Goal: Task Accomplishment & Management: Complete application form

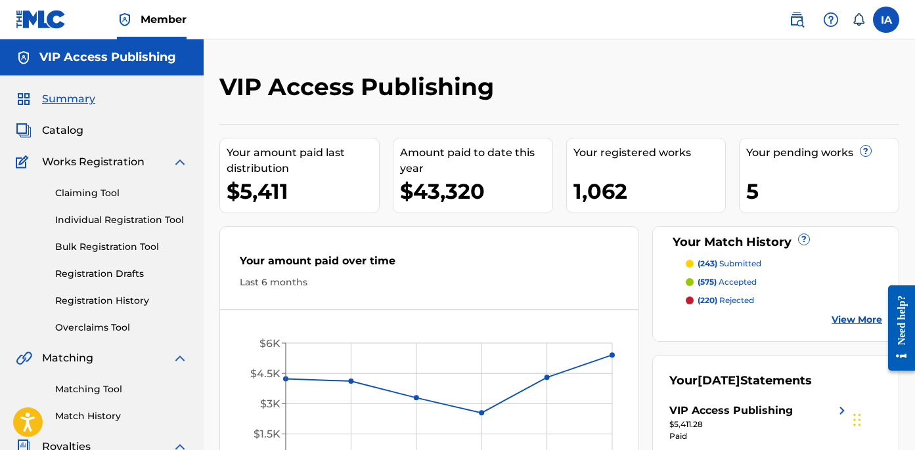
click at [124, 221] on link "Individual Registration Tool" at bounding box center [121, 220] width 133 height 14
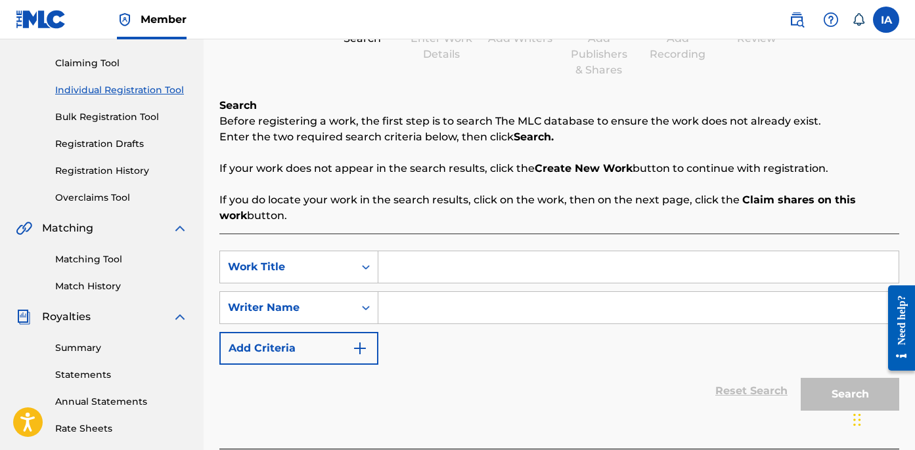
scroll to position [236, 0]
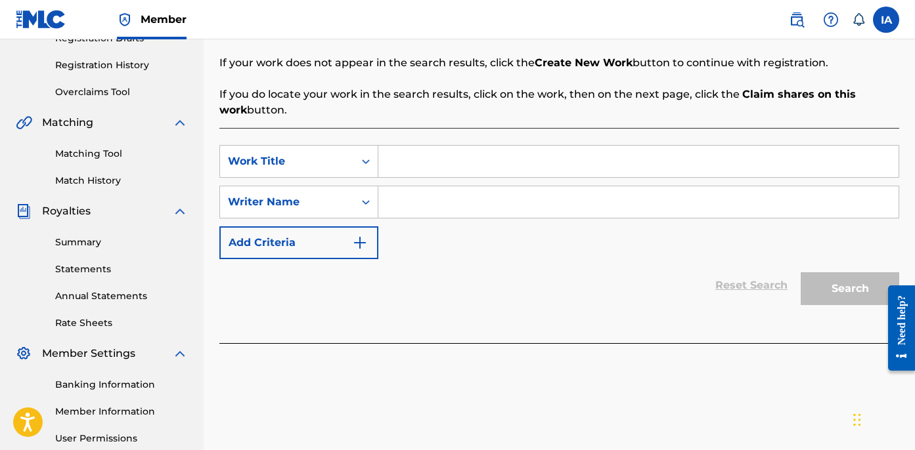
click at [577, 166] on input "Search Form" at bounding box center [638, 162] width 520 height 32
paste input "The Man"
type input "The Man"
click at [577, 211] on input "Search Form" at bounding box center [638, 202] width 520 height 32
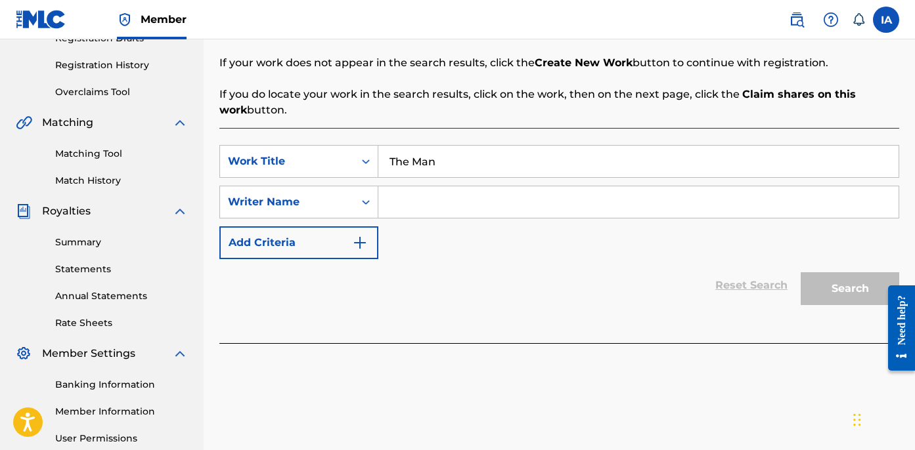
click at [588, 195] on input "Search Form" at bounding box center [638, 202] width 520 height 32
paste input "CIBER ANER"
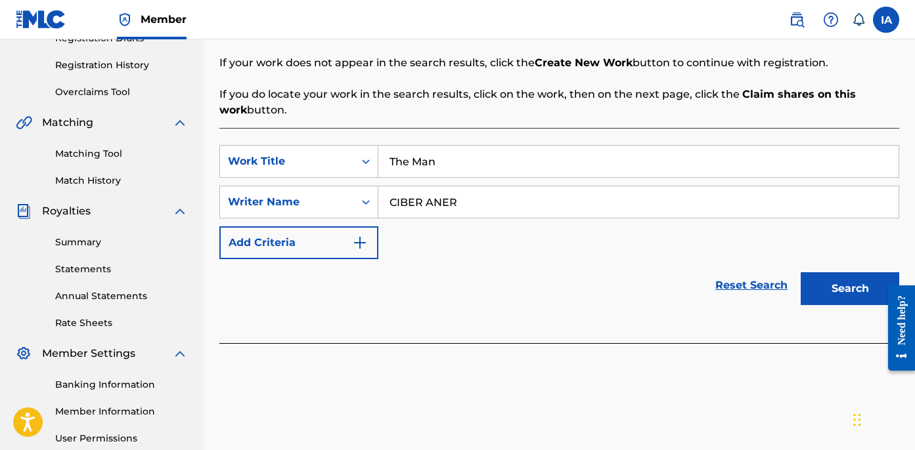
type input "CIBER ANER"
click at [833, 295] on button "Search" at bounding box center [849, 289] width 98 height 33
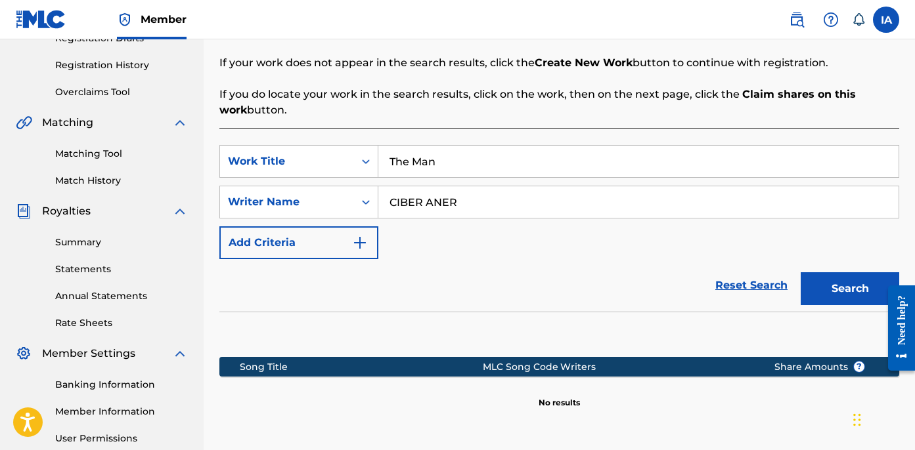
click at [556, 247] on div "SearchWithCriteria6f0d1e82-3e02-48db-99b4-6c92cd72bdda Work Title The Man Searc…" at bounding box center [559, 202] width 680 height 114
click at [512, 244] on div "SearchWithCriteria6f0d1e82-3e02-48db-99b4-6c92cd72bdda Work Title The Man Searc…" at bounding box center [559, 202] width 680 height 114
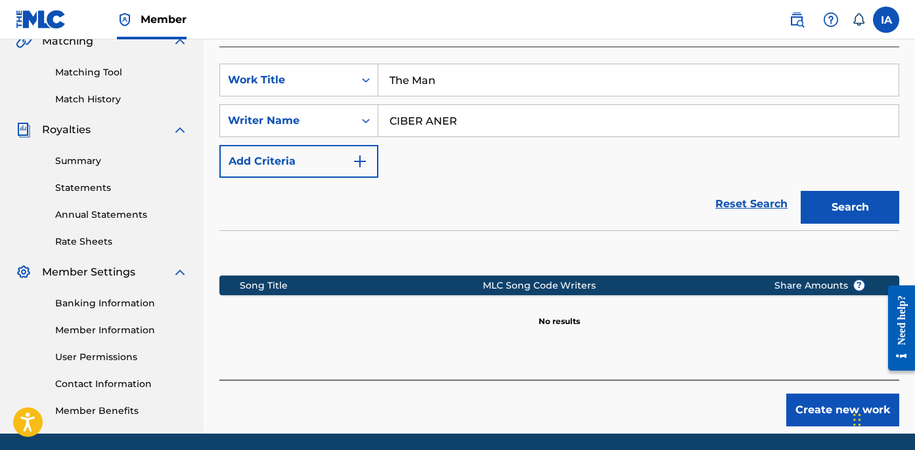
scroll to position [364, 0]
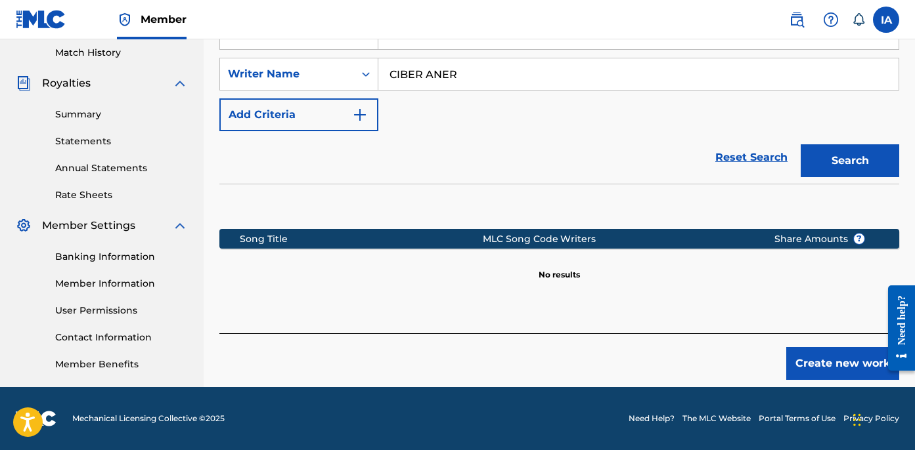
click at [817, 369] on button "Create new work" at bounding box center [842, 363] width 113 height 33
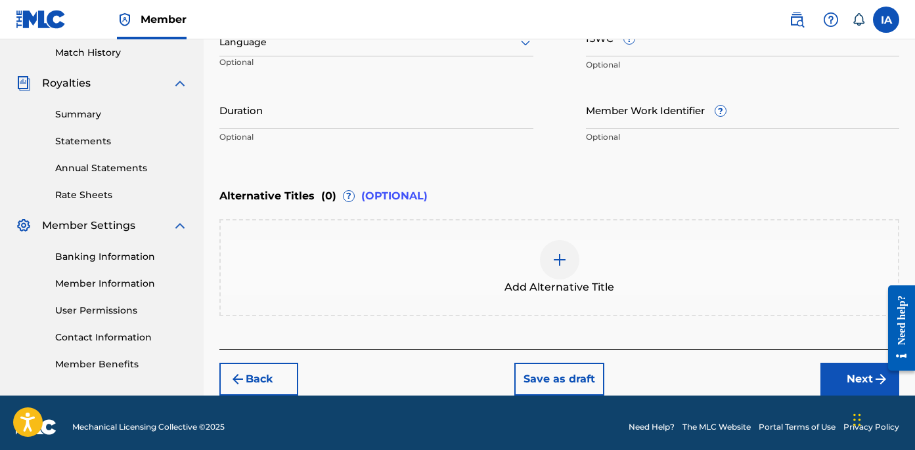
click at [505, 166] on div "Enter Work Details Enter work details for ‘ The Man ’ below. Work Title The Man…" at bounding box center [559, 23] width 680 height 318
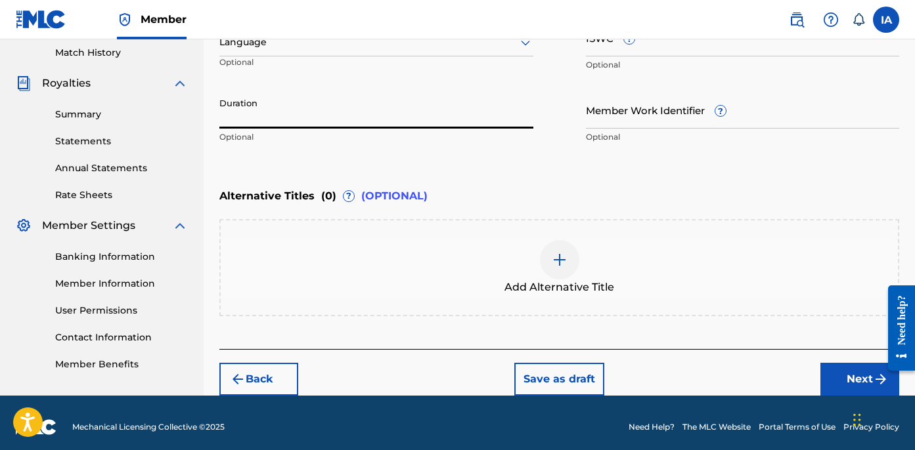
click at [329, 124] on input "Duration" at bounding box center [376, 109] width 314 height 37
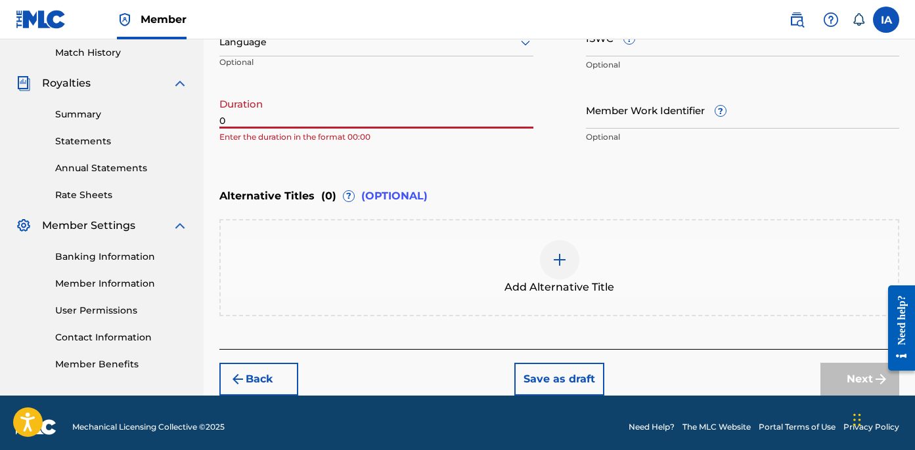
paste input "3:04"
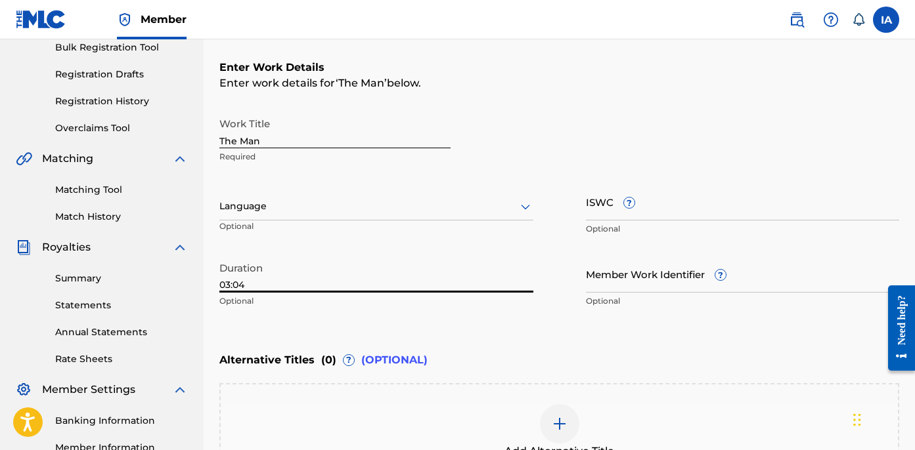
scroll to position [134, 0]
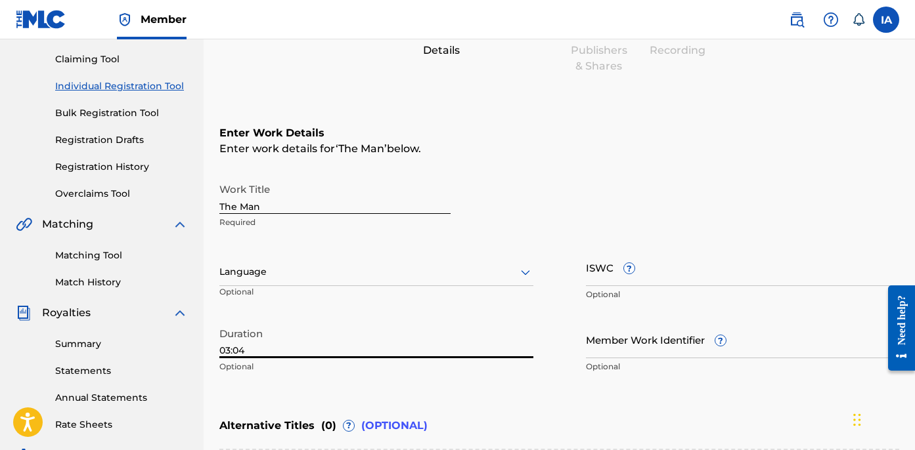
type input "03:04"
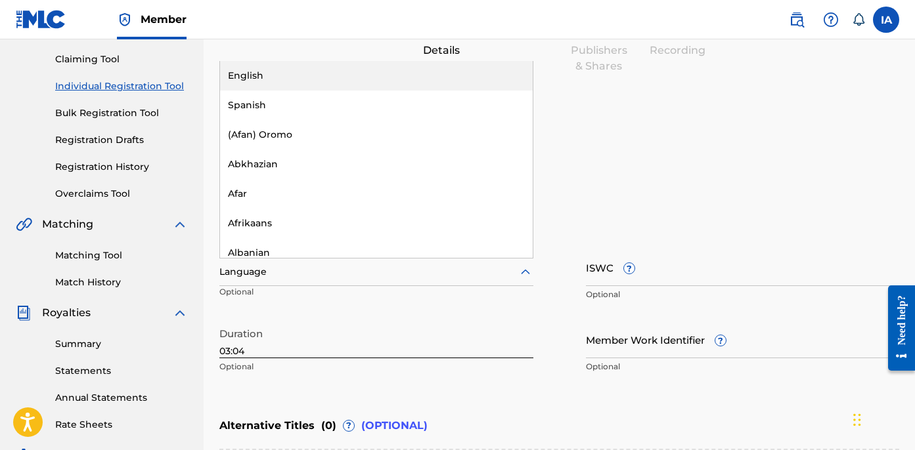
click at [341, 275] on div at bounding box center [376, 272] width 314 height 16
click at [420, 72] on div "English" at bounding box center [376, 76] width 313 height 30
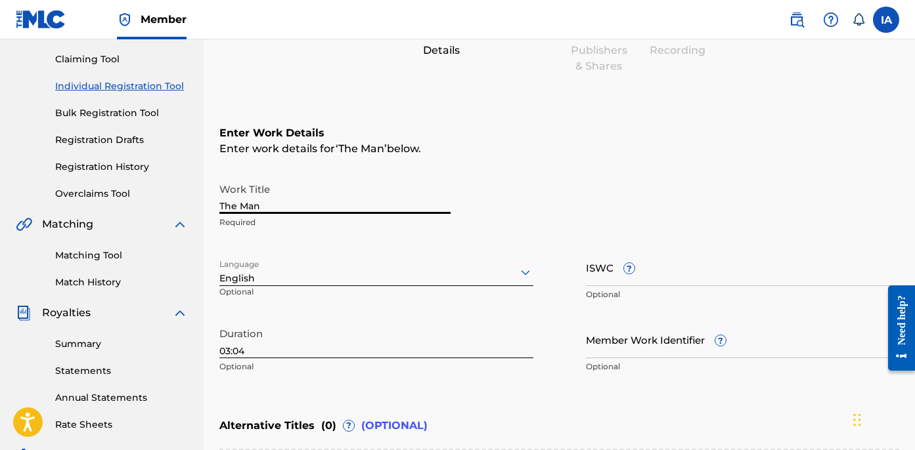
click at [332, 208] on input "The Man" at bounding box center [334, 195] width 231 height 37
type input "THE MAN"
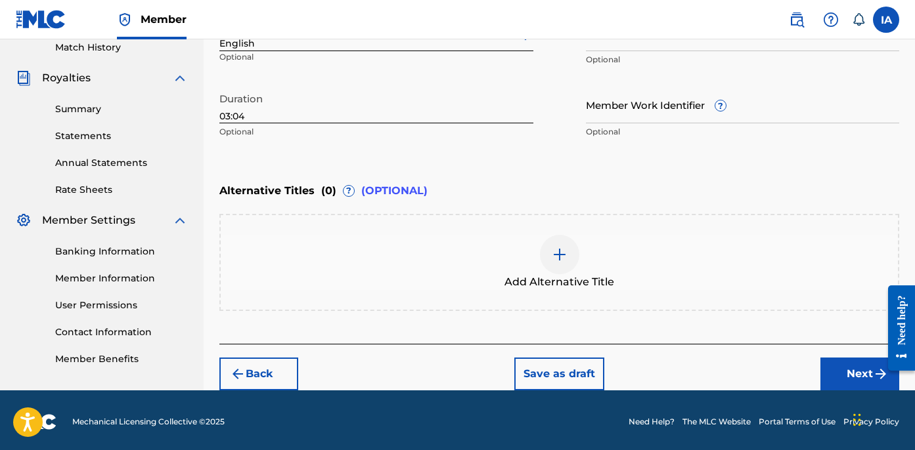
scroll to position [372, 0]
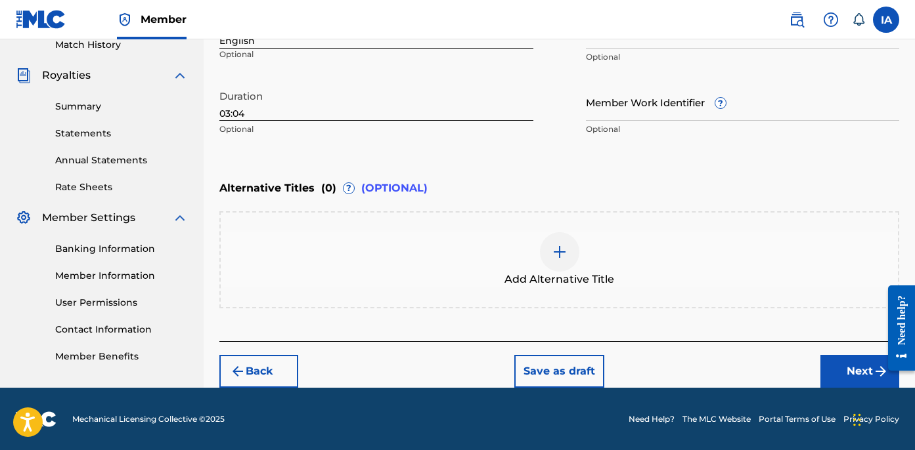
click at [833, 364] on button "Next" at bounding box center [859, 371] width 79 height 33
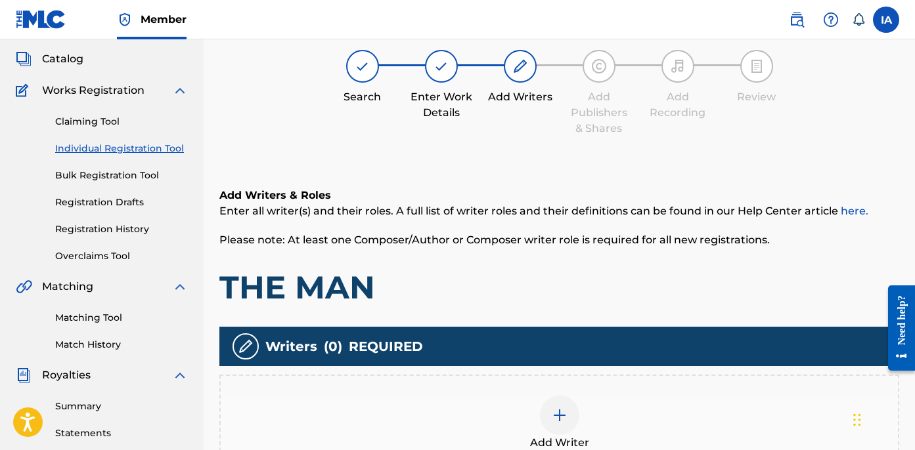
scroll to position [59, 0]
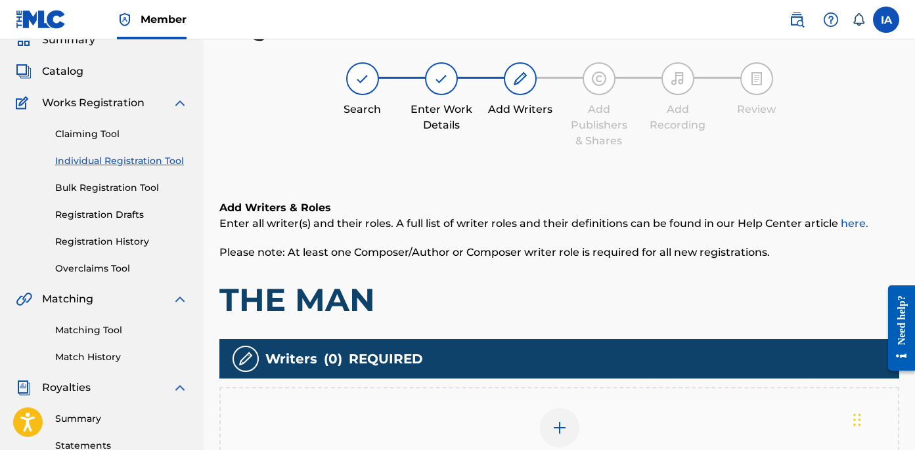
click at [563, 158] on div "Register Work Search Enter Work Details Add Writers Add Publishers & Shares Add…" at bounding box center [559, 303] width 680 height 581
click at [506, 165] on div "Register Work Search Enter Work Details Add Writers Add Publishers & Shares Add…" at bounding box center [559, 303] width 680 height 581
click at [452, 155] on div "Register Work Search Enter Work Details Add Writers Add Publishers & Shares Add…" at bounding box center [559, 303] width 680 height 581
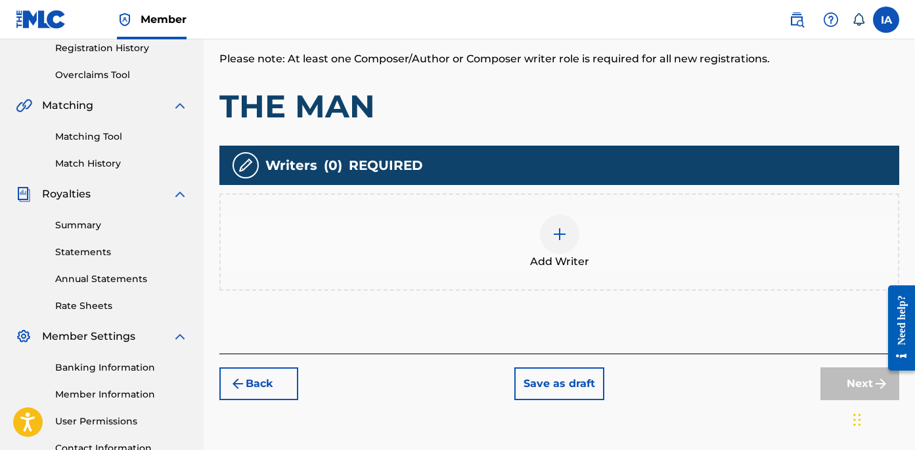
scroll to position [291, 0]
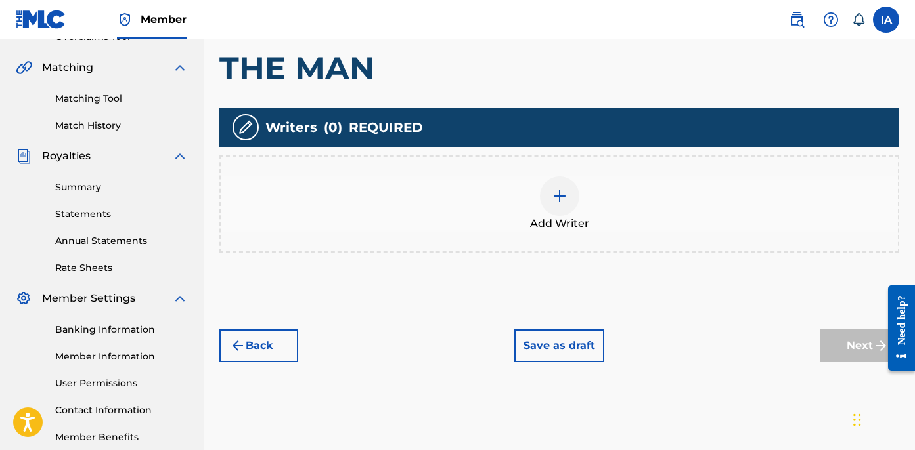
click at [557, 192] on img at bounding box center [560, 196] width 16 height 16
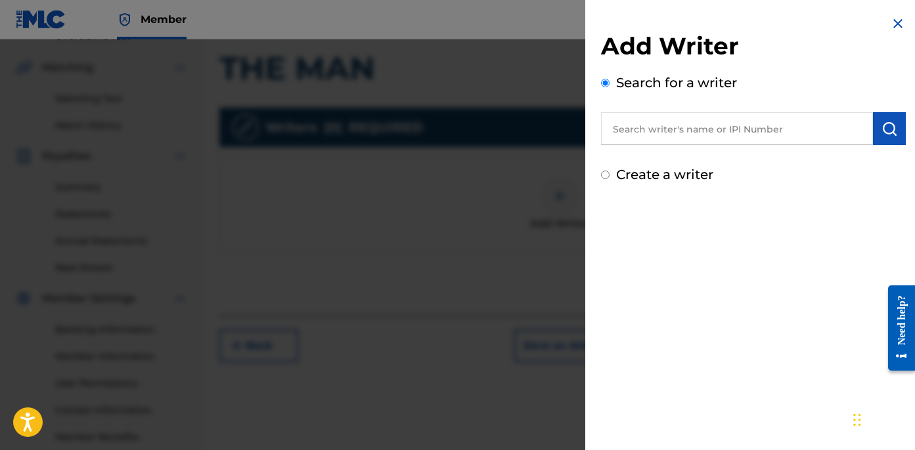
click at [677, 149] on div "Add Writer Search for a writer Create a writer" at bounding box center [753, 108] width 305 height 153
click at [678, 135] on input "text" at bounding box center [737, 128] width 272 height 33
click at [726, 133] on input "text" at bounding box center [737, 128] width 272 height 33
paste input "CIBER ANER"
type input "CIBER ANER"
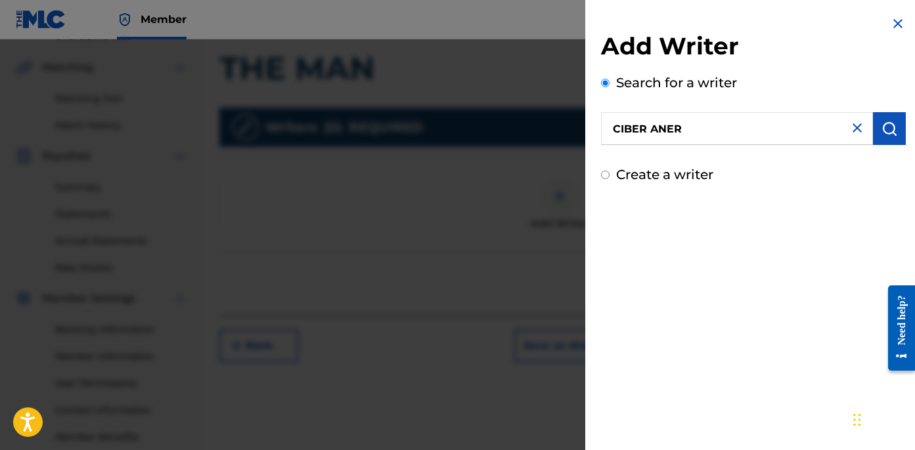
click at [885, 139] on button "submit" at bounding box center [889, 128] width 33 height 33
click at [720, 158] on p "Searching, please wait..." at bounding box center [716, 154] width 230 height 18
click at [892, 121] on img "submit" at bounding box center [889, 129] width 16 height 16
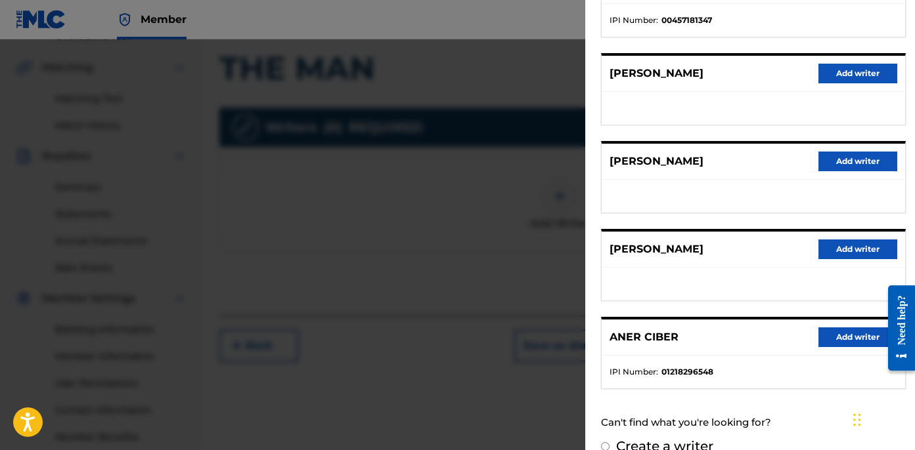
scroll to position [208, 0]
click at [846, 339] on button "Add writer" at bounding box center [857, 338] width 79 height 20
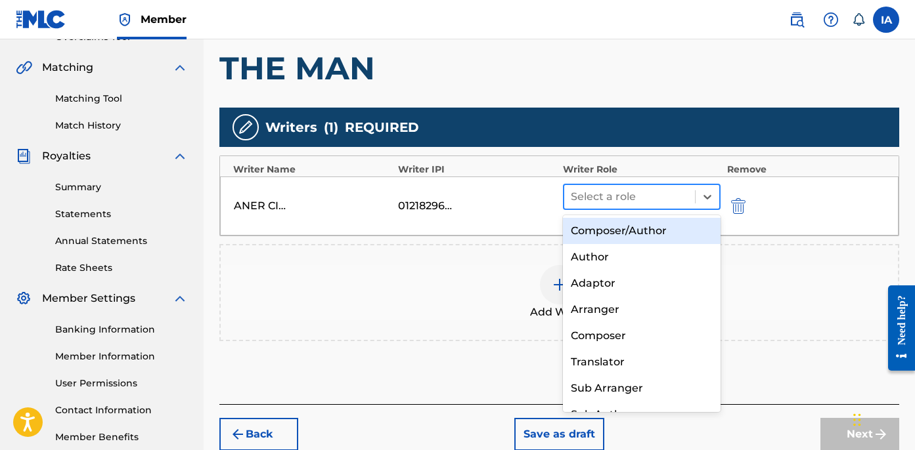
click at [658, 198] on div at bounding box center [630, 197] width 118 height 18
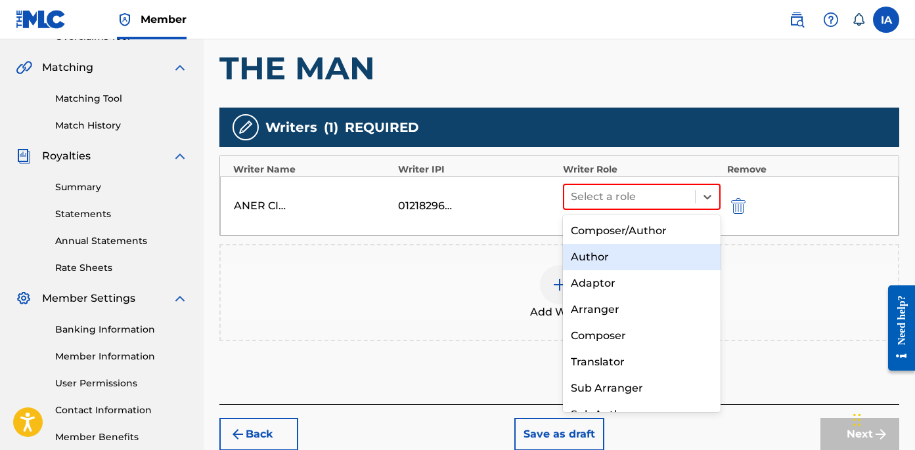
click at [638, 250] on div "Author" at bounding box center [642, 257] width 158 height 26
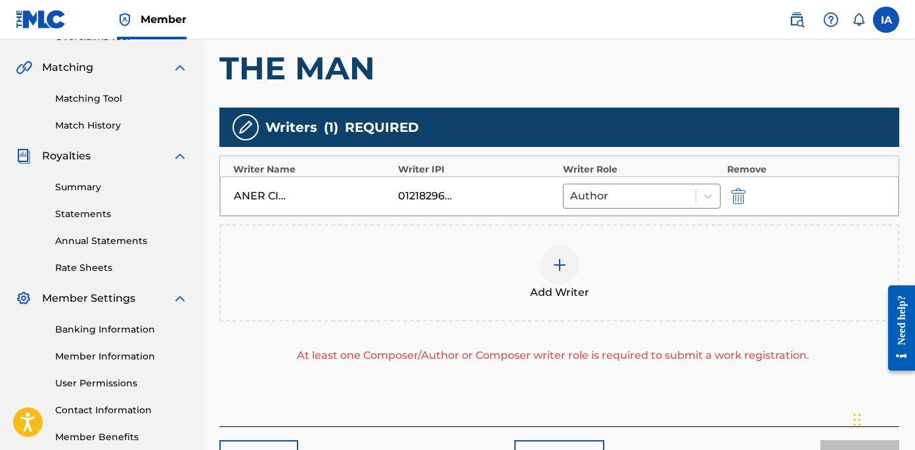
click at [644, 250] on div "Add Writer" at bounding box center [559, 273] width 677 height 55
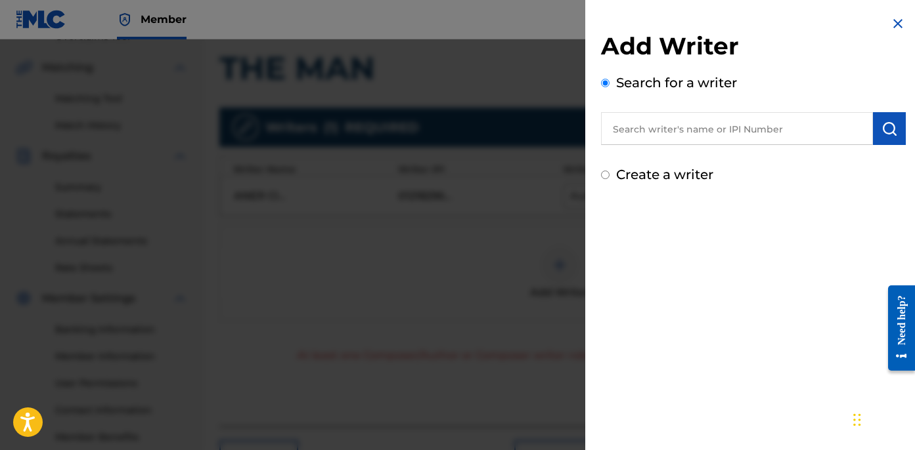
drag, startPoint x: 904, startPoint y: 21, endPoint x: 896, endPoint y: 21, distance: 7.2
click at [904, 21] on div "Add Writer Search for a writer Create a writer" at bounding box center [753, 100] width 336 height 200
click at [896, 21] on img at bounding box center [898, 24] width 16 height 16
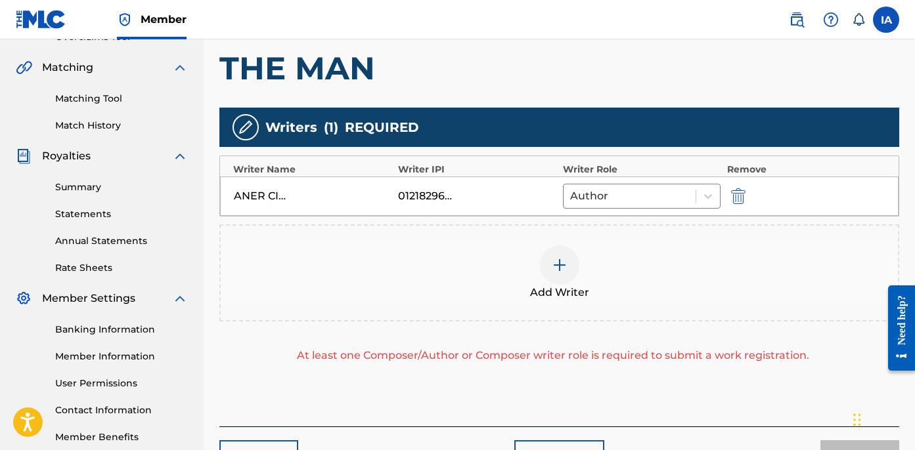
click at [587, 284] on div "Add Writer" at bounding box center [559, 273] width 677 height 55
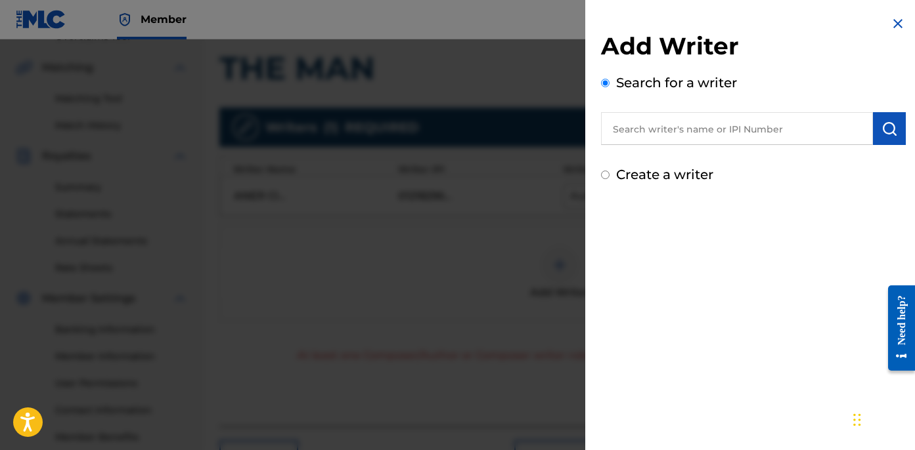
click at [684, 175] on label "Create a writer" at bounding box center [664, 175] width 97 height 16
radio input "true"
click at [609, 175] on input "Create a writer" at bounding box center [605, 175] width 9 height 9
radio input "false"
radio input "true"
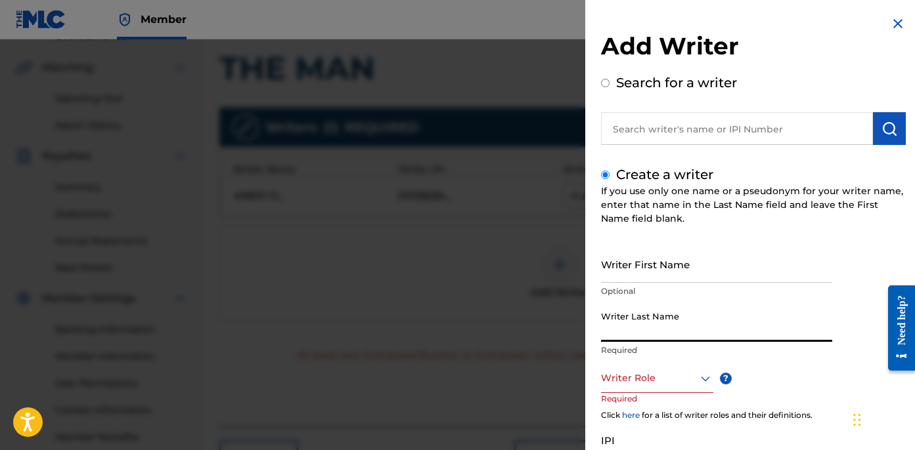
click at [662, 325] on input "Writer Last Name" at bounding box center [716, 323] width 231 height 37
paste input "UNKNOWN WRITER"
click at [676, 333] on input "UNKNOWN WRITER" at bounding box center [716, 323] width 231 height 37
type input "UNKNOWN"
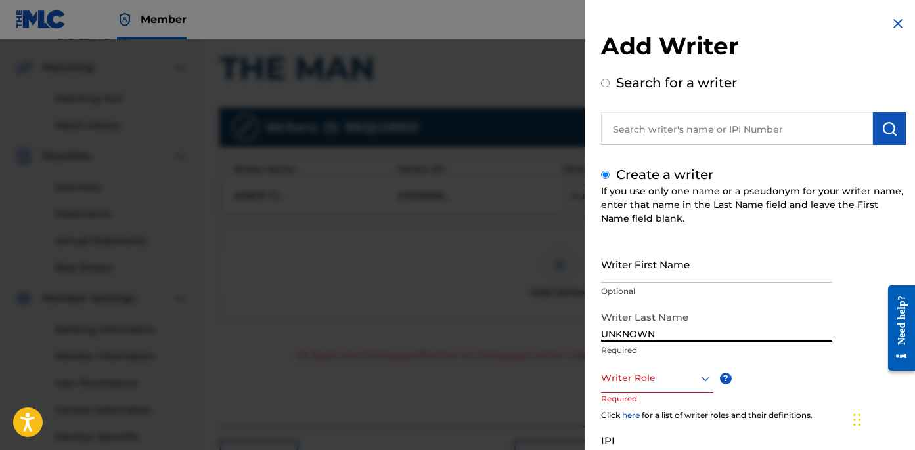
click at [635, 261] on input "Writer First Name" at bounding box center [716, 264] width 231 height 37
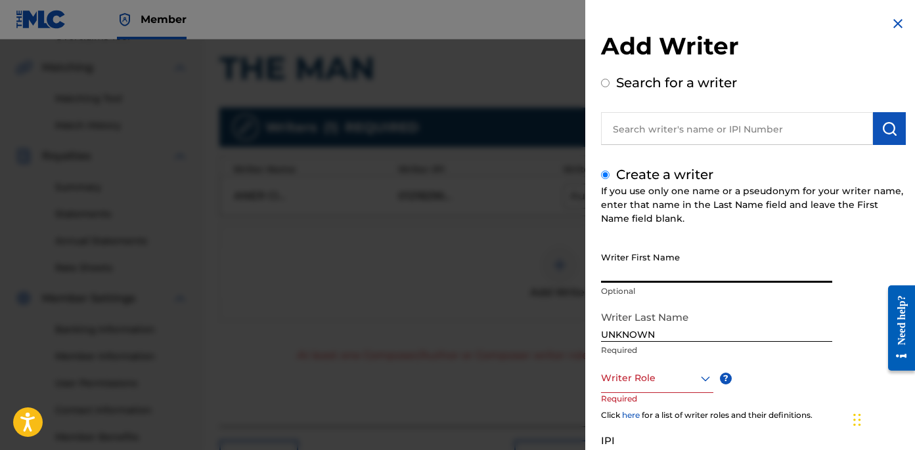
paste input "WRITER"
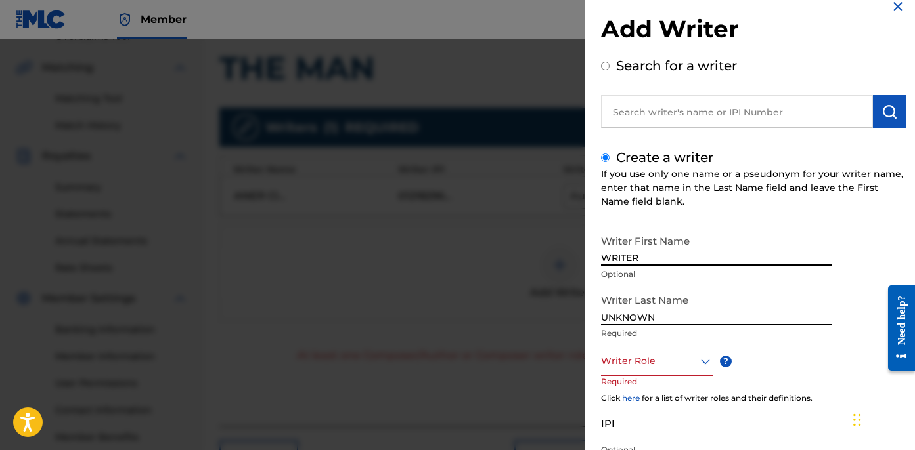
scroll to position [39, 0]
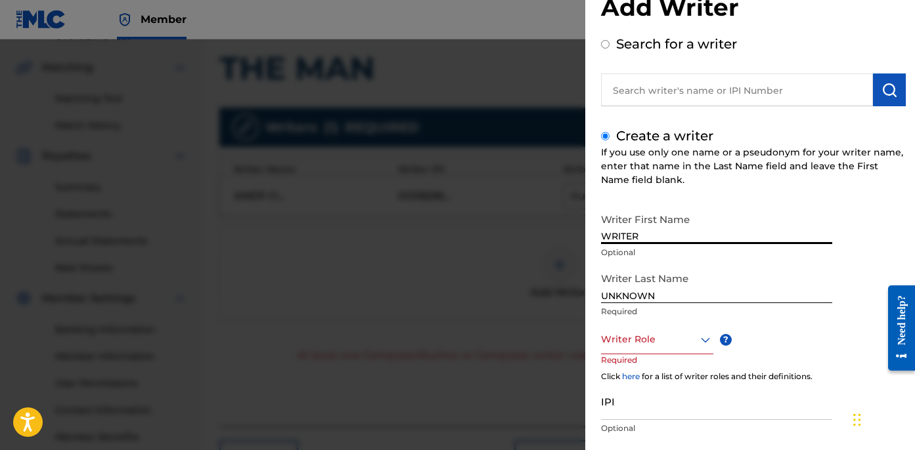
type input "WRITER"
click at [649, 341] on div at bounding box center [657, 340] width 112 height 16
click at [676, 115] on div "Add Writer Search for a writer Create a writer If you use only one name or a ps…" at bounding box center [753, 244] width 305 height 502
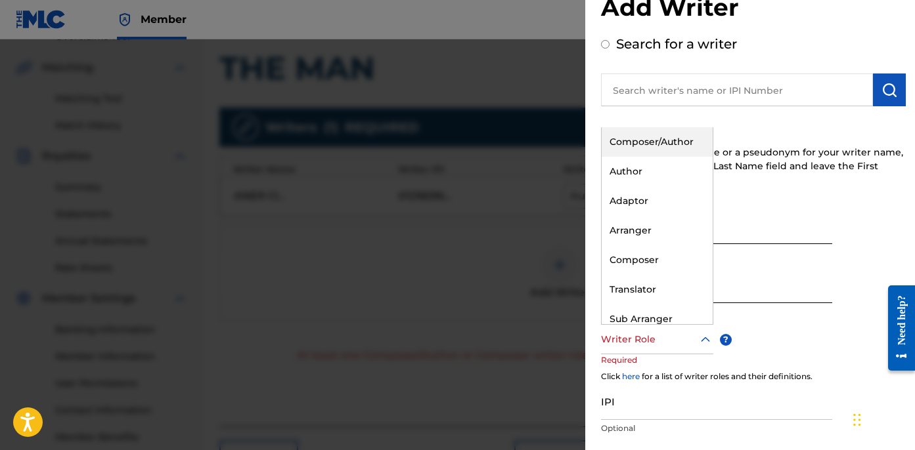
click at [661, 345] on div at bounding box center [657, 340] width 112 height 16
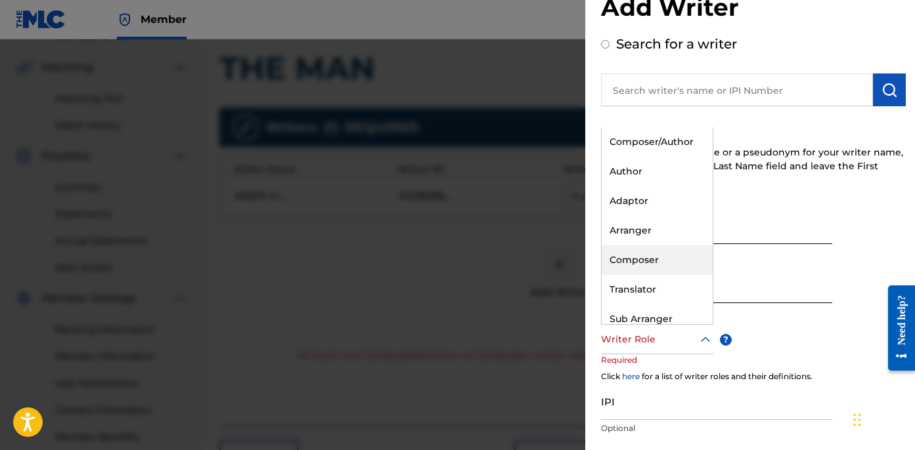
click at [654, 254] on div "Composer" at bounding box center [656, 261] width 111 height 30
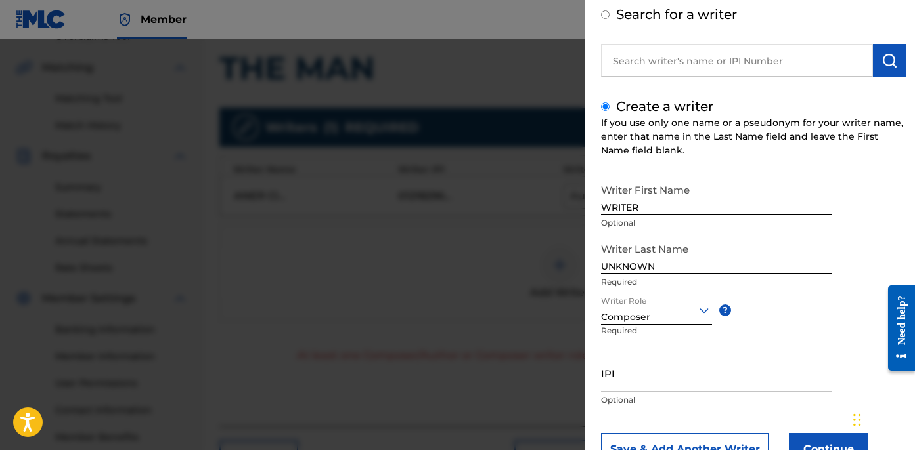
scroll to position [120, 0]
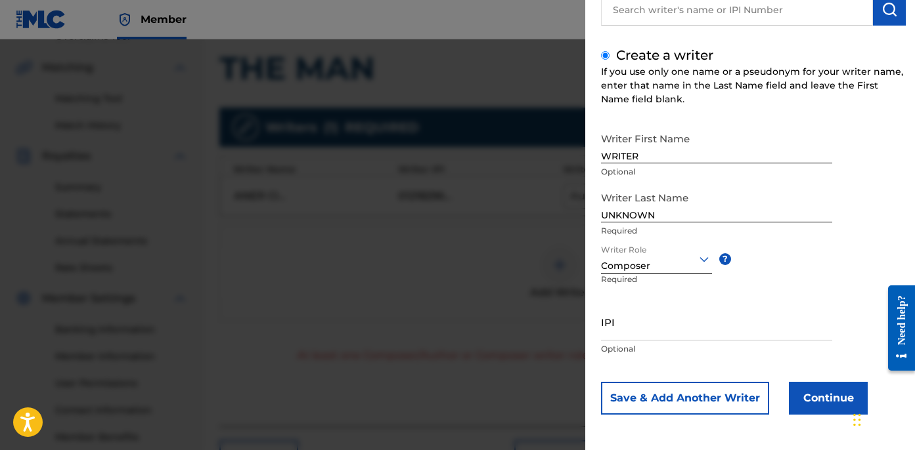
click at [831, 393] on button "Continue" at bounding box center [828, 398] width 79 height 33
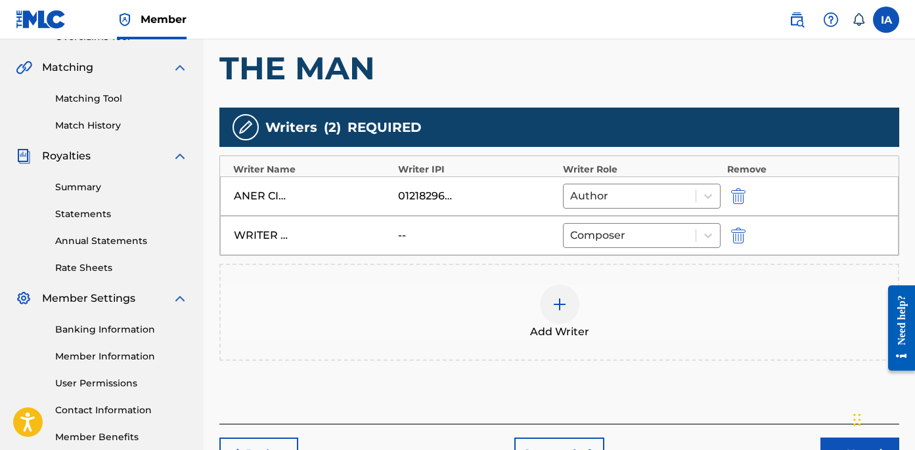
click at [607, 374] on div "Add Writers & Roles Enter all writer(s) and their roles. A full list of writer …" at bounding box center [559, 180] width 680 height 487
click at [560, 370] on div "Add Writers & Roles Enter all writer(s) and their roles. A full list of writer …" at bounding box center [559, 180] width 680 height 487
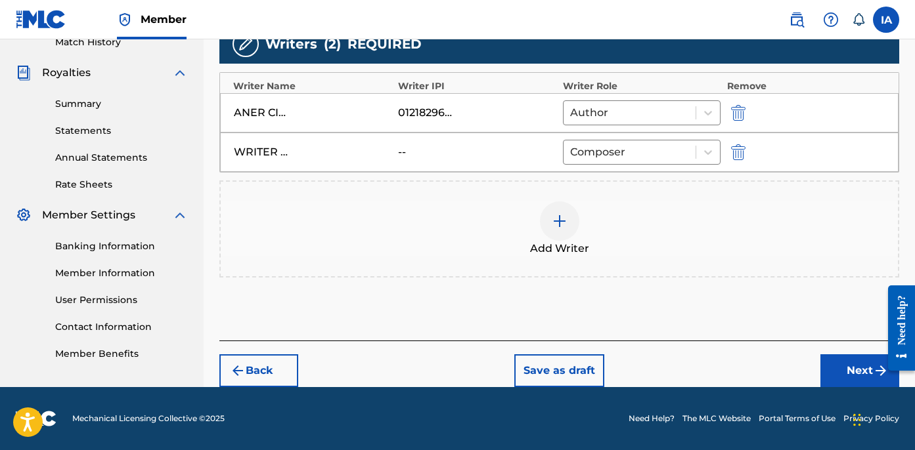
click at [839, 363] on button "Next" at bounding box center [859, 371] width 79 height 33
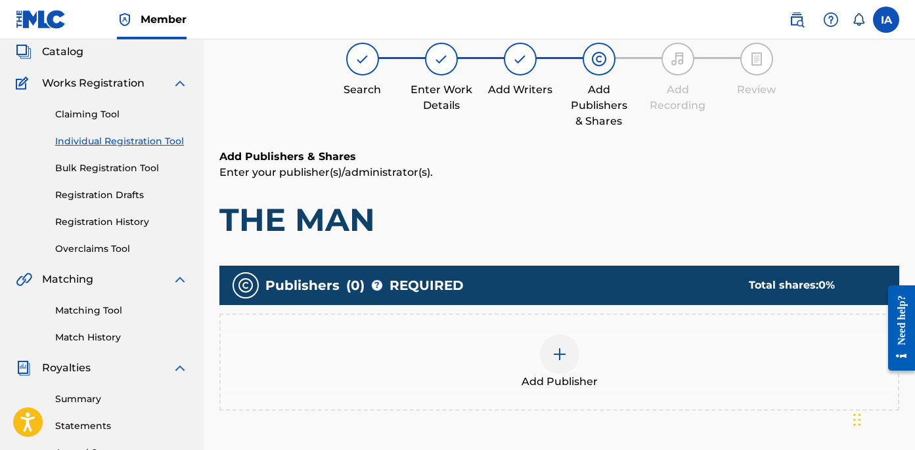
scroll to position [59, 0]
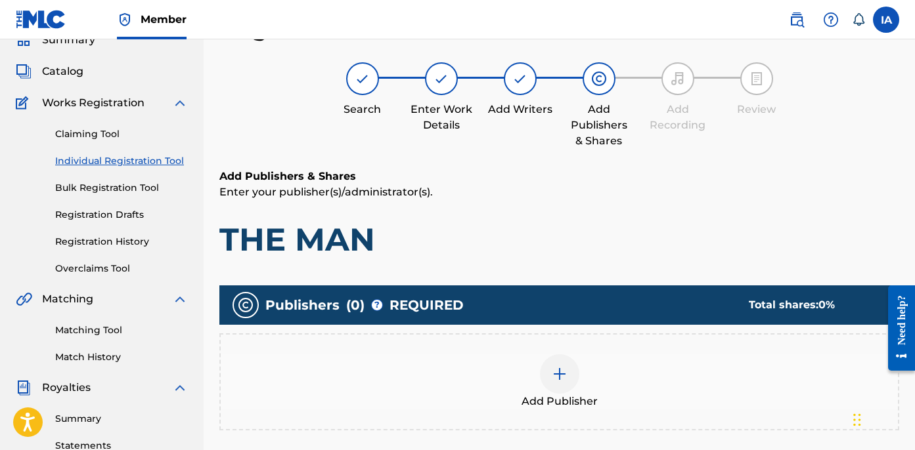
click at [445, 185] on p "Enter your publisher(s)/administrator(s)." at bounding box center [559, 193] width 680 height 16
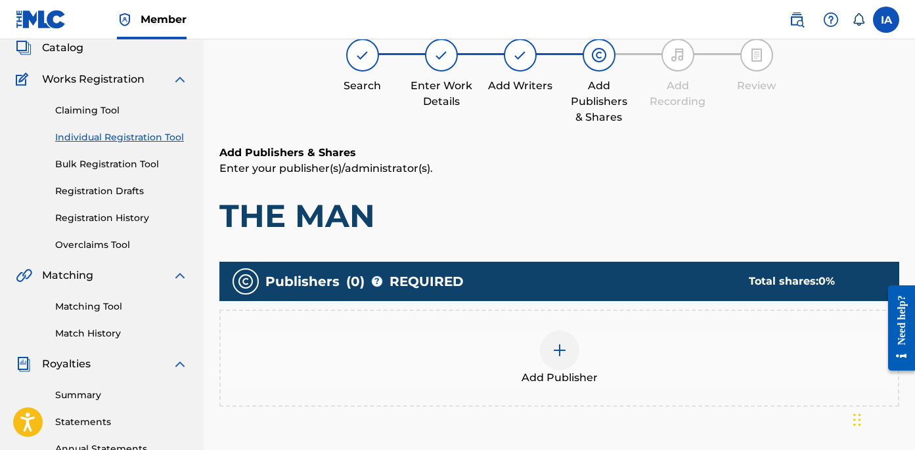
scroll to position [106, 0]
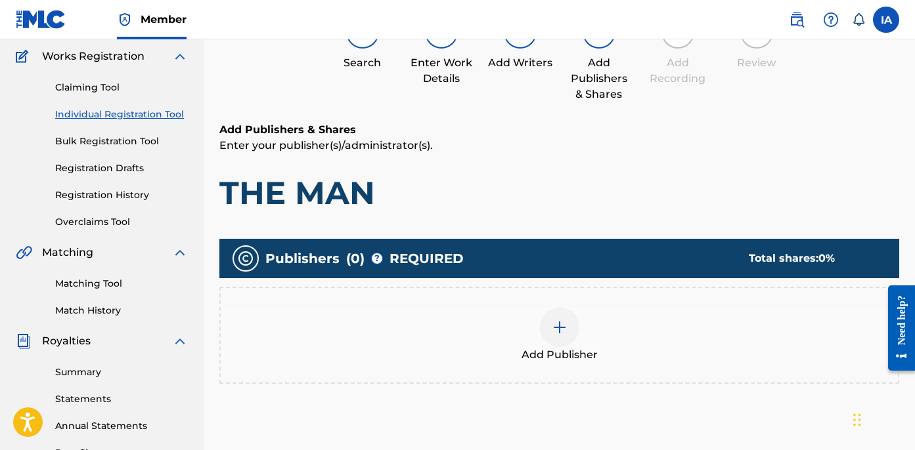
click at [603, 309] on div "Add Publisher" at bounding box center [559, 335] width 677 height 55
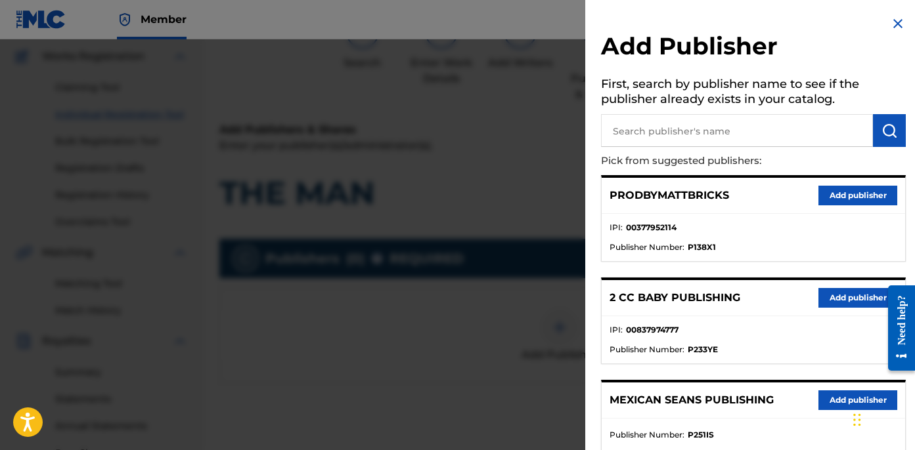
click at [770, 152] on p "Pick from suggested publishers:" at bounding box center [716, 161] width 230 height 28
click at [749, 135] on input "text" at bounding box center [737, 130] width 272 height 33
drag, startPoint x: 747, startPoint y: 135, endPoint x: 549, endPoint y: 60, distance: 211.6
click at [579, 77] on div "Add Publisher First, search by publisher name to see if the publisher already e…" at bounding box center [457, 244] width 915 height 411
type input "OTR"
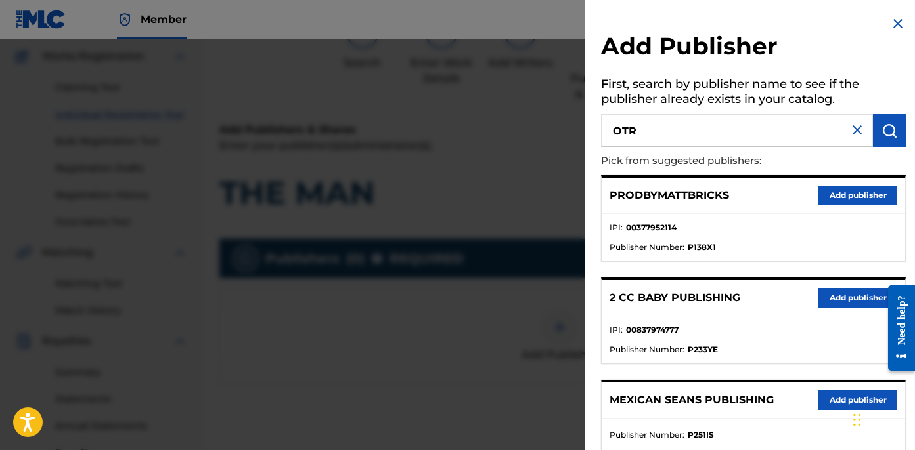
click at [887, 129] on img "submit" at bounding box center [889, 131] width 16 height 16
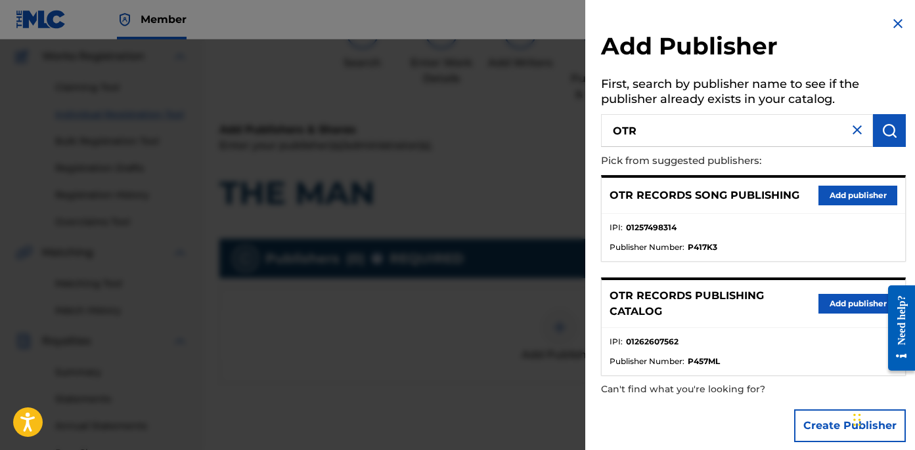
click at [846, 302] on button "Add publisher" at bounding box center [857, 304] width 79 height 20
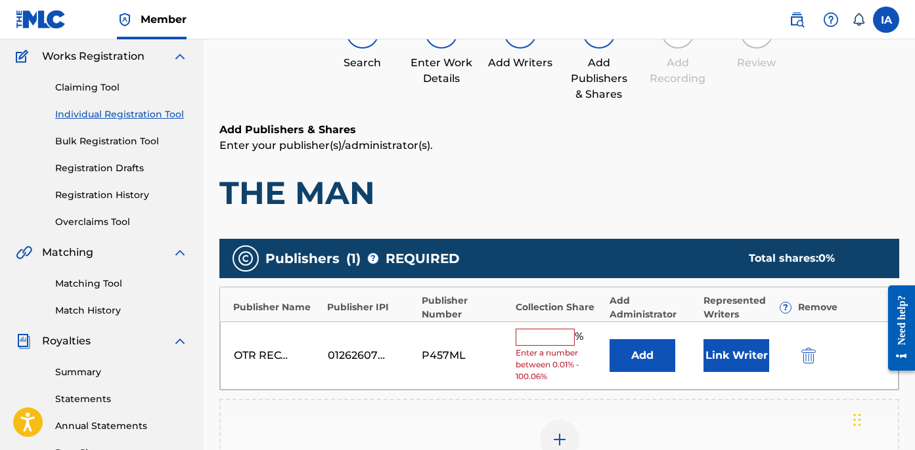
click at [533, 337] on input "text" at bounding box center [544, 337] width 59 height 17
type input "50"
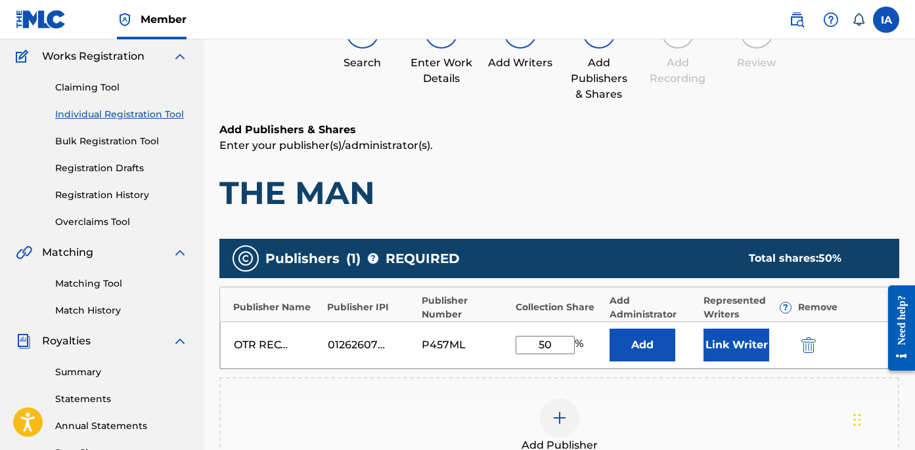
drag, startPoint x: 564, startPoint y: 339, endPoint x: 514, endPoint y: 311, distance: 57.3
click at [514, 311] on div "Publisher Name Publisher IPI Publisher Number Collection Share Add Administrato…" at bounding box center [559, 328] width 680 height 83
click at [618, 348] on button "Add" at bounding box center [642, 345] width 66 height 33
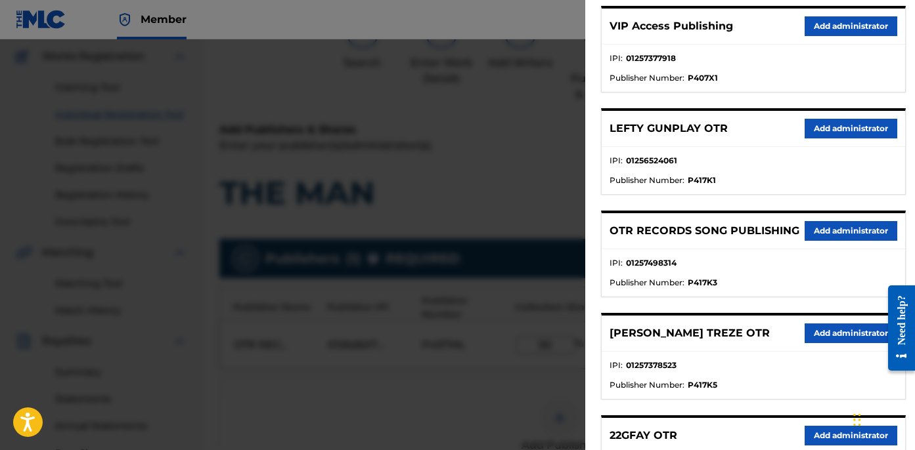
scroll to position [404, 0]
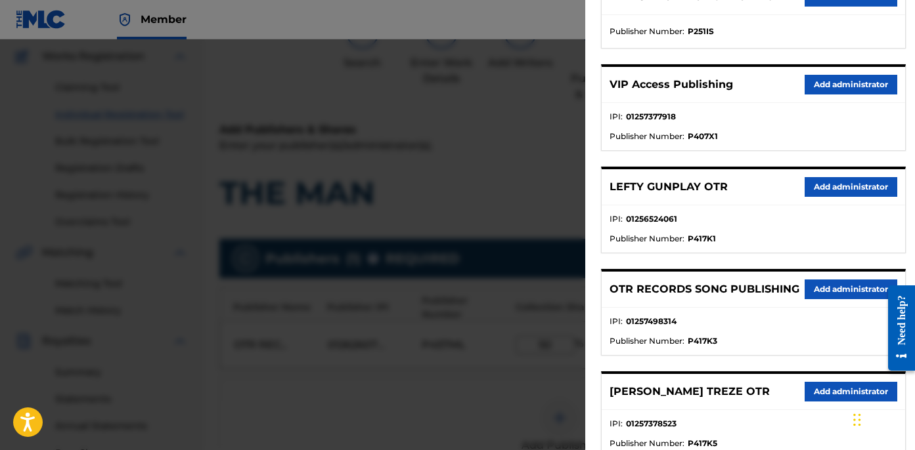
click at [839, 86] on button "Add administrator" at bounding box center [850, 85] width 93 height 20
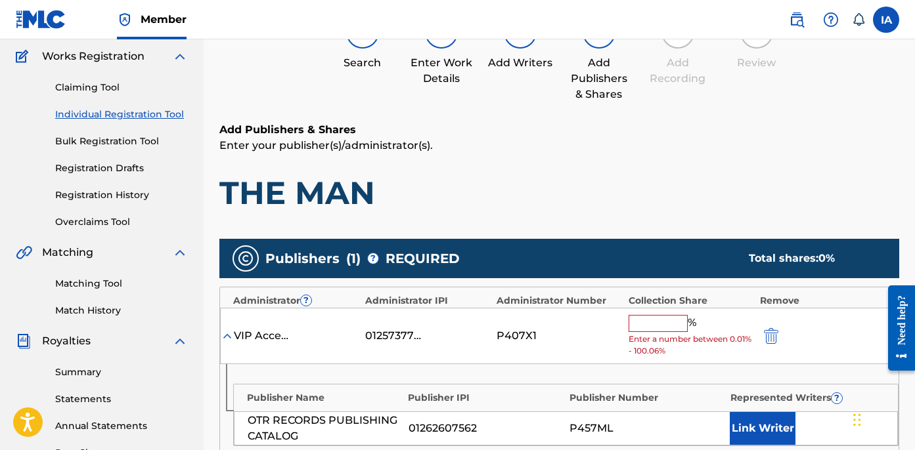
click at [664, 313] on div "VIP Access Publishing 01257377918 P407X1 % Enter a number between 0.01% - 100.0…" at bounding box center [559, 336] width 678 height 57
click at [672, 321] on input "text" at bounding box center [657, 323] width 59 height 17
paste input "50"
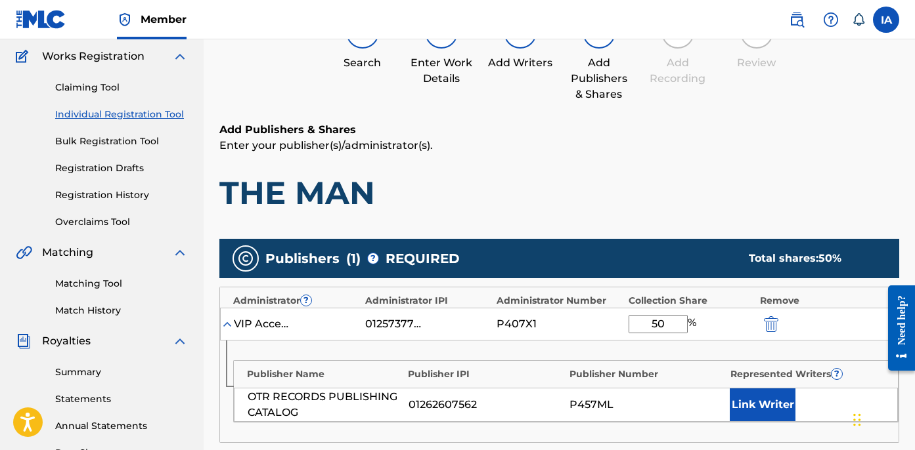
type input "50"
click at [768, 404] on button "Link Writer" at bounding box center [763, 405] width 66 height 33
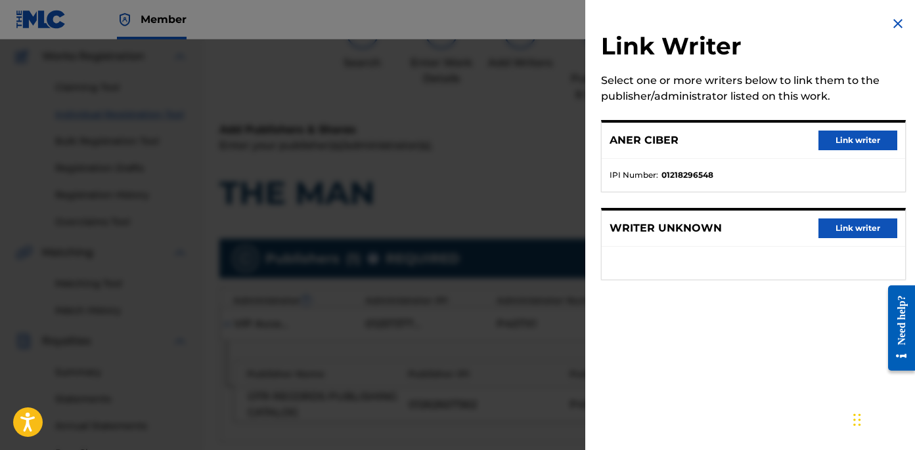
click at [825, 139] on button "Link writer" at bounding box center [857, 141] width 79 height 20
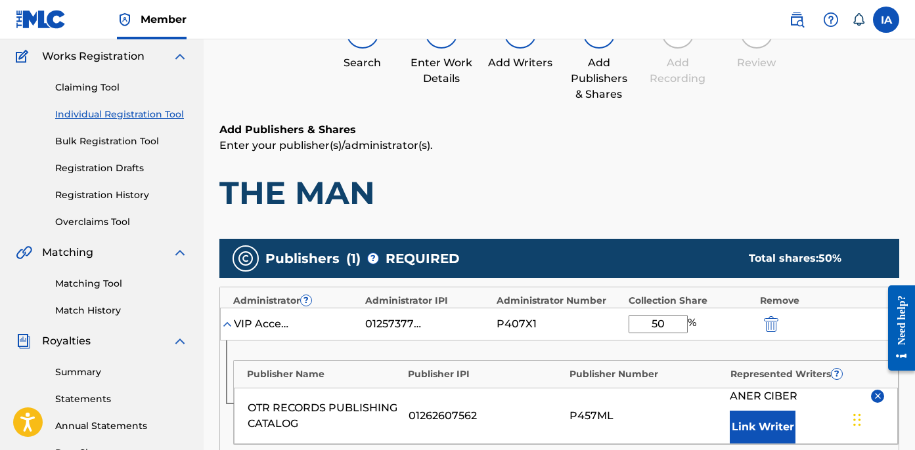
click at [591, 152] on p "Enter your publisher(s)/administrator(s)." at bounding box center [559, 146] width 680 height 16
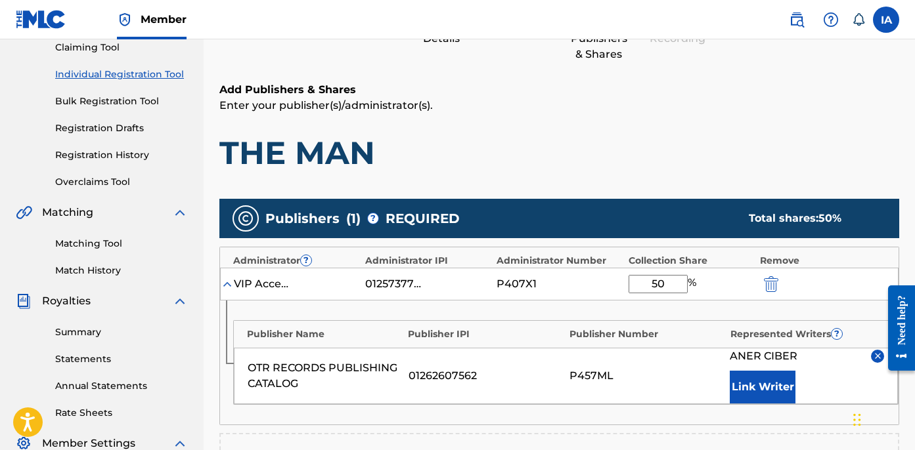
scroll to position [149, 0]
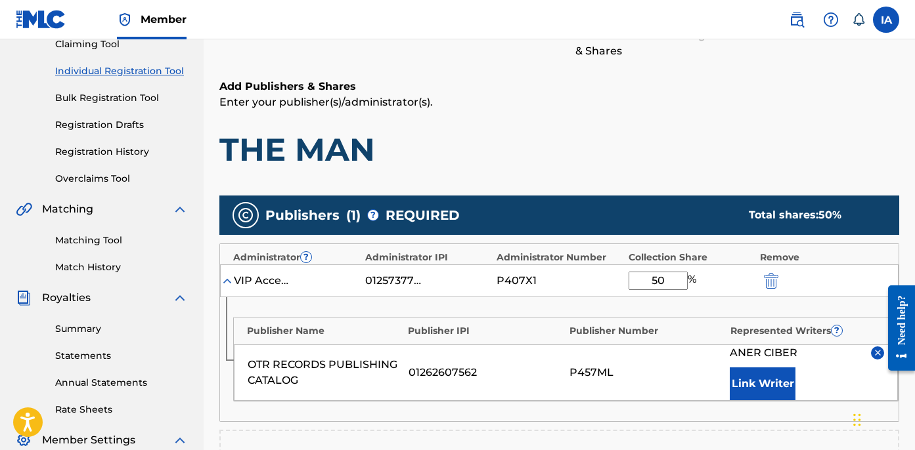
click at [694, 175] on div "Add Publishers & Shares Enter your publisher(s)/administrator(s). THE MAN Publi…" at bounding box center [559, 354] width 680 height 551
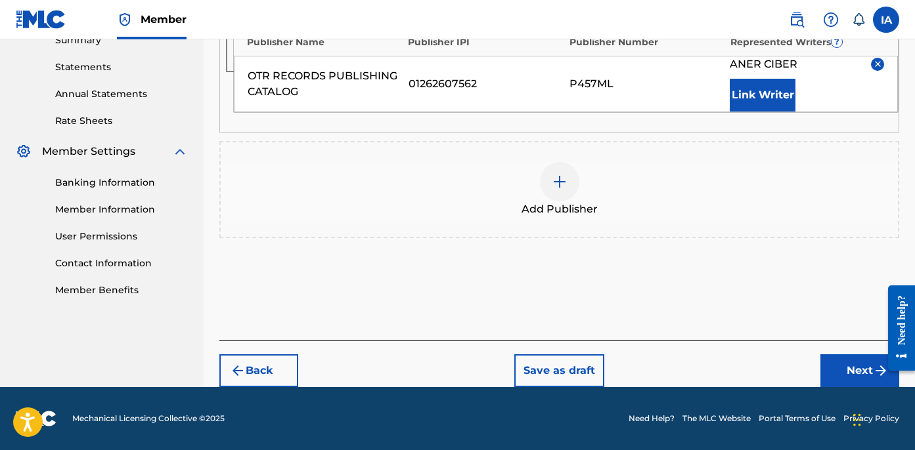
click at [839, 364] on button "Next" at bounding box center [859, 371] width 79 height 33
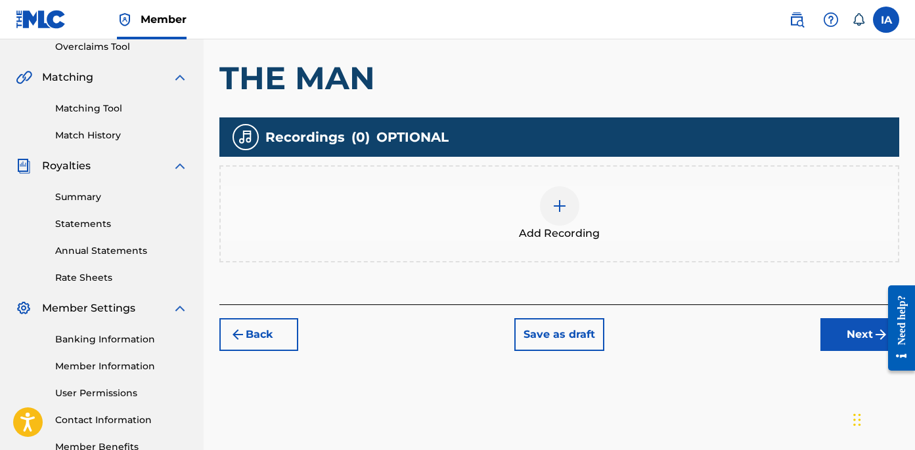
scroll to position [291, 0]
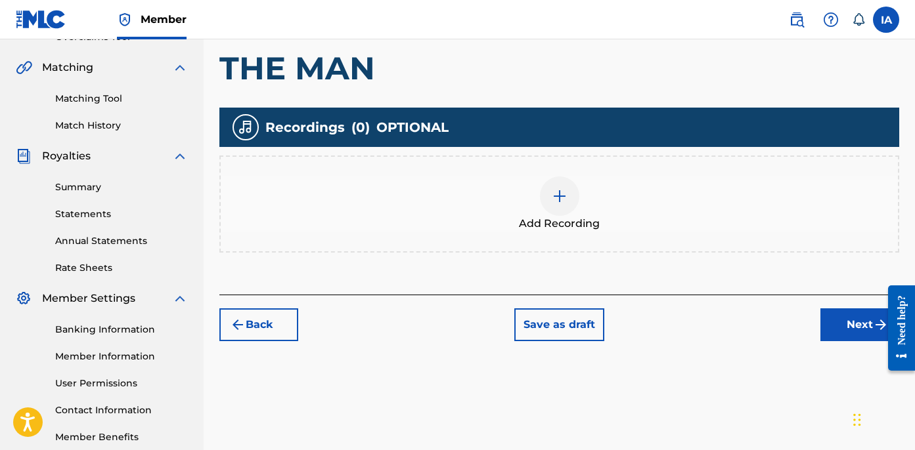
click at [620, 219] on div "Add Recording" at bounding box center [559, 204] width 677 height 55
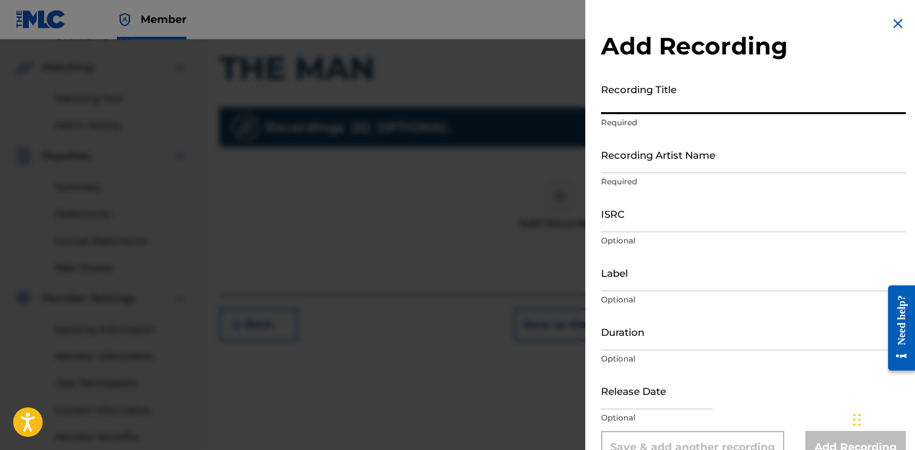
click at [658, 98] on input "Recording Title" at bounding box center [753, 95] width 305 height 37
click at [661, 104] on input "Recording Title" at bounding box center [753, 95] width 305 height 37
paste input "The Man"
type input "THE MAN"
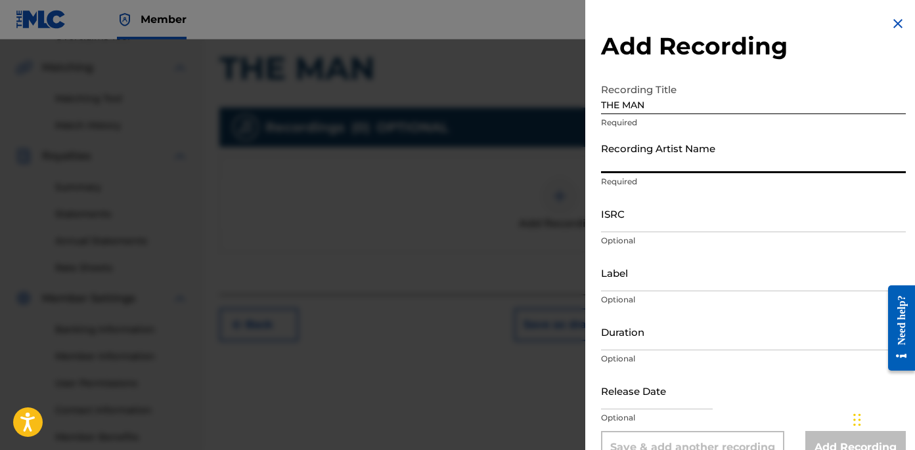
click at [707, 152] on input "Recording Artist Name" at bounding box center [753, 154] width 305 height 37
click at [649, 152] on input "Recording Artist Name" at bounding box center [753, 154] width 305 height 37
paste input "BLANCO15"
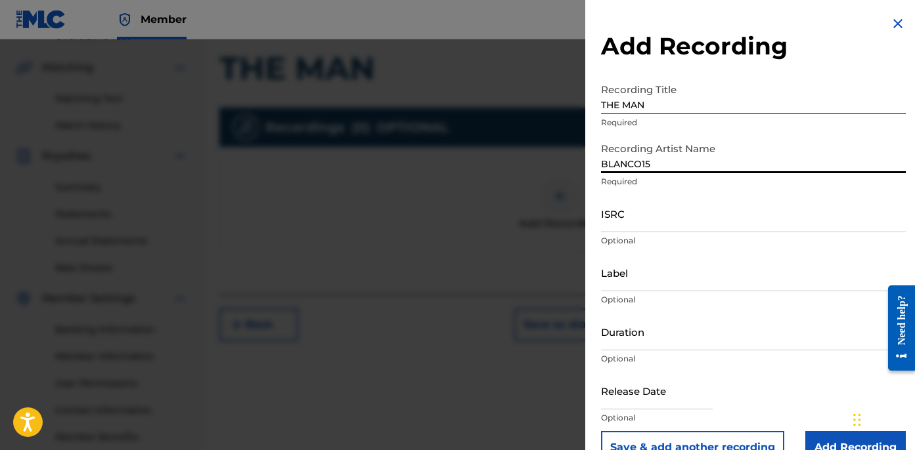
type input "BLANCO15"
drag, startPoint x: 665, startPoint y: 208, endPoint x: 863, endPoint y: 227, distance: 198.6
click at [674, 208] on input "ISRC" at bounding box center [753, 213] width 305 height 37
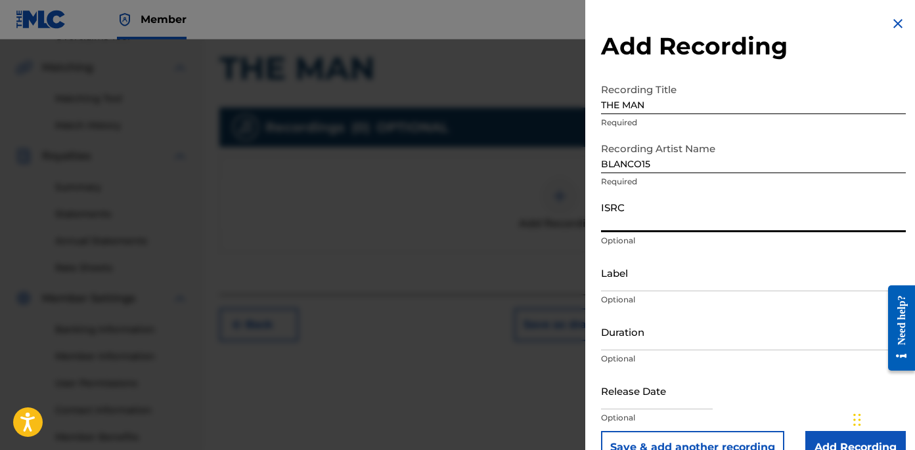
click at [675, 208] on input "ISRC" at bounding box center [753, 213] width 305 height 37
paste input "USLD91752244"
type input "USLD91752244"
click at [640, 274] on input "Label" at bounding box center [753, 272] width 305 height 37
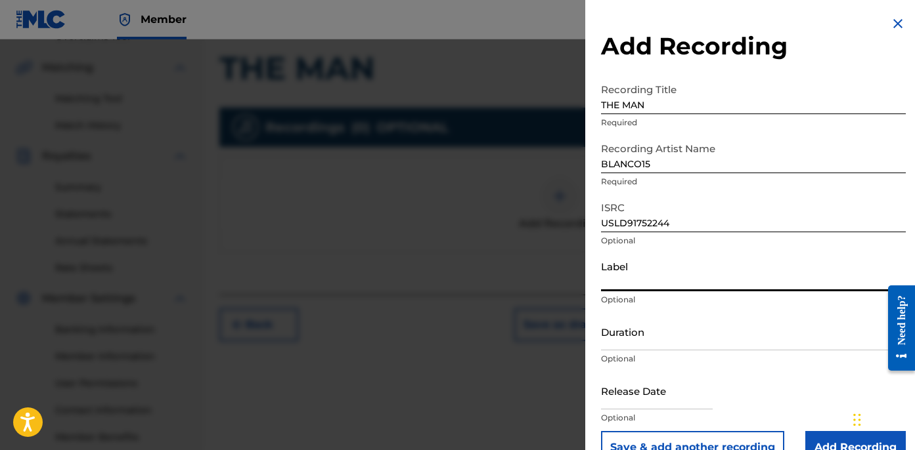
type input "OTR RECORDS"
drag, startPoint x: 689, startPoint y: 227, endPoint x: 585, endPoint y: 179, distance: 114.9
click at [637, 210] on input "USLD91752244" at bounding box center [753, 213] width 305 height 37
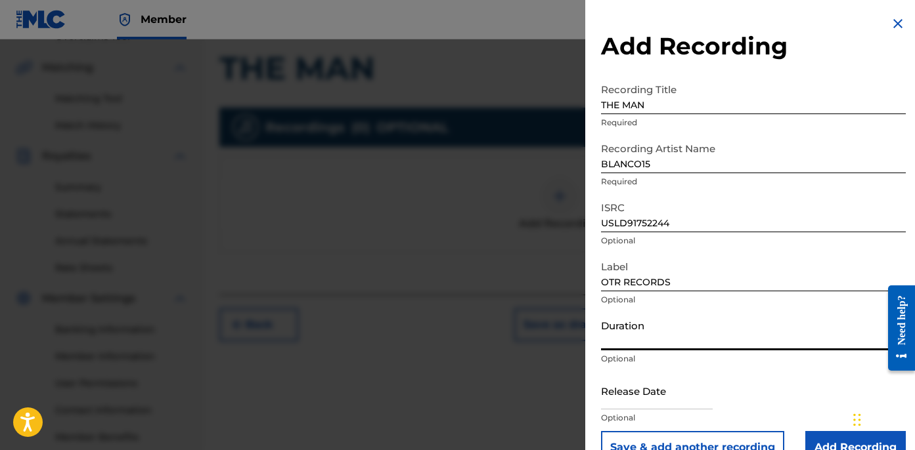
click at [664, 320] on input "Duration" at bounding box center [753, 331] width 305 height 37
click at [651, 331] on input "Duration" at bounding box center [753, 331] width 305 height 37
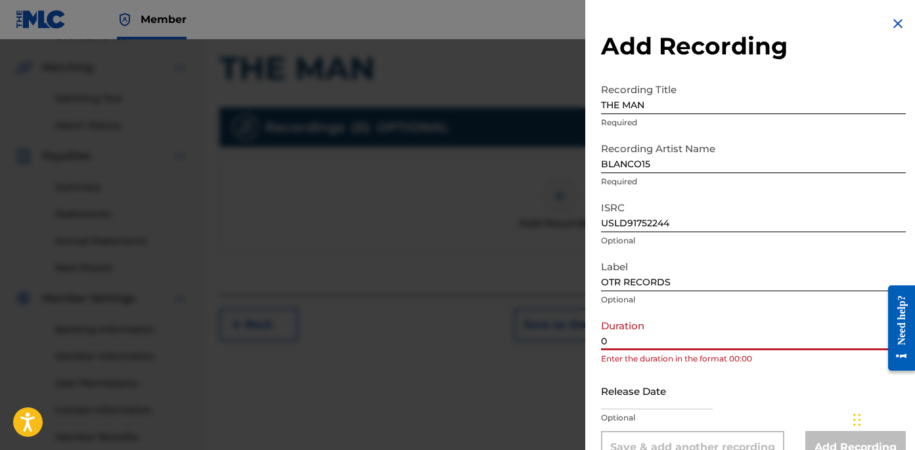
paste input "3:04"
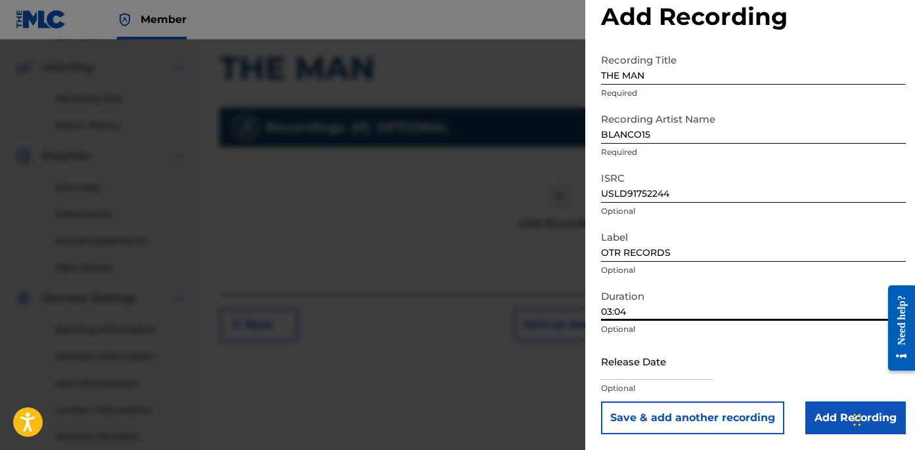
scroll to position [294, 0]
type input "03:04"
click at [820, 424] on input "Add Recording" at bounding box center [855, 418] width 100 height 33
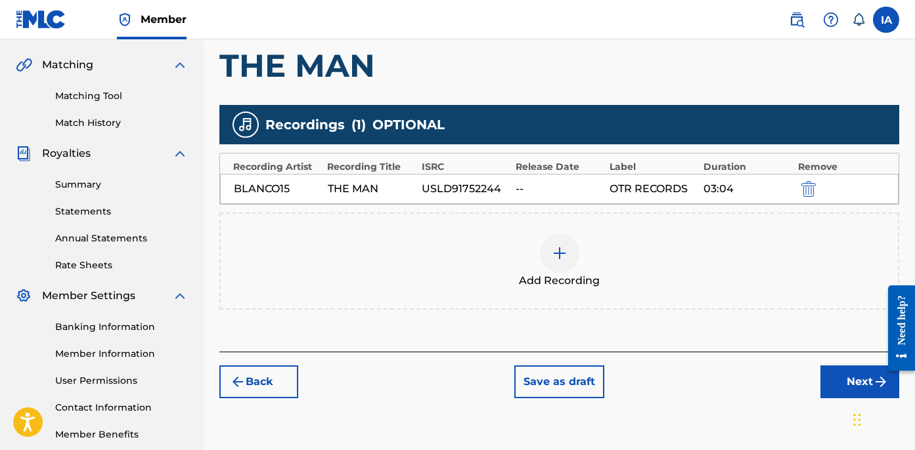
click at [662, 315] on div "Add Recordings (Optional) Enter recording information for your work. Recording …" at bounding box center [559, 143] width 680 height 418
click at [829, 382] on button "Next" at bounding box center [859, 382] width 79 height 33
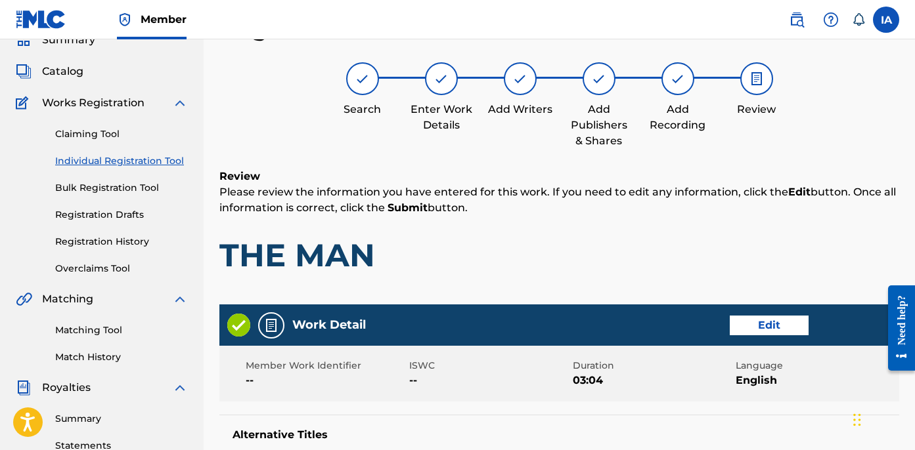
click at [599, 240] on h1 "THE MAN" at bounding box center [559, 255] width 680 height 39
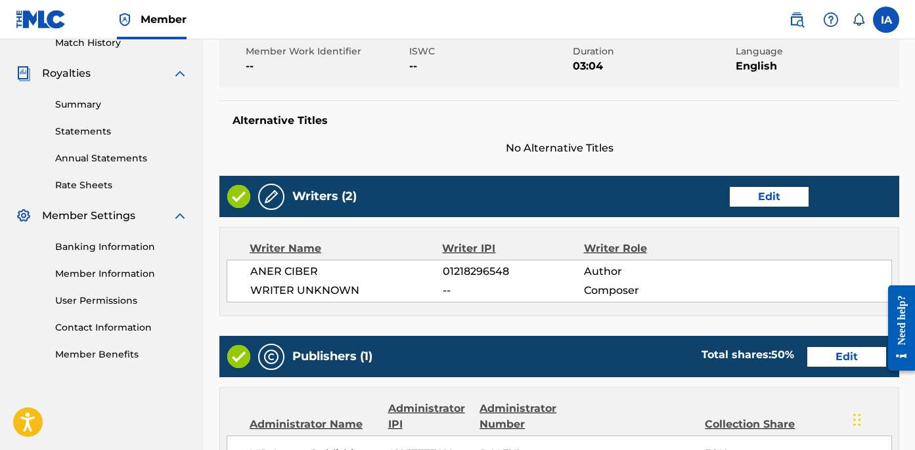
scroll to position [375, 0]
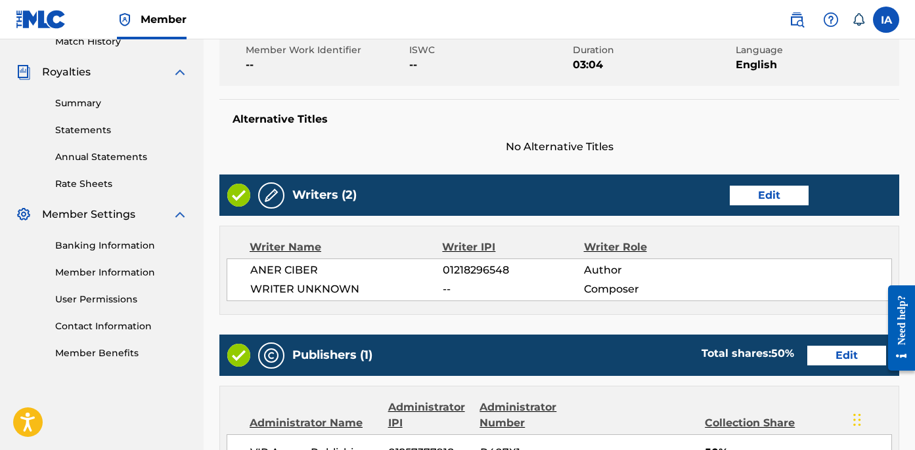
click at [550, 85] on div "Member Work Identifier -- ISWC -- Duration 03:04 Language English" at bounding box center [559, 58] width 680 height 56
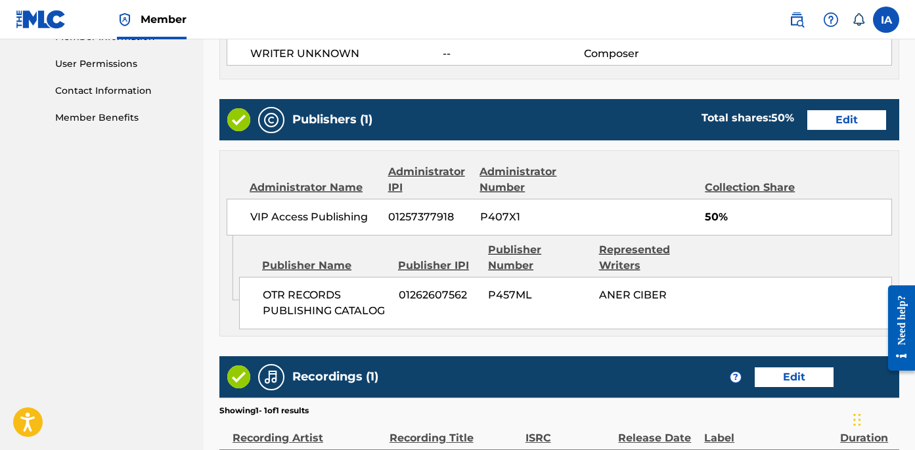
click at [569, 146] on div "Publishers (1) Total shares: 50 % Edit Administrator Name Administrator IPI Adm…" at bounding box center [559, 218] width 680 height 238
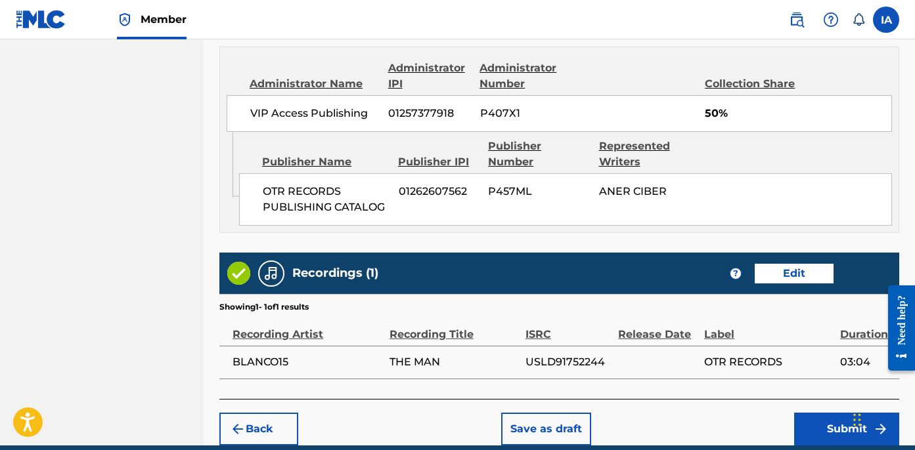
scroll to position [770, 0]
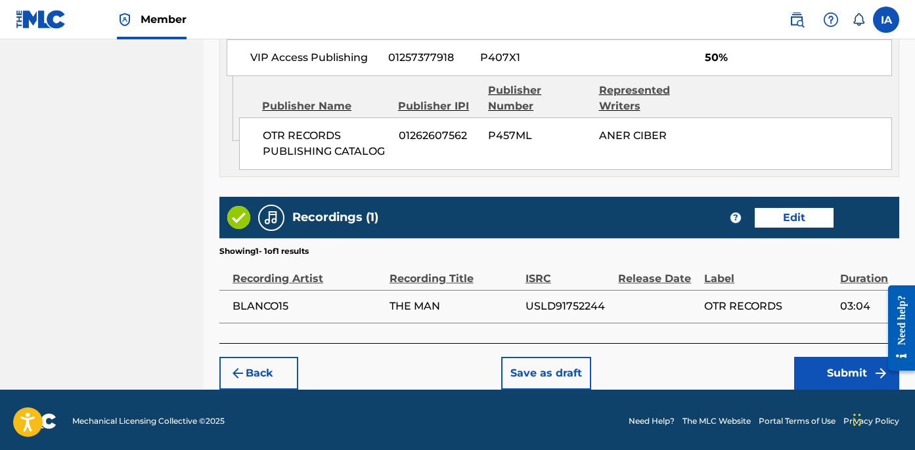
click at [808, 362] on button "Submit" at bounding box center [846, 373] width 105 height 33
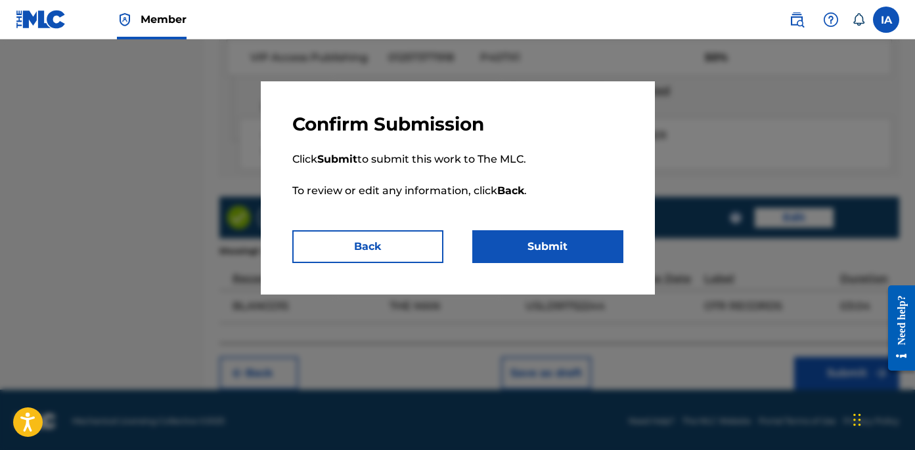
click at [581, 238] on button "Submit" at bounding box center [547, 246] width 151 height 33
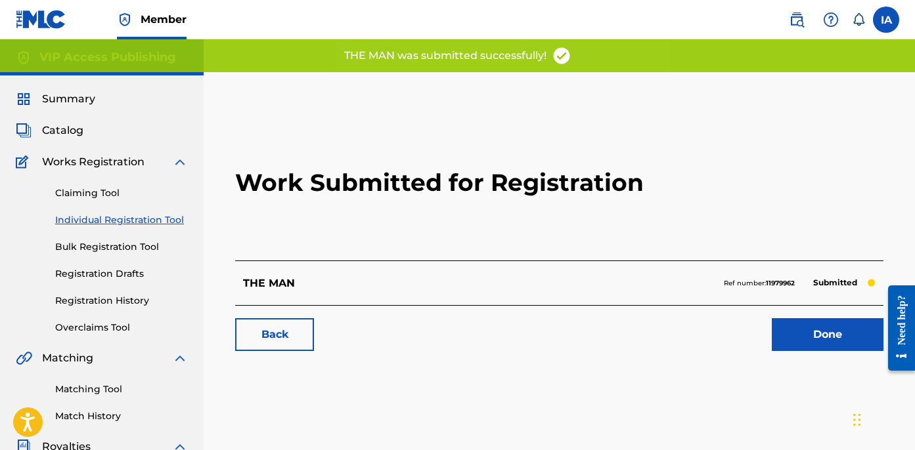
click at [410, 171] on h2 "Work Submitted for Registration" at bounding box center [559, 183] width 648 height 156
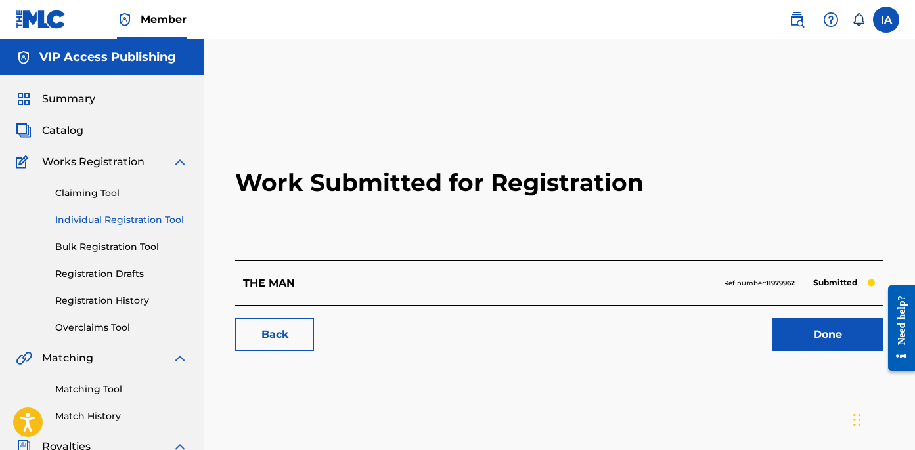
click at [152, 218] on link "Individual Registration Tool" at bounding box center [121, 220] width 133 height 14
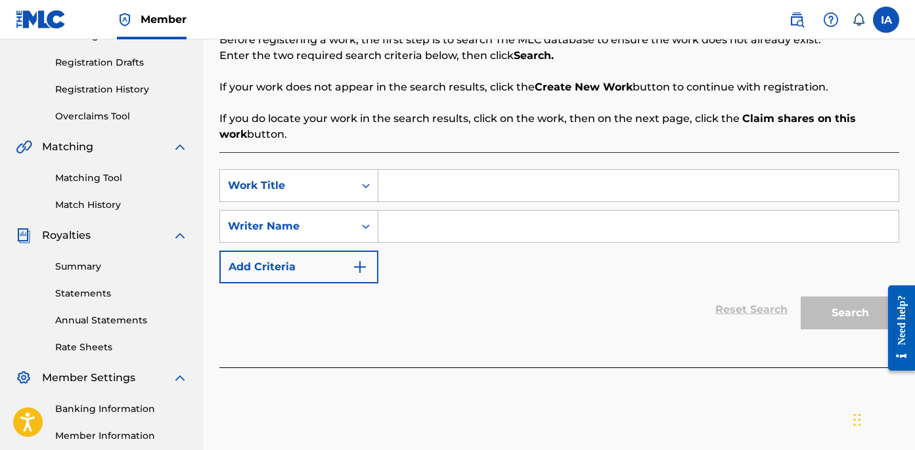
scroll to position [236, 0]
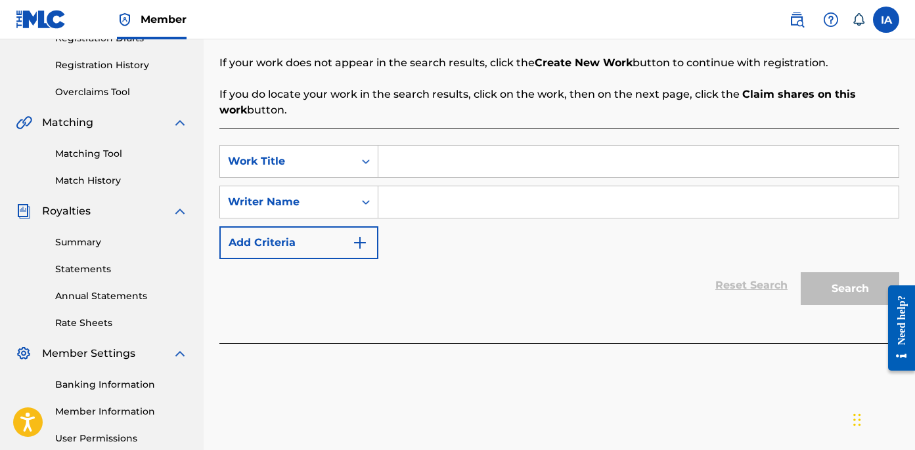
click at [544, 165] on input "Search Form" at bounding box center [638, 162] width 520 height 32
click at [543, 165] on input "Search Form" at bounding box center [638, 162] width 520 height 32
paste input "Mind Of A Menace"
click at [519, 199] on input "Search Form" at bounding box center [638, 202] width 520 height 32
click at [592, 141] on div "SearchWithCriteria6f0d1e82-3e02-48db-99b4-6c92cd72bdda Work Title Mind Of A Men…" at bounding box center [559, 235] width 680 height 215
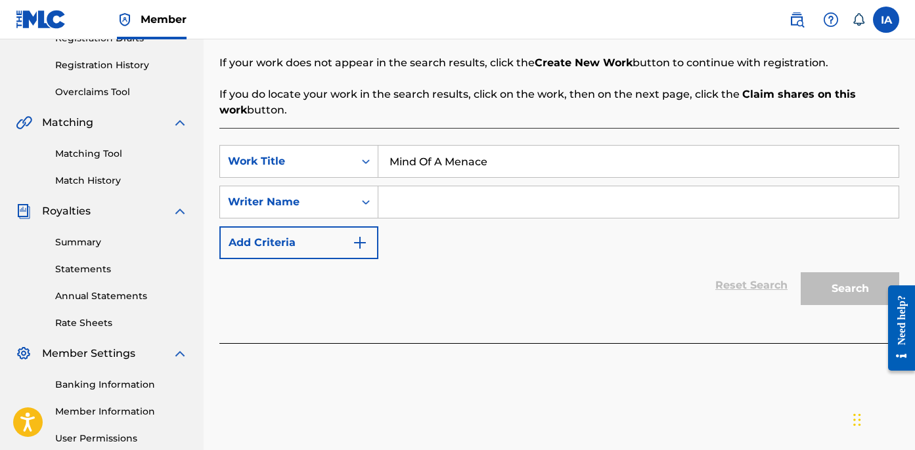
click at [588, 189] on input "Search Form" at bounding box center [638, 202] width 520 height 32
click at [588, 161] on input "Mind Of A Menace" at bounding box center [638, 162] width 520 height 32
type input "MIND OF A MENACE"
click at [436, 199] on input "Search Form" at bounding box center [638, 202] width 520 height 32
click at [702, 200] on input "Search Form" at bounding box center [638, 202] width 520 height 32
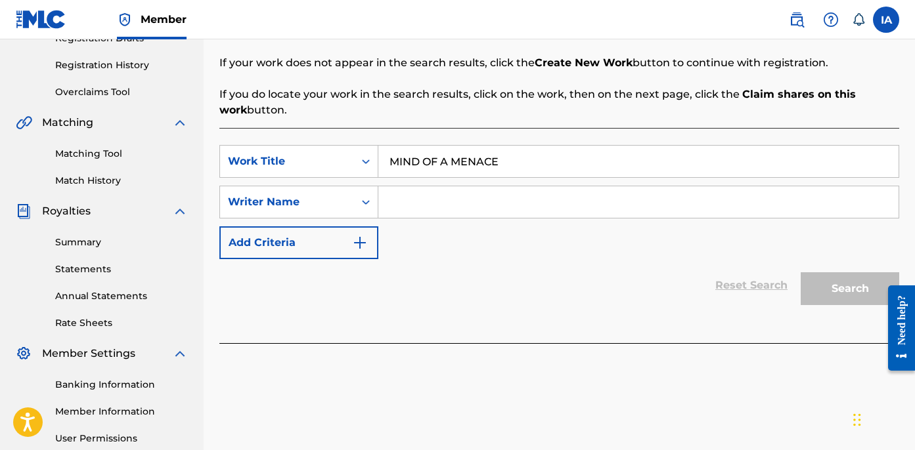
paste input "CIBER ANER"
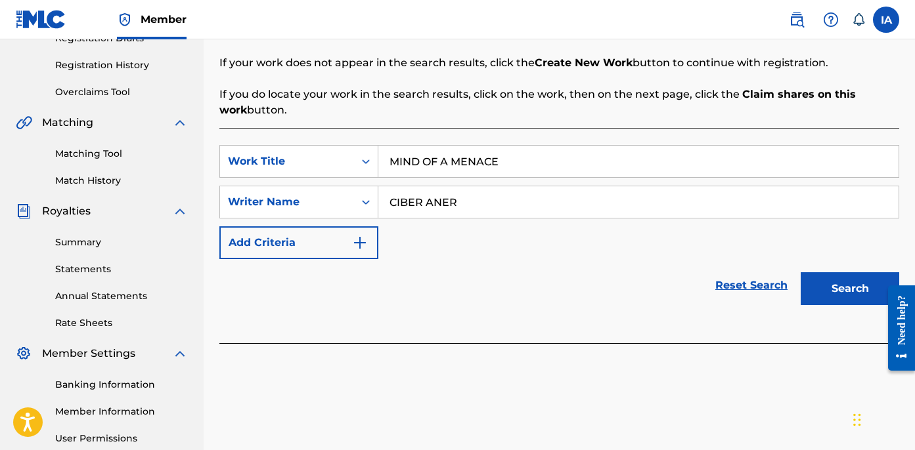
type input "CIBER ANER"
click at [829, 290] on button "Search" at bounding box center [849, 289] width 98 height 33
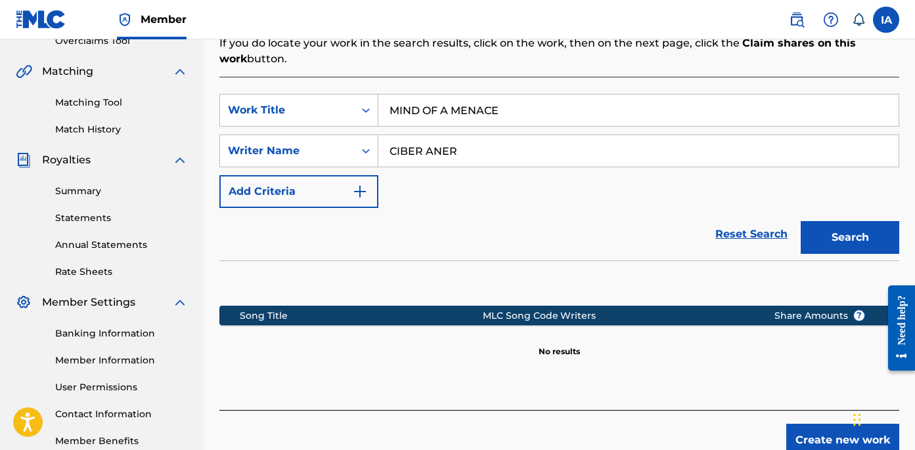
scroll to position [364, 0]
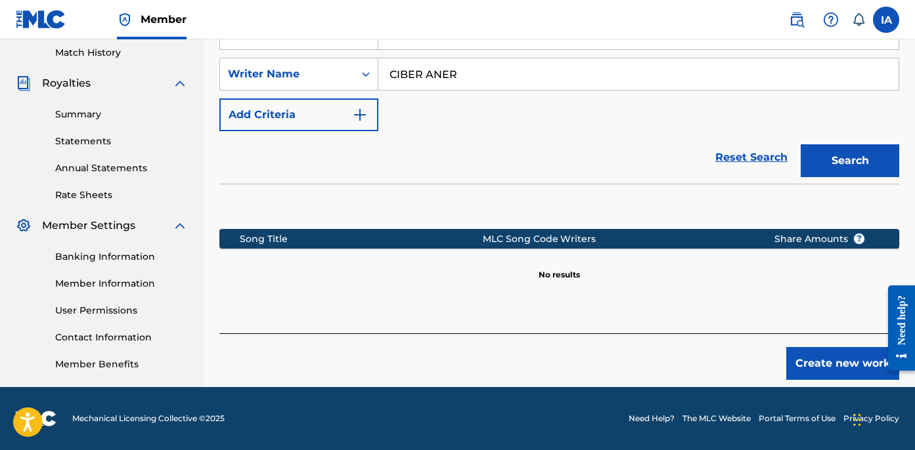
click at [807, 370] on button "Create new work" at bounding box center [842, 363] width 113 height 33
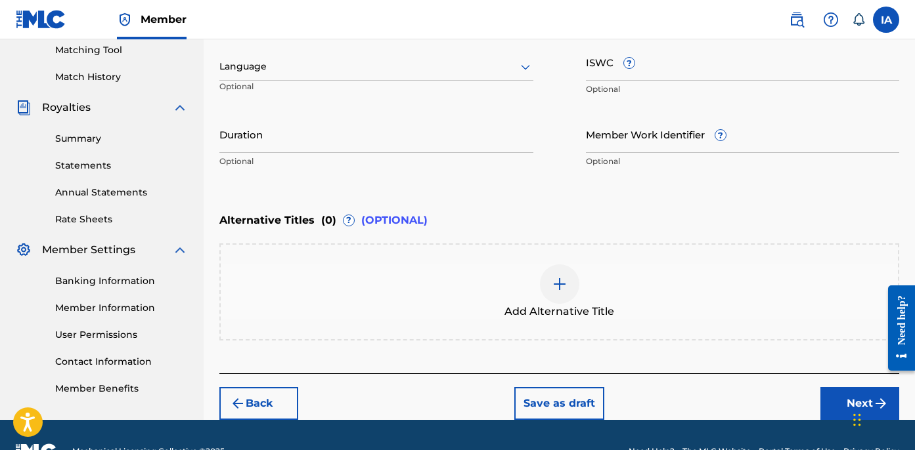
scroll to position [215, 0]
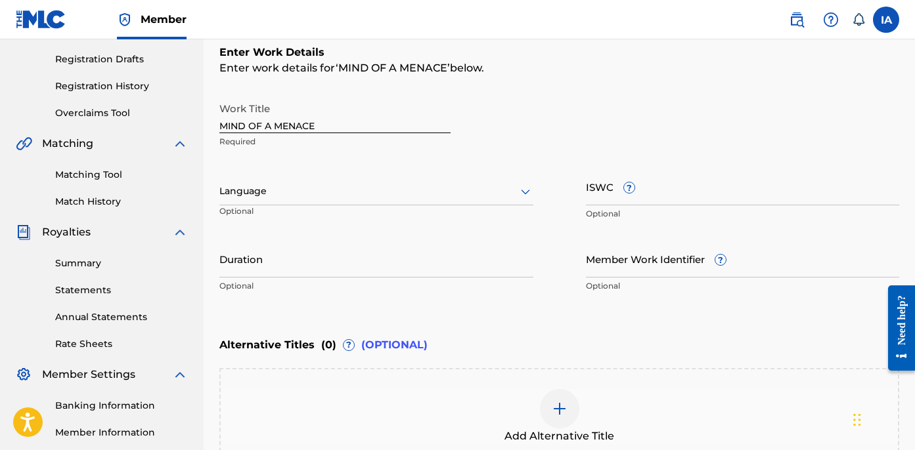
click at [473, 195] on div at bounding box center [376, 191] width 314 height 16
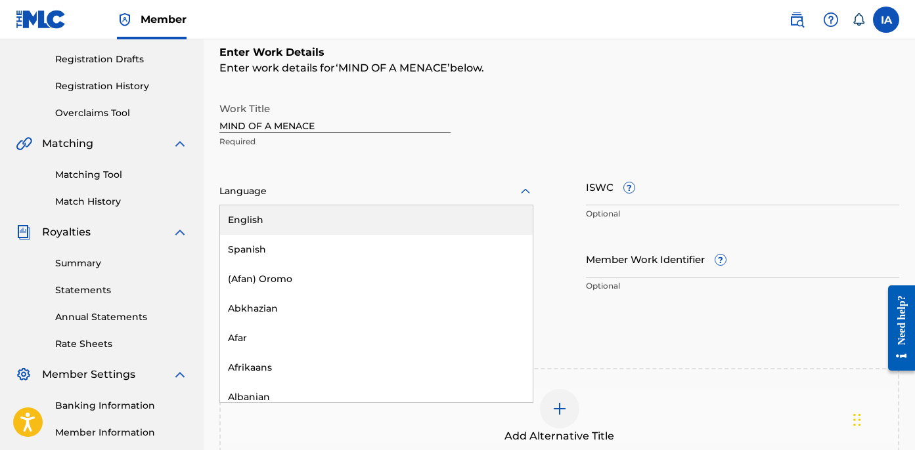
click at [477, 213] on div "English" at bounding box center [376, 221] width 313 height 30
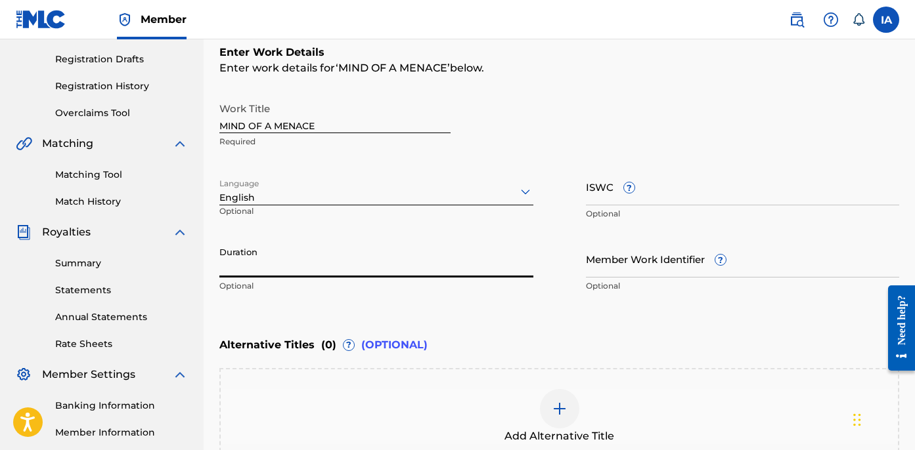
click at [322, 267] on input "Duration" at bounding box center [376, 258] width 314 height 37
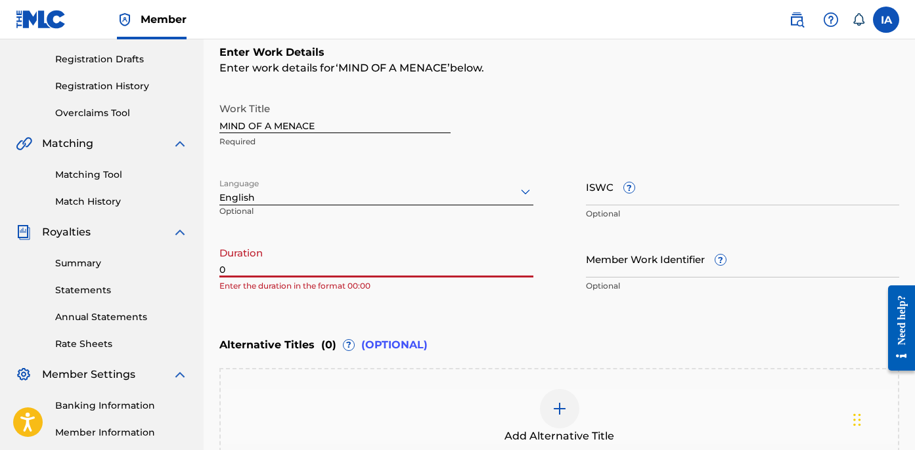
paste input "3:05"
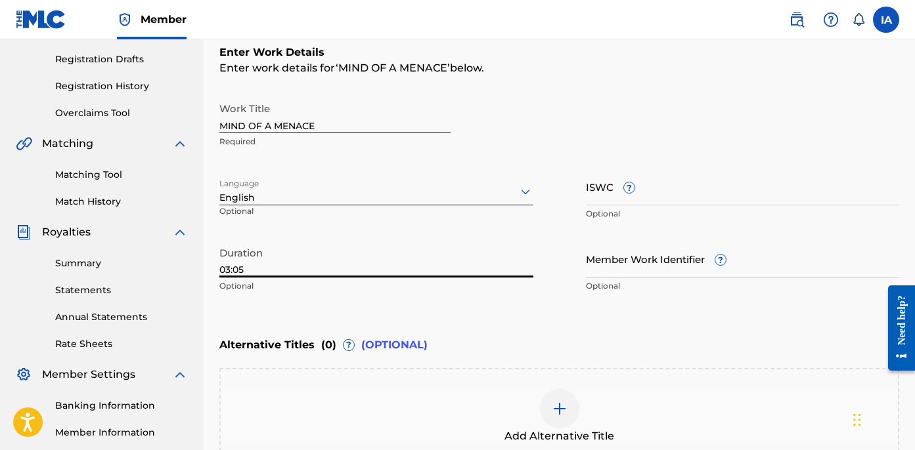
type input "03:05"
click at [693, 318] on div "Enter Work Details Enter work details for ‘ MIND OF A MENACE ’ below. Work Titl…" at bounding box center [559, 172] width 680 height 318
click at [636, 330] on div "Enter Work Details Enter work details for ‘ MIND OF A MENACE ’ below. Work Titl…" at bounding box center [559, 172] width 680 height 318
click at [615, 310] on div "Enter Work Details Enter work details for ‘ MIND OF A MENACE ’ below. Work Titl…" at bounding box center [559, 172] width 680 height 318
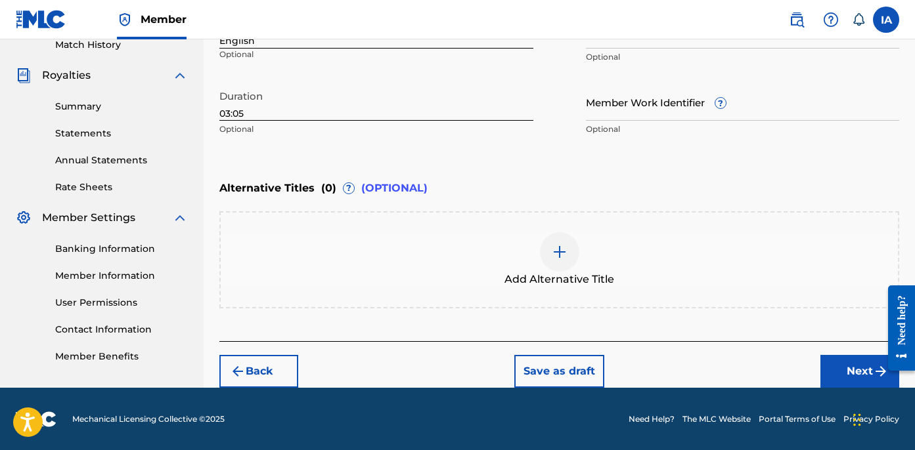
drag, startPoint x: 786, startPoint y: 374, endPoint x: 816, endPoint y: 368, distance: 30.3
click at [787, 374] on div "Back Save as draft Next" at bounding box center [559, 364] width 680 height 47
click at [833, 364] on button "Next" at bounding box center [859, 371] width 79 height 33
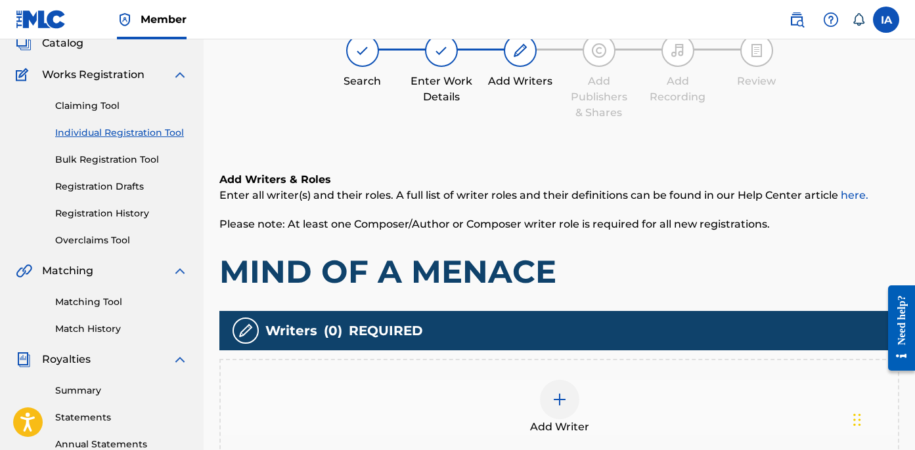
scroll to position [59, 0]
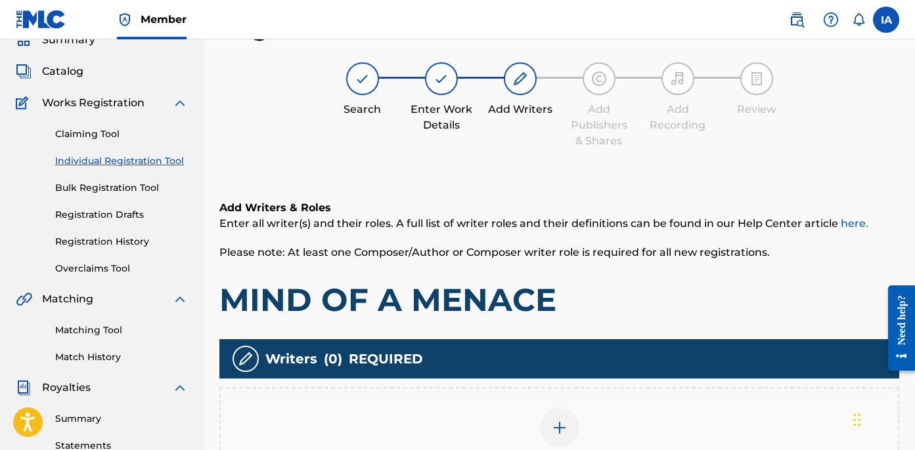
click at [588, 268] on div "Add Writers & Roles Enter all writer(s) and their roles. A full list of writer …" at bounding box center [559, 260] width 680 height 120
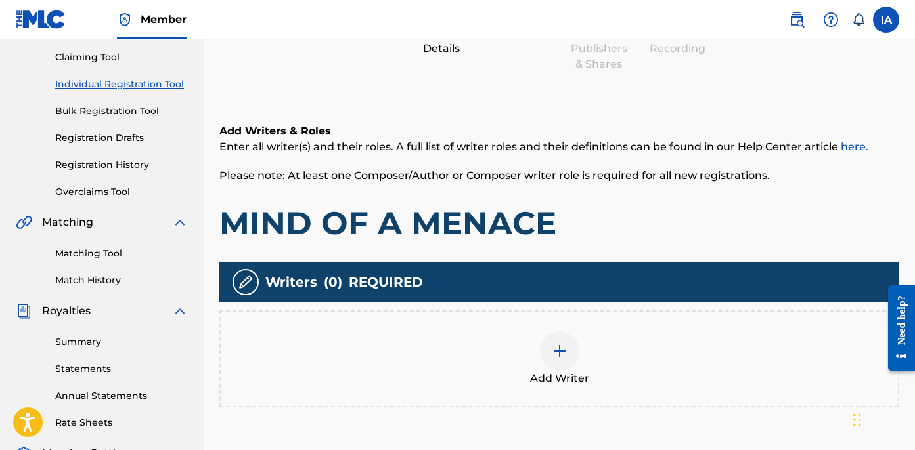
scroll to position [137, 0]
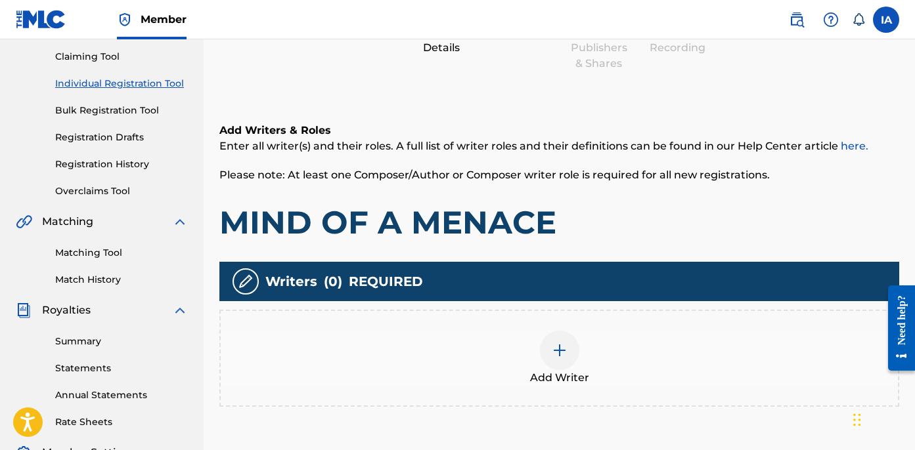
click at [610, 348] on div "Add Writer" at bounding box center [559, 358] width 677 height 55
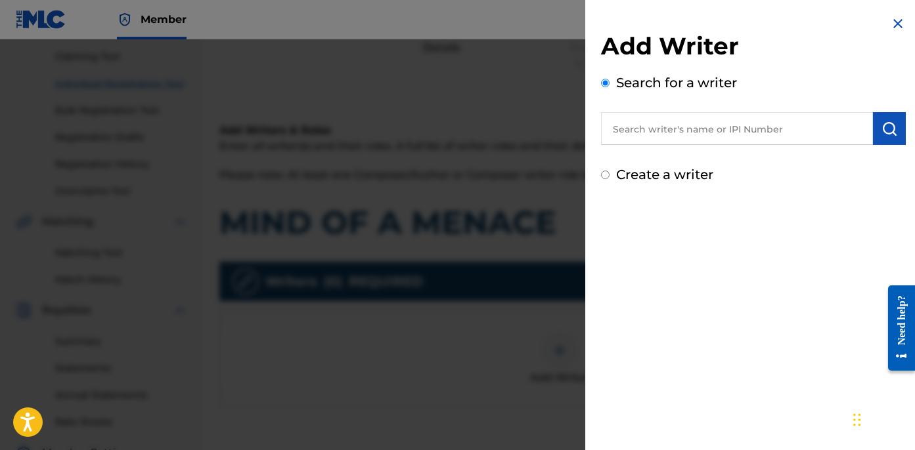
click at [727, 143] on input "text" at bounding box center [737, 128] width 272 height 33
paste input "CIBER ANER"
type input "CIBER ANER"
click at [883, 138] on button "submit" at bounding box center [889, 128] width 33 height 33
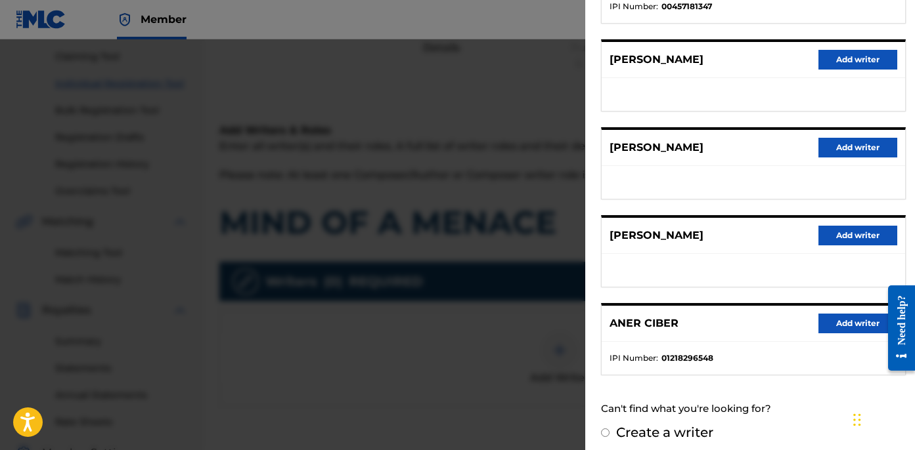
scroll to position [230, 0]
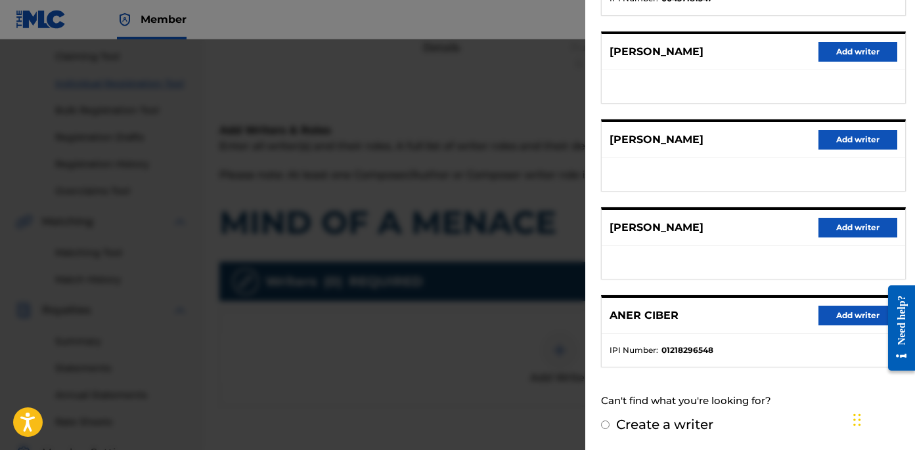
click at [828, 318] on button "Add writer" at bounding box center [857, 316] width 79 height 20
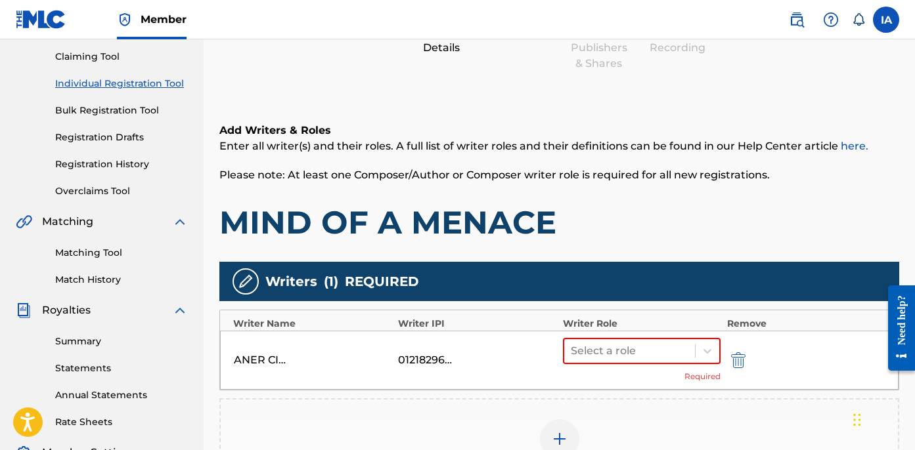
click at [562, 190] on div "Add Writers & Roles Enter all writer(s) and their roles. A full list of writer …" at bounding box center [559, 183] width 680 height 120
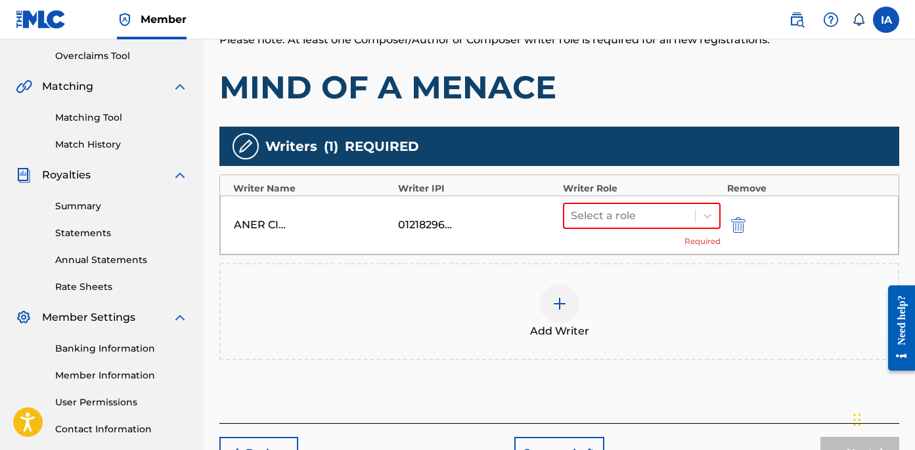
scroll to position [364, 0]
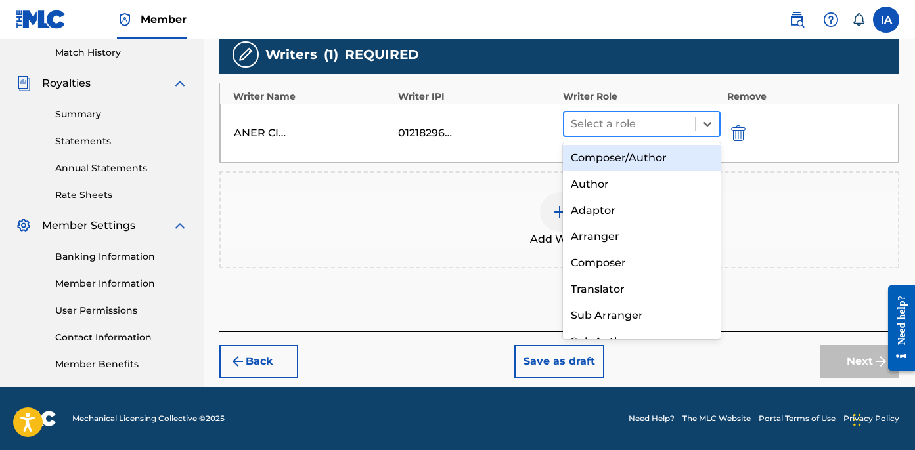
click at [638, 120] on div at bounding box center [630, 124] width 118 height 18
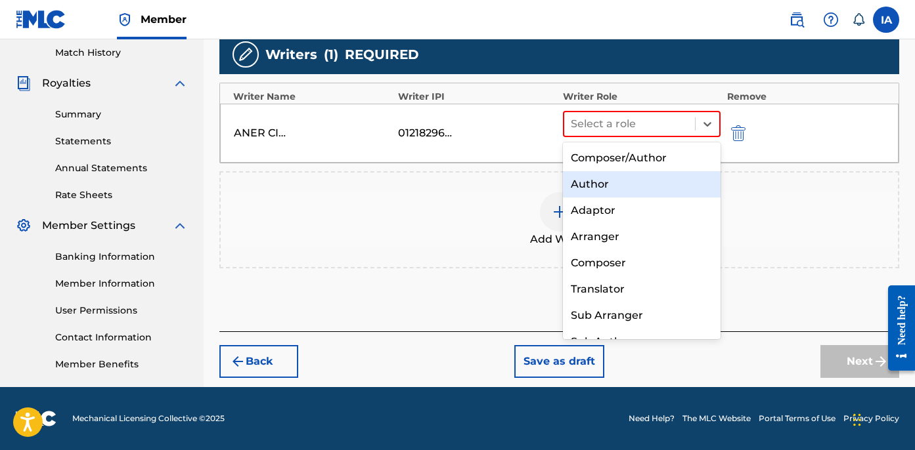
click at [642, 174] on div "Author" at bounding box center [642, 184] width 158 height 26
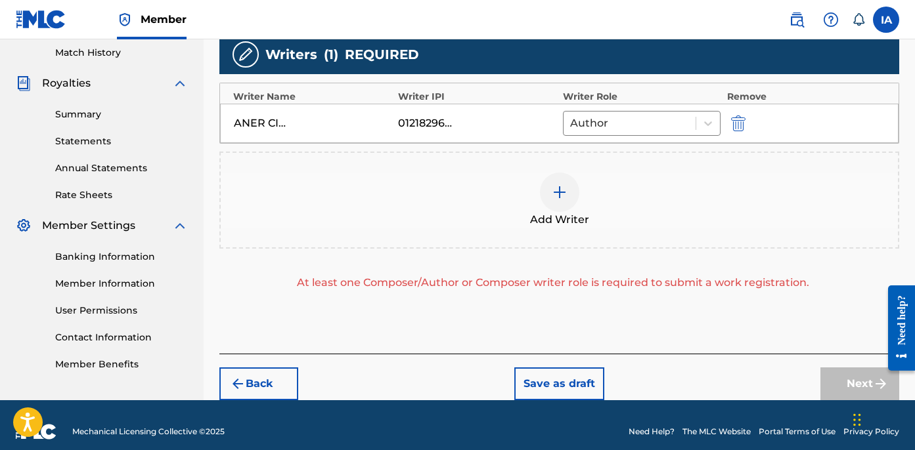
click at [568, 202] on div at bounding box center [559, 192] width 39 height 39
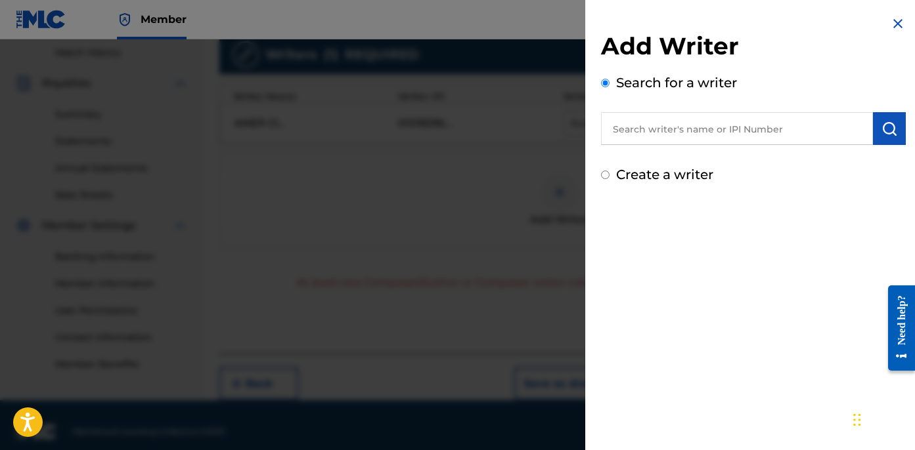
click at [624, 177] on label "Create a writer" at bounding box center [664, 175] width 97 height 16
radio input "true"
click at [609, 177] on input "Create a writer" at bounding box center [605, 175] width 9 height 9
radio input "false"
radio input "true"
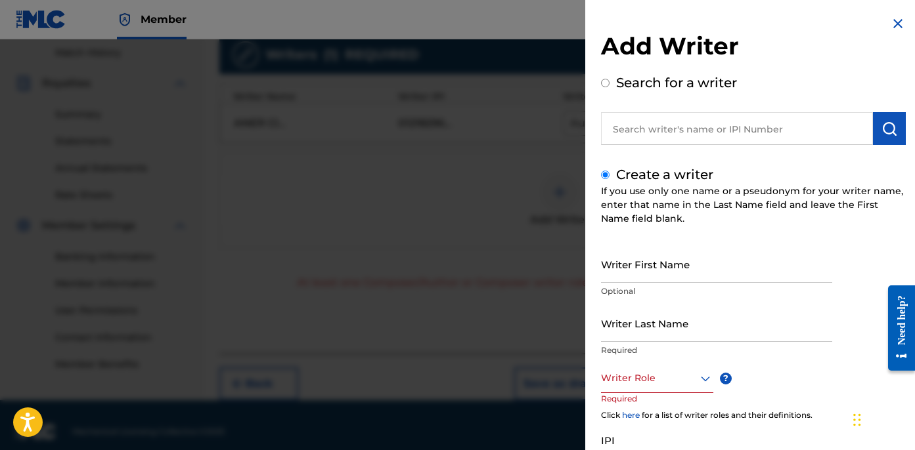
drag, startPoint x: 648, startPoint y: 370, endPoint x: 649, endPoint y: 364, distance: 6.6
click at [648, 370] on div at bounding box center [657, 378] width 112 height 16
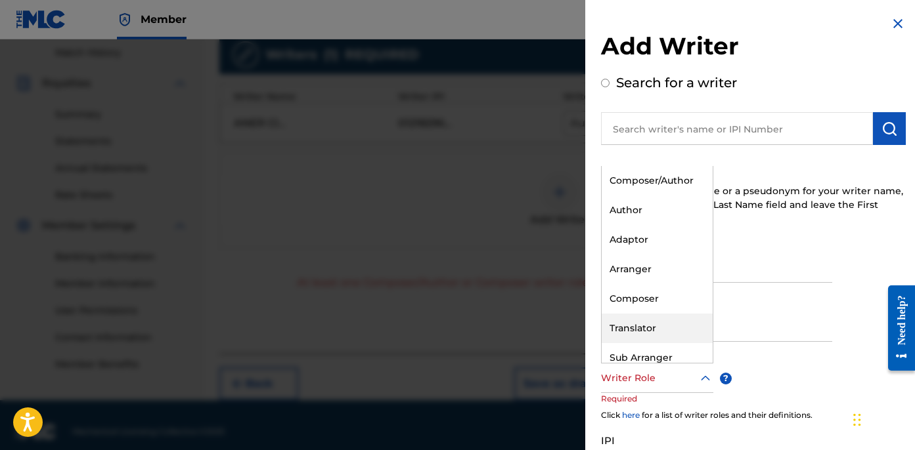
click at [803, 328] on input "Writer Last Name" at bounding box center [716, 323] width 231 height 37
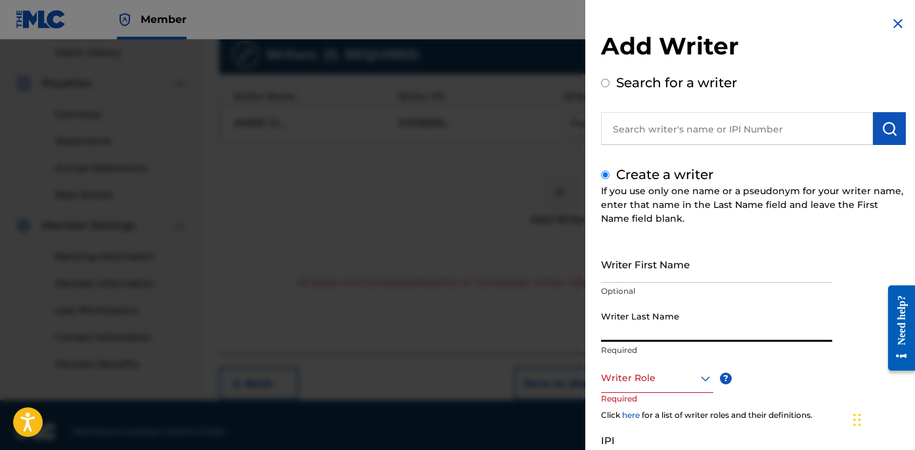
click at [766, 328] on input "Writer Last Name" at bounding box center [716, 323] width 231 height 37
paste input "UNKNOWN WRITER"
click at [682, 333] on input "UNKNOWN WRITER" at bounding box center [716, 323] width 231 height 37
type input "UNKNOWN"
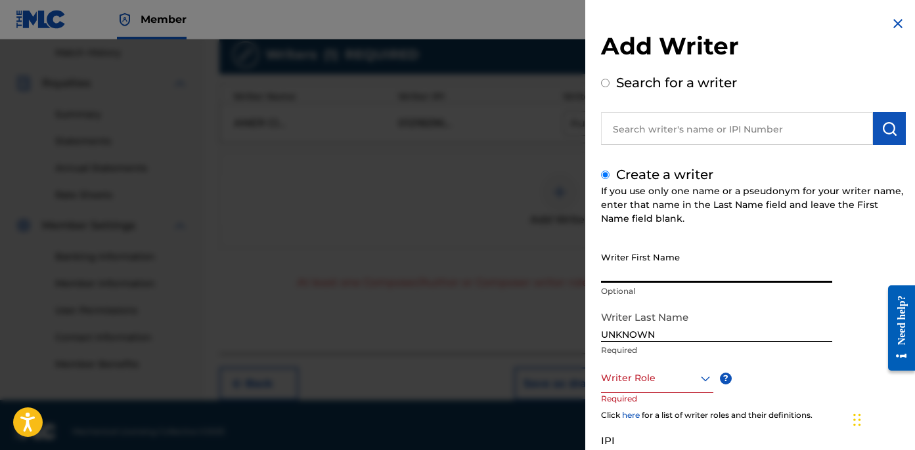
click at [661, 252] on input "Writer First Name" at bounding box center [716, 264] width 231 height 37
paste input "WRITER"
type input "WRITER"
click at [630, 376] on div at bounding box center [657, 378] width 112 height 16
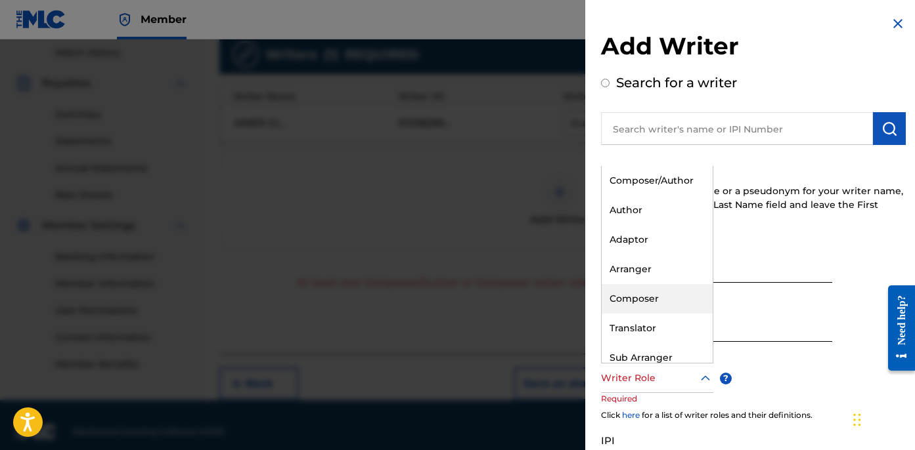
click at [671, 294] on div "Composer" at bounding box center [656, 299] width 111 height 30
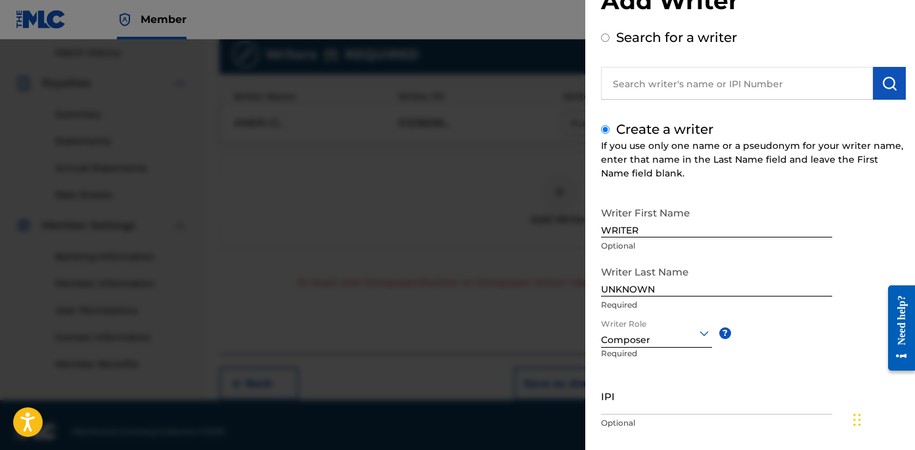
scroll to position [120, 0]
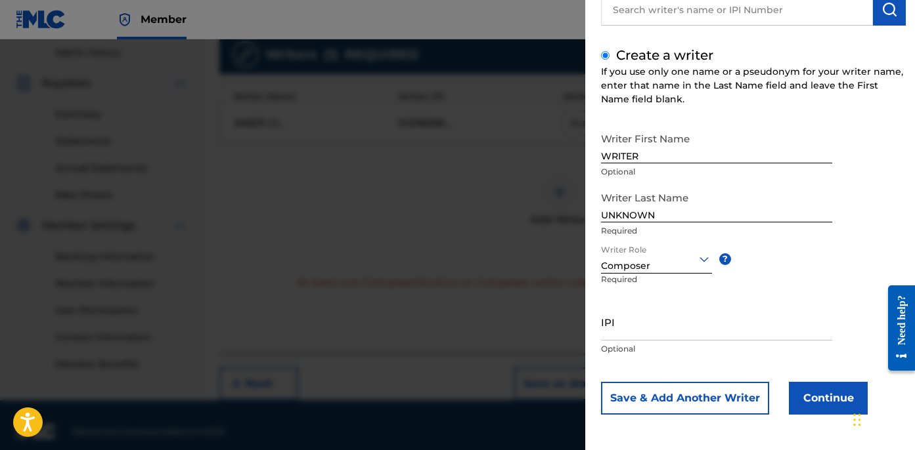
click at [824, 409] on button "Continue" at bounding box center [828, 398] width 79 height 33
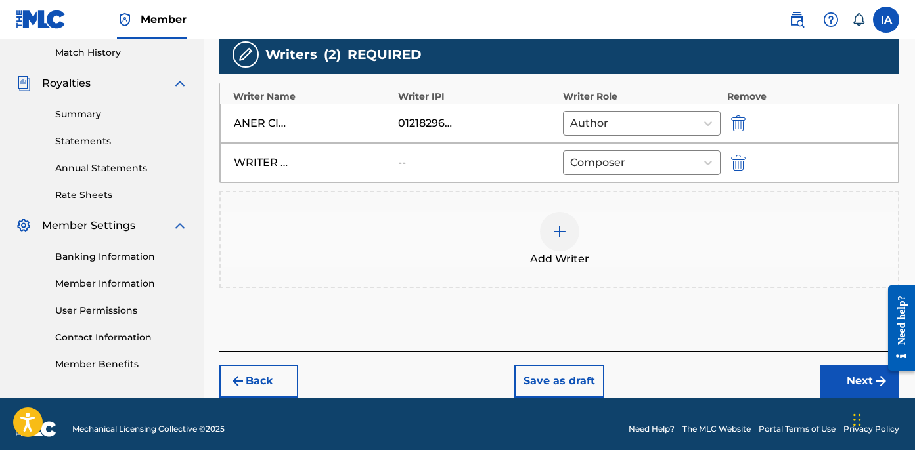
click at [836, 386] on button "Next" at bounding box center [859, 381] width 79 height 33
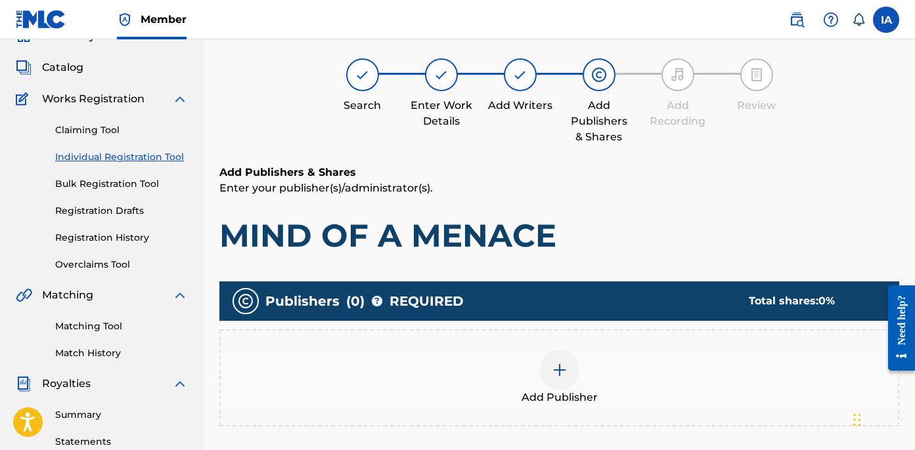
scroll to position [59, 0]
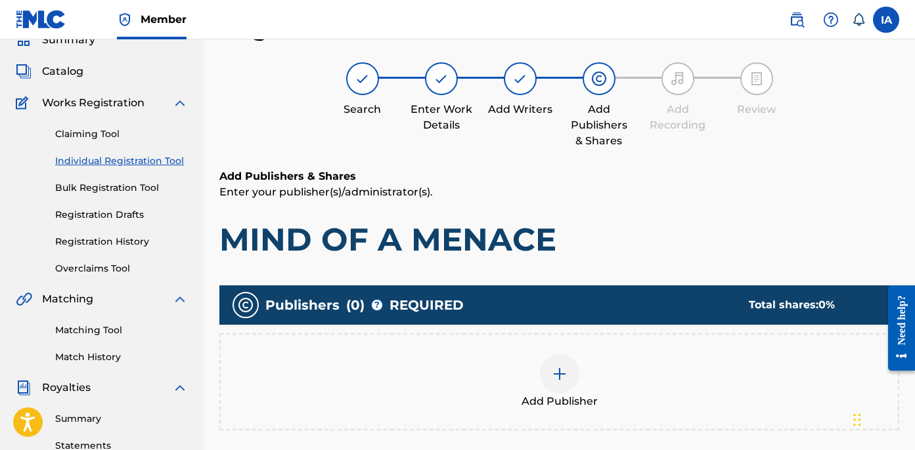
click at [569, 368] on div at bounding box center [559, 374] width 39 height 39
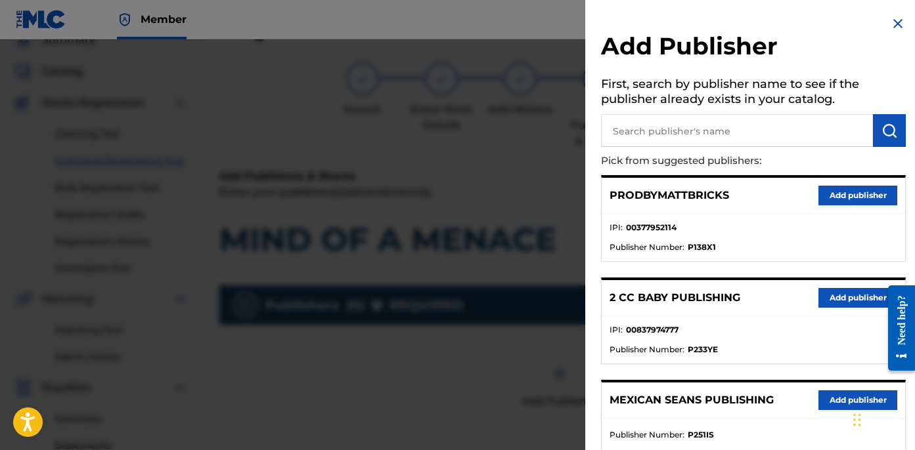
click at [690, 129] on input "text" at bounding box center [737, 130] width 272 height 33
click at [897, 127] on button "submit" at bounding box center [889, 130] width 33 height 33
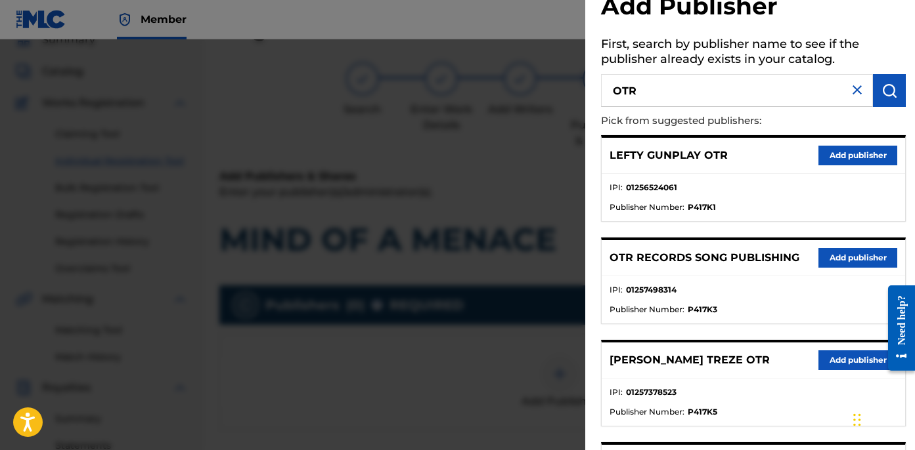
scroll to position [41, 0]
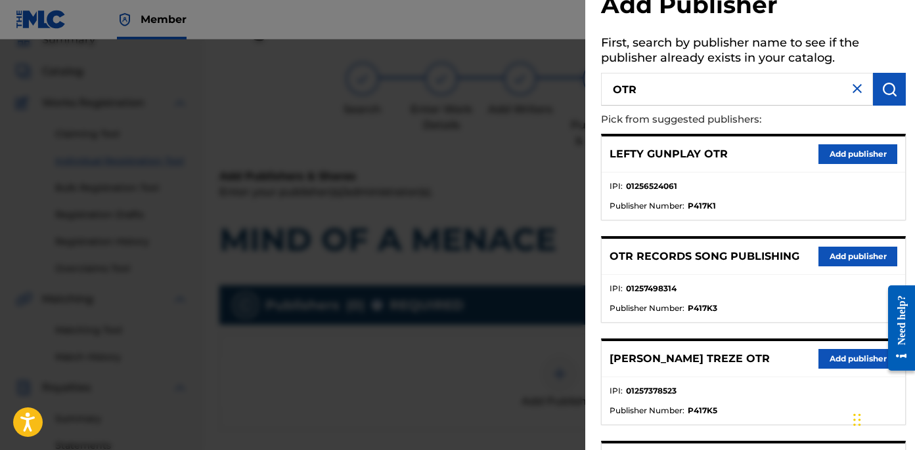
click at [729, 73] on input "OTR" at bounding box center [737, 89] width 272 height 33
click at [729, 82] on input "OTR" at bounding box center [737, 89] width 272 height 33
click at [730, 91] on input "OTR" at bounding box center [737, 89] width 272 height 33
type input "OTR"
click at [881, 93] on img "submit" at bounding box center [889, 89] width 16 height 16
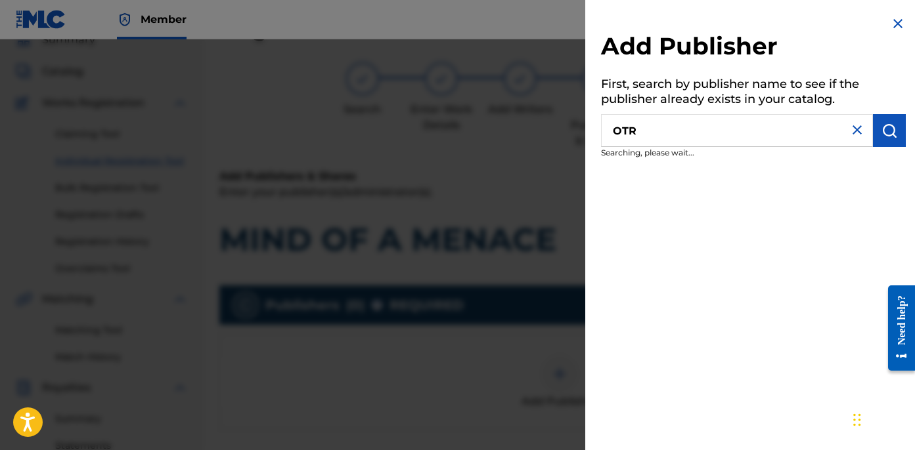
scroll to position [0, 0]
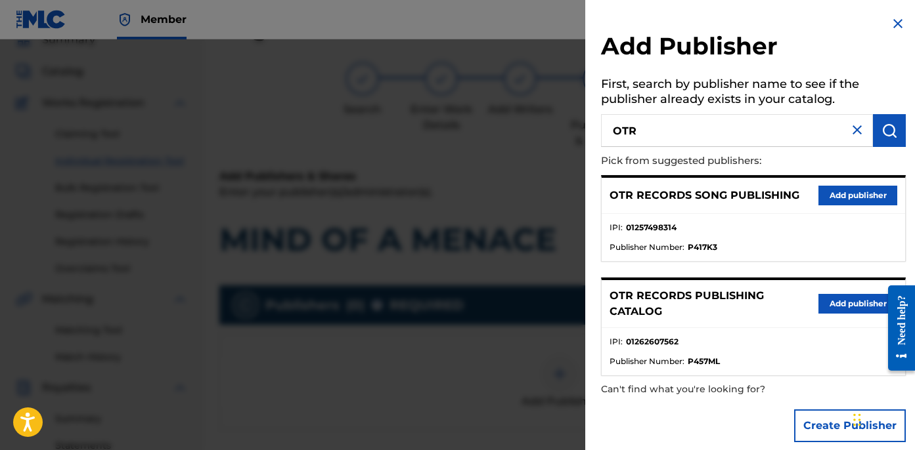
click at [837, 311] on button "Add publisher" at bounding box center [857, 304] width 79 height 20
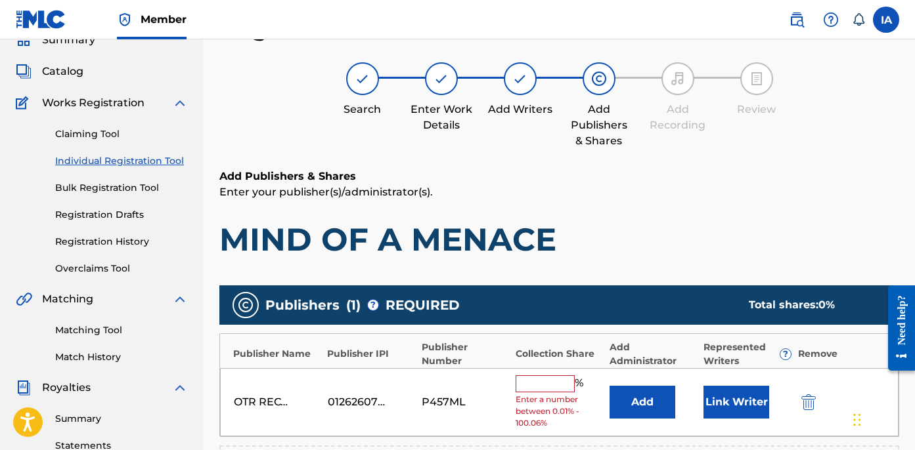
click at [550, 380] on input "text" at bounding box center [544, 384] width 59 height 17
type input "50"
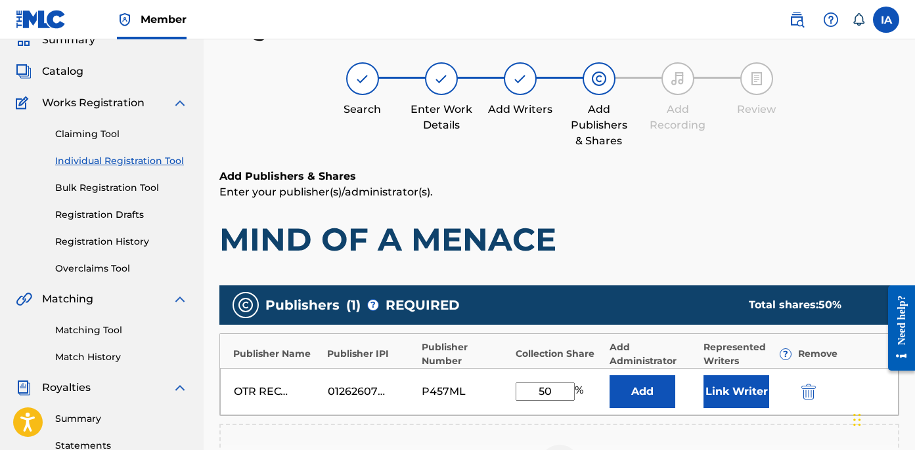
click at [654, 397] on button "Add" at bounding box center [642, 392] width 66 height 33
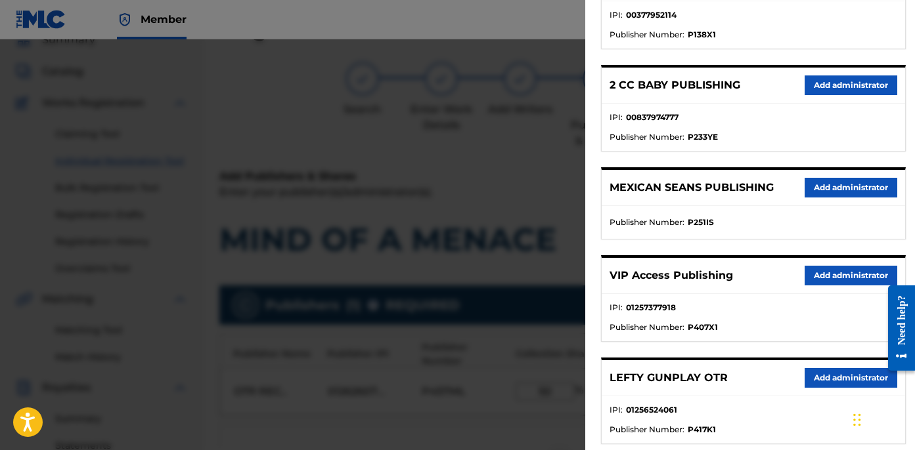
scroll to position [213, 0]
click at [837, 280] on button "Add administrator" at bounding box center [850, 276] width 93 height 20
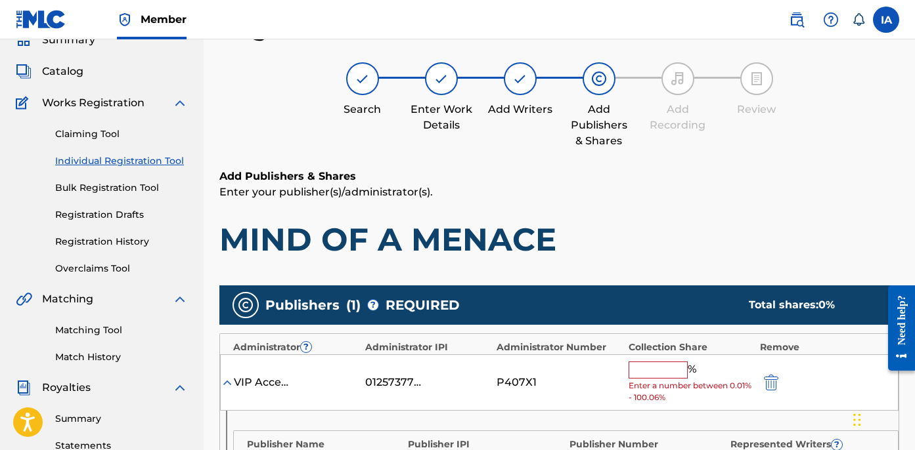
click at [662, 366] on input "text" at bounding box center [657, 370] width 59 height 17
type input "50"
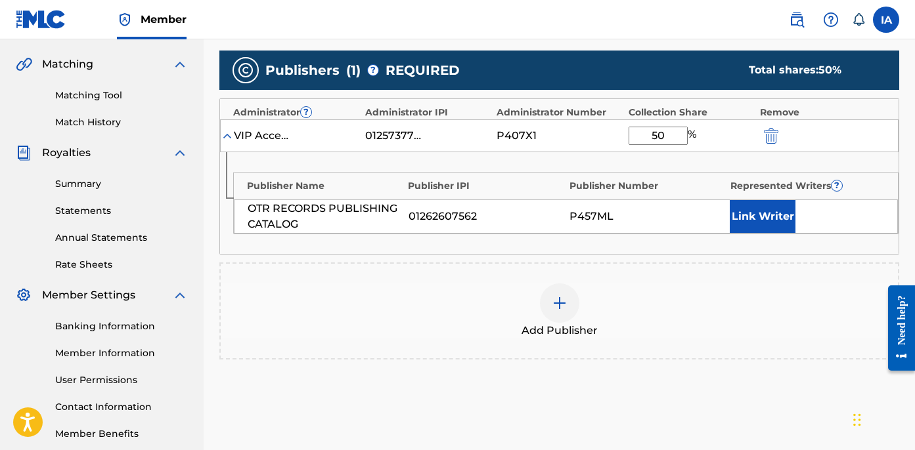
scroll to position [304, 0]
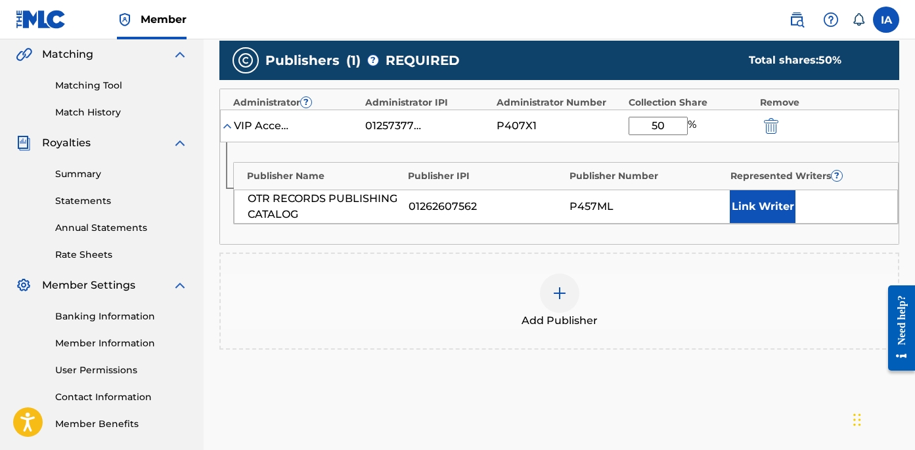
click at [757, 200] on button "Link Writer" at bounding box center [763, 206] width 66 height 33
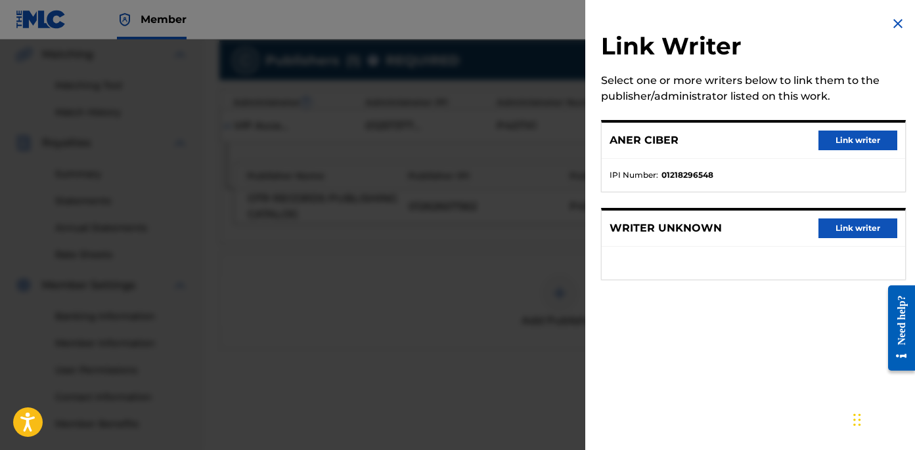
click at [828, 150] on button "Link writer" at bounding box center [857, 141] width 79 height 20
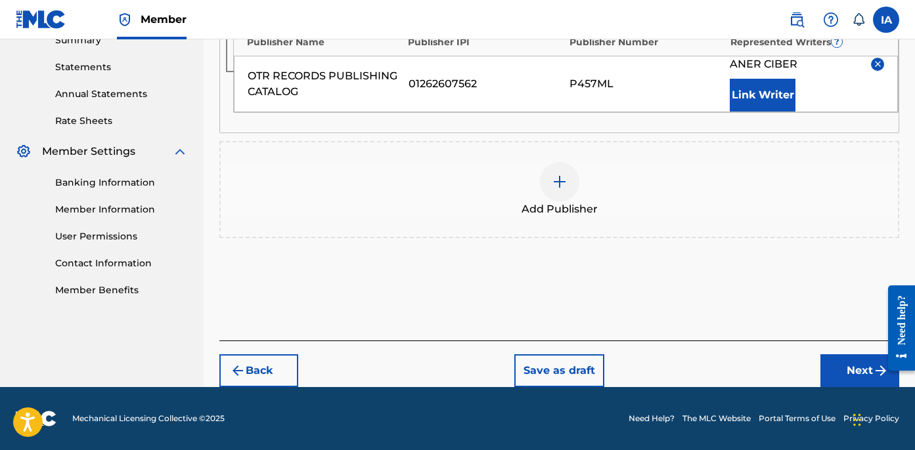
click at [828, 361] on button "Next" at bounding box center [859, 371] width 79 height 33
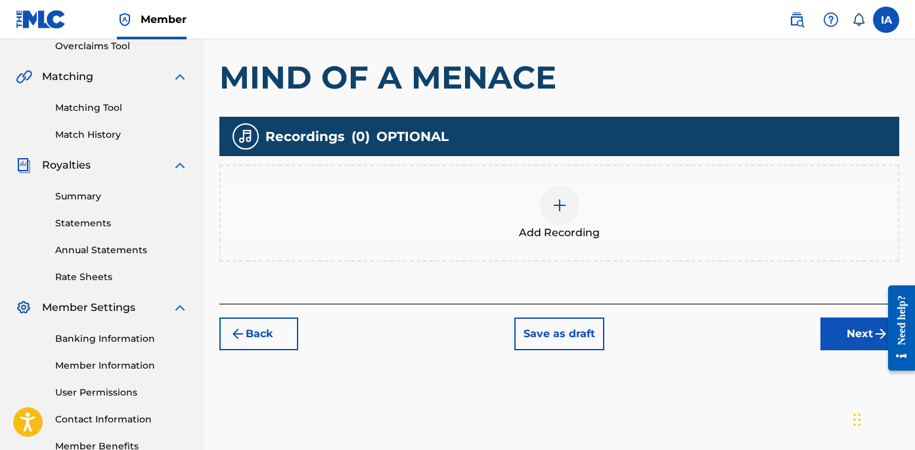
scroll to position [340, 0]
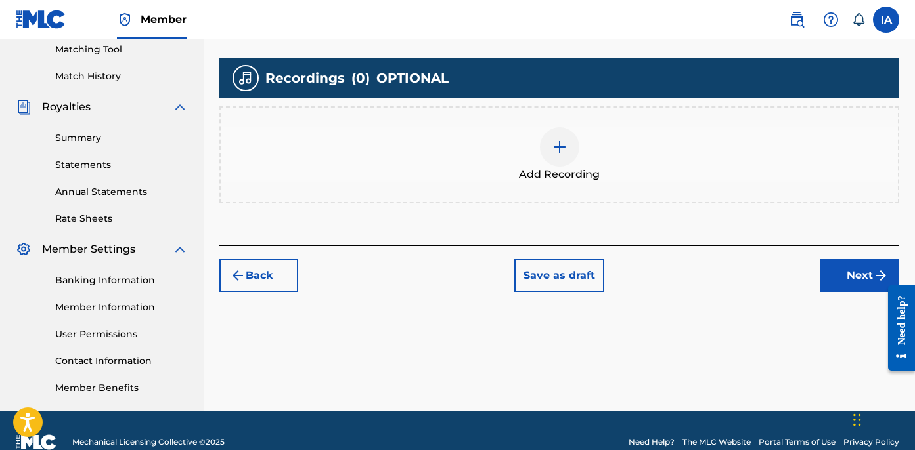
click at [623, 185] on div "Add Recording" at bounding box center [559, 154] width 680 height 97
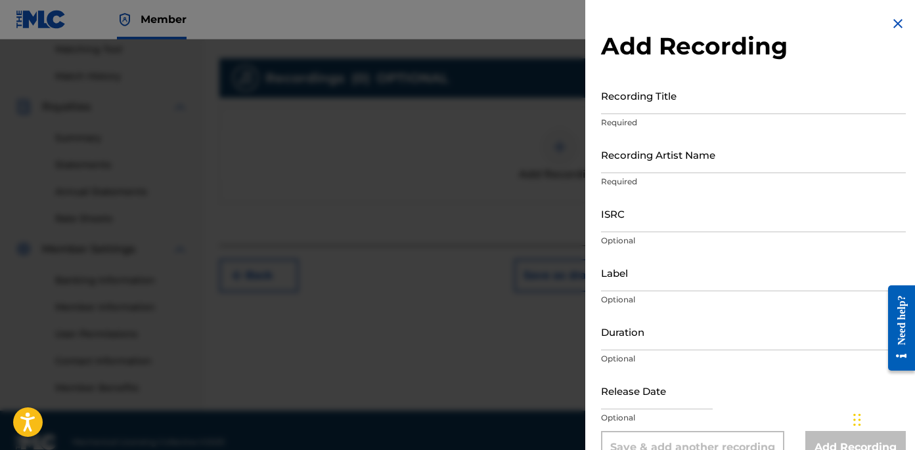
click at [689, 123] on p "Required" at bounding box center [753, 123] width 305 height 12
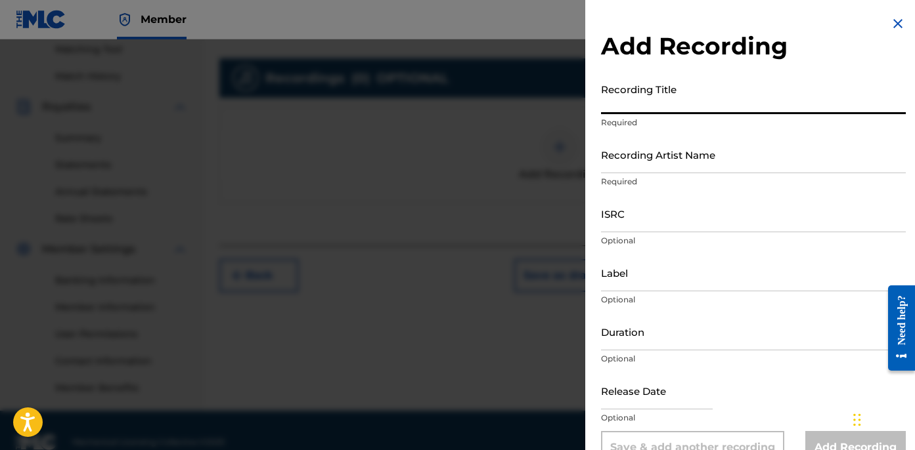
click at [690, 100] on input "Recording Title" at bounding box center [753, 95] width 305 height 37
paste input "Mind Of A Menace"
type input "MIND OF A MENACE"
click at [662, 152] on input "Recording Artist Name" at bounding box center [753, 154] width 305 height 37
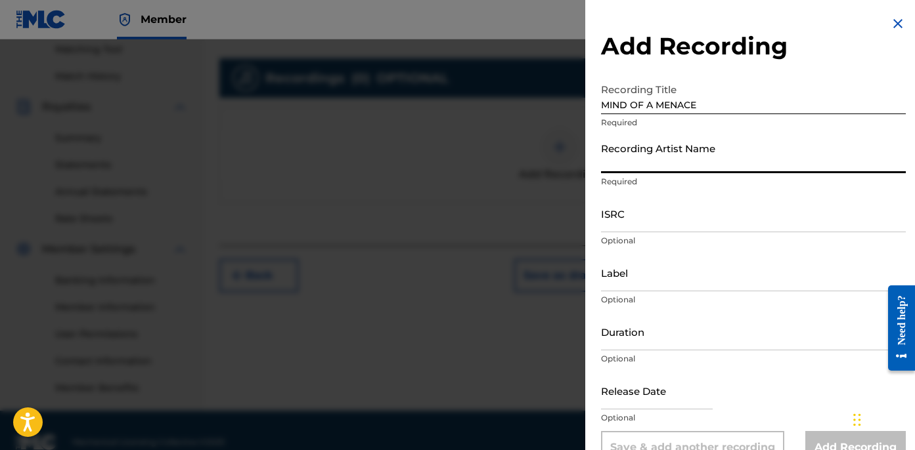
type input "BLANCO15"
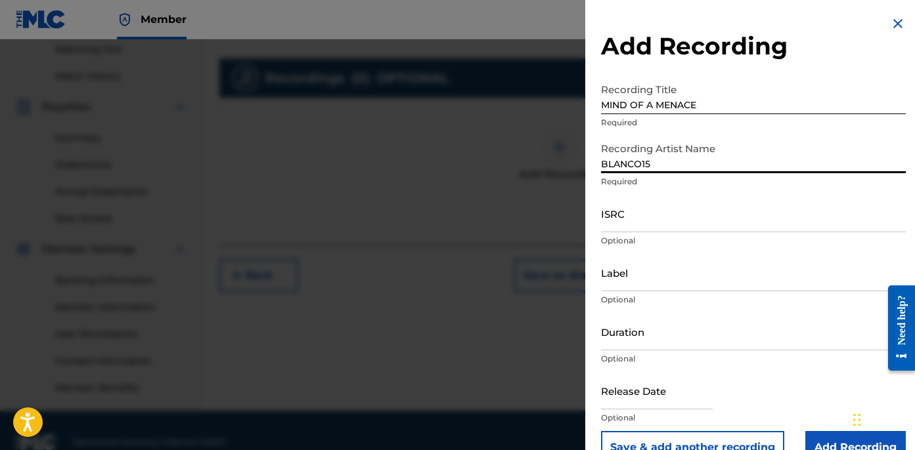
drag, startPoint x: 657, startPoint y: 227, endPoint x: 666, endPoint y: 230, distance: 9.1
click at [657, 227] on input "ISRC" at bounding box center [753, 213] width 305 height 37
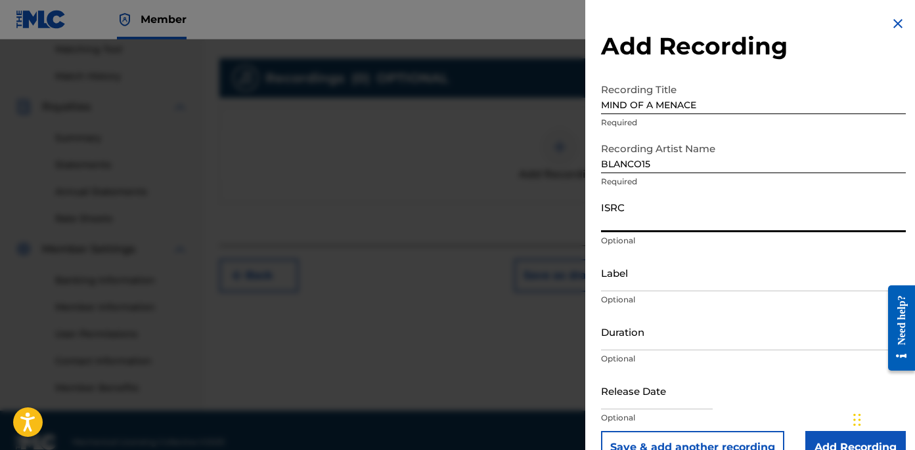
click at [640, 225] on input "ISRC" at bounding box center [753, 213] width 305 height 37
paste input "USLD91752246"
type input "USLD91752246"
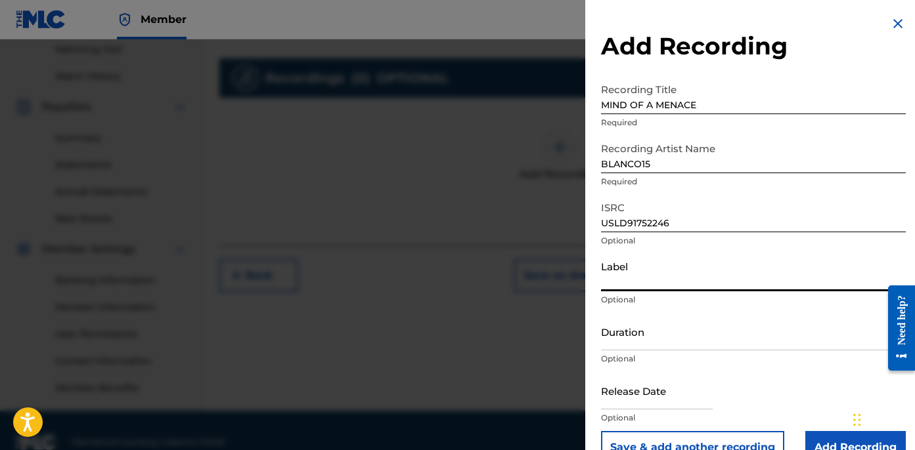
click at [655, 284] on input "Label" at bounding box center [753, 272] width 305 height 37
type input "OTR RECORDS"
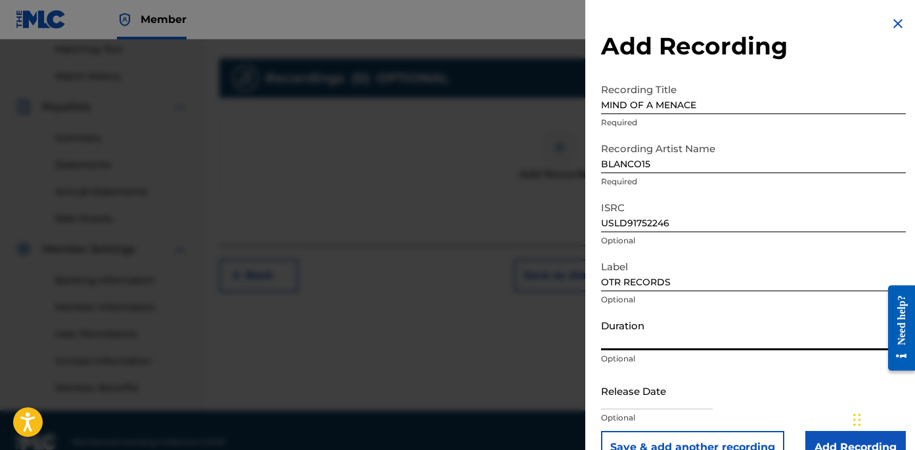
click at [667, 335] on input "Duration" at bounding box center [753, 331] width 305 height 37
paste input "3:05"
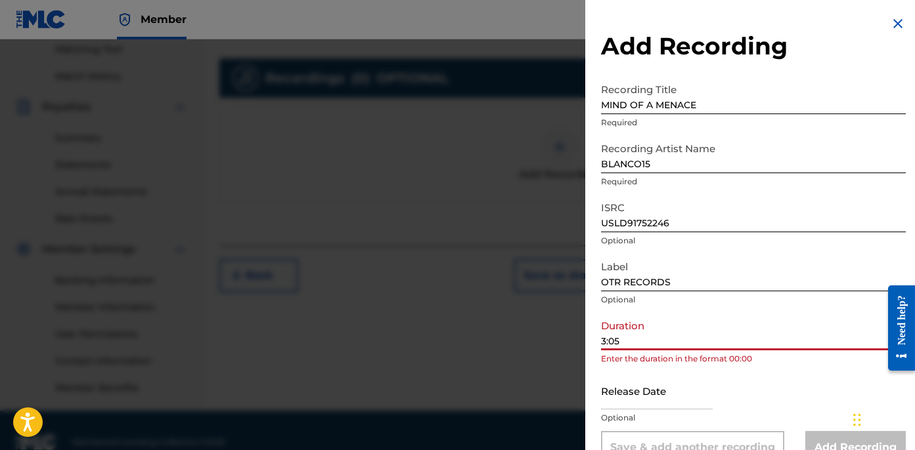
click at [603, 340] on input "3:05" at bounding box center [753, 331] width 305 height 37
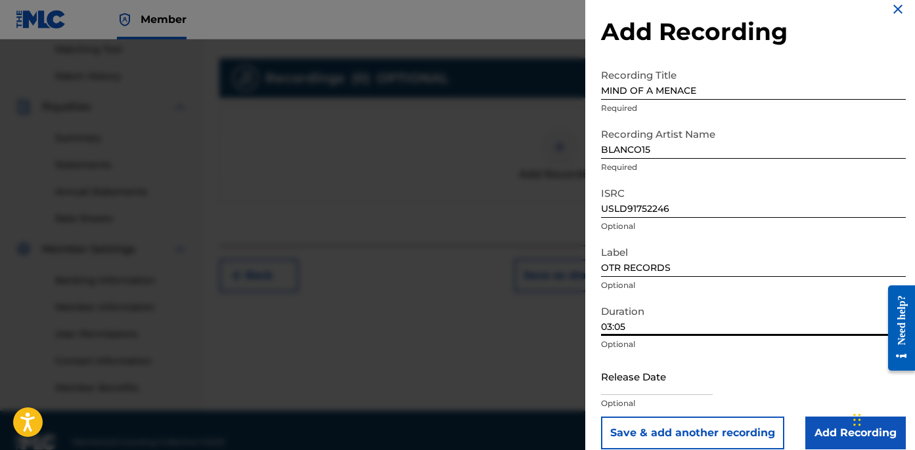
scroll to position [30, 0]
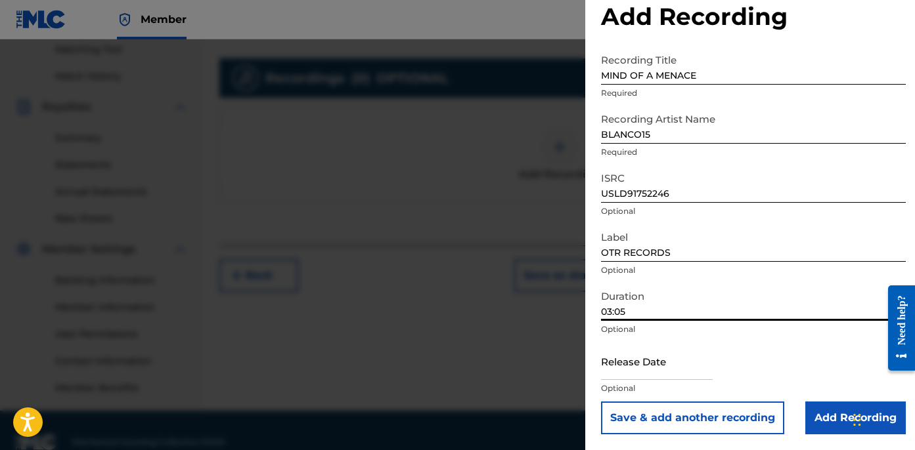
type input "03:05"
click at [818, 412] on input "Add Recording" at bounding box center [855, 418] width 100 height 33
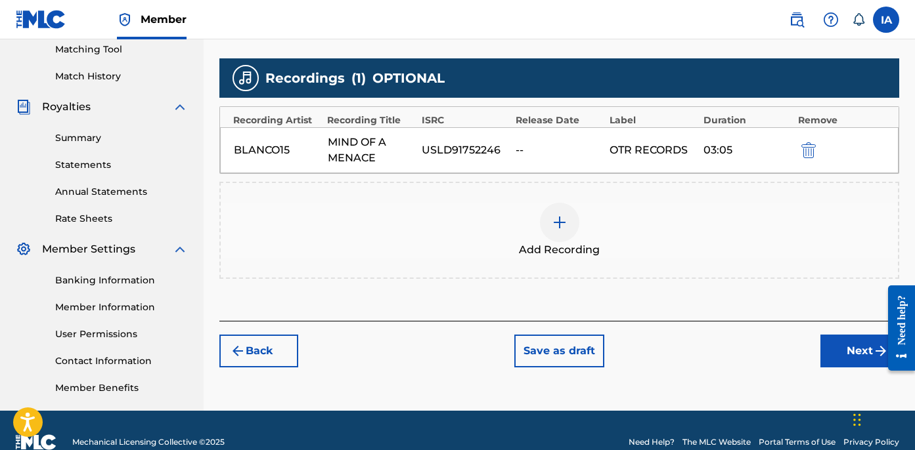
click at [834, 357] on button "Next" at bounding box center [859, 351] width 79 height 33
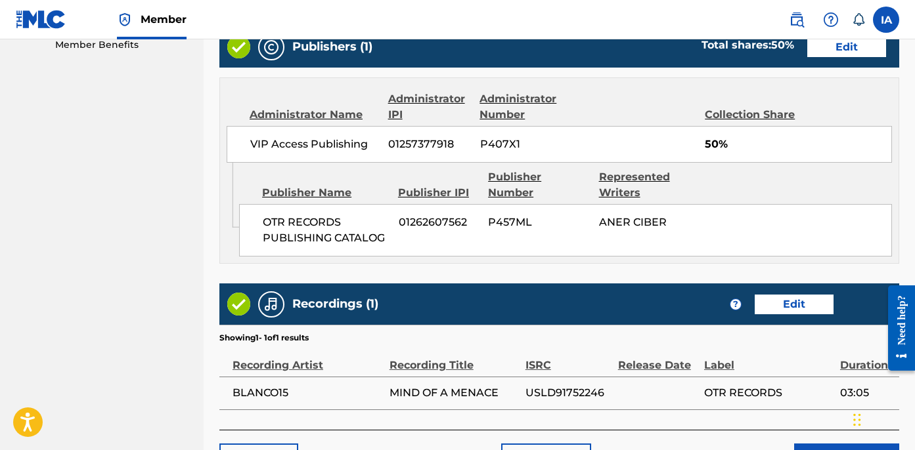
scroll to position [770, 0]
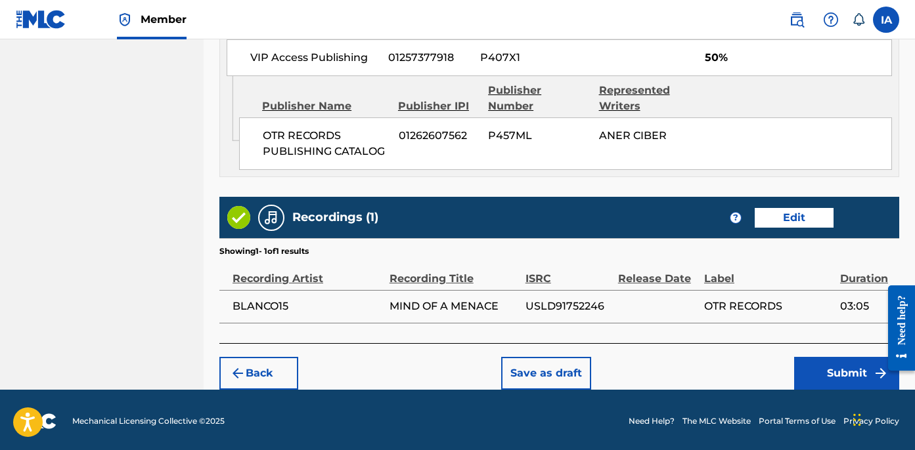
click at [757, 348] on div "Back Save as draft Submit" at bounding box center [559, 366] width 680 height 47
click at [836, 364] on button "Submit" at bounding box center [846, 373] width 105 height 33
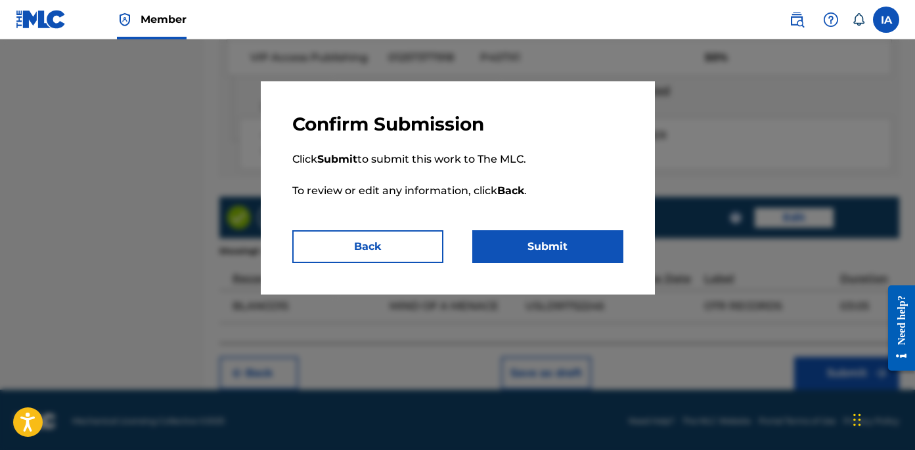
click at [565, 244] on button "Submit" at bounding box center [547, 246] width 151 height 33
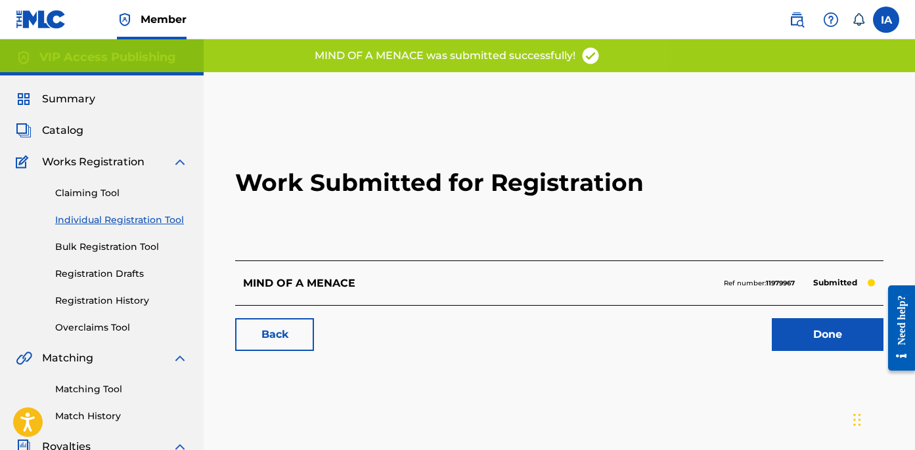
click at [533, 239] on h2 "Work Submitted for Registration" at bounding box center [559, 183] width 648 height 156
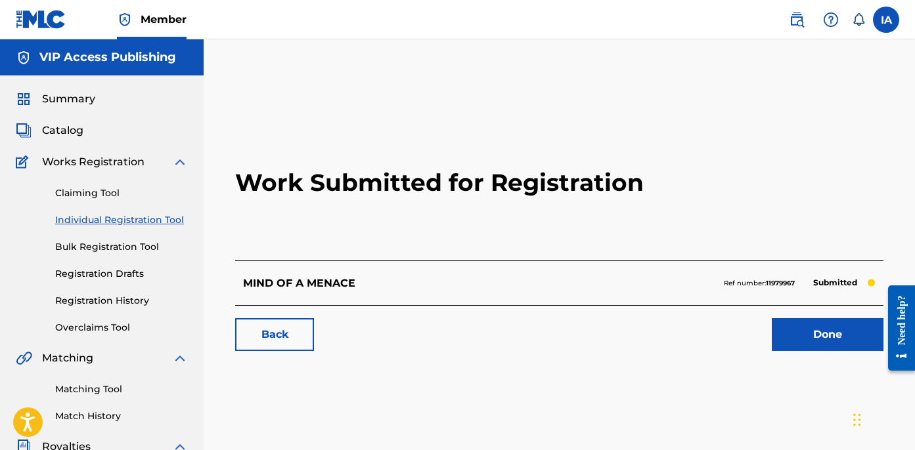
click at [412, 240] on h2 "Work Submitted for Registration" at bounding box center [559, 183] width 648 height 156
click at [179, 225] on link "Individual Registration Tool" at bounding box center [121, 220] width 133 height 14
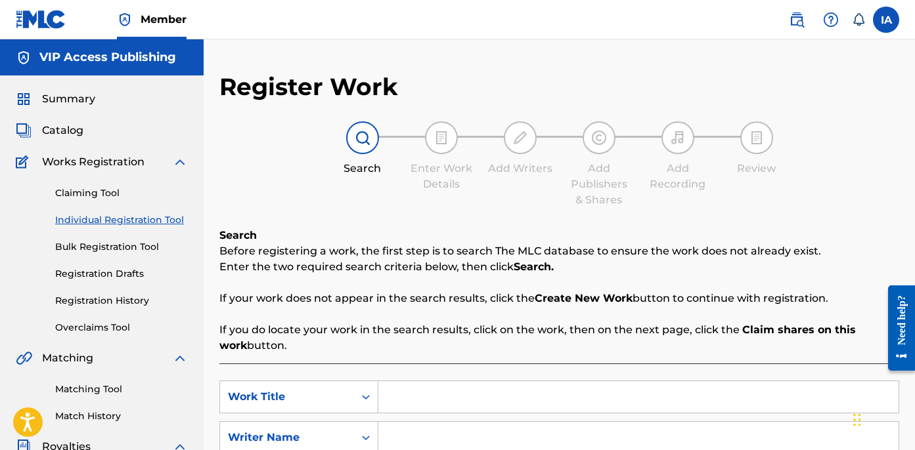
drag, startPoint x: 506, startPoint y: 383, endPoint x: 510, endPoint y: 372, distance: 11.2
click at [506, 383] on input "Search Form" at bounding box center [638, 398] width 520 height 32
paste input "In My Section"
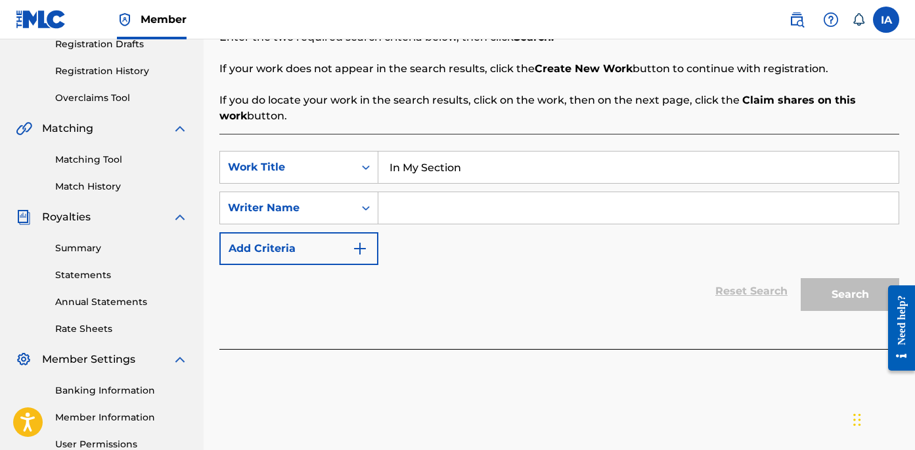
scroll to position [263, 0]
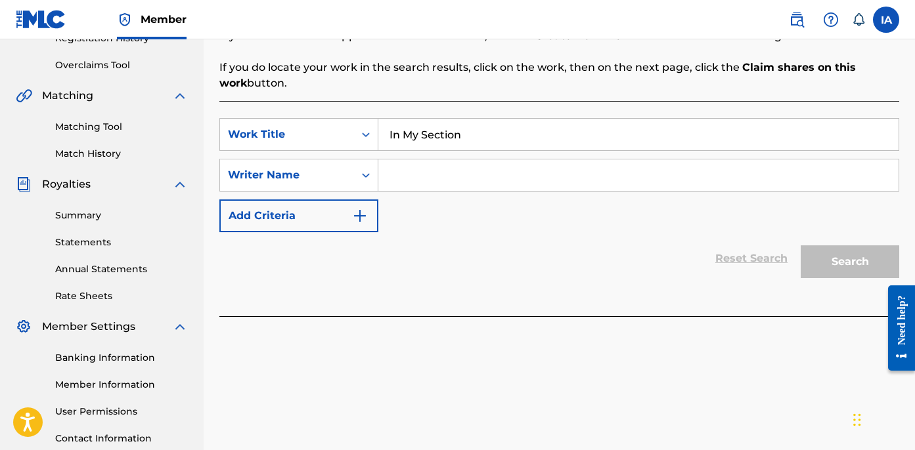
type input "In My Section"
click at [559, 180] on input "Search Form" at bounding box center [638, 176] width 520 height 32
click at [562, 197] on div "SearchWithCriteria6f0d1e82-3e02-48db-99b4-6c92cd72bdda Work Title In My Section…" at bounding box center [559, 175] width 680 height 114
click at [567, 186] on input "Search Form" at bounding box center [638, 176] width 520 height 32
paste input "CIBER ANER"
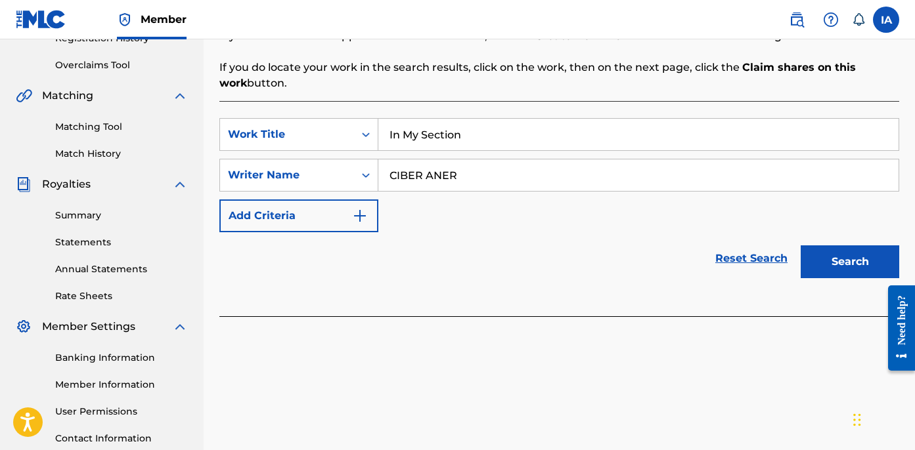
type input "CIBER ANER"
click at [682, 238] on div "Reset Search Search" at bounding box center [559, 258] width 680 height 53
click at [644, 226] on div "SearchWithCriteria6f0d1e82-3e02-48db-99b4-6c92cd72bdda Work Title In My Section…" at bounding box center [559, 175] width 680 height 114
click at [859, 266] on button "Search" at bounding box center [849, 262] width 98 height 33
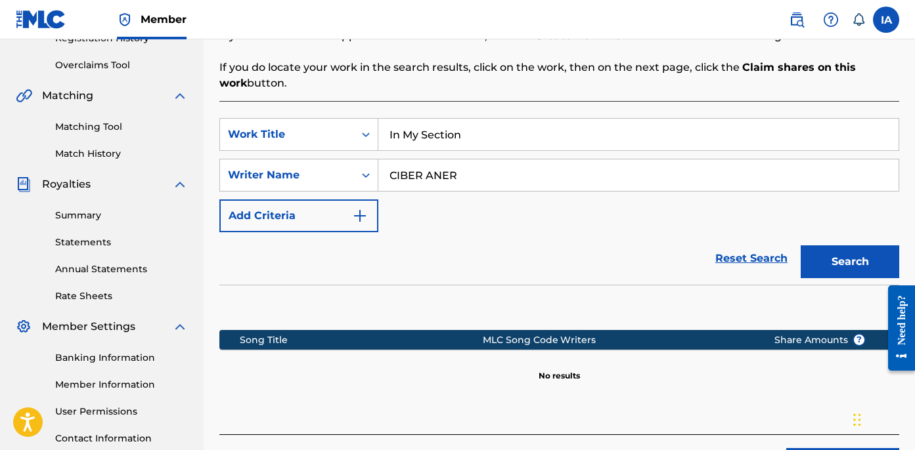
click at [620, 141] on input "In My Section" at bounding box center [638, 135] width 520 height 32
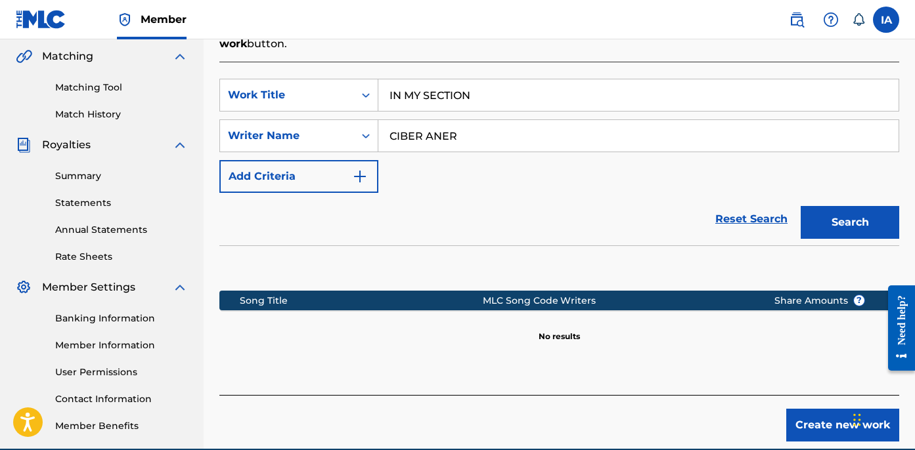
scroll to position [364, 0]
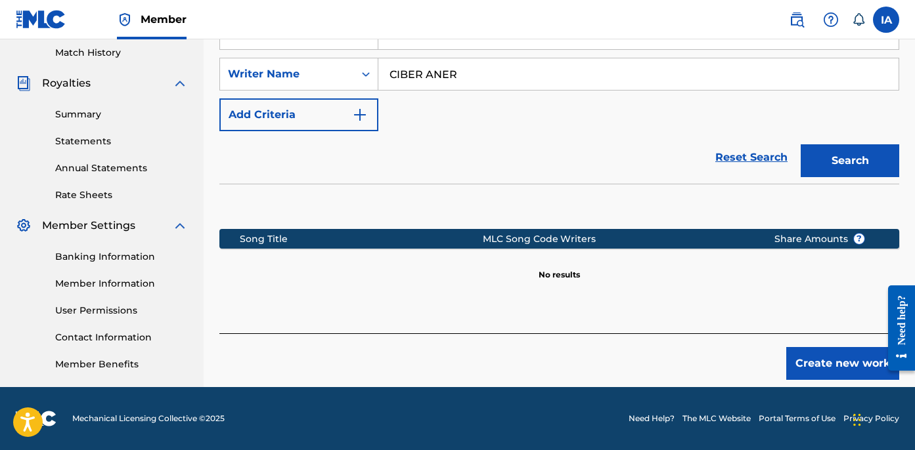
type input "IN MY SECTION"
click at [811, 360] on button "Create new work" at bounding box center [842, 363] width 113 height 33
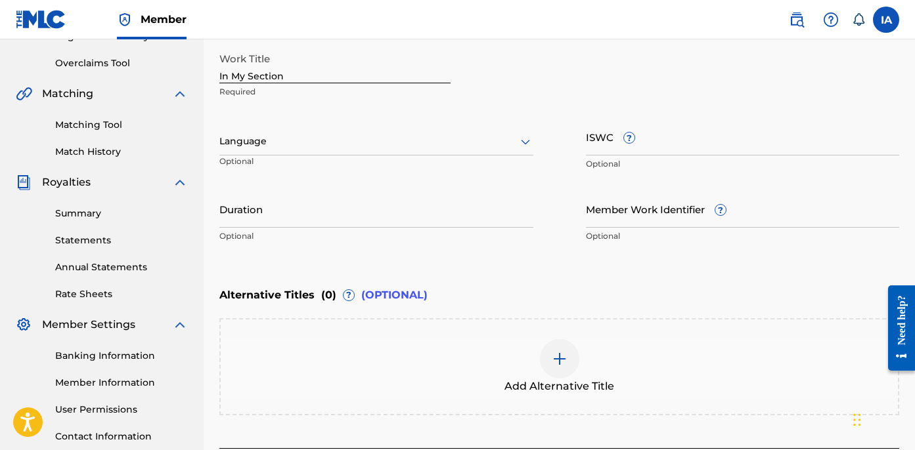
scroll to position [242, 0]
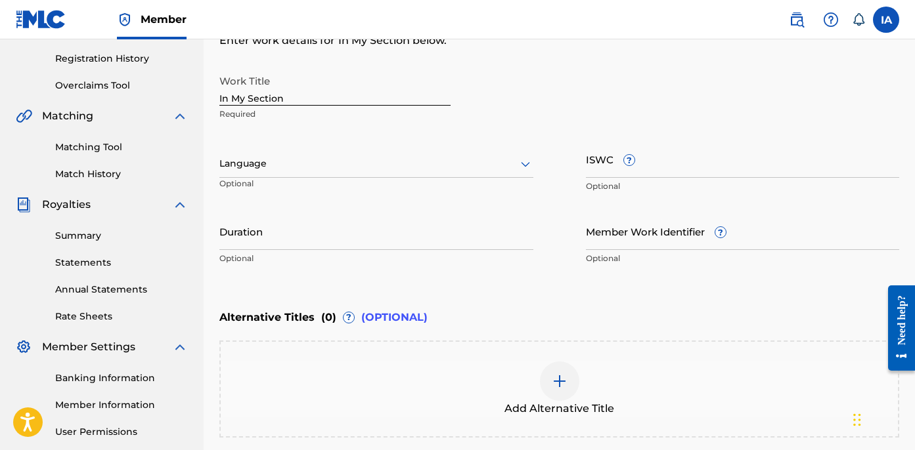
click at [324, 167] on div at bounding box center [376, 164] width 314 height 16
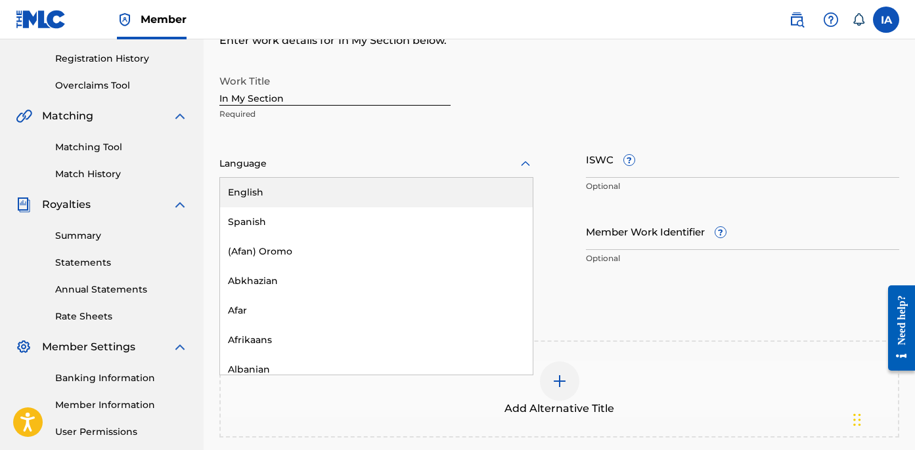
click at [345, 187] on div "English" at bounding box center [376, 193] width 313 height 30
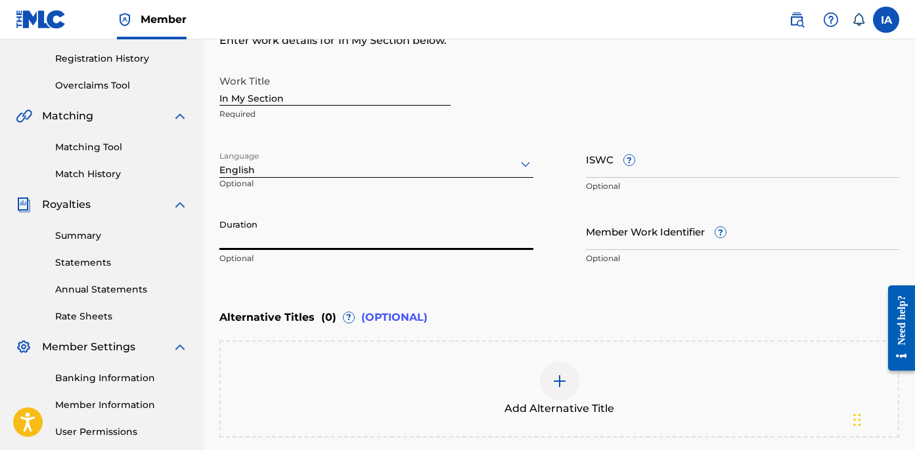
click at [362, 221] on input "Duration" at bounding box center [376, 231] width 314 height 37
click at [363, 91] on input "In My Section" at bounding box center [334, 86] width 231 height 37
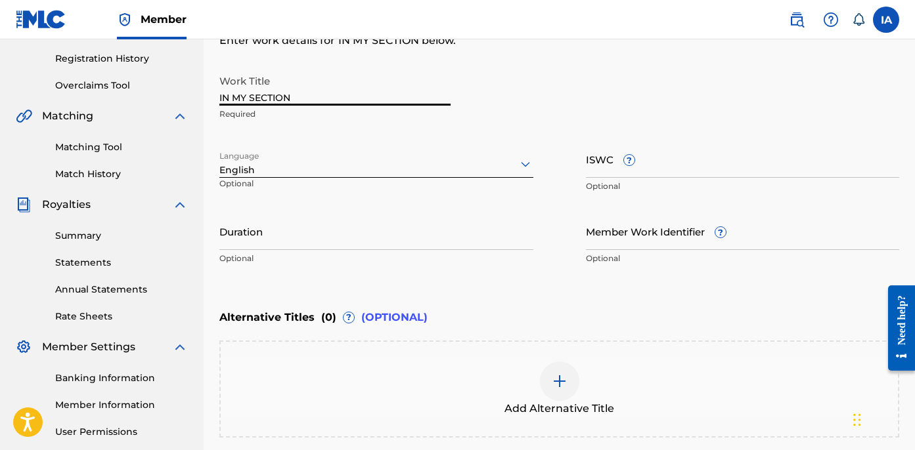
type input "IN MY SECTION"
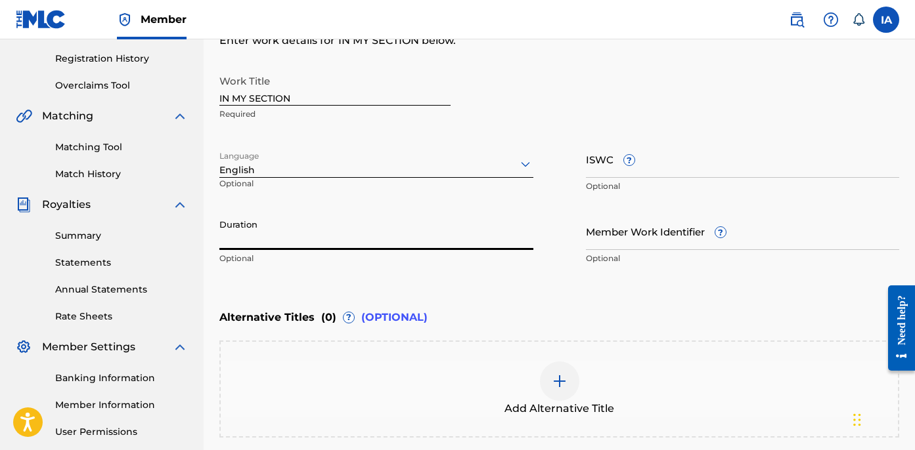
click at [257, 231] on input "Duration" at bounding box center [376, 231] width 314 height 37
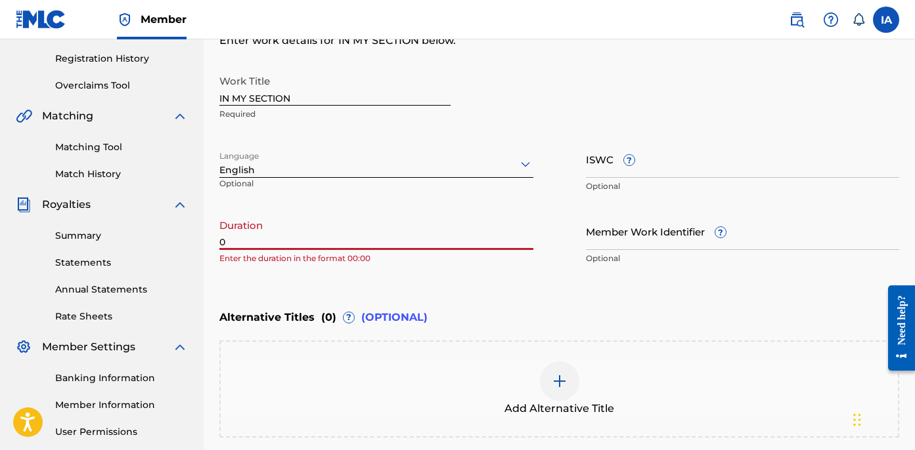
paste input "3:40"
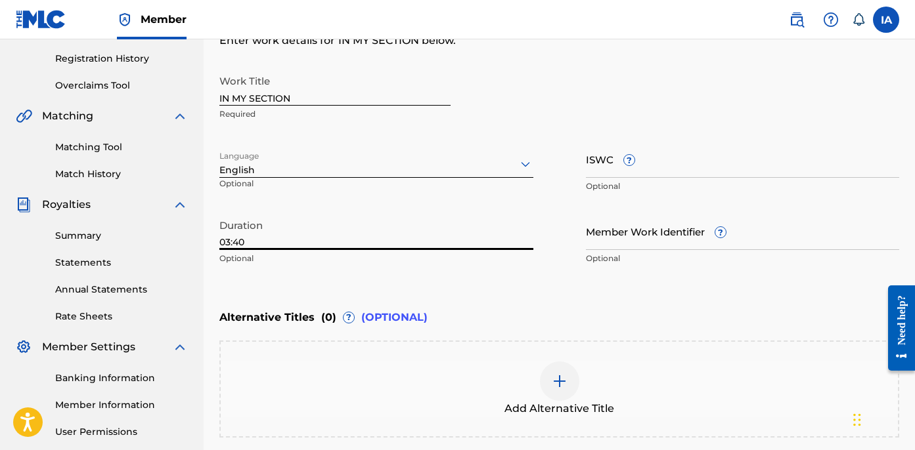
type input "03:40"
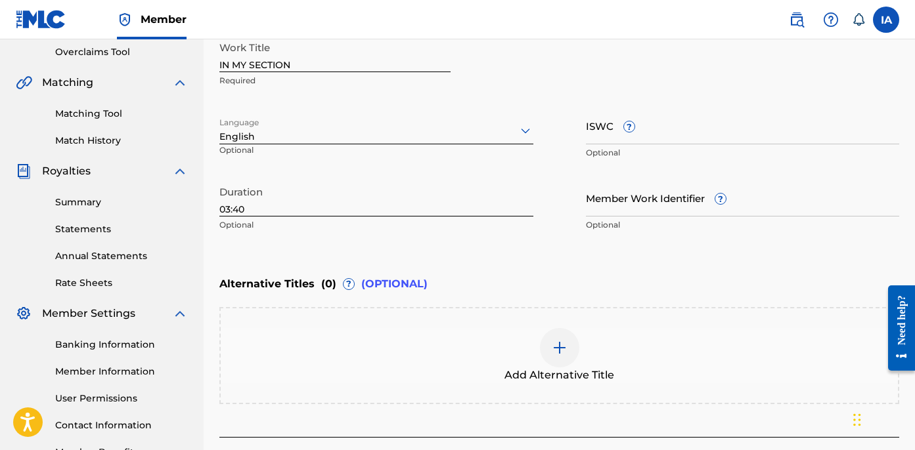
scroll to position [372, 0]
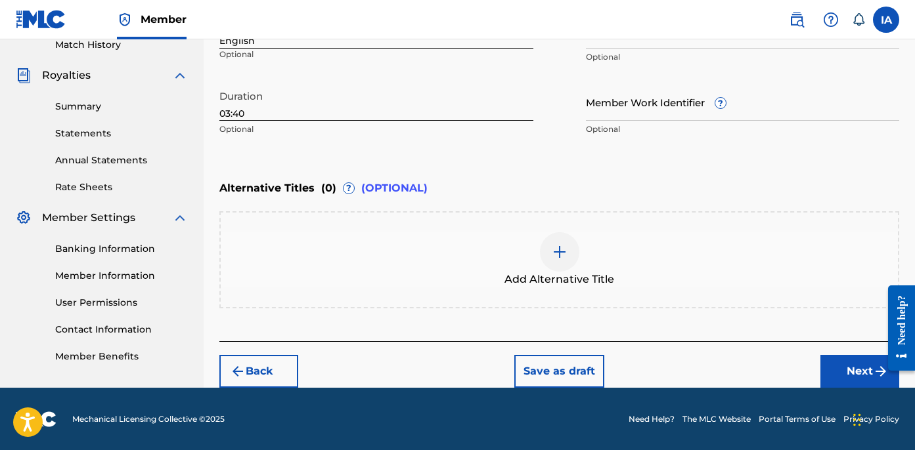
click at [858, 363] on button "Next" at bounding box center [859, 371] width 79 height 33
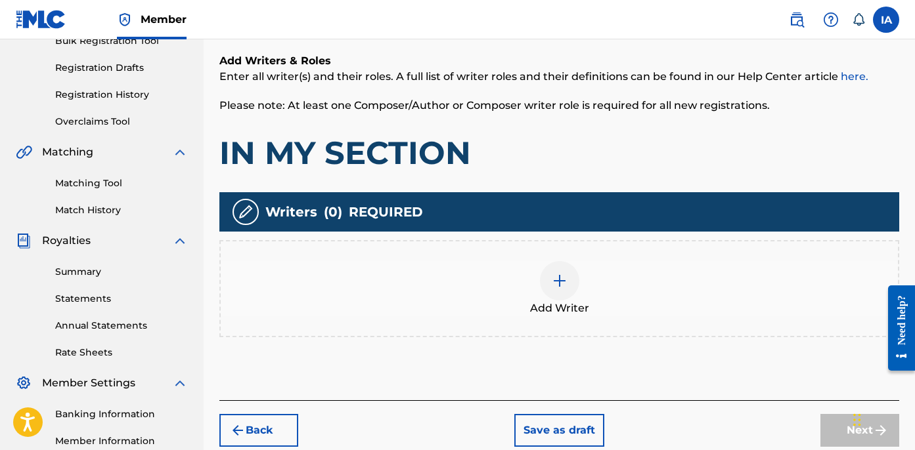
scroll to position [295, 0]
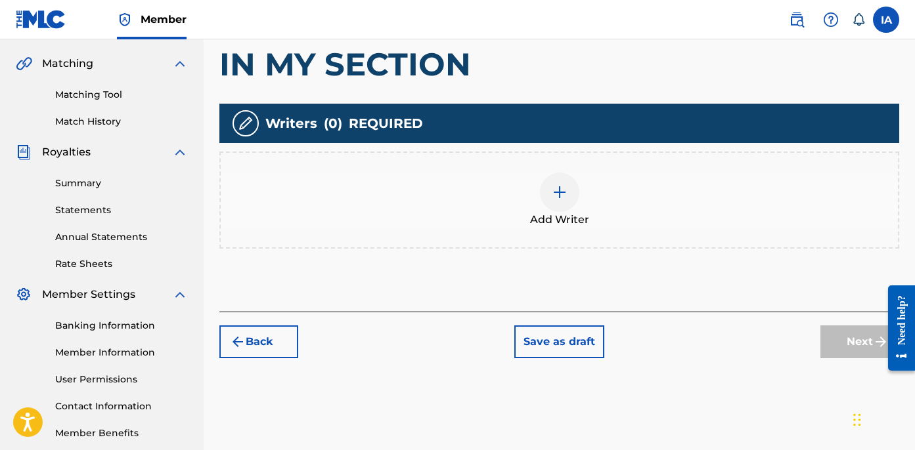
click at [590, 206] on div "Add Writer" at bounding box center [559, 200] width 677 height 55
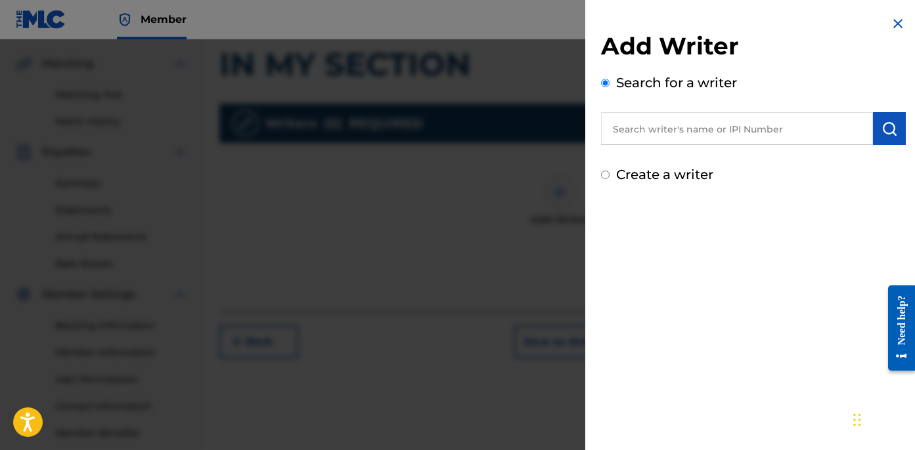
click at [719, 139] on input "text" at bounding box center [737, 128] width 272 height 33
paste input "3:40"
drag, startPoint x: 695, startPoint y: 133, endPoint x: 531, endPoint y: 77, distance: 173.4
click at [571, 92] on div "Add Writer Search for a writer 3:40 Create a writer" at bounding box center [457, 244] width 915 height 411
paste input "CIBER ANER"
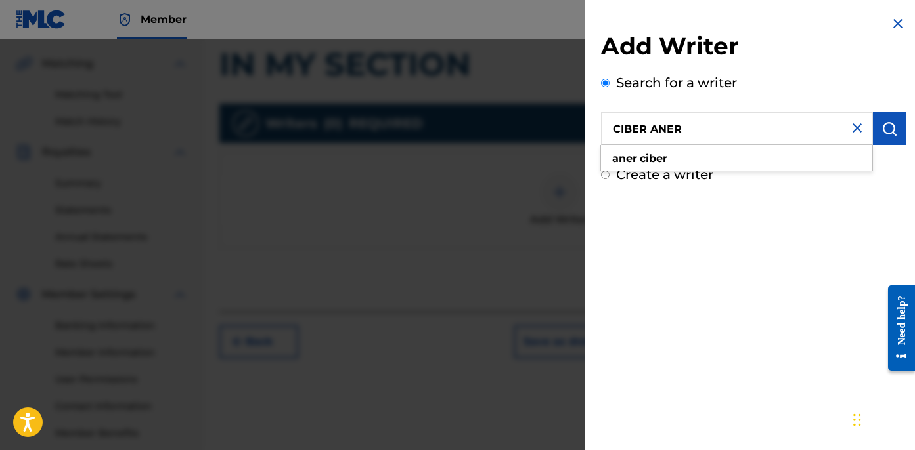
type input "CIBER ANER"
click at [894, 117] on button "submit" at bounding box center [889, 128] width 33 height 33
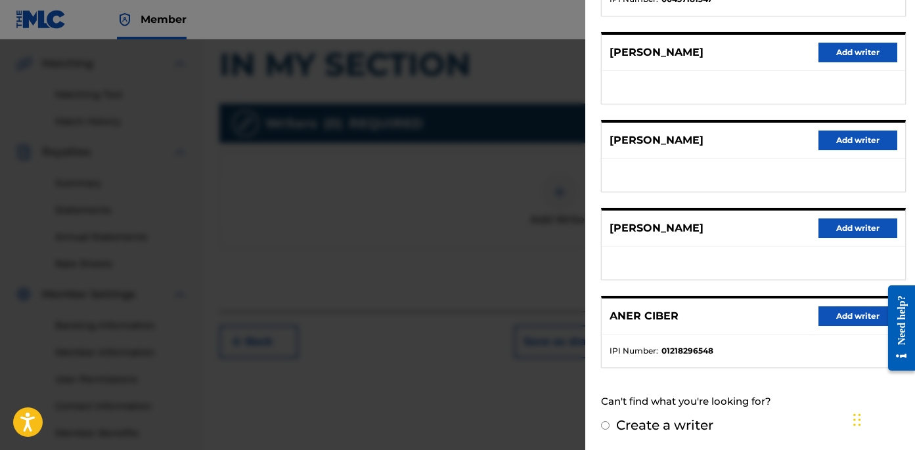
scroll to position [230, 0]
click at [847, 317] on button "Add writer" at bounding box center [857, 316] width 79 height 20
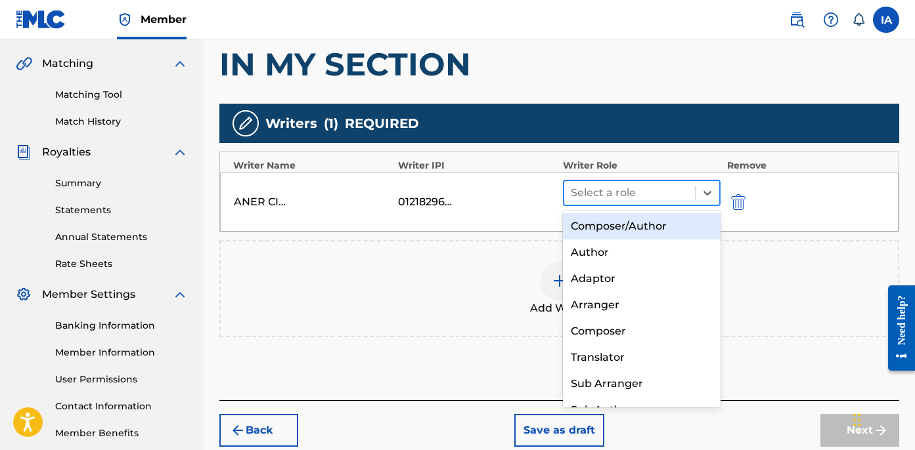
click at [644, 190] on div at bounding box center [630, 193] width 118 height 18
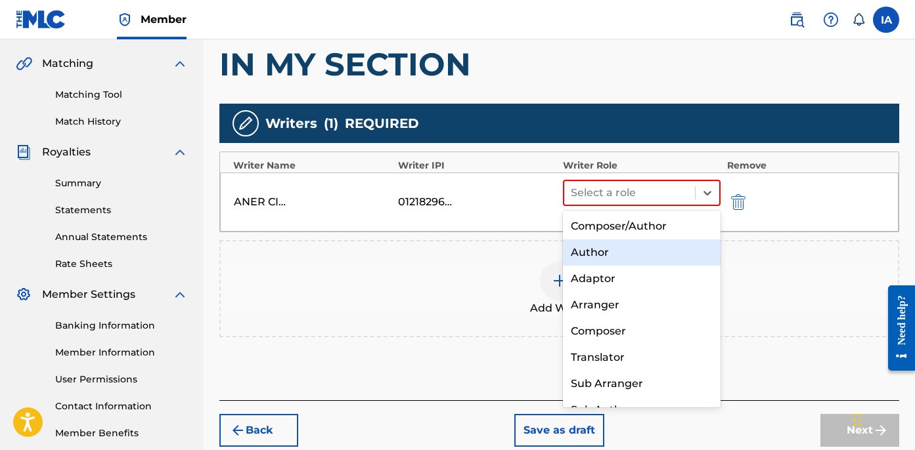
click at [619, 255] on div "Author" at bounding box center [642, 253] width 158 height 26
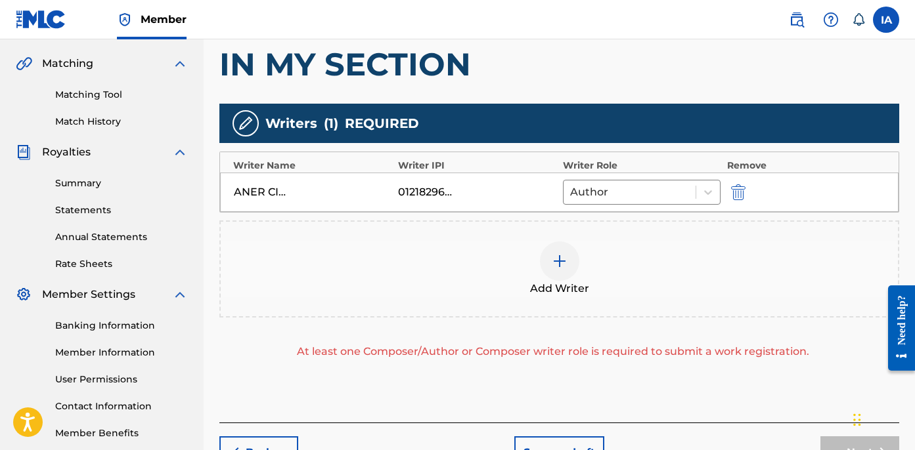
click at [619, 257] on div "Add Writer" at bounding box center [559, 269] width 677 height 55
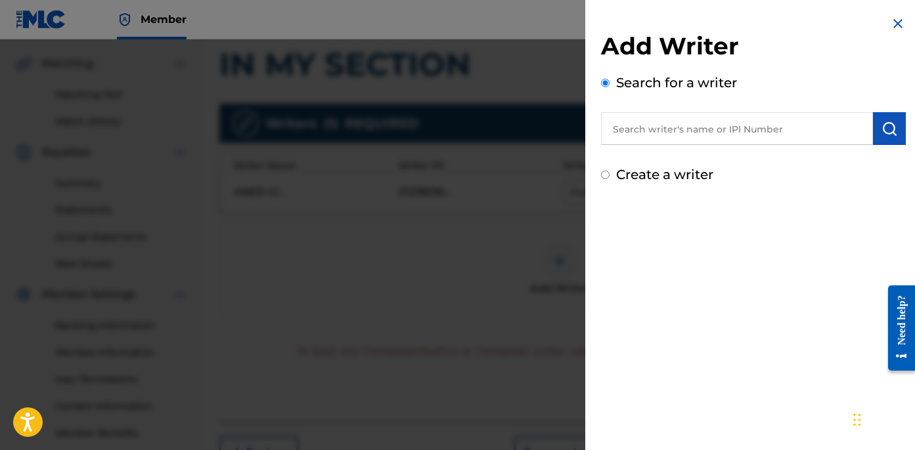
click at [628, 177] on label "Create a writer" at bounding box center [664, 175] width 97 height 16
radio input "true"
click at [609, 177] on input "Create a writer" at bounding box center [605, 175] width 9 height 9
radio input "false"
radio input "true"
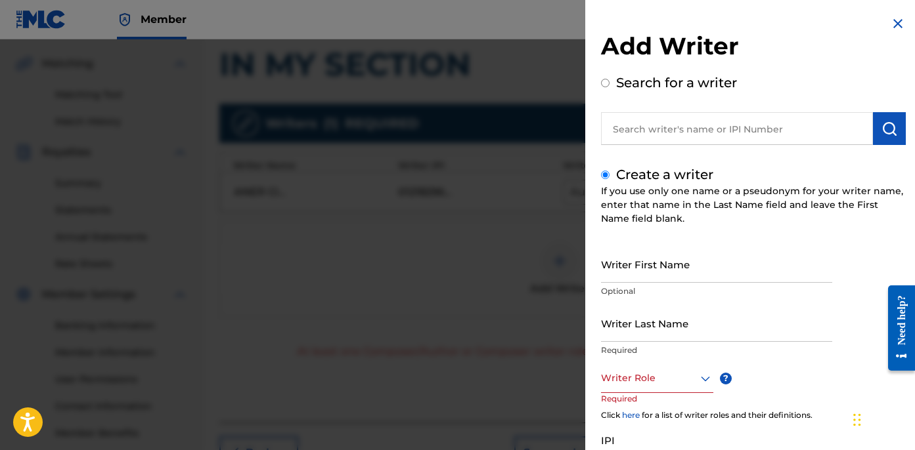
click at [688, 312] on input "Writer Last Name" at bounding box center [716, 323] width 231 height 37
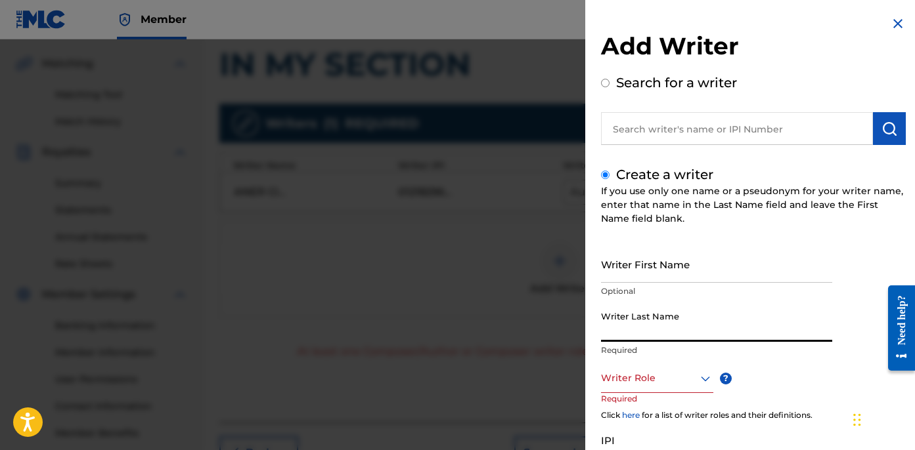
paste input "UNKNOWN WRITER"
click at [667, 339] on input "UNKNOWN WRITER" at bounding box center [716, 323] width 231 height 37
drag, startPoint x: 661, startPoint y: 325, endPoint x: 694, endPoint y: 334, distance: 34.6
click at [707, 334] on input "UNKNOWN WRITER" at bounding box center [716, 323] width 231 height 37
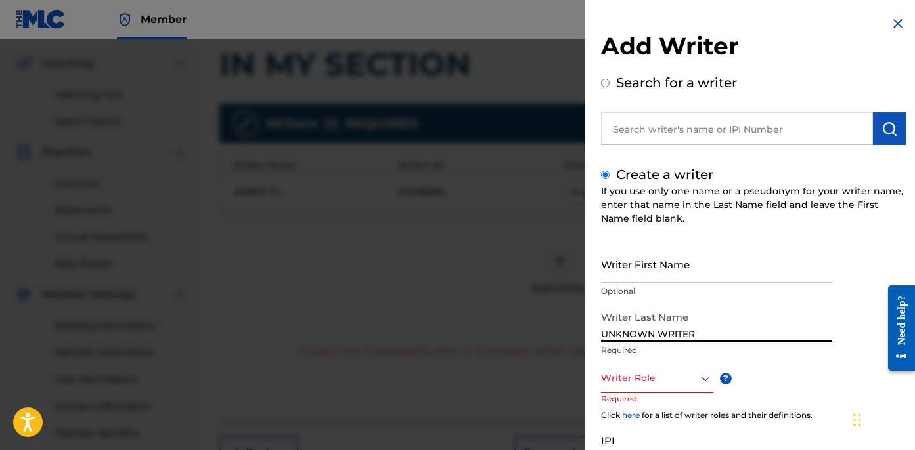
click at [680, 334] on input "UNKNOWN WRITER" at bounding box center [716, 323] width 231 height 37
click at [678, 334] on input "UNKNOWN WRITER" at bounding box center [716, 323] width 231 height 37
type input "UNKNOWN"
click at [666, 266] on input "Writer First Name" at bounding box center [716, 264] width 231 height 37
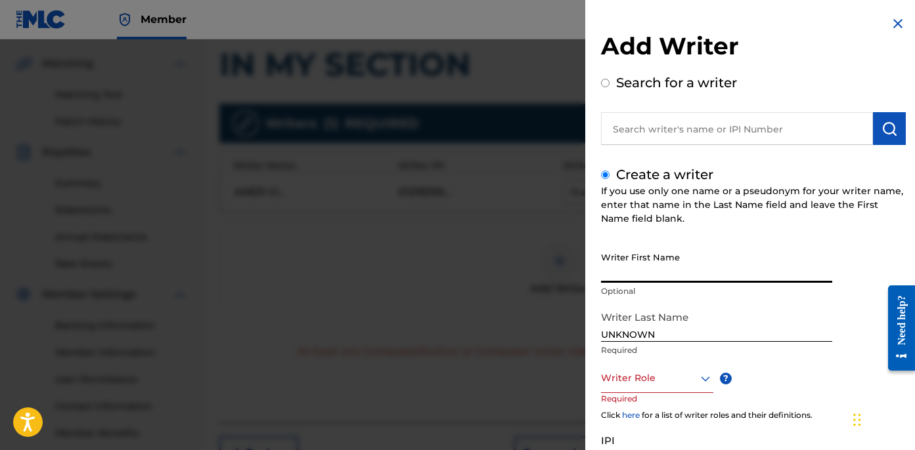
paste input "WRITER"
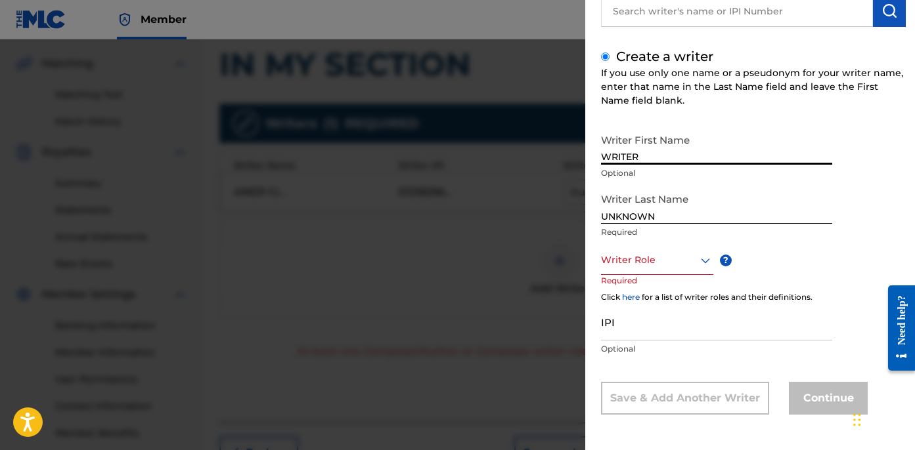
type input "WRITER"
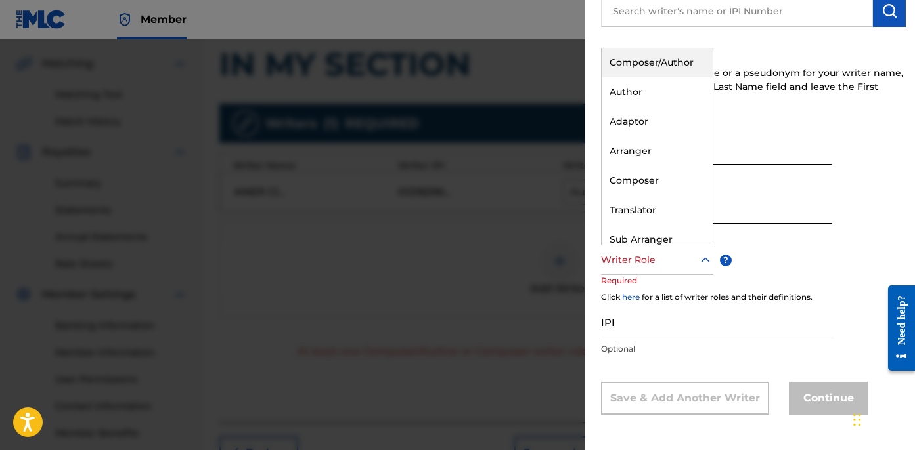
click at [661, 269] on div "Writer Role" at bounding box center [657, 261] width 112 height 30
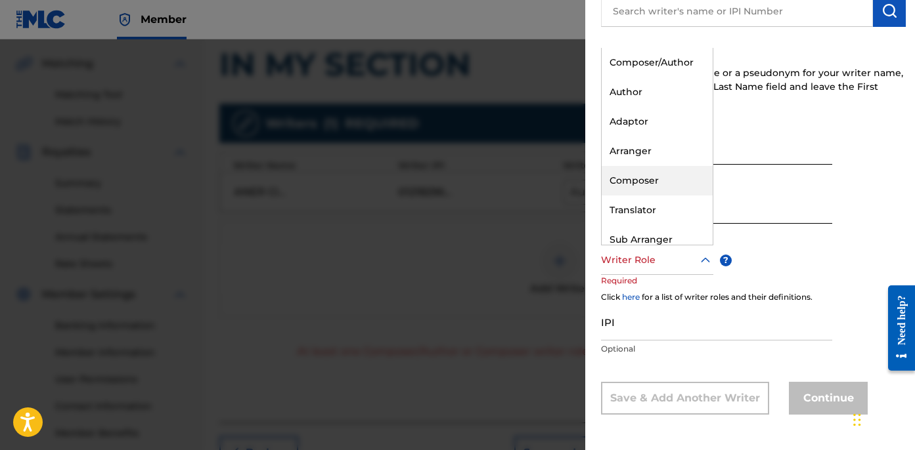
click at [688, 184] on div "Composer" at bounding box center [656, 181] width 111 height 30
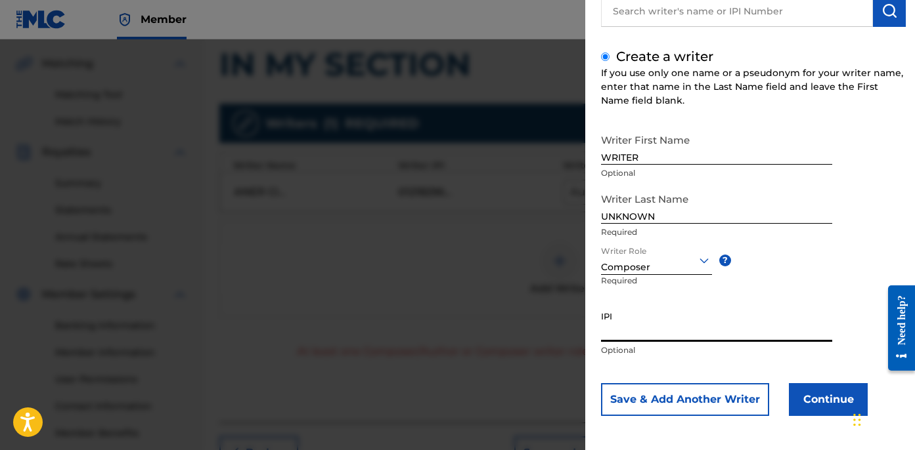
click at [783, 336] on input "IPI" at bounding box center [716, 323] width 231 height 37
click at [816, 402] on button "Continue" at bounding box center [828, 399] width 79 height 33
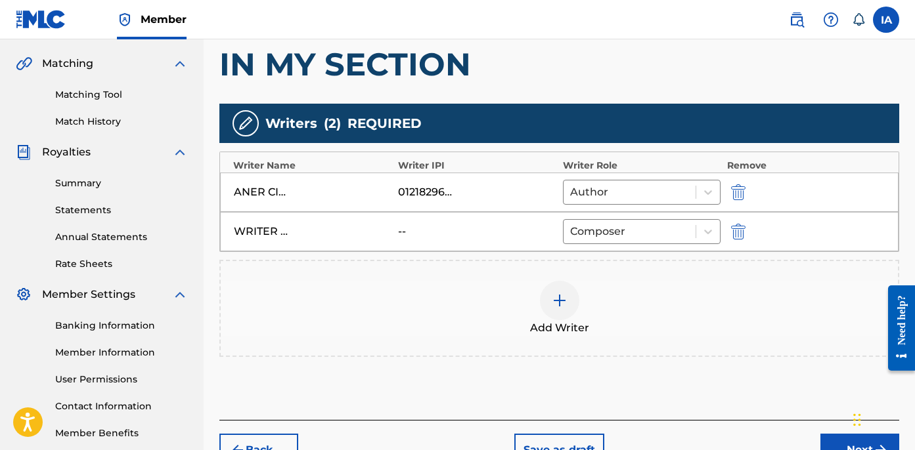
click at [601, 58] on h1 "IN MY SECTION" at bounding box center [559, 64] width 680 height 39
click at [536, 30] on nav "Member IA IA [PERSON_NAME] [EMAIL_ADDRESS][DOMAIN_NAME] Notification Preference…" at bounding box center [457, 19] width 915 height 39
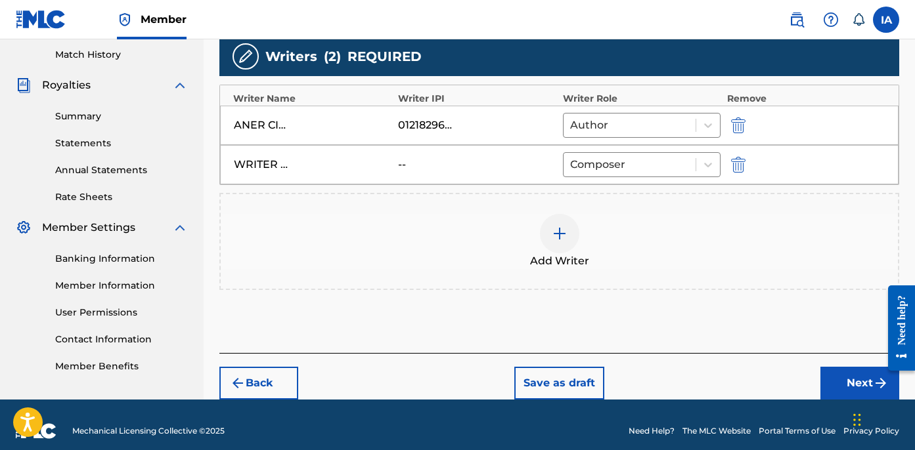
scroll to position [374, 0]
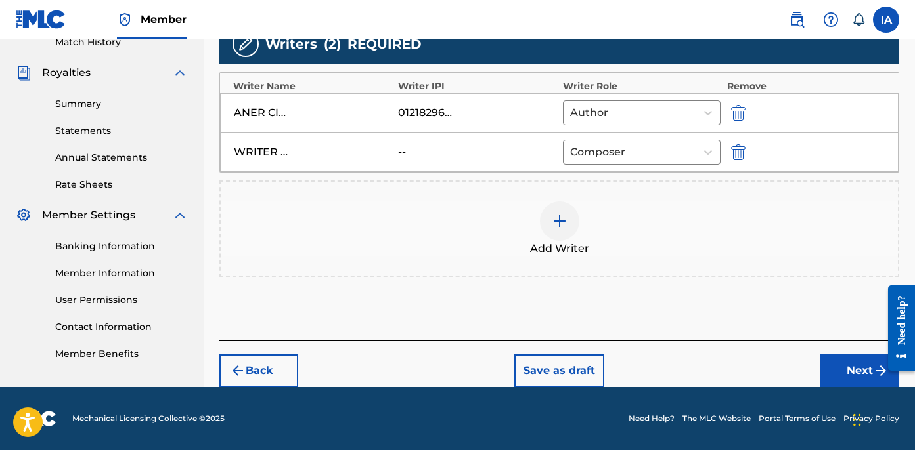
click at [835, 379] on button "Next" at bounding box center [859, 371] width 79 height 33
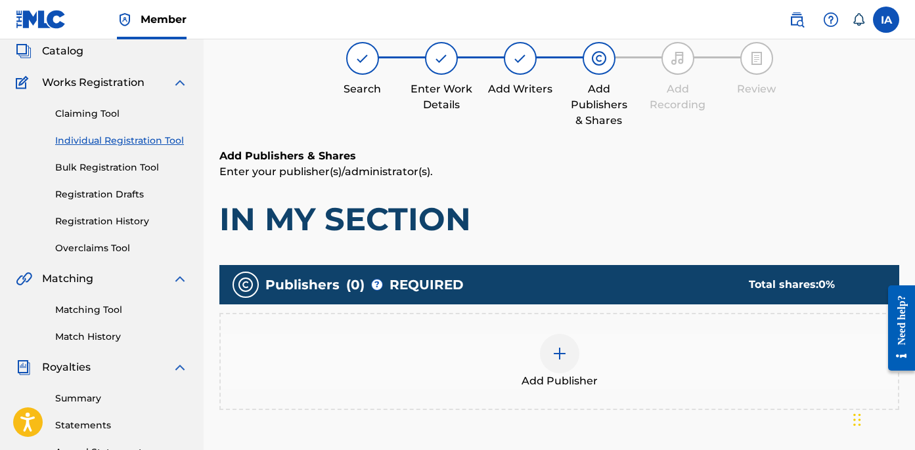
scroll to position [102, 0]
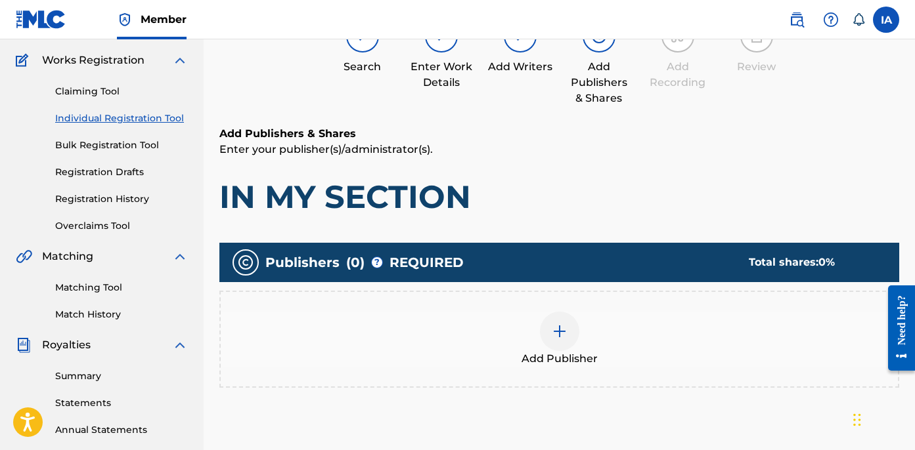
click at [663, 334] on div "Add Publisher" at bounding box center [559, 339] width 677 height 55
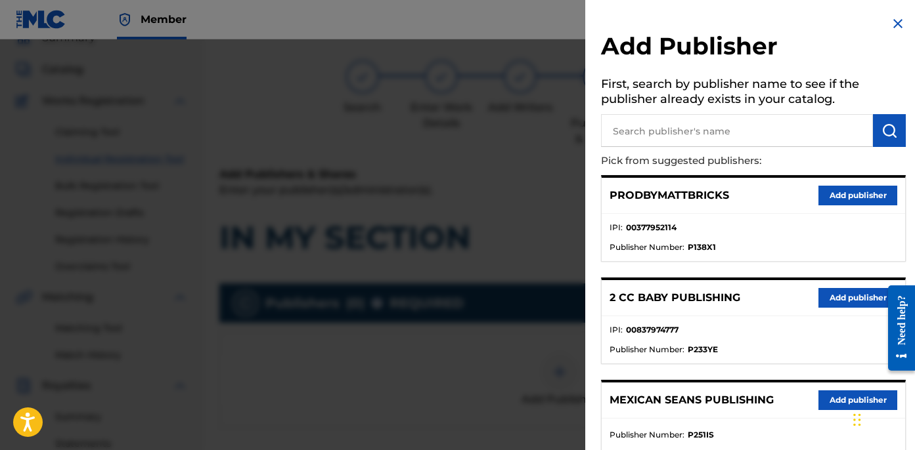
scroll to position [0, 0]
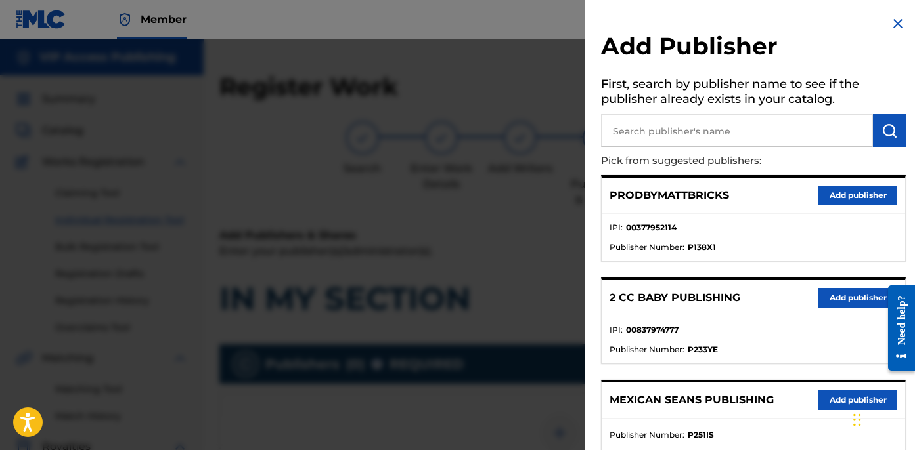
click at [699, 131] on input "text" at bounding box center [737, 130] width 272 height 33
type input "OTR"
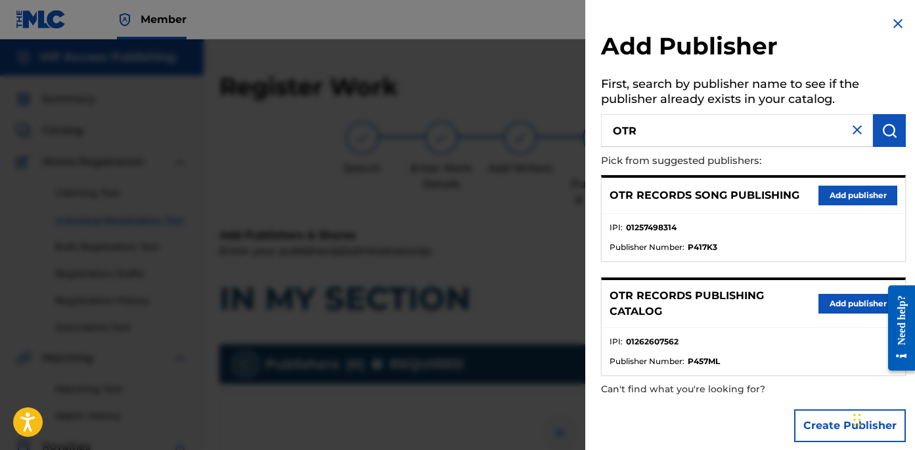
click at [730, 225] on li "IPI : 01257498314" at bounding box center [753, 232] width 288 height 20
drag, startPoint x: 790, startPoint y: 297, endPoint x: 810, endPoint y: 299, distance: 20.5
click at [791, 297] on p "OTR RECORDS PUBLISHING CATALOG" at bounding box center [713, 304] width 209 height 32
click at [823, 299] on button "Add publisher" at bounding box center [857, 304] width 79 height 20
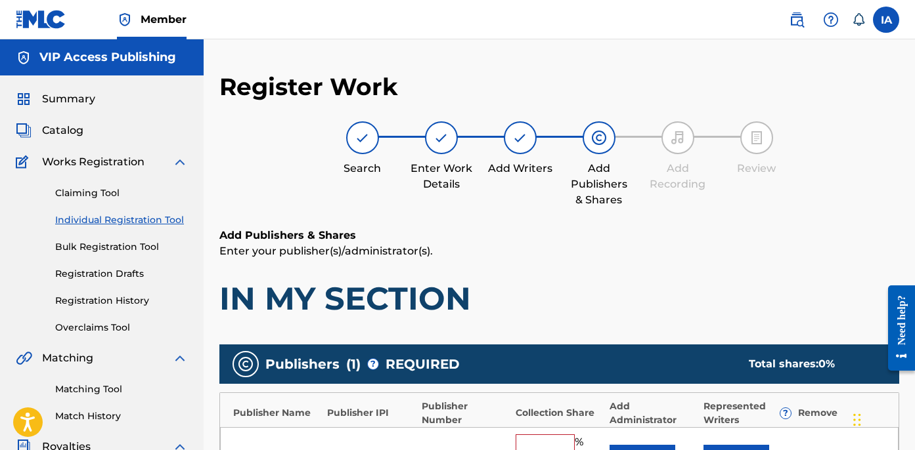
click at [645, 242] on h6 "Add Publishers & Shares" at bounding box center [559, 236] width 680 height 16
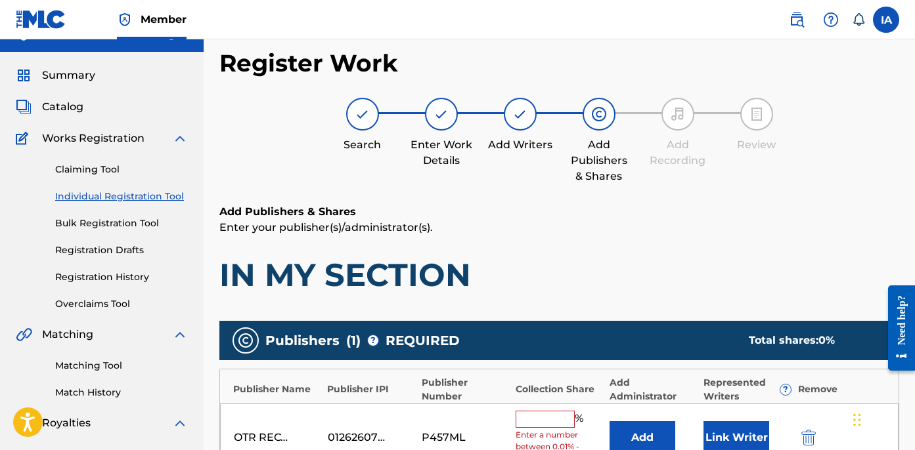
scroll to position [43, 0]
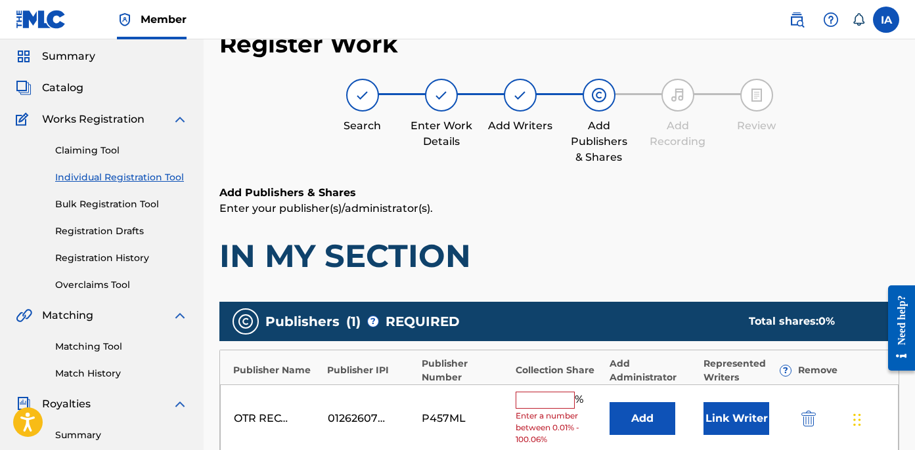
click at [559, 403] on input "text" at bounding box center [544, 400] width 59 height 17
type input "50"
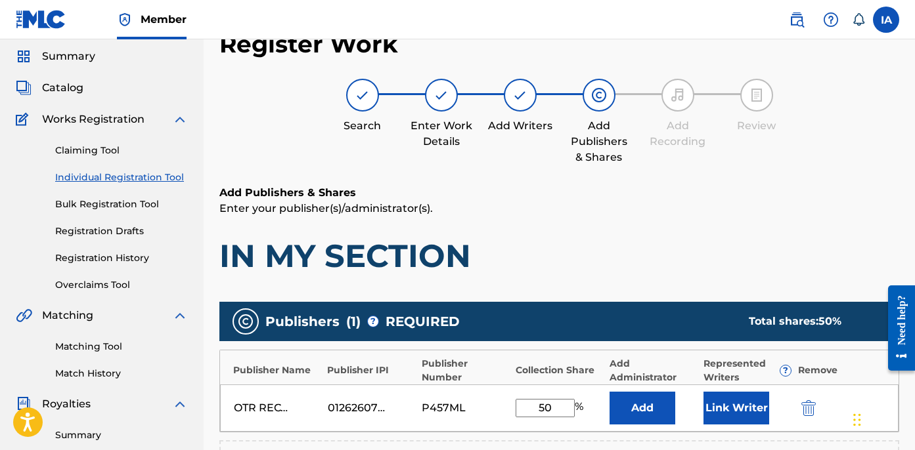
drag, startPoint x: 559, startPoint y: 415, endPoint x: 466, endPoint y: 345, distance: 115.8
click at [468, 347] on div "Publishers ( 1 ) ? REQUIRED Total shares: 50 % Publisher Name Publisher IPI Pub…" at bounding box center [559, 420] width 680 height 236
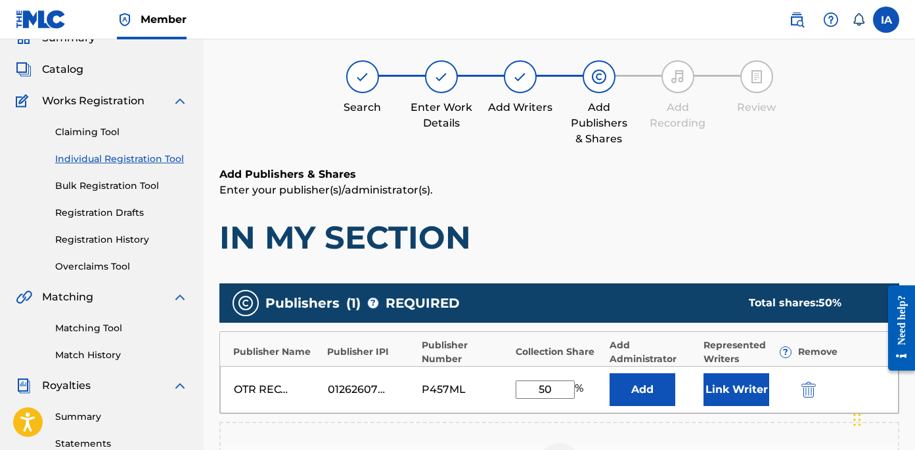
scroll to position [81, 0]
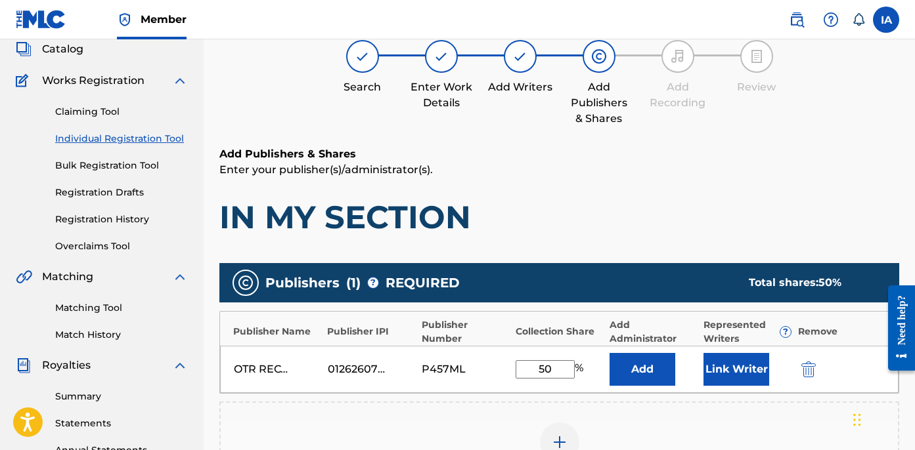
click at [647, 361] on button "Add" at bounding box center [642, 369] width 66 height 33
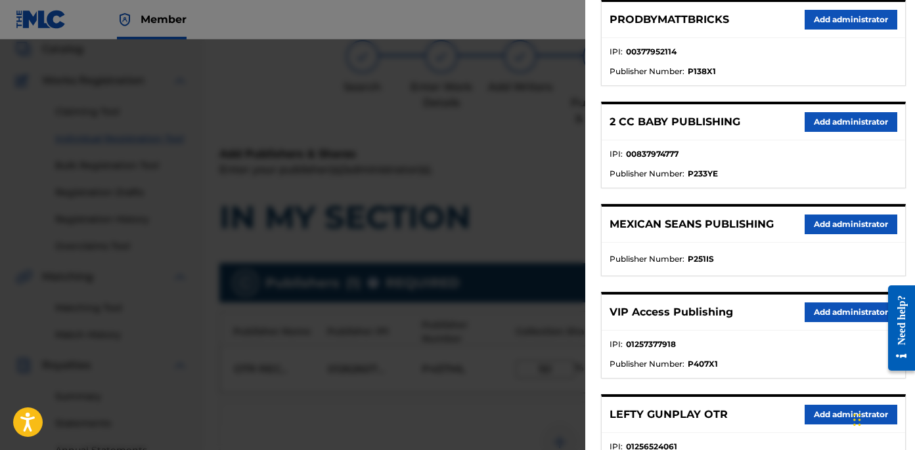
scroll to position [179, 0]
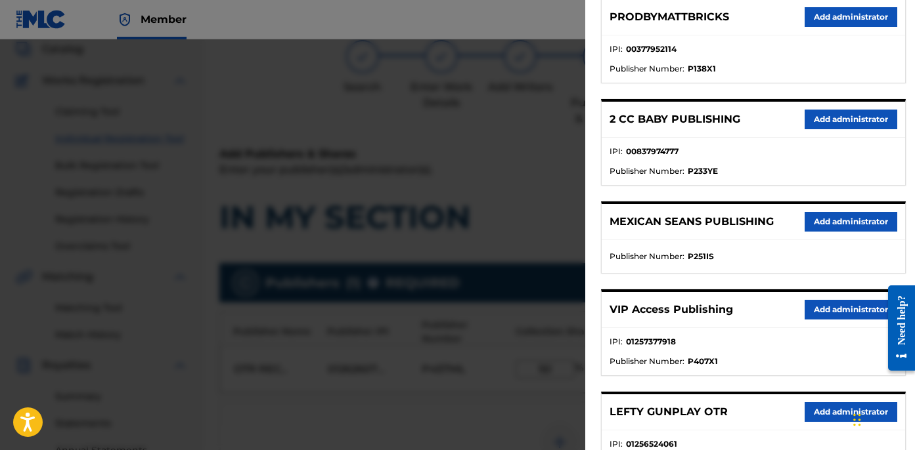
click at [842, 315] on button "Add administrator" at bounding box center [850, 310] width 93 height 20
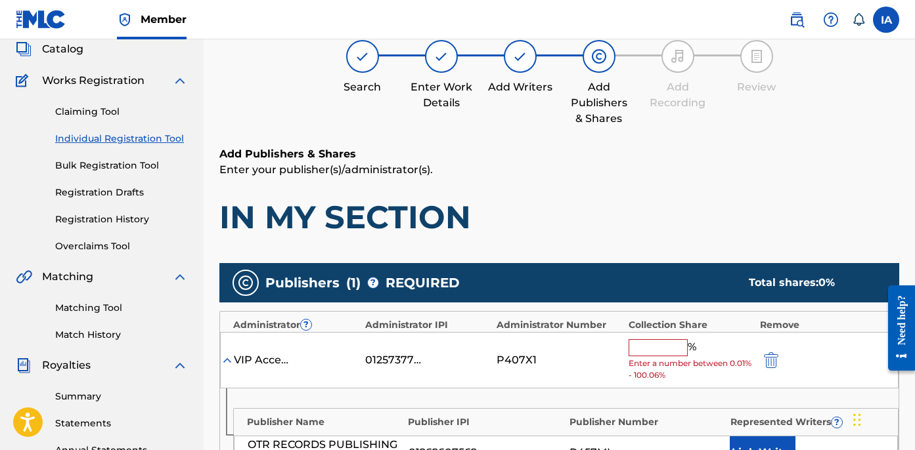
click at [649, 359] on span "Enter a number between 0.01% - 100.06%" at bounding box center [690, 370] width 125 height 24
click at [660, 347] on input "text" at bounding box center [657, 347] width 59 height 17
paste input "50"
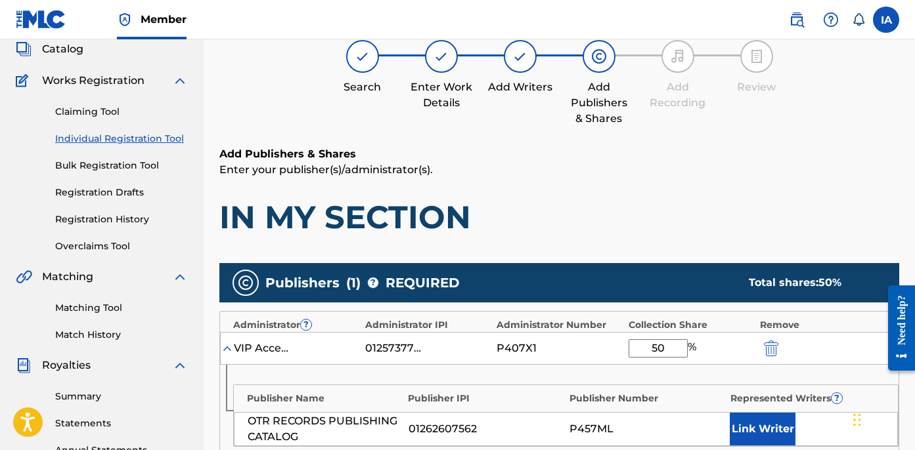
type input "50"
click at [656, 198] on h1 "IN MY SECTION" at bounding box center [559, 217] width 680 height 39
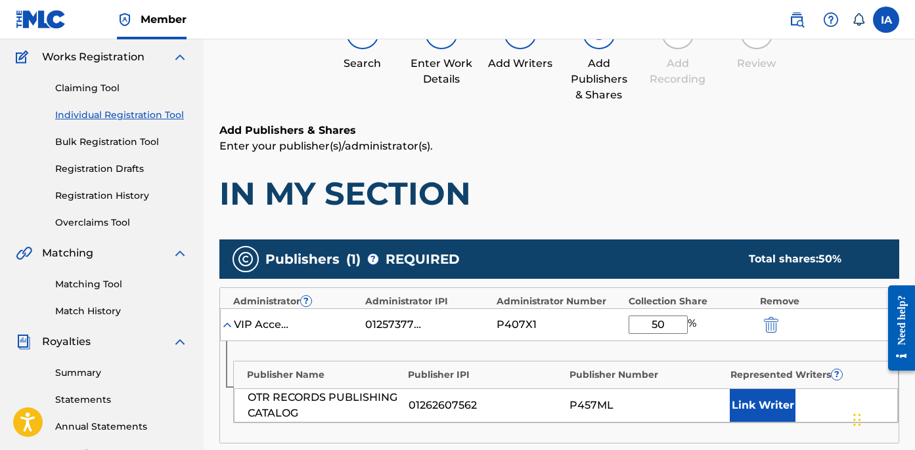
scroll to position [125, 0]
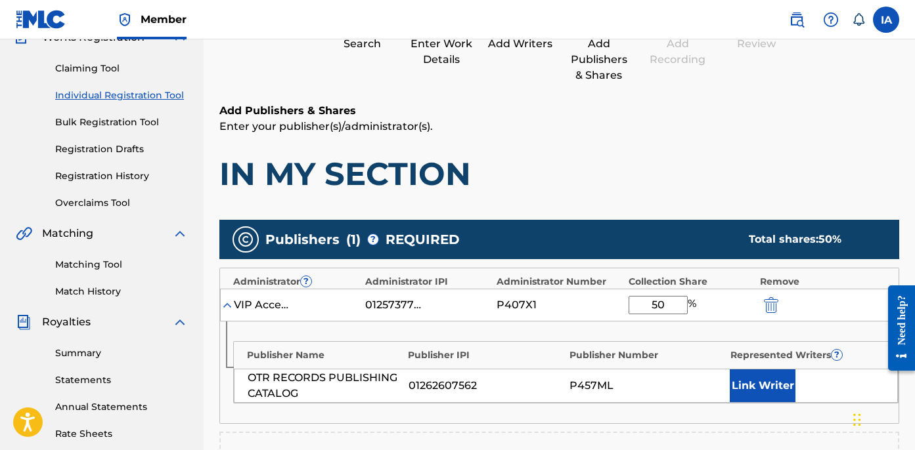
click at [760, 391] on button "Link Writer" at bounding box center [763, 386] width 66 height 33
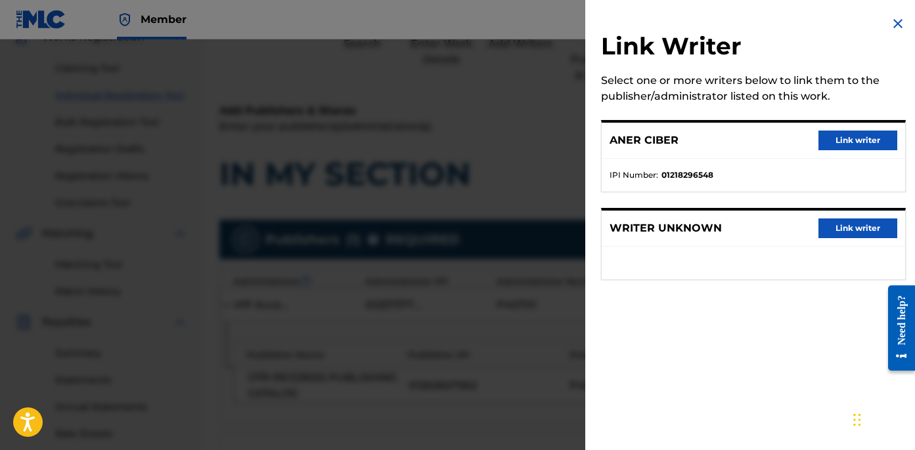
click at [844, 143] on button "Link writer" at bounding box center [857, 141] width 79 height 20
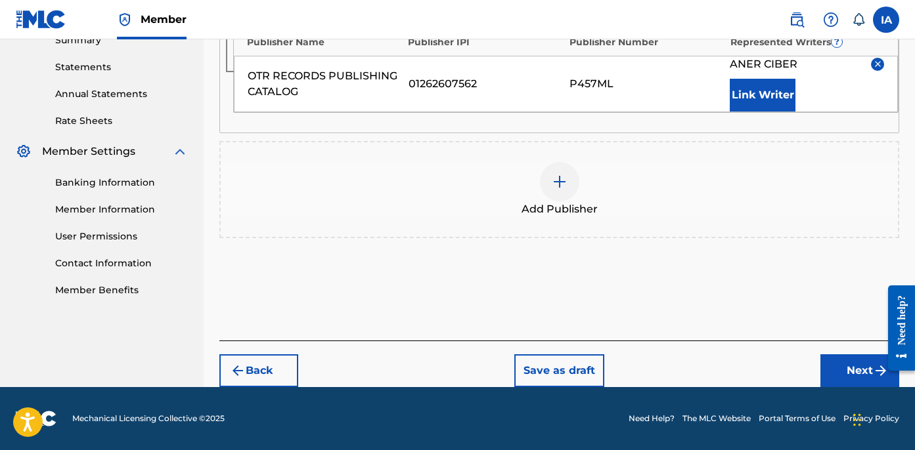
click at [839, 374] on button "Next" at bounding box center [859, 371] width 79 height 33
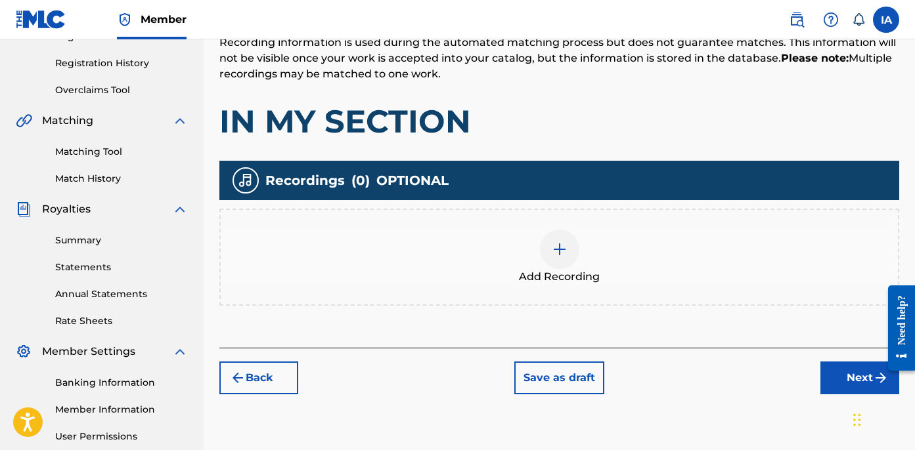
scroll to position [240, 0]
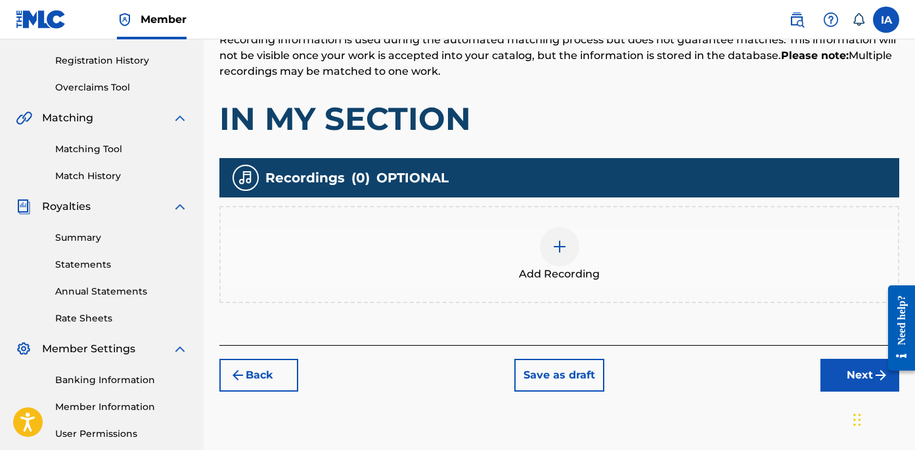
click at [619, 253] on div "Add Recording" at bounding box center [559, 254] width 677 height 55
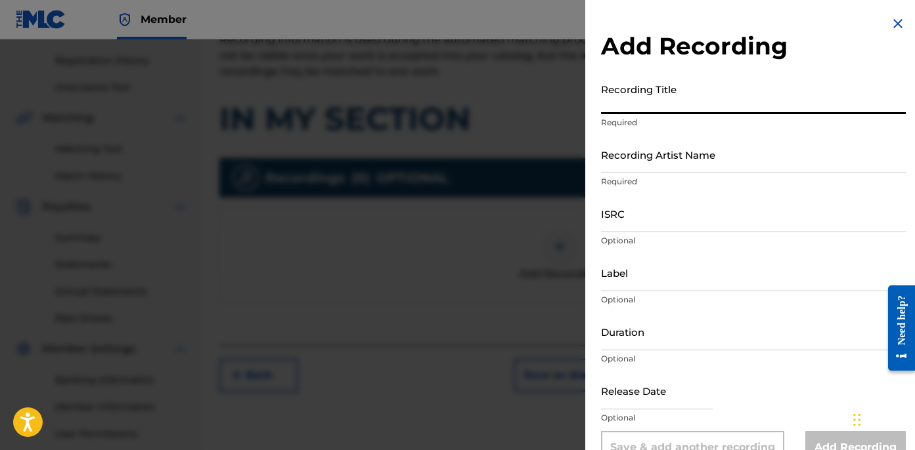
click at [673, 110] on input "Recording Title" at bounding box center [753, 95] width 305 height 37
paste input "In My Section"
type input "IN MY SECTION"
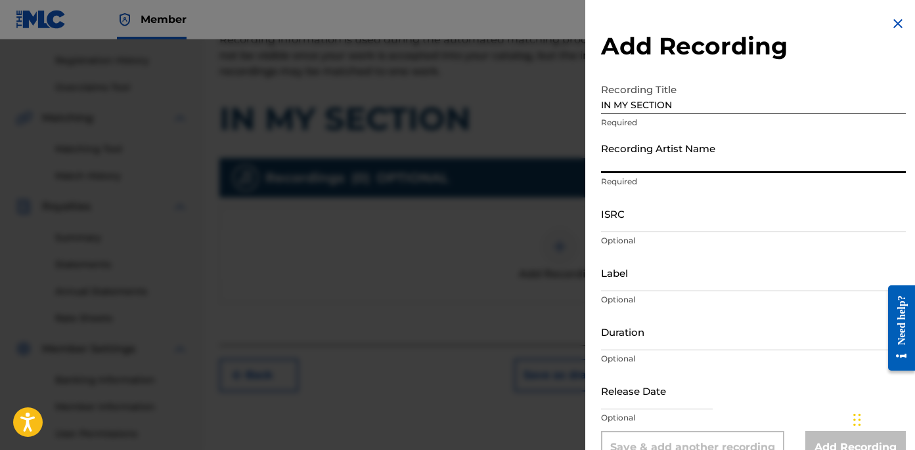
click at [690, 167] on input "Recording Artist Name" at bounding box center [753, 154] width 305 height 37
type input "BLANCO15"
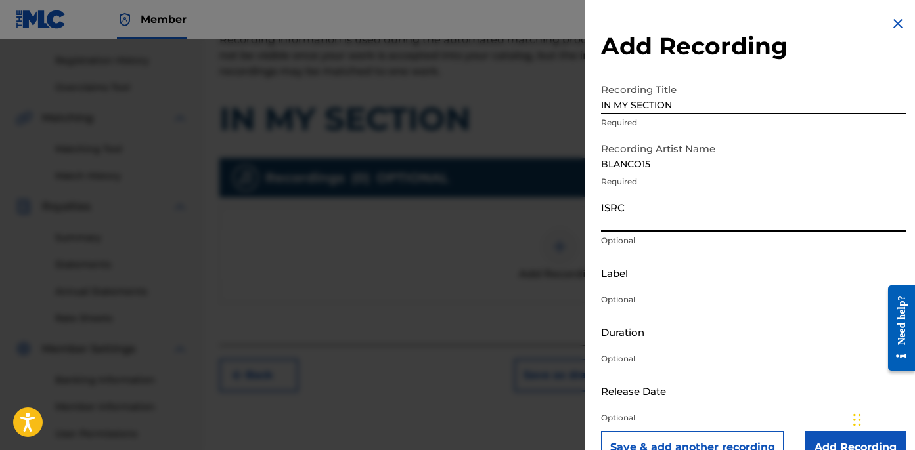
click at [673, 219] on input "ISRC" at bounding box center [753, 213] width 305 height 37
click at [661, 213] on input "ISRC" at bounding box center [753, 213] width 305 height 37
paste input "USLD91752247"
type input "USLD91752247"
drag, startPoint x: 628, startPoint y: 273, endPoint x: 647, endPoint y: 275, distance: 19.9
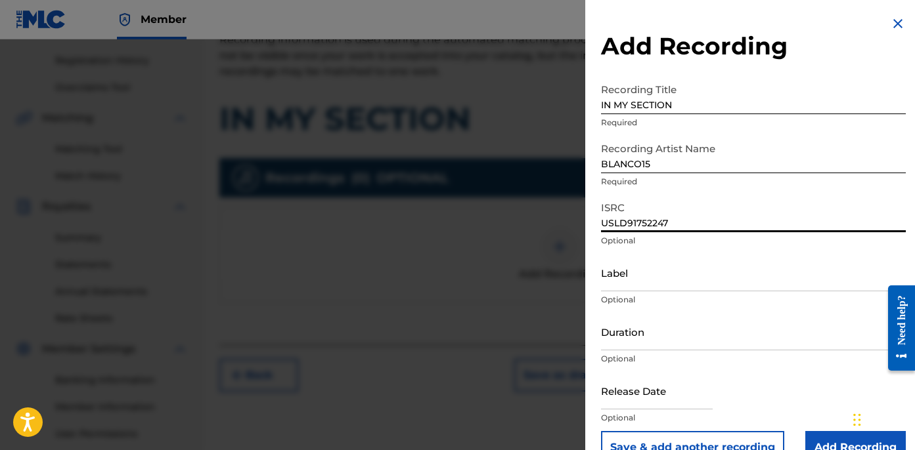
click at [628, 273] on input "Label" at bounding box center [753, 272] width 305 height 37
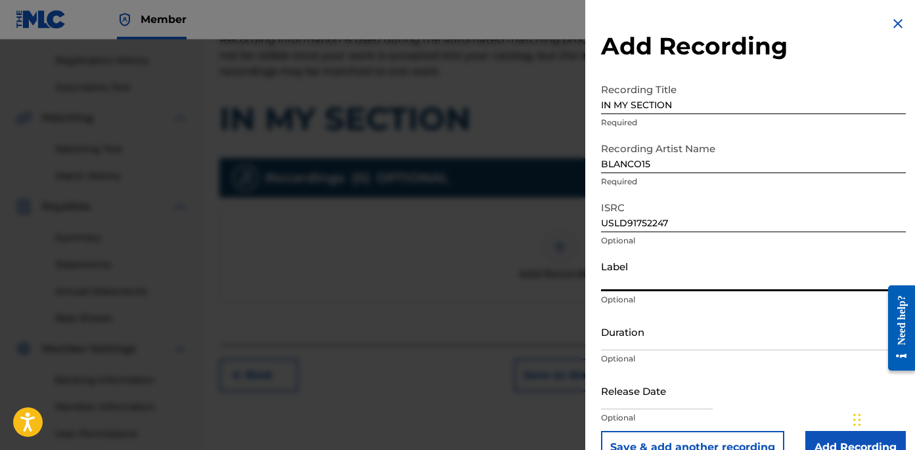
type input "OTR RECORDS"
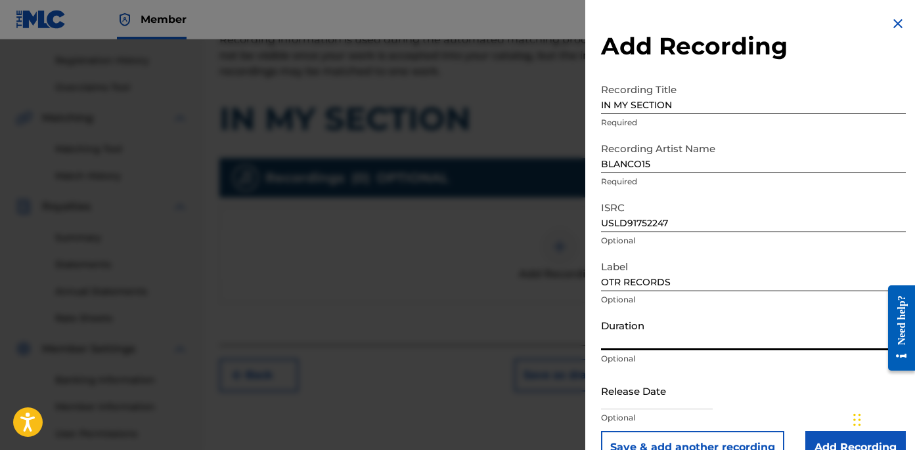
click at [624, 326] on input "Duration" at bounding box center [753, 331] width 305 height 37
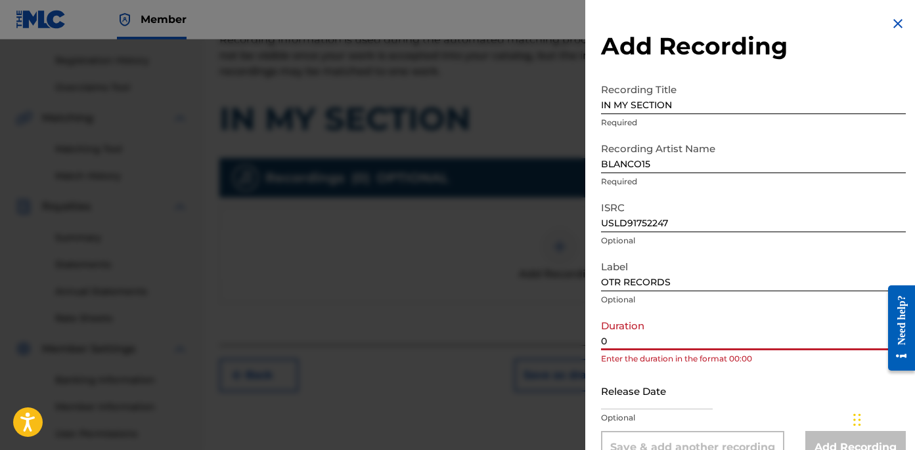
paste input "3:40"
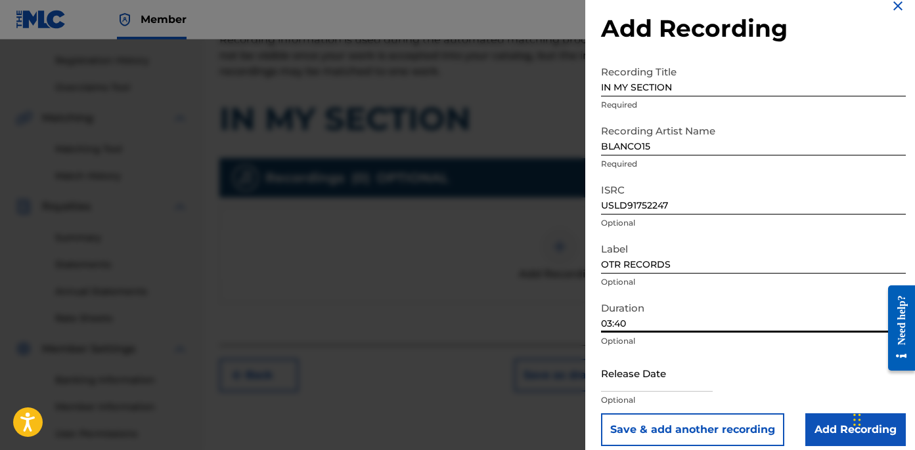
scroll to position [30, 0]
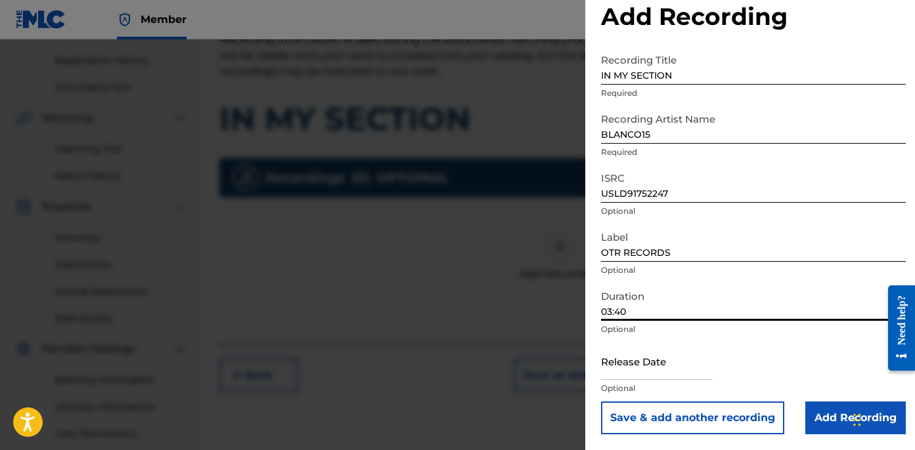
type input "03:40"
drag, startPoint x: 823, startPoint y: 420, endPoint x: 802, endPoint y: 395, distance: 33.1
click at [822, 420] on input "Add Recording" at bounding box center [855, 418] width 100 height 33
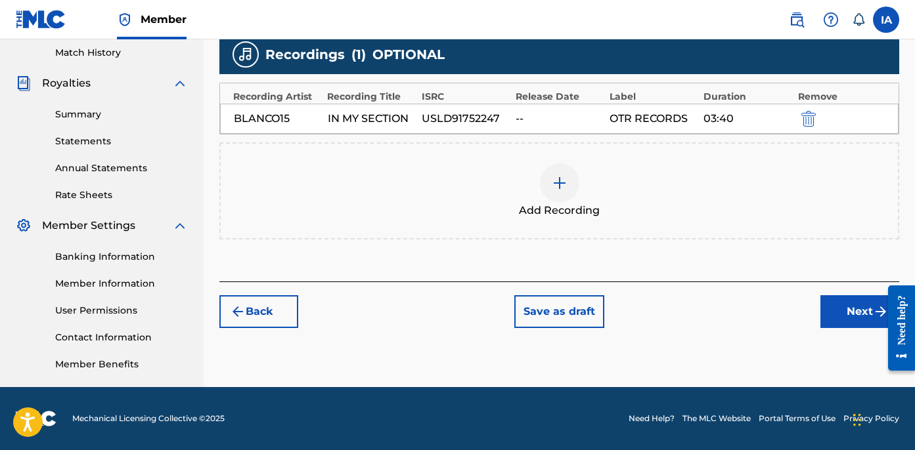
click at [830, 322] on button "Next" at bounding box center [859, 311] width 79 height 33
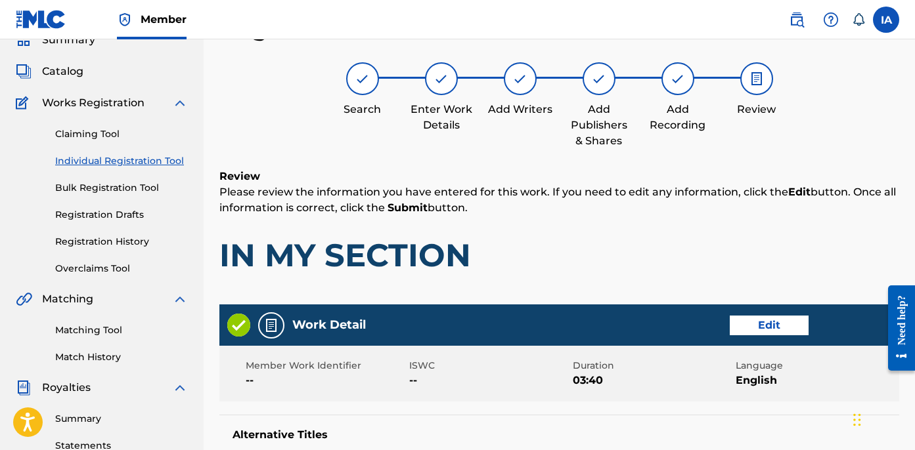
click at [540, 191] on p "Please review the information you have entered for this work. If you need to ed…" at bounding box center [559, 201] width 680 height 32
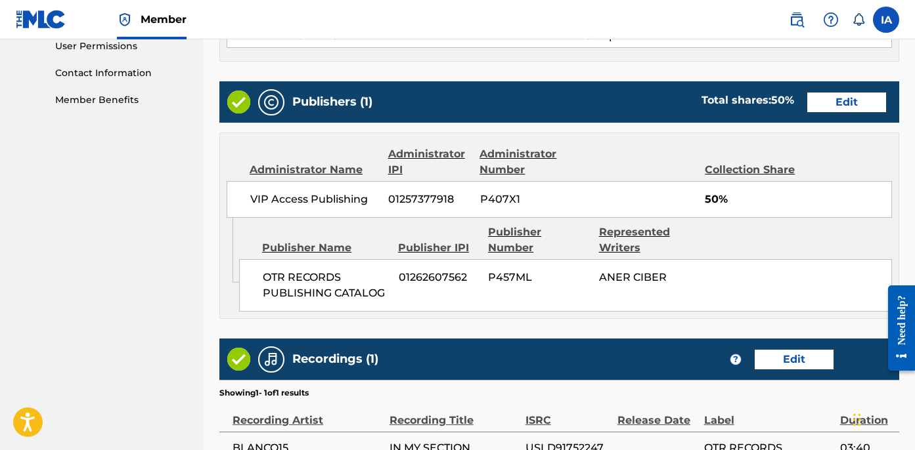
scroll to position [770, 0]
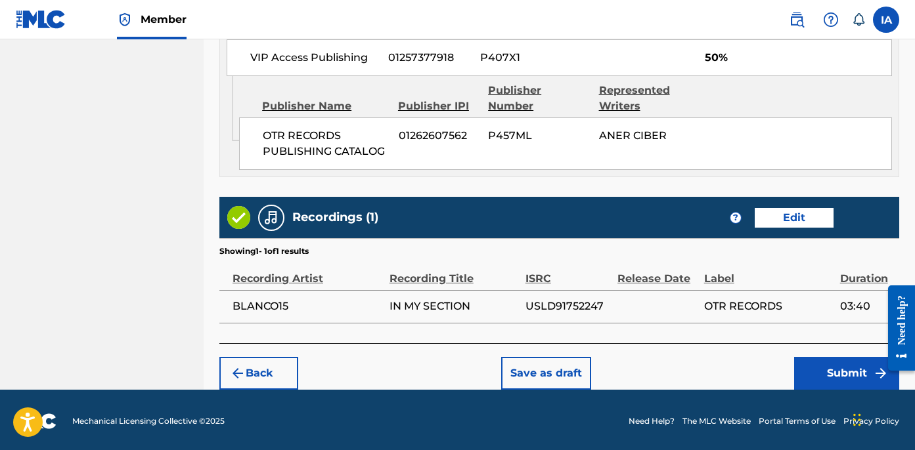
click at [819, 376] on button "Submit" at bounding box center [846, 373] width 105 height 33
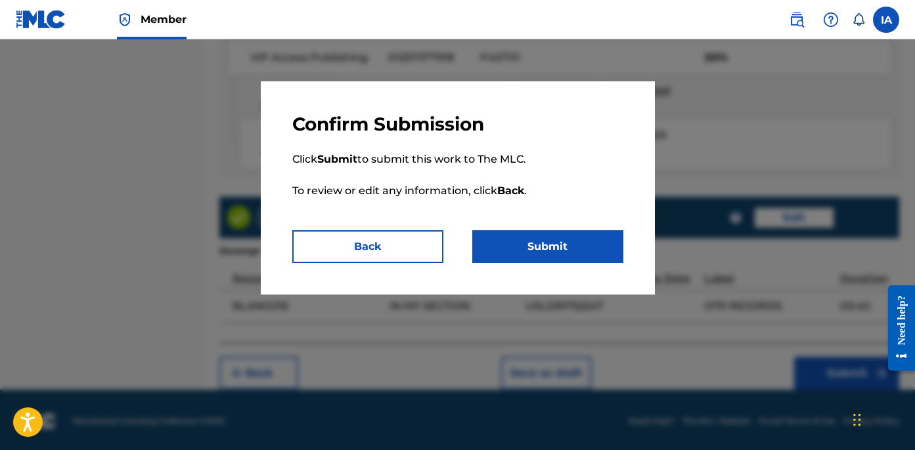
click at [553, 253] on button "Submit" at bounding box center [547, 246] width 151 height 33
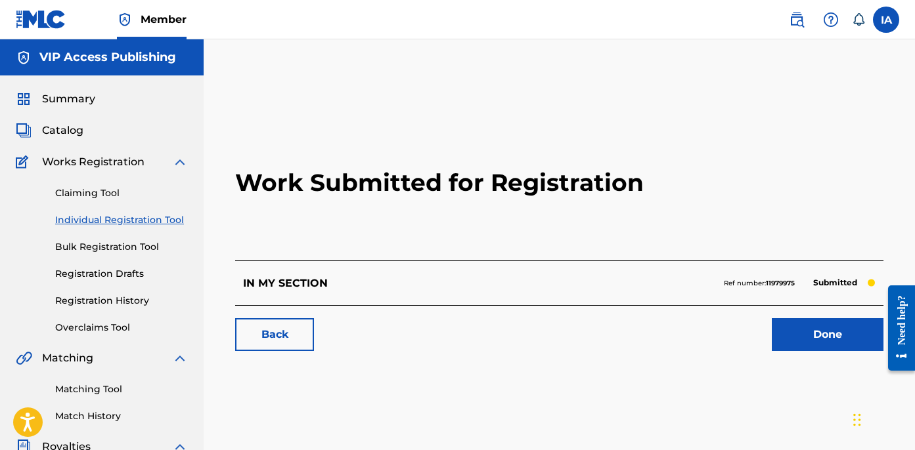
click at [139, 221] on link "Individual Registration Tool" at bounding box center [121, 220] width 133 height 14
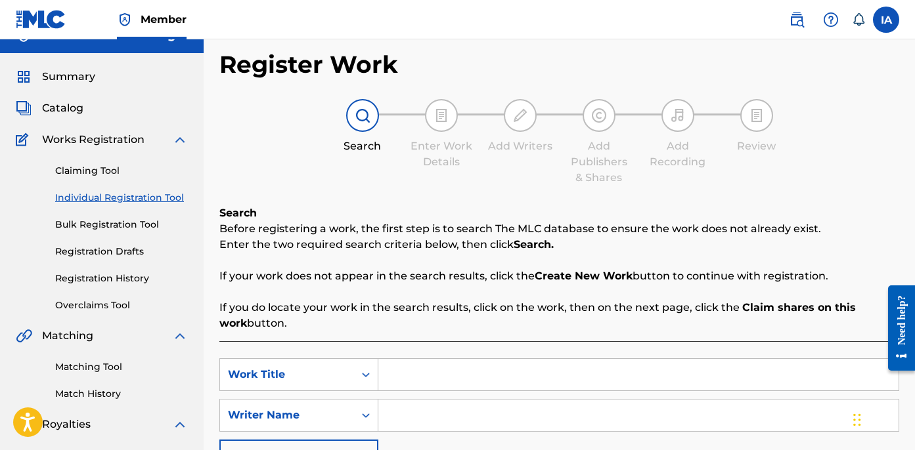
scroll to position [51, 0]
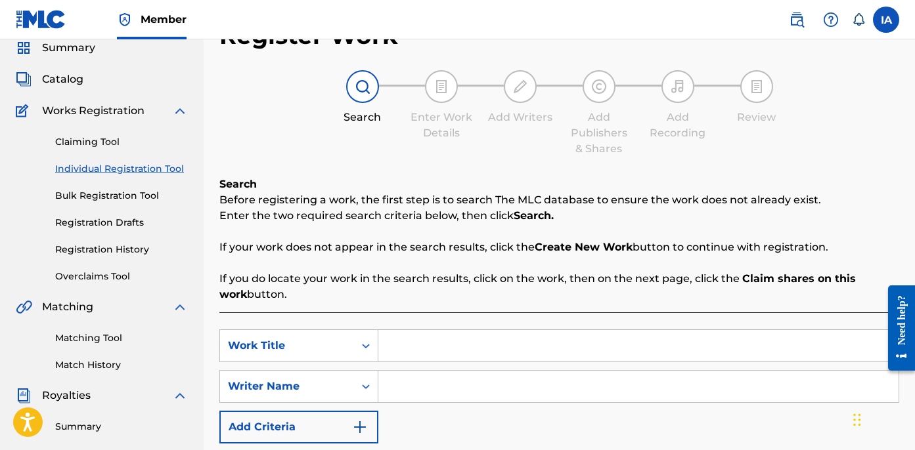
click at [663, 307] on div "Search Before registering a work, the first step is to search The MLC database …" at bounding box center [559, 352] width 680 height 351
click at [679, 353] on input "Search Form" at bounding box center [638, 346] width 520 height 32
paste input "Tales The Trenches"
type input "TALES THE TRENCHES"
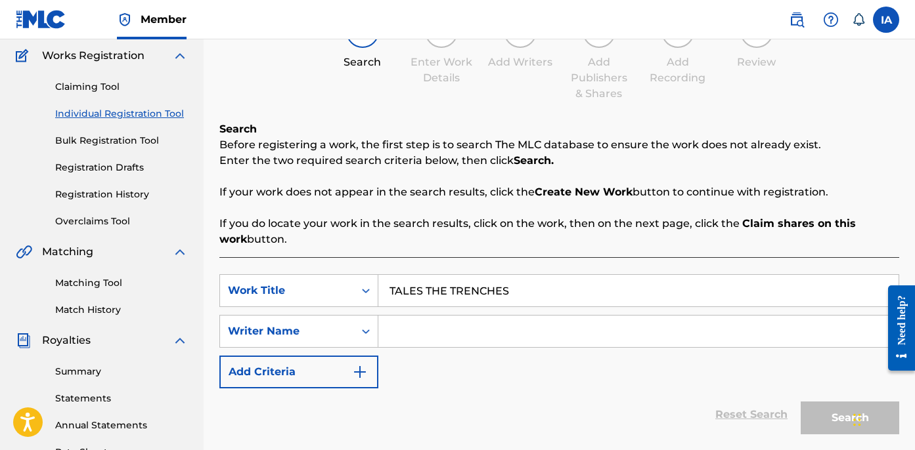
scroll to position [129, 0]
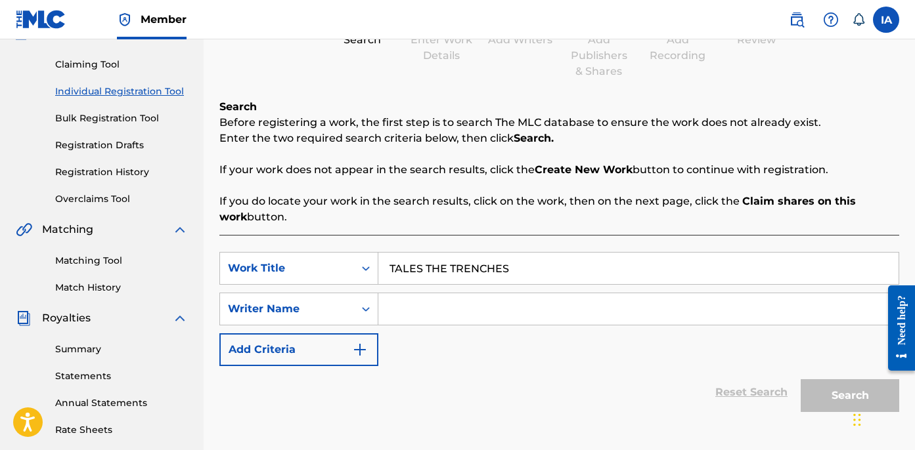
drag, startPoint x: 630, startPoint y: 313, endPoint x: 737, endPoint y: 341, distance: 111.3
click at [629, 313] on input "Search Form" at bounding box center [638, 310] width 520 height 32
click at [575, 299] on input "Search Form" at bounding box center [638, 310] width 520 height 32
paste input "CIBER ANER"
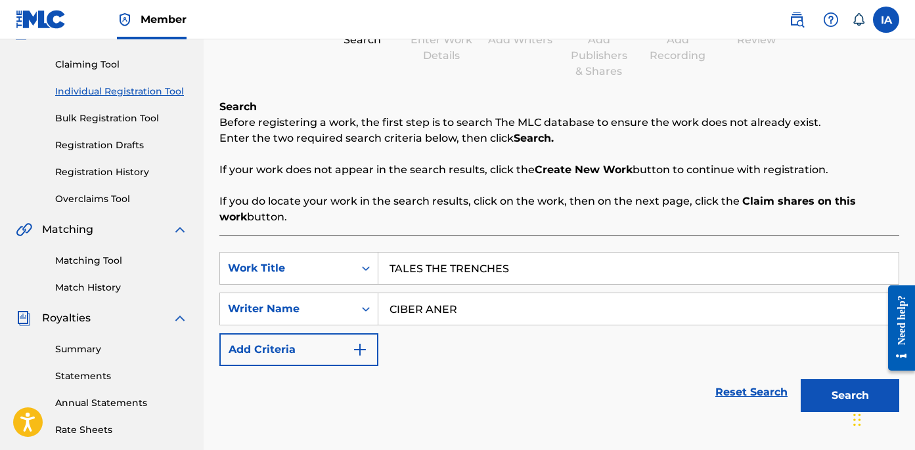
type input "CIBER ANER"
click at [847, 401] on button "Search" at bounding box center [849, 396] width 98 height 33
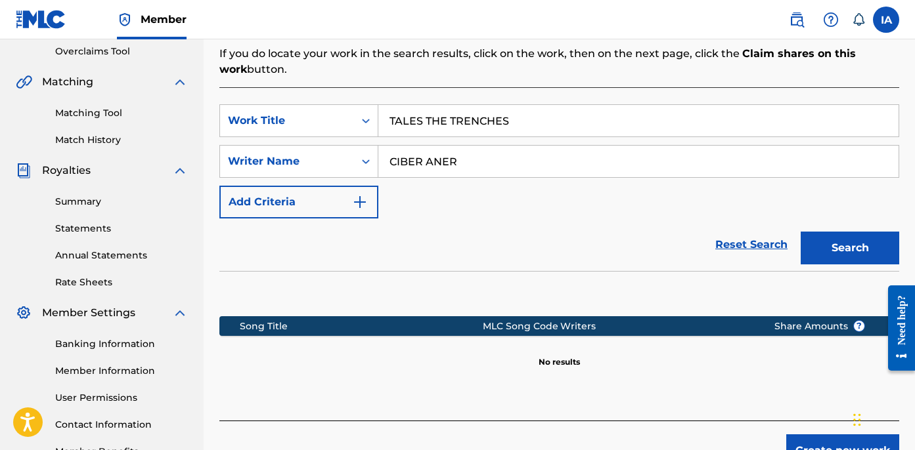
scroll to position [364, 0]
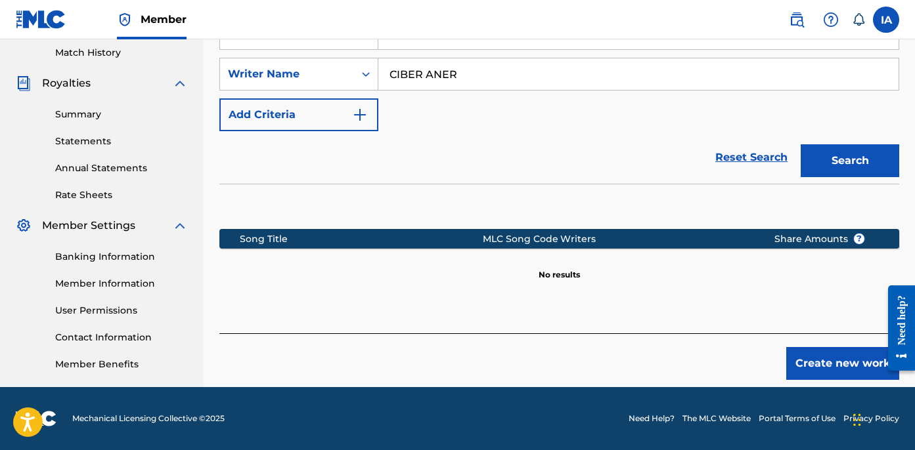
click at [831, 359] on button "Create new work" at bounding box center [842, 363] width 113 height 33
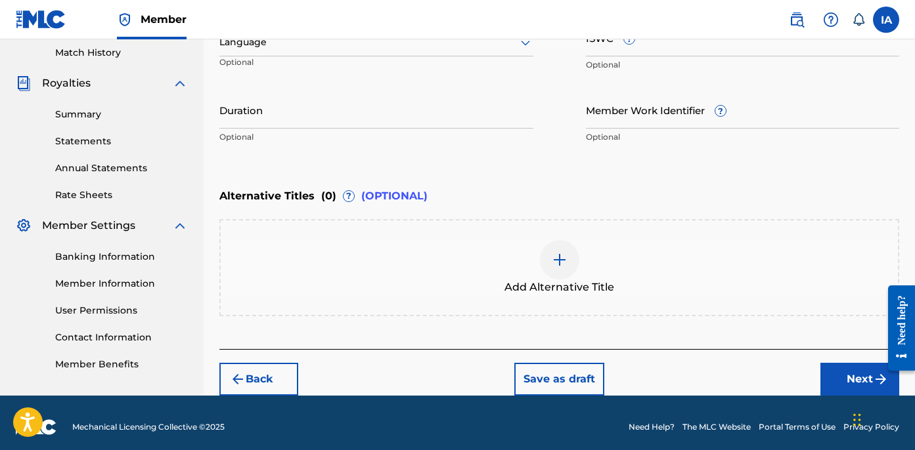
click at [432, 160] on div "Enter Work Details Enter work details for ‘ TALES THE TRENCHES ’ below. Work Ti…" at bounding box center [559, 23] width 680 height 318
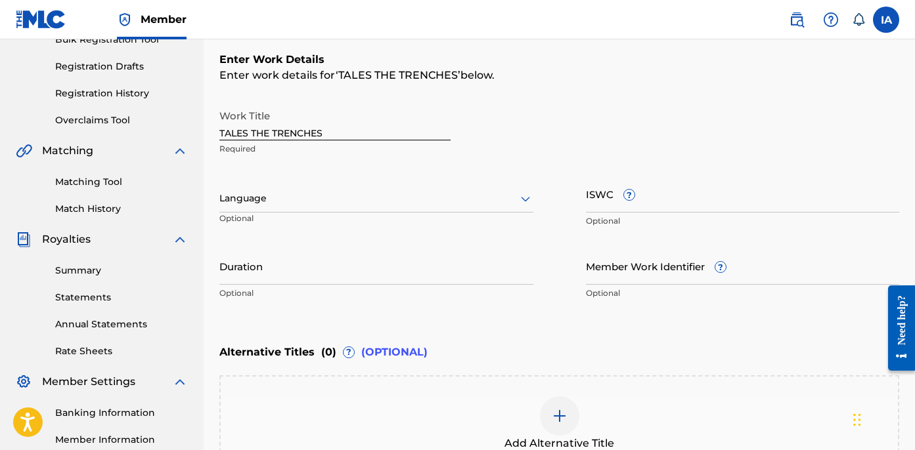
click at [344, 223] on div "Language Optional" at bounding box center [376, 204] width 314 height 59
click at [336, 204] on div at bounding box center [376, 198] width 314 height 16
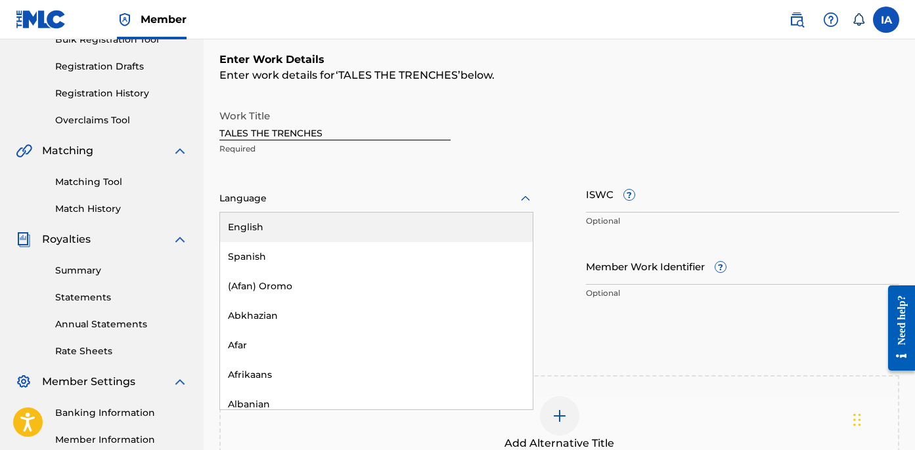
click at [382, 226] on div "English" at bounding box center [376, 228] width 313 height 30
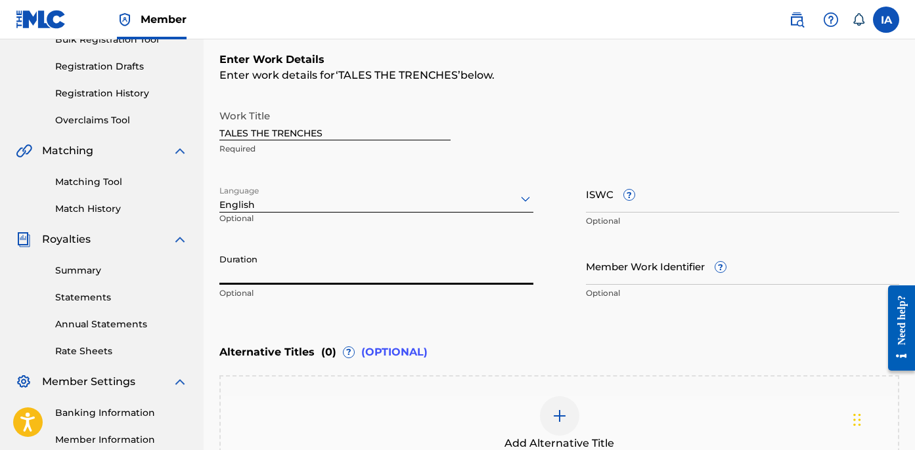
click at [352, 269] on input "Duration" at bounding box center [376, 266] width 314 height 37
click at [284, 270] on input "Duration" at bounding box center [376, 266] width 314 height 37
paste input "2:45"
type input "02:45"
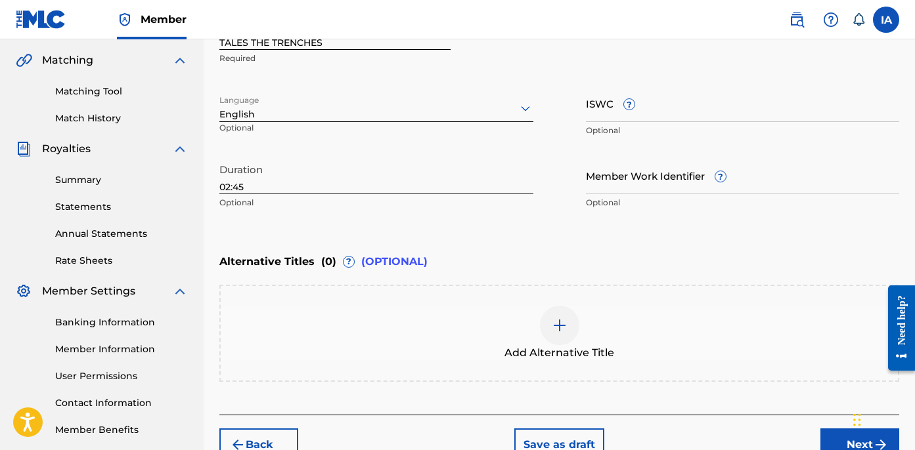
scroll to position [372, 0]
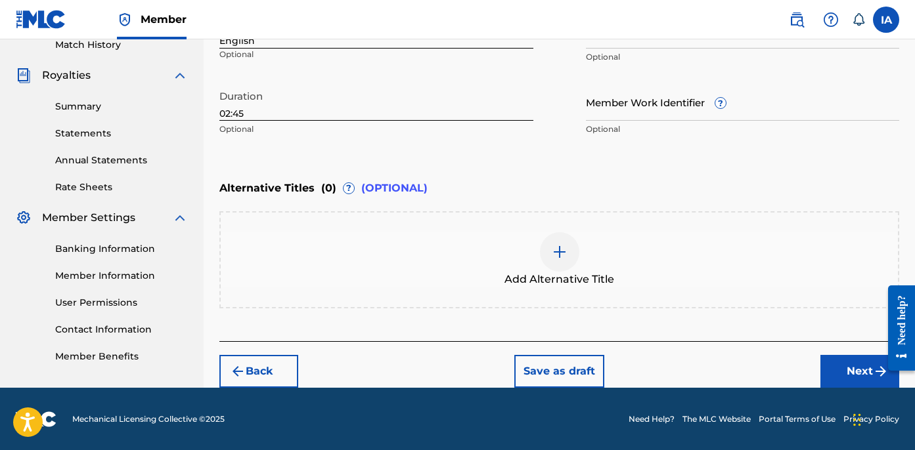
click at [829, 368] on button "Next" at bounding box center [859, 371] width 79 height 33
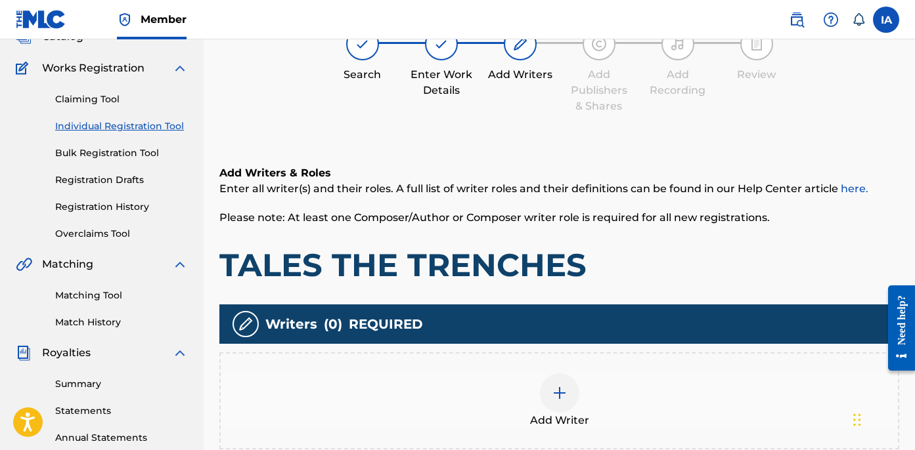
scroll to position [309, 0]
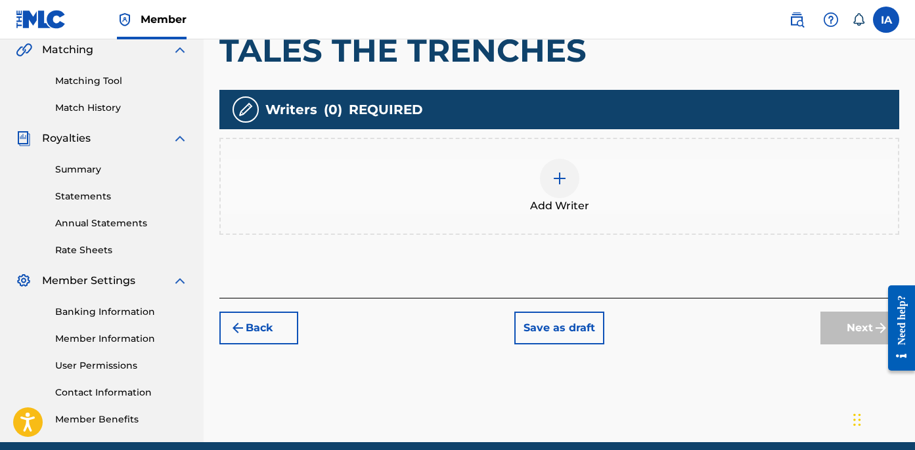
click at [622, 172] on div "Add Writer" at bounding box center [559, 186] width 677 height 55
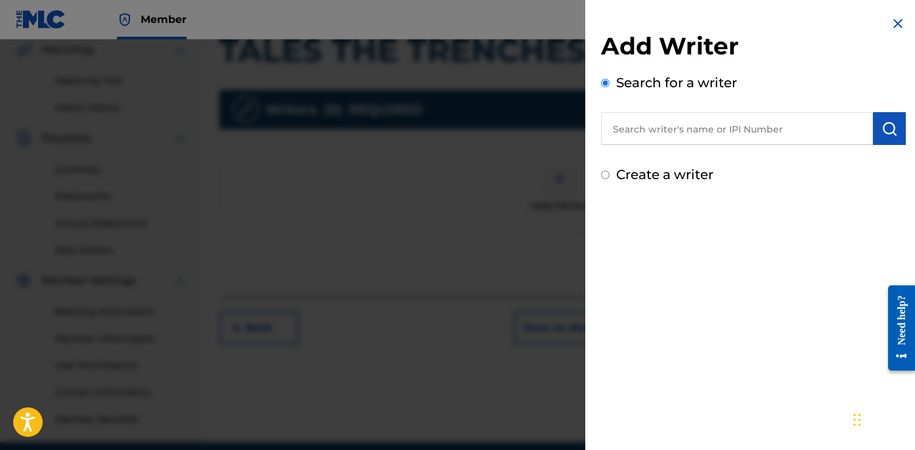
click at [713, 137] on input "text" at bounding box center [737, 128] width 272 height 33
paste input "CIBER ANER"
type input "CIBER ANER"
click at [881, 125] on img "submit" at bounding box center [889, 129] width 16 height 16
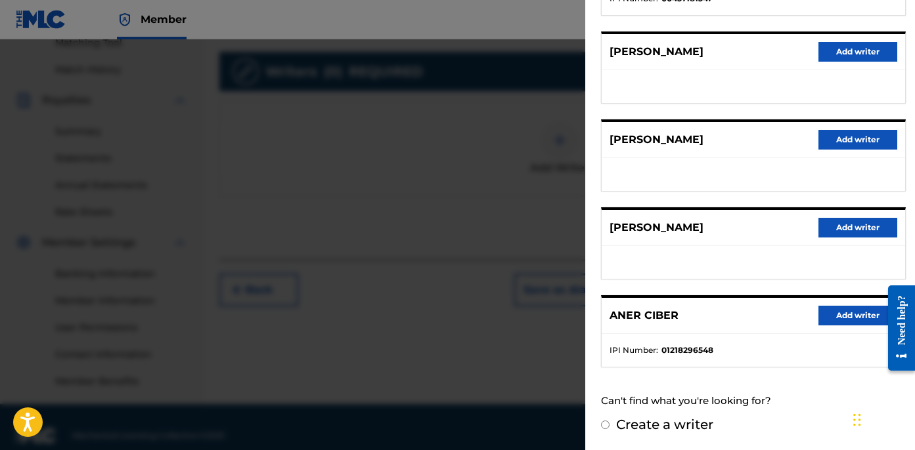
scroll to position [364, 0]
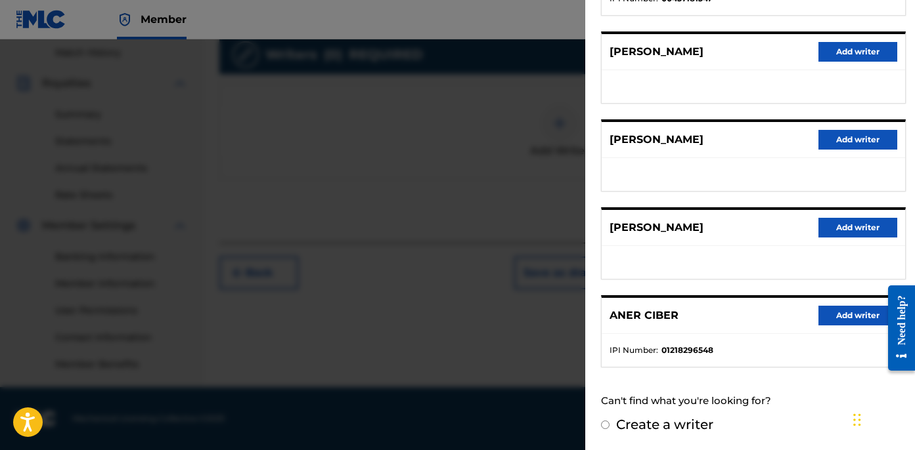
click at [841, 316] on button "Add writer" at bounding box center [857, 316] width 79 height 20
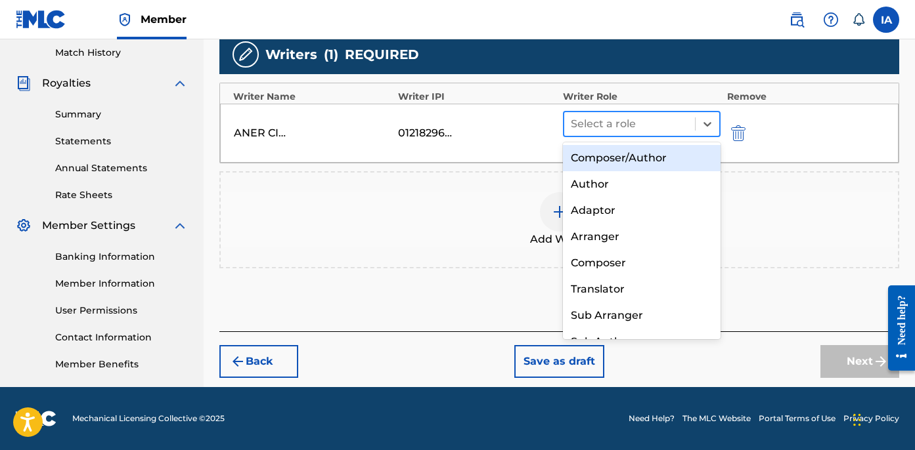
click at [691, 126] on div "Select a role" at bounding box center [629, 124] width 131 height 24
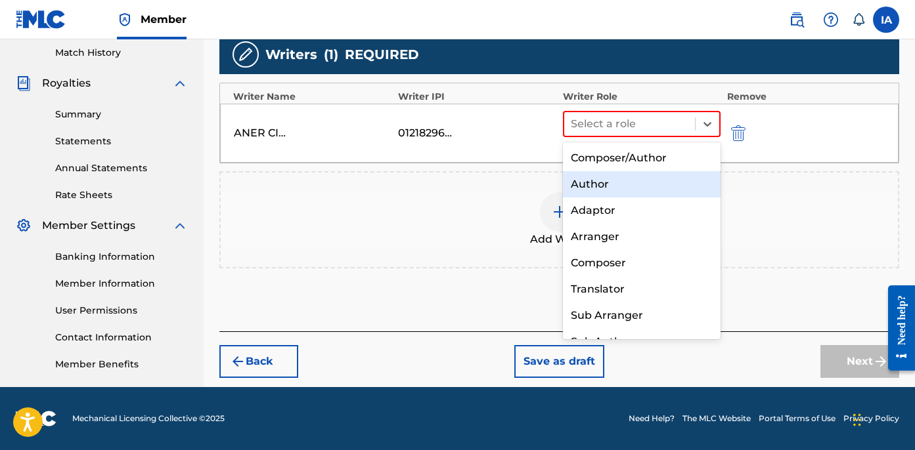
click at [629, 180] on div "Author" at bounding box center [642, 184] width 158 height 26
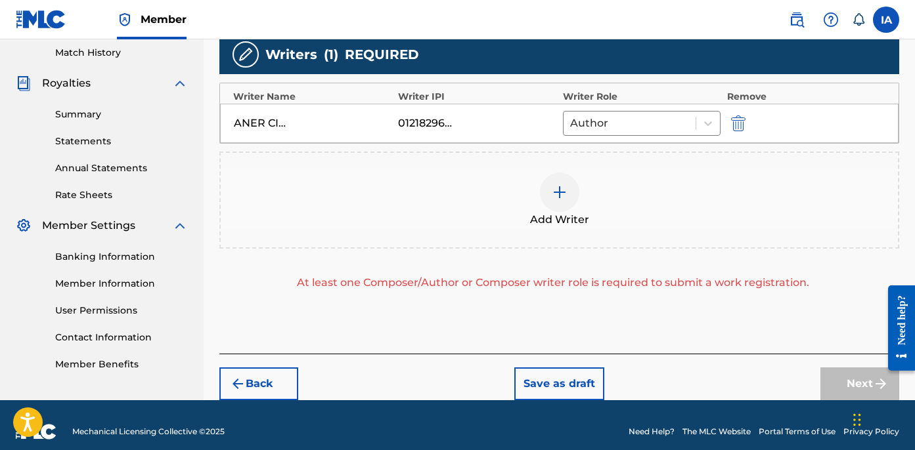
click at [614, 191] on div "Add Writer" at bounding box center [559, 200] width 677 height 55
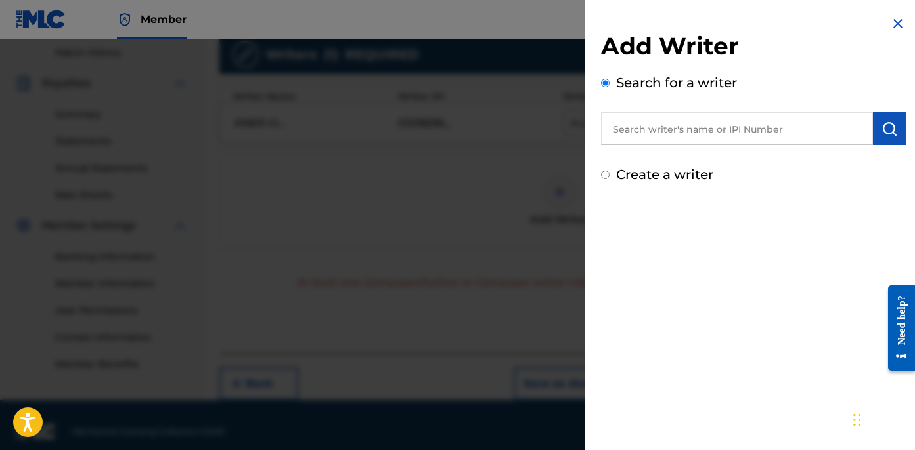
click at [633, 178] on label "Create a writer" at bounding box center [664, 175] width 97 height 16
radio input "true"
click at [609, 178] on input "Create a writer" at bounding box center [605, 175] width 9 height 9
radio input "false"
radio input "true"
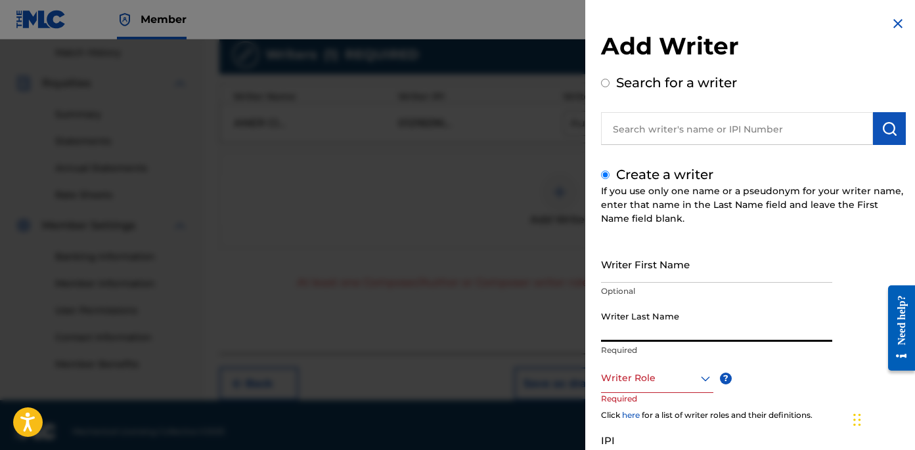
click at [656, 330] on input "Writer Last Name" at bounding box center [716, 323] width 231 height 37
paste input "UNKNOWN WRITER"
click at [669, 337] on input "UNKNOWN WRITER" at bounding box center [716, 323] width 231 height 37
type input "UNKNOWN"
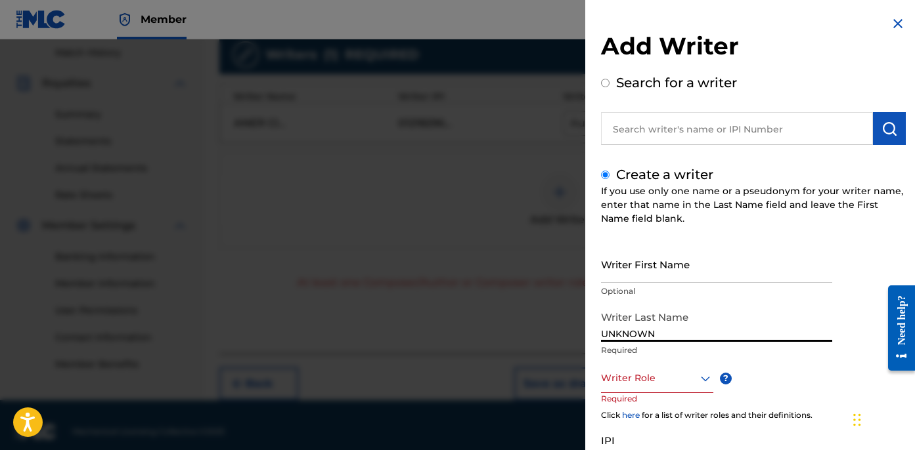
click at [656, 268] on input "Writer First Name" at bounding box center [716, 264] width 231 height 37
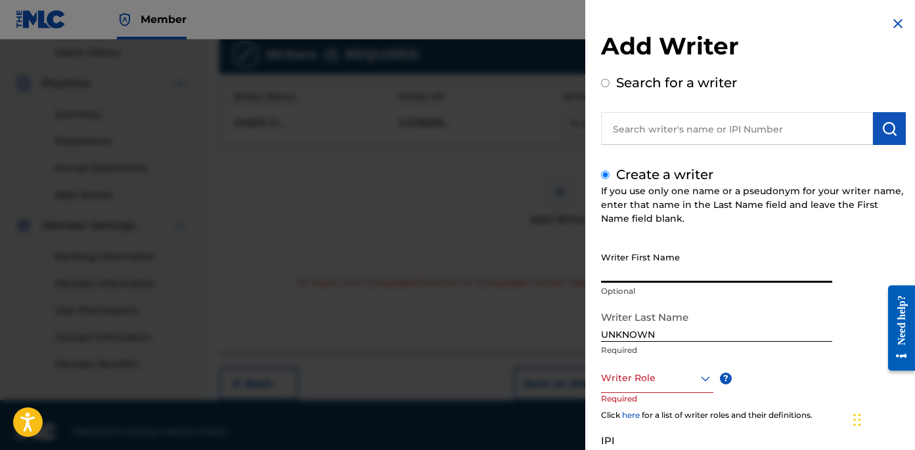
paste input "WRITER"
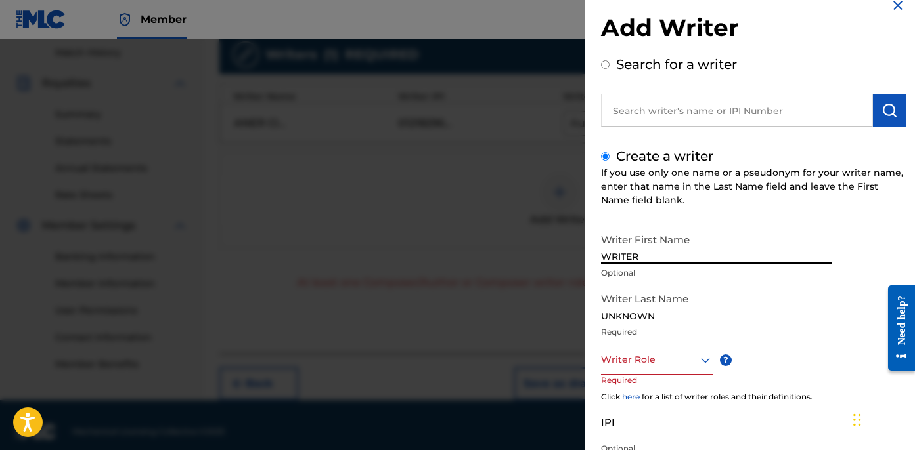
scroll to position [43, 0]
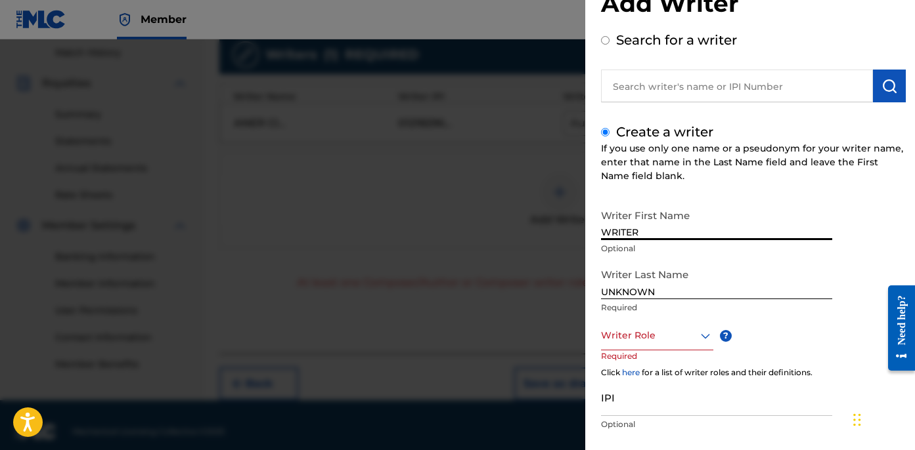
type input "WRITER"
click at [666, 336] on div at bounding box center [657, 336] width 112 height 16
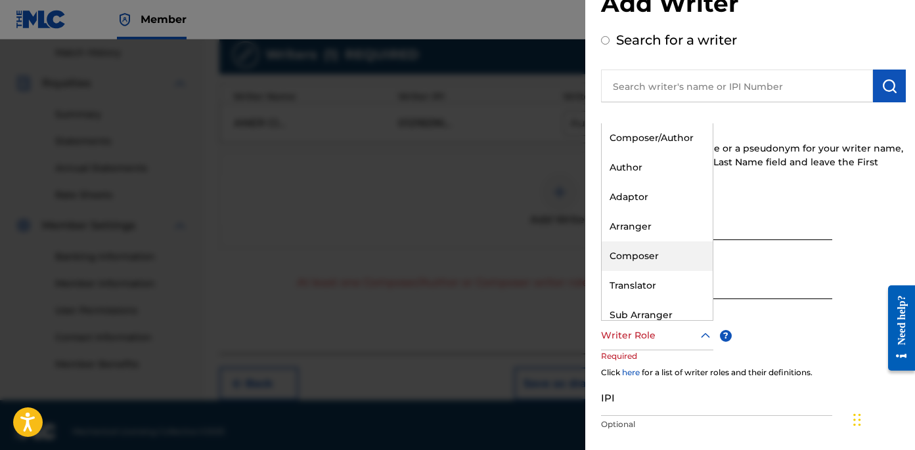
click at [646, 247] on div "Composer" at bounding box center [656, 257] width 111 height 30
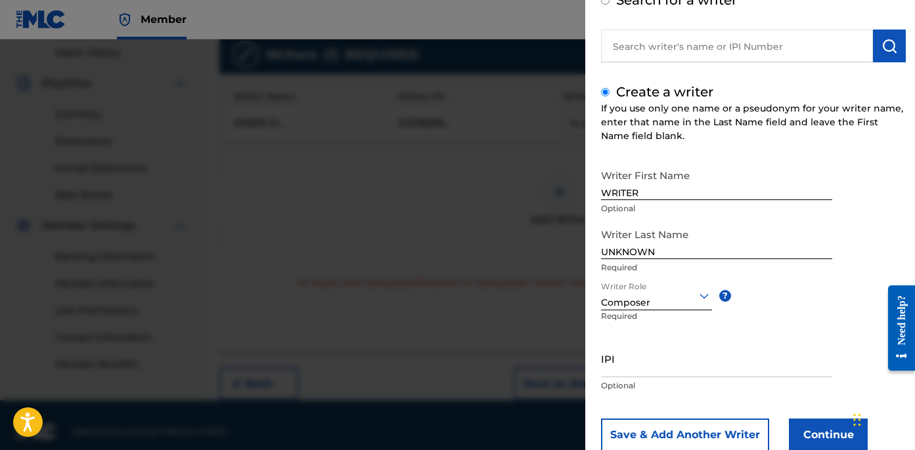
scroll to position [120, 0]
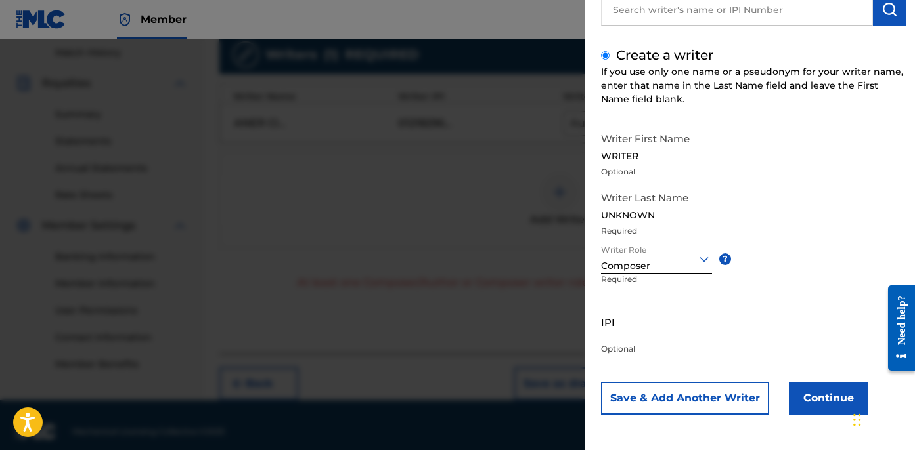
click at [797, 406] on button "Continue" at bounding box center [828, 398] width 79 height 33
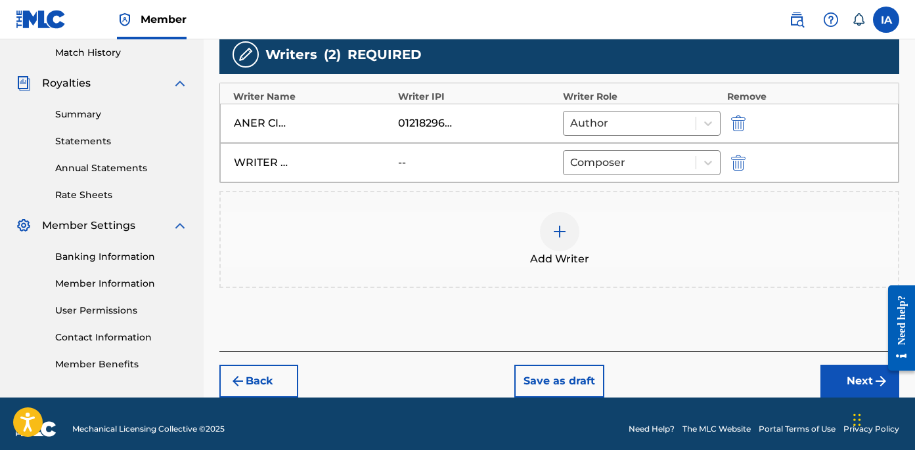
click at [844, 380] on button "Next" at bounding box center [859, 381] width 79 height 33
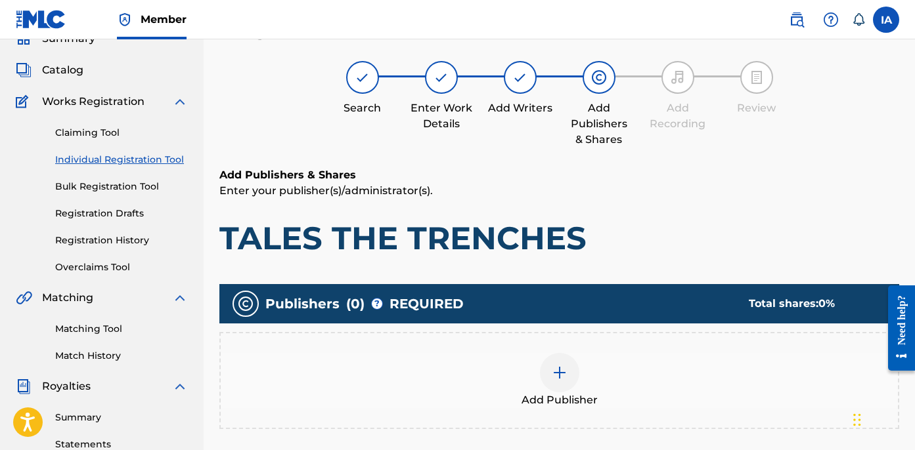
scroll to position [59, 0]
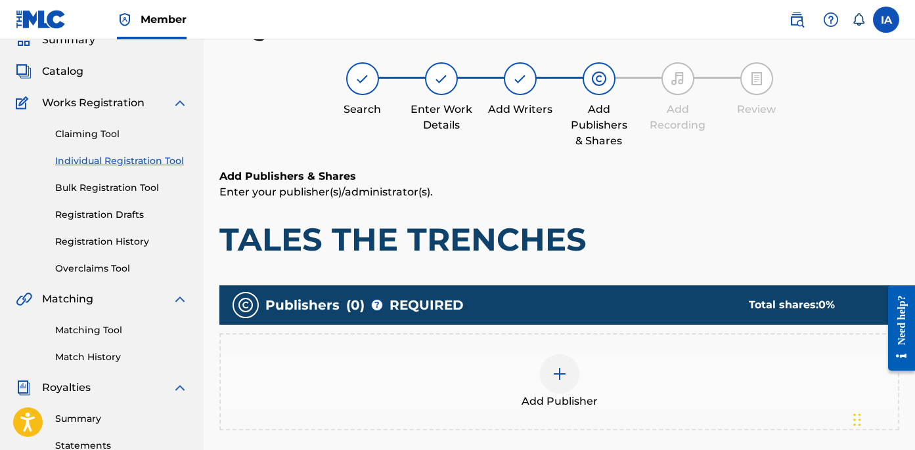
drag, startPoint x: 582, startPoint y: 200, endPoint x: 567, endPoint y: 193, distance: 15.9
click at [602, 351] on div "Add Publisher" at bounding box center [559, 382] width 680 height 97
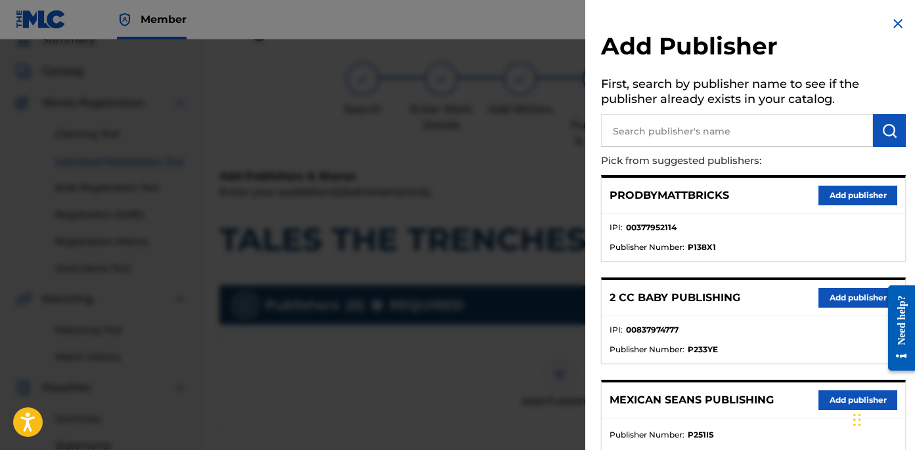
click at [645, 141] on input "text" at bounding box center [737, 130] width 272 height 33
type input "OTR"
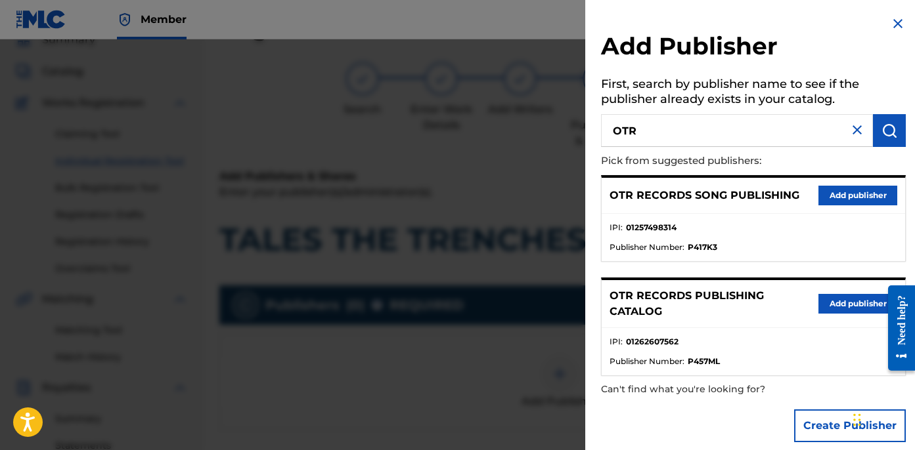
click at [839, 305] on button "Add publisher" at bounding box center [857, 304] width 79 height 20
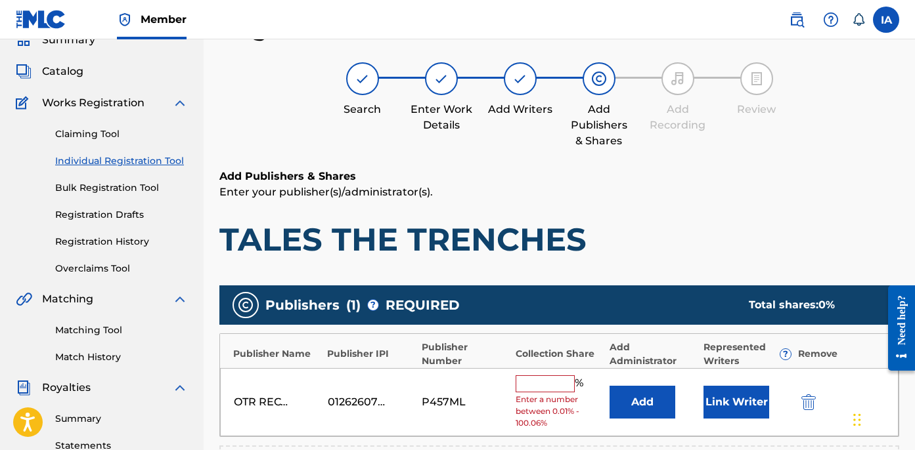
click at [536, 389] on input "text" at bounding box center [544, 384] width 59 height 17
type input "50"
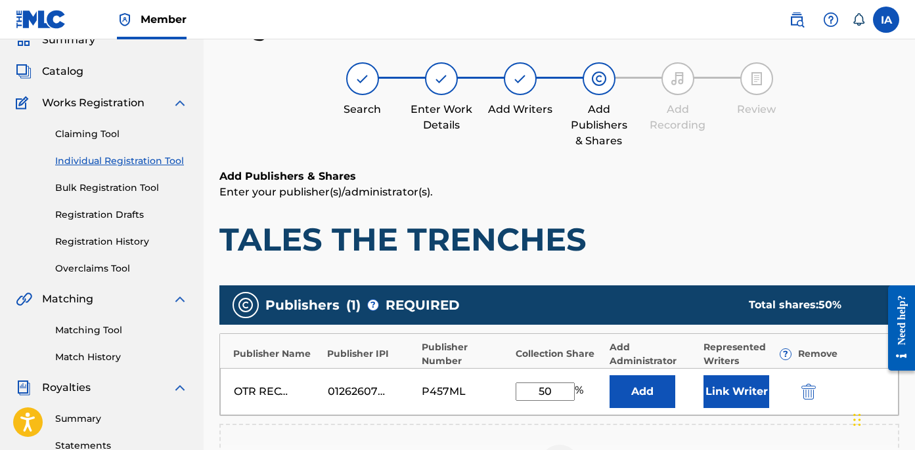
drag, startPoint x: 547, startPoint y: 385, endPoint x: 492, endPoint y: 357, distance: 61.7
click at [509, 366] on div "Publisher Name Publisher IPI Publisher Number Collection Share Add Administrato…" at bounding box center [559, 375] width 680 height 83
click at [655, 401] on button "Add" at bounding box center [642, 392] width 66 height 33
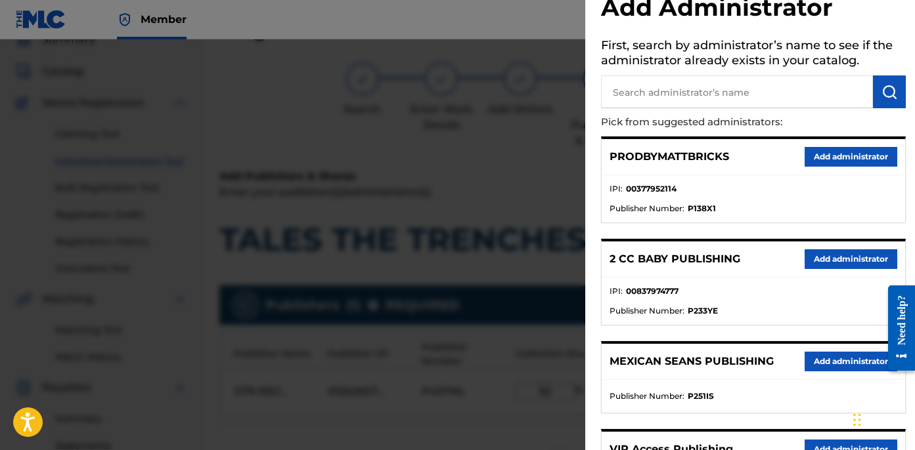
scroll to position [306, 0]
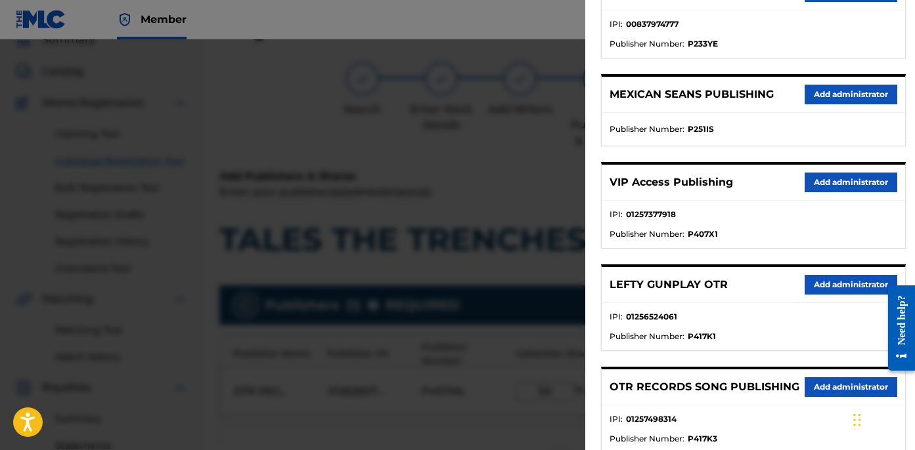
click at [840, 178] on button "Add administrator" at bounding box center [850, 183] width 93 height 20
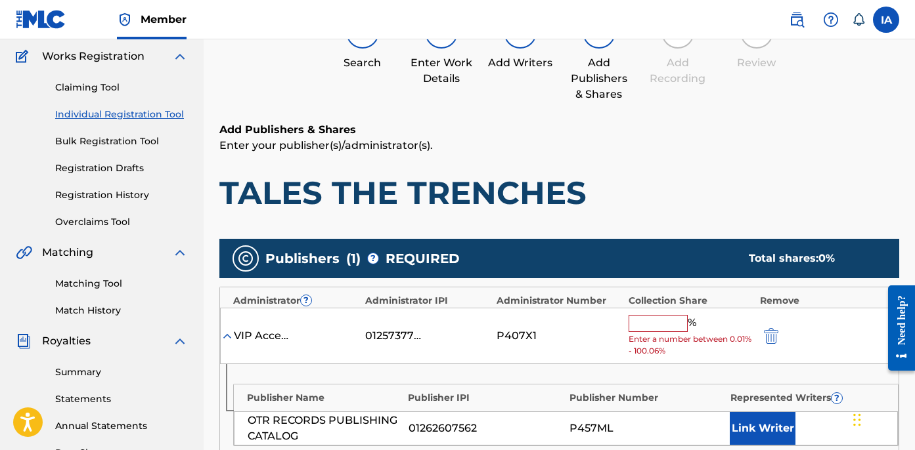
scroll to position [207, 0]
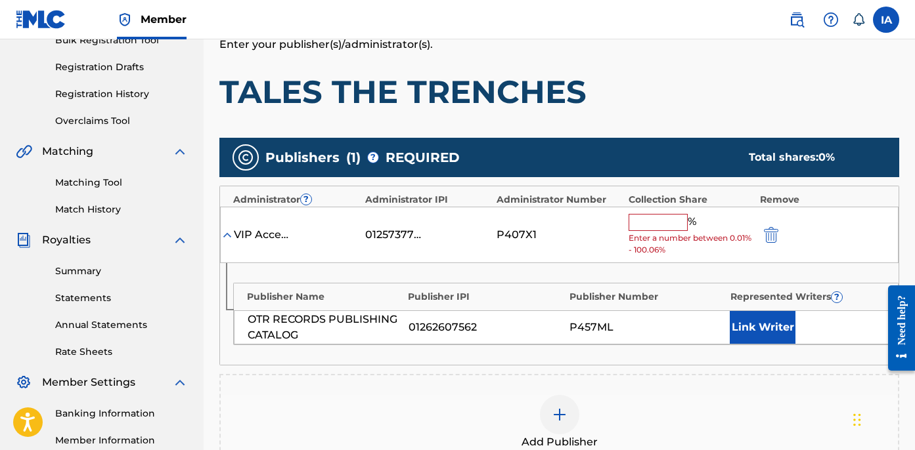
click at [670, 221] on input "text" at bounding box center [657, 222] width 59 height 17
type input "50"
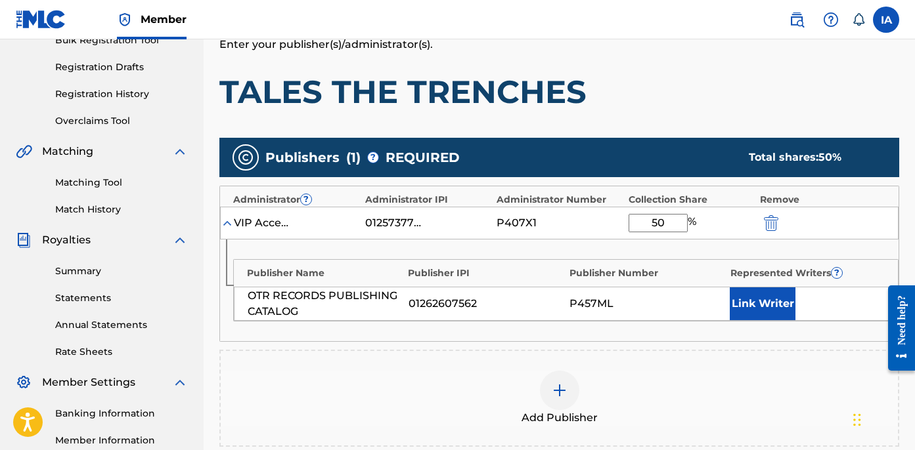
click at [741, 311] on button "Link Writer" at bounding box center [763, 304] width 66 height 33
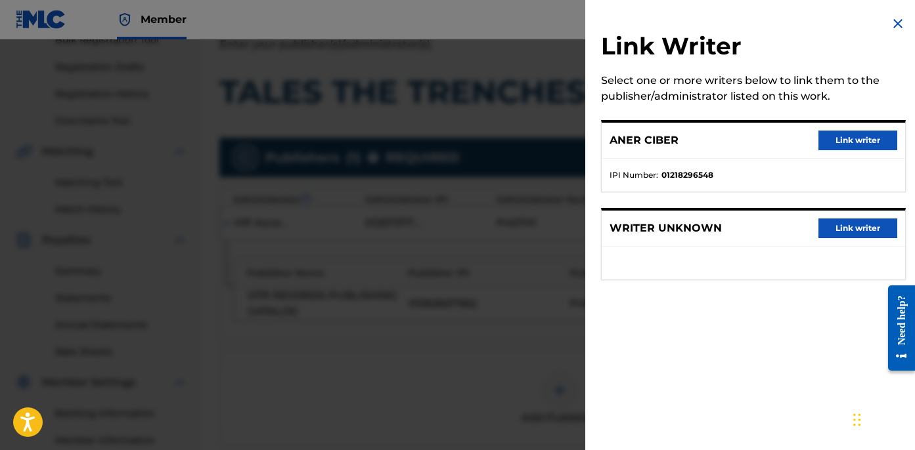
click at [856, 145] on button "Link writer" at bounding box center [857, 141] width 79 height 20
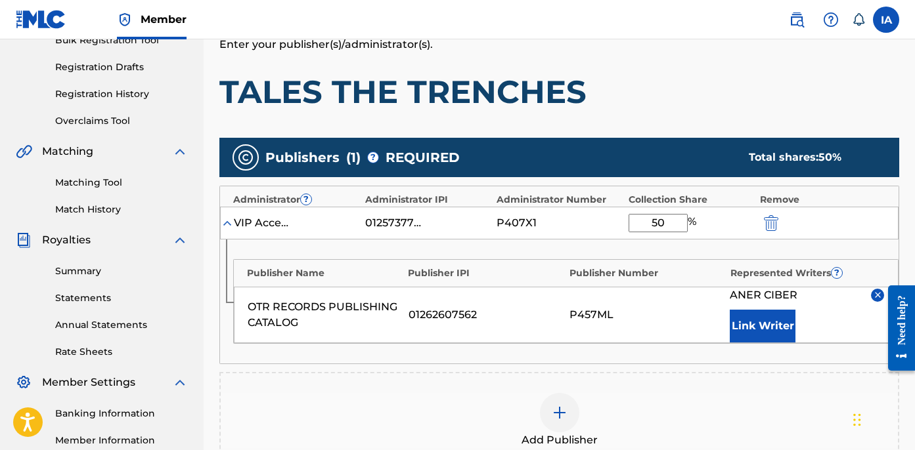
click at [672, 108] on h1 "TALES THE TRENCHES" at bounding box center [559, 91] width 680 height 39
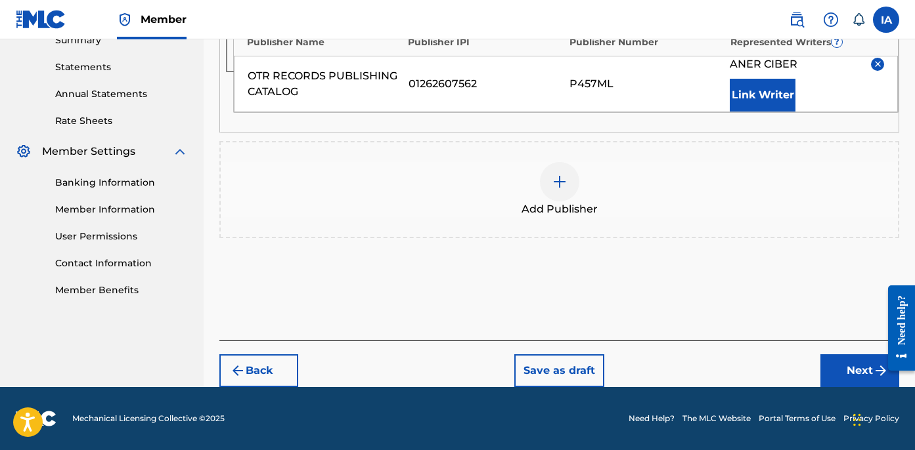
click at [831, 362] on button "Next" at bounding box center [859, 371] width 79 height 33
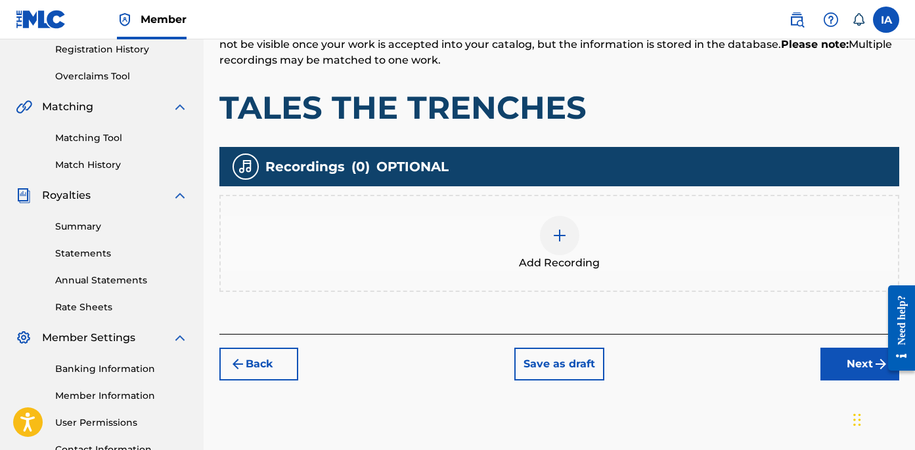
scroll to position [274, 0]
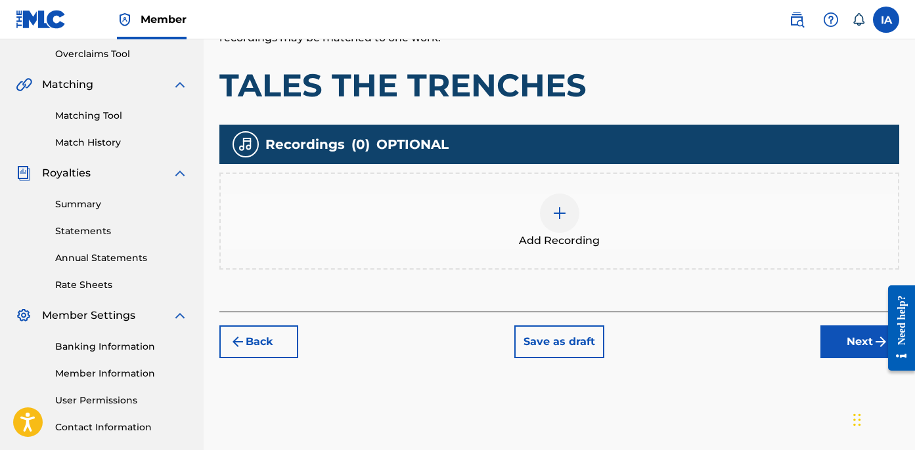
click at [569, 221] on div at bounding box center [559, 213] width 39 height 39
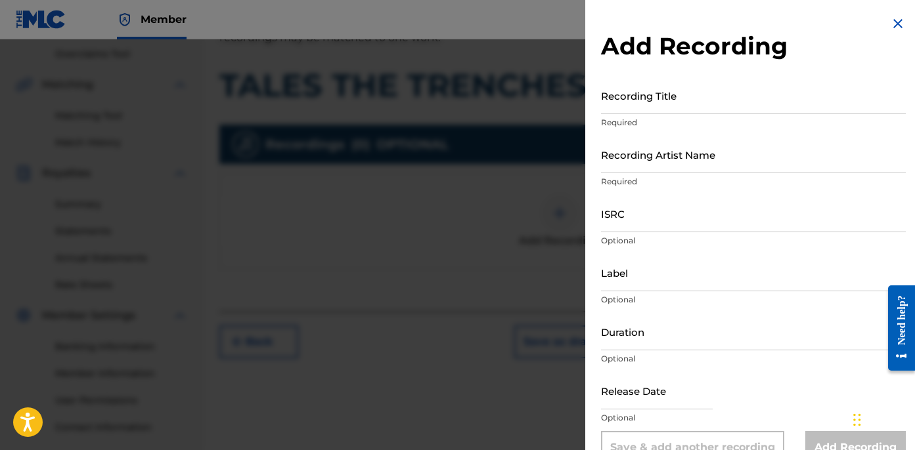
click at [677, 108] on input "Recording Title" at bounding box center [753, 95] width 305 height 37
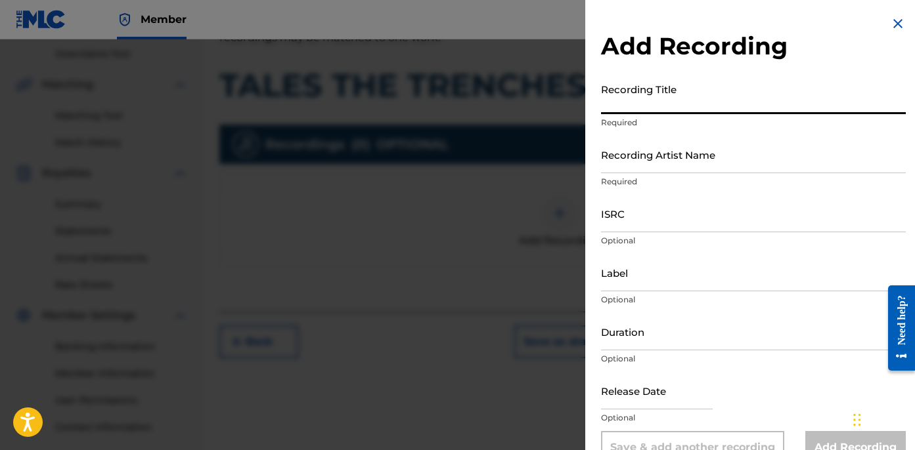
paste input "Tales The Trenches"
type input "TALES THE TRENCHES"
click at [634, 163] on input "Recording Artist Name" at bounding box center [753, 154] width 305 height 37
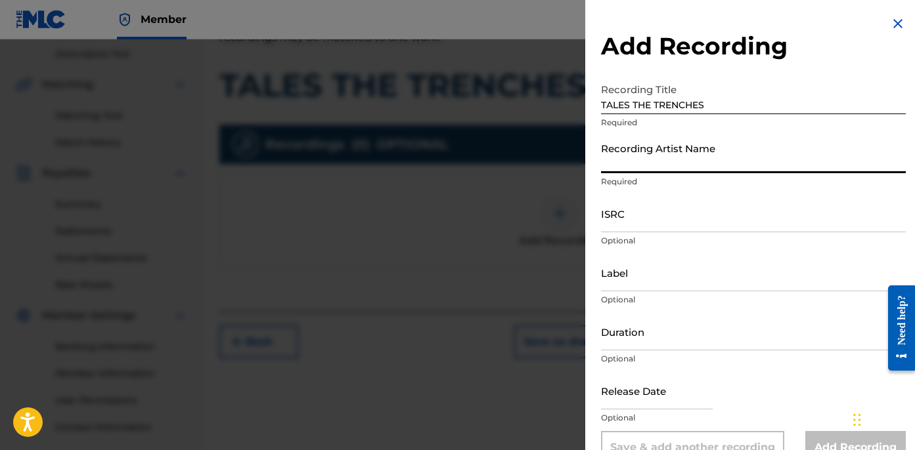
paste input "BLANCO15"
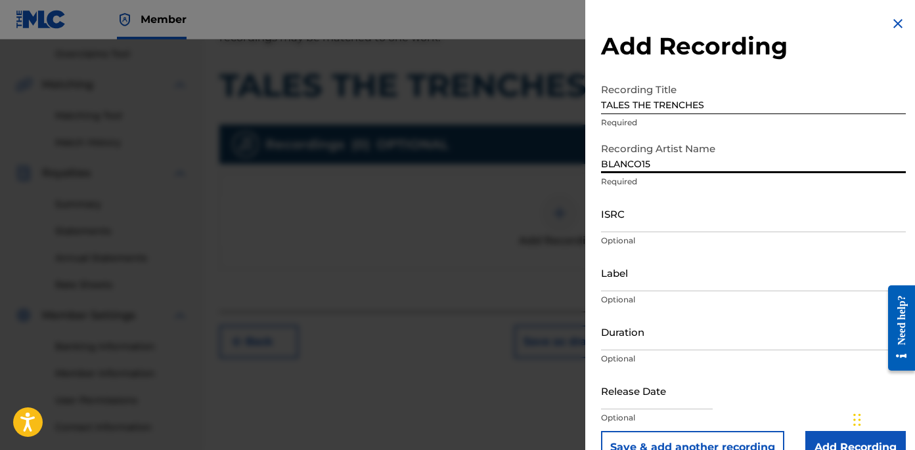
type input "BLANCO15"
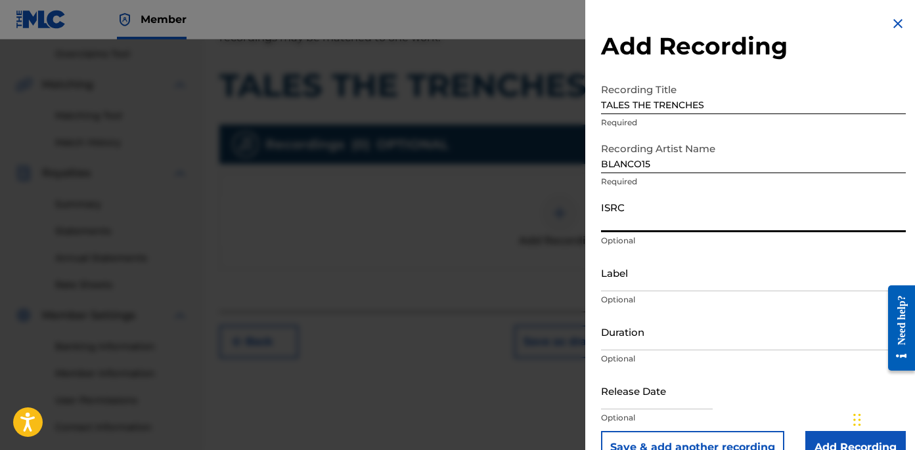
click at [672, 221] on input "ISRC" at bounding box center [753, 213] width 305 height 37
paste input "USLD91752249"
type input "USLD91752249"
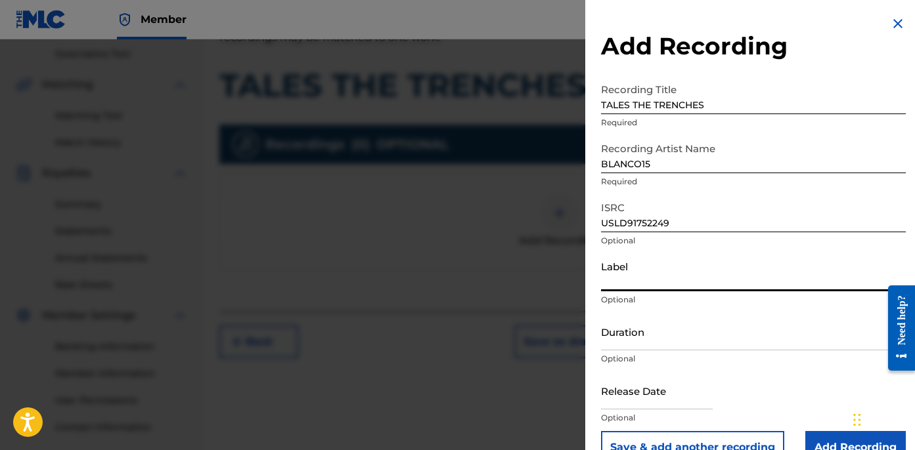
click at [653, 288] on input "Label" at bounding box center [753, 272] width 305 height 37
type input "OTR RECORDS"
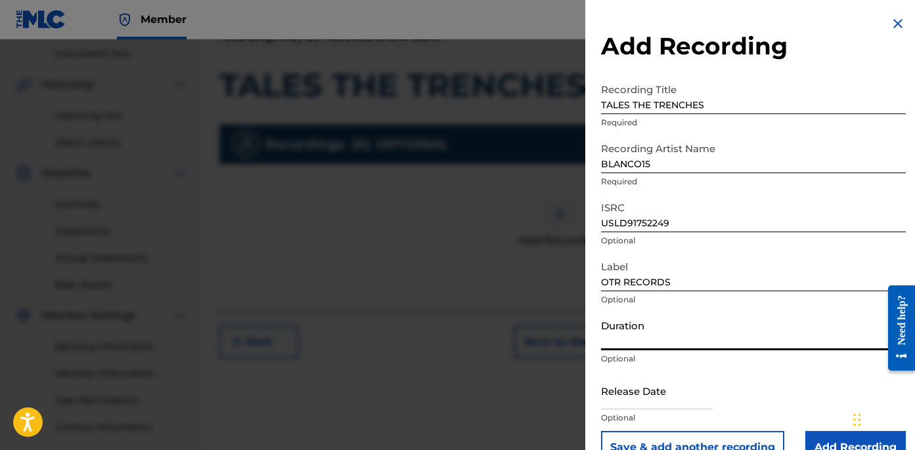
drag, startPoint x: 649, startPoint y: 340, endPoint x: 641, endPoint y: 338, distance: 8.1
click at [648, 340] on input "Duration" at bounding box center [753, 331] width 305 height 37
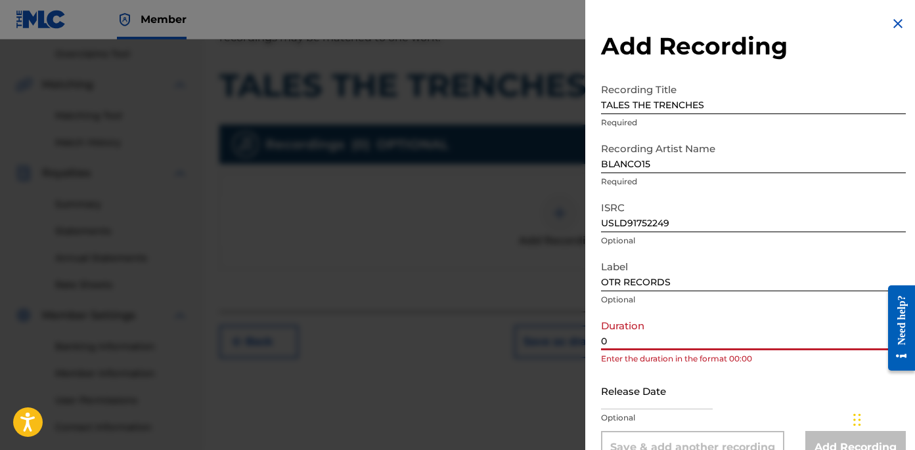
paste input "2:45"
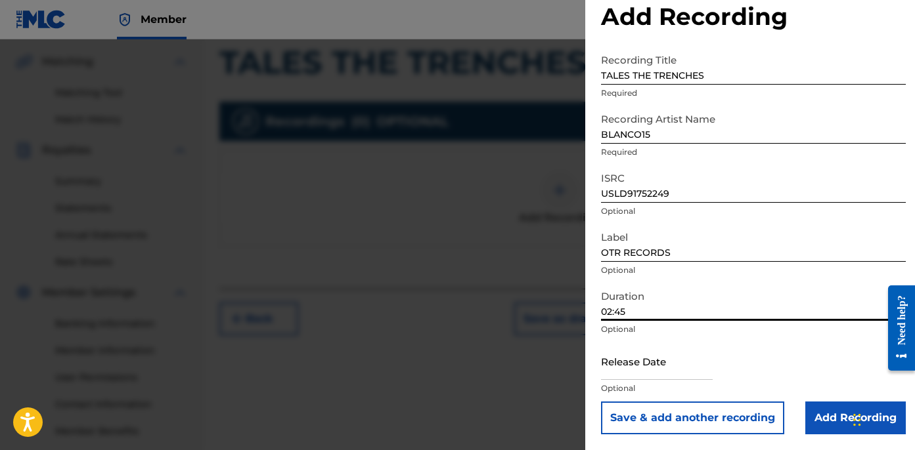
scroll to position [364, 0]
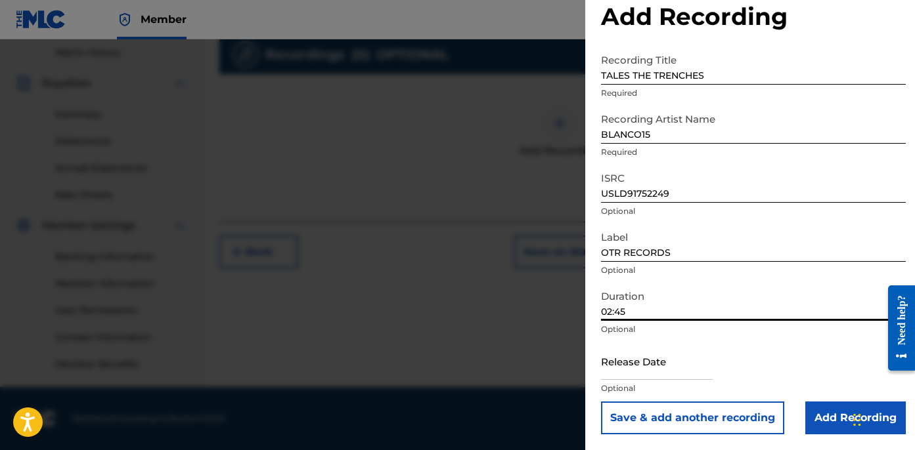
type input "02:45"
click at [820, 420] on input "Add Recording" at bounding box center [855, 418] width 100 height 33
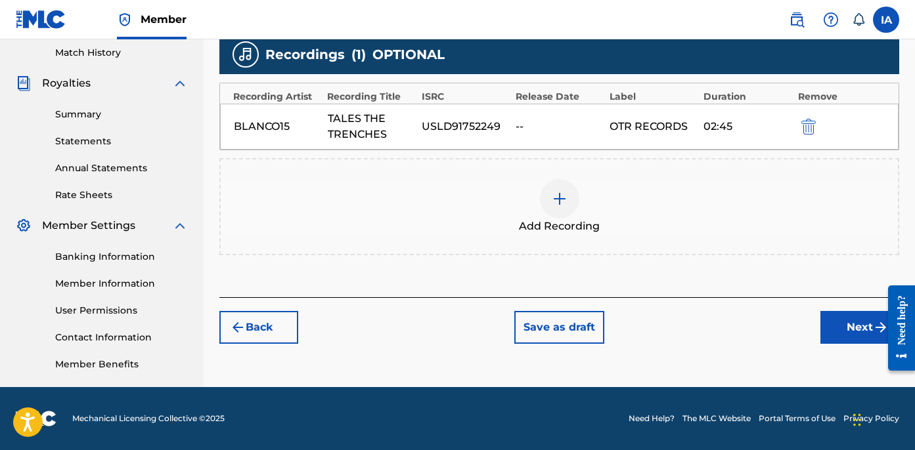
click at [829, 333] on button "Next" at bounding box center [859, 327] width 79 height 33
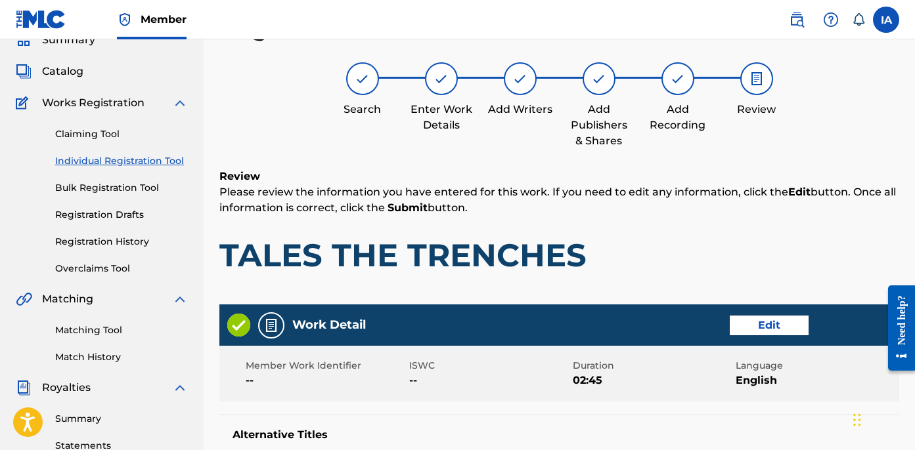
click at [636, 240] on h1 "TALES THE TRENCHES" at bounding box center [559, 255] width 680 height 39
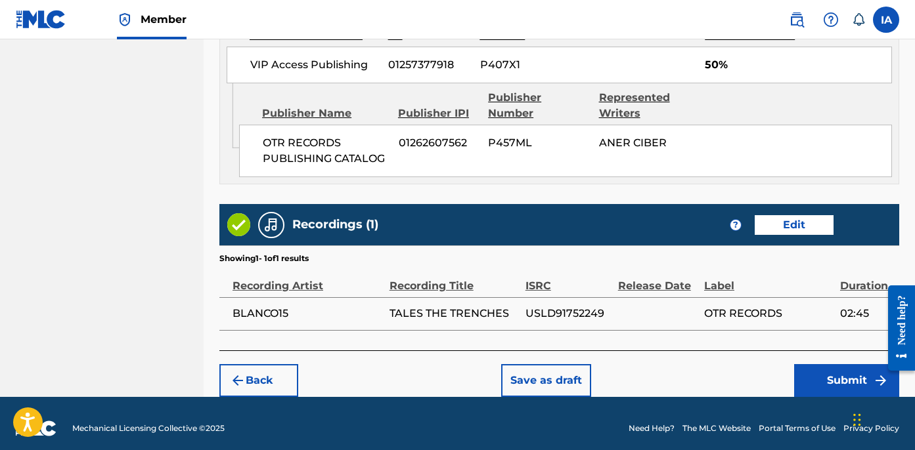
scroll to position [770, 0]
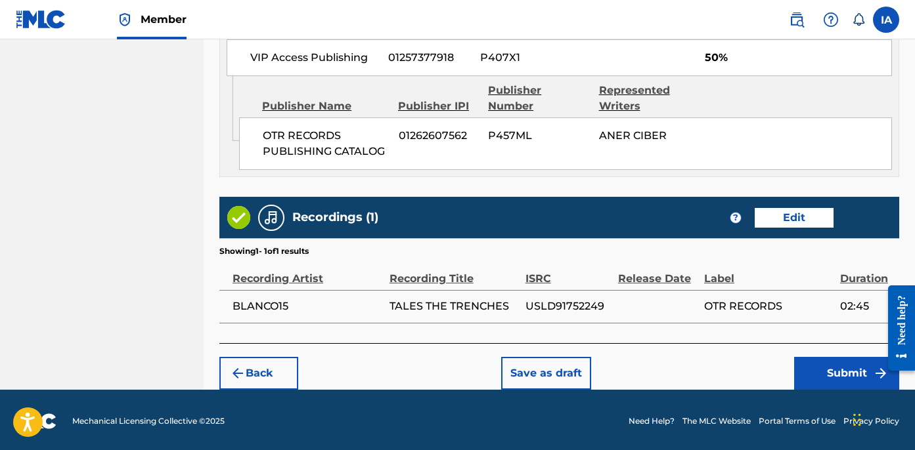
click at [821, 364] on button "Submit" at bounding box center [846, 373] width 105 height 33
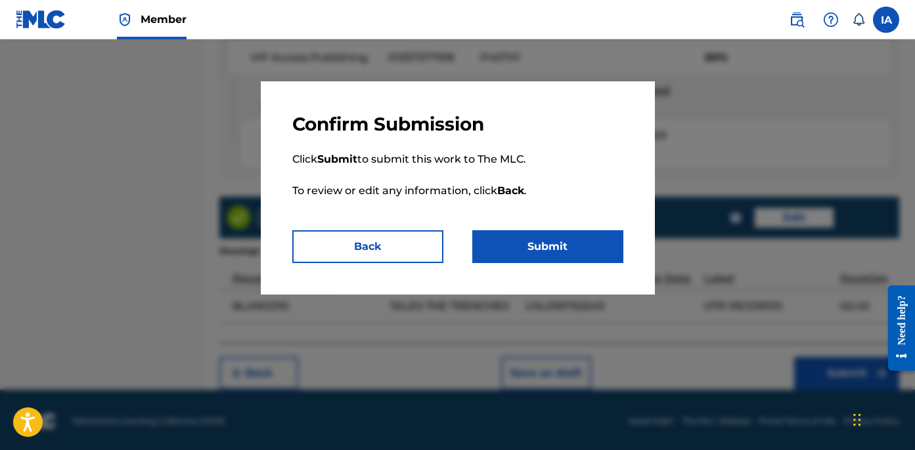
click at [593, 242] on button "Submit" at bounding box center [547, 246] width 151 height 33
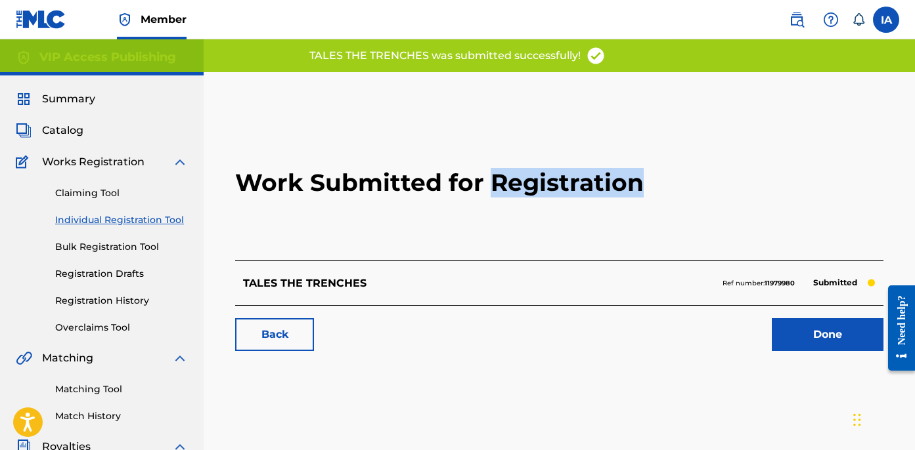
click at [504, 152] on h2 "Work Submitted for Registration" at bounding box center [559, 183] width 648 height 156
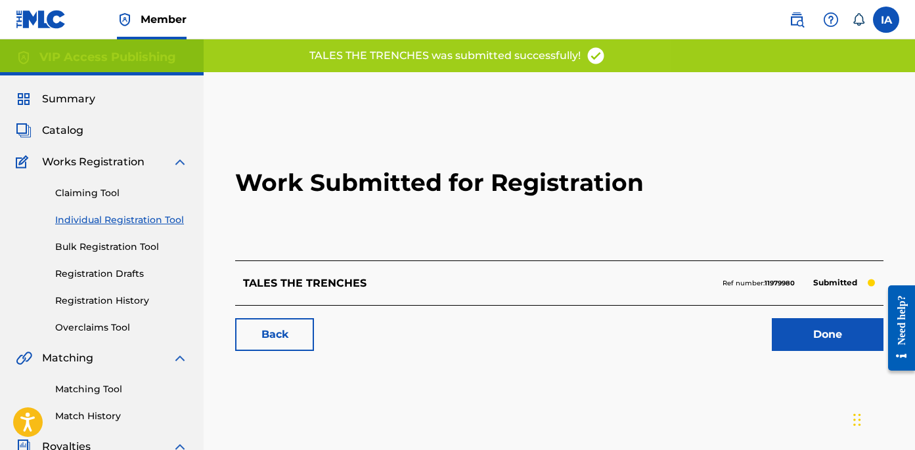
click at [466, 131] on h2 "Work Submitted for Registration" at bounding box center [559, 183] width 648 height 156
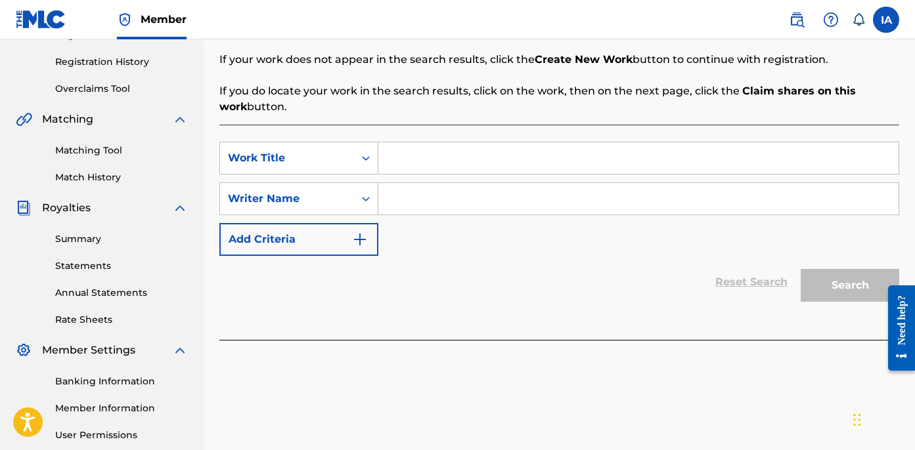
scroll to position [141, 0]
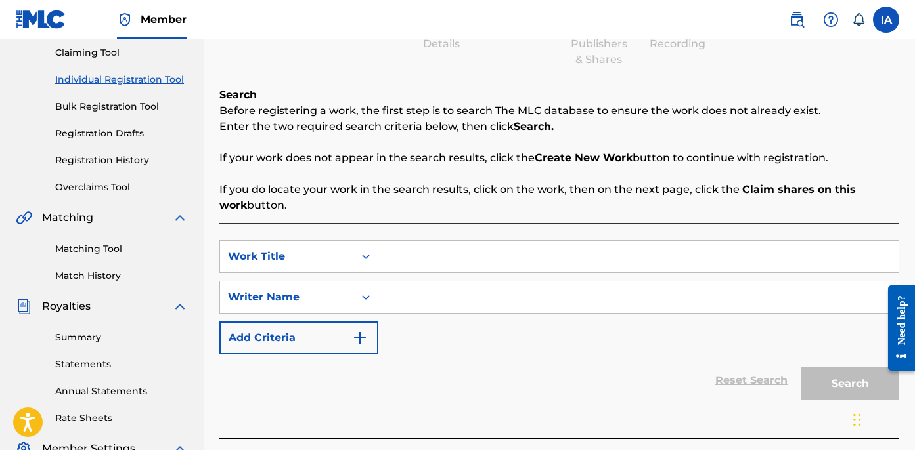
click at [116, 162] on link "Registration History" at bounding box center [121, 161] width 133 height 14
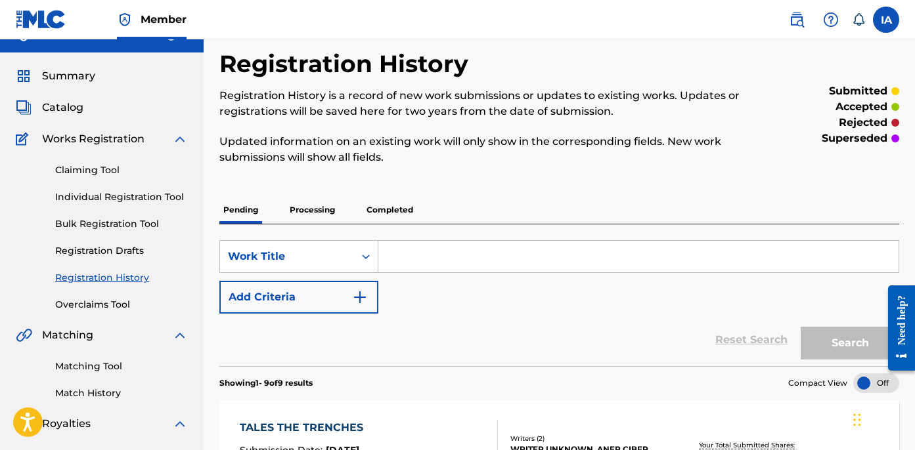
scroll to position [26, 0]
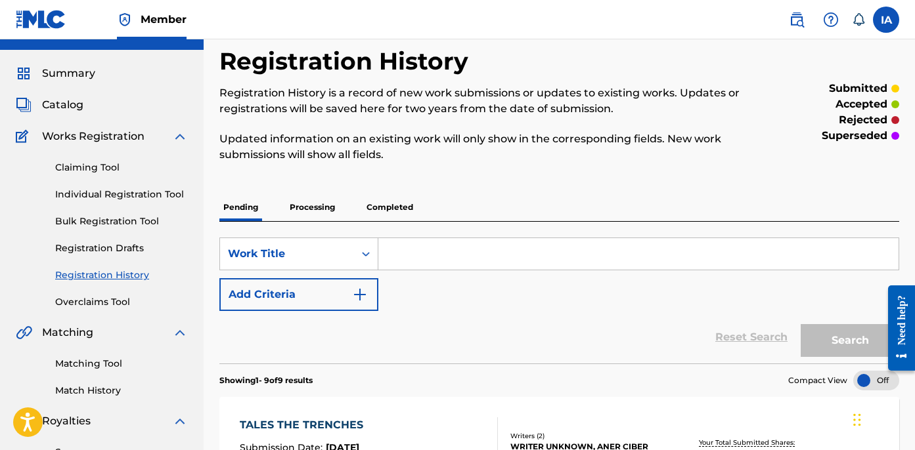
click at [117, 198] on link "Individual Registration Tool" at bounding box center [121, 195] width 133 height 14
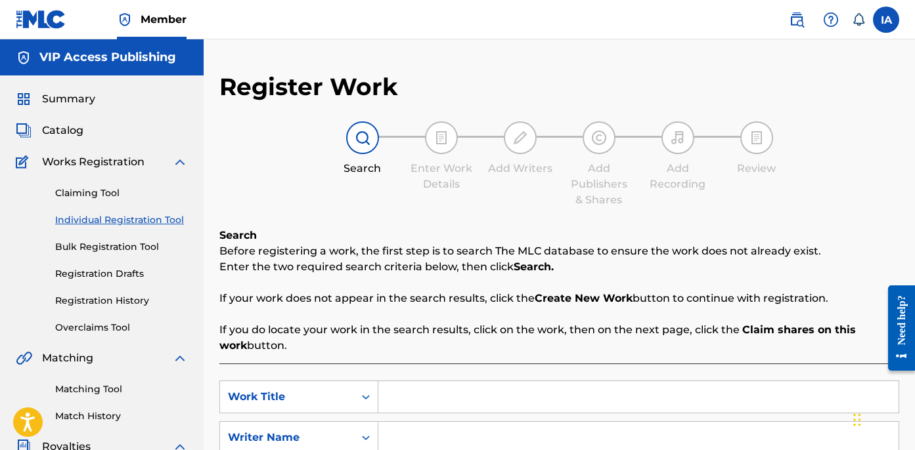
click at [299, 185] on div "Search Enter Work Details Add Writers Add Publishers & Shares Add Recording Rev…" at bounding box center [559, 164] width 680 height 87
click at [359, 210] on div "Register Work Search Enter Work Details Add Writers Add Publishers & Shares Add…" at bounding box center [559, 332] width 680 height 521
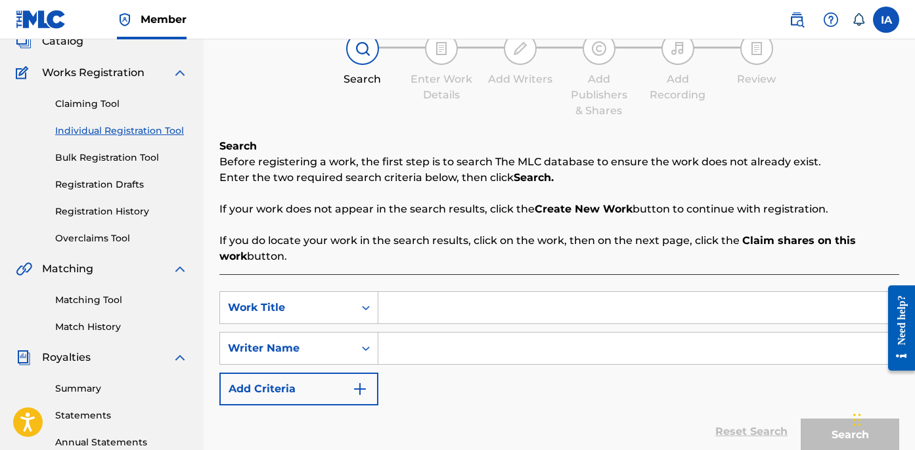
scroll to position [220, 0]
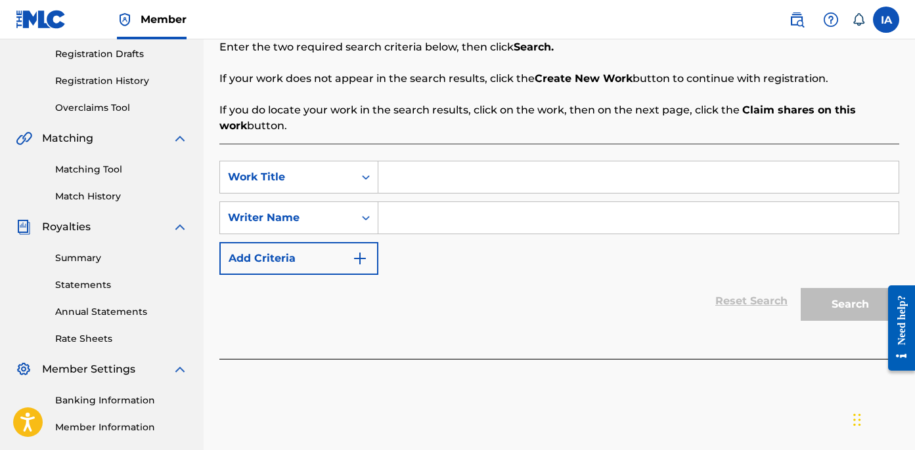
click at [579, 184] on input "Search Form" at bounding box center [638, 178] width 520 height 32
paste input "[PERSON_NAME]"
type input "[PERSON_NAME]"
click at [635, 219] on input "Search Form" at bounding box center [638, 218] width 520 height 32
click at [567, 236] on div "SearchWithCriteria6f0d1e82-3e02-48db-99b4-6c92cd72bdda Work Title Kold Kase Sea…" at bounding box center [559, 218] width 680 height 114
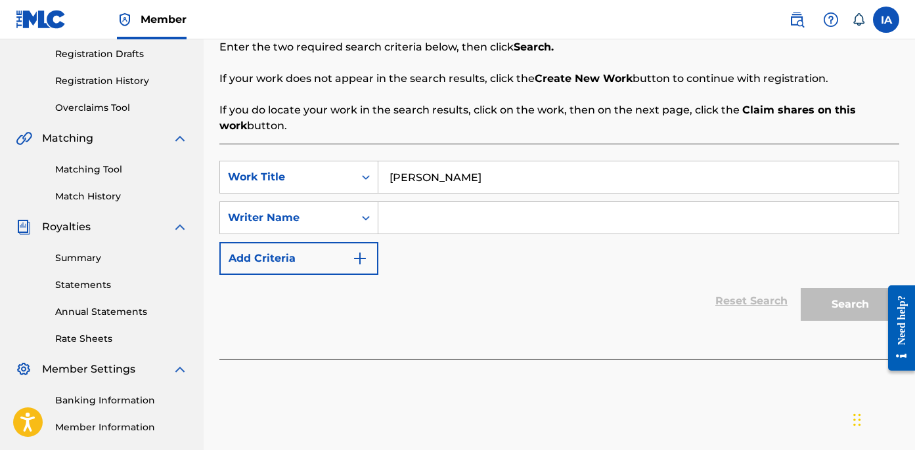
click at [665, 212] on input "Search Form" at bounding box center [638, 218] width 520 height 32
paste input "CIBER ANER"
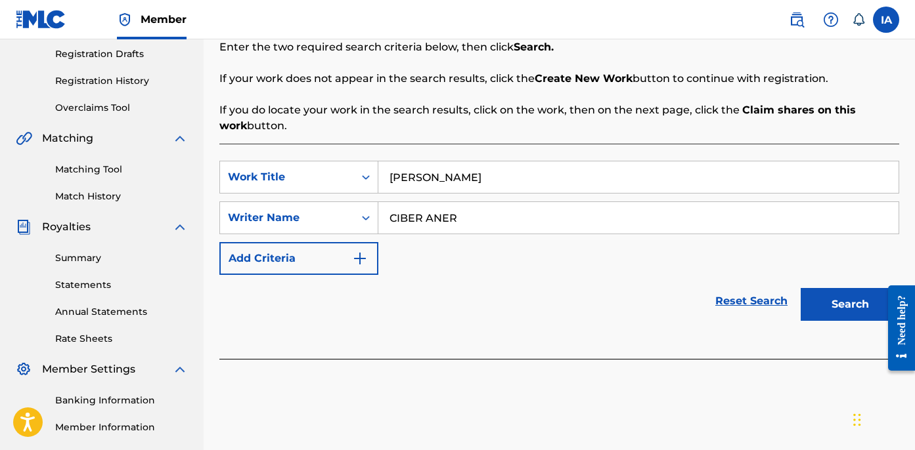
type input "CIBER ANER"
click at [842, 310] on button "Search" at bounding box center [849, 304] width 98 height 33
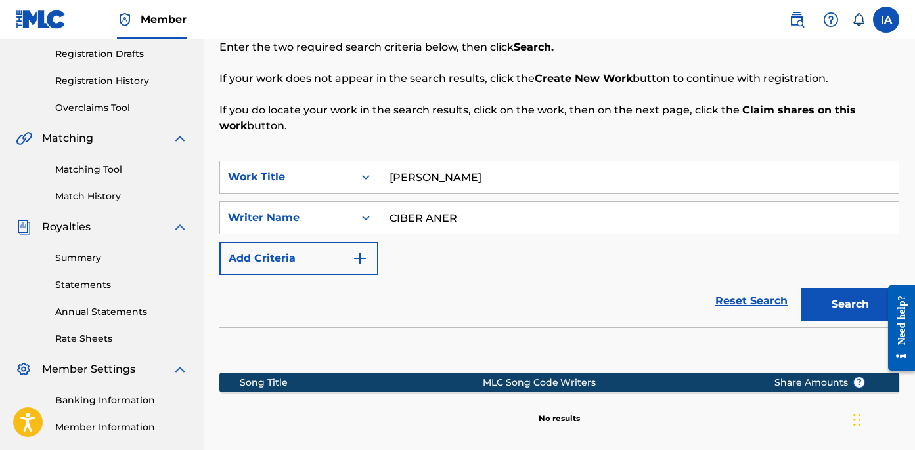
click at [536, 253] on div "SearchWithCriteria6f0d1e82-3e02-48db-99b4-6c92cd72bdda Work Title Kold Kase Sea…" at bounding box center [559, 218] width 680 height 114
click at [516, 189] on input "[PERSON_NAME]" at bounding box center [638, 178] width 520 height 32
type input "KOLD KASE"
click at [556, 251] on div "SearchWithCriteria6f0d1e82-3e02-48db-99b4-6c92cd72bdda Work Title KOLD KASE Sea…" at bounding box center [559, 218] width 680 height 114
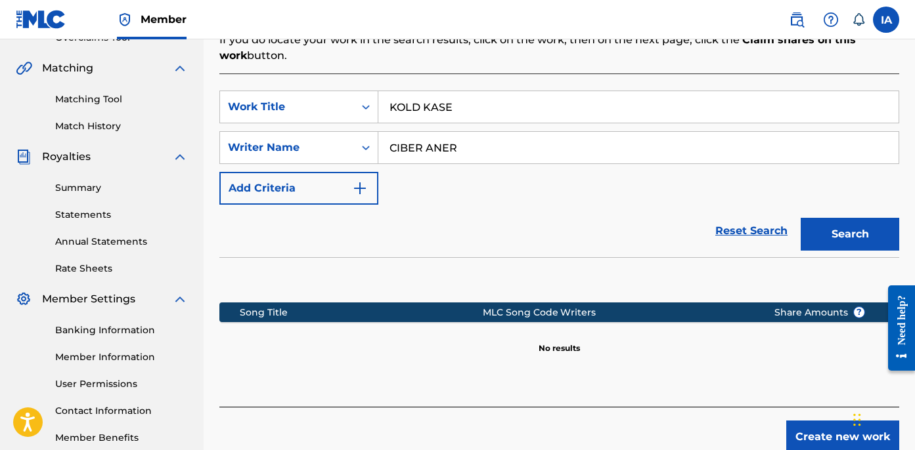
scroll to position [364, 0]
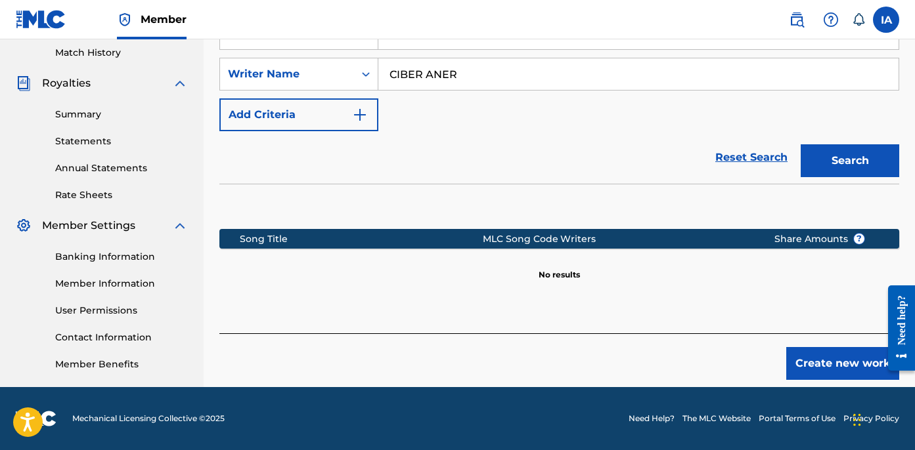
click at [821, 366] on button "Create new work" at bounding box center [842, 363] width 113 height 33
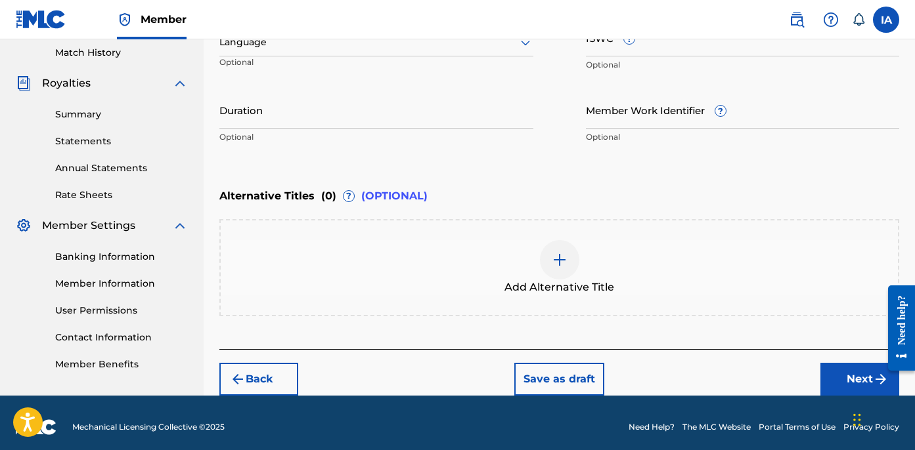
click at [520, 161] on div "Enter Work Details Enter work details for ‘ Kold Kase ’ below. Work Title Kold …" at bounding box center [559, 23] width 680 height 318
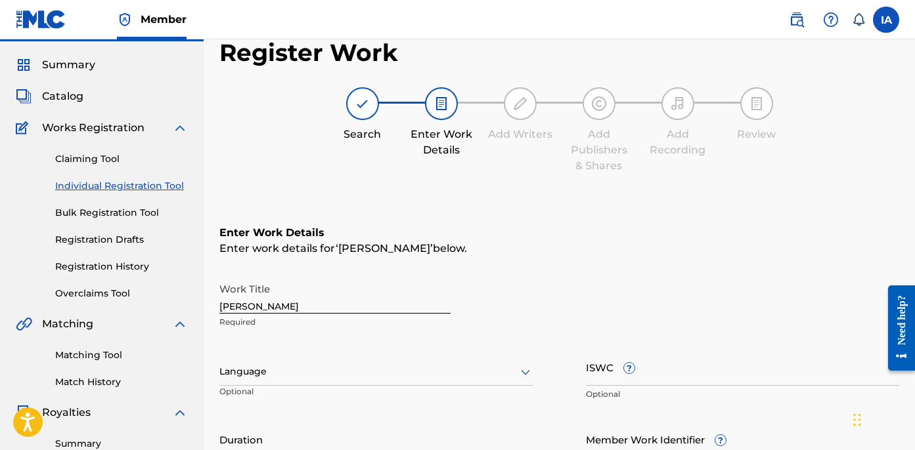
scroll to position [0, 0]
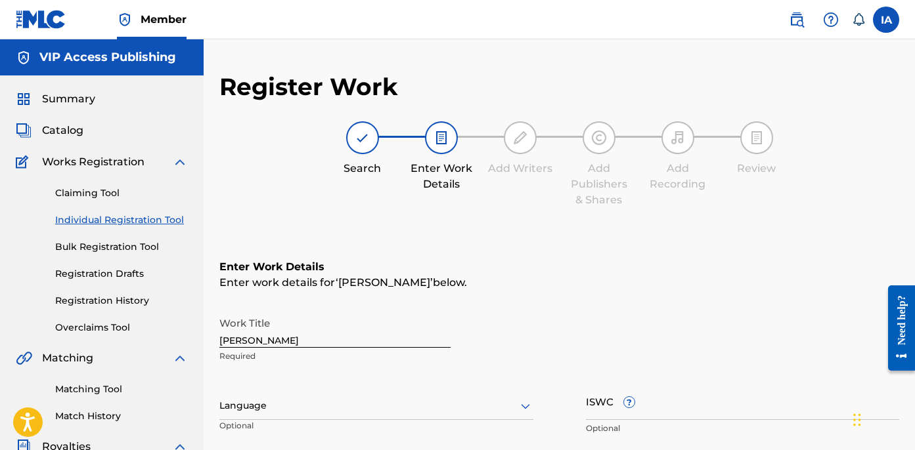
drag, startPoint x: 295, startPoint y: 341, endPoint x: 199, endPoint y: 303, distance: 102.9
click at [271, 332] on input "[PERSON_NAME]" at bounding box center [334, 329] width 231 height 37
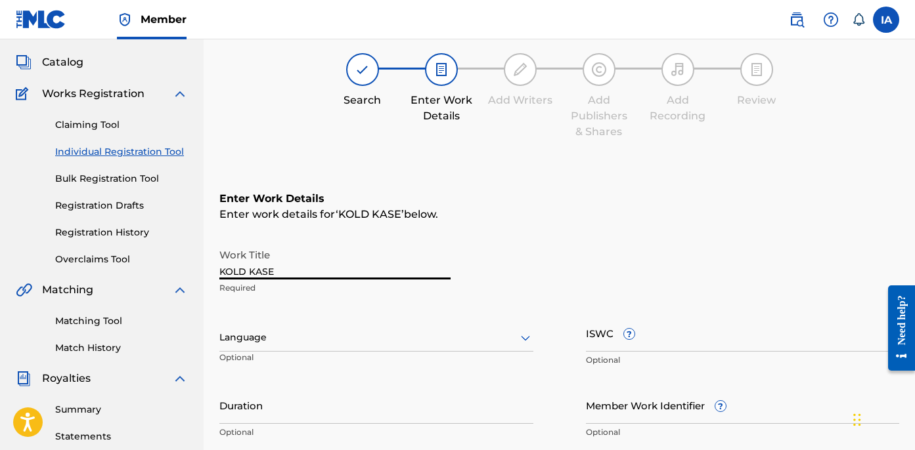
scroll to position [94, 0]
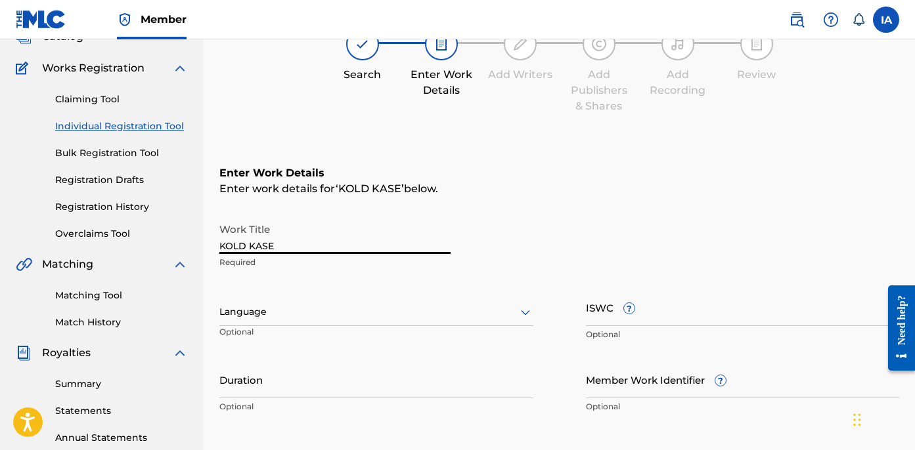
type input "KOLD KASE"
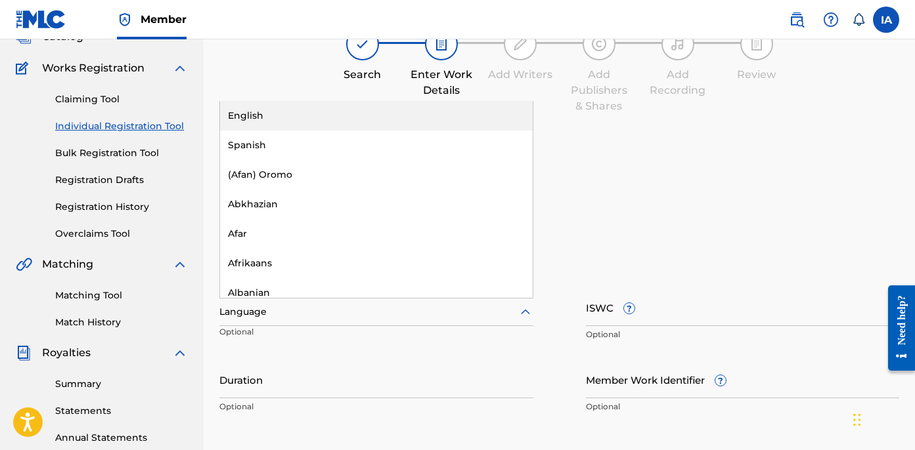
click at [375, 320] on div "Language" at bounding box center [376, 313] width 314 height 28
click at [391, 121] on div "English" at bounding box center [376, 116] width 313 height 30
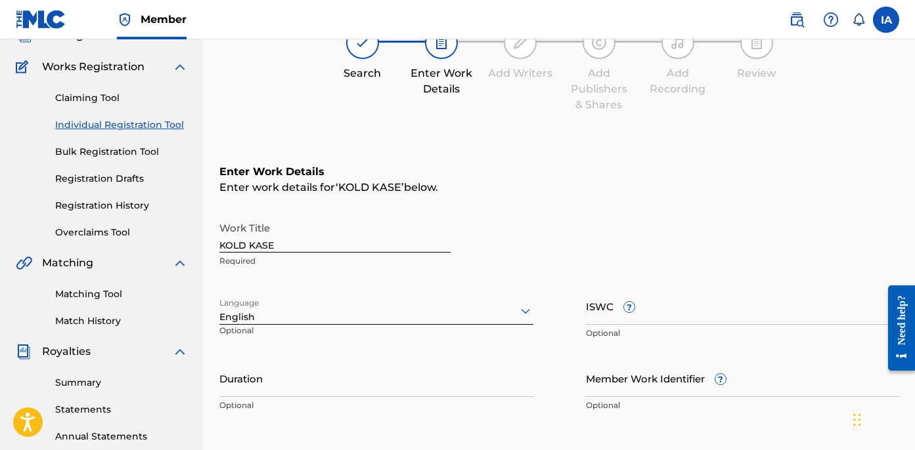
scroll to position [137, 0]
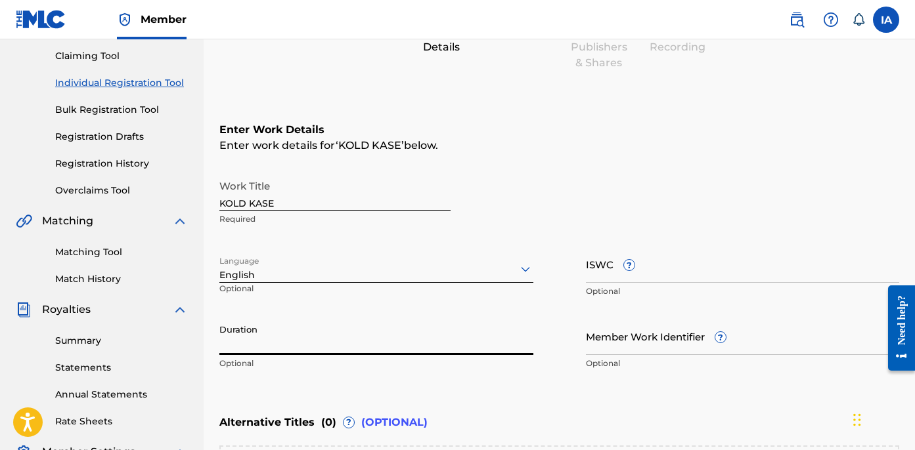
click at [247, 343] on input "Duration" at bounding box center [376, 336] width 314 height 37
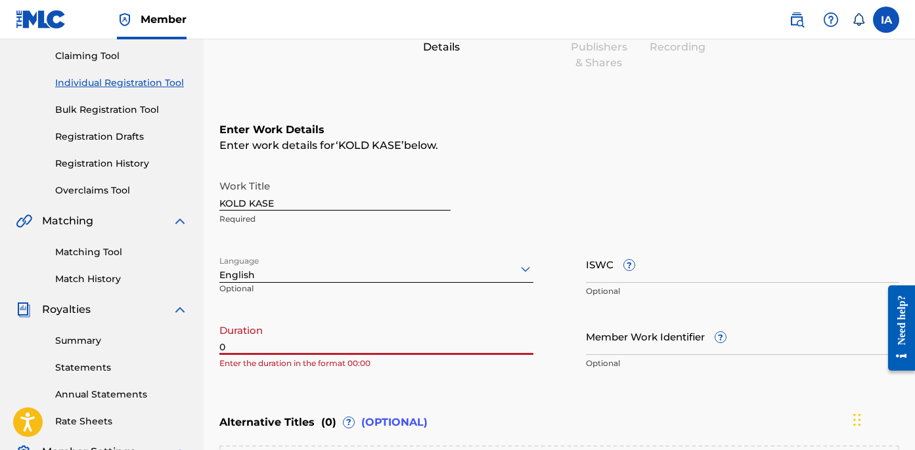
paste input "1:57"
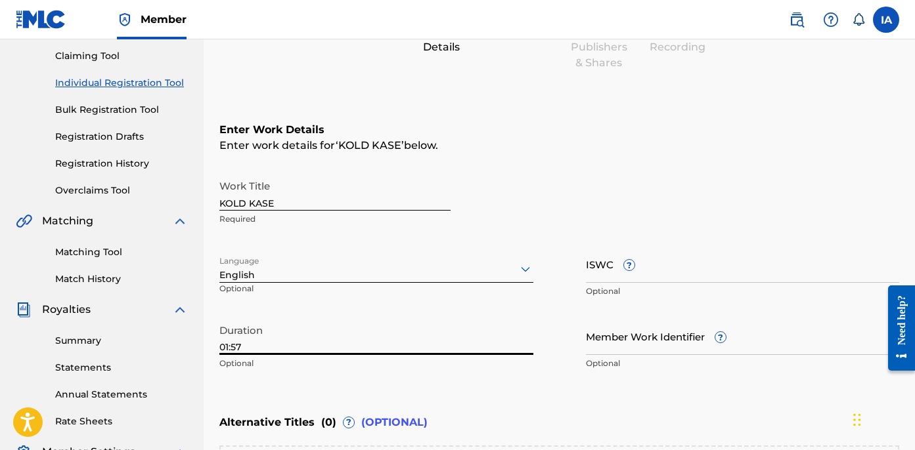
type input "01:57"
click at [552, 158] on div "Enter Work Details Enter work details for ‘ KOLD KASE ’ below. Work Title KOLD …" at bounding box center [559, 250] width 680 height 318
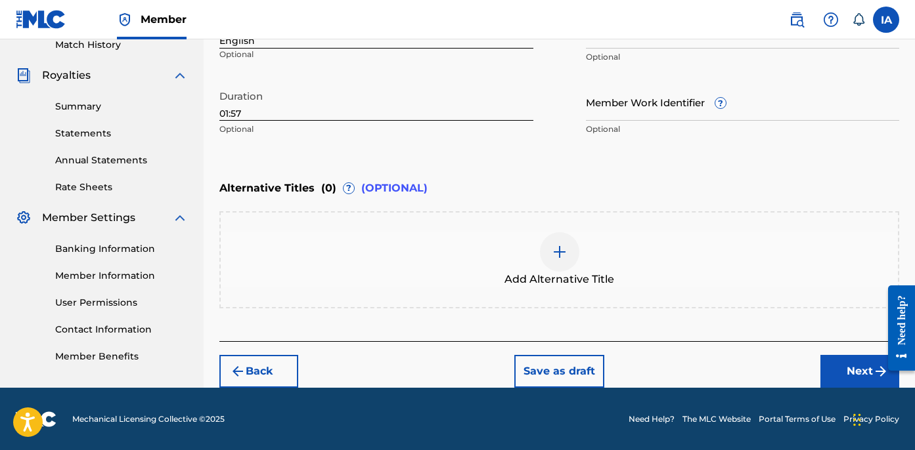
click at [841, 374] on button "Next" at bounding box center [859, 371] width 79 height 33
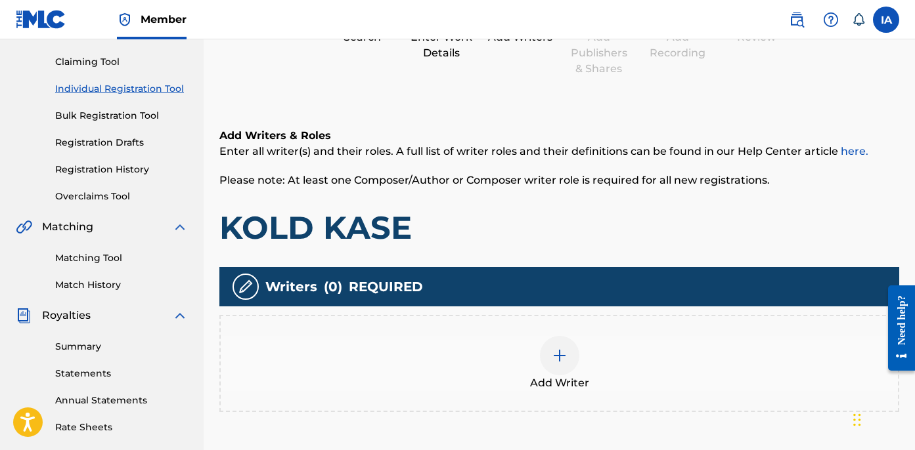
scroll to position [133, 0]
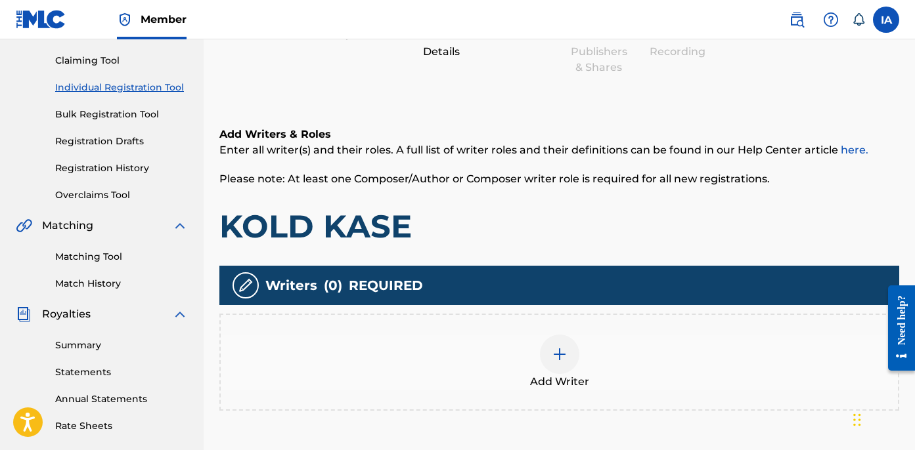
click at [528, 357] on div "Add Writer" at bounding box center [559, 362] width 677 height 55
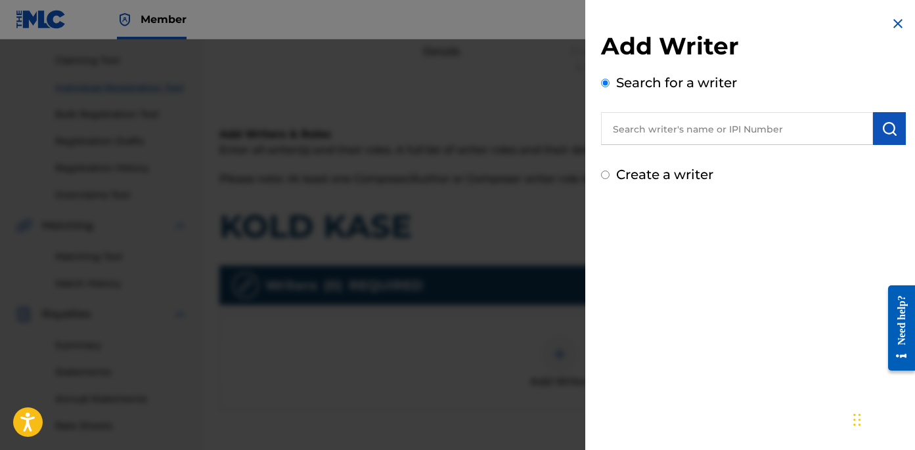
click at [762, 141] on input "text" at bounding box center [737, 128] width 272 height 33
click at [759, 135] on input "text" at bounding box center [737, 128] width 272 height 33
paste input "CIBER ANER"
type input "CIBER ANER"
click at [882, 126] on img "submit" at bounding box center [889, 129] width 16 height 16
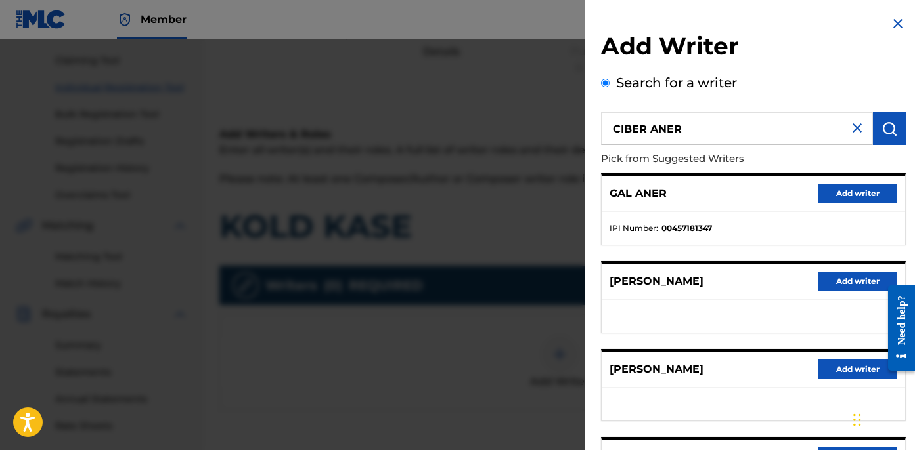
click at [781, 97] on div "Search for a writer CIBER ANER Pick from Suggested Writers GAL ANER Add writer …" at bounding box center [753, 359] width 305 height 572
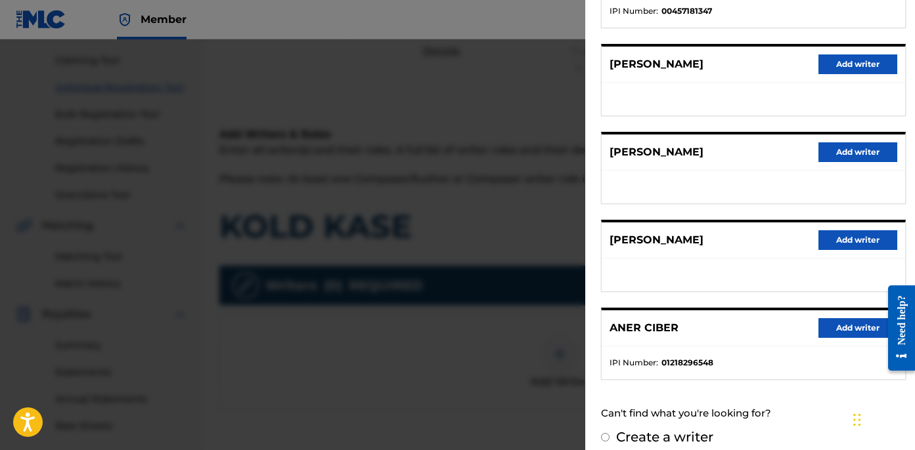
scroll to position [219, 0]
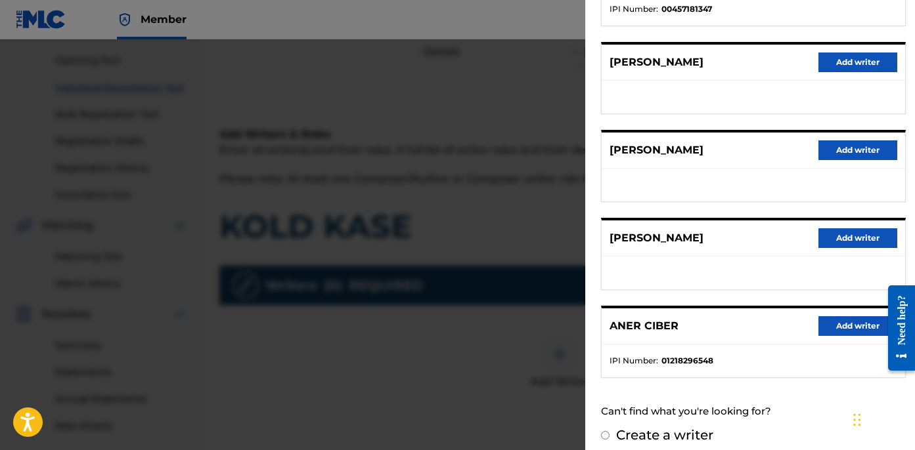
click at [846, 323] on button "Add writer" at bounding box center [857, 327] width 79 height 20
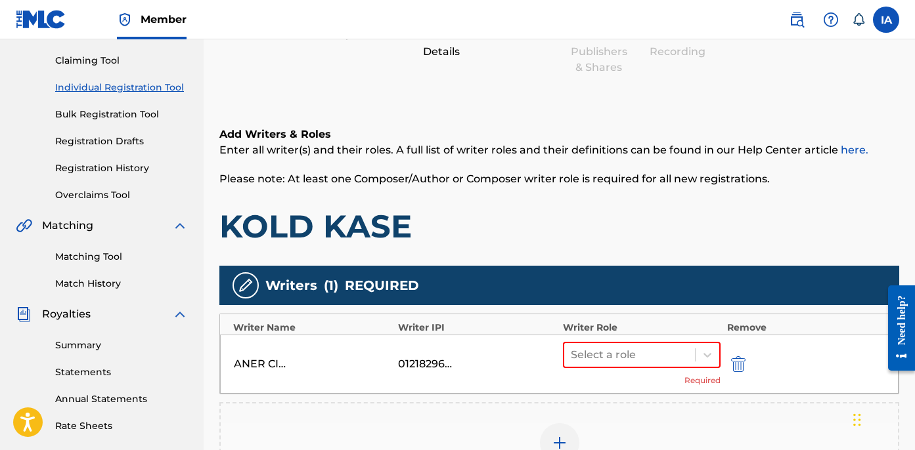
click at [568, 274] on div "Writers ( 1 ) REQUIRED" at bounding box center [559, 285] width 680 height 39
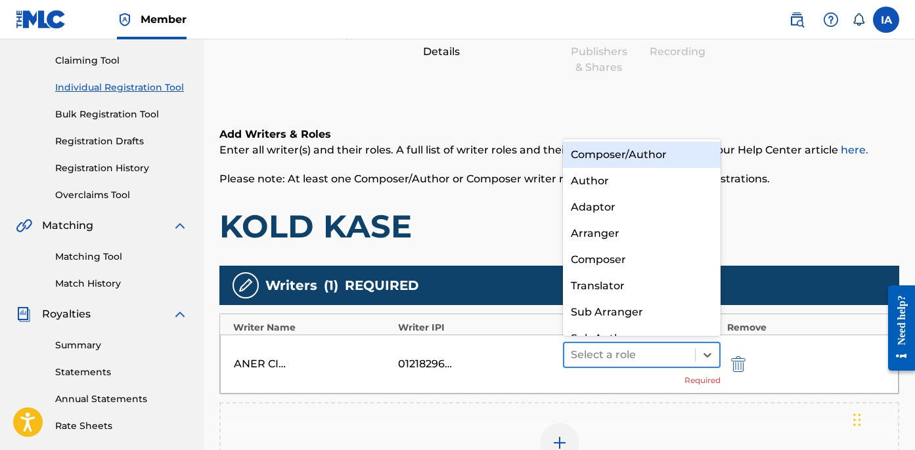
click at [664, 361] on div at bounding box center [630, 355] width 118 height 18
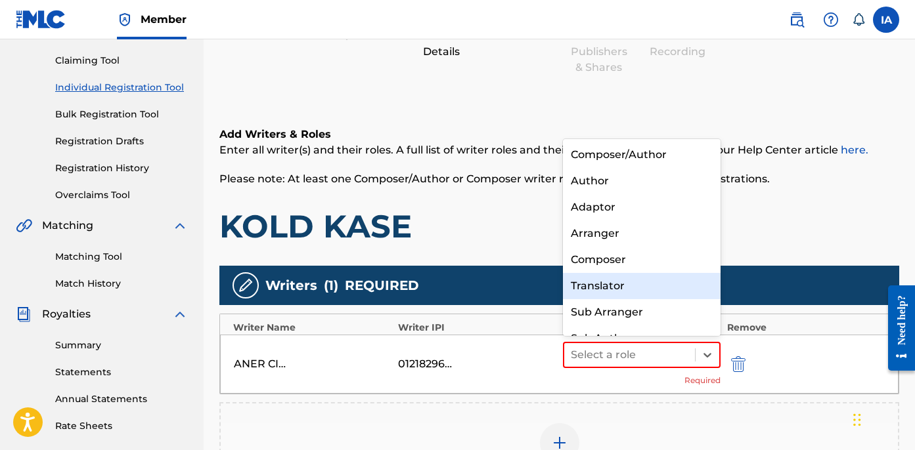
scroll to position [18, 0]
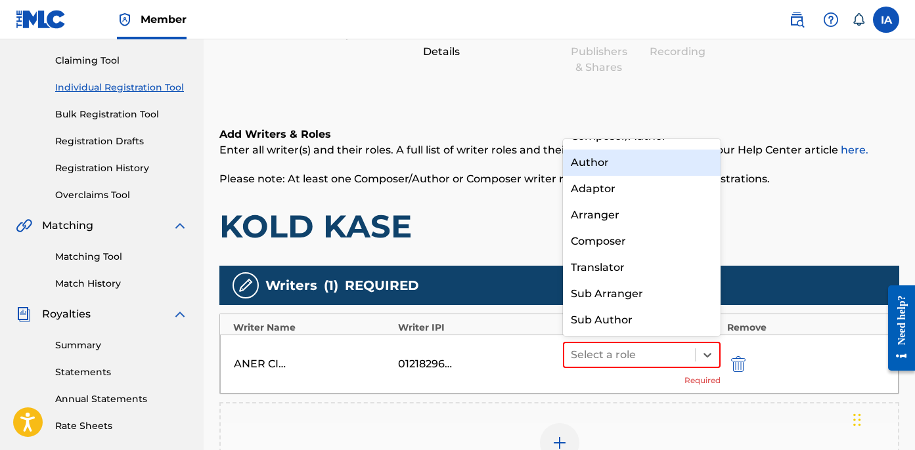
click at [625, 167] on div "Author" at bounding box center [642, 163] width 158 height 26
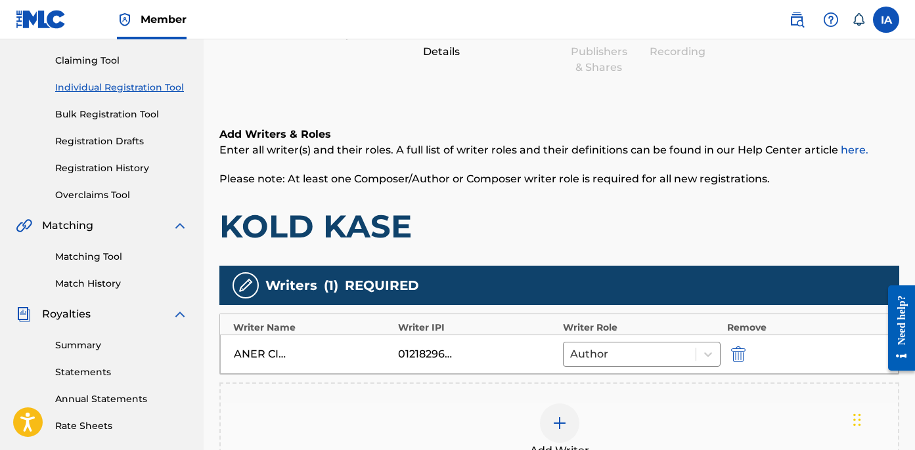
click at [491, 228] on h1 "KOLD KASE" at bounding box center [559, 226] width 680 height 39
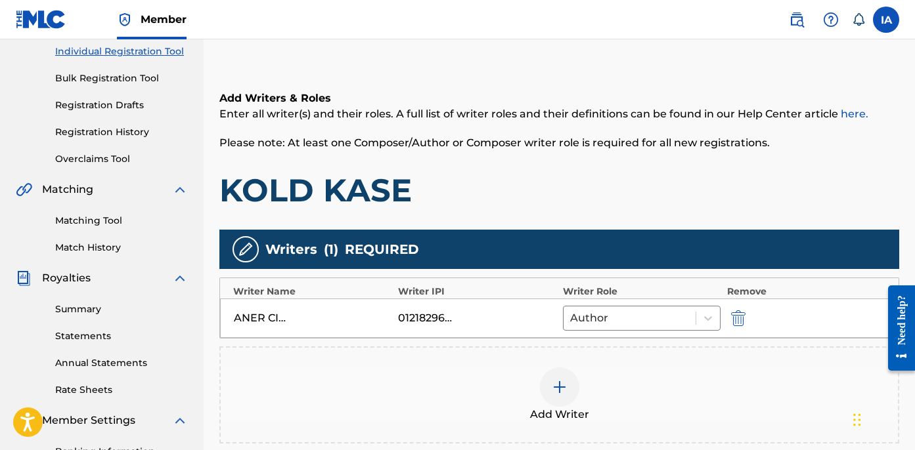
scroll to position [171, 0]
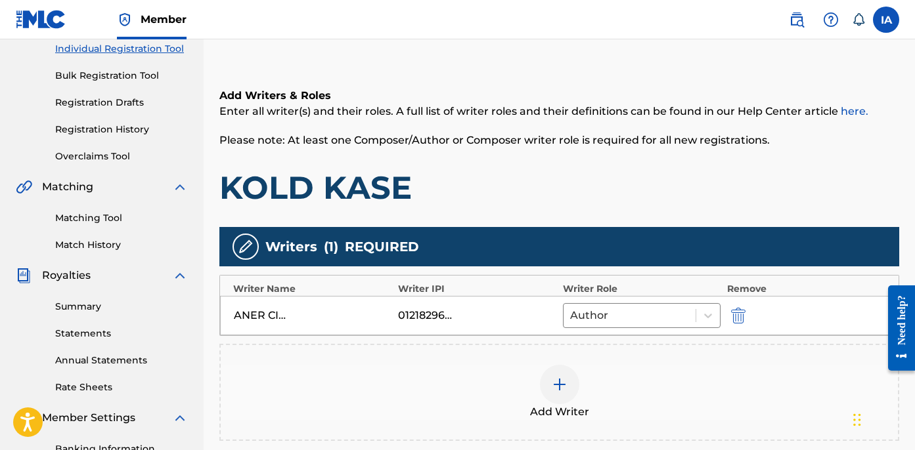
click at [639, 379] on div "Add Writer" at bounding box center [559, 392] width 677 height 55
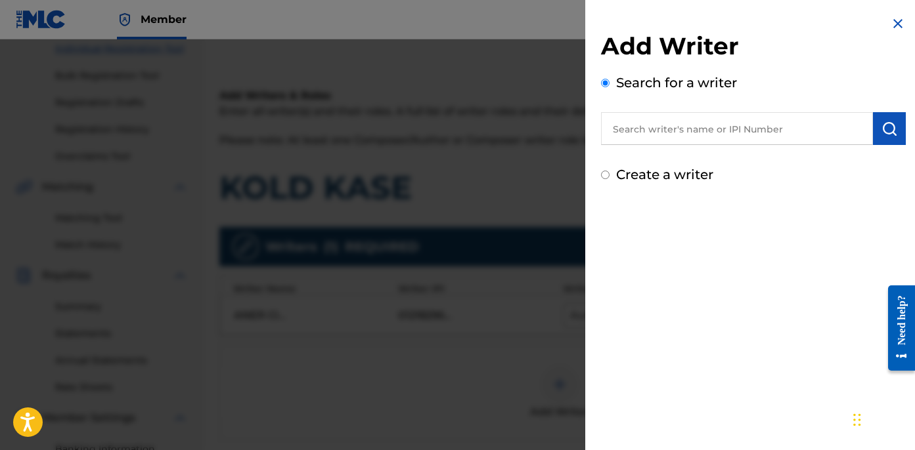
click at [664, 173] on label "Create a writer" at bounding box center [664, 175] width 97 height 16
radio input "true"
click at [609, 173] on input "Create a writer" at bounding box center [605, 175] width 9 height 9
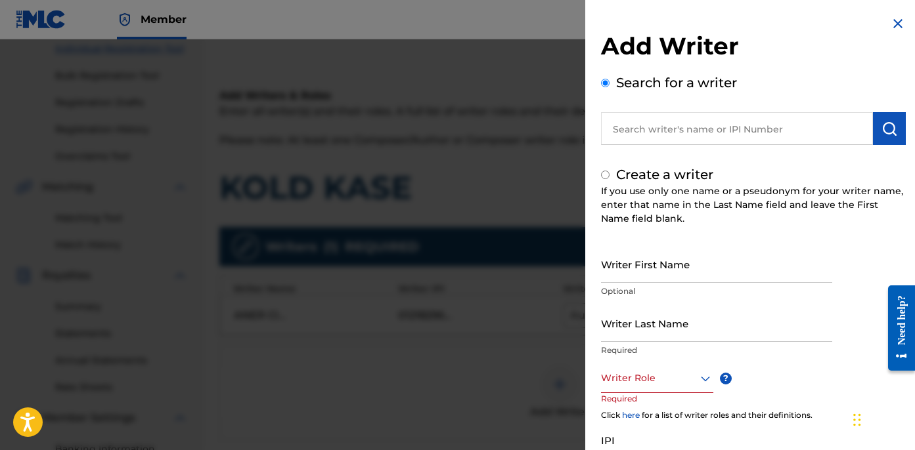
radio input "false"
radio input "true"
click at [660, 332] on input "Writer Last Name" at bounding box center [716, 323] width 231 height 37
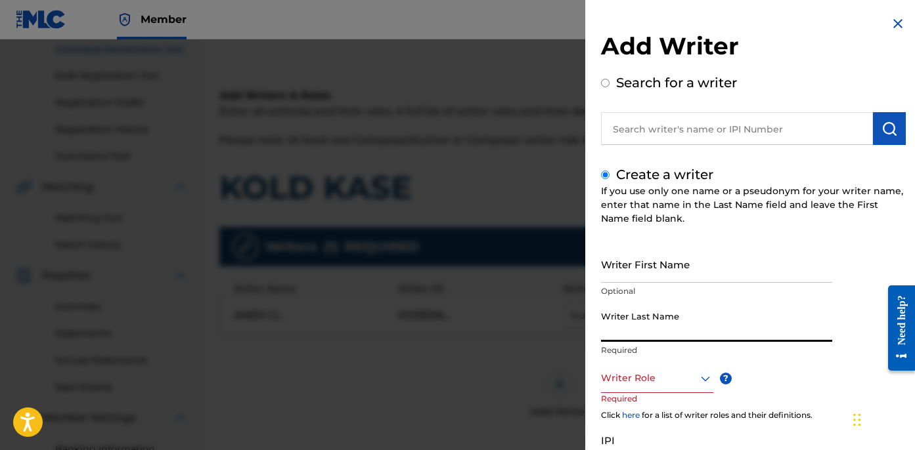
paste input "UNKNOWN WRITER"
click at [670, 334] on input "UNKNOWN WRITER" at bounding box center [716, 323] width 231 height 37
type input "UNKNOWN"
click at [664, 269] on input "Writer First Name" at bounding box center [716, 264] width 231 height 37
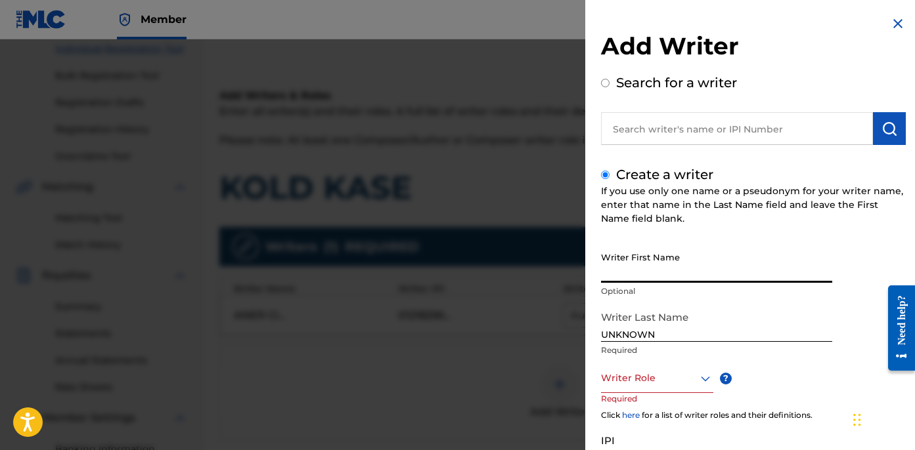
paste input "WRITER"
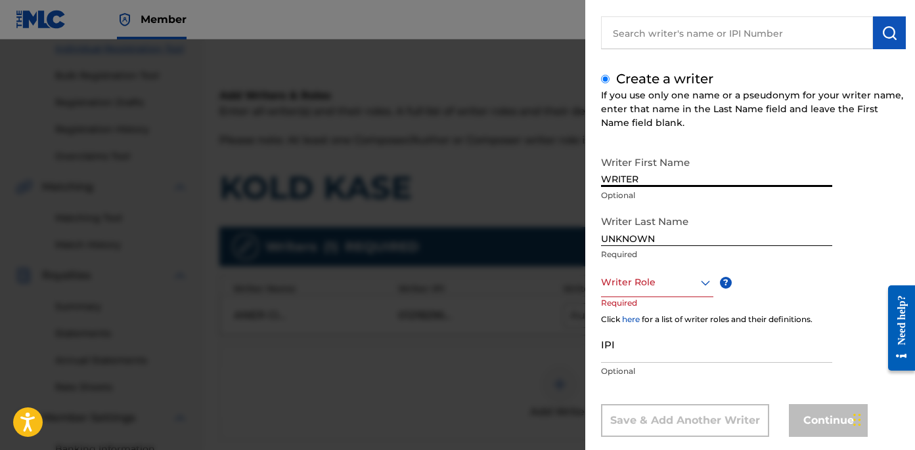
scroll to position [118, 0]
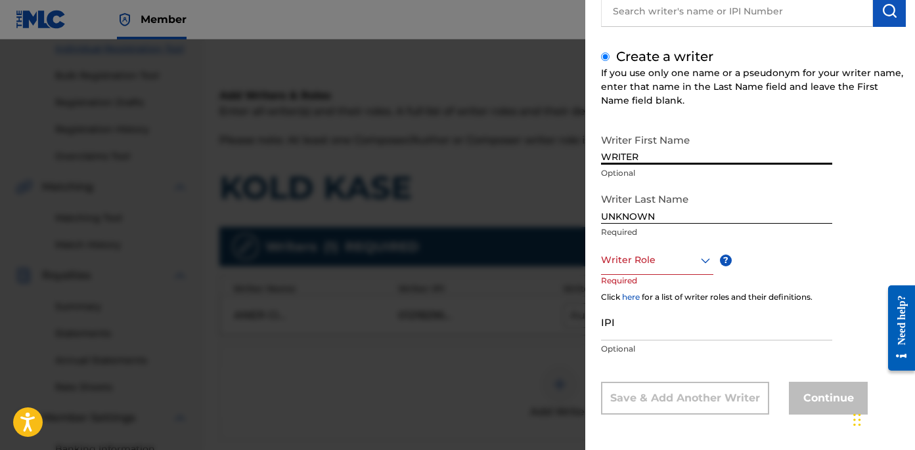
type input "WRITER"
click at [666, 264] on div at bounding box center [657, 260] width 112 height 16
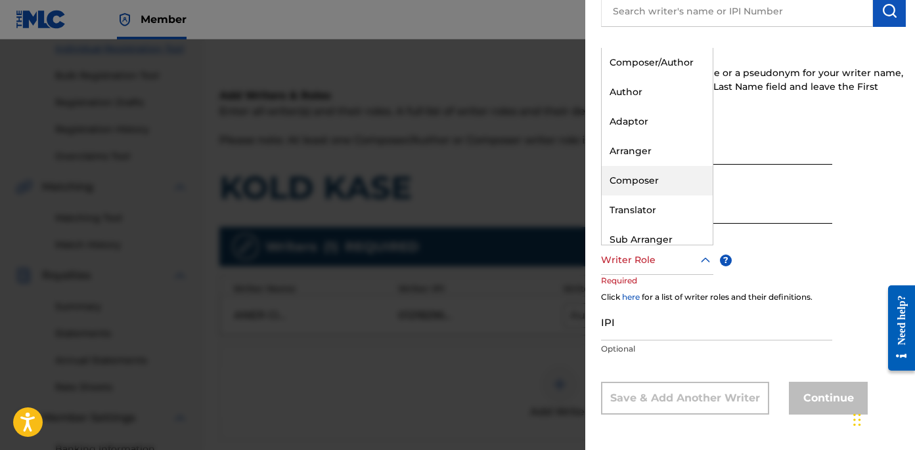
click at [670, 190] on div "Composer" at bounding box center [656, 181] width 111 height 30
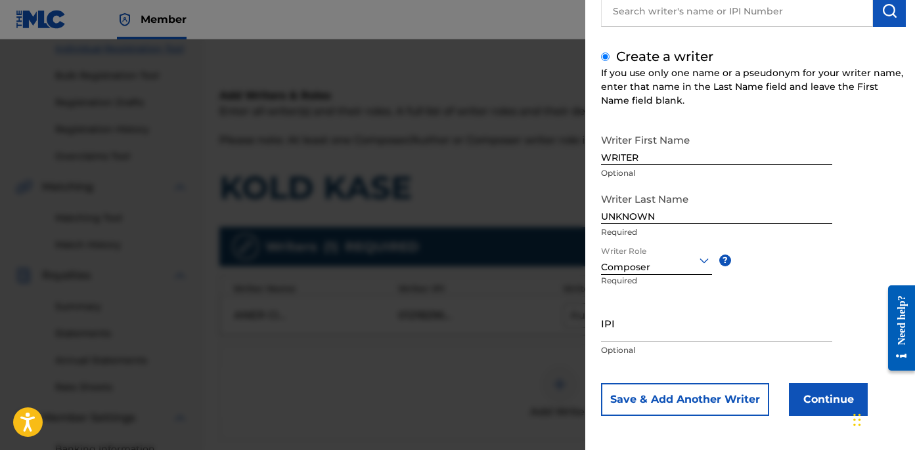
click at [814, 408] on button "Continue" at bounding box center [828, 399] width 79 height 33
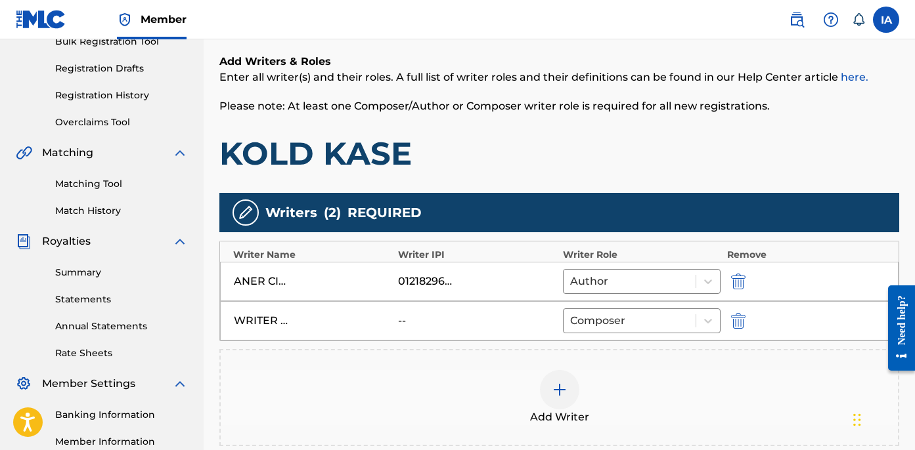
scroll to position [374, 0]
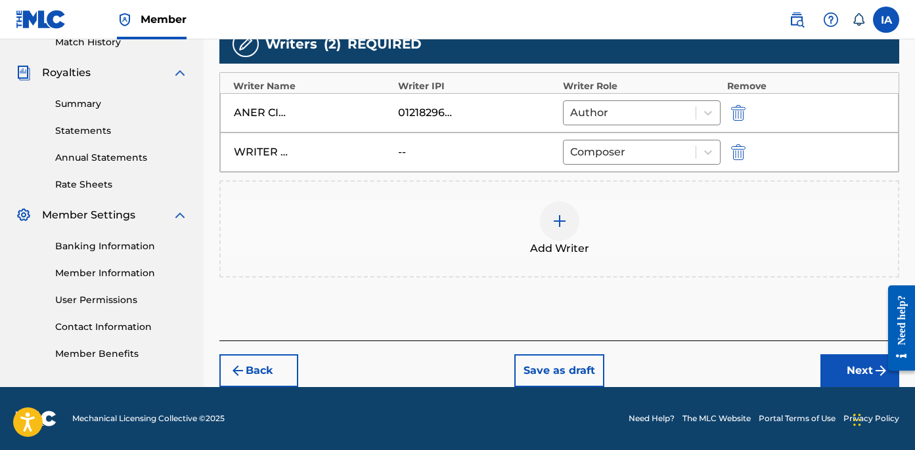
click at [850, 362] on button "Next" at bounding box center [859, 371] width 79 height 33
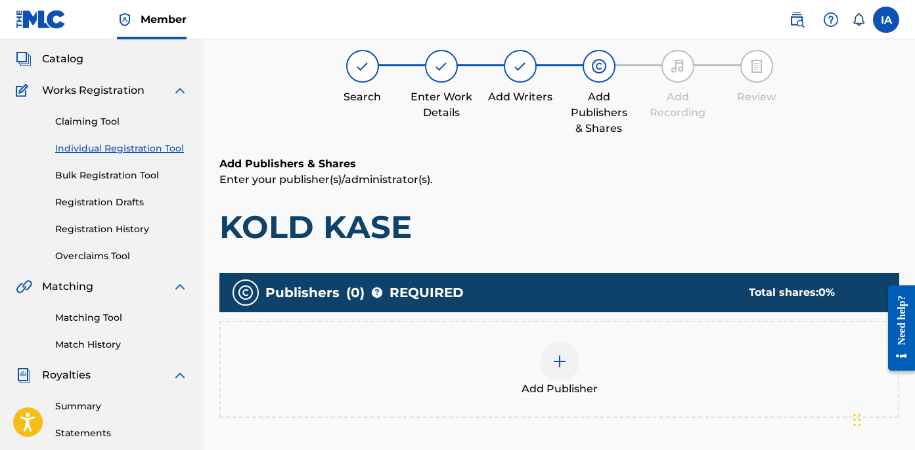
scroll to position [59, 0]
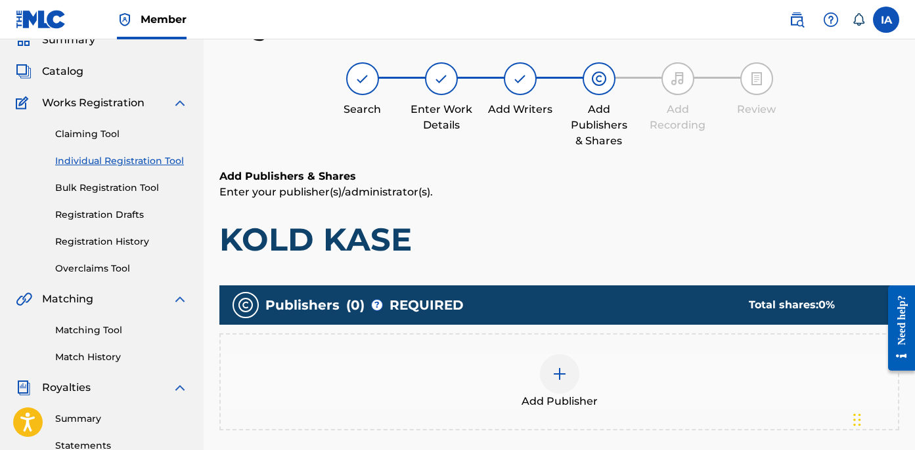
click at [616, 376] on div "Add Publisher" at bounding box center [559, 382] width 677 height 55
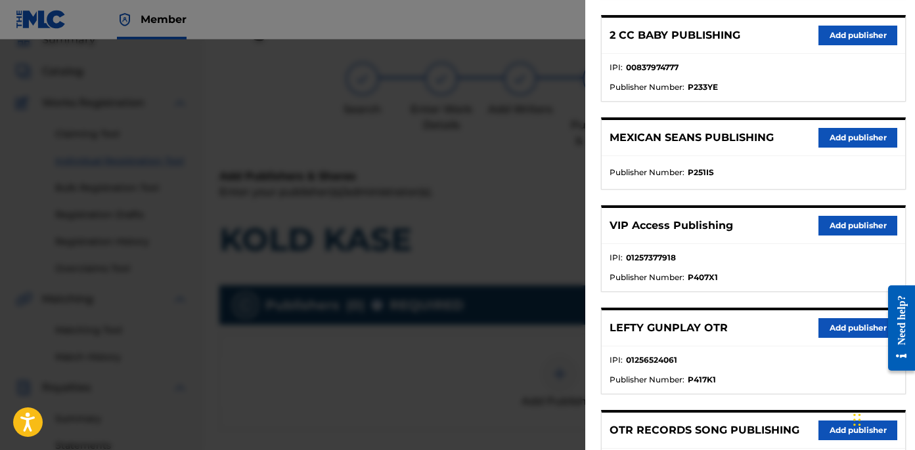
scroll to position [13, 0]
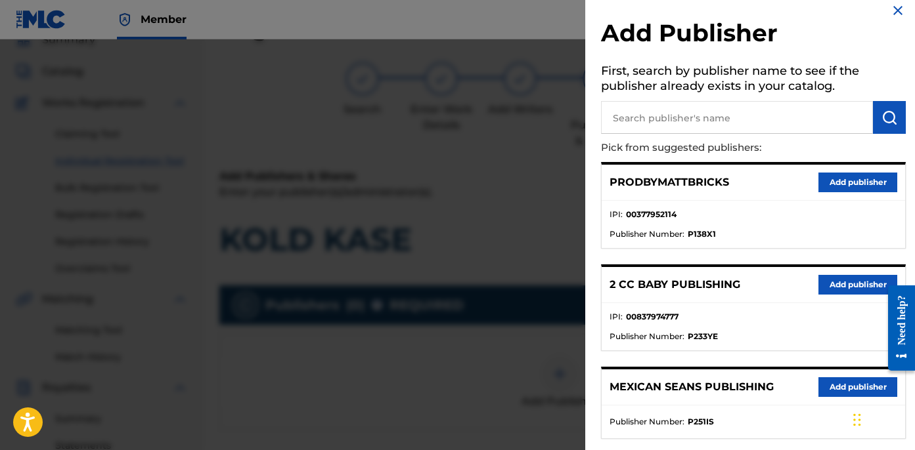
click at [708, 114] on input "text" at bounding box center [737, 117] width 272 height 33
type input "OTR"
click at [881, 116] on img "submit" at bounding box center [889, 118] width 16 height 16
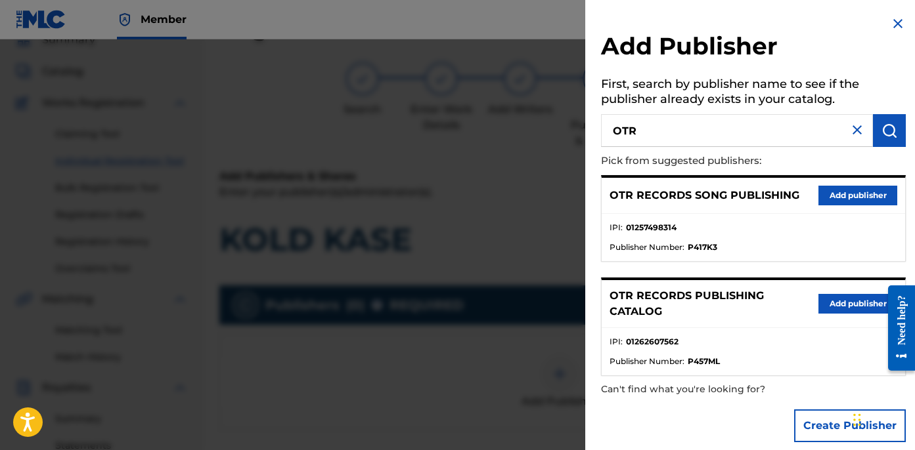
click at [858, 305] on button "Add publisher" at bounding box center [857, 304] width 79 height 20
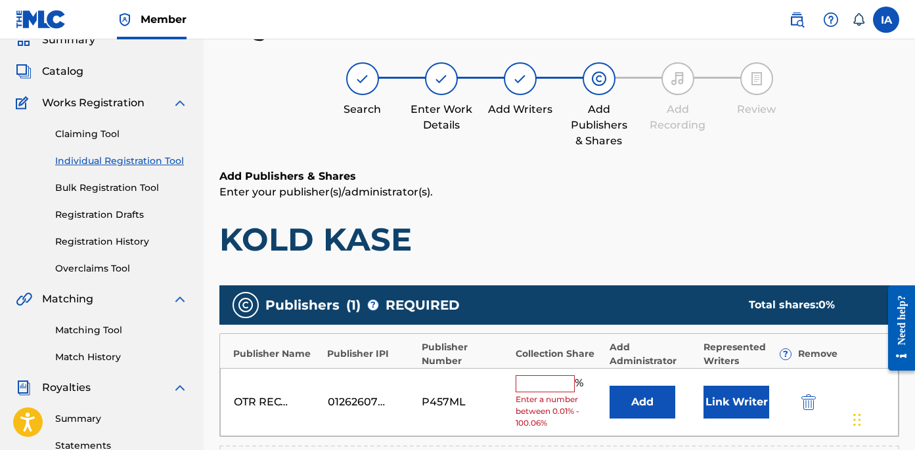
click at [617, 231] on h1 "KOLD KASE" at bounding box center [559, 239] width 680 height 39
click at [586, 198] on p "Enter your publisher(s)/administrator(s)." at bounding box center [559, 193] width 680 height 16
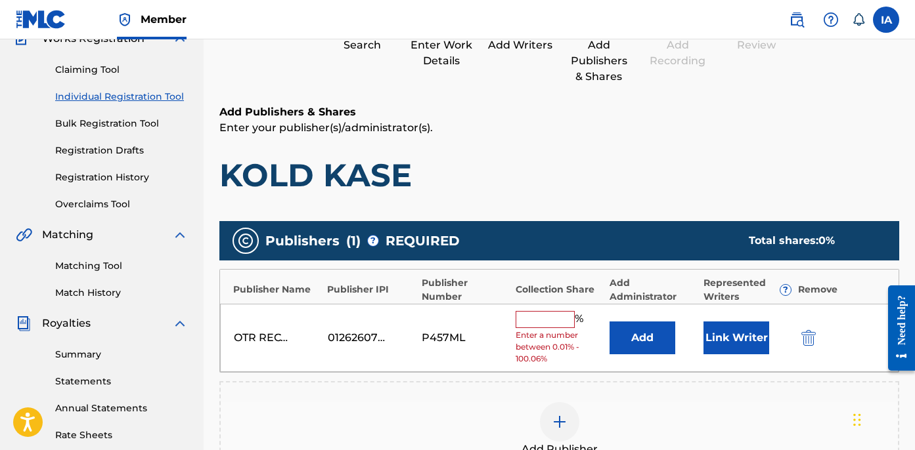
scroll to position [149, 0]
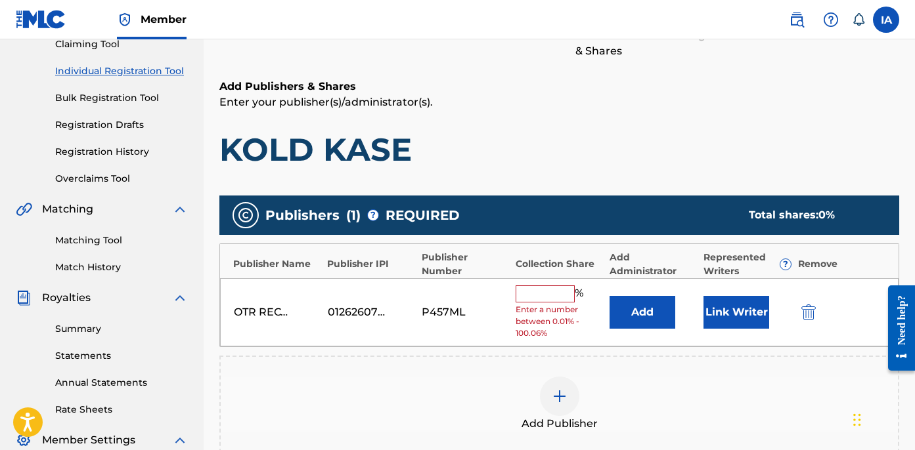
click at [562, 299] on input "text" at bounding box center [544, 294] width 59 height 17
type input "50"
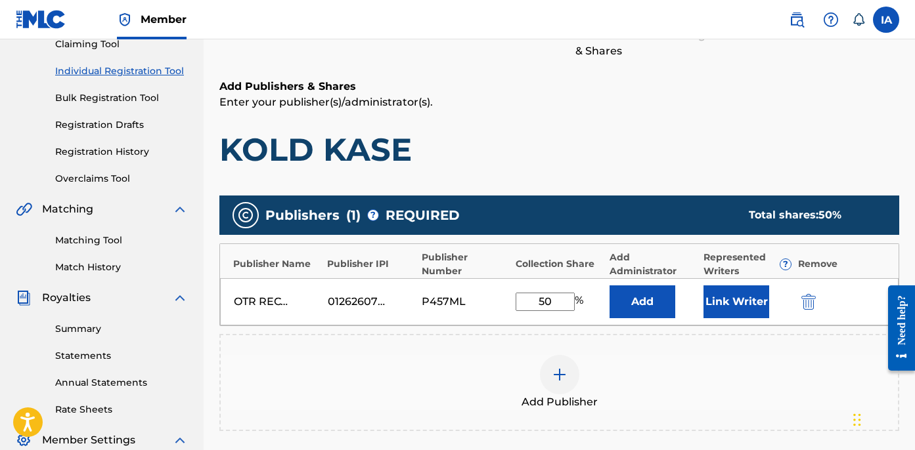
drag, startPoint x: 567, startPoint y: 301, endPoint x: 498, endPoint y: 273, distance: 73.9
click at [511, 278] on div "OTR RECORDS PUBLISHING CATALOG 01262607562 P457ML 50 % Add Link Writer" at bounding box center [559, 301] width 678 height 47
click at [644, 296] on button "Add" at bounding box center [642, 302] width 66 height 33
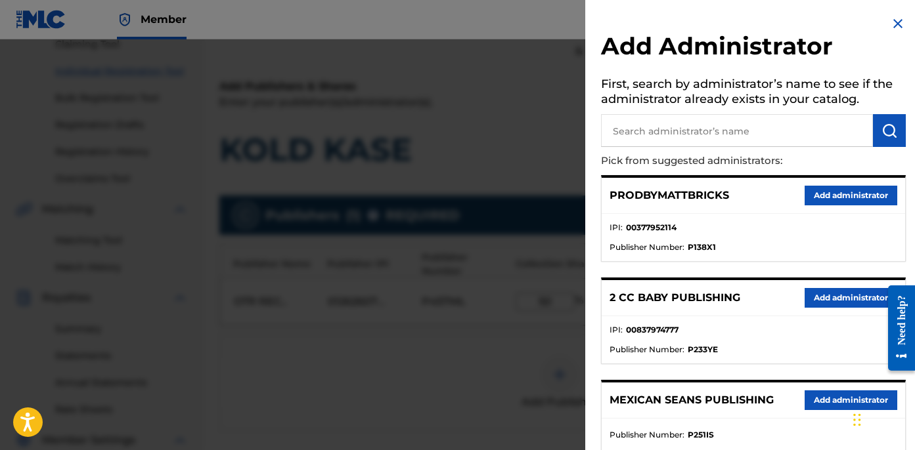
scroll to position [218, 0]
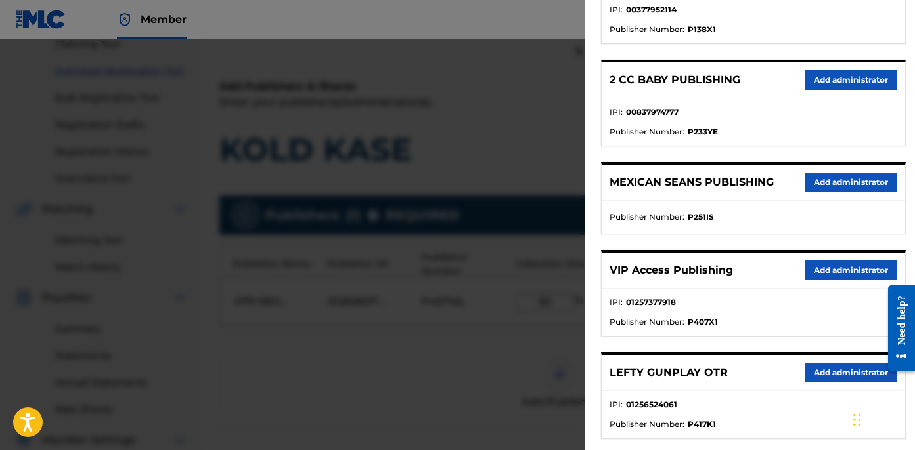
click at [842, 271] on button "Add administrator" at bounding box center [850, 271] width 93 height 20
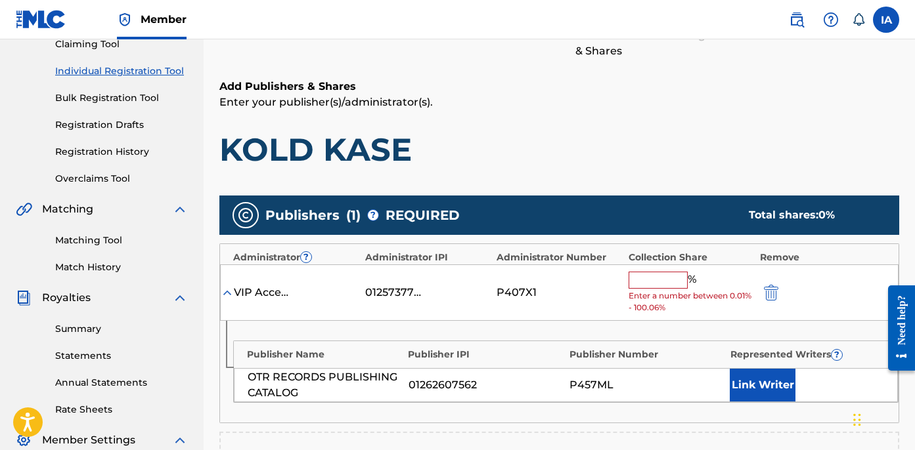
click at [664, 284] on input "text" at bounding box center [657, 280] width 59 height 17
paste input "50"
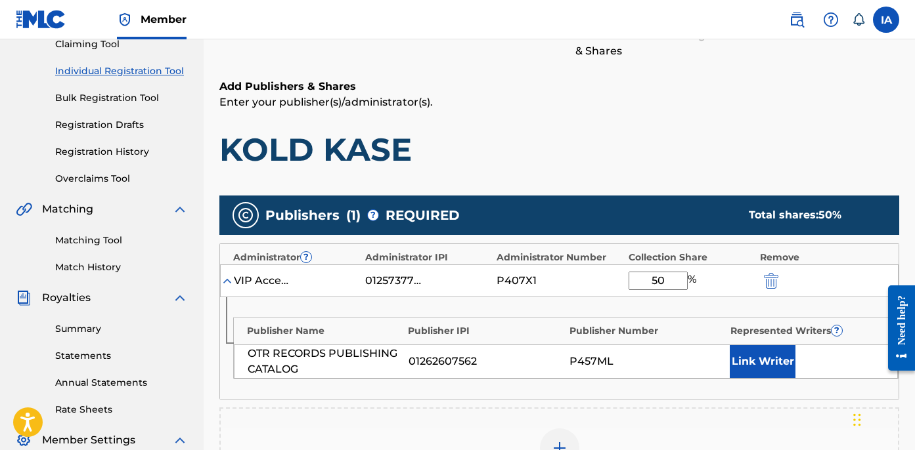
type input "50"
click at [753, 362] on button "Link Writer" at bounding box center [763, 361] width 66 height 33
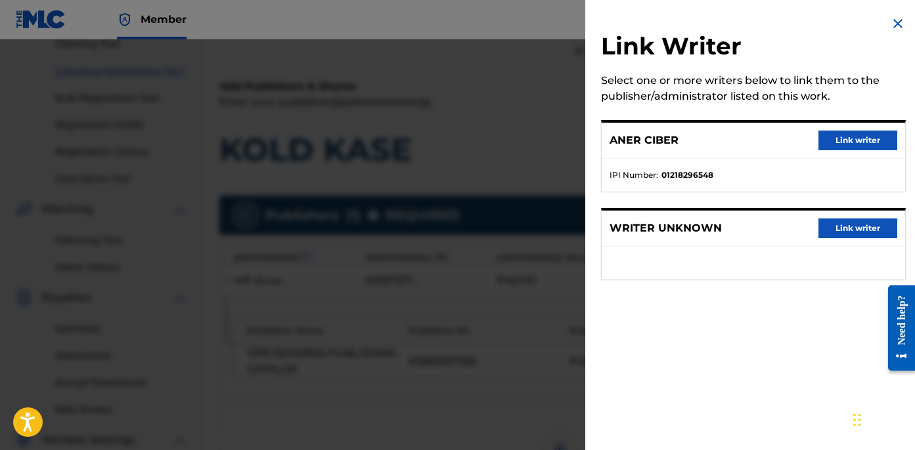
click at [852, 144] on button "Link writer" at bounding box center [857, 141] width 79 height 20
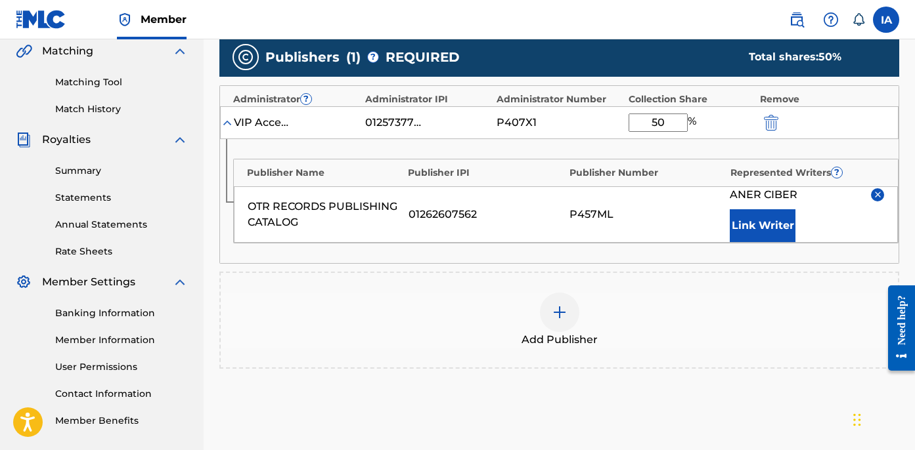
scroll to position [403, 0]
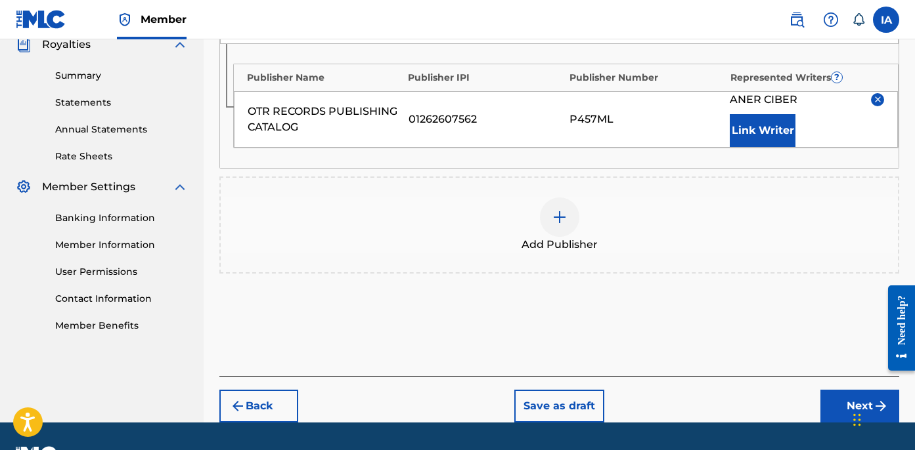
click at [826, 395] on button "Next" at bounding box center [859, 406] width 79 height 33
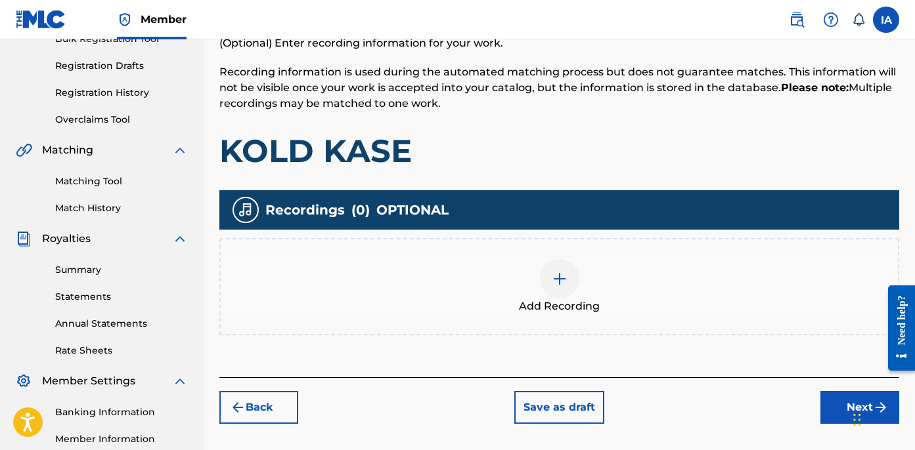
scroll to position [295, 0]
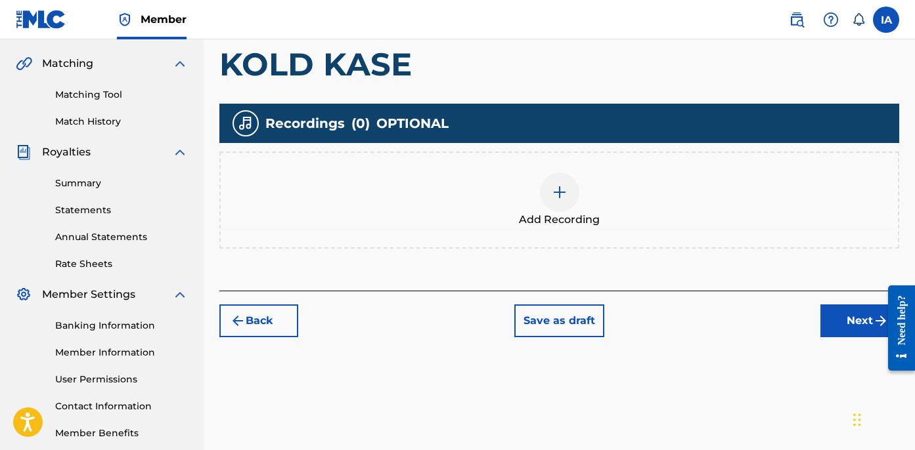
click at [601, 211] on div "Add Recording" at bounding box center [559, 200] width 677 height 55
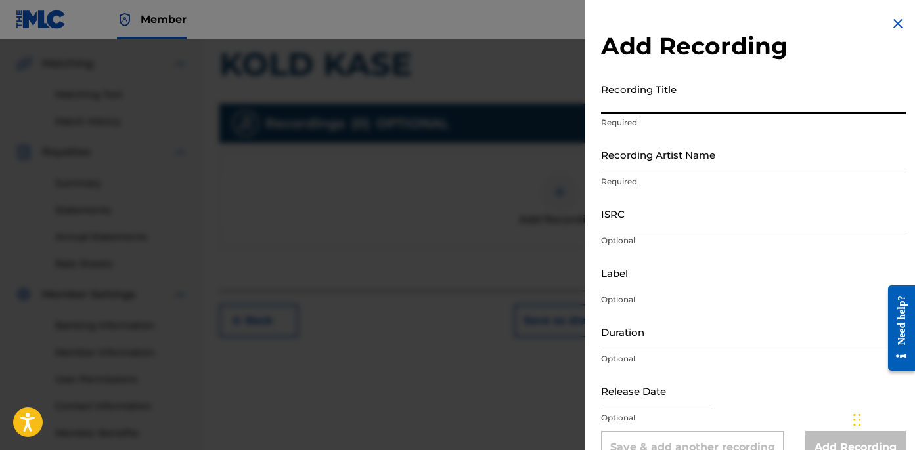
click at [691, 91] on input "Recording Title" at bounding box center [753, 95] width 305 height 37
paste input "[PERSON_NAME]"
type input "KOLD KASE"
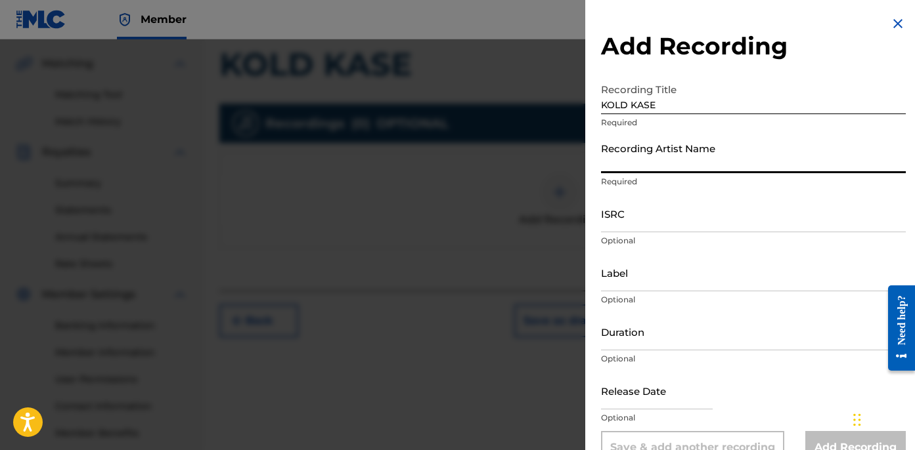
click at [680, 150] on input "Recording Artist Name" at bounding box center [753, 154] width 305 height 37
type input "BLANCO15"
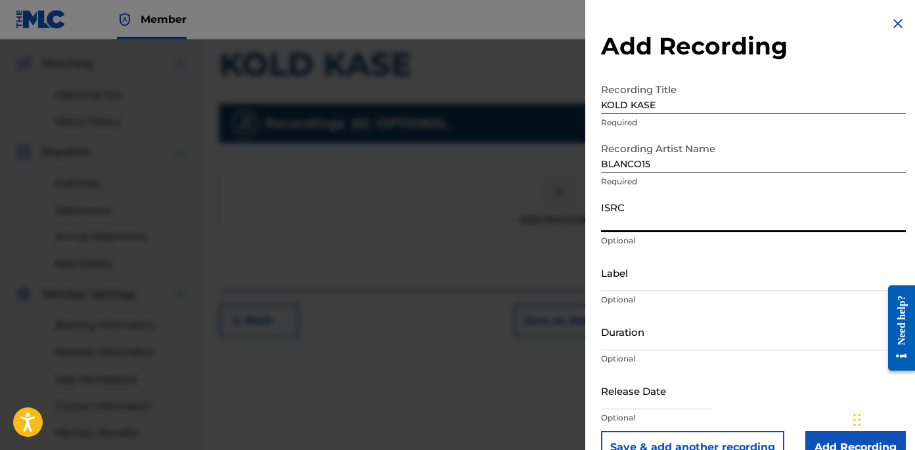
click at [645, 215] on input "ISRC" at bounding box center [753, 213] width 305 height 37
click at [647, 212] on input "ISRC" at bounding box center [753, 213] width 305 height 37
paste input "USLD91760756"
type input "USLD91760756"
click at [639, 269] on input "Label" at bounding box center [753, 272] width 305 height 37
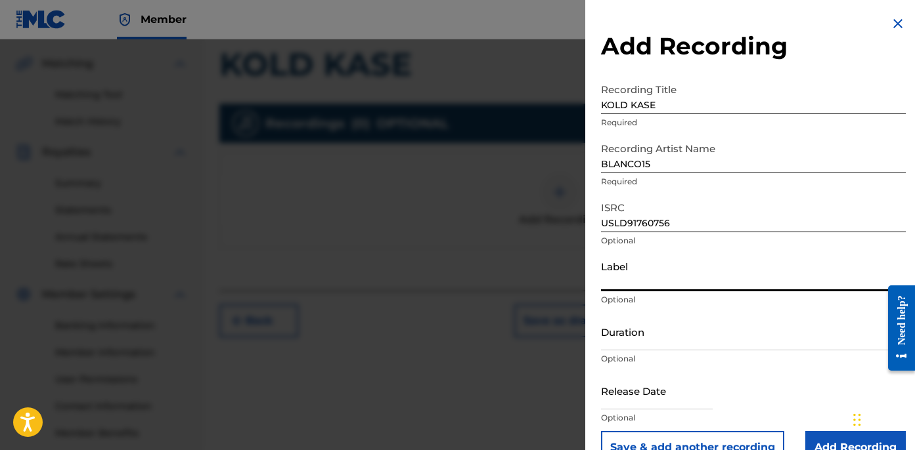
type input "OTR RECORDS"
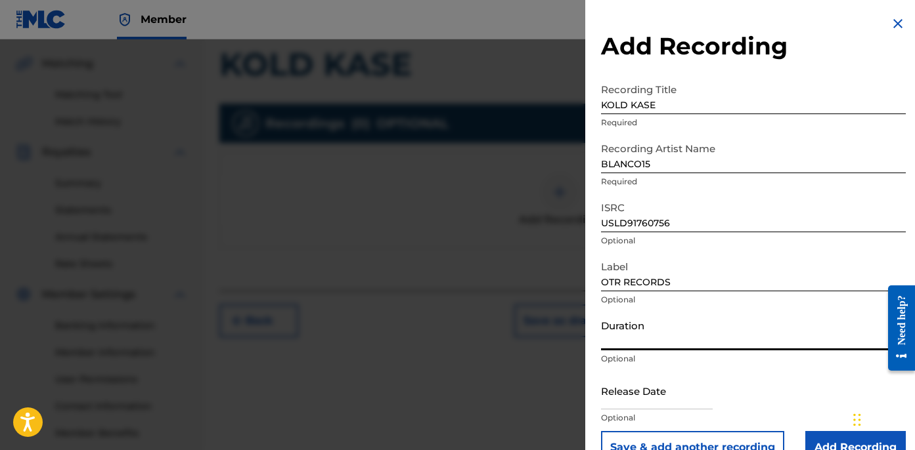
click at [657, 324] on input "Duration" at bounding box center [753, 331] width 305 height 37
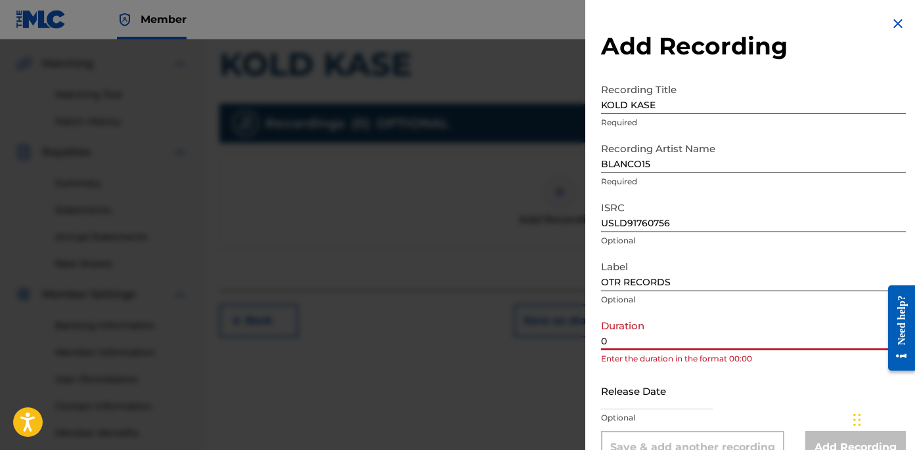
paste input "1:57"
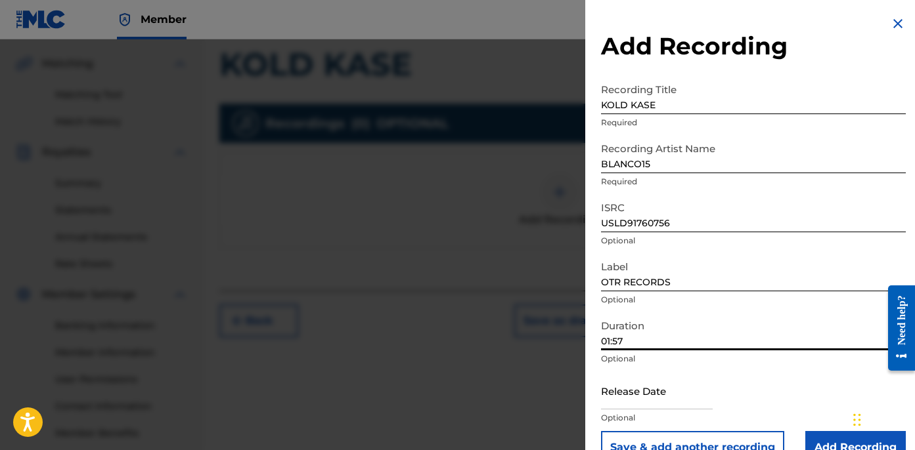
type input "01:57"
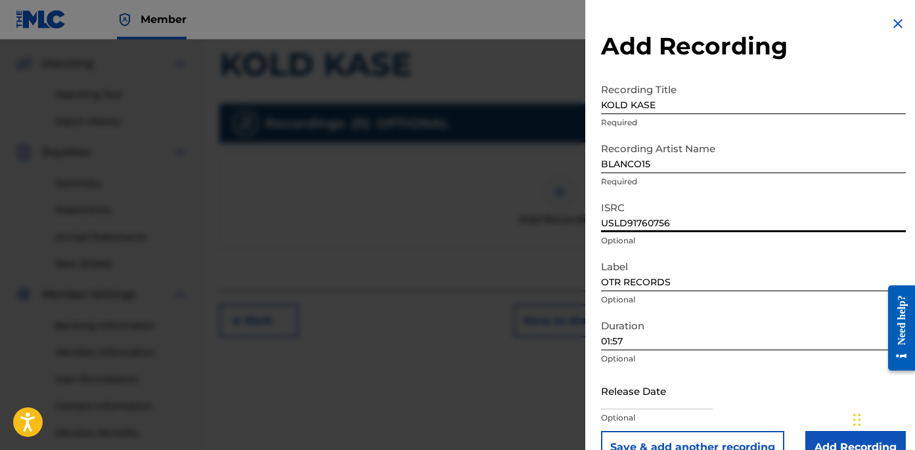
click at [701, 227] on input "USLD91760756" at bounding box center [753, 213] width 305 height 37
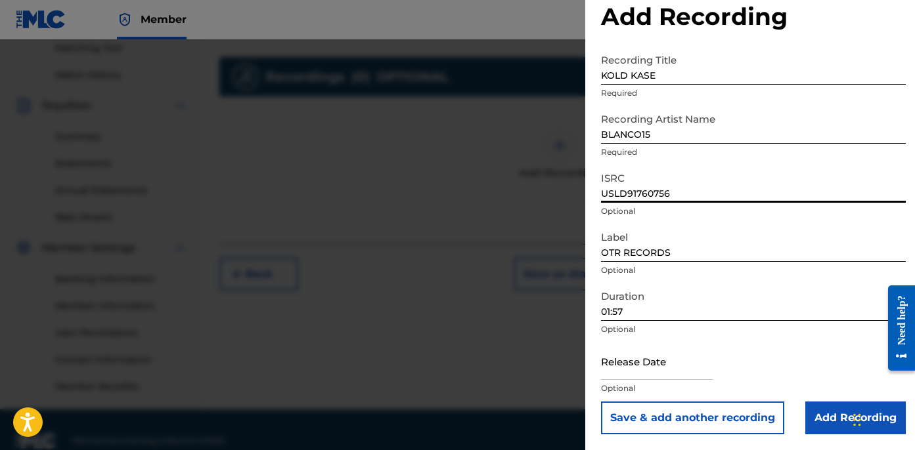
scroll to position [342, 0]
click at [844, 411] on input "Add Recording" at bounding box center [855, 418] width 100 height 33
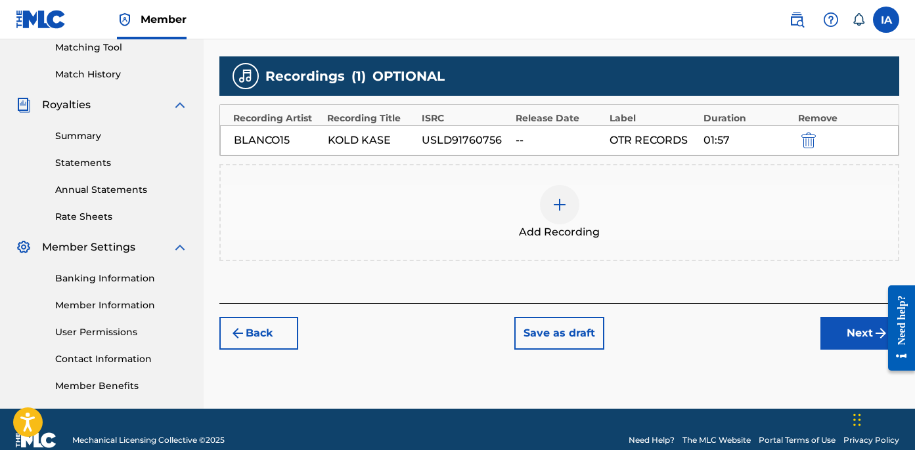
click at [839, 339] on button "Next" at bounding box center [859, 333] width 79 height 33
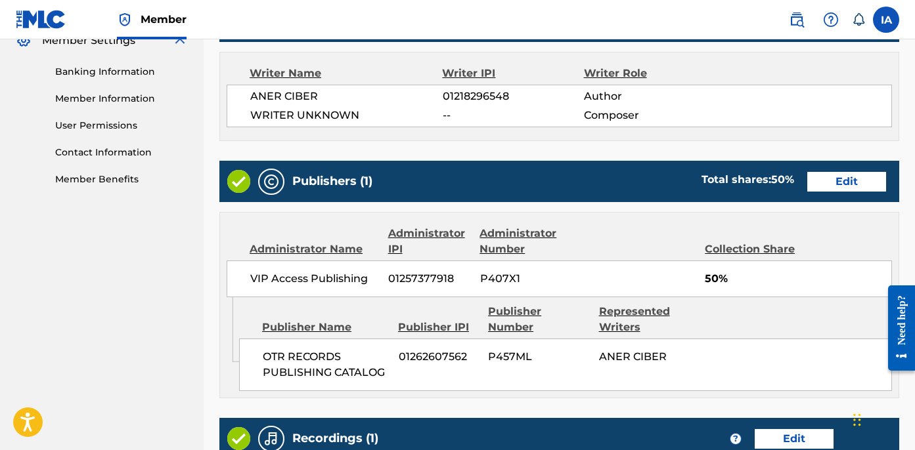
scroll to position [770, 0]
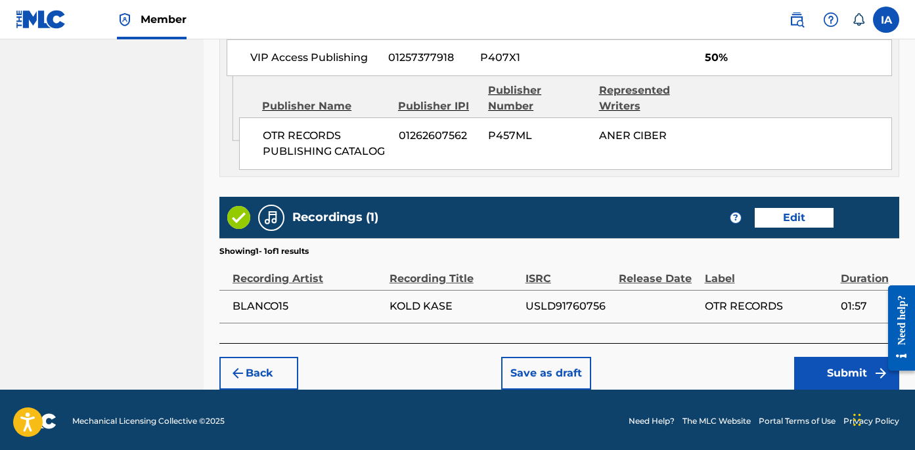
click at [811, 374] on button "Submit" at bounding box center [846, 373] width 105 height 33
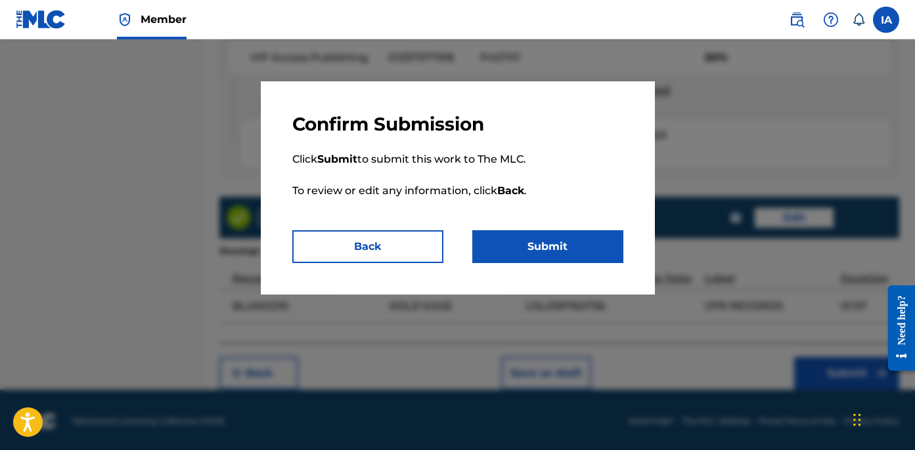
click at [573, 216] on p "Click Submit to submit this work to The MLC. To review or edit any information,…" at bounding box center [457, 183] width 331 height 95
click at [557, 240] on button "Submit" at bounding box center [547, 246] width 151 height 33
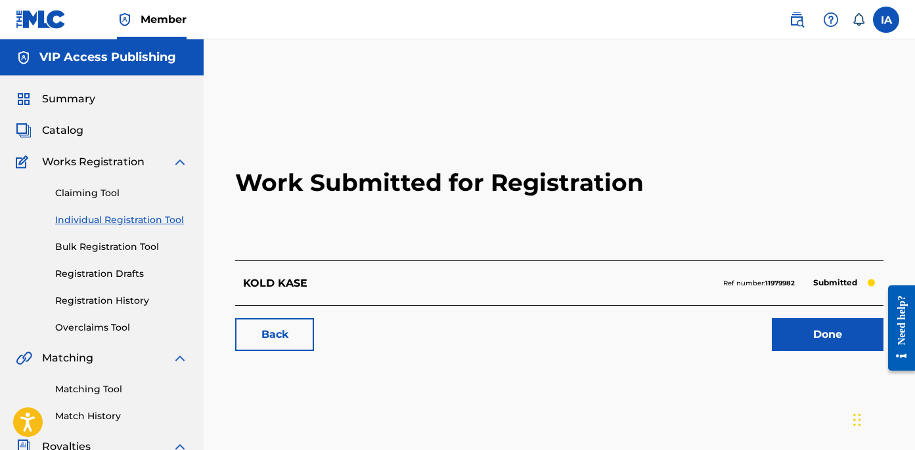
click at [270, 241] on h2 "Work Submitted for Registration" at bounding box center [559, 183] width 648 height 156
drag, startPoint x: 213, startPoint y: 230, endPoint x: 172, endPoint y: 229, distance: 40.7
click at [212, 230] on div "Work Submitted for Registration KOLD KASE Ref number: 11979982 Submitted Back D…" at bounding box center [559, 411] width 711 height 679
click at [169, 227] on div "Claiming Tool Individual Registration Tool Bulk Registration Tool Registration …" at bounding box center [102, 252] width 172 height 165
click at [159, 221] on link "Individual Registration Tool" at bounding box center [121, 220] width 133 height 14
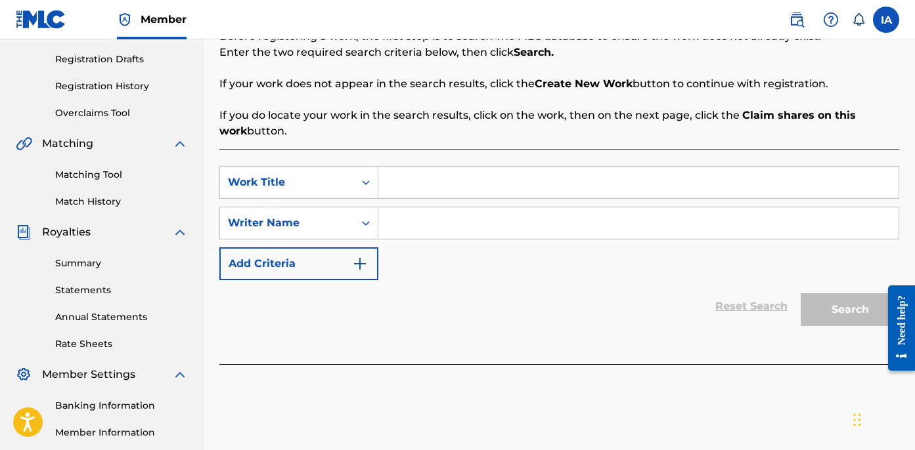
scroll to position [263, 0]
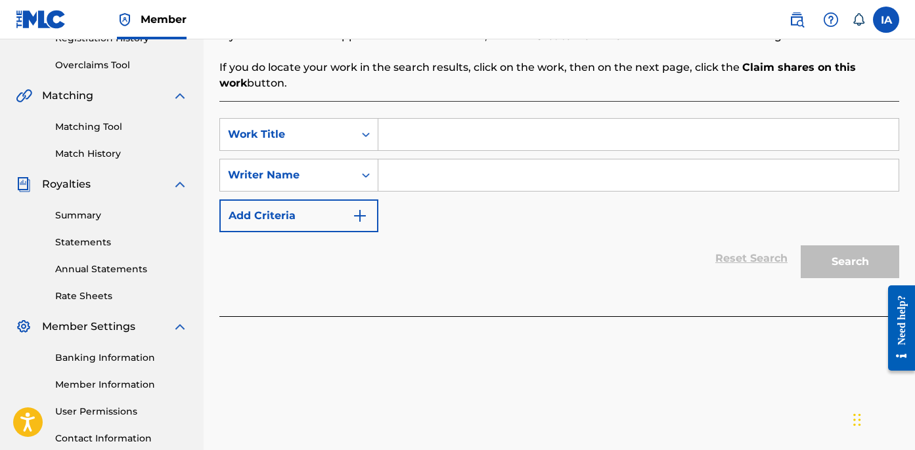
click at [574, 129] on input "Search Form" at bounding box center [638, 135] width 520 height 32
paste input "Pay For That"
type input "Pay For That"
click at [530, 177] on input "Search Form" at bounding box center [638, 176] width 520 height 32
click at [619, 187] on input "Search Form" at bounding box center [638, 176] width 520 height 32
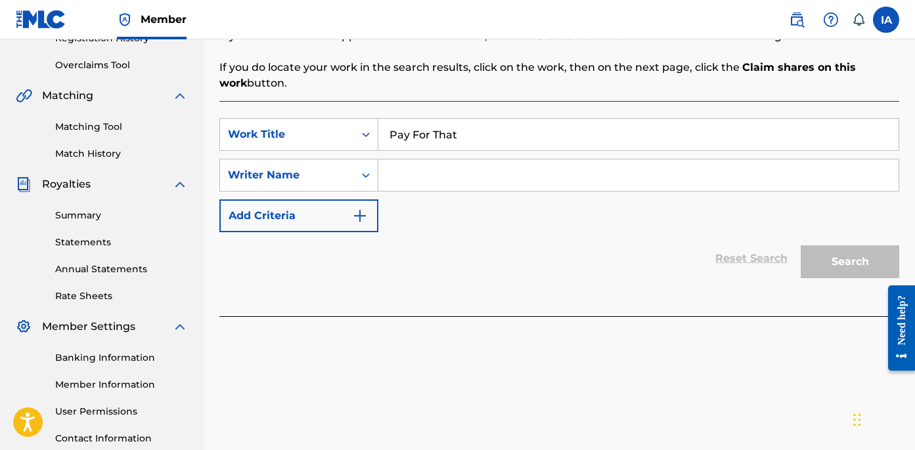
paste input "CIBER ANER"
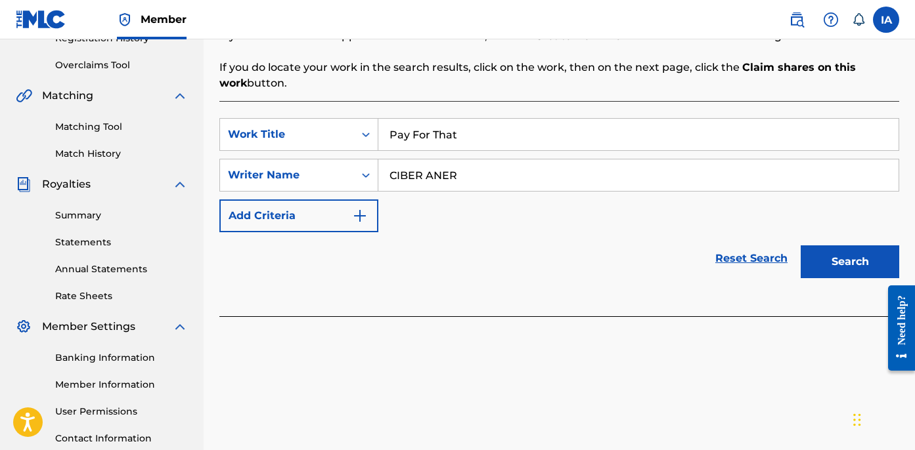
type input "CIBER ANER"
click at [640, 131] on input "Pay For That" at bounding box center [638, 135] width 520 height 32
type input "PAY FOR THAT"
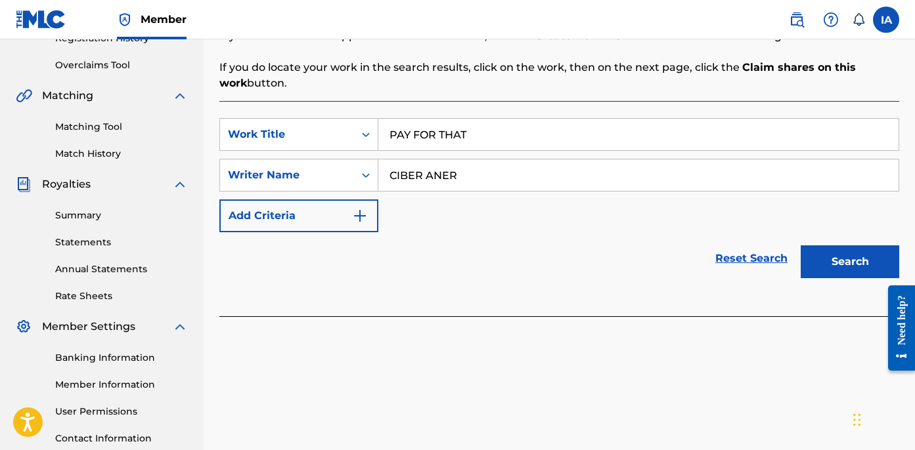
click at [820, 264] on button "Search" at bounding box center [849, 262] width 98 height 33
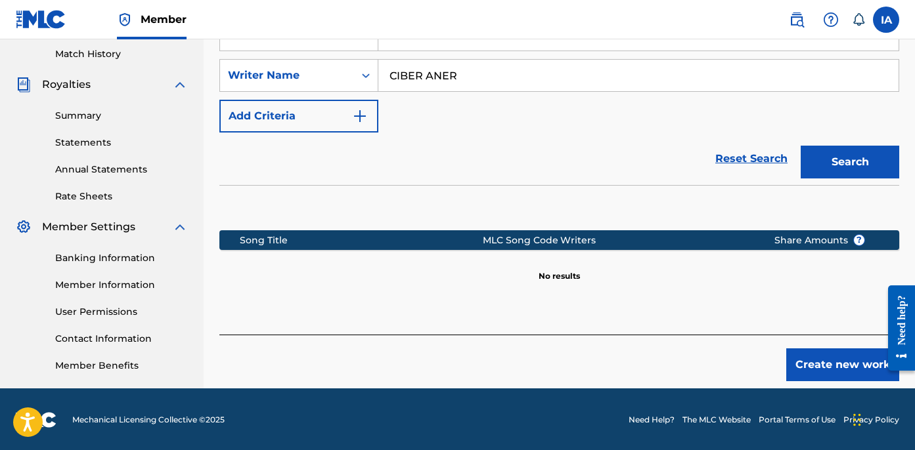
scroll to position [364, 0]
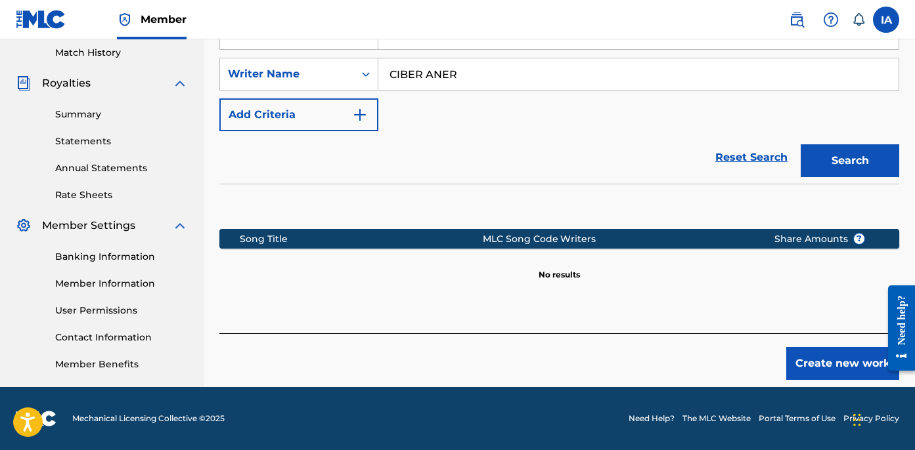
click at [819, 369] on button "Create new work" at bounding box center [842, 363] width 113 height 33
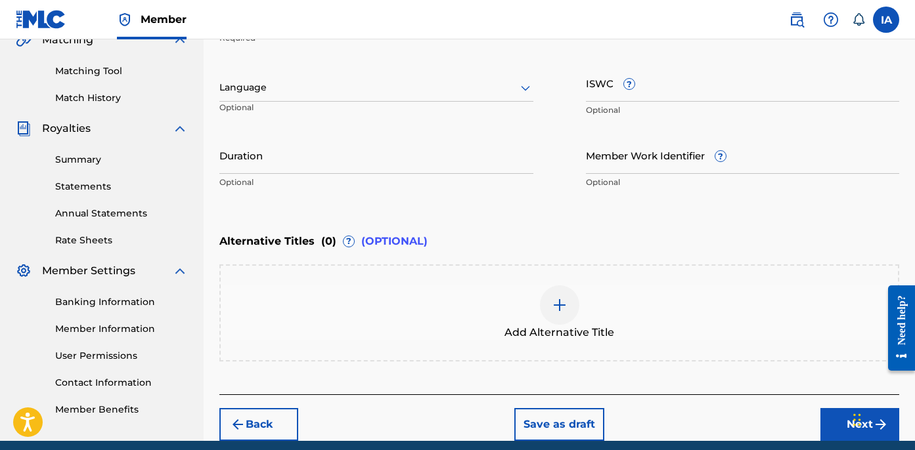
scroll to position [154, 0]
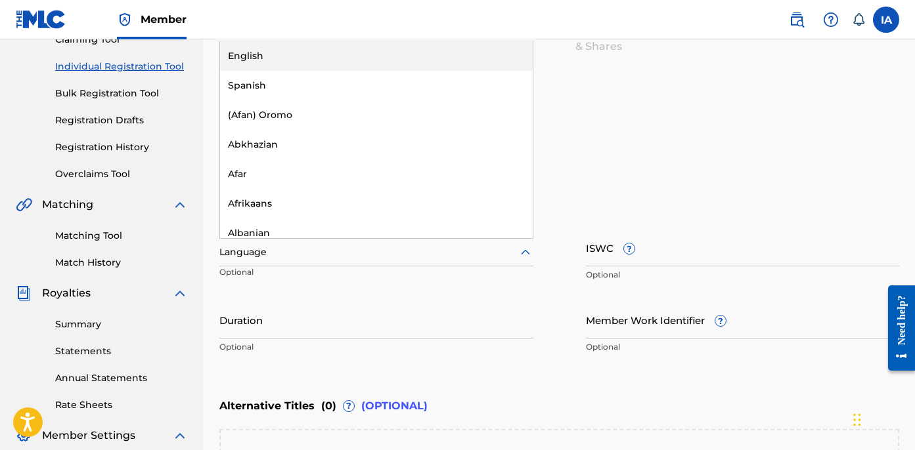
click at [334, 250] on div at bounding box center [376, 252] width 314 height 16
click at [274, 60] on div "English" at bounding box center [376, 56] width 313 height 30
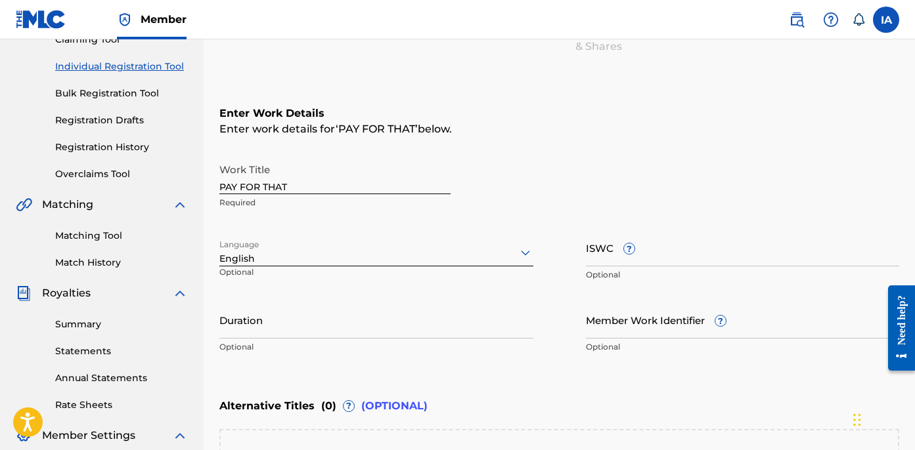
click at [285, 339] on div "Duration Optional" at bounding box center [376, 330] width 314 height 59
click at [236, 336] on input "Duration" at bounding box center [376, 319] width 314 height 37
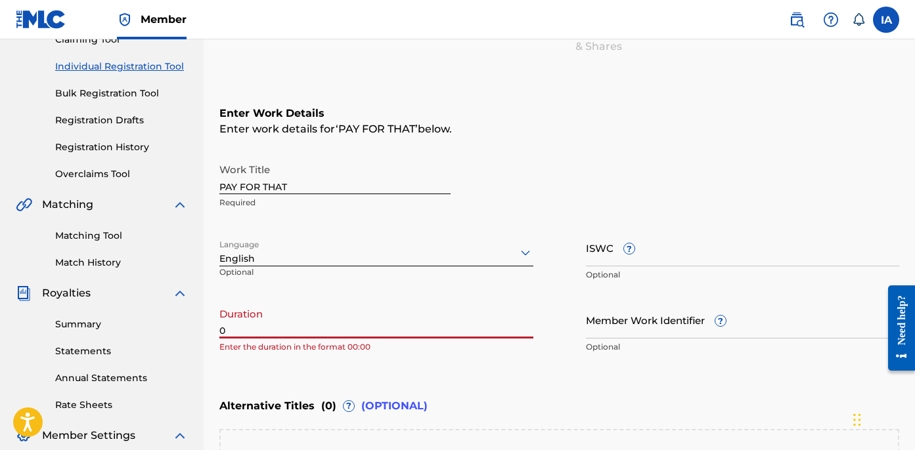
paste input "2:10"
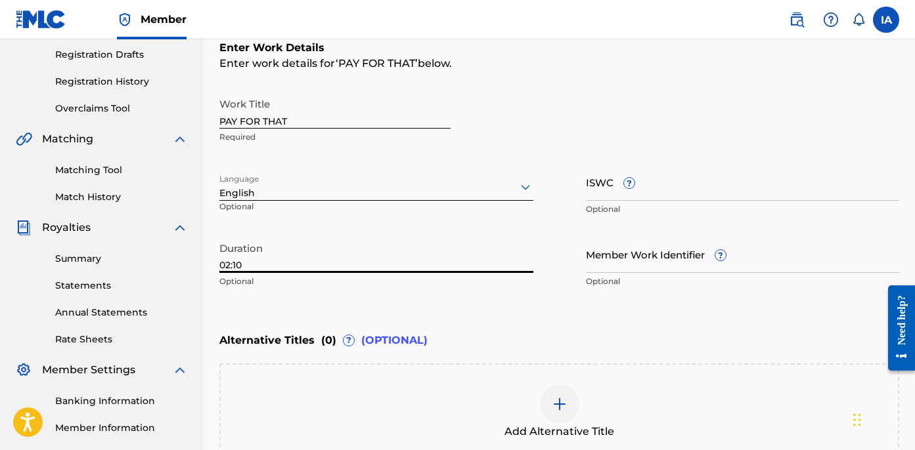
scroll to position [372, 0]
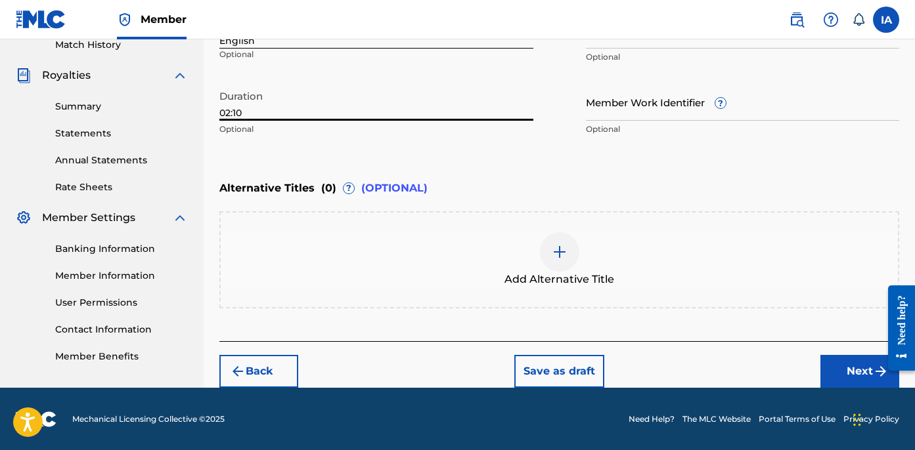
type input "02:10"
click at [854, 383] on button "Next" at bounding box center [859, 371] width 79 height 33
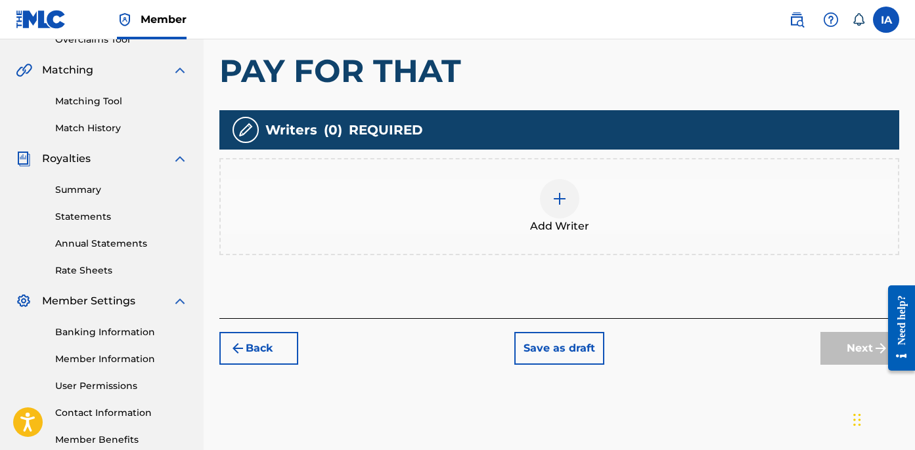
scroll to position [295, 0]
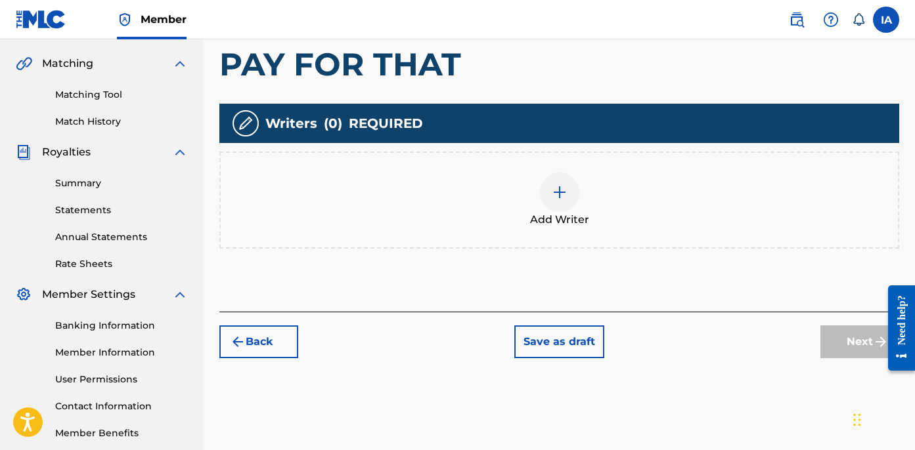
click at [623, 195] on div "Add Writer" at bounding box center [559, 200] width 677 height 55
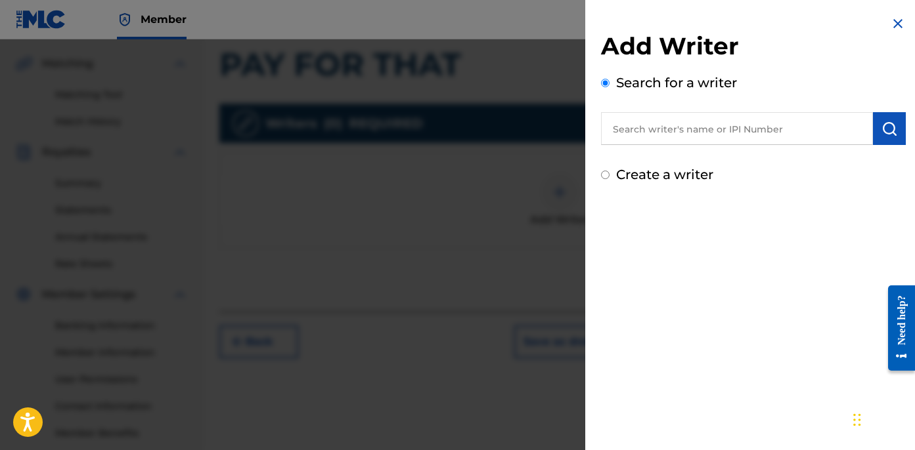
click at [714, 129] on input "text" at bounding box center [737, 128] width 272 height 33
paste input "CIBER ANER"
type input "CIBER ANER"
click at [889, 137] on button "submit" at bounding box center [889, 128] width 33 height 33
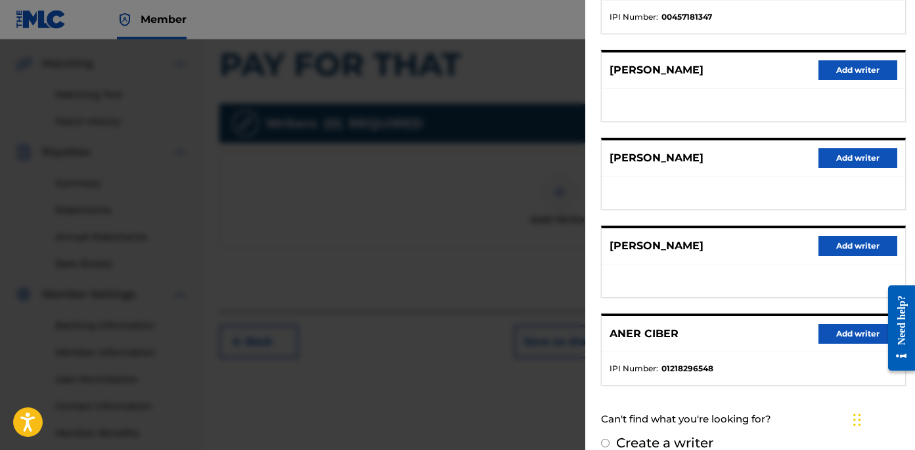
scroll to position [230, 0]
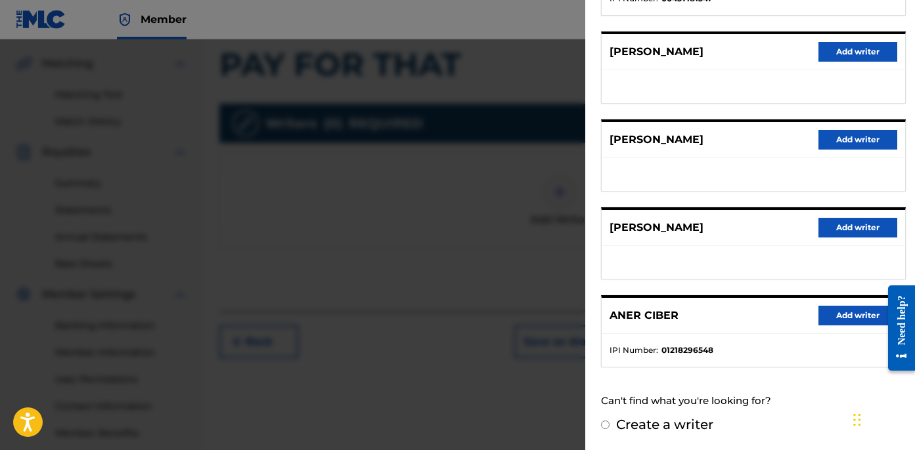
click at [853, 314] on button "Add writer" at bounding box center [857, 316] width 79 height 20
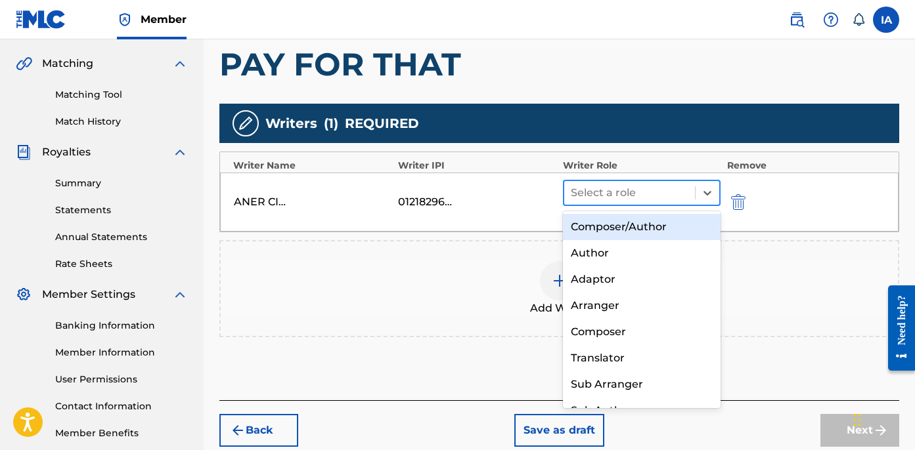
click at [653, 204] on div "Select a role" at bounding box center [629, 193] width 131 height 24
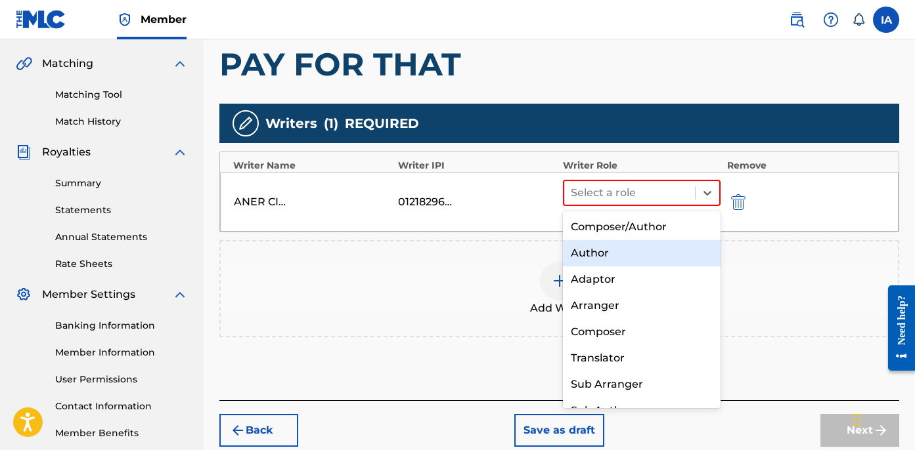
click at [630, 250] on div "Author" at bounding box center [642, 253] width 158 height 26
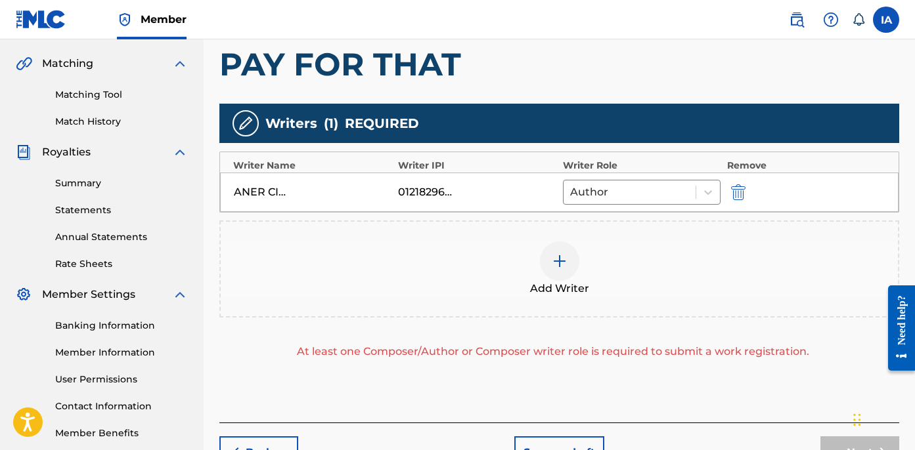
click at [588, 253] on div "Add Writer" at bounding box center [559, 269] width 677 height 55
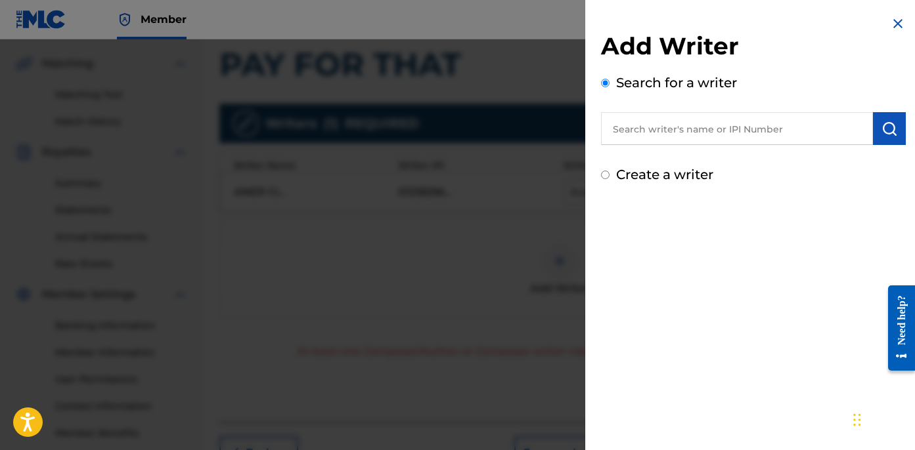
click at [628, 178] on label "Create a writer" at bounding box center [664, 175] width 97 height 16
radio input "true"
click at [609, 178] on input "Create a writer" at bounding box center [605, 175] width 9 height 9
radio input "false"
radio input "true"
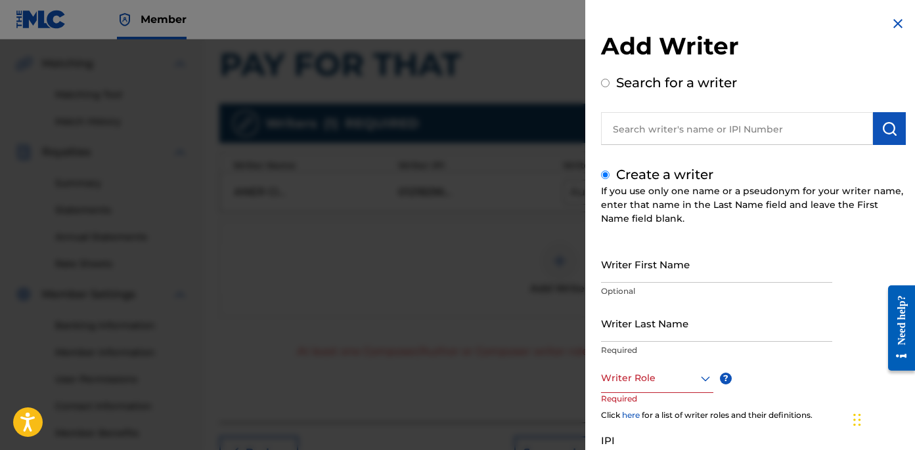
click at [670, 317] on input "Writer Last Name" at bounding box center [716, 323] width 231 height 37
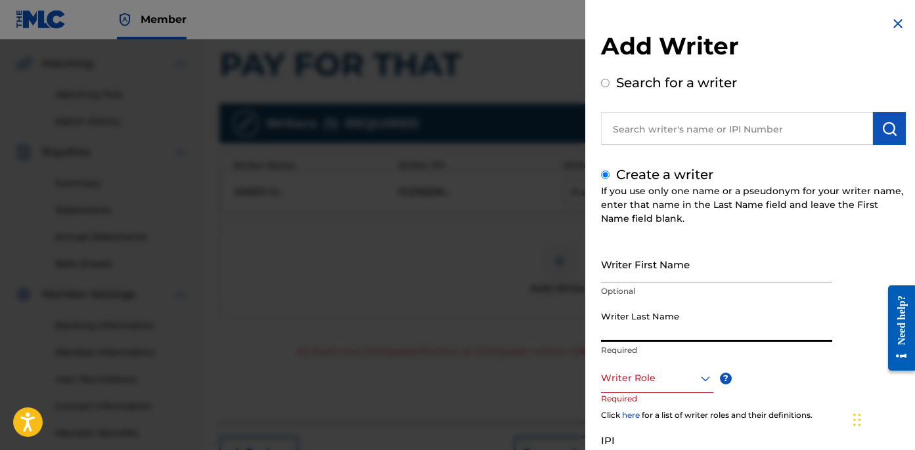
paste input "UNKNOWN WRITER"
click at [685, 338] on input "UNKNOWN WRITER" at bounding box center [716, 323] width 231 height 37
type input "UNKNOWN"
click at [653, 263] on input "Writer First Name" at bounding box center [716, 264] width 231 height 37
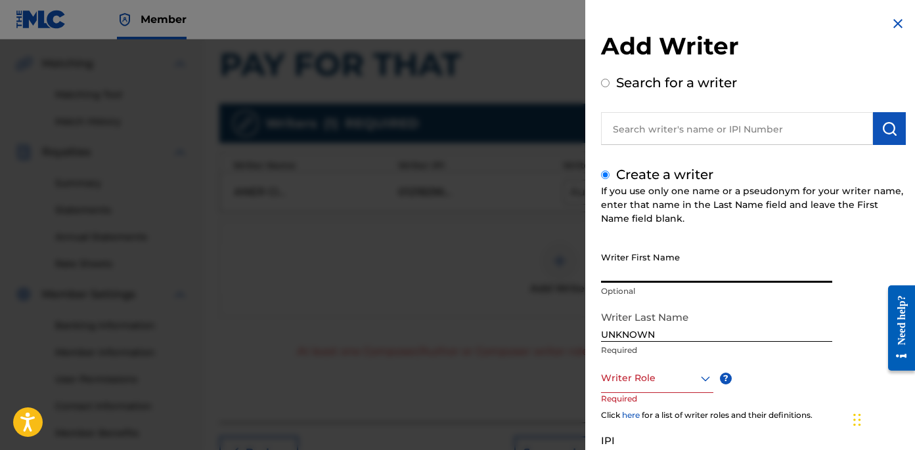
paste input "WRITER"
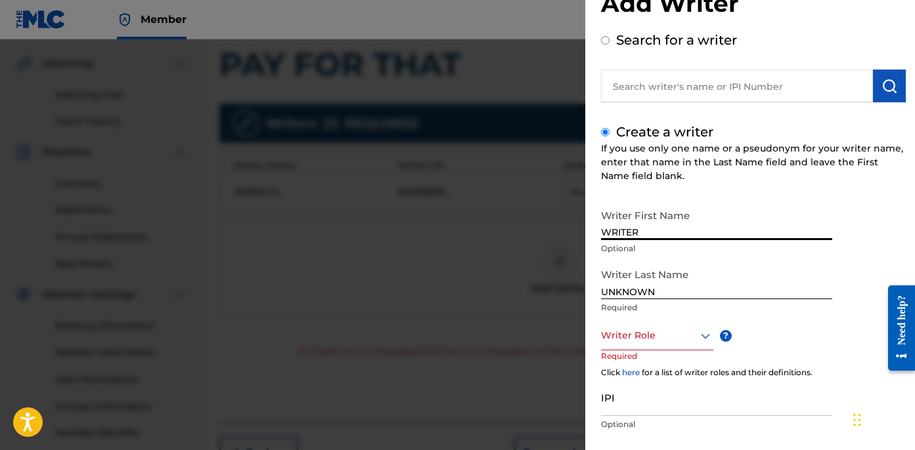
scroll to position [43, 0]
type input "WRITER"
click at [667, 335] on div at bounding box center [657, 336] width 112 height 16
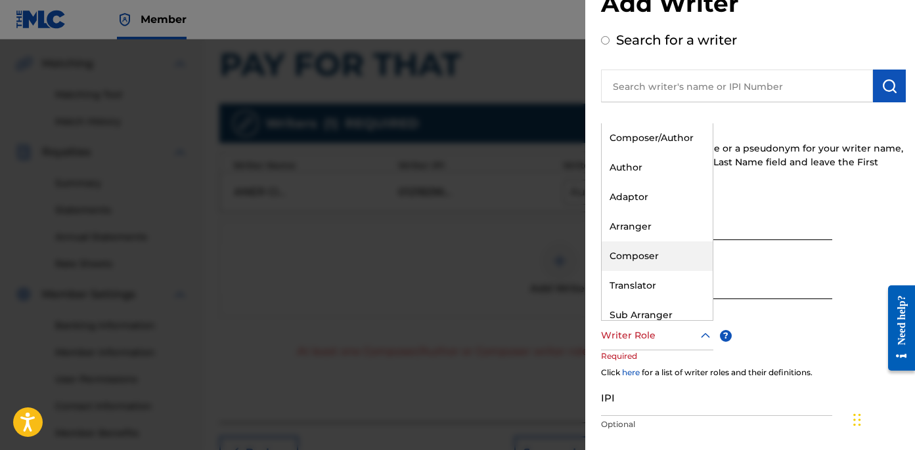
click at [646, 250] on div "Composer" at bounding box center [656, 257] width 111 height 30
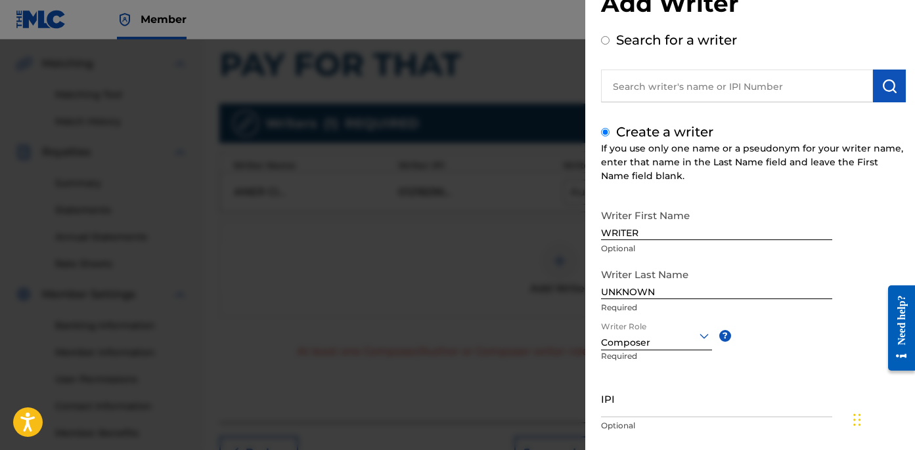
click at [705, 188] on div "Create a writer If you use only one name or a pseudonym for your writer name, e…" at bounding box center [753, 307] width 305 height 370
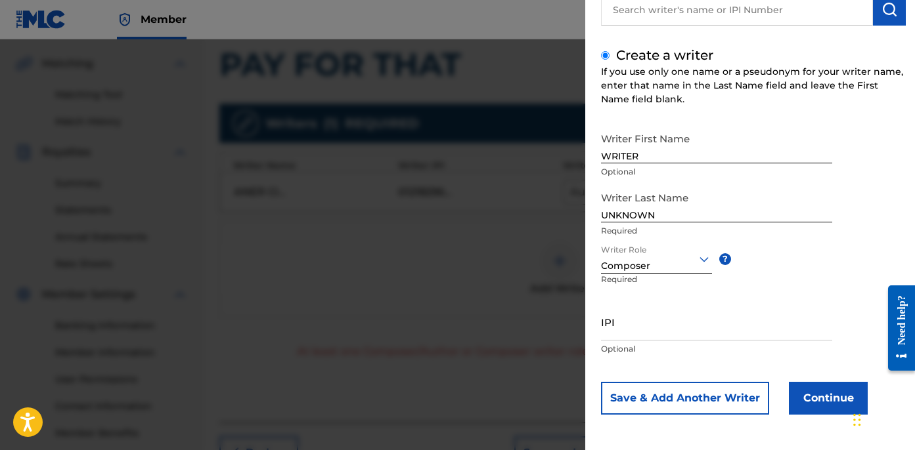
scroll to position [377, 0]
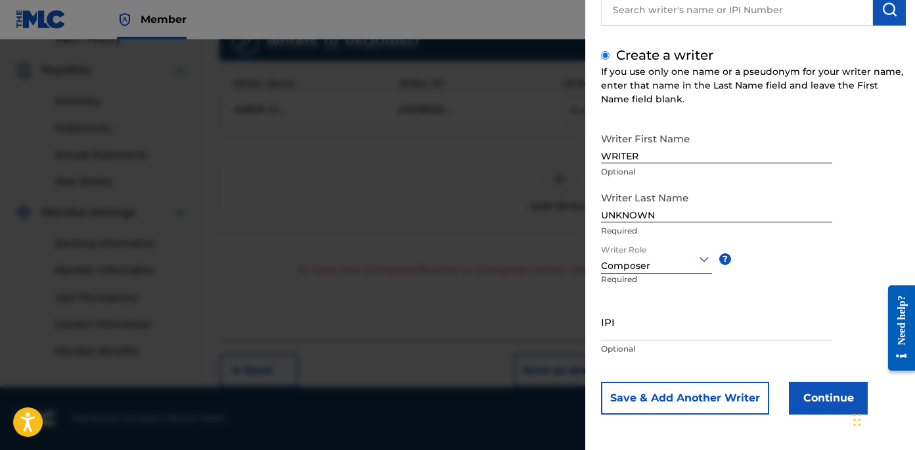
click at [804, 402] on button "Continue" at bounding box center [828, 398] width 79 height 33
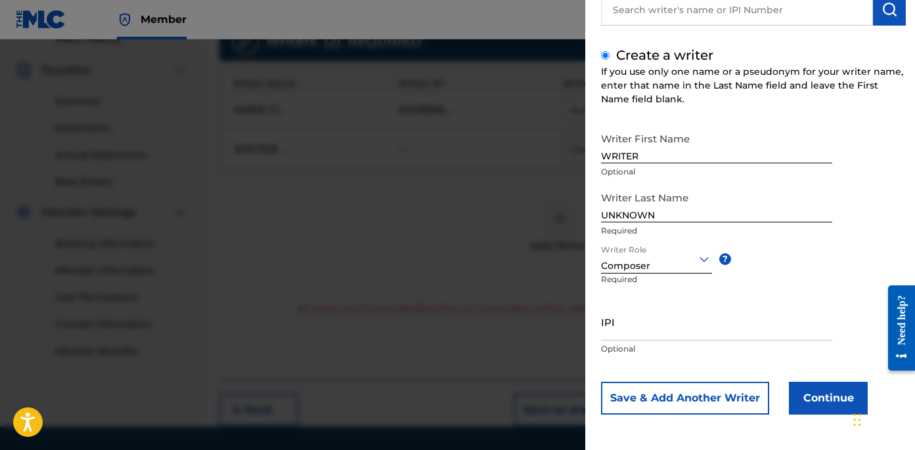
scroll to position [374, 0]
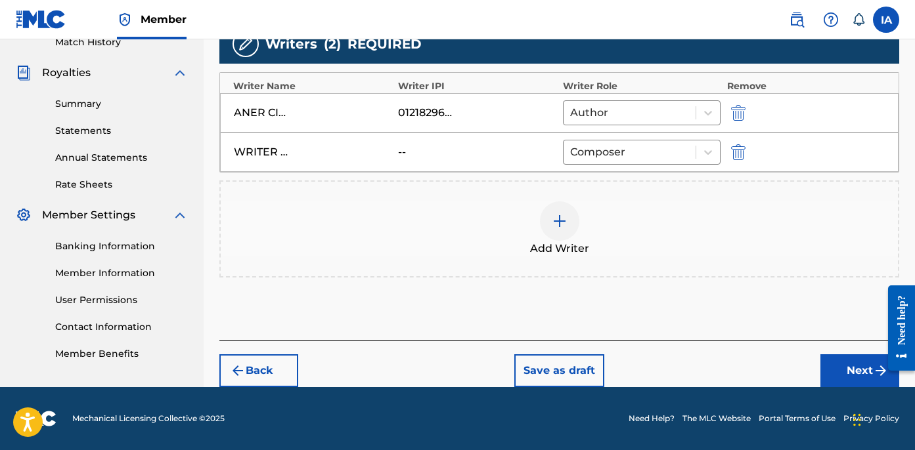
click at [839, 370] on button "Next" at bounding box center [859, 371] width 79 height 33
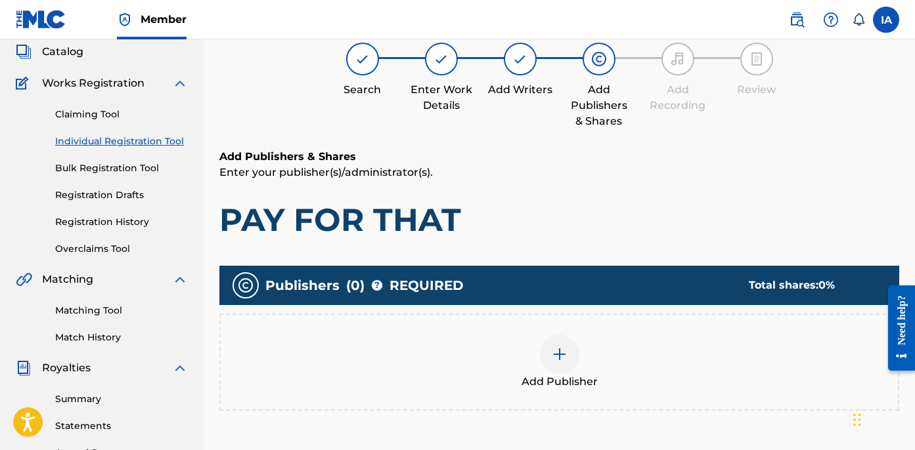
scroll to position [59, 0]
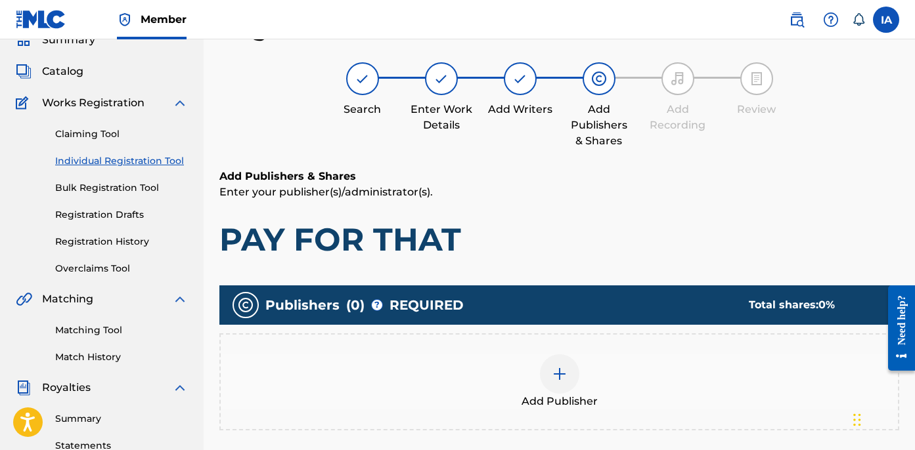
click at [623, 384] on div "Add Publisher" at bounding box center [559, 382] width 677 height 55
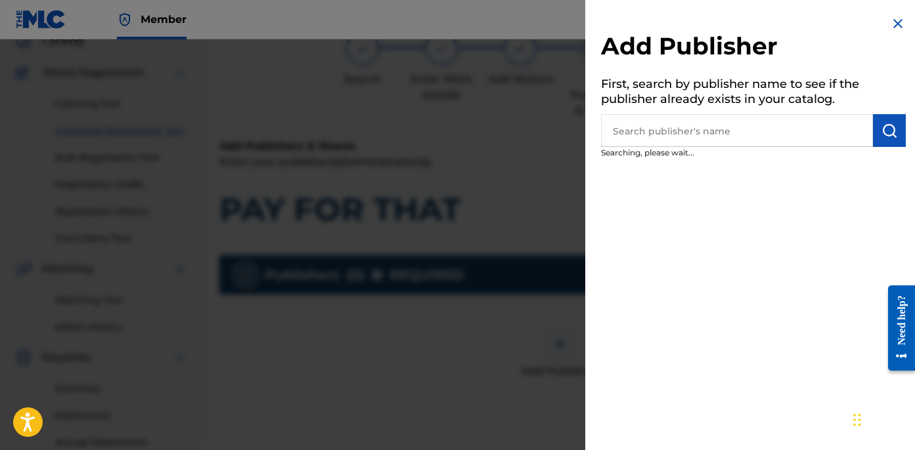
scroll to position [106, 0]
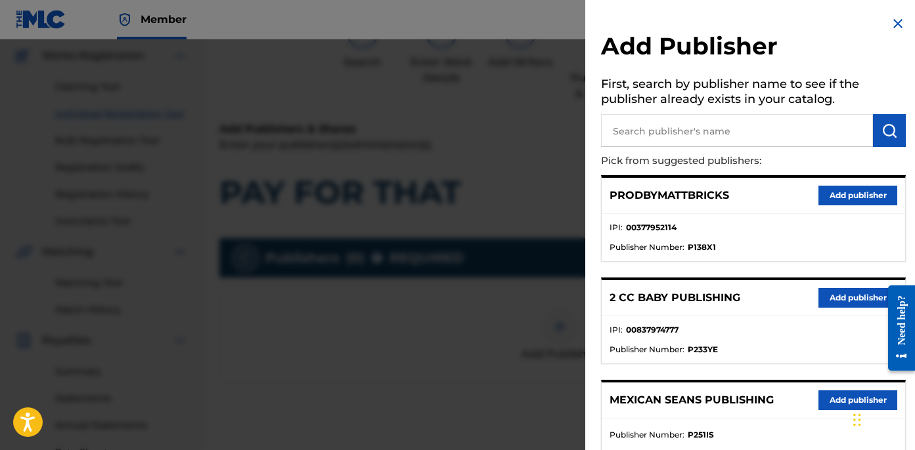
click at [761, 130] on input "text" at bounding box center [737, 130] width 272 height 33
type input "K"
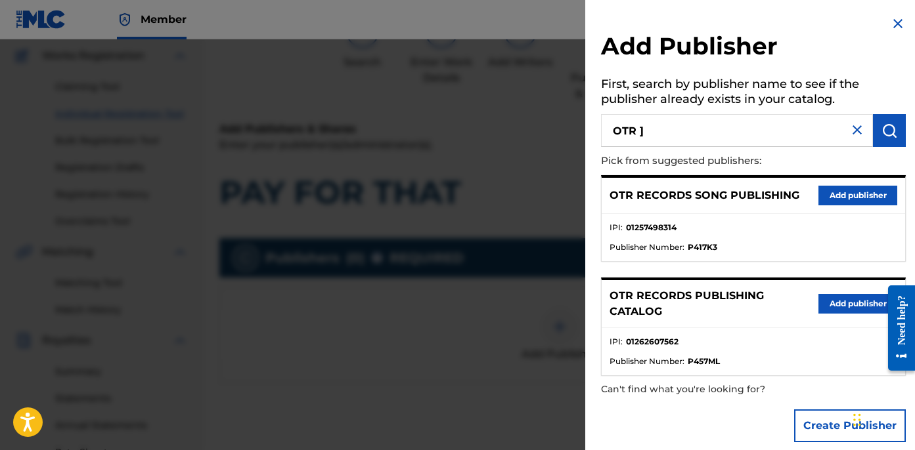
click at [751, 142] on input "OTR ]" at bounding box center [737, 130] width 272 height 33
type input "OTR"
drag, startPoint x: 800, startPoint y: 339, endPoint x: 809, endPoint y: 314, distance: 27.0
click at [800, 339] on li "IPI : 01262607562" at bounding box center [753, 346] width 288 height 20
click at [842, 305] on button "Add publisher" at bounding box center [857, 304] width 79 height 20
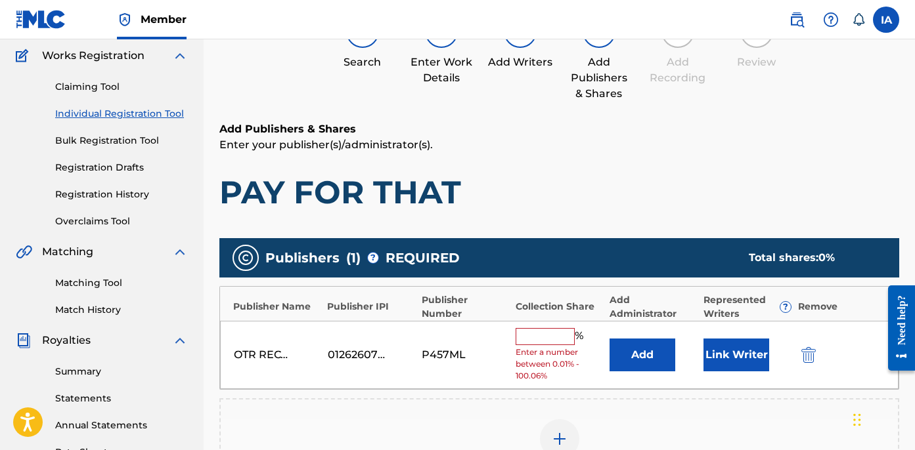
click at [548, 342] on input "text" at bounding box center [544, 336] width 59 height 17
type input "50"
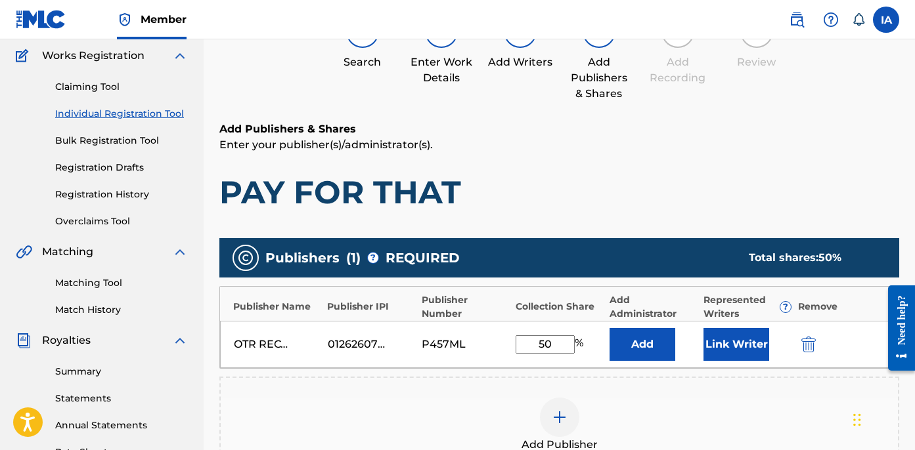
click at [645, 335] on button "Add" at bounding box center [642, 344] width 66 height 33
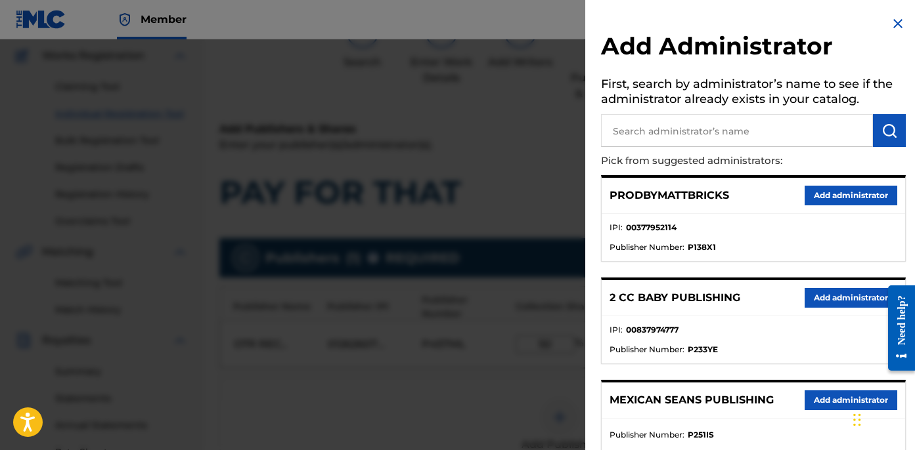
click at [747, 205] on div "PRODBYMATTBRICKS Add administrator" at bounding box center [752, 196] width 303 height 36
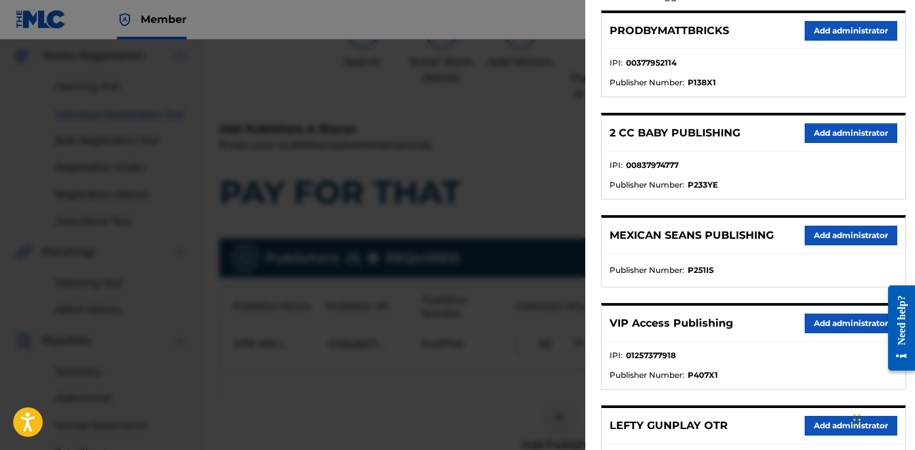
scroll to position [227, 0]
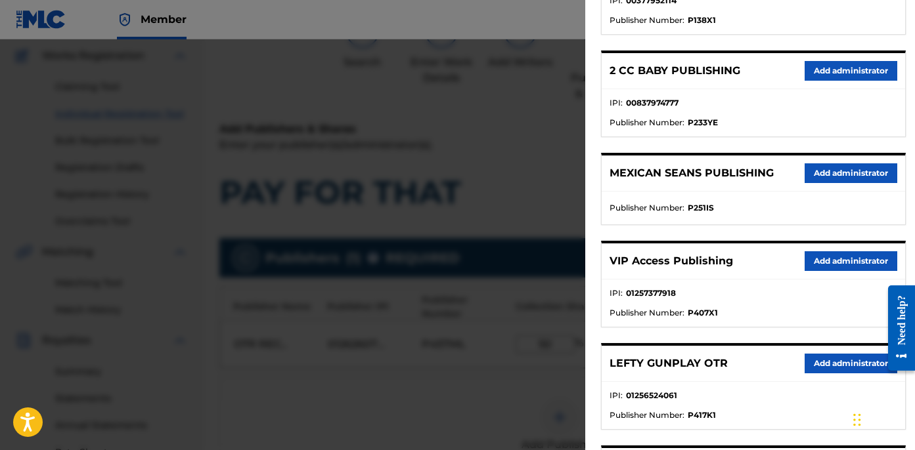
click at [816, 263] on button "Add administrator" at bounding box center [850, 261] width 93 height 20
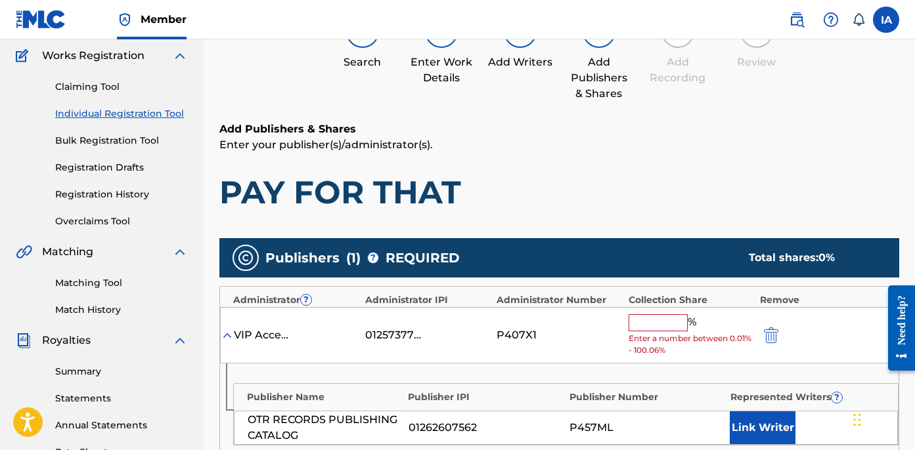
click at [673, 323] on input "text" at bounding box center [657, 323] width 59 height 17
type input "50"
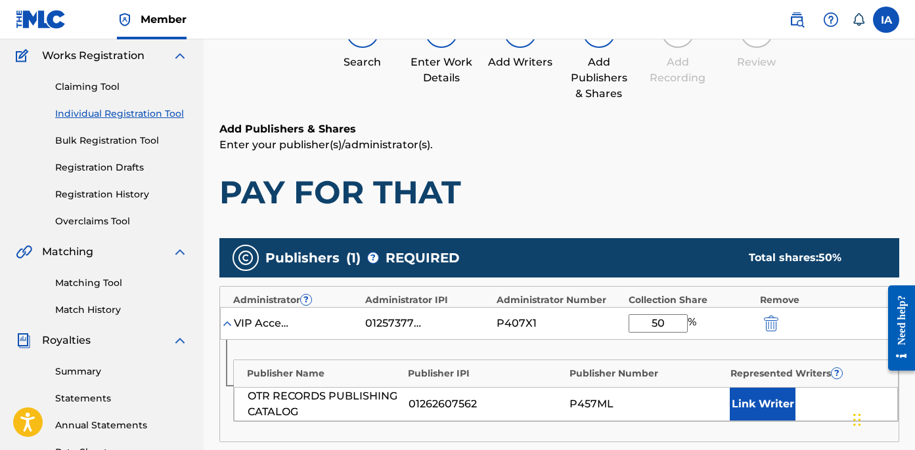
click at [739, 406] on button "Link Writer" at bounding box center [763, 404] width 66 height 33
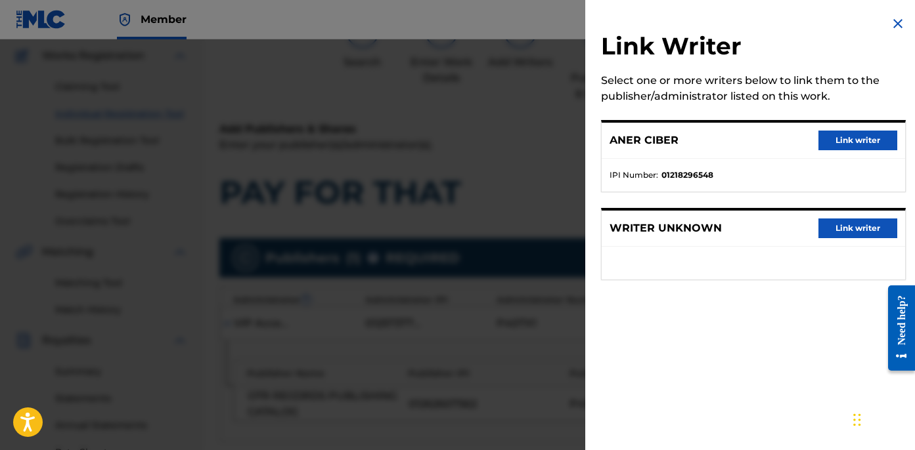
click at [833, 137] on button "Link writer" at bounding box center [857, 141] width 79 height 20
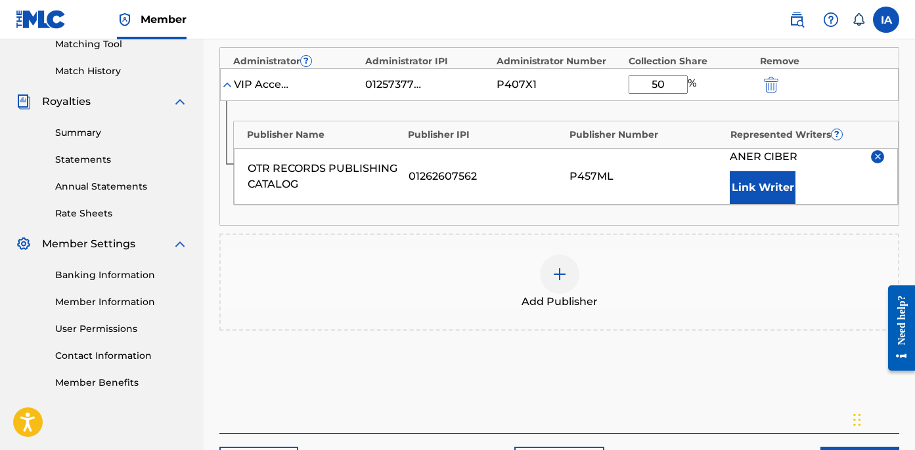
scroll to position [381, 0]
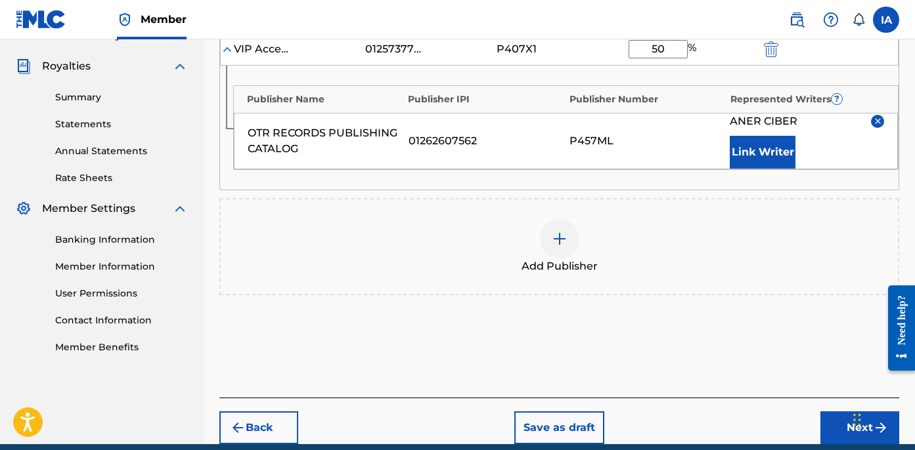
click at [833, 427] on button "Next" at bounding box center [859, 428] width 79 height 33
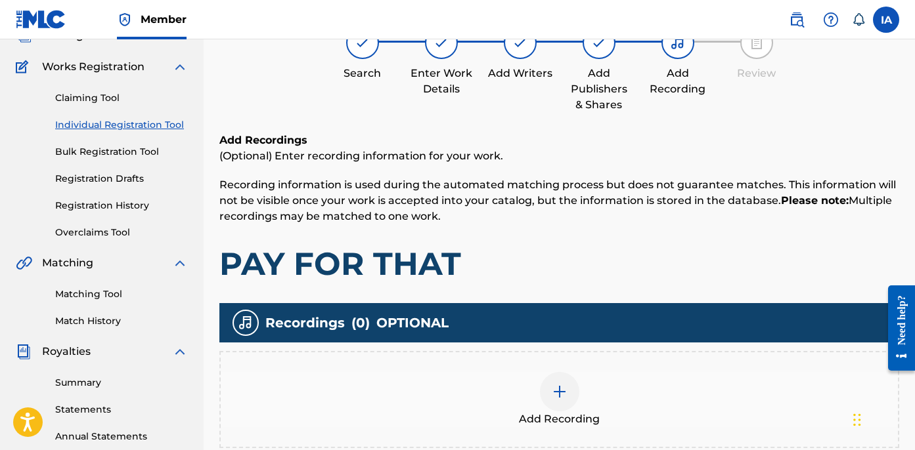
scroll to position [239, 0]
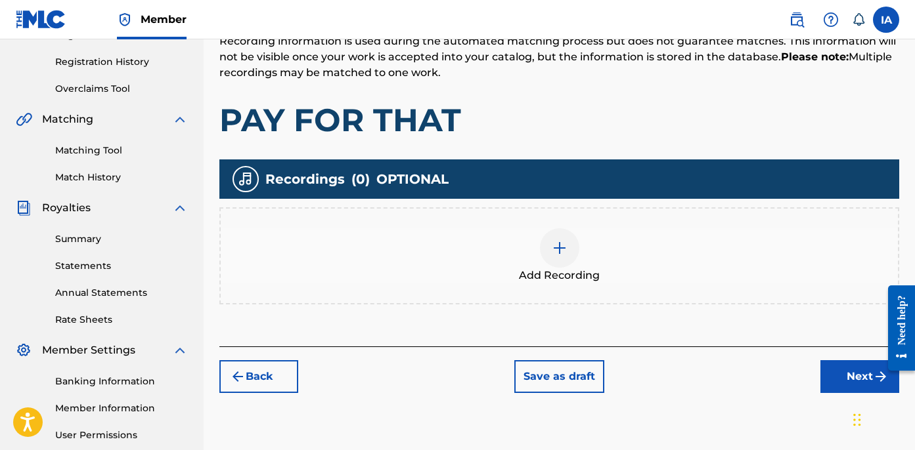
click at [583, 292] on div "Add Recording" at bounding box center [559, 256] width 680 height 97
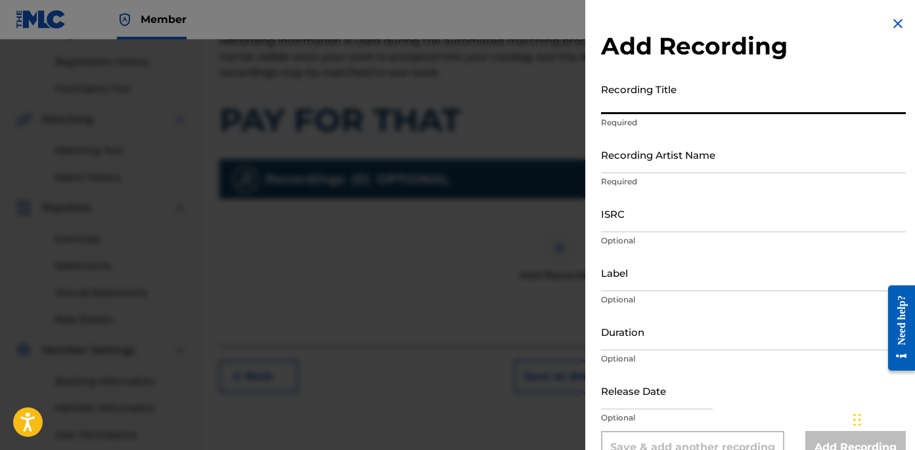
click at [639, 111] on input "Recording Title" at bounding box center [753, 95] width 305 height 37
paste input "Pay For That"
type input "PAY FOR THAT"
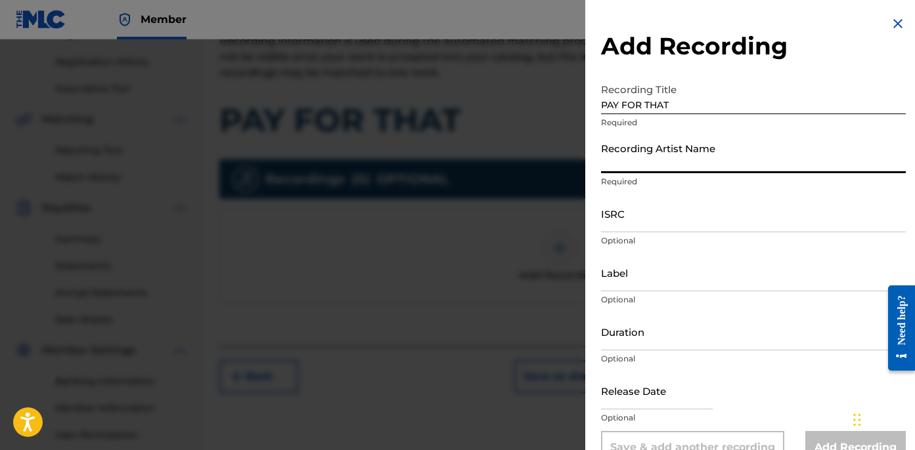
drag, startPoint x: 703, startPoint y: 152, endPoint x: 679, endPoint y: 172, distance: 31.2
click at [703, 152] on input "Recording Artist Name" at bounding box center [753, 154] width 305 height 37
type input "BLANCO15"
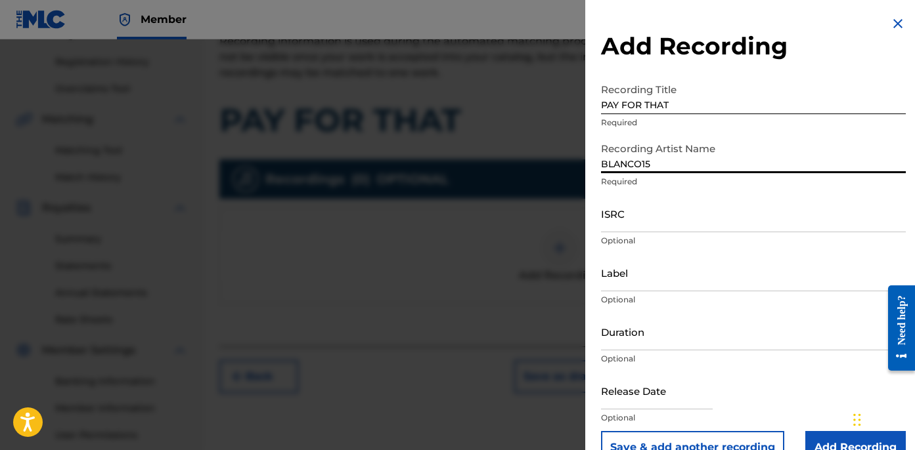
click at [636, 209] on input "ISRC" at bounding box center [753, 213] width 305 height 37
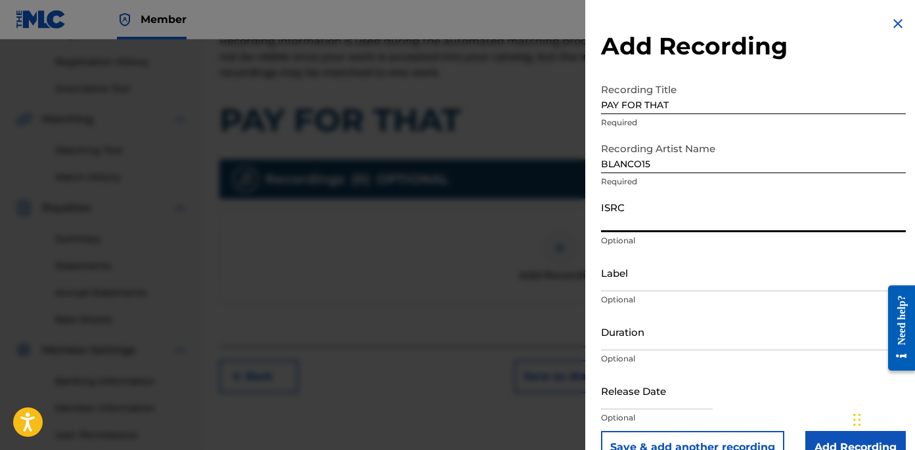
click at [706, 219] on input "ISRC" at bounding box center [753, 213] width 305 height 37
paste input "USLD91761437"
type input "USLD91761437"
click at [701, 274] on input "Label" at bounding box center [753, 272] width 305 height 37
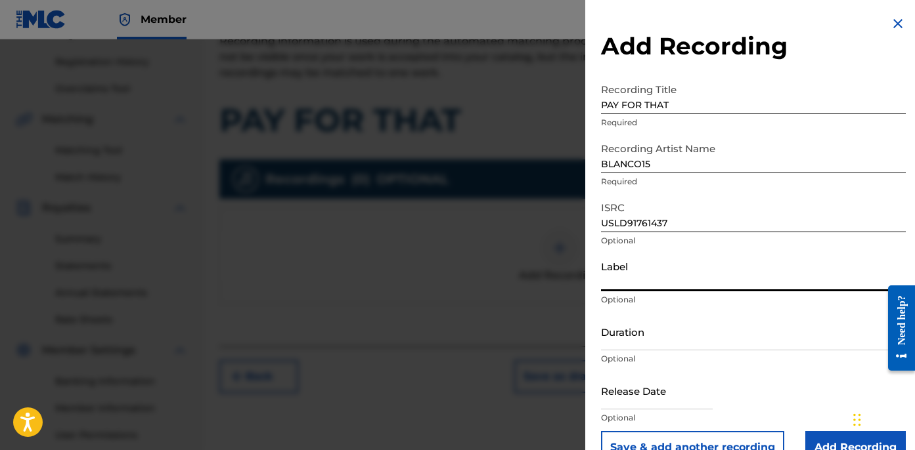
type input "OTR RECORDS"
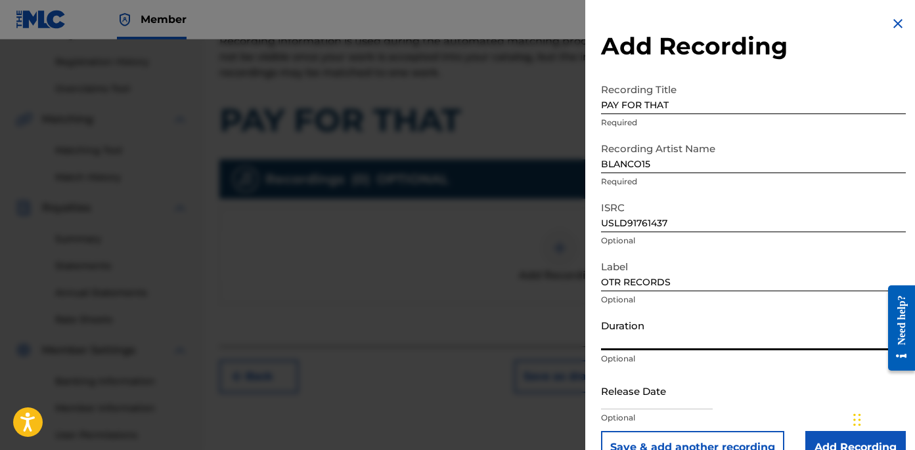
click at [619, 330] on input "Duration" at bounding box center [753, 331] width 305 height 37
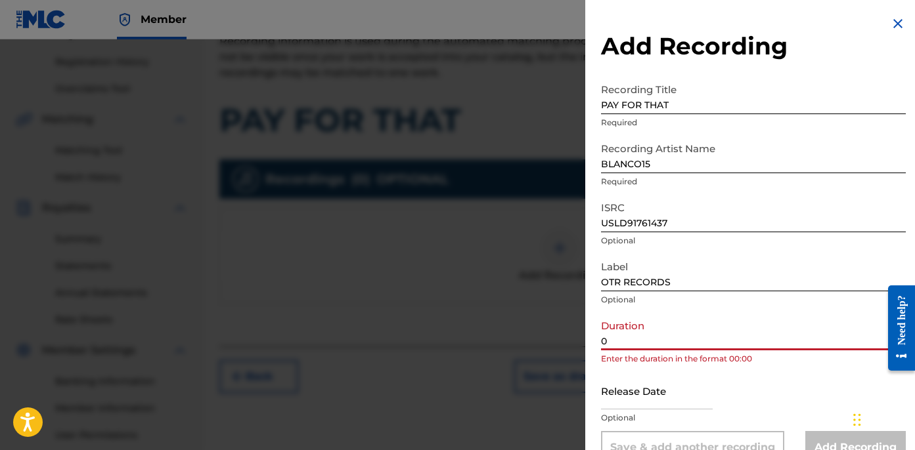
paste input "2:10"
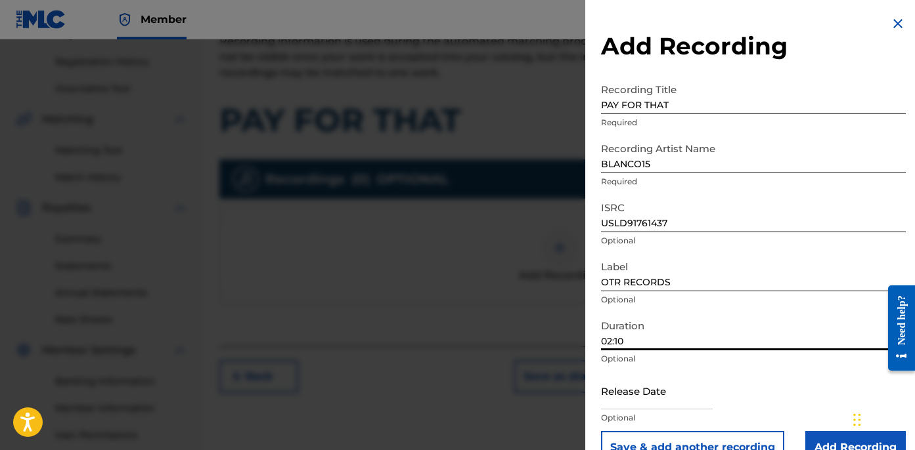
type input "02:10"
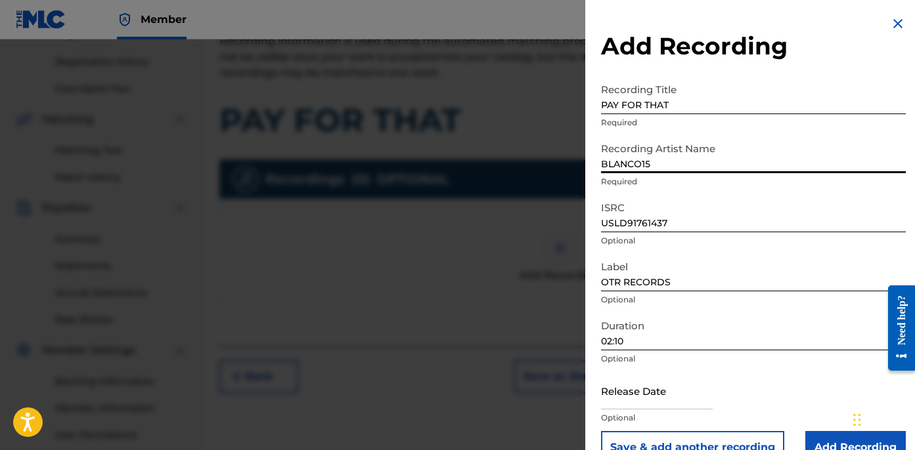
click at [803, 137] on input "BLANCO15" at bounding box center [753, 154] width 305 height 37
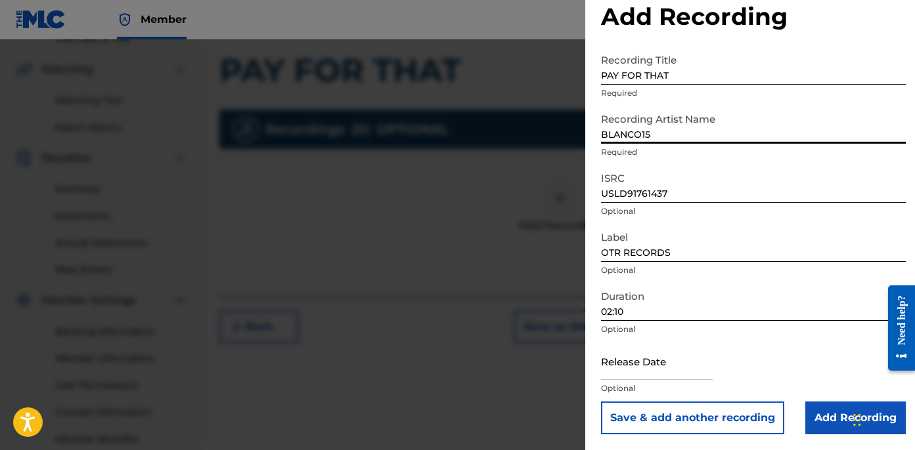
scroll to position [364, 0]
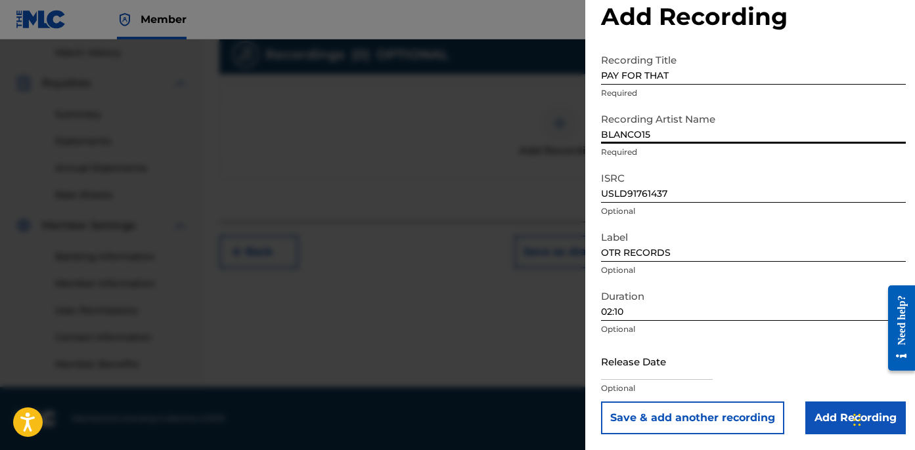
click at [836, 416] on input "Add Recording" at bounding box center [855, 418] width 100 height 33
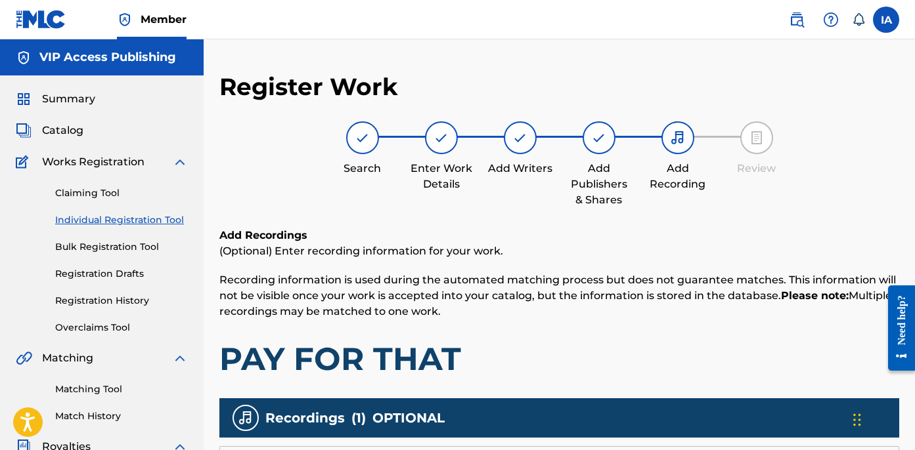
scroll to position [295, 0]
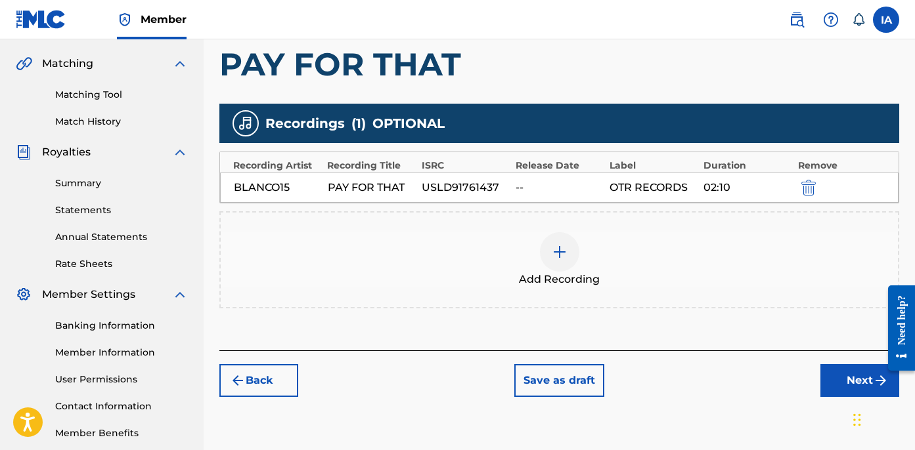
click at [841, 370] on button "Next" at bounding box center [859, 380] width 79 height 33
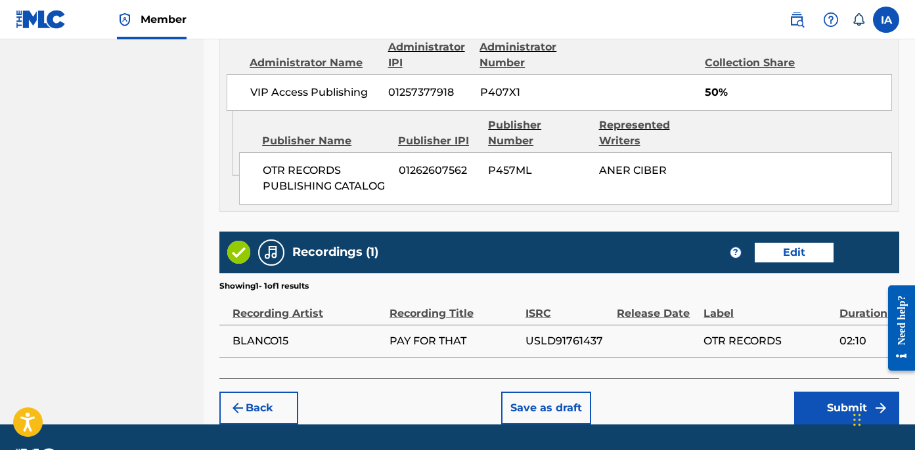
scroll to position [770, 0]
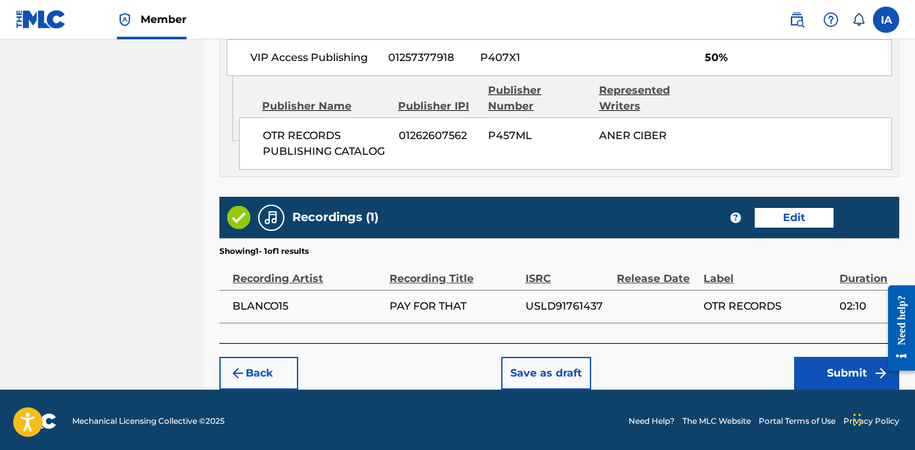
click at [816, 363] on button "Submit" at bounding box center [846, 373] width 105 height 33
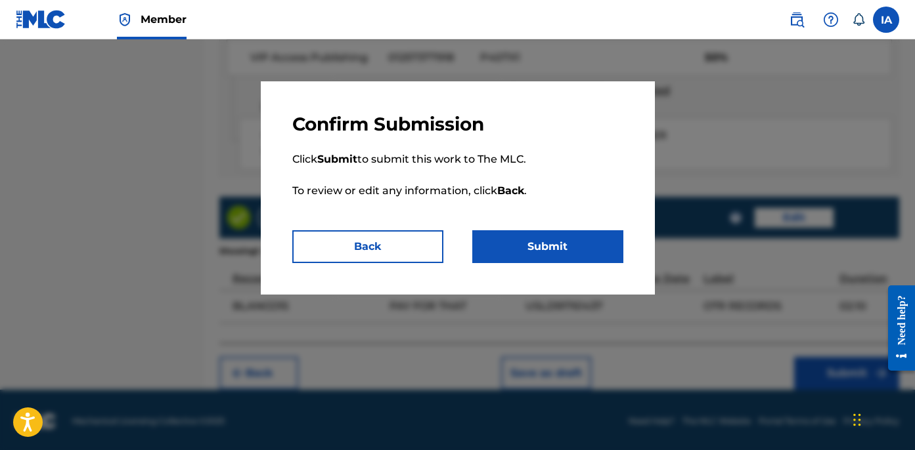
click at [580, 249] on button "Submit" at bounding box center [547, 246] width 151 height 33
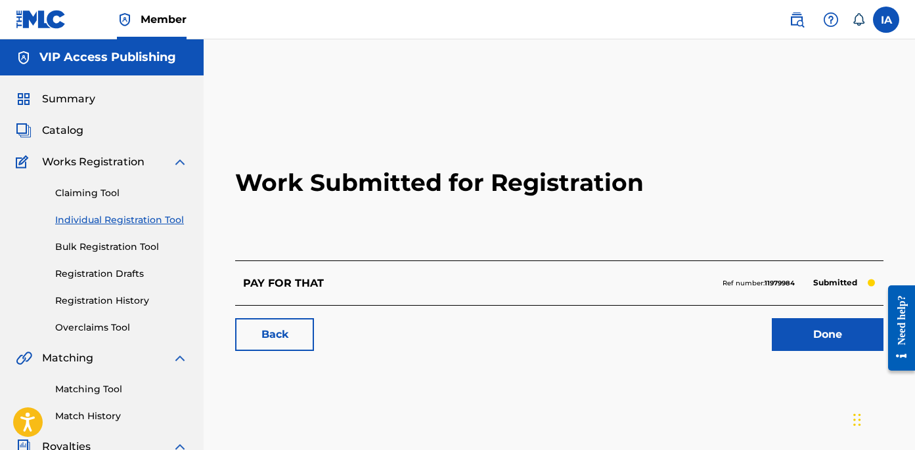
click at [351, 217] on h2 "Work Submitted for Registration" at bounding box center [559, 183] width 648 height 156
click at [142, 216] on link "Individual Registration Tool" at bounding box center [121, 220] width 133 height 14
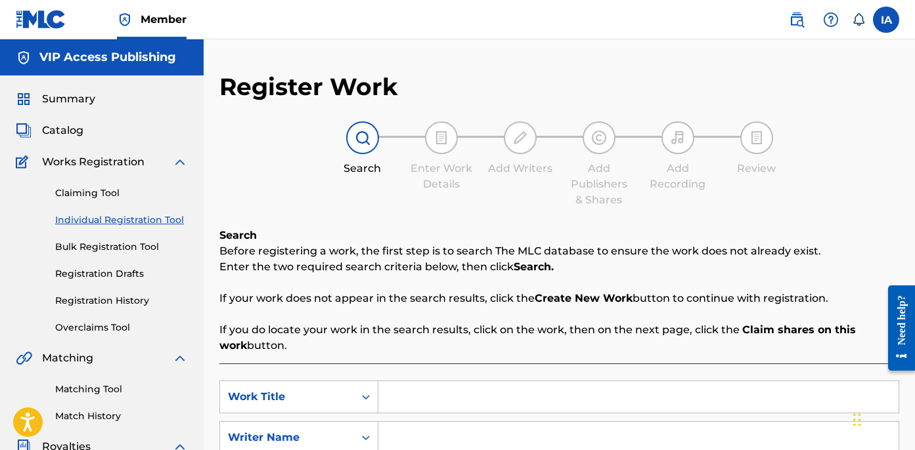
click at [324, 186] on div "Search Enter Work Details Add Writers Add Publishers & Shares Add Recording Rev…" at bounding box center [559, 164] width 680 height 87
click at [543, 390] on input "Search Form" at bounding box center [638, 398] width 520 height 32
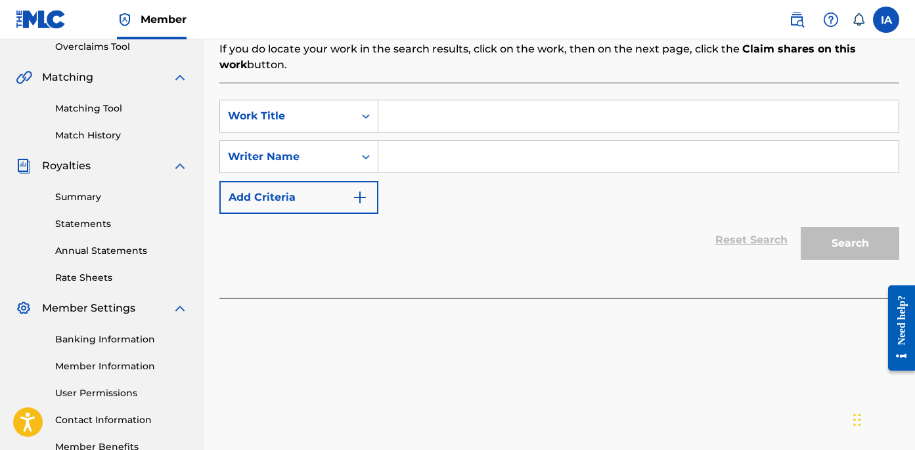
click at [586, 115] on input "Search Form" at bounding box center [638, 116] width 520 height 32
paste input "Face Flat"
type input "Face Flat"
click at [553, 168] on input "Search Form" at bounding box center [638, 157] width 520 height 32
paste input "CIBER ANER"
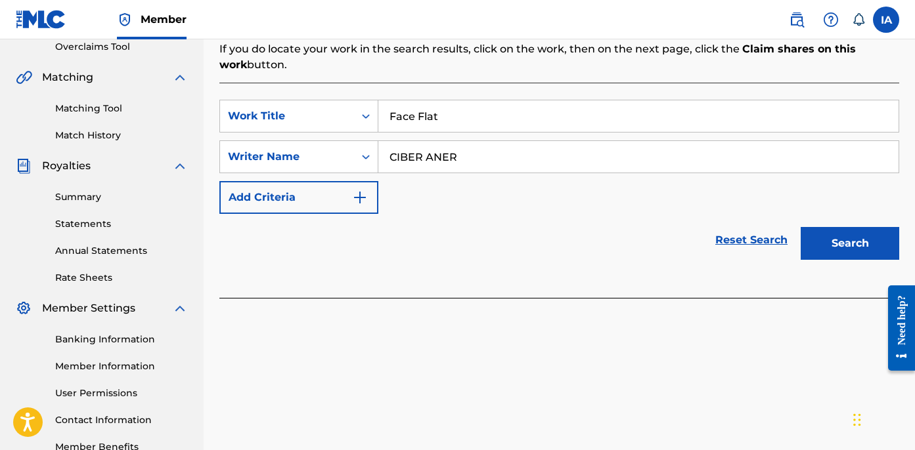
type input "CIBER ANER"
click at [823, 237] on button "Search" at bounding box center [849, 243] width 98 height 33
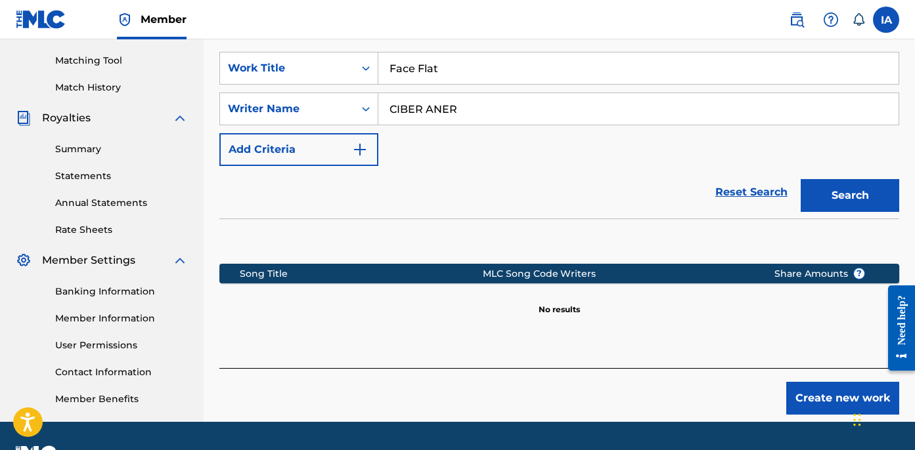
scroll to position [364, 0]
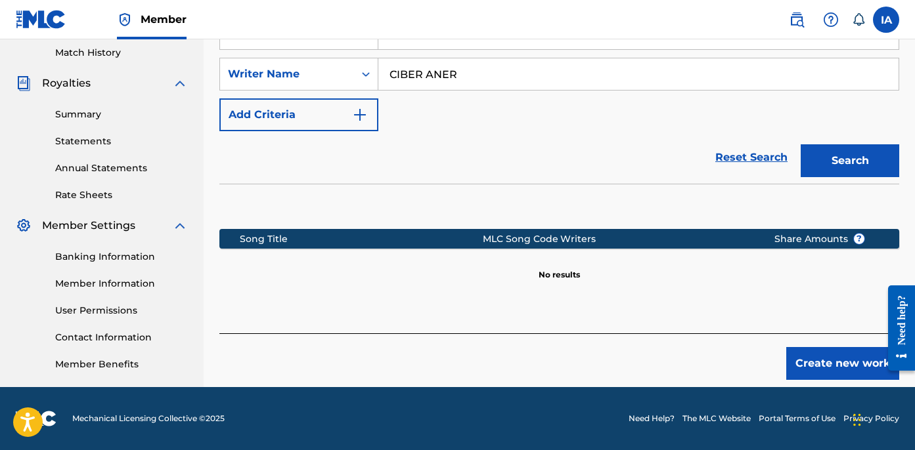
click at [822, 364] on button "Create new work" at bounding box center [842, 363] width 113 height 33
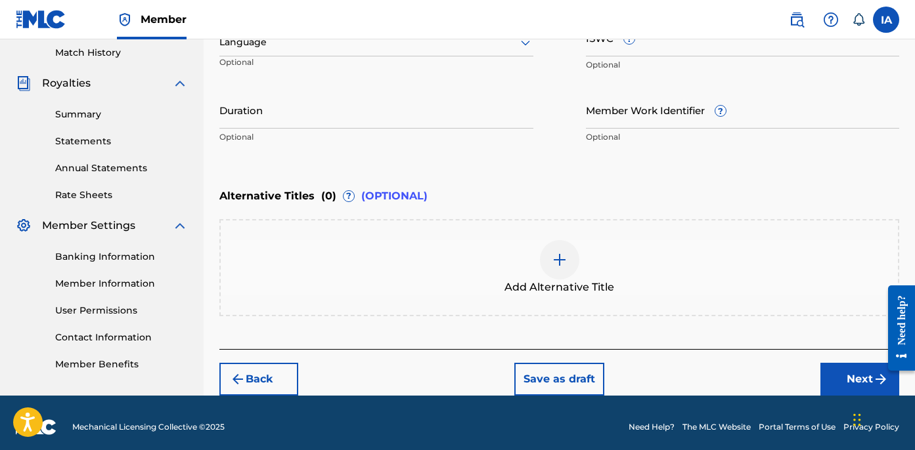
click at [483, 177] on div "Enter Work Details Enter work details for ‘ Face Flat ’ below. Work Title Face …" at bounding box center [559, 23] width 680 height 318
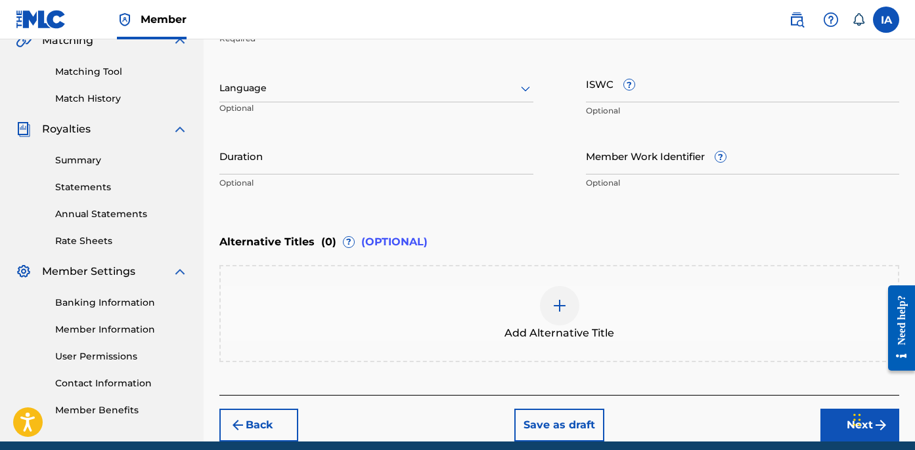
scroll to position [183, 0]
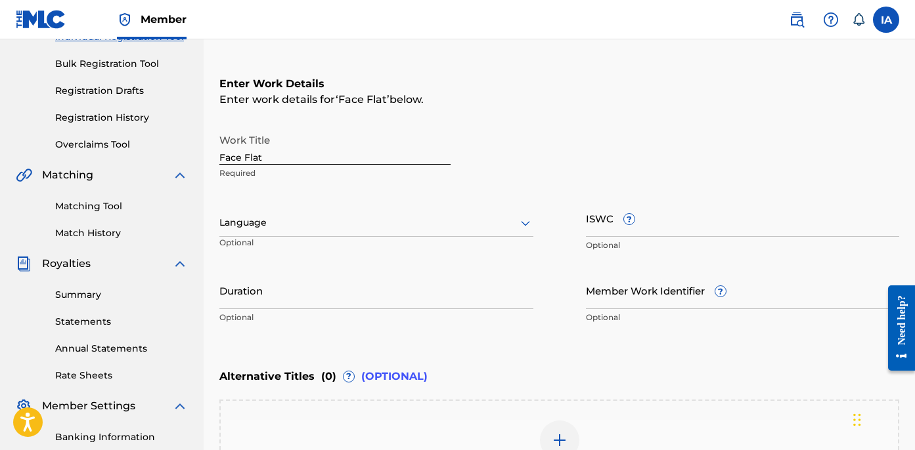
click at [398, 213] on div "Language" at bounding box center [376, 223] width 314 height 28
click at [371, 219] on div at bounding box center [376, 223] width 314 height 16
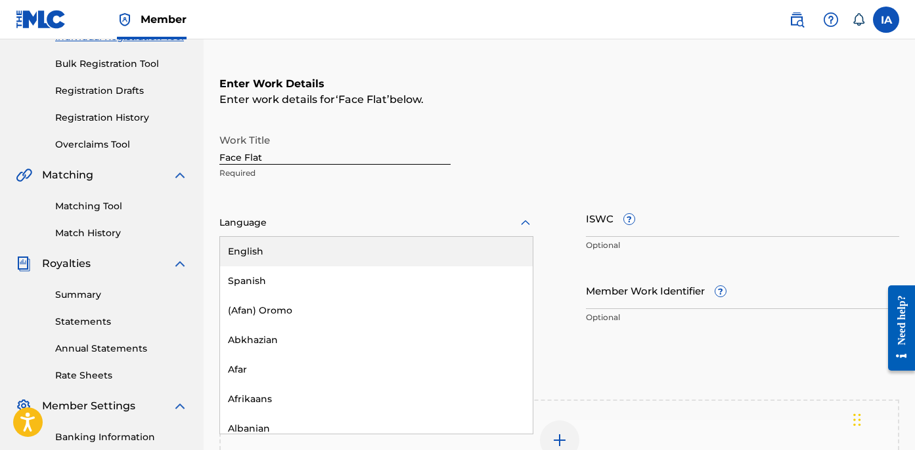
drag, startPoint x: 365, startPoint y: 246, endPoint x: 346, endPoint y: 187, distance: 61.5
click at [364, 246] on div "English" at bounding box center [376, 252] width 313 height 30
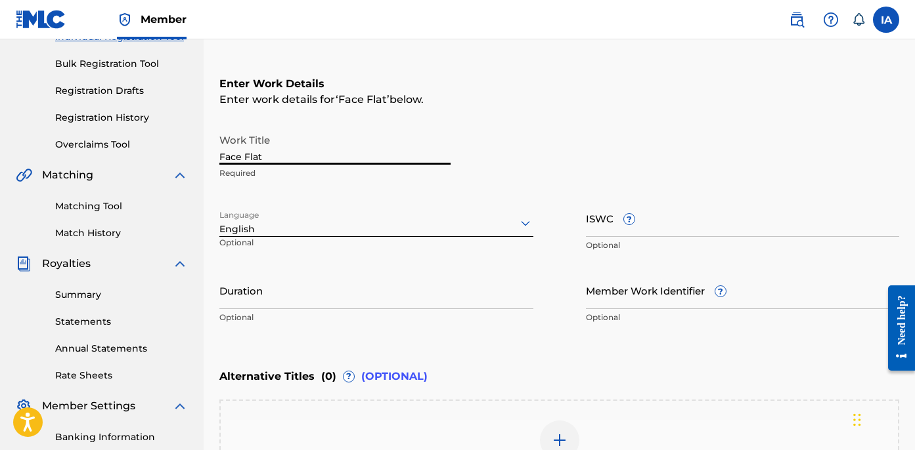
click at [346, 162] on input "Face Flat" at bounding box center [334, 145] width 231 height 37
type input "FACE FLAT"
click at [305, 291] on input "Duration" at bounding box center [376, 290] width 314 height 37
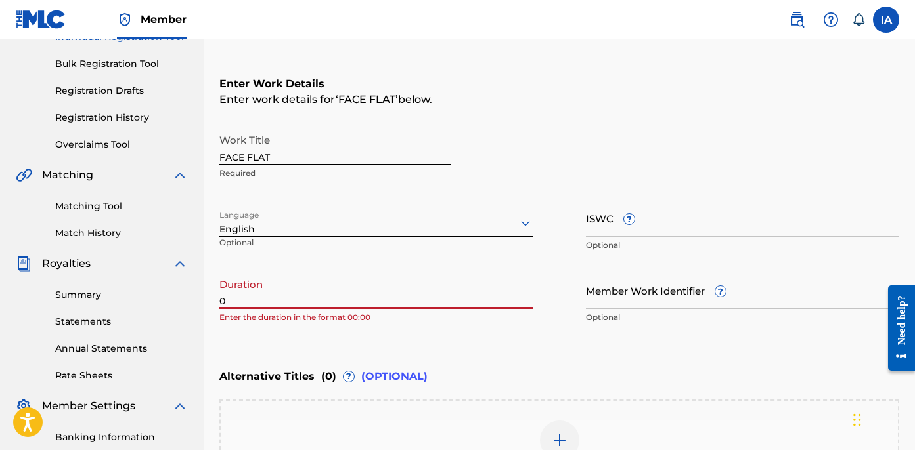
paste input "2:08"
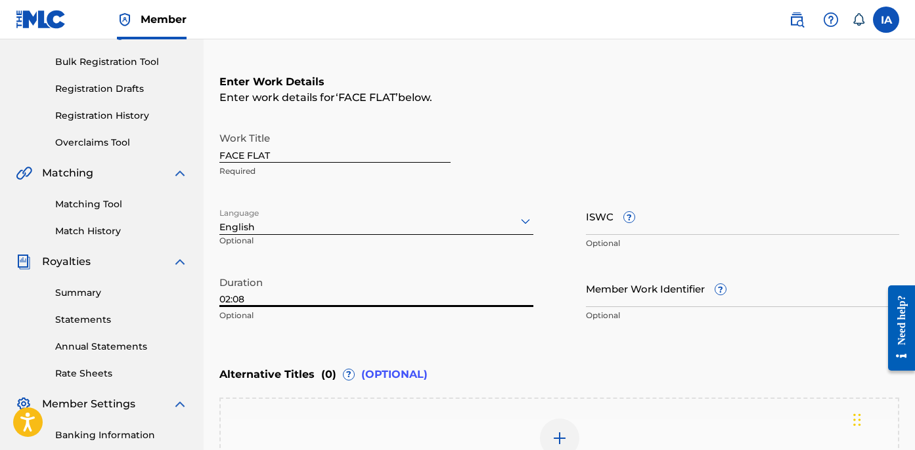
scroll to position [372, 0]
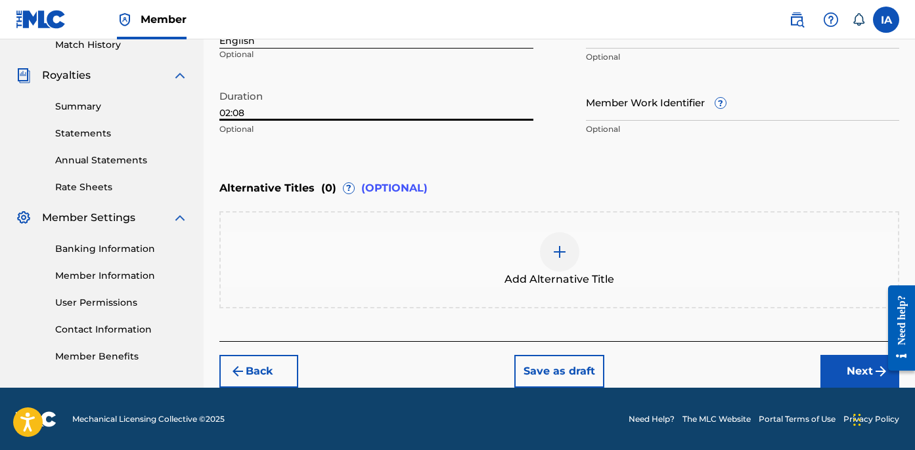
type input "02:08"
click at [576, 240] on div "Add Alternative Title" at bounding box center [559, 259] width 677 height 55
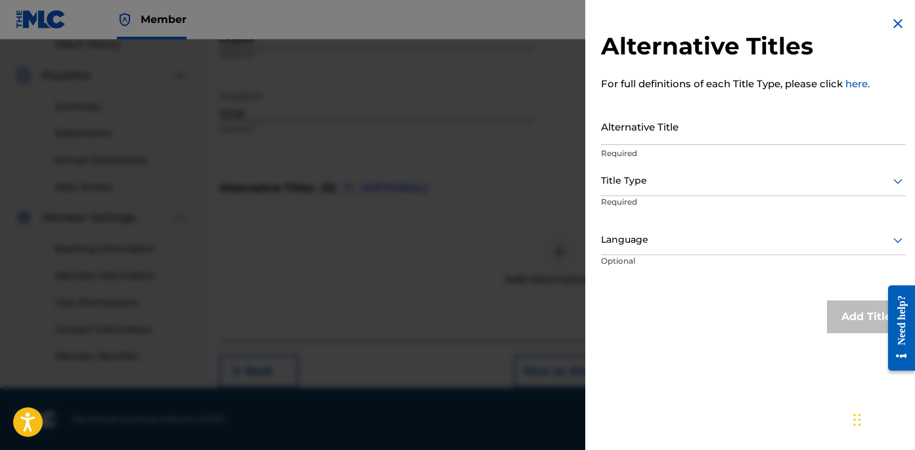
click at [738, 121] on input "Alternative Title" at bounding box center [753, 126] width 305 height 37
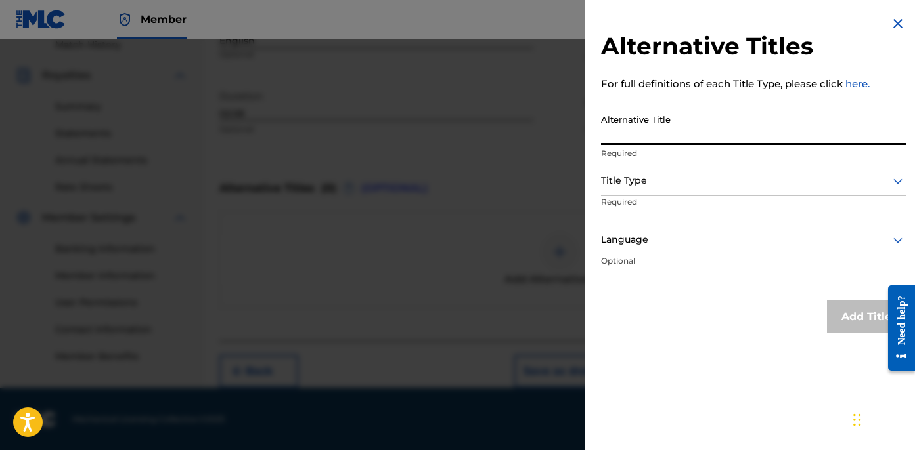
click at [683, 133] on input "Alternative Title" at bounding box center [753, 126] width 305 height 37
paste input "Face Flat feat [PERSON_NAME] One"
type input "FACE FLAT FEAT [PERSON_NAME] ONE"
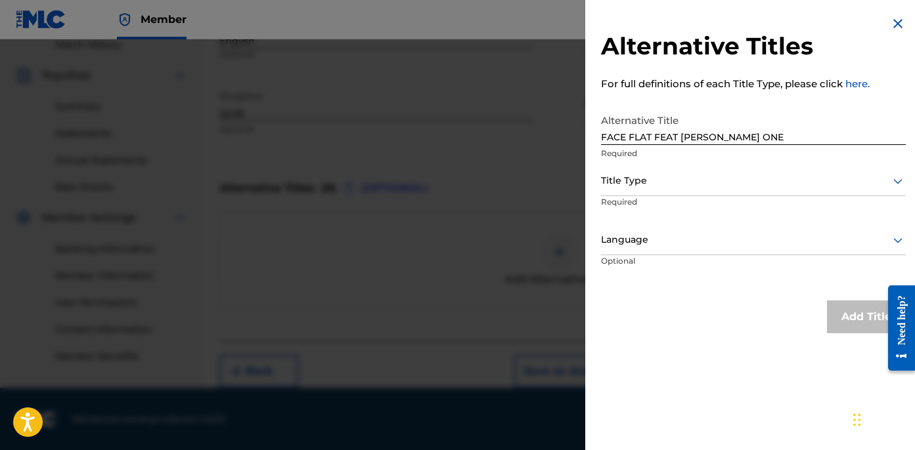
click at [655, 197] on p "Required" at bounding box center [651, 211] width 100 height 30
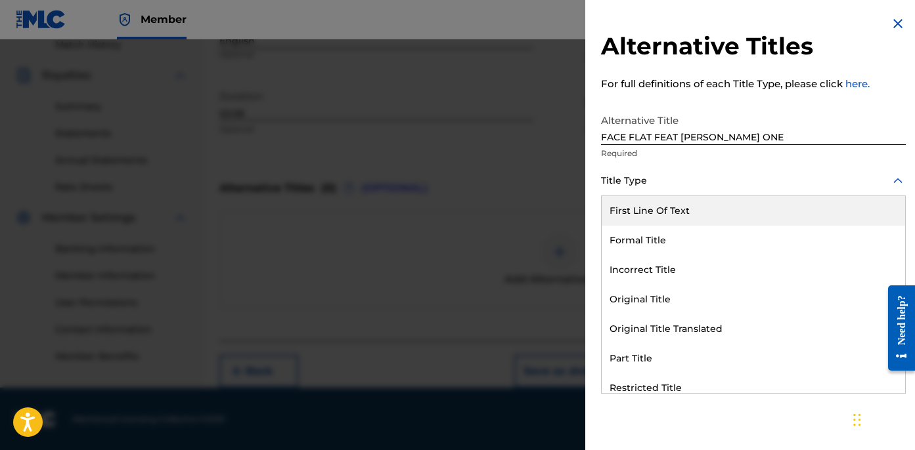
click at [678, 183] on div at bounding box center [753, 181] width 305 height 16
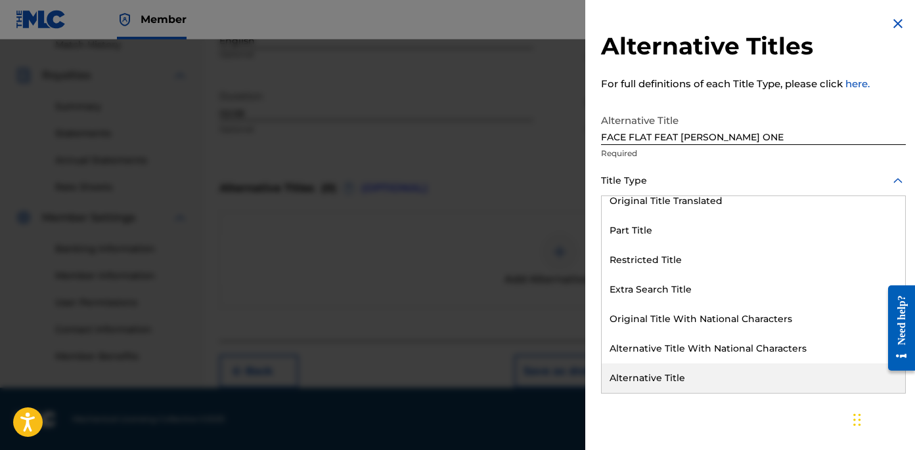
click at [697, 376] on div "Alternative Title" at bounding box center [752, 379] width 303 height 30
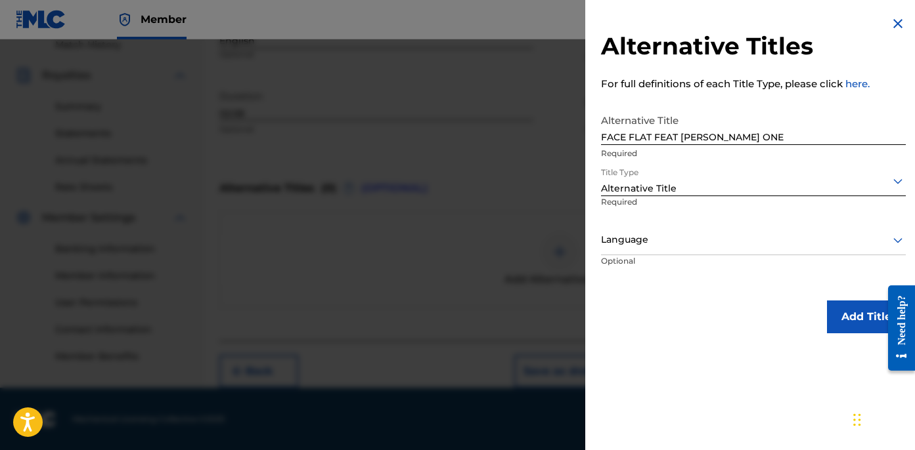
click at [672, 244] on div at bounding box center [753, 240] width 305 height 16
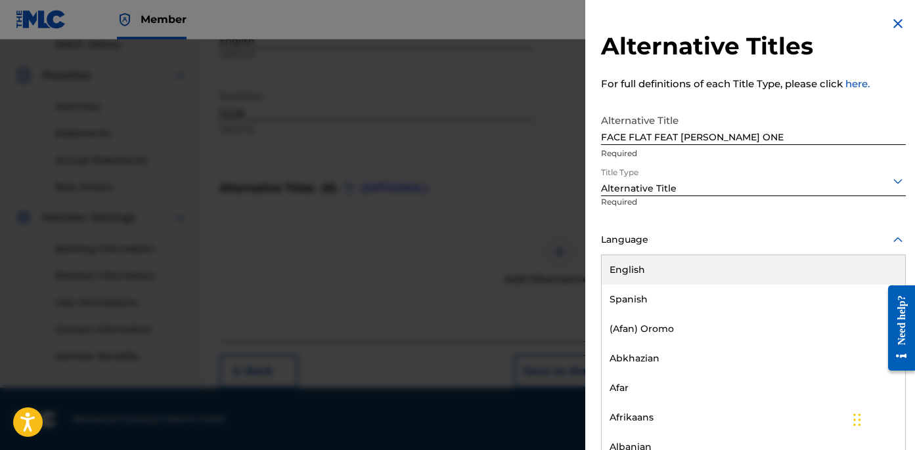
scroll to position [1, 0]
click at [676, 271] on div "English" at bounding box center [752, 270] width 303 height 30
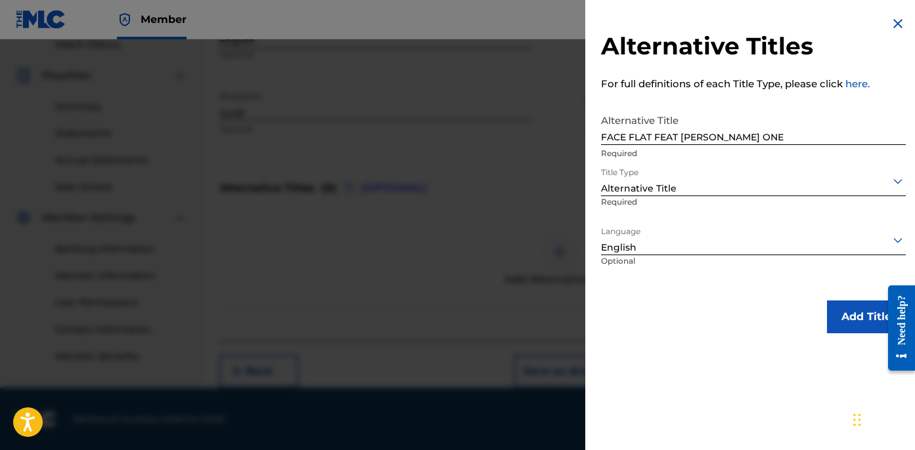
scroll to position [0, 0]
click at [860, 324] on button "Add Title" at bounding box center [866, 317] width 79 height 33
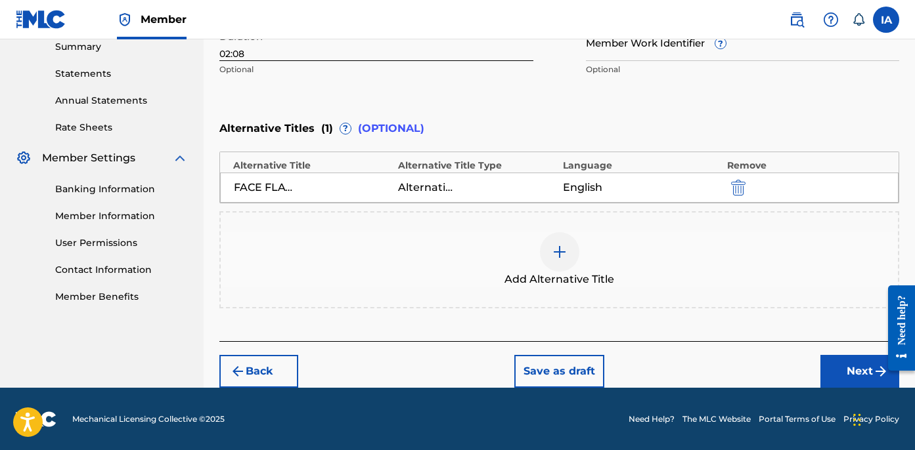
scroll to position [432, 0]
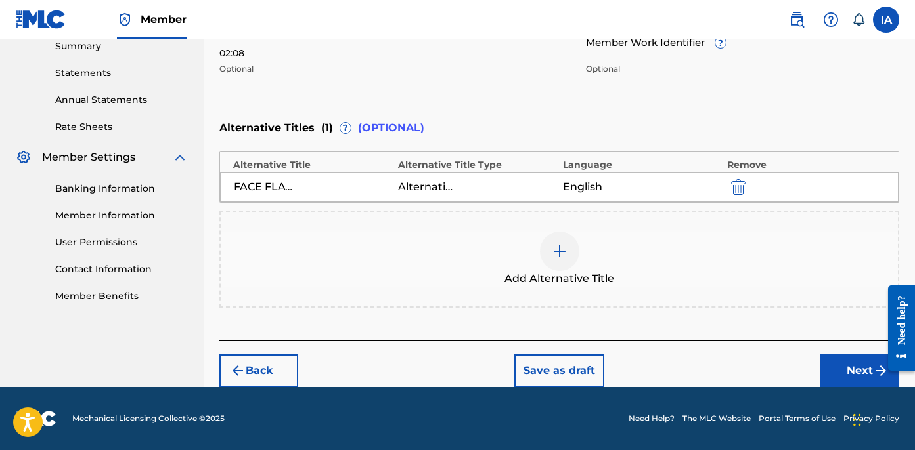
click at [844, 376] on button "Next" at bounding box center [859, 371] width 79 height 33
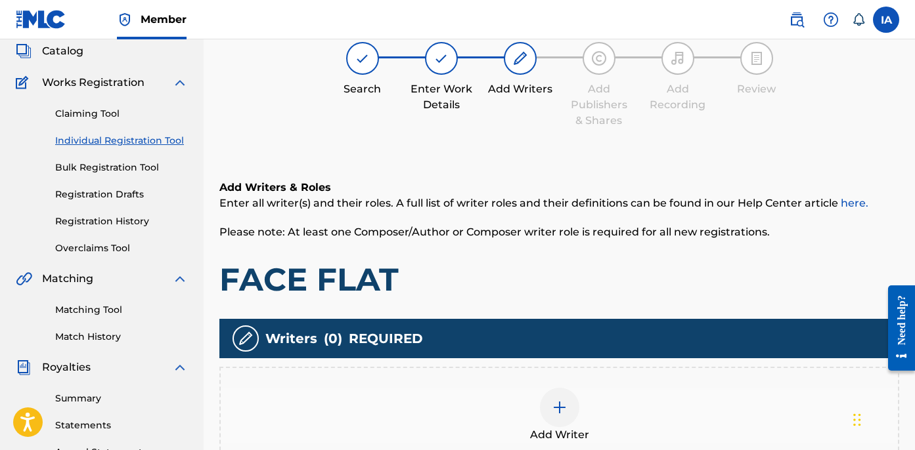
scroll to position [59, 0]
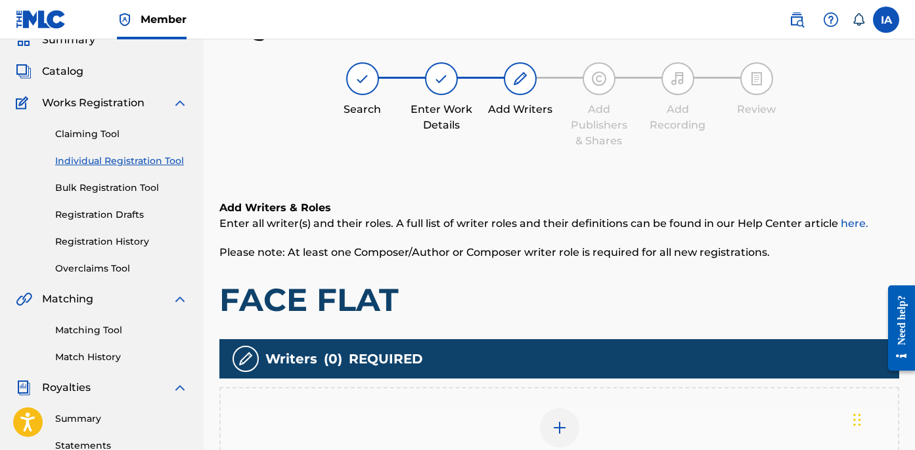
click at [628, 282] on h1 "FACE FLAT" at bounding box center [559, 299] width 680 height 39
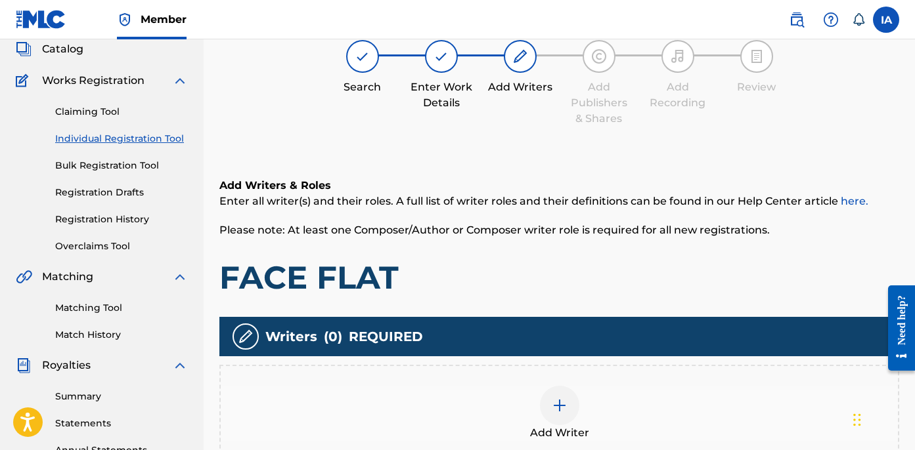
scroll to position [308, 0]
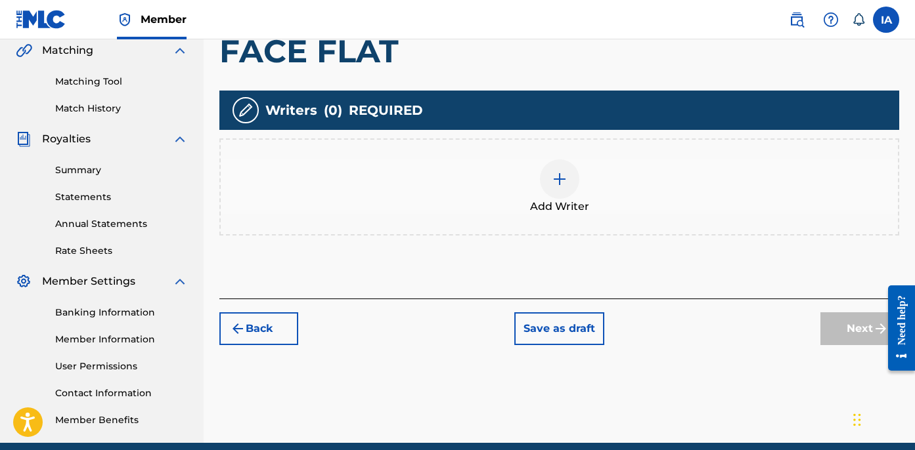
drag, startPoint x: 461, startPoint y: 259, endPoint x: 435, endPoint y: 249, distance: 28.3
click at [460, 260] on div "Add Writers & Roles Enter all writer(s) and their roles. A full list of writer …" at bounding box center [559, 109] width 680 height 379
click at [424, 194] on div "Add Writer" at bounding box center [559, 187] width 677 height 55
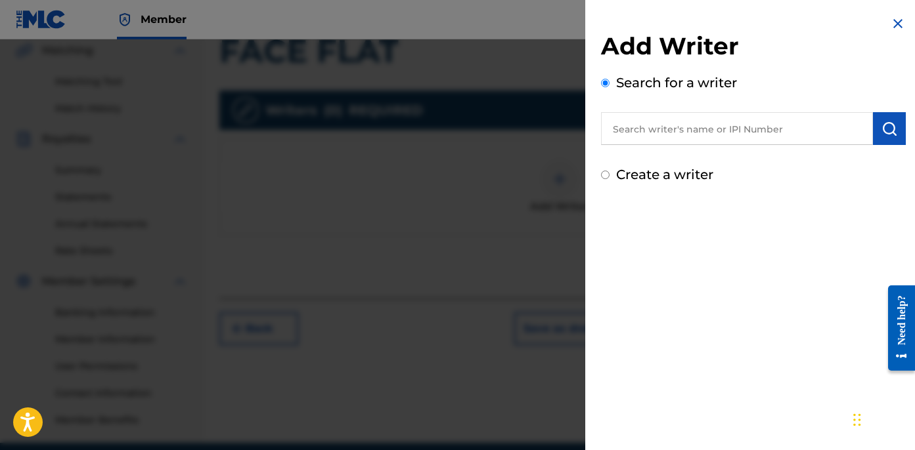
click at [766, 187] on div "Add Writer Search for a writer Create a writer" at bounding box center [753, 100] width 336 height 200
click at [734, 135] on input "text" at bounding box center [737, 128] width 272 height 33
paste input "CIBER ANER"
type input "CIBER ANER"
click at [881, 127] on img "submit" at bounding box center [889, 129] width 16 height 16
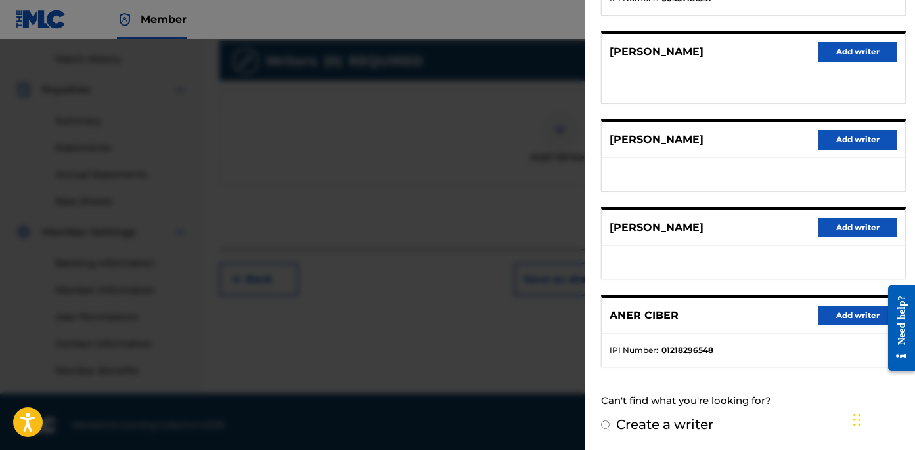
scroll to position [364, 0]
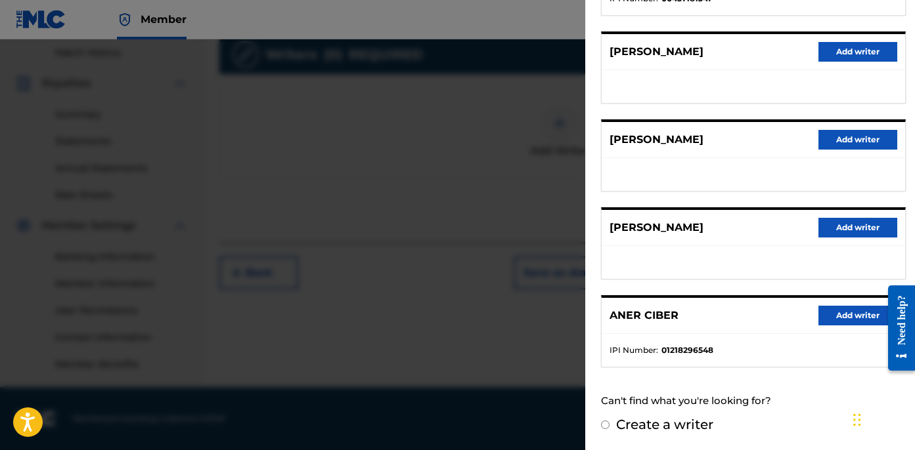
click at [850, 323] on button "Add writer" at bounding box center [857, 316] width 79 height 20
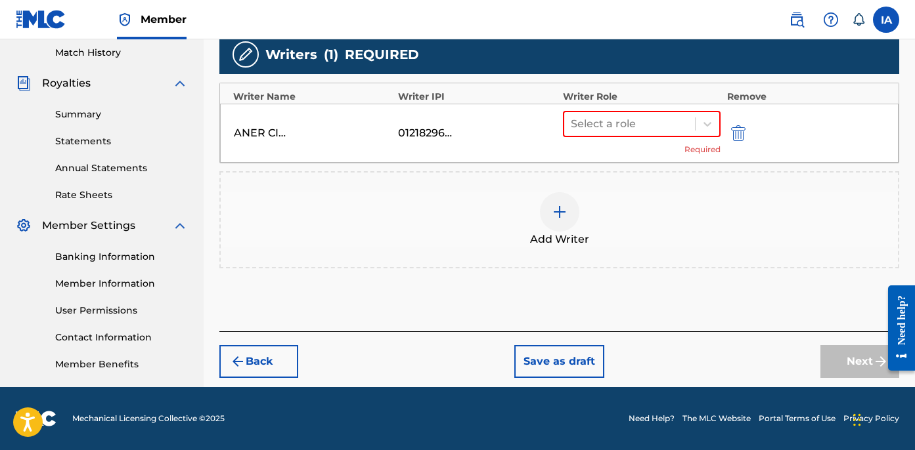
click at [617, 138] on div "Select a role Required" at bounding box center [642, 133] width 158 height 45
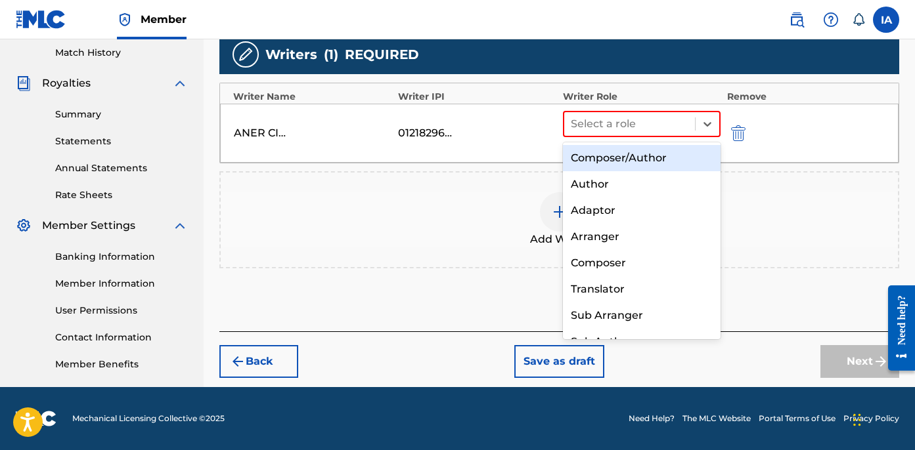
drag, startPoint x: 620, startPoint y: 127, endPoint x: 620, endPoint y: 205, distance: 77.5
click at [620, 128] on div at bounding box center [630, 124] width 118 height 18
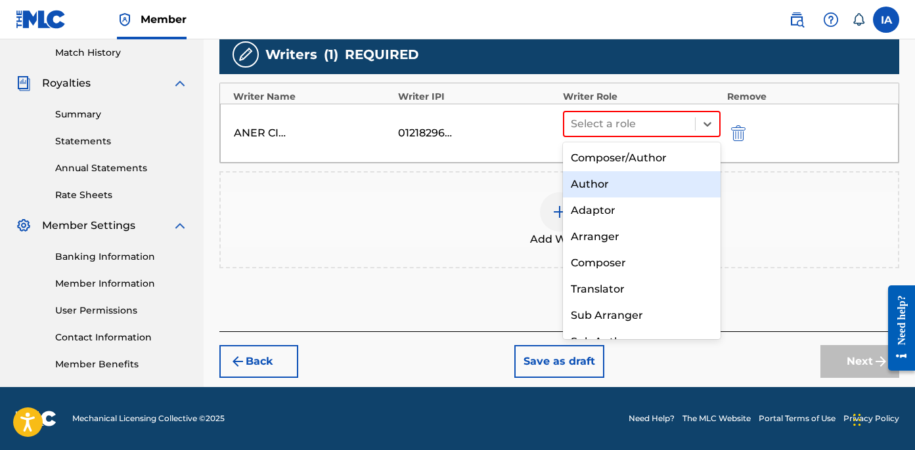
click at [642, 189] on div "Author" at bounding box center [642, 184] width 158 height 26
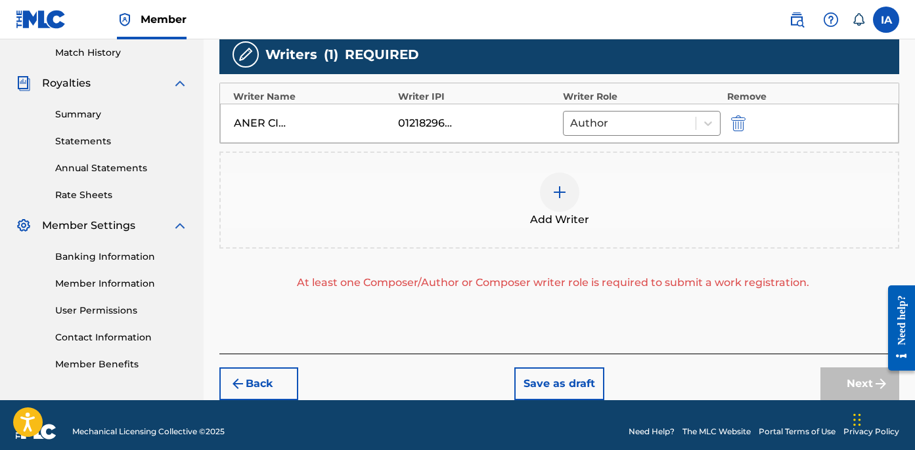
click at [633, 181] on div "Add Writer" at bounding box center [559, 200] width 677 height 55
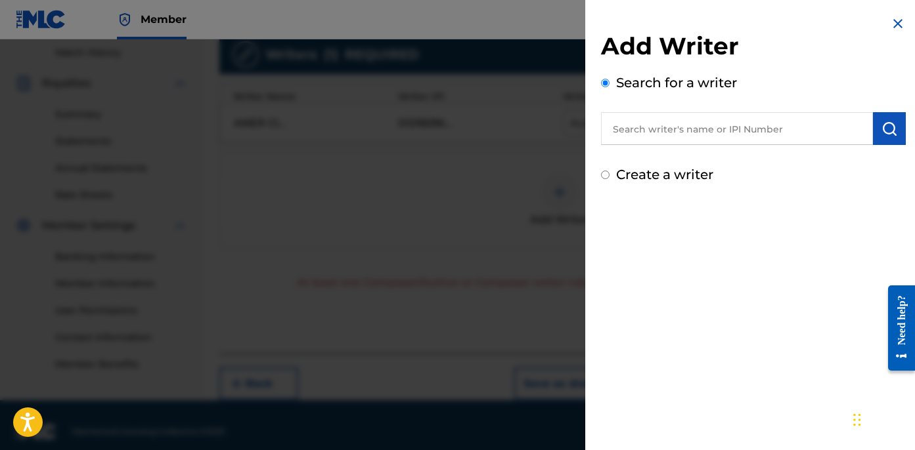
click at [671, 186] on div "Add Writer Search for a writer Create a writer" at bounding box center [753, 100] width 336 height 200
click at [636, 186] on div "Add Writer Search for a writer Create a writer" at bounding box center [753, 100] width 336 height 200
click at [637, 183] on div "Create a writer" at bounding box center [753, 175] width 305 height 20
click at [634, 173] on label "Create a writer" at bounding box center [664, 175] width 97 height 16
radio input "true"
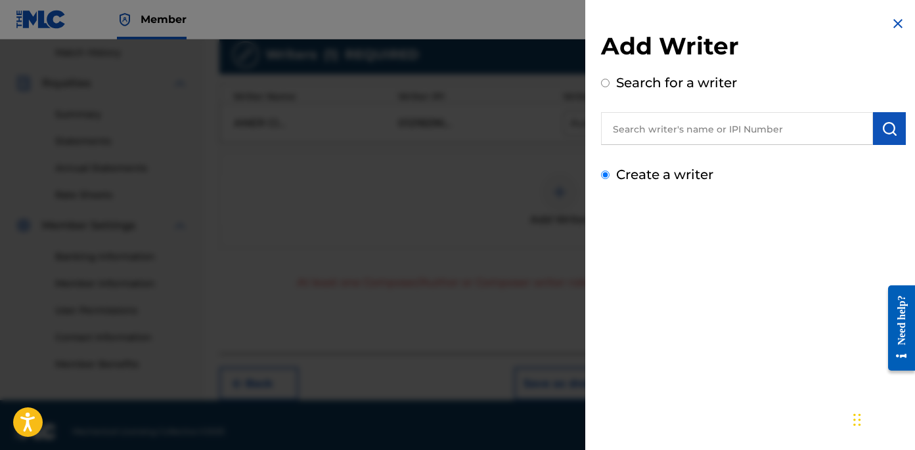
click at [609, 173] on input "Create a writer" at bounding box center [605, 175] width 9 height 9
radio input "false"
radio input "true"
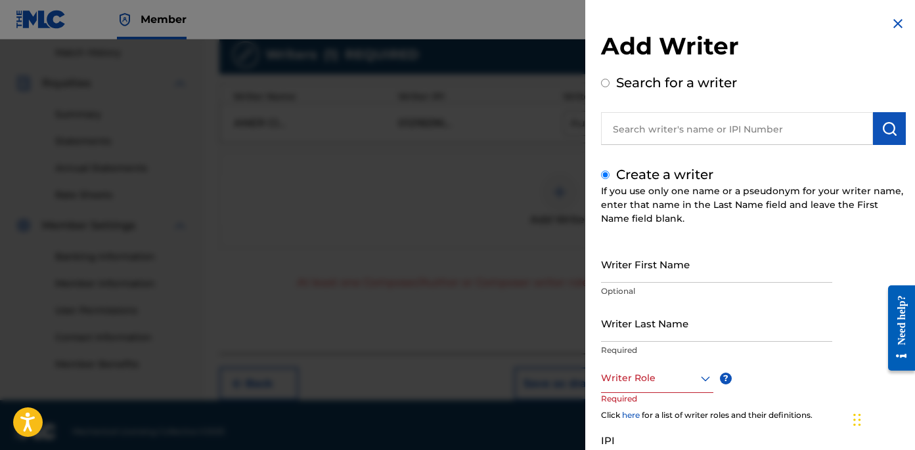
click at [673, 311] on input "Writer Last Name" at bounding box center [716, 323] width 231 height 37
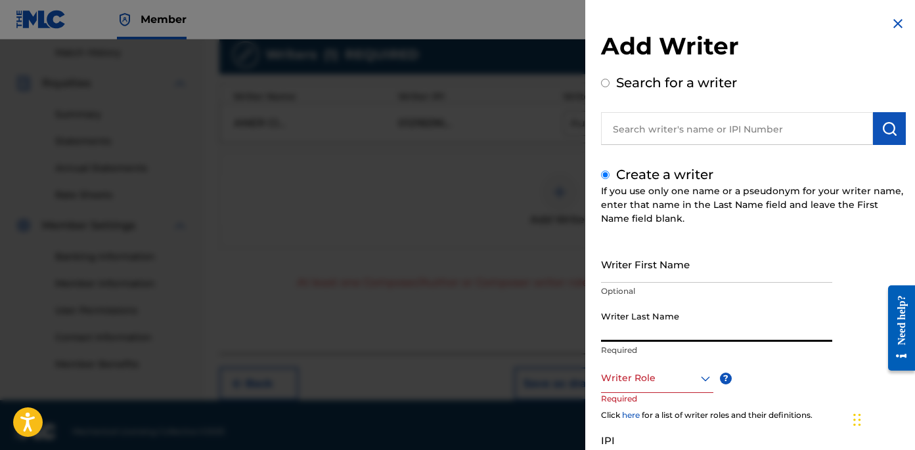
paste input "UNKNOWN WRITER"
click at [677, 330] on input "UNKNOWN WRITER" at bounding box center [716, 323] width 231 height 37
click at [676, 328] on input "UNKNOWN WRITER" at bounding box center [716, 323] width 231 height 37
click at [676, 329] on input "UNKNOWN WRITER" at bounding box center [716, 323] width 231 height 37
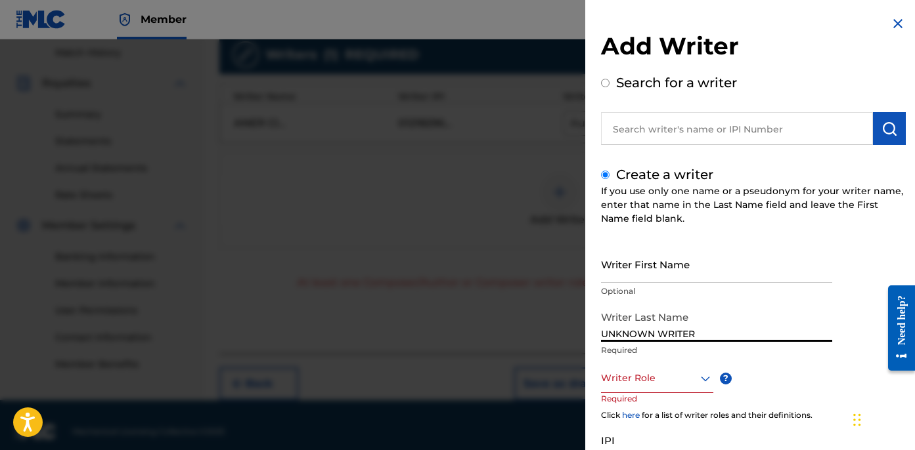
click at [676, 329] on input "UNKNOWN WRITER" at bounding box center [716, 323] width 231 height 37
type input "UNKNOWN"
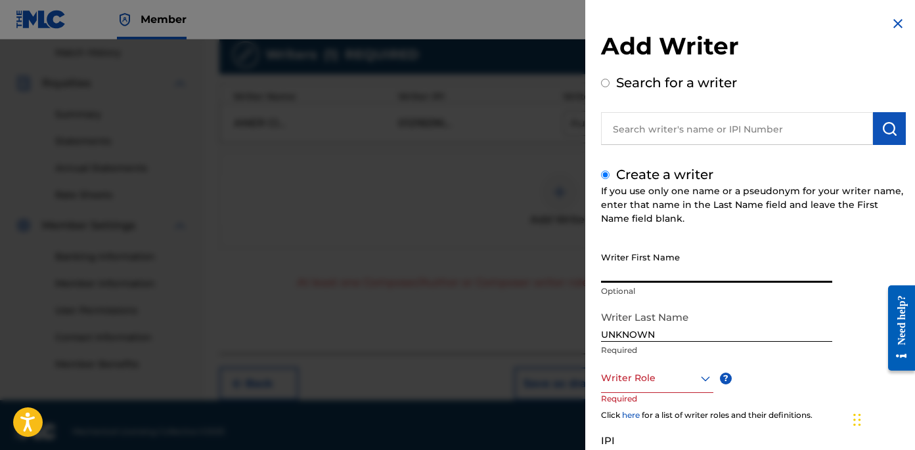
click at [657, 263] on input "Writer First Name" at bounding box center [716, 264] width 231 height 37
paste input "WRITER"
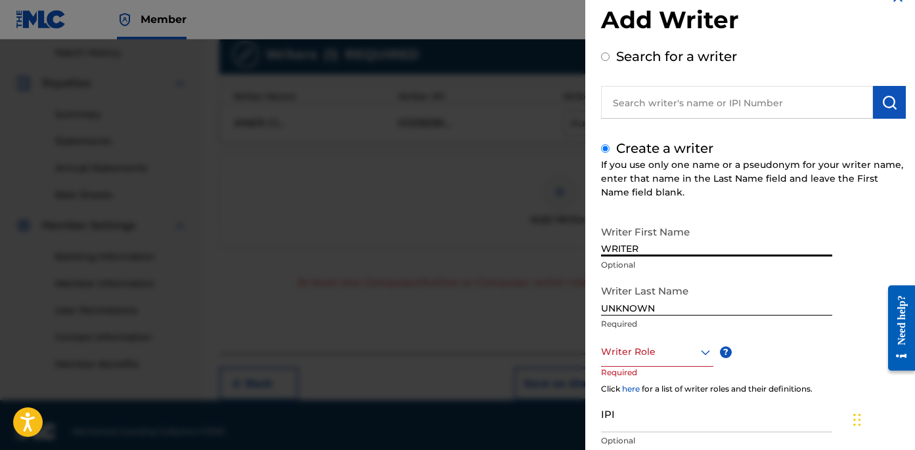
scroll to position [47, 0]
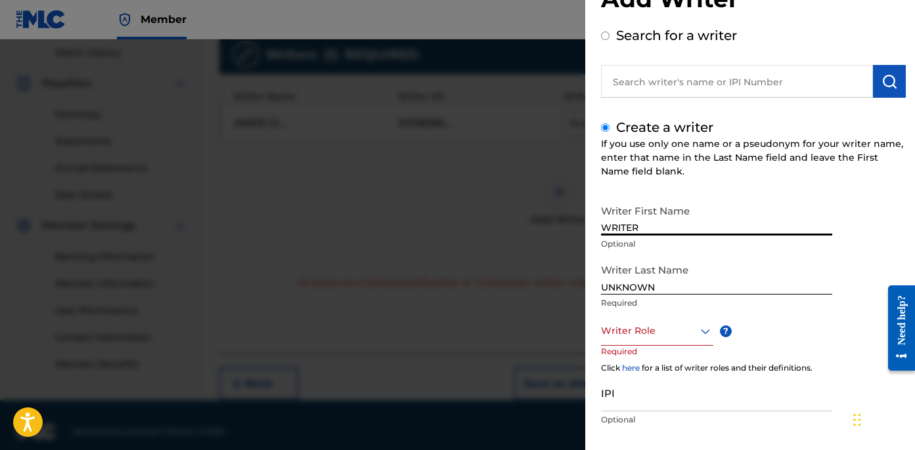
type input "WRITER"
click at [654, 337] on div at bounding box center [657, 331] width 112 height 16
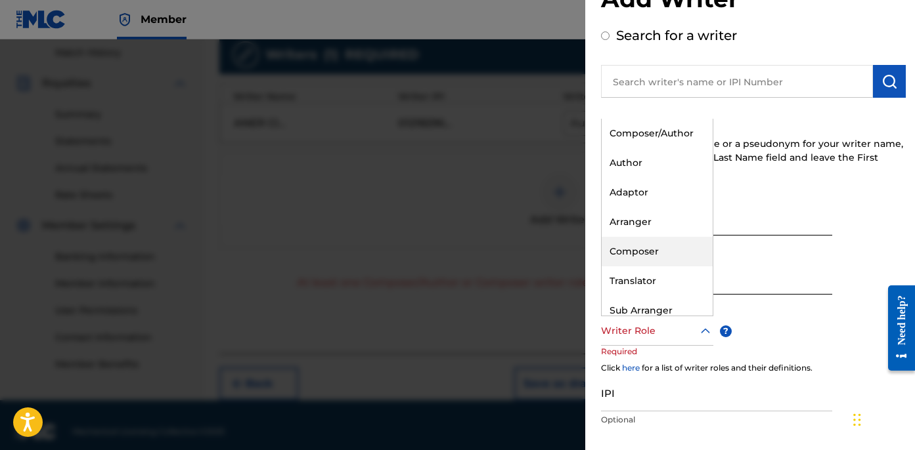
click at [665, 258] on div "Composer" at bounding box center [656, 252] width 111 height 30
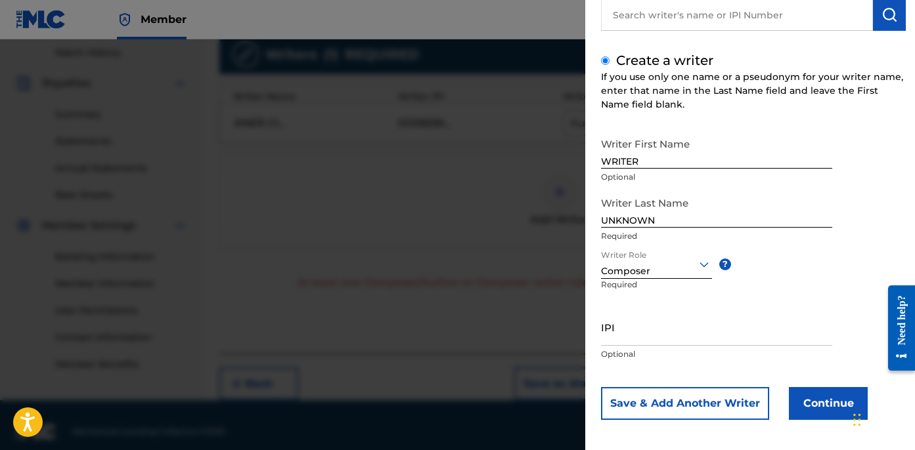
scroll to position [120, 0]
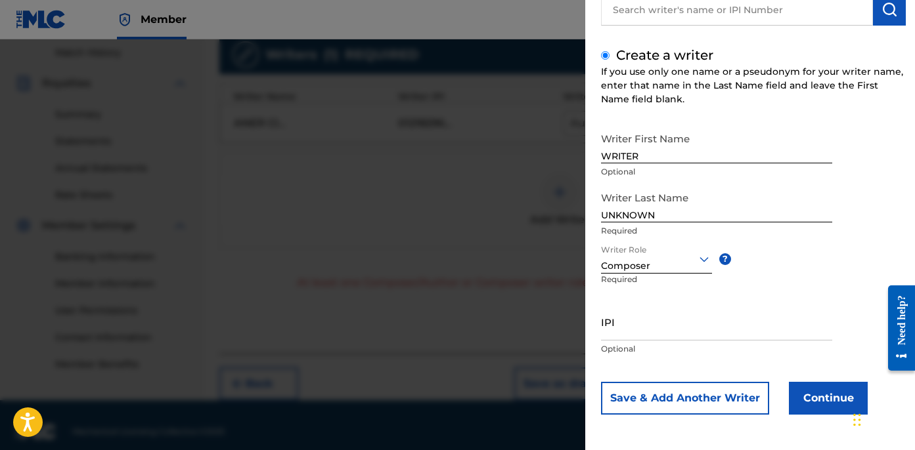
click at [820, 399] on button "Continue" at bounding box center [828, 398] width 79 height 33
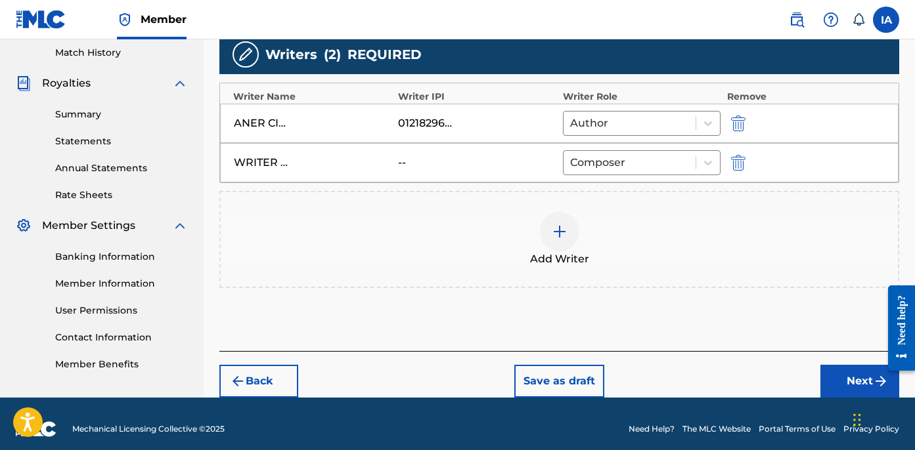
click at [846, 374] on button "Next" at bounding box center [859, 381] width 79 height 33
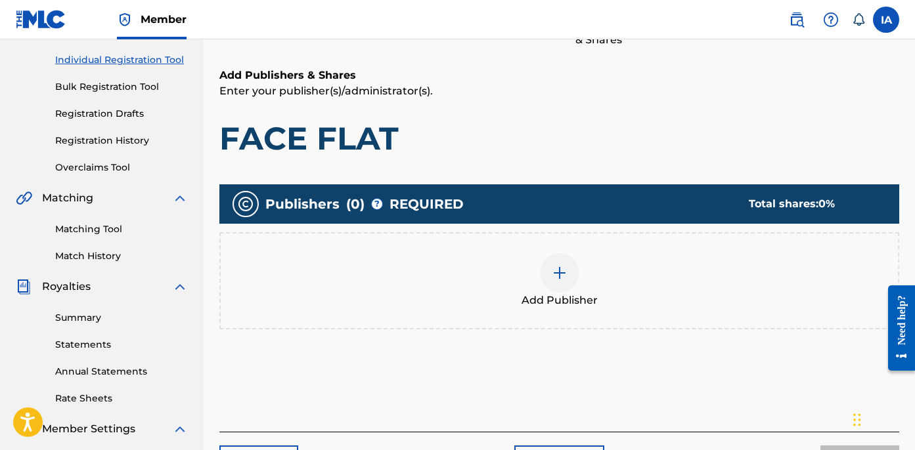
scroll to position [231, 0]
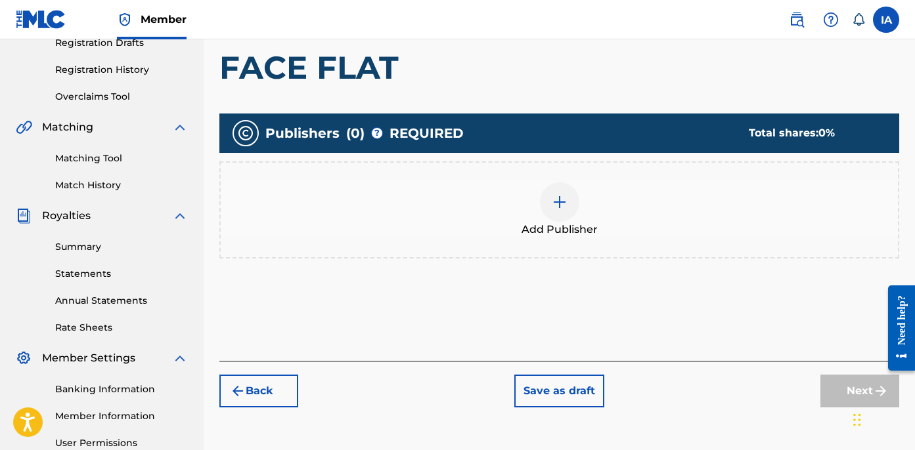
click at [615, 207] on div "Add Publisher" at bounding box center [559, 210] width 677 height 55
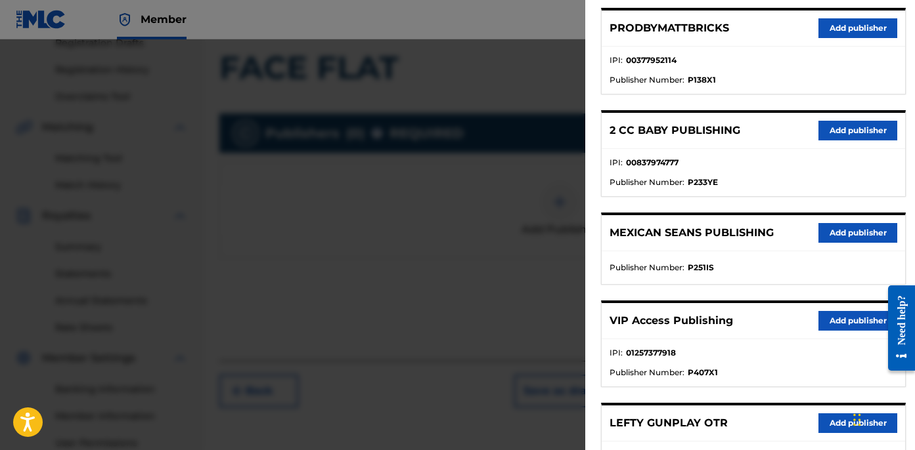
scroll to position [0, 0]
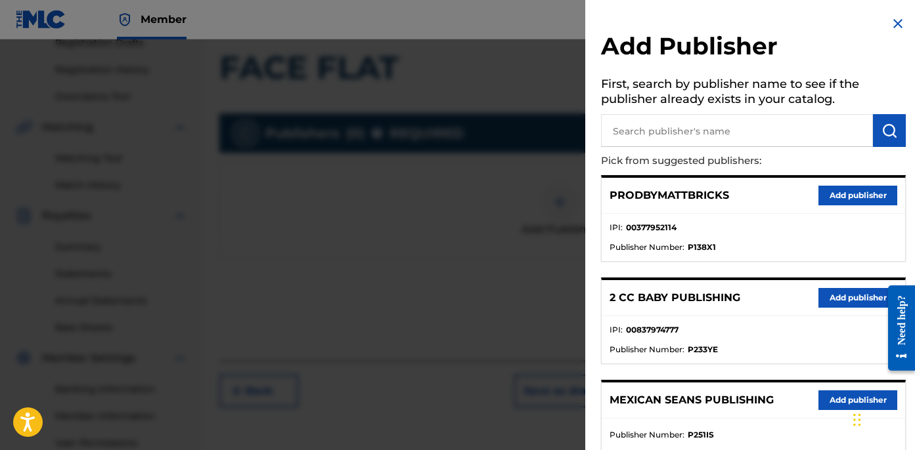
click at [745, 130] on input "text" at bounding box center [737, 130] width 272 height 33
type input "OTR"
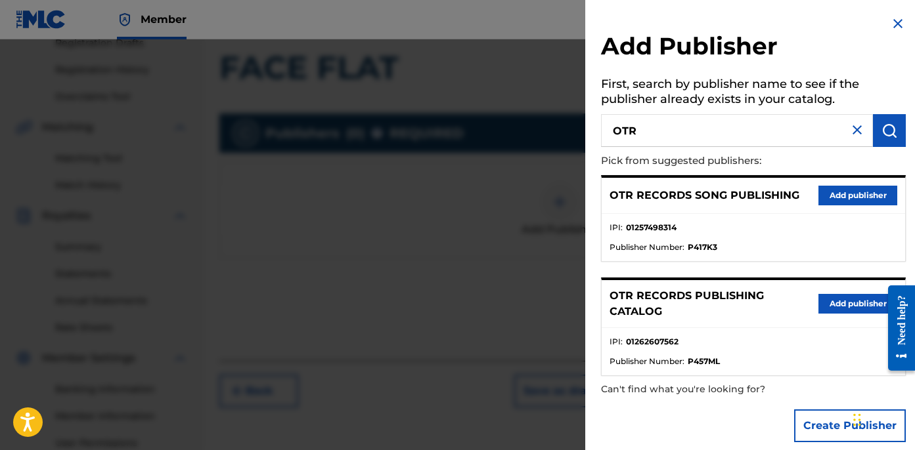
click at [740, 223] on li "IPI : 01257498314" at bounding box center [753, 232] width 288 height 20
drag, startPoint x: 773, startPoint y: 349, endPoint x: 866, endPoint y: 288, distance: 111.5
click at [788, 336] on li "IPI : 01262607562" at bounding box center [753, 346] width 288 height 20
click at [846, 307] on button "Add publisher" at bounding box center [857, 304] width 79 height 20
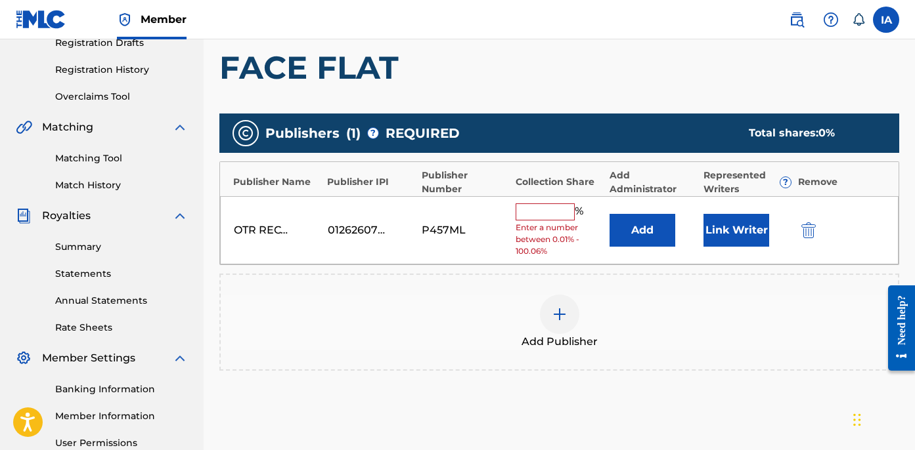
click at [538, 204] on input "text" at bounding box center [544, 212] width 59 height 17
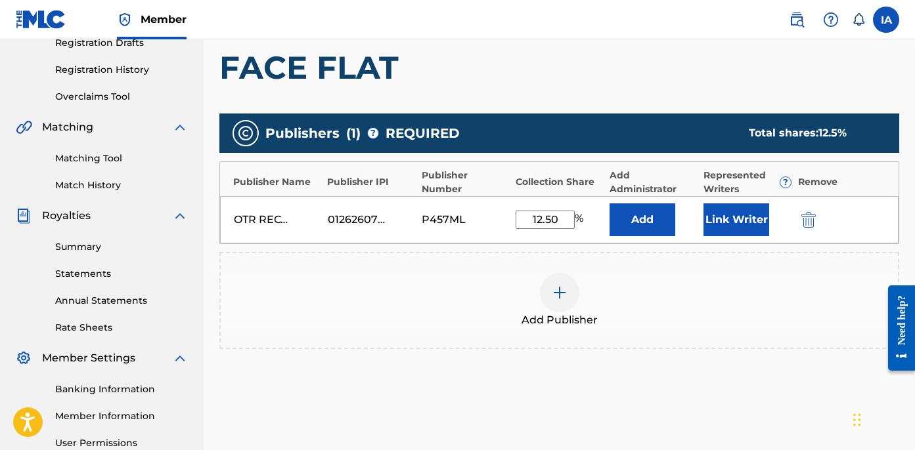
drag, startPoint x: 565, startPoint y: 221, endPoint x: 435, endPoint y: 164, distance: 142.0
click at [449, 169] on div "Publisher Name Publisher IPI Publisher Number Collection Share Add Administrato…" at bounding box center [559, 203] width 680 height 83
type input "25"
drag, startPoint x: 558, startPoint y: 158, endPoint x: 554, endPoint y: 209, distance: 51.4
click at [558, 159] on div "Publishers ( 1 ) ? REQUIRED Total shares: 25 % Publisher Name Publisher IPI Pub…" at bounding box center [559, 232] width 680 height 236
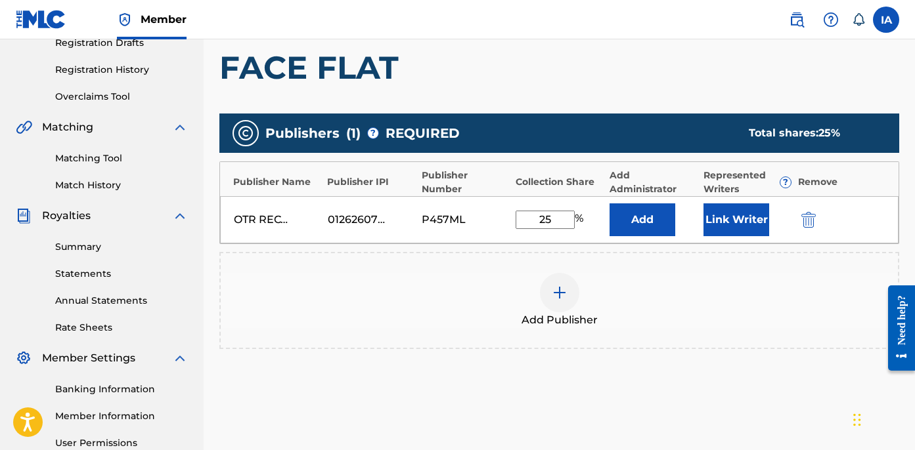
drag, startPoint x: 557, startPoint y: 220, endPoint x: 466, endPoint y: 173, distance: 101.9
click at [481, 183] on div "Publisher Name Publisher IPI Publisher Number Collection Share Add Administrato…" at bounding box center [559, 203] width 680 height 83
click at [659, 217] on button "Add" at bounding box center [642, 220] width 66 height 33
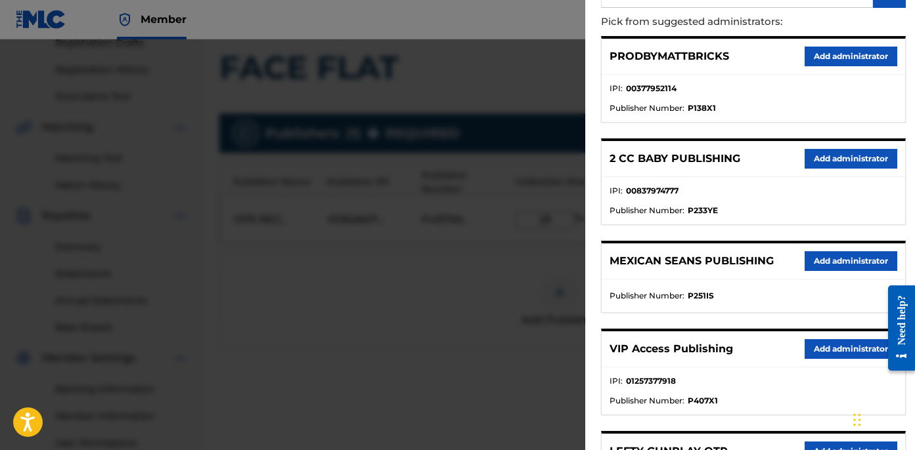
scroll to position [249, 0]
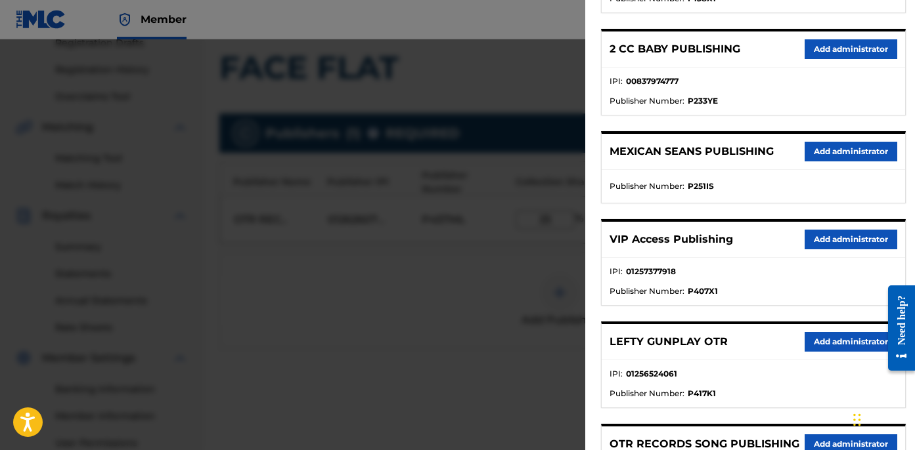
click at [852, 238] on button "Add administrator" at bounding box center [850, 240] width 93 height 20
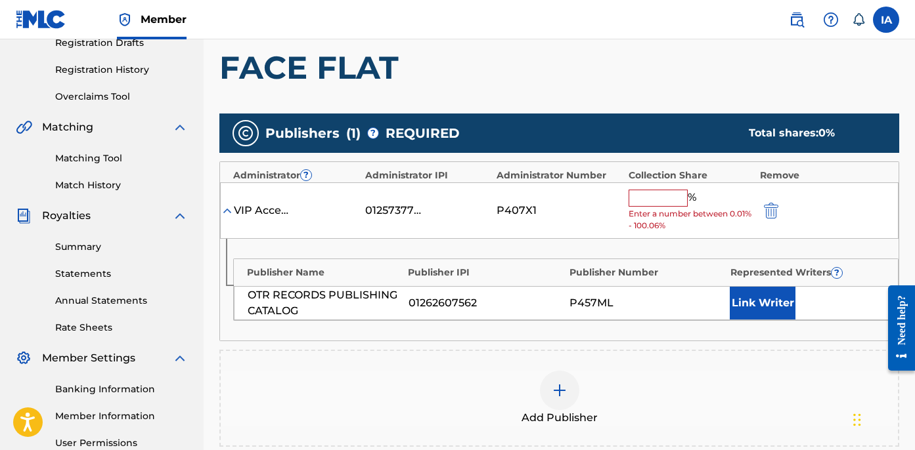
click at [654, 204] on input "text" at bounding box center [657, 198] width 59 height 17
paste input "25"
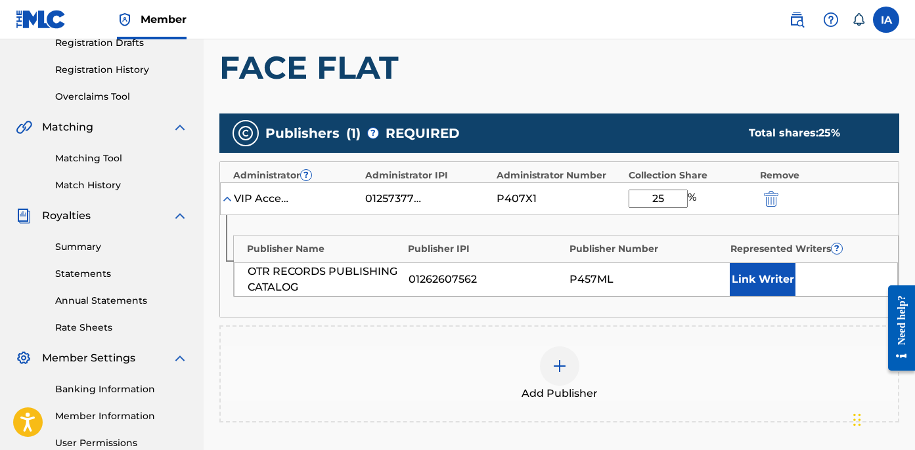
type input "25"
click at [789, 282] on button "Link Writer" at bounding box center [763, 279] width 66 height 33
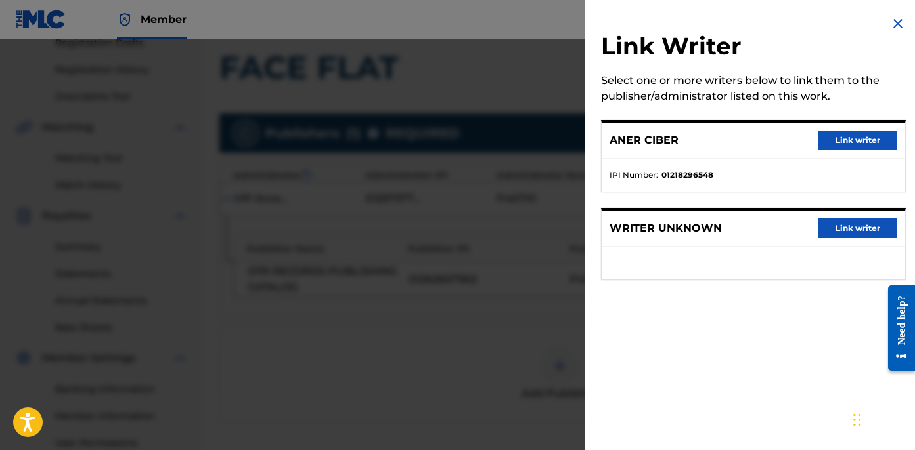
click at [825, 142] on button "Link writer" at bounding box center [857, 141] width 79 height 20
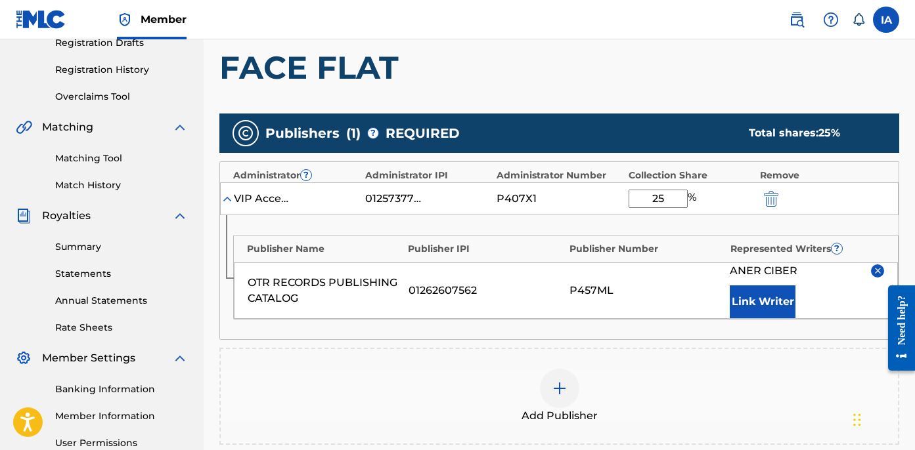
click at [684, 105] on div "Add Publishers & Shares Enter your publisher(s)/administrator(s). FACE FLAT Pub…" at bounding box center [559, 272] width 680 height 551
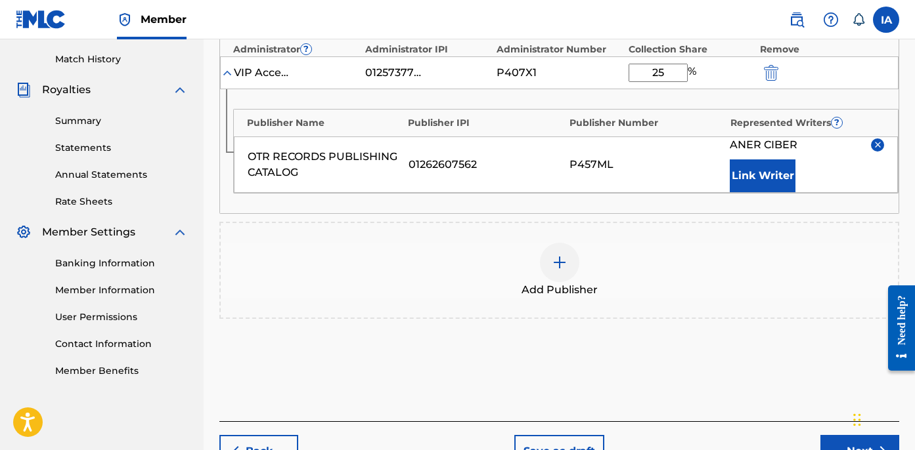
scroll to position [438, 0]
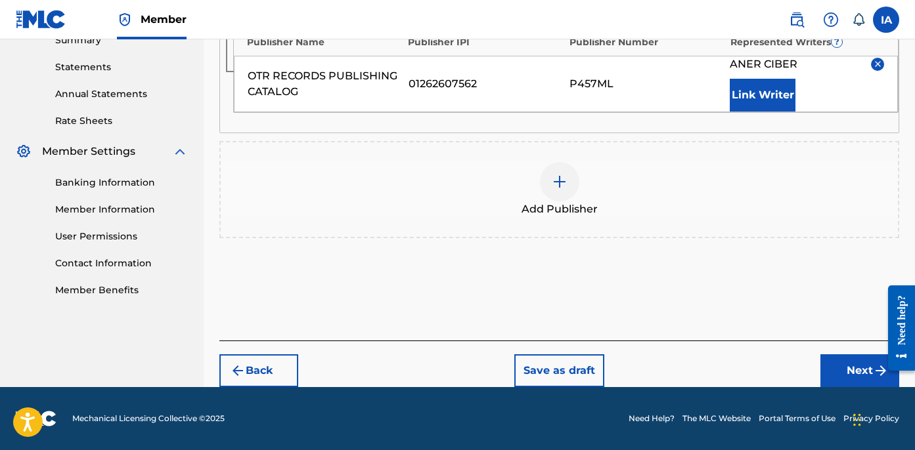
click at [858, 374] on button "Next" at bounding box center [859, 371] width 79 height 33
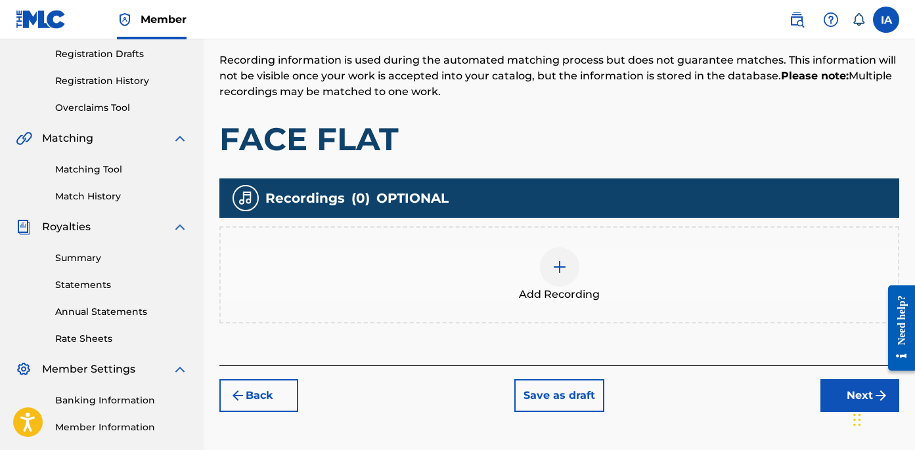
scroll to position [221, 0]
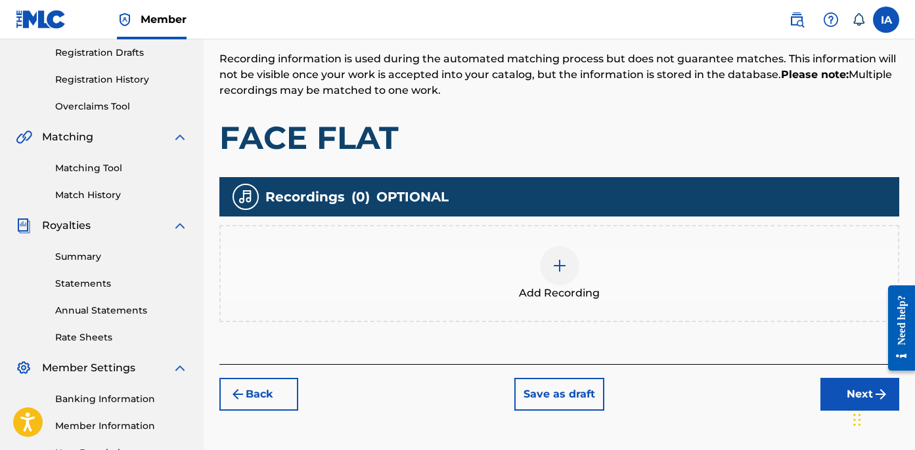
click at [674, 278] on div "Add Recording" at bounding box center [559, 273] width 677 height 55
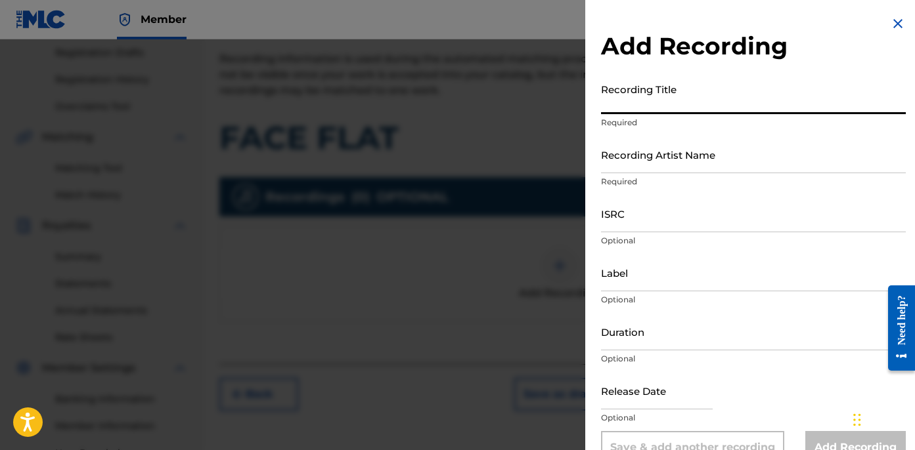
click at [649, 110] on input "Recording Title" at bounding box center [753, 95] width 305 height 37
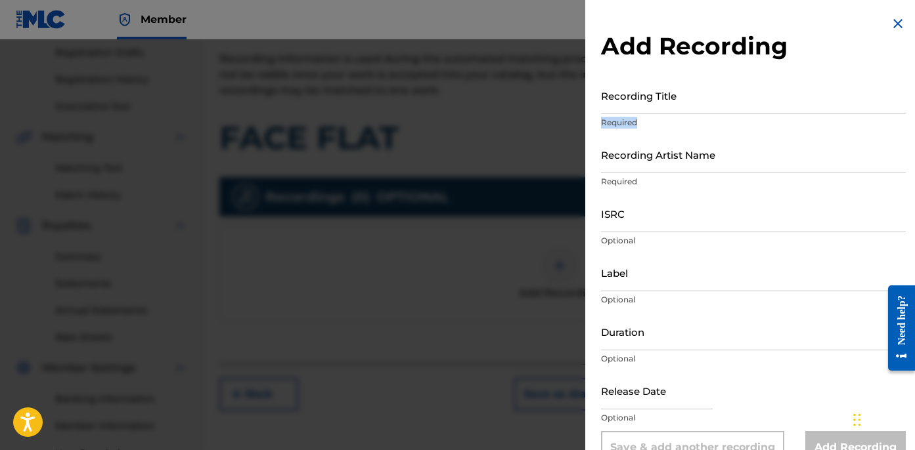
click at [670, 117] on p "Required" at bounding box center [753, 123] width 305 height 12
click at [666, 97] on input "Recording Title" at bounding box center [753, 95] width 305 height 37
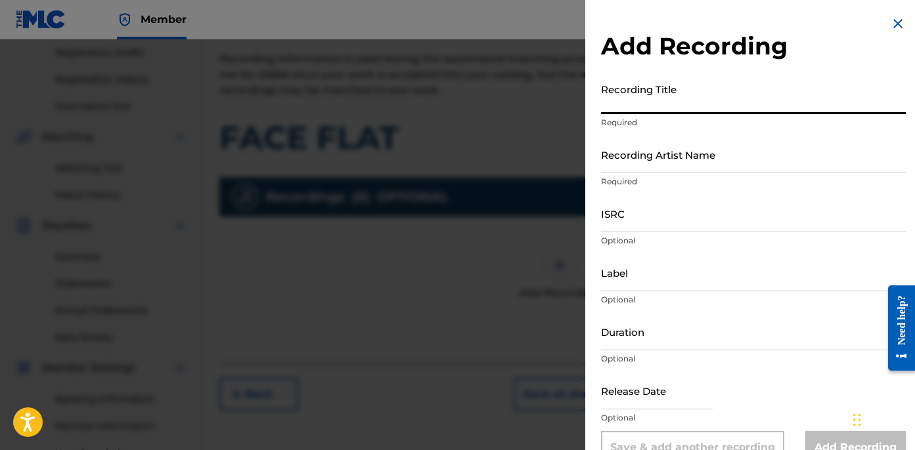
paste input "Face Flat"
type input "FACE FLAT"
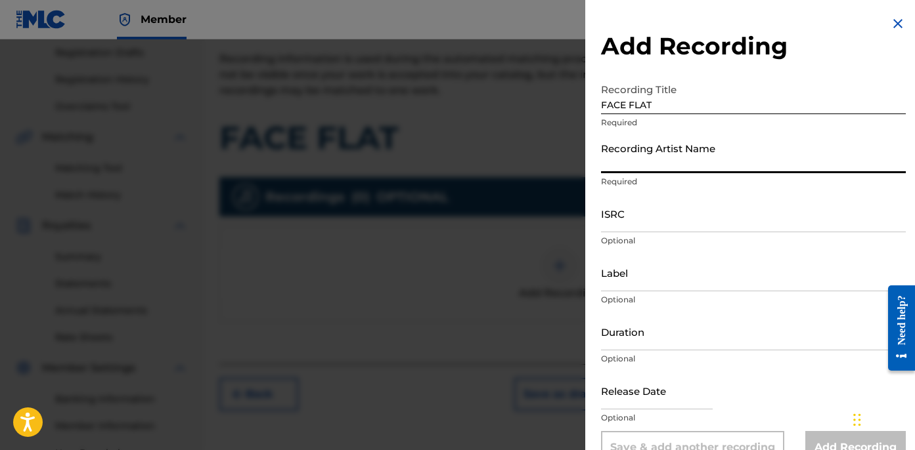
click at [665, 154] on input "Recording Artist Name" at bounding box center [753, 154] width 305 height 37
type input "BLANCO15"
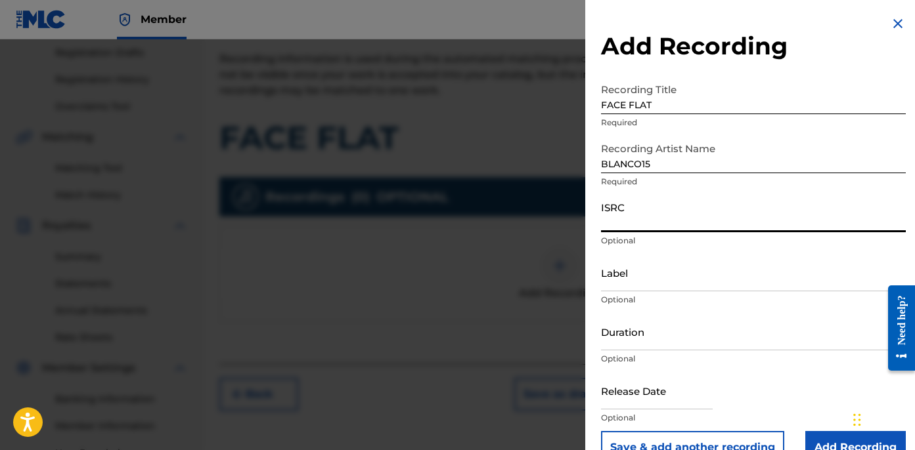
click at [665, 225] on input "ISRC" at bounding box center [753, 213] width 305 height 37
click at [625, 211] on input "ISRC" at bounding box center [753, 213] width 305 height 37
paste input "USLD91760754"
type input "USLD91760754"
click at [676, 271] on input "Label" at bounding box center [753, 272] width 305 height 37
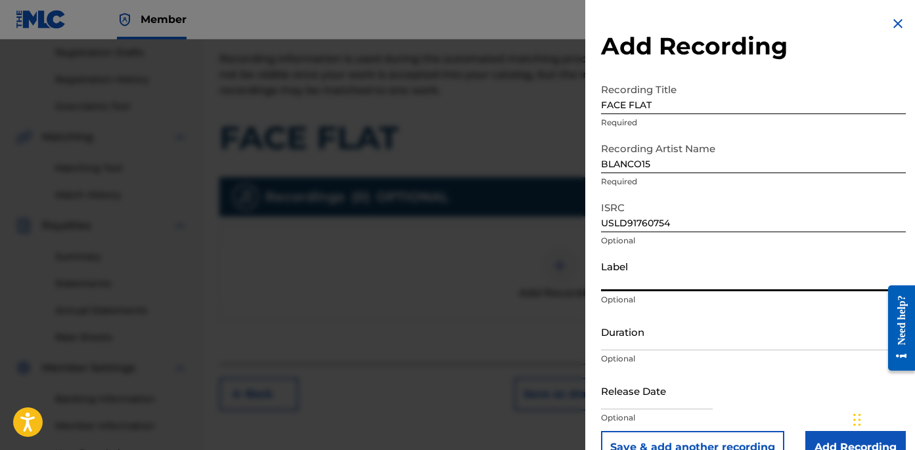
type input "OTR RECORDS"
click at [633, 332] on input "Duration" at bounding box center [753, 331] width 305 height 37
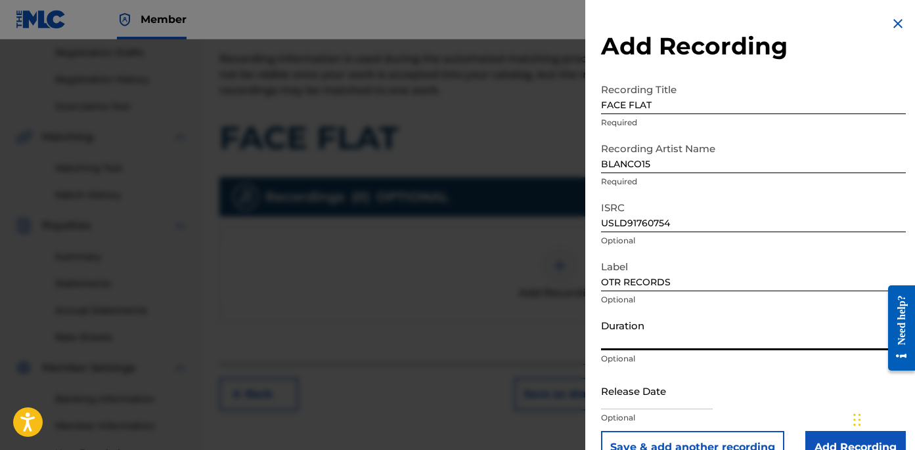
click at [629, 338] on input "Duration" at bounding box center [753, 331] width 305 height 37
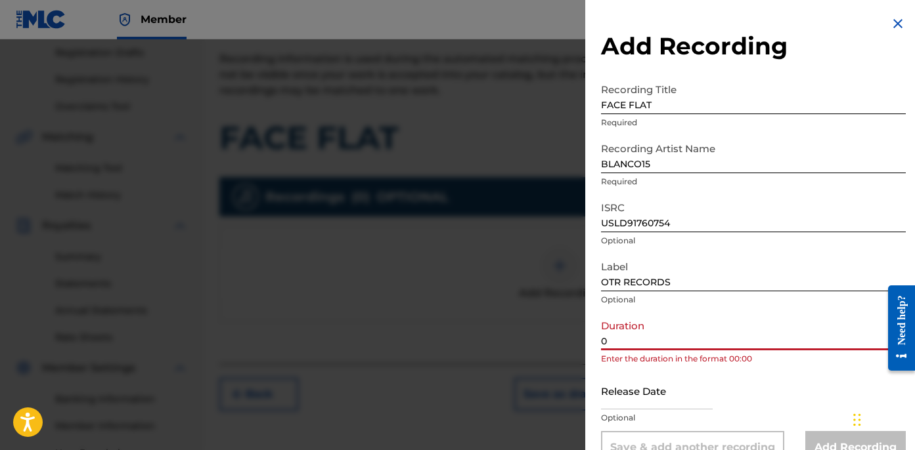
paste input "2:08"
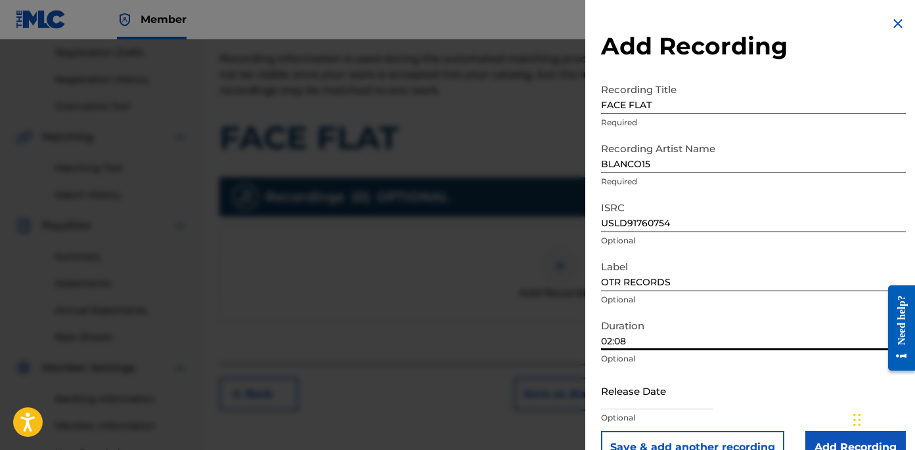
type input "02:08"
click at [732, 285] on input "OTR RECORDS" at bounding box center [753, 272] width 305 height 37
click at [718, 273] on input "OTR RECORDS" at bounding box center [753, 272] width 305 height 37
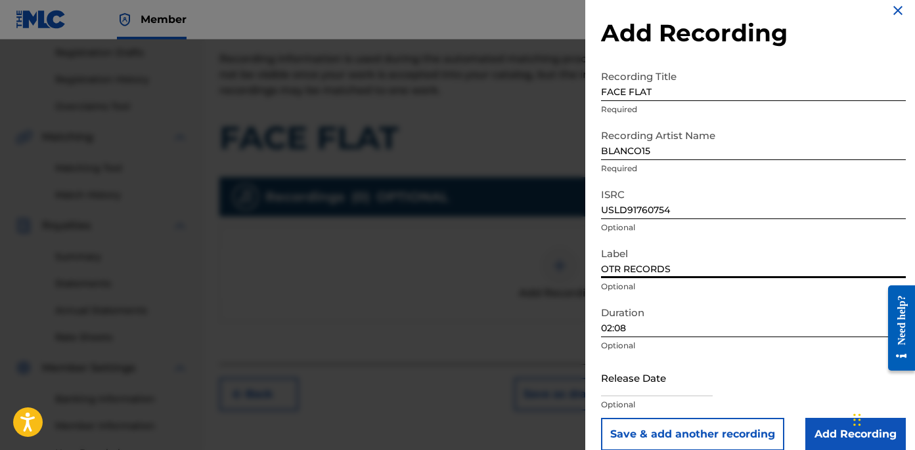
scroll to position [30, 0]
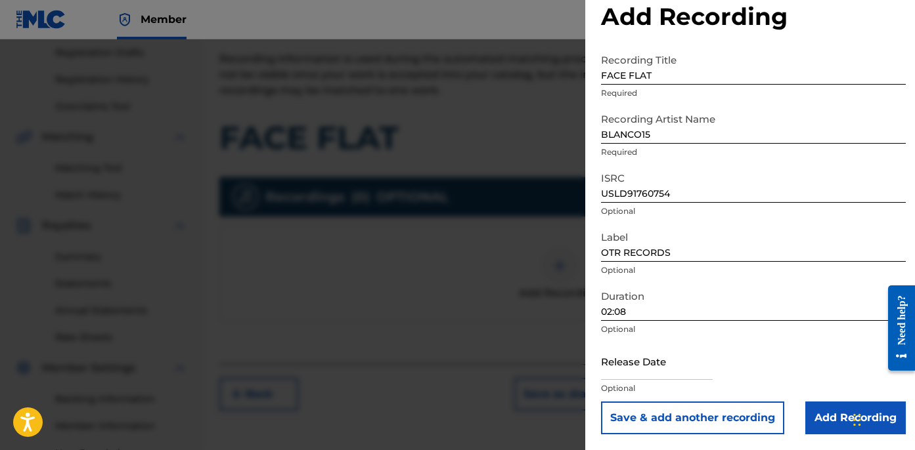
click at [827, 415] on input "Add Recording" at bounding box center [855, 418] width 100 height 33
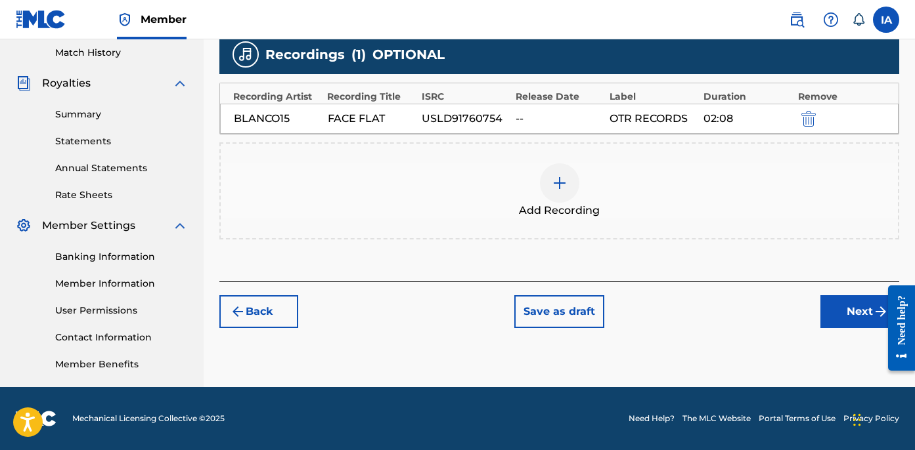
click at [832, 315] on button "Next" at bounding box center [859, 311] width 79 height 33
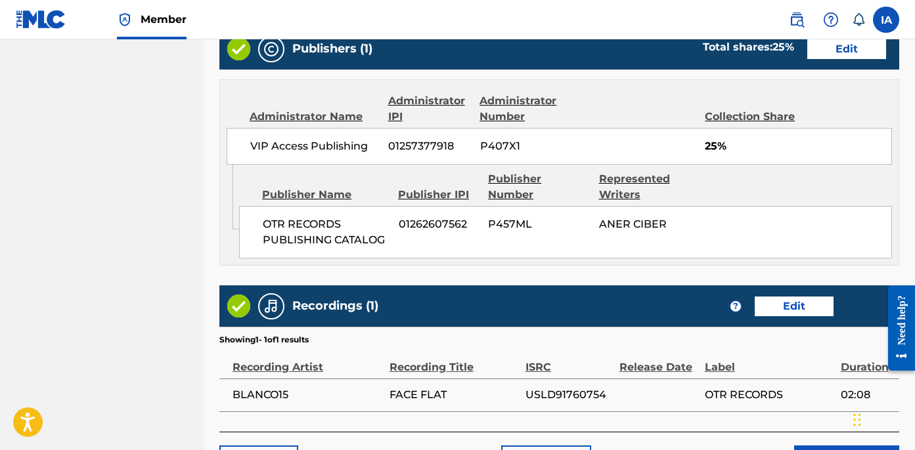
scroll to position [845, 0]
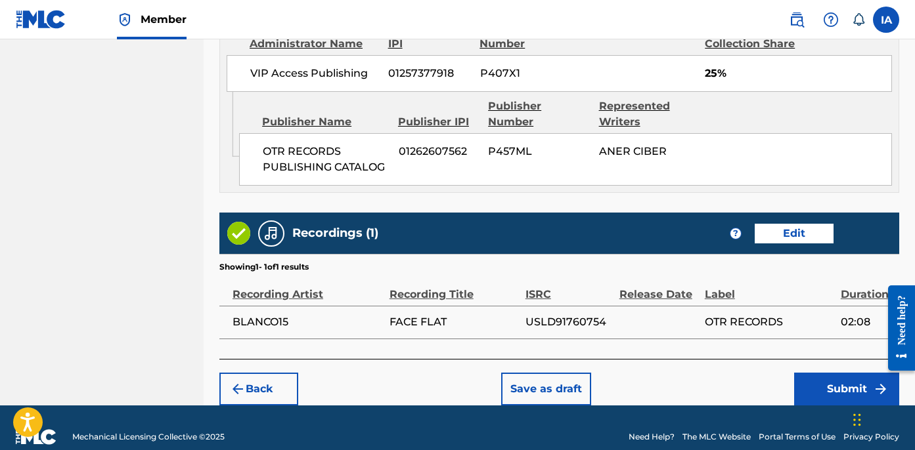
click at [766, 359] on div "Back Save as draft Submit" at bounding box center [559, 382] width 680 height 47
click at [802, 373] on button "Submit" at bounding box center [846, 389] width 105 height 33
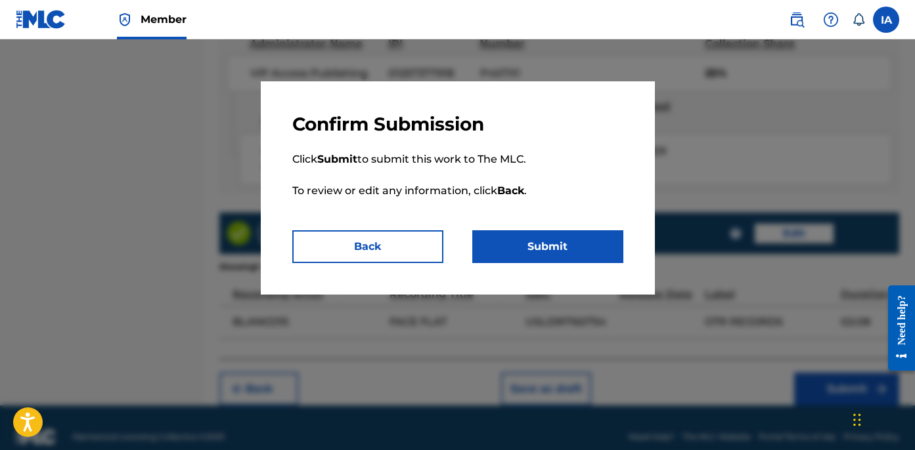
click at [535, 232] on button "Submit" at bounding box center [547, 246] width 151 height 33
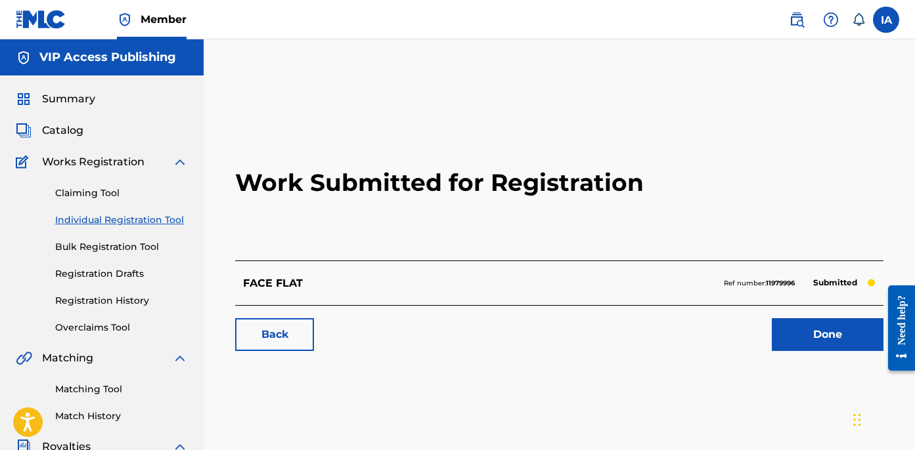
click at [162, 223] on link "Individual Registration Tool" at bounding box center [121, 220] width 133 height 14
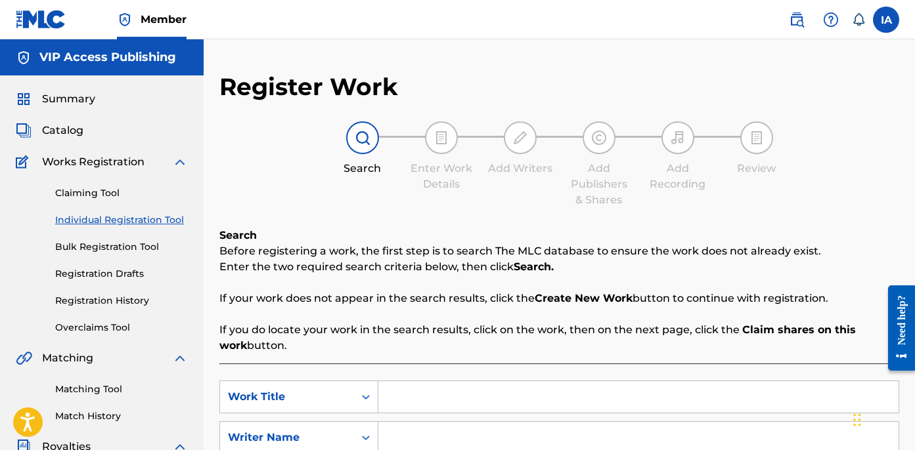
click at [594, 382] on input "Search Form" at bounding box center [638, 398] width 520 height 32
paste input "Act a Fool"
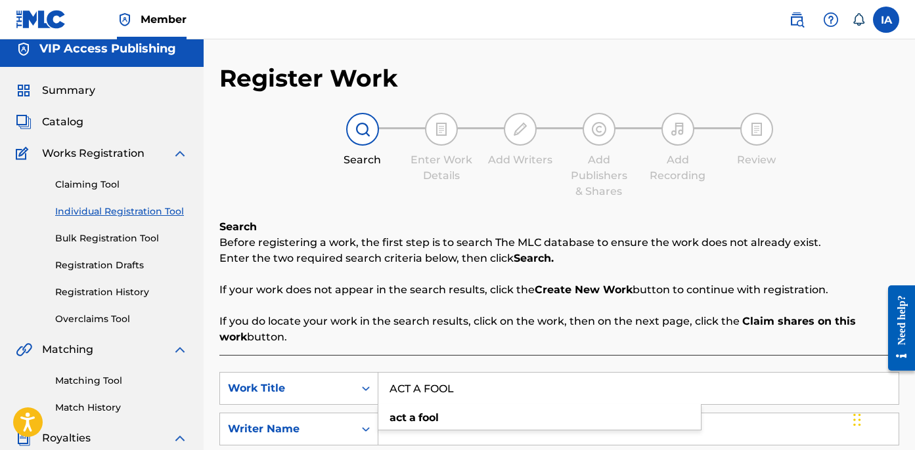
scroll to position [223, 0]
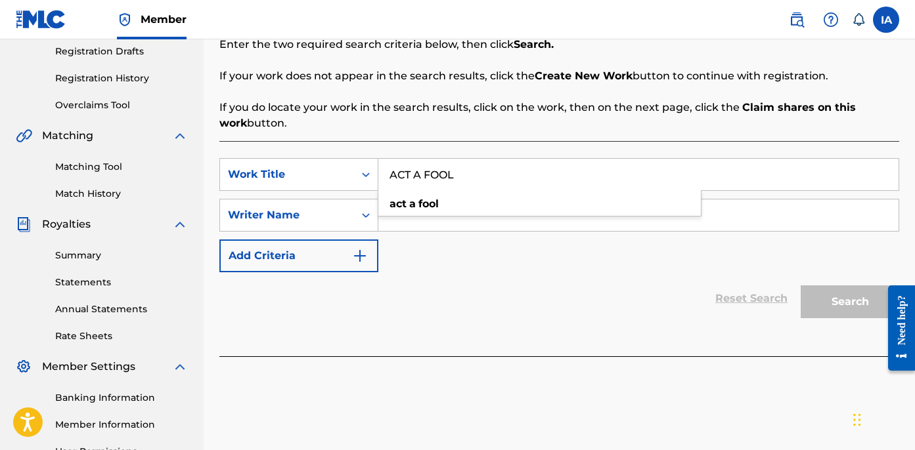
type input "ACT A FOOL"
click at [645, 114] on p "If you do locate your work in the search results, click on the work, then on th…" at bounding box center [559, 116] width 680 height 32
click at [538, 229] on input "Search Form" at bounding box center [638, 216] width 520 height 32
click at [571, 218] on input "Search Form" at bounding box center [638, 216] width 520 height 32
paste input "CIBER ANER"
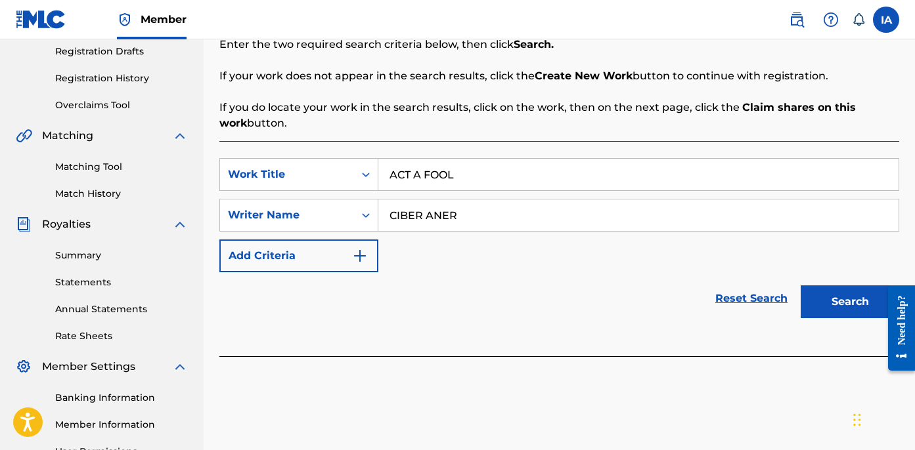
type input "CIBER ANER"
click at [817, 303] on button "Search" at bounding box center [849, 302] width 98 height 33
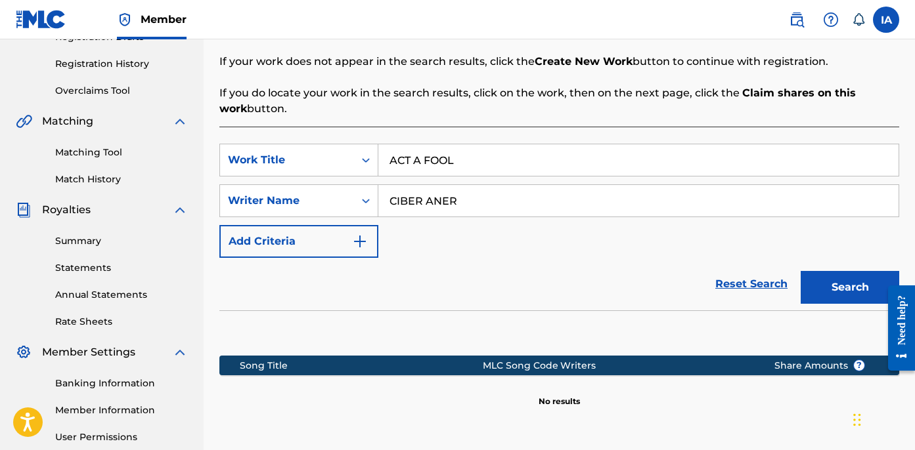
scroll to position [364, 0]
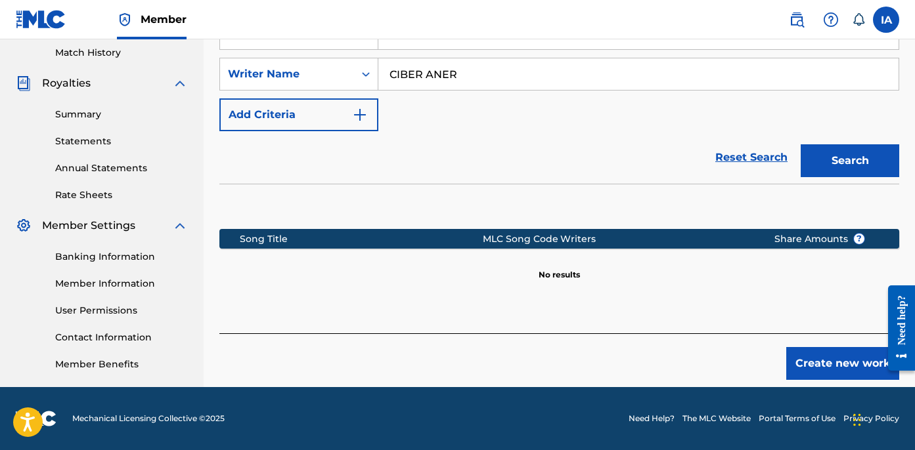
click at [829, 366] on button "Create new work" at bounding box center [842, 363] width 113 height 33
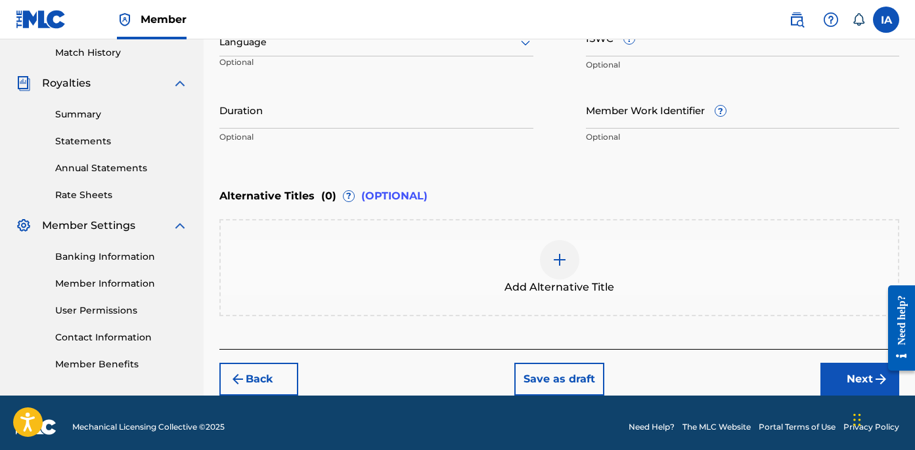
click at [527, 180] on div "Enter Work Details Enter work details for ‘ ACT A FOOL ’ below. Work Title ACT …" at bounding box center [559, 23] width 680 height 318
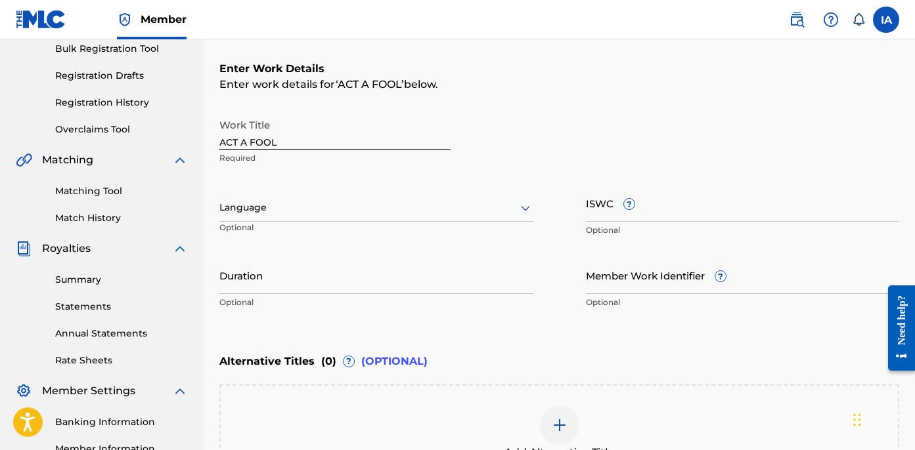
scroll to position [185, 0]
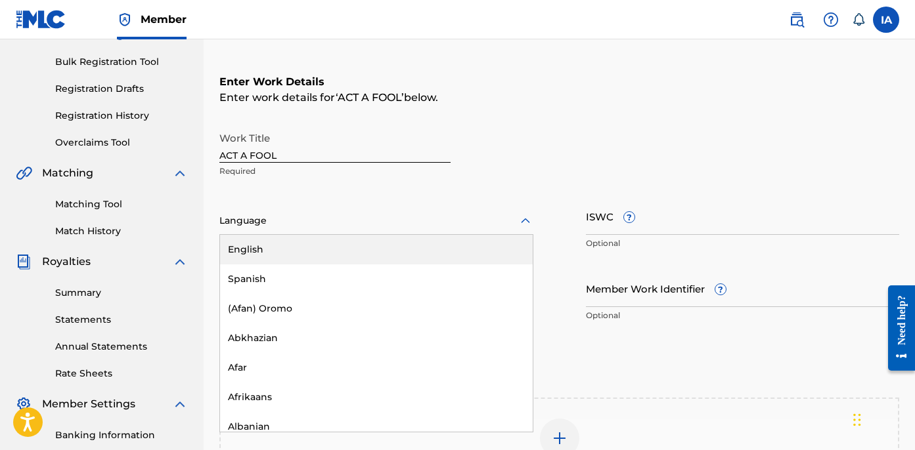
click at [382, 213] on div at bounding box center [376, 221] width 314 height 16
click at [405, 253] on div "English" at bounding box center [376, 250] width 313 height 30
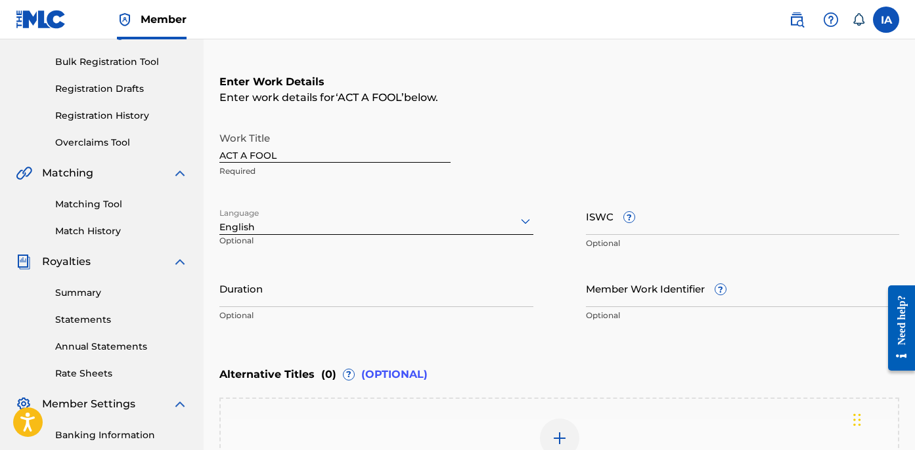
click at [249, 288] on input "Duration" at bounding box center [376, 288] width 314 height 37
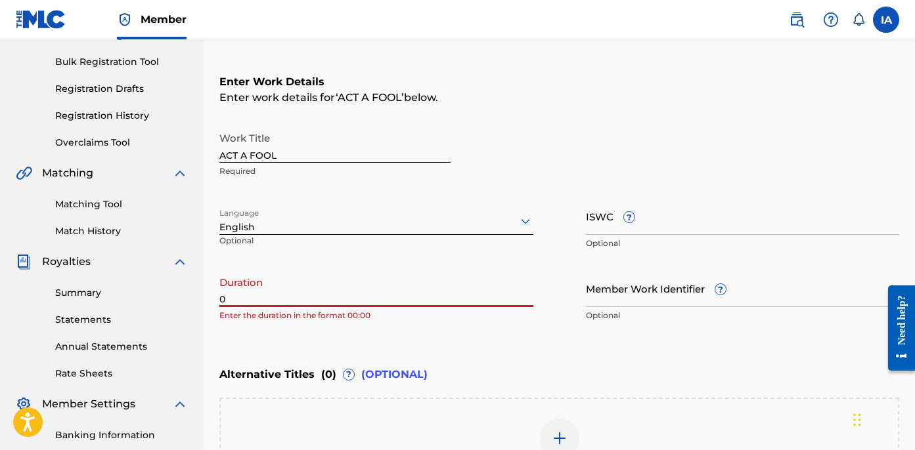
paste input "1:59"
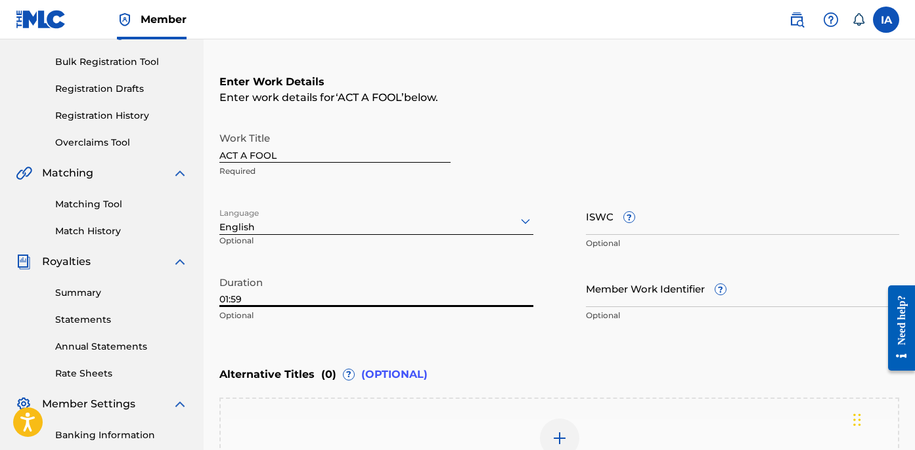
type input "01:59"
click at [636, 127] on div "Work Title ACT A FOOL Required" at bounding box center [559, 154] width 680 height 59
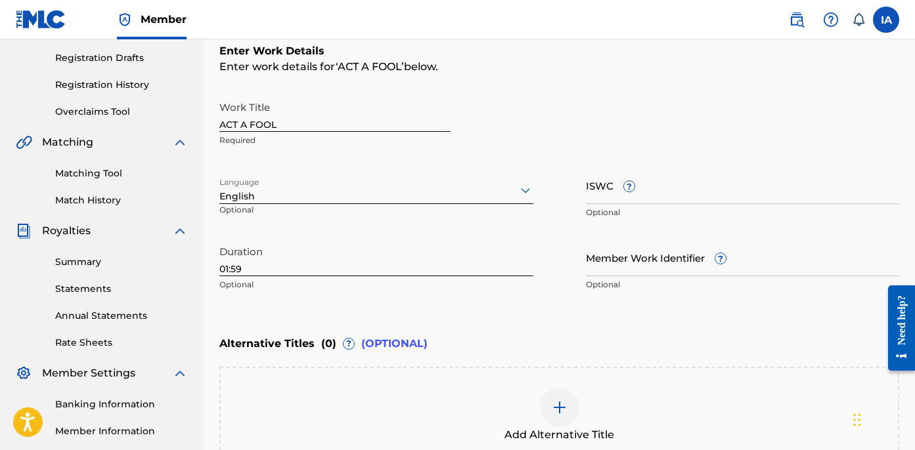
scroll to position [365, 0]
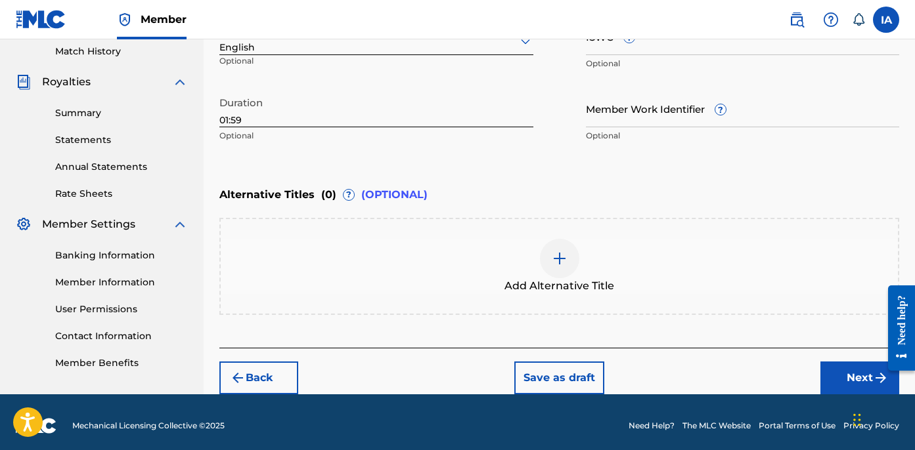
click at [842, 376] on button "Next" at bounding box center [859, 378] width 79 height 33
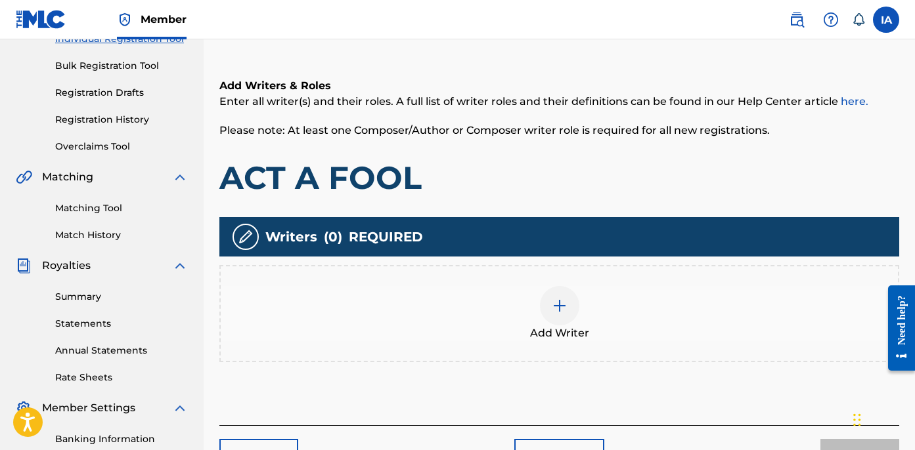
scroll to position [59, 0]
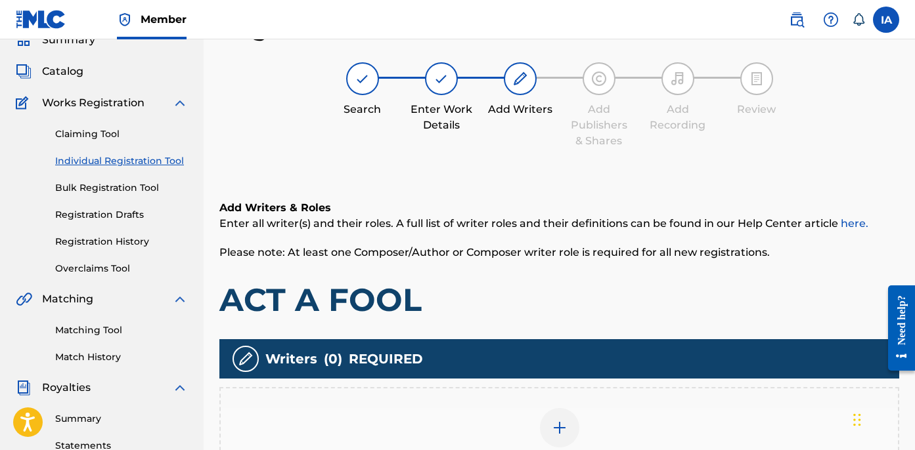
click at [447, 166] on div "Register Work Search Enter Work Details Add Writers Add Publishers & Shares Add…" at bounding box center [559, 303] width 680 height 581
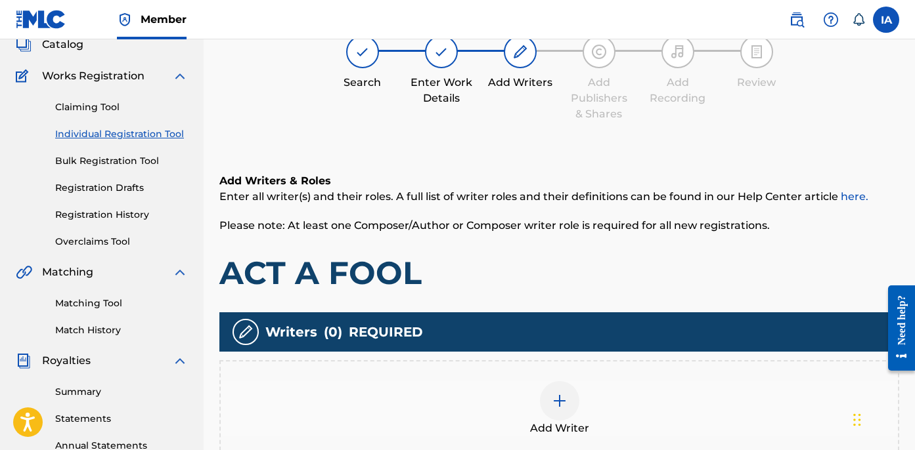
scroll to position [106, 0]
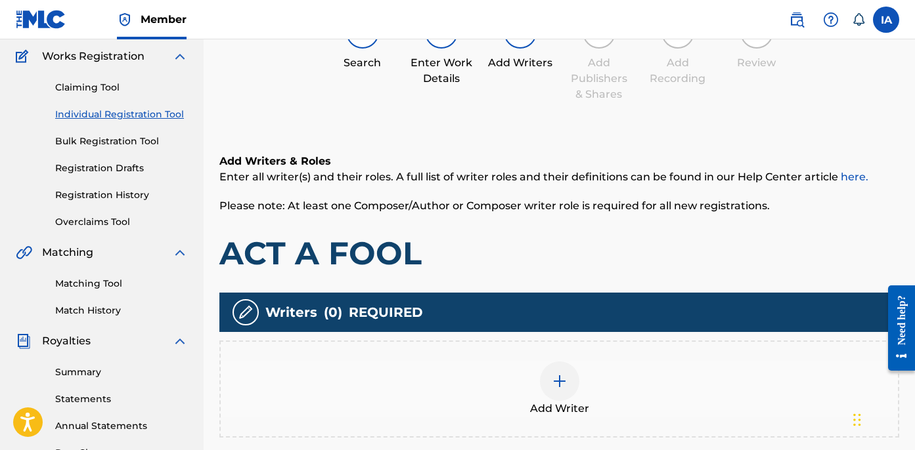
click at [600, 359] on div "Add Writer" at bounding box center [559, 389] width 680 height 97
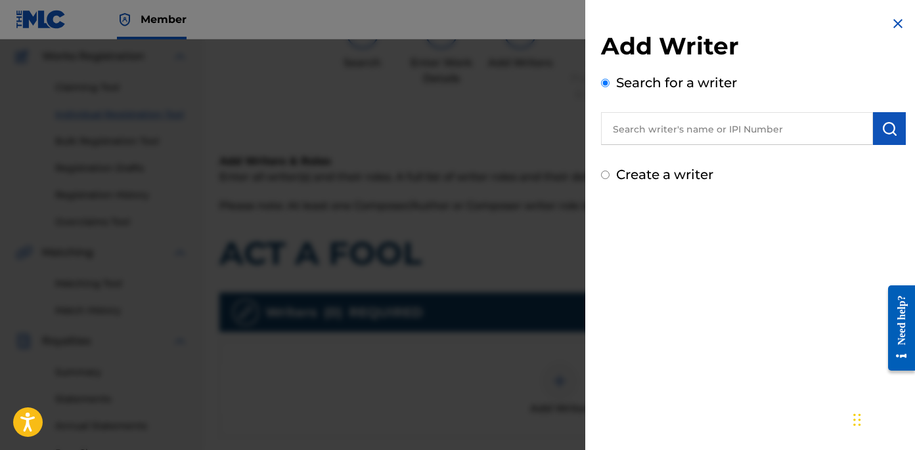
click at [695, 129] on input "text" at bounding box center [737, 128] width 272 height 33
click at [728, 124] on input "text" at bounding box center [737, 128] width 272 height 33
paste input "CIBER ANER"
type input "CIBER ANER"
click at [884, 130] on img "submit" at bounding box center [889, 129] width 16 height 16
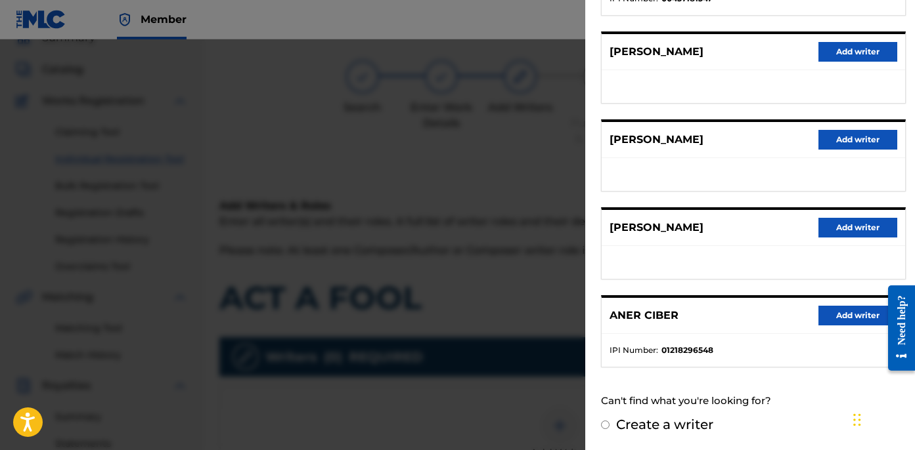
scroll to position [0, 0]
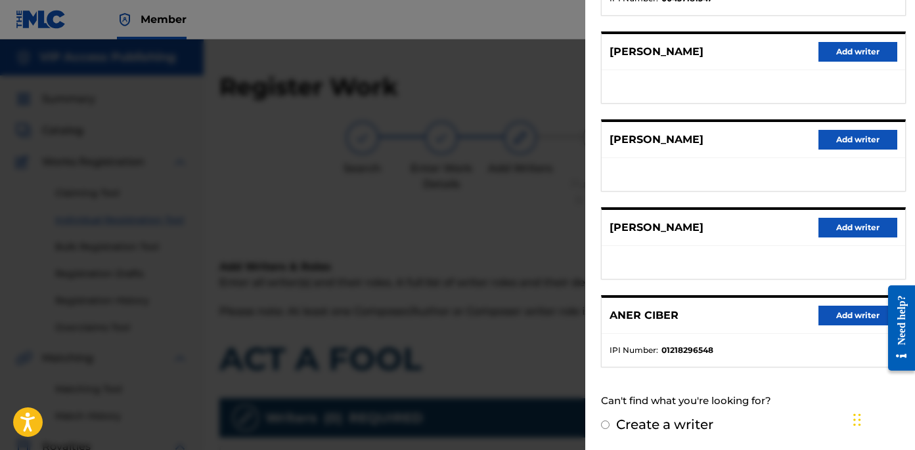
click at [851, 316] on button "Add writer" at bounding box center [857, 316] width 79 height 20
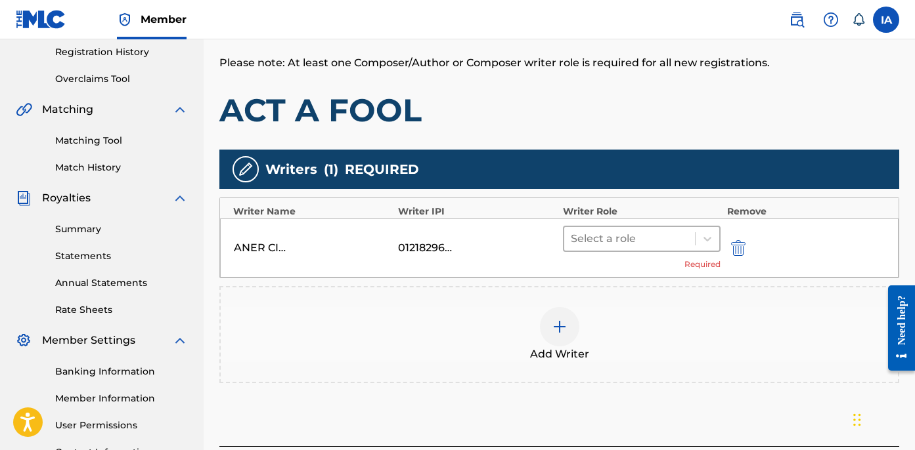
click at [635, 237] on div at bounding box center [630, 239] width 118 height 18
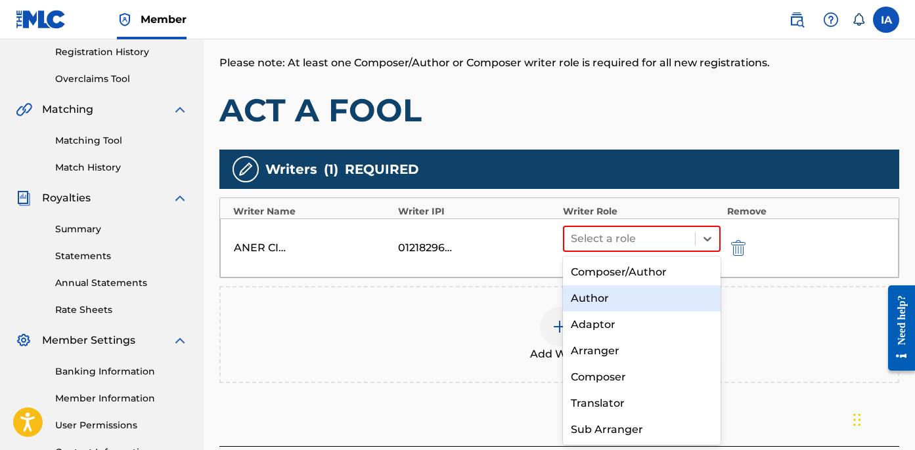
click at [637, 298] on div "Author" at bounding box center [642, 299] width 158 height 26
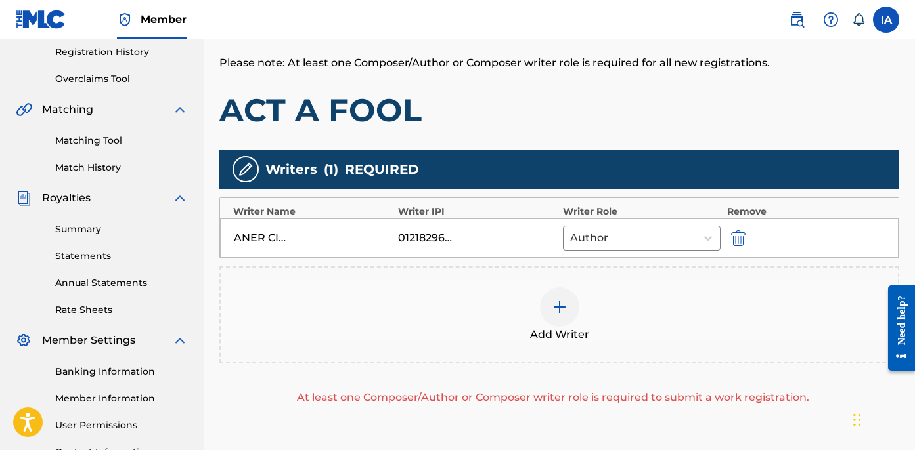
click at [554, 311] on img at bounding box center [560, 307] width 16 height 16
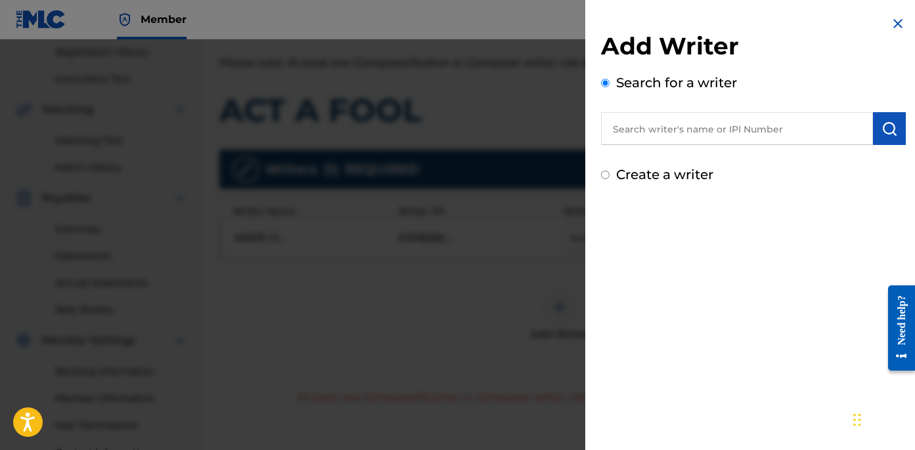
click at [634, 172] on label "Create a writer" at bounding box center [664, 175] width 97 height 16
radio input "true"
click at [609, 172] on input "Create a writer" at bounding box center [605, 175] width 9 height 9
radio input "false"
radio input "true"
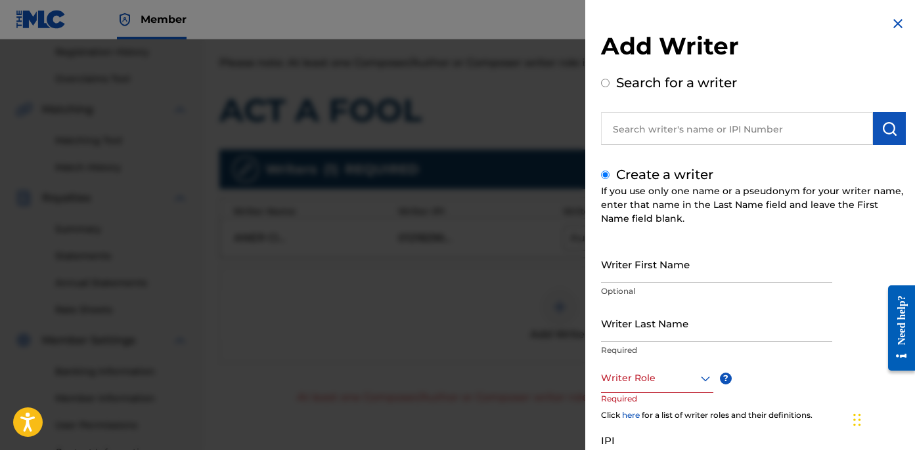
click at [646, 306] on input "Writer Last Name" at bounding box center [716, 323] width 231 height 37
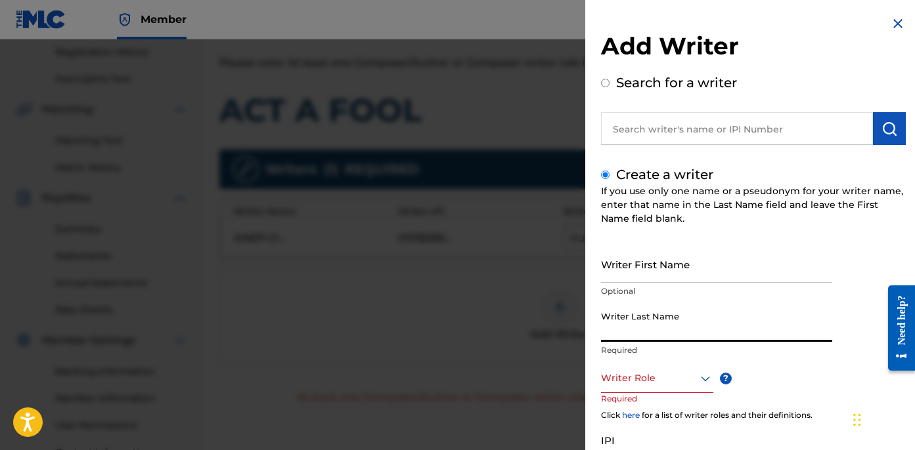
paste input "UNKNOWN WRITER"
click at [670, 332] on input "UNKNOWN WRITER" at bounding box center [716, 323] width 231 height 37
type input "UNKNOWN"
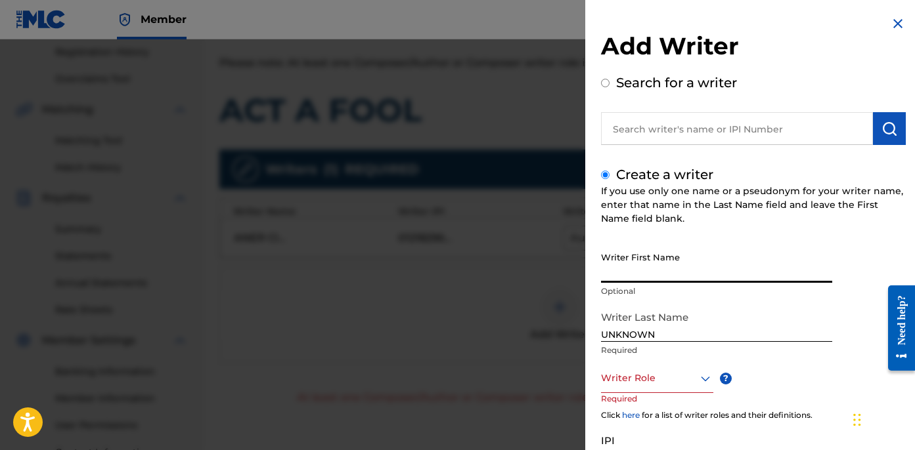
click at [645, 276] on input "Writer First Name" at bounding box center [716, 264] width 231 height 37
paste input "WRITER"
type input "WRITER"
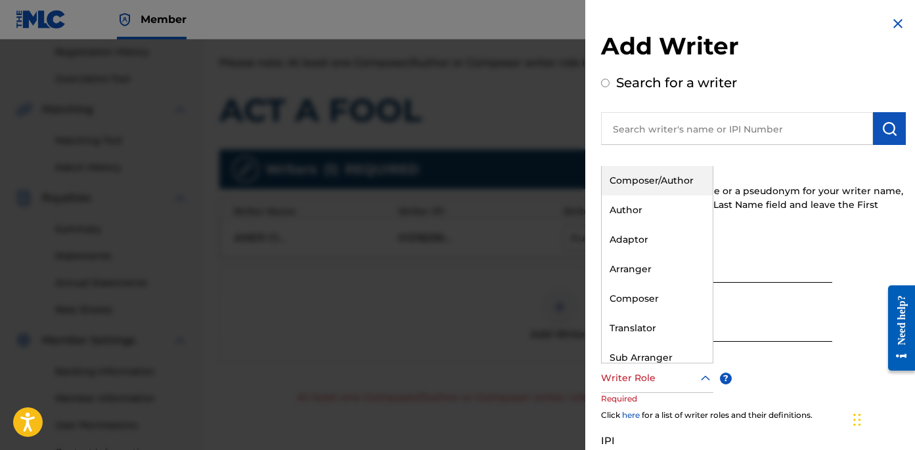
click at [667, 376] on div at bounding box center [657, 378] width 112 height 16
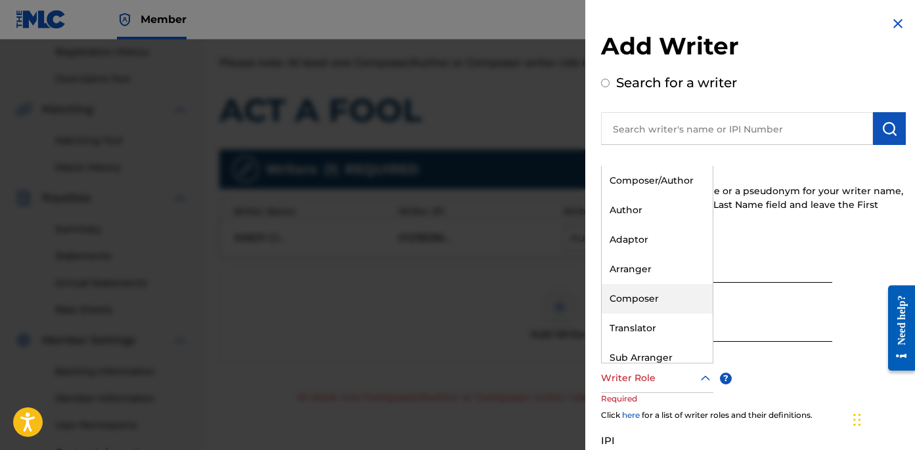
click at [664, 297] on div "Composer" at bounding box center [656, 299] width 111 height 30
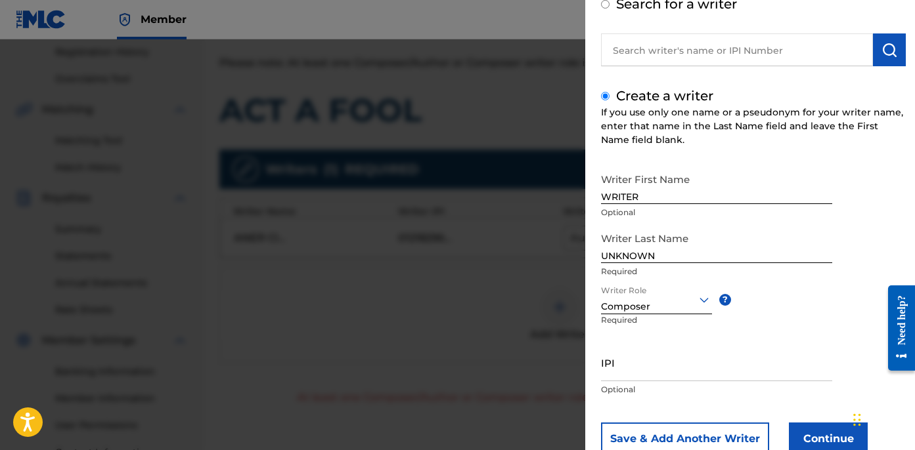
scroll to position [120, 0]
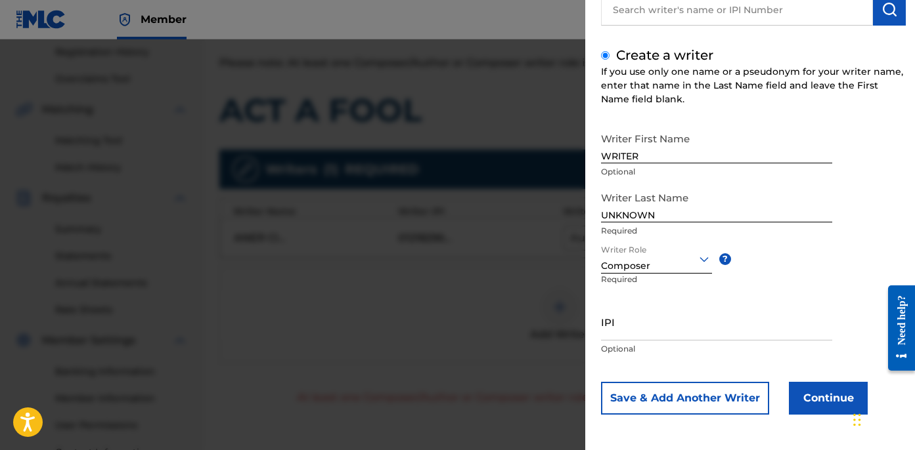
click at [832, 396] on button "Continue" at bounding box center [828, 398] width 79 height 33
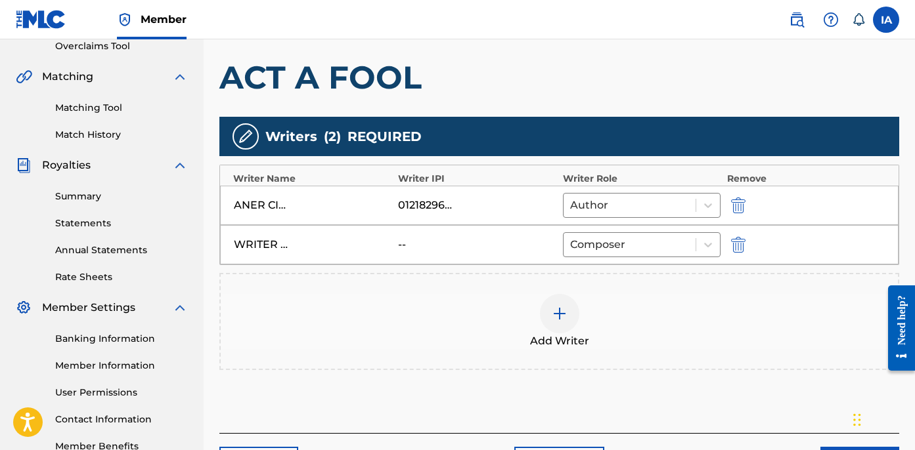
scroll to position [374, 0]
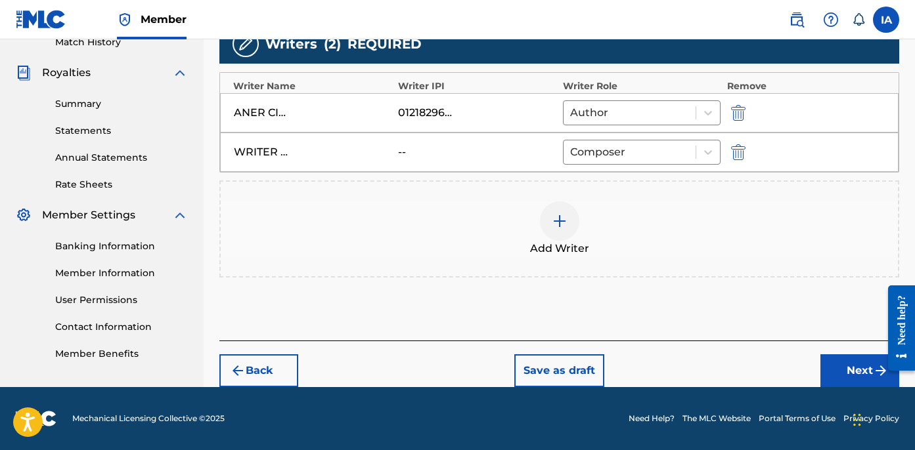
click at [835, 363] on button "Next" at bounding box center [859, 371] width 79 height 33
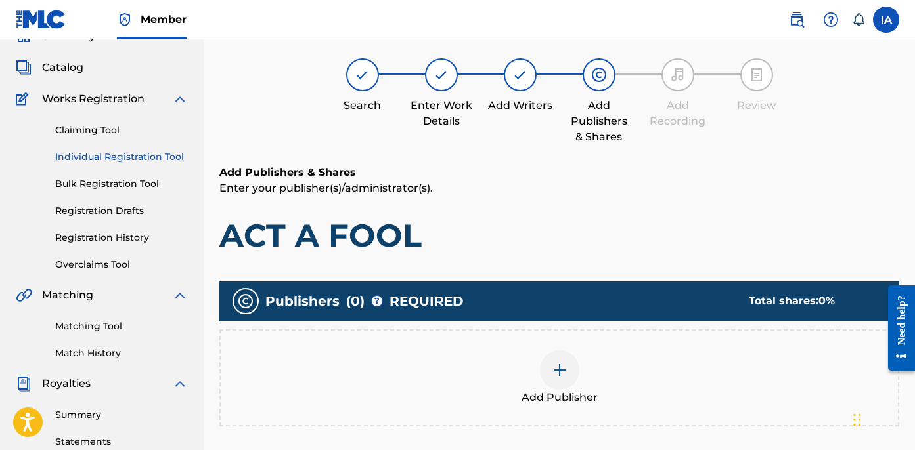
scroll to position [59, 0]
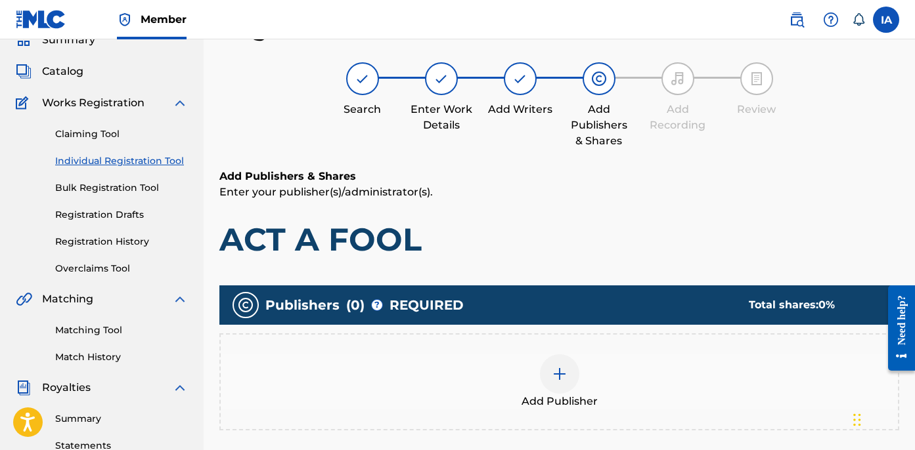
click at [645, 391] on div "Add Publisher" at bounding box center [559, 382] width 677 height 55
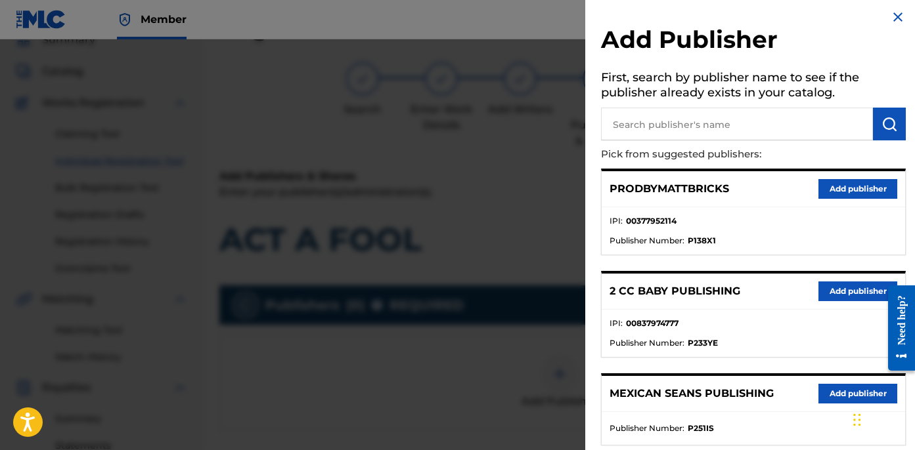
scroll to position [0, 0]
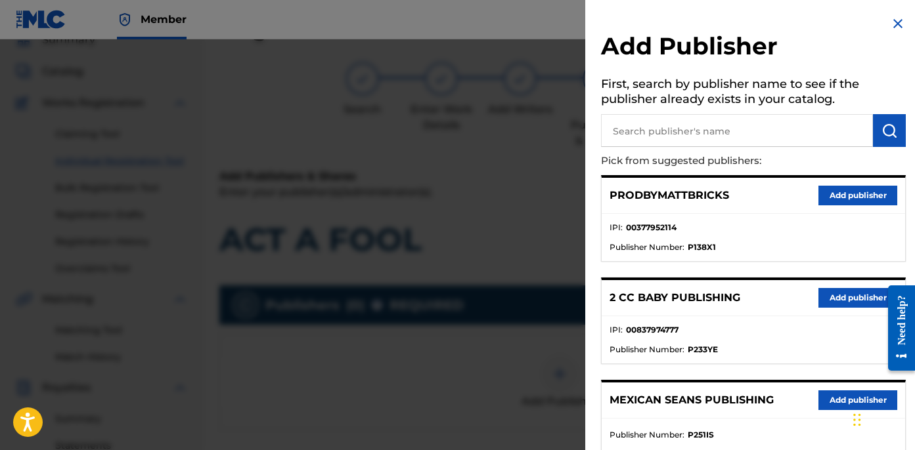
click at [760, 137] on input "text" at bounding box center [737, 130] width 272 height 33
type input "OTR"
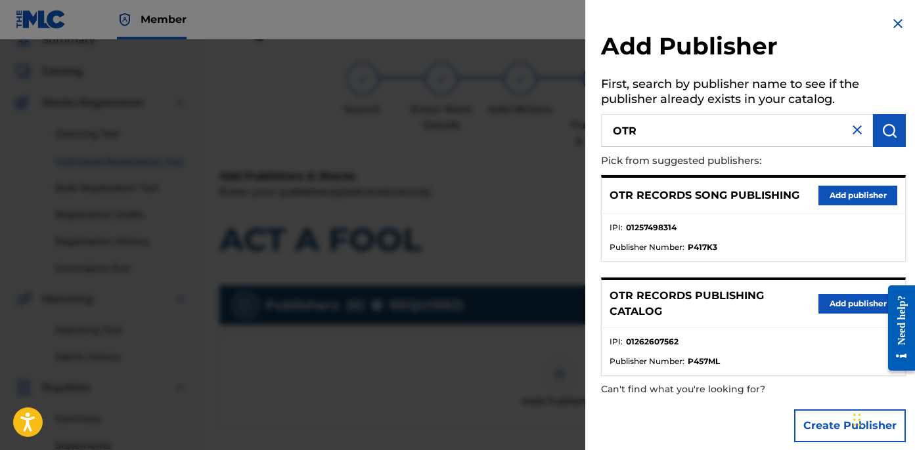
click at [768, 269] on div "OTR RECORDS SONG PUBLISHING Add publisher IPI : 01257498314 Publisher Number : …" at bounding box center [753, 275] width 305 height 201
click at [829, 309] on button "Add publisher" at bounding box center [857, 304] width 79 height 20
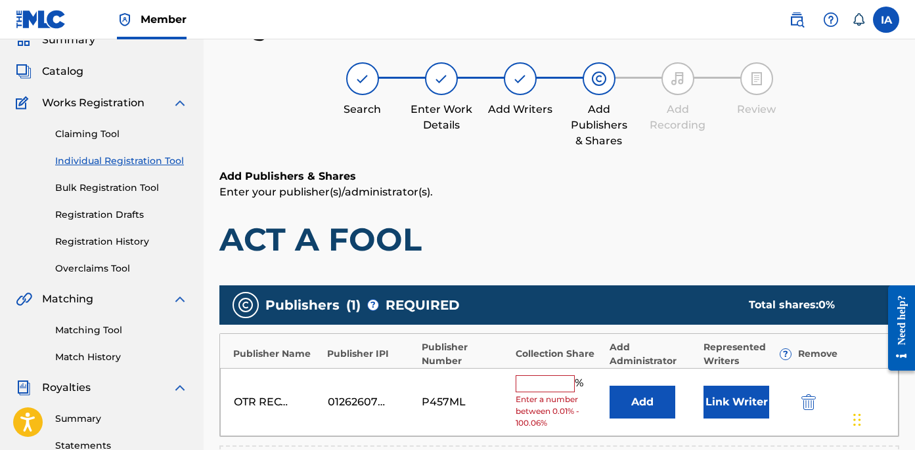
click at [550, 380] on input "text" at bounding box center [544, 384] width 59 height 17
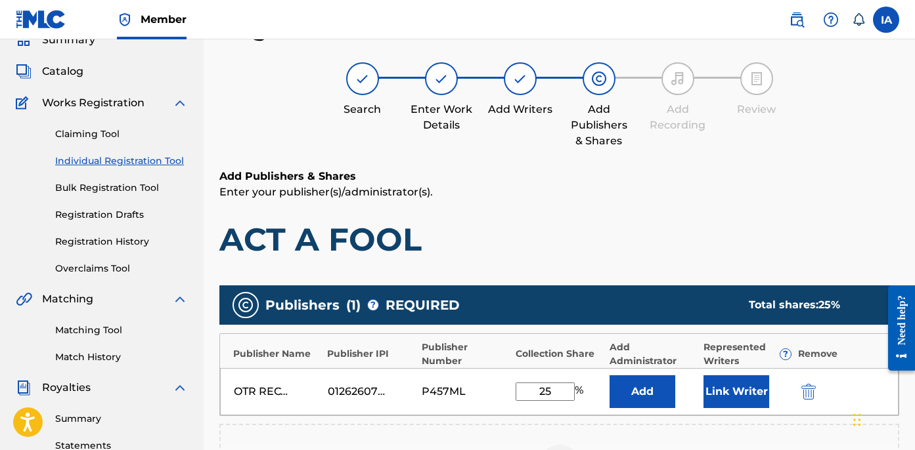
drag, startPoint x: 567, startPoint y: 391, endPoint x: 476, endPoint y: 357, distance: 97.1
click at [481, 359] on div "Publisher Name Publisher IPI Publisher Number Collection Share Add Administrato…" at bounding box center [559, 375] width 680 height 83
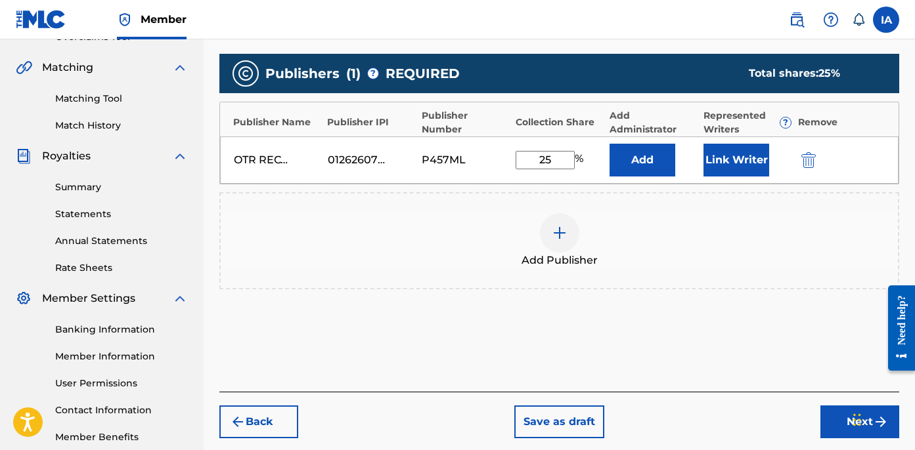
type input "25"
click at [651, 162] on button "Add" at bounding box center [642, 160] width 66 height 33
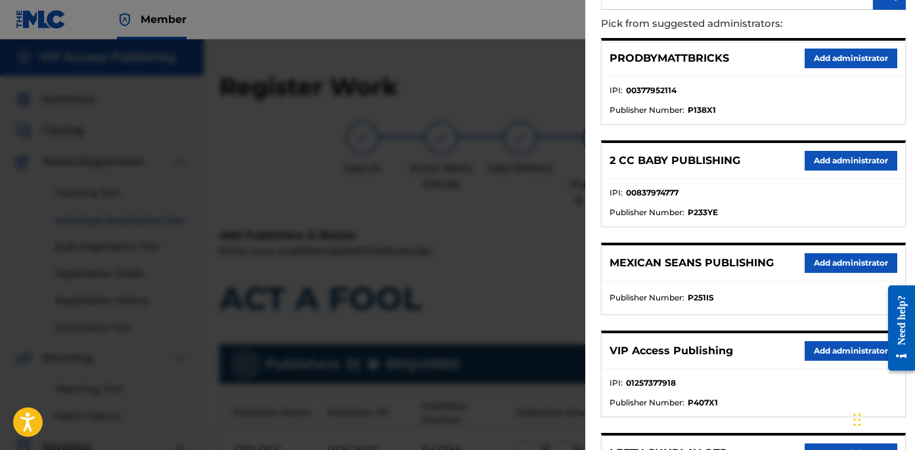
scroll to position [192, 0]
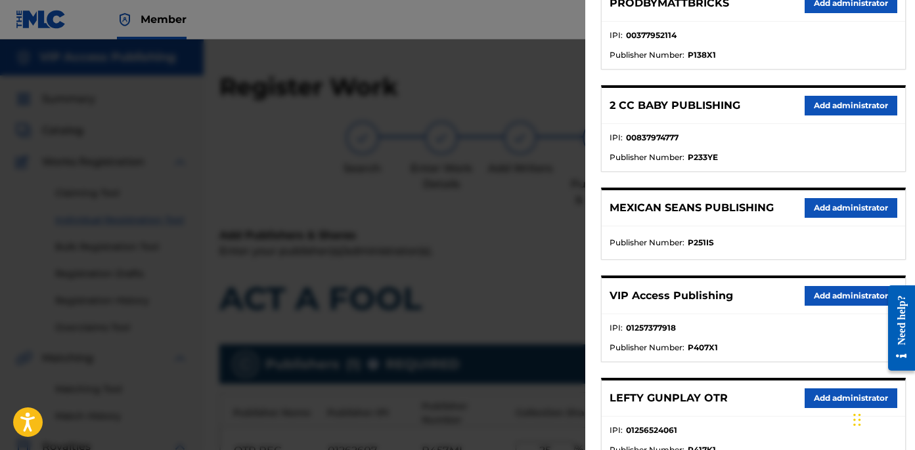
click at [841, 295] on button "Add administrator" at bounding box center [850, 296] width 93 height 20
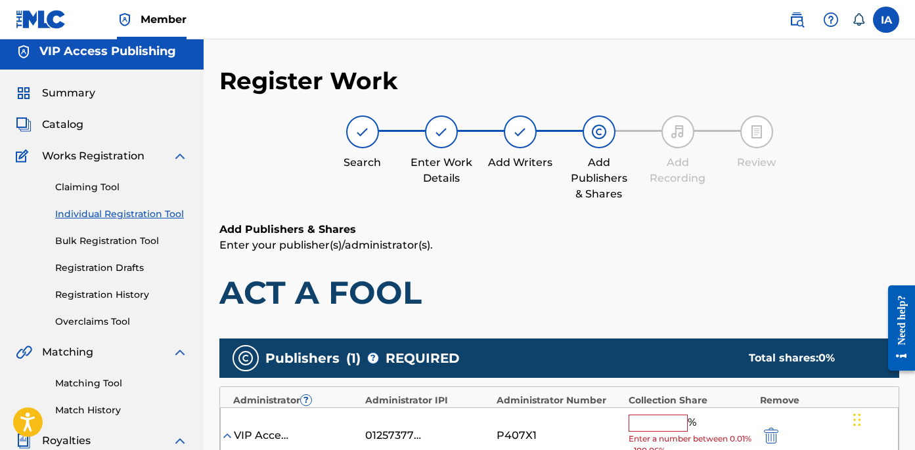
scroll to position [206, 0]
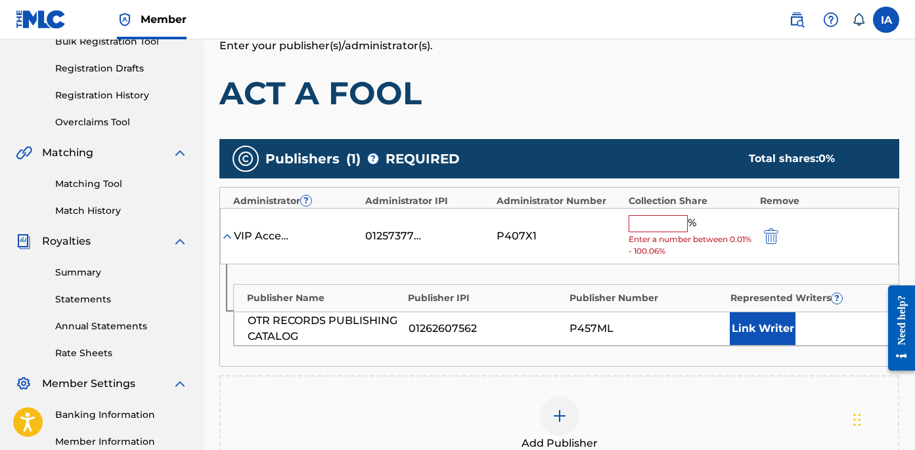
click at [664, 219] on input "text" at bounding box center [657, 223] width 59 height 17
paste input "25"
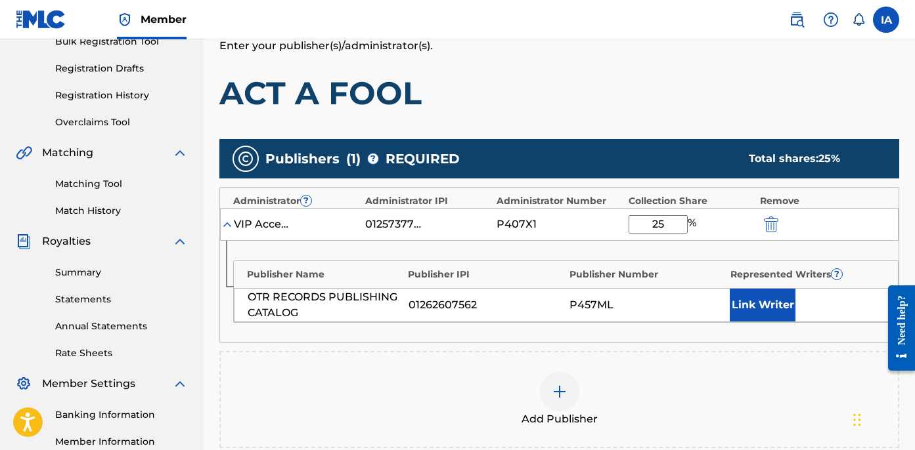
type input "25"
click at [757, 297] on button "Link Writer" at bounding box center [763, 305] width 66 height 33
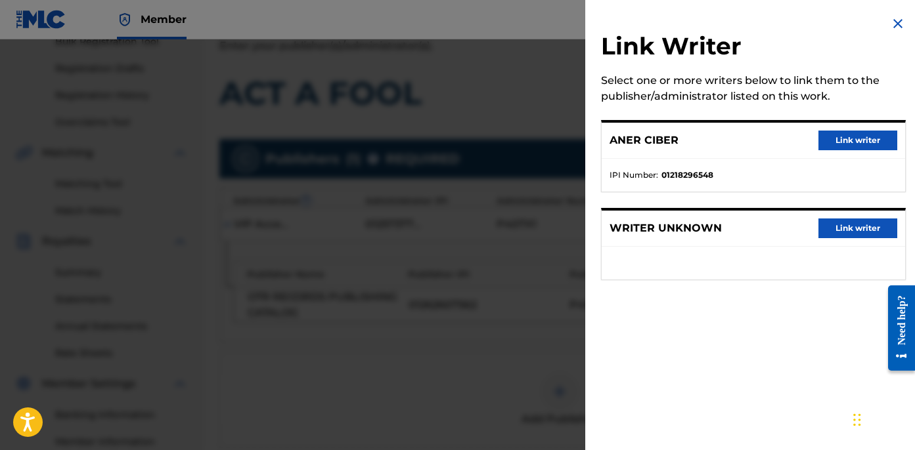
click at [751, 166] on ul "IPI Number : 01218296548" at bounding box center [752, 175] width 303 height 33
click at [822, 142] on button "Link writer" at bounding box center [857, 141] width 79 height 20
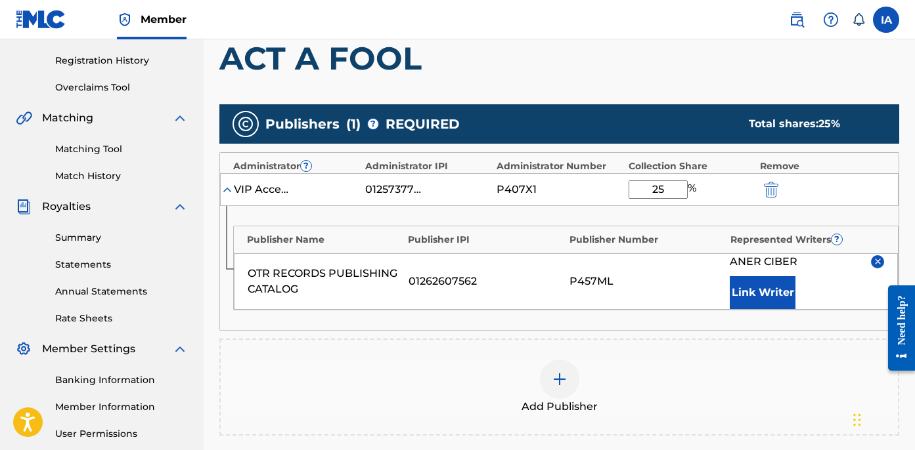
scroll to position [438, 0]
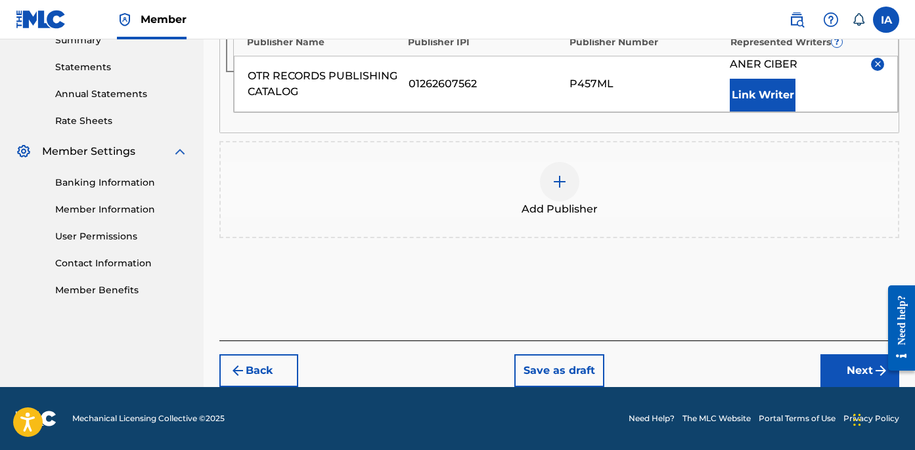
click at [841, 368] on button "Next" at bounding box center [859, 371] width 79 height 33
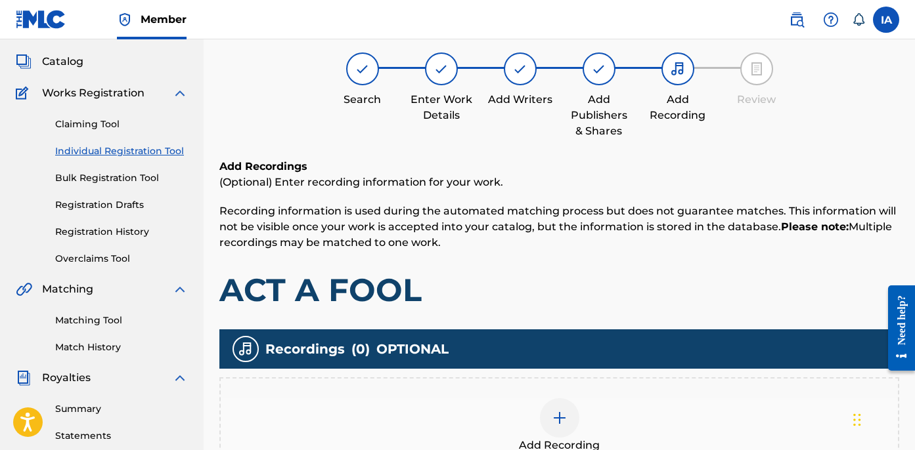
scroll to position [282, 0]
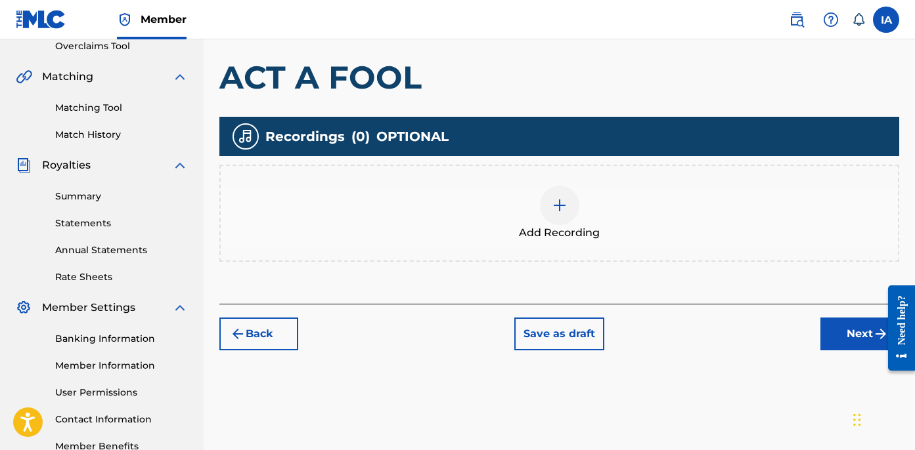
click at [580, 223] on div "Add Recording" at bounding box center [559, 213] width 677 height 55
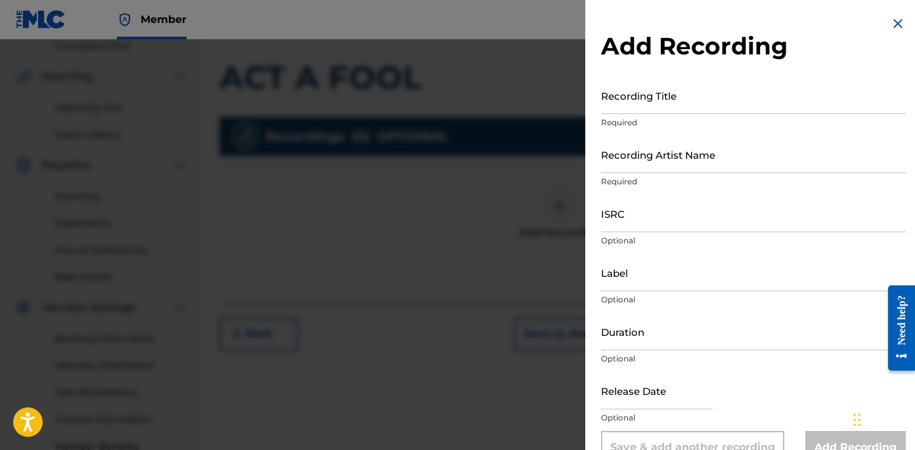
click at [617, 99] on input "Recording Title" at bounding box center [753, 95] width 305 height 37
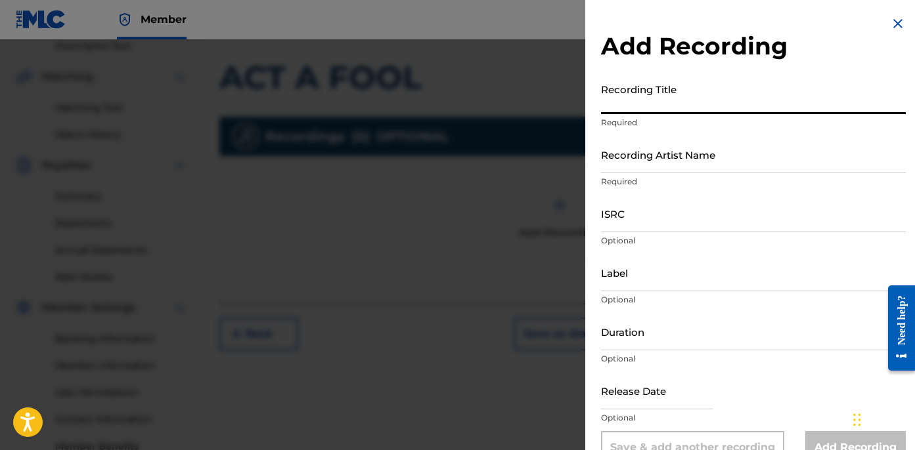
paste input "Act a Fool"
type input "ACT A FOOL"
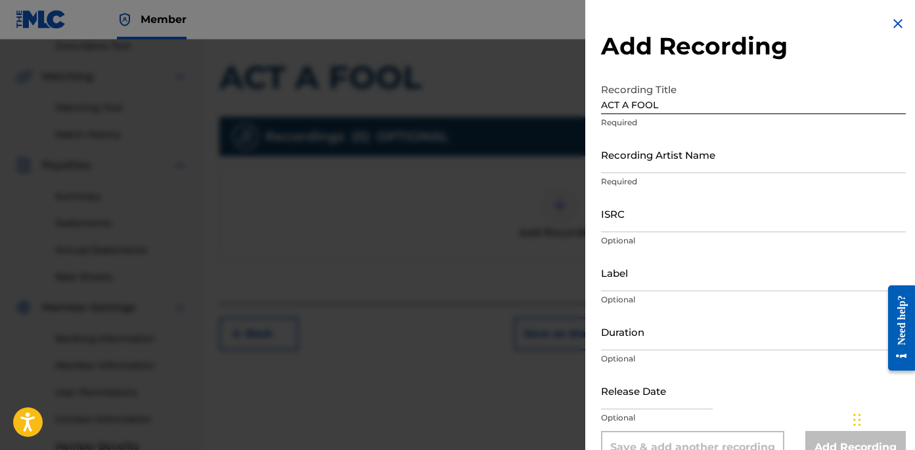
drag, startPoint x: 600, startPoint y: 161, endPoint x: 613, endPoint y: 162, distance: 13.1
click at [601, 161] on div "Add Recording Recording Title ACT A FOOL Required Recording Artist Name Require…" at bounding box center [753, 240] width 336 height 480
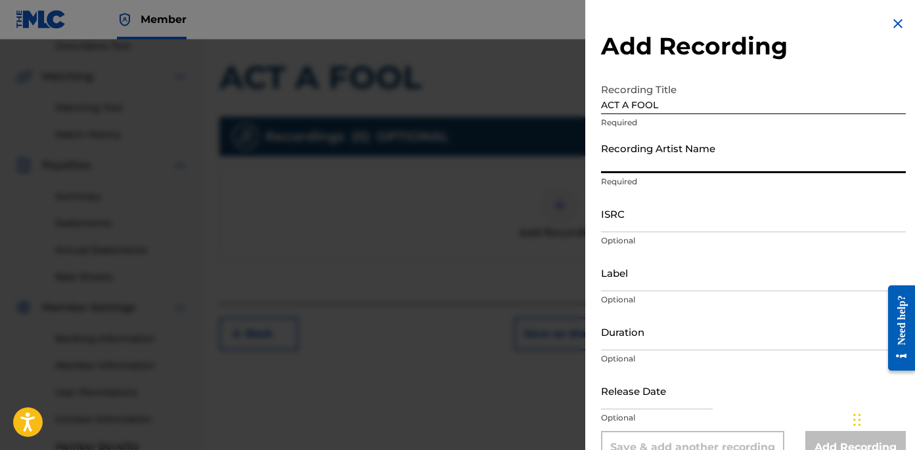
drag, startPoint x: 628, startPoint y: 160, endPoint x: 641, endPoint y: 188, distance: 30.5
click at [628, 161] on input "Recording Artist Name" at bounding box center [753, 154] width 305 height 37
type input "BLANCO15"
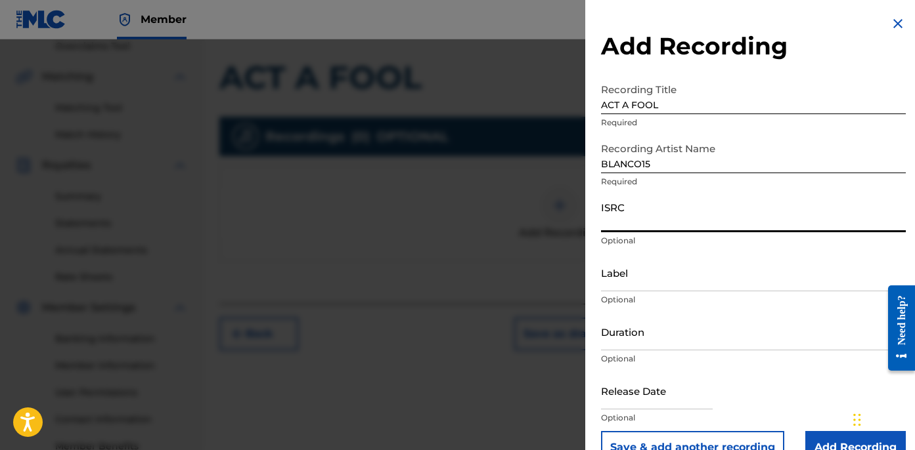
drag, startPoint x: 644, startPoint y: 222, endPoint x: 898, endPoint y: 266, distance: 258.6
click at [676, 231] on input "ISRC" at bounding box center [753, 213] width 305 height 37
click at [669, 225] on input "ISRC" at bounding box center [753, 213] width 305 height 37
paste input "USA2P2532963"
type input "USA2P2532963"
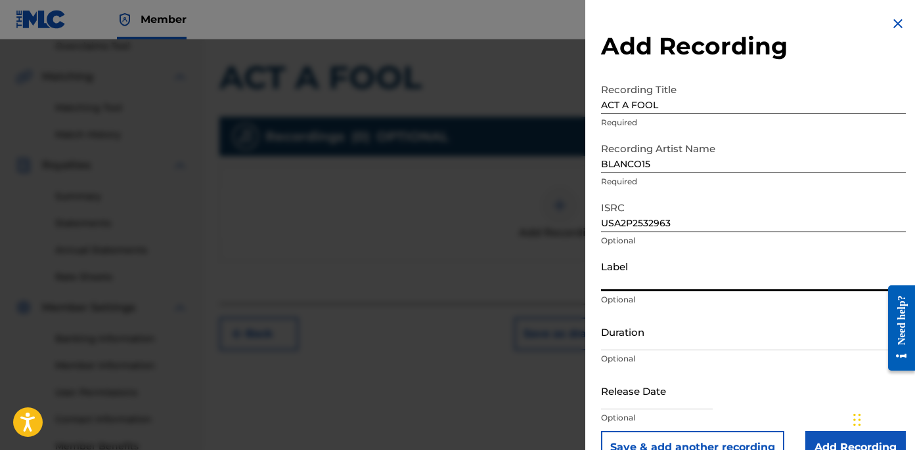
click at [623, 277] on input "Label" at bounding box center [753, 272] width 305 height 37
type input "OTR RECORDS"
drag, startPoint x: 648, startPoint y: 322, endPoint x: 676, endPoint y: 320, distance: 28.3
click at [676, 320] on input "Duration" at bounding box center [753, 331] width 305 height 37
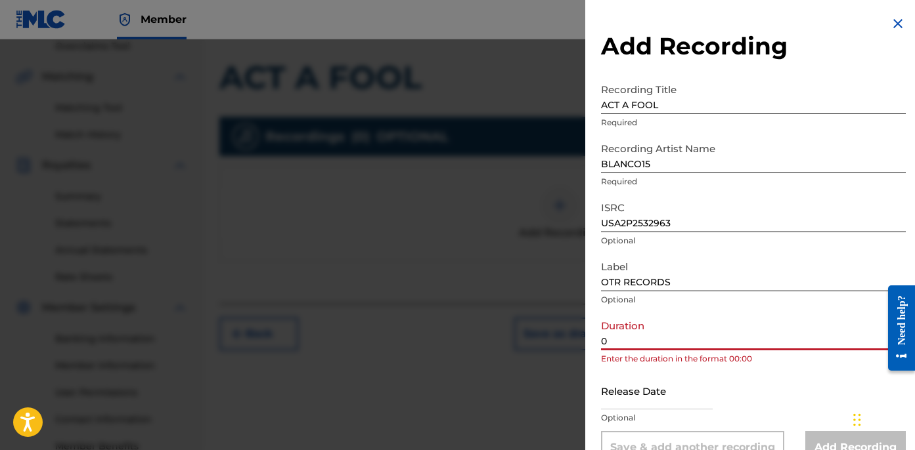
paste input "1:59"
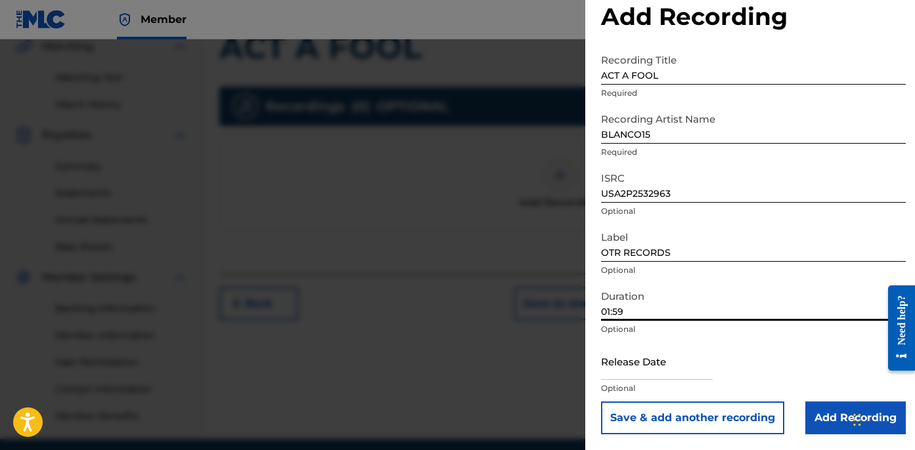
scroll to position [326, 0]
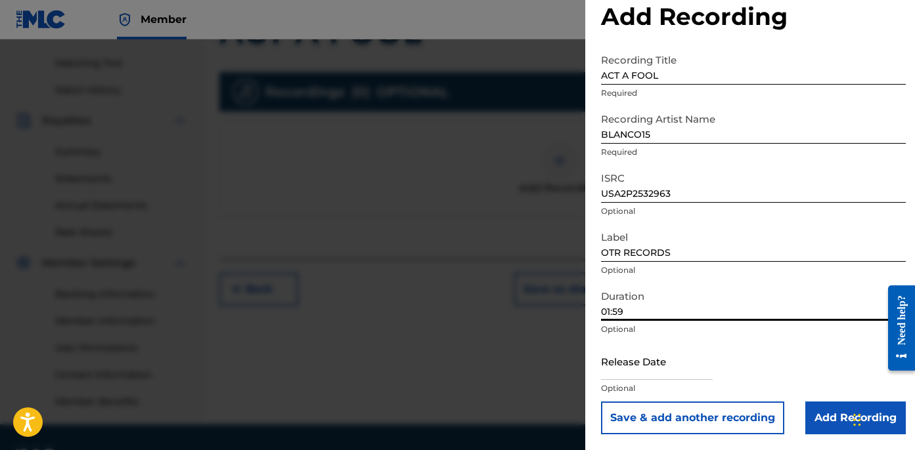
type input "01:59"
click at [831, 426] on input "Add Recording" at bounding box center [855, 418] width 100 height 33
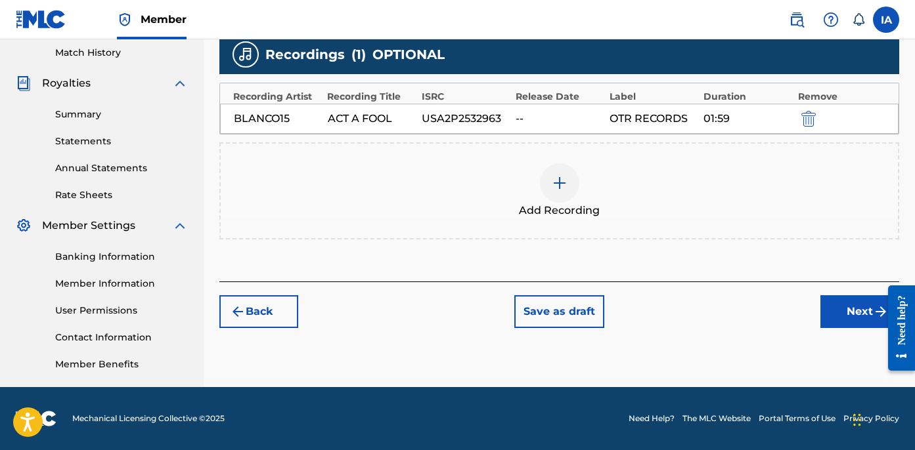
click at [839, 315] on button "Next" at bounding box center [859, 311] width 79 height 33
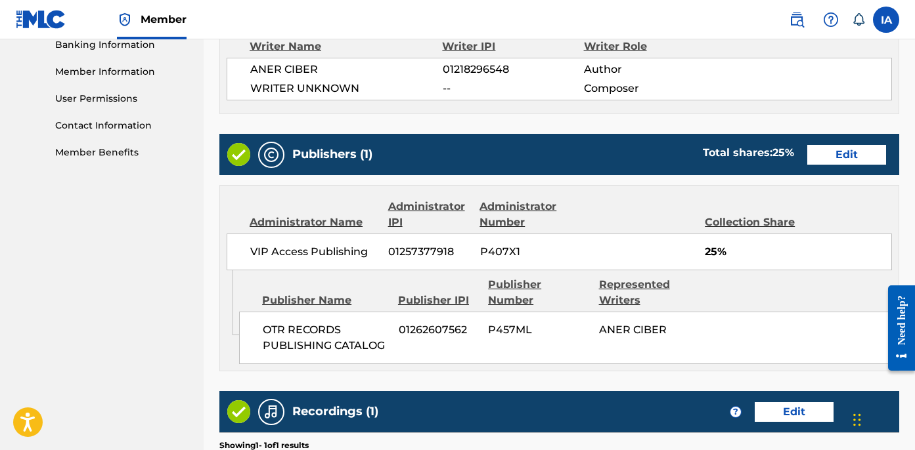
scroll to position [770, 0]
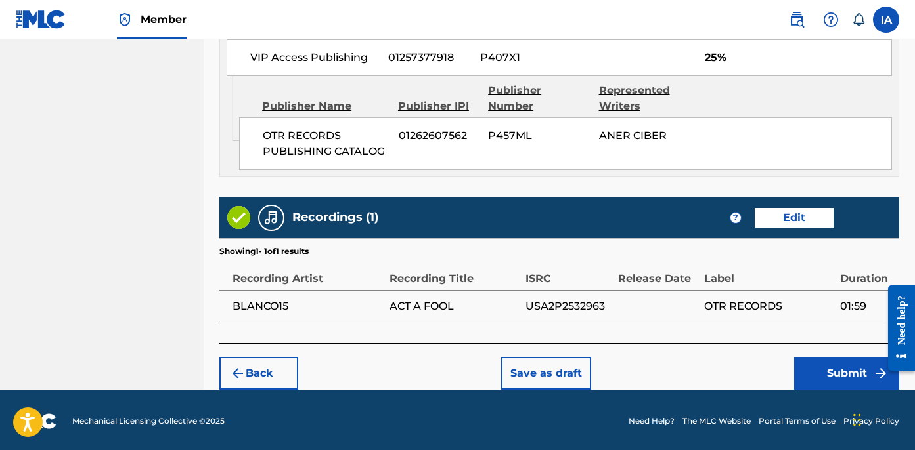
click at [802, 380] on button "Submit" at bounding box center [846, 373] width 105 height 33
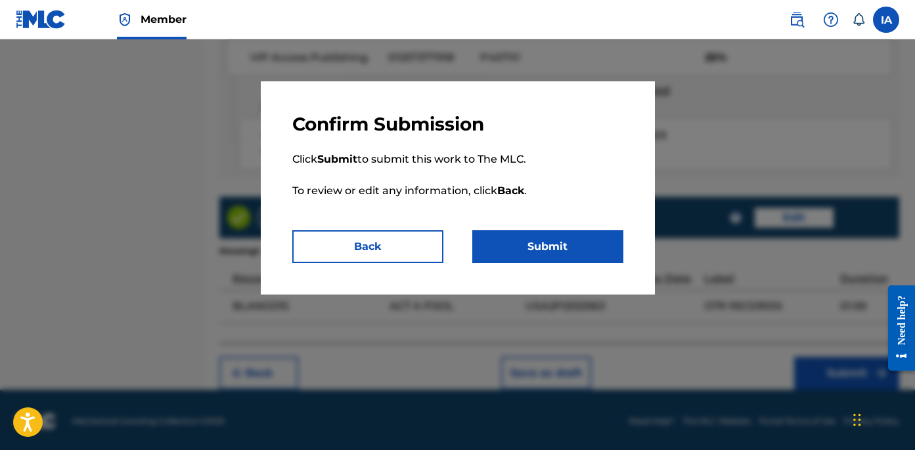
click at [557, 251] on button "Submit" at bounding box center [547, 246] width 151 height 33
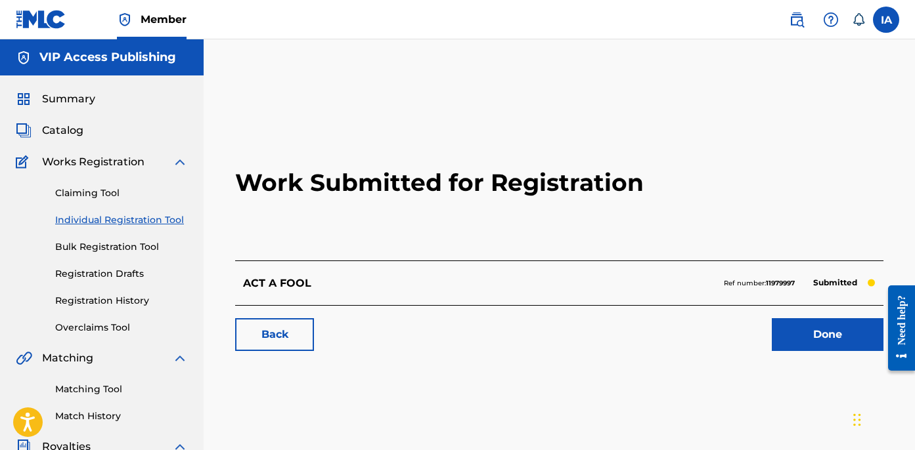
click at [129, 214] on link "Individual Registration Tool" at bounding box center [121, 220] width 133 height 14
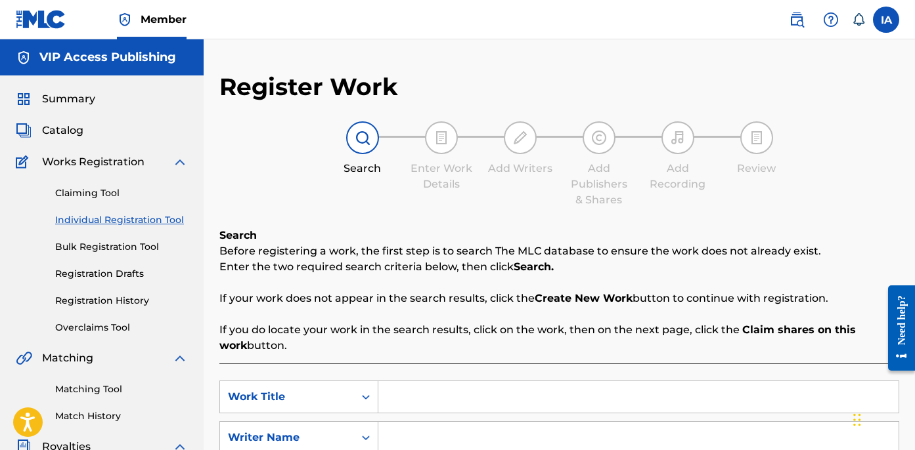
click at [533, 402] on input "Search Form" at bounding box center [638, 398] width 520 height 32
paste input "Life I Chose"
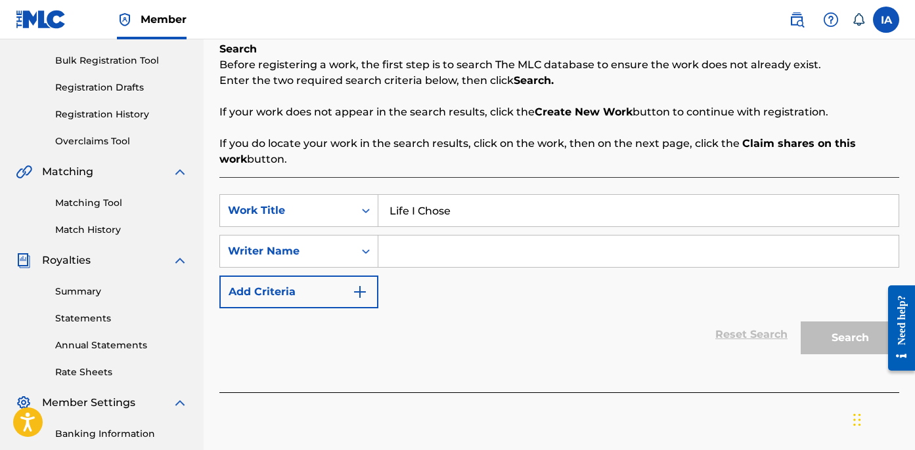
scroll to position [253, 0]
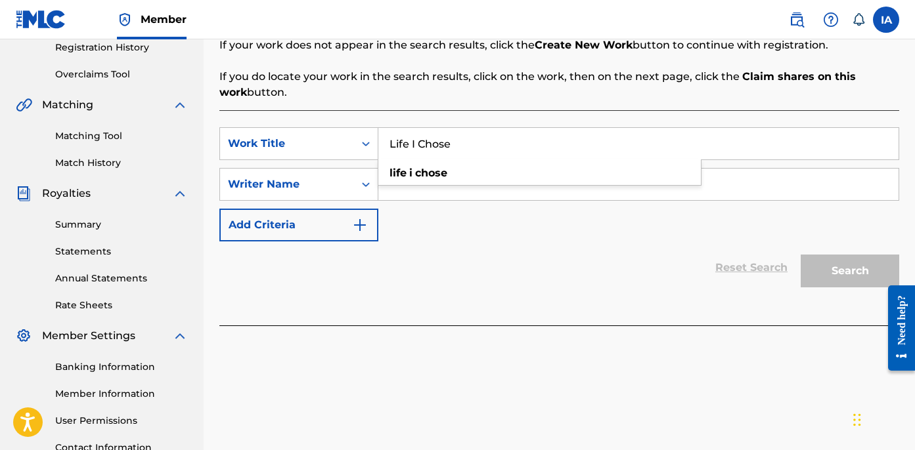
type input "Life I Chose"
click at [775, 188] on input "Search Form" at bounding box center [638, 185] width 520 height 32
click at [700, 182] on input "Search Form" at bounding box center [638, 185] width 520 height 32
paste input "CIBER ANER"
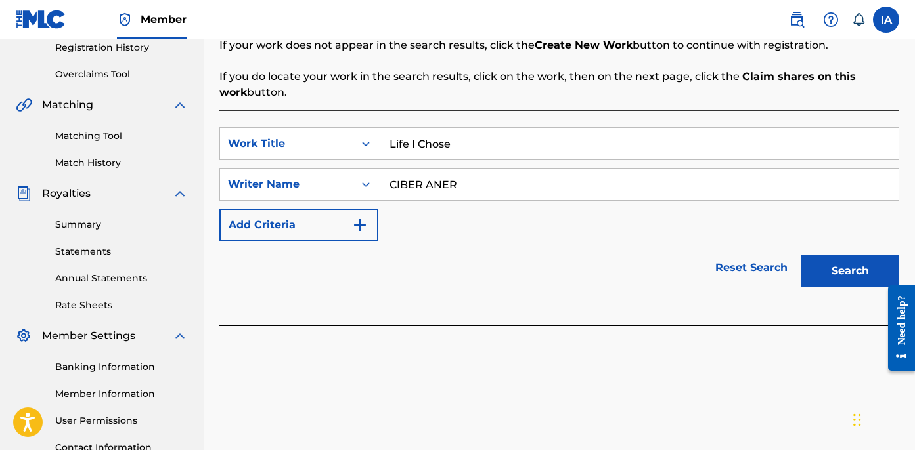
type input "CIBER ANER"
click at [844, 267] on button "Search" at bounding box center [849, 271] width 98 height 33
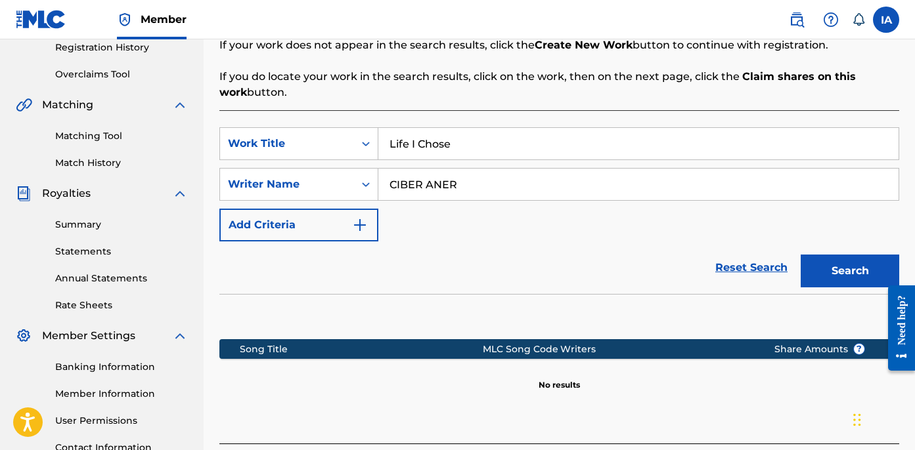
click at [587, 216] on div "SearchWithCriteria6f0d1e82-3e02-48db-99b4-6c92cd72bdda Work Title Life I Chose …" at bounding box center [559, 184] width 680 height 114
click at [607, 163] on div "SearchWithCriteria6f0d1e82-3e02-48db-99b4-6c92cd72bdda Work Title Life I Chose …" at bounding box center [559, 184] width 680 height 114
drag, startPoint x: 647, startPoint y: 202, endPoint x: 500, endPoint y: 135, distance: 162.2
click at [528, 151] on div "SearchWithCriteria6f0d1e82-3e02-48db-99b4-6c92cd72bdda Work Title Life I Chose …" at bounding box center [559, 184] width 680 height 114
drag, startPoint x: 497, startPoint y: 192, endPoint x: 380, endPoint y: 155, distance: 123.4
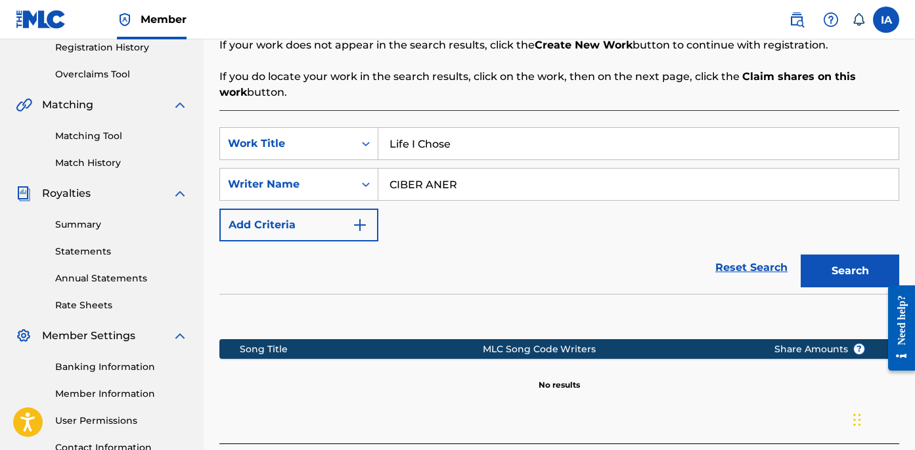
click at [380, 156] on div "SearchWithCriteria6f0d1e82-3e02-48db-99b4-6c92cd72bdda Work Title Life I Chose …" at bounding box center [559, 184] width 680 height 114
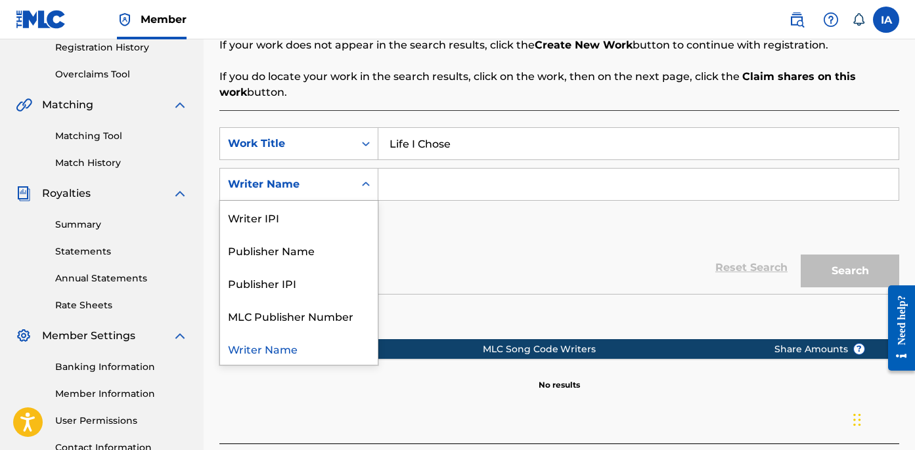
click at [275, 196] on div "Writer Name" at bounding box center [287, 184] width 134 height 25
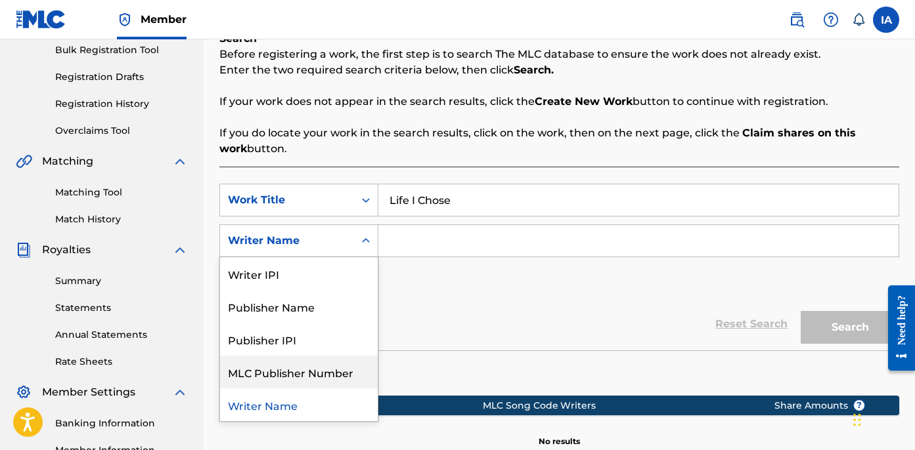
scroll to position [194, 0]
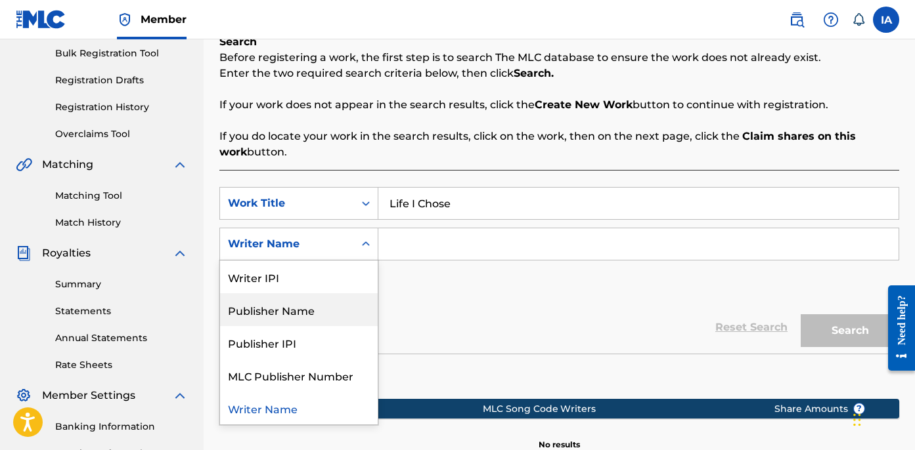
click at [350, 310] on div "Publisher Name" at bounding box center [299, 310] width 158 height 33
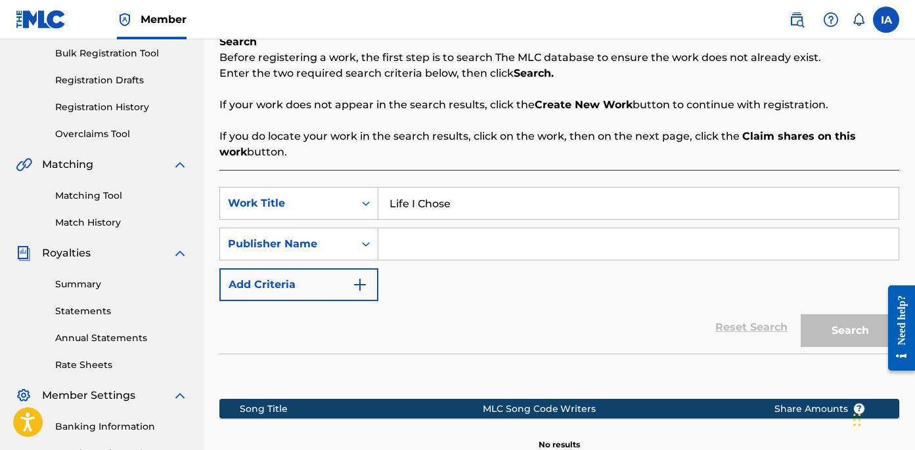
click at [577, 252] on input "Search Form" at bounding box center [638, 245] width 520 height 32
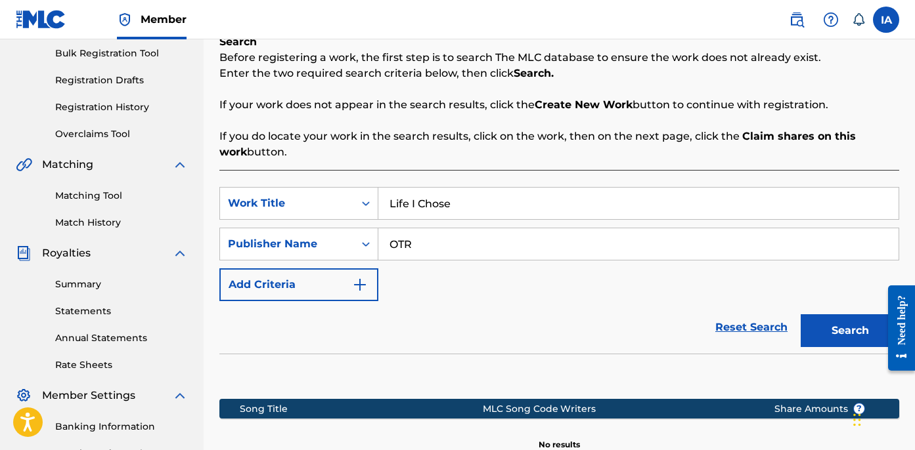
type input "OTR"
click at [865, 339] on button "Search" at bounding box center [849, 331] width 98 height 33
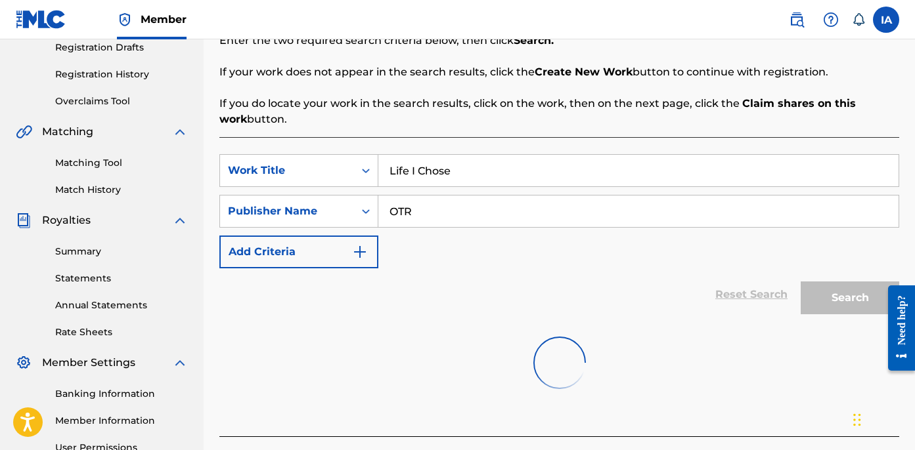
scroll to position [241, 0]
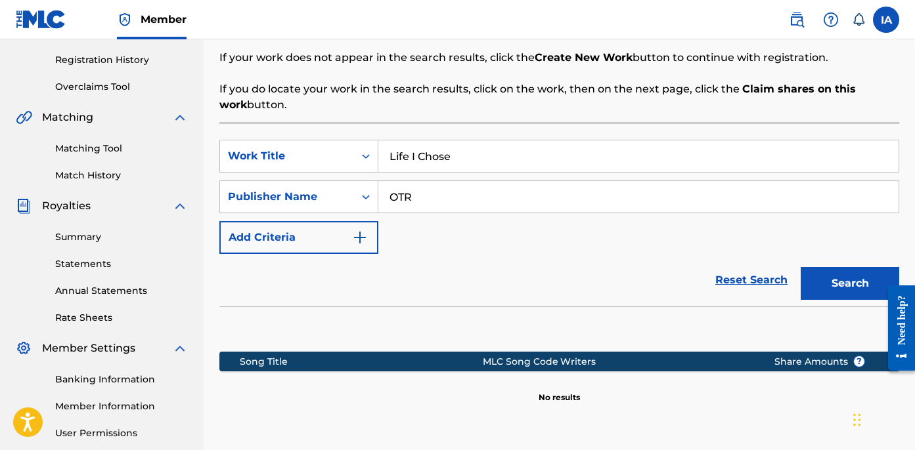
drag, startPoint x: 541, startPoint y: 160, endPoint x: 330, endPoint y: 96, distance: 221.0
click at [446, 135] on div "SearchWithCriteria6f0d1e82-3e02-48db-99b4-6c92cd72bdda Work Title Life I Chose …" at bounding box center [559, 290] width 680 height 334
paste input "KillaKry"
type input "KillaKry"
drag, startPoint x: 592, startPoint y: 196, endPoint x: 324, endPoint y: 121, distance: 278.2
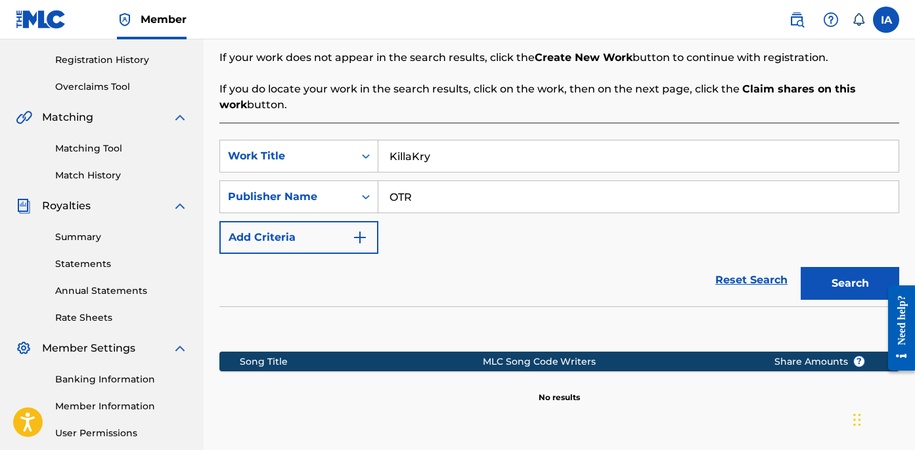
click at [410, 159] on div "SearchWithCriteria6f0d1e82-3e02-48db-99b4-6c92cd72bdda Work Title KillaKry Sear…" at bounding box center [559, 197] width 680 height 114
paste input "CIBER ANE"
type input "CIBER ANER"
click at [839, 276] on button "Search" at bounding box center [849, 283] width 98 height 33
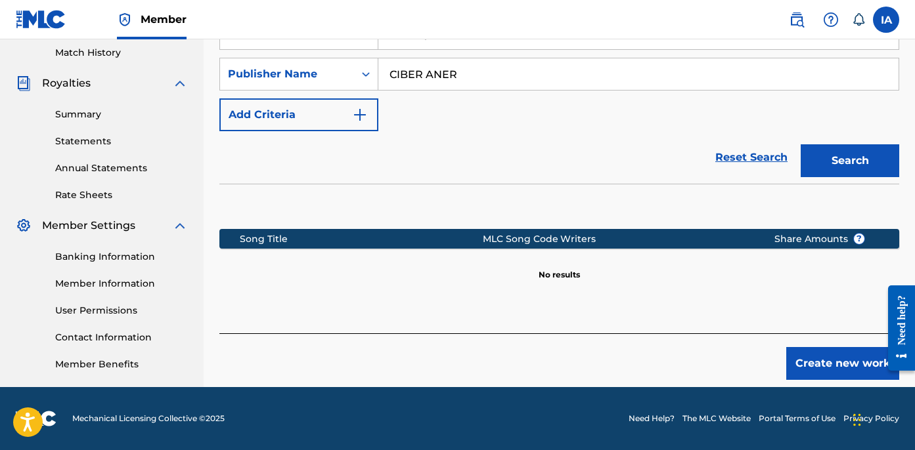
click at [542, 185] on section at bounding box center [559, 203] width 680 height 39
click at [801, 365] on button "Create new work" at bounding box center [842, 363] width 113 height 33
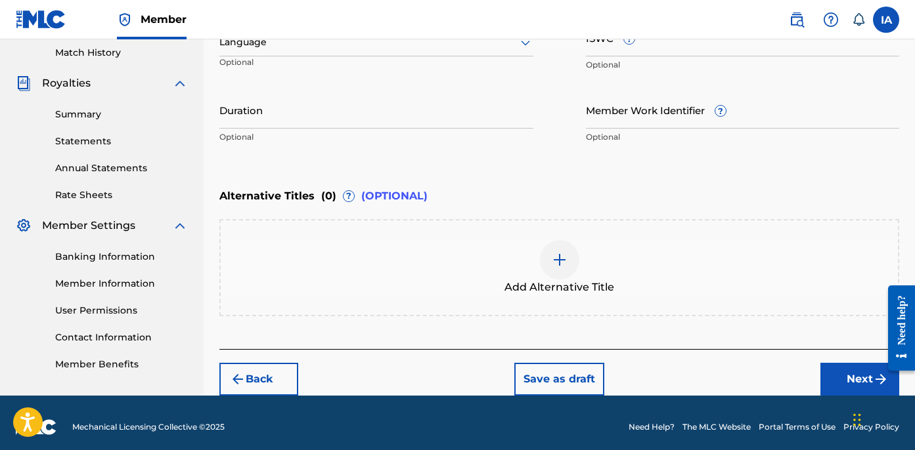
click at [441, 149] on div "Duration Optional" at bounding box center [376, 120] width 314 height 59
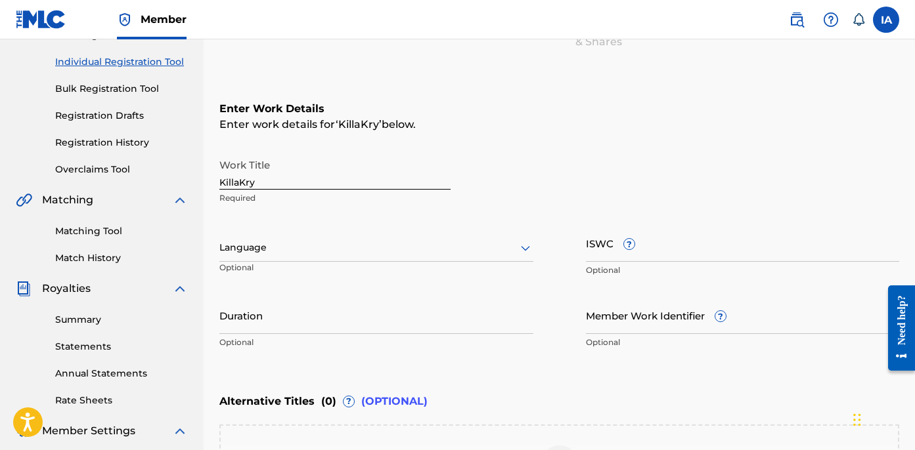
scroll to position [154, 0]
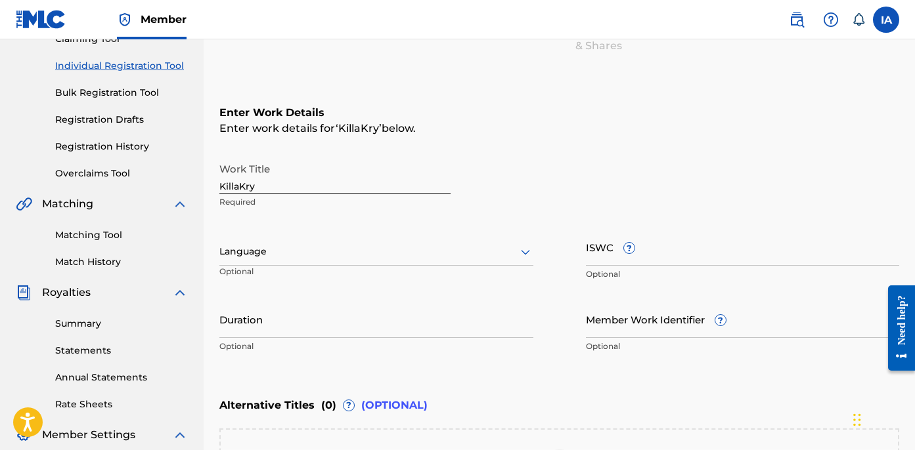
click at [336, 245] on div at bounding box center [376, 252] width 314 height 16
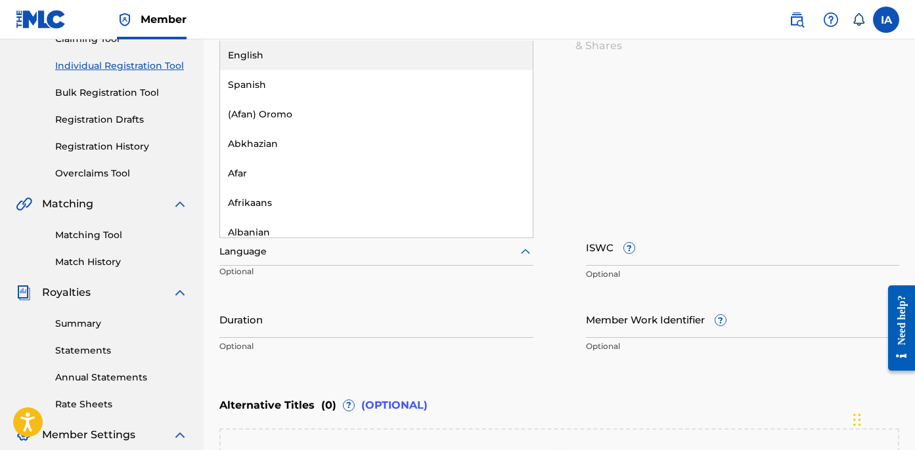
click at [366, 43] on div "English" at bounding box center [376, 56] width 313 height 30
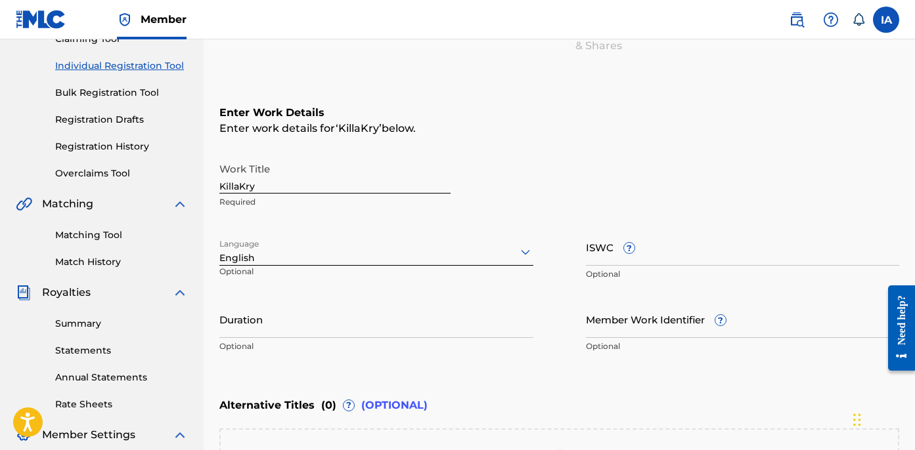
click at [283, 326] on input "Duration" at bounding box center [376, 319] width 314 height 37
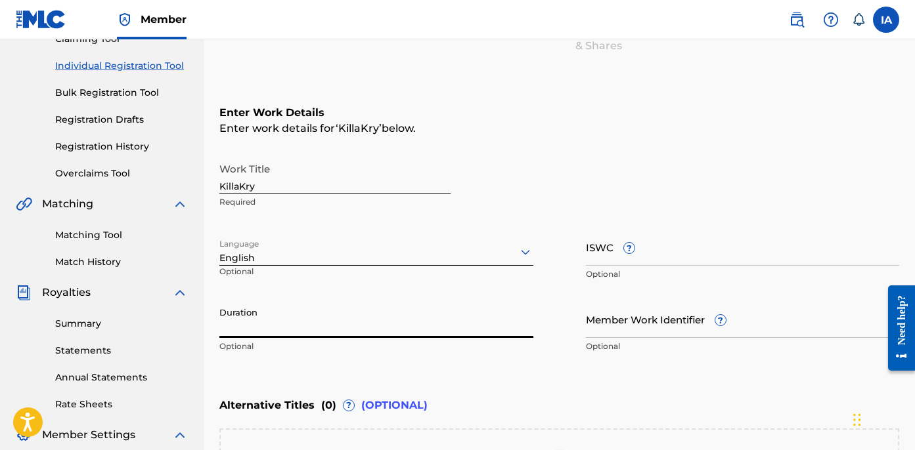
click at [324, 324] on input "Duration" at bounding box center [376, 319] width 314 height 37
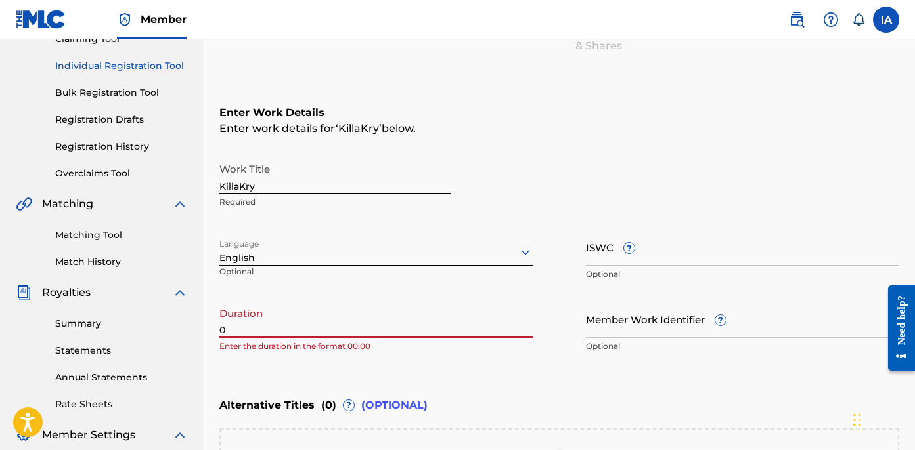
paste input "2:00"
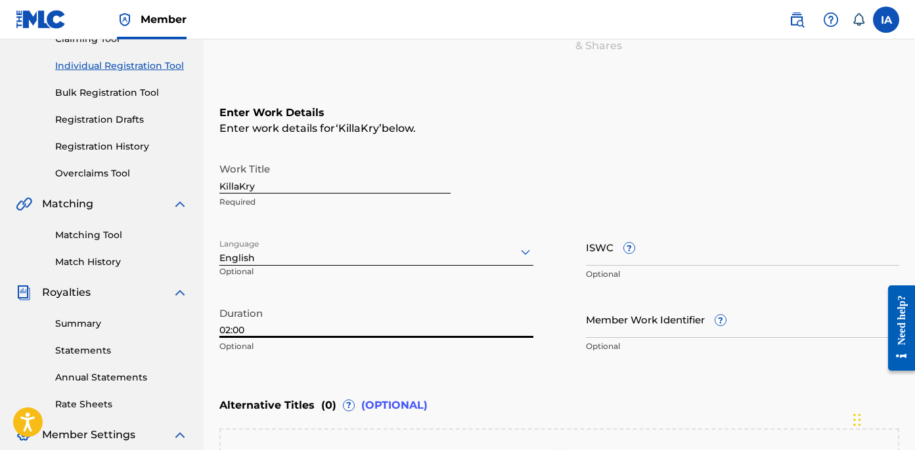
type input "02:00"
click at [358, 194] on div "Work Title KillaKry Required" at bounding box center [334, 185] width 231 height 59
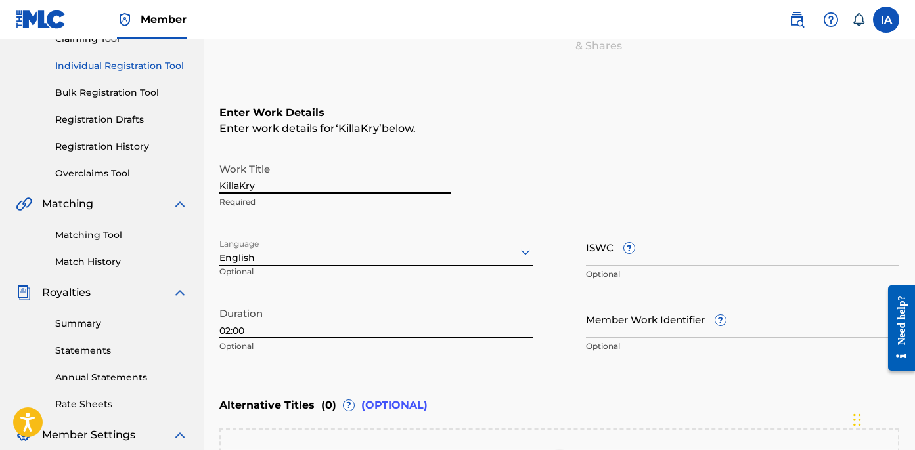
click at [349, 185] on input "KillaKry" at bounding box center [334, 174] width 231 height 37
type input "KILLAKRY"
click at [512, 152] on div "Enter Work Details Enter work details for ‘ KILLAKRY ’ below. Work Title KILLAK…" at bounding box center [559, 233] width 680 height 318
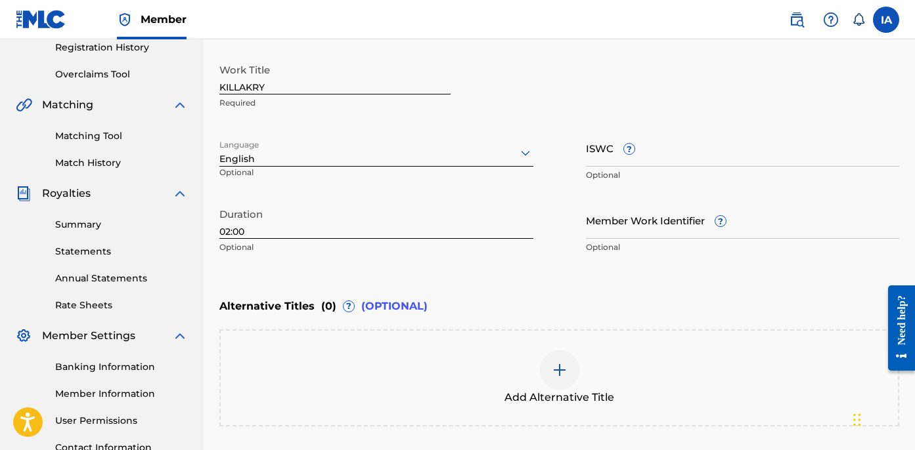
scroll to position [372, 0]
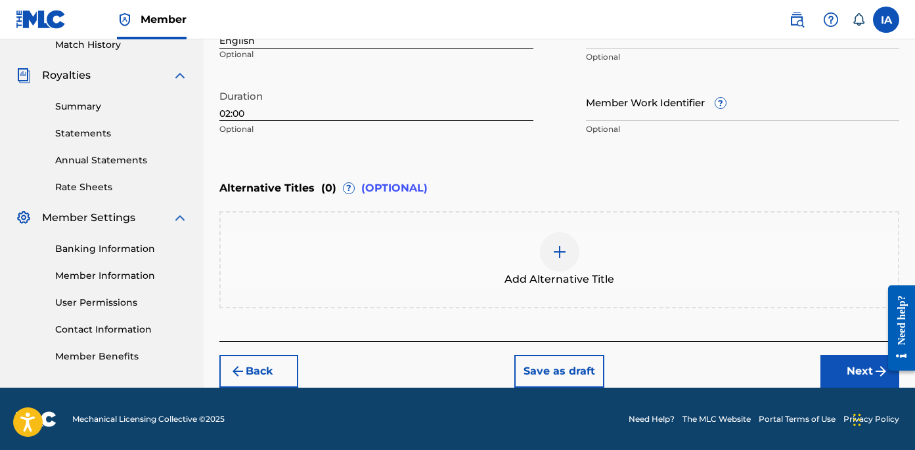
click at [382, 138] on div "Duration 02:00 Optional" at bounding box center [376, 112] width 314 height 59
drag, startPoint x: 793, startPoint y: 346, endPoint x: 835, endPoint y: 356, distance: 43.2
click at [793, 346] on div "Back Save as draft Next" at bounding box center [559, 364] width 680 height 47
click at [837, 356] on button "Next" at bounding box center [859, 371] width 79 height 33
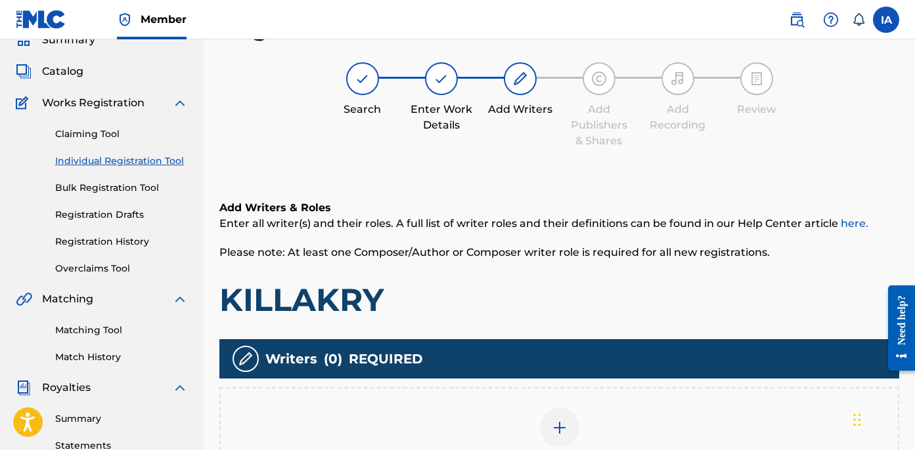
scroll to position [326, 0]
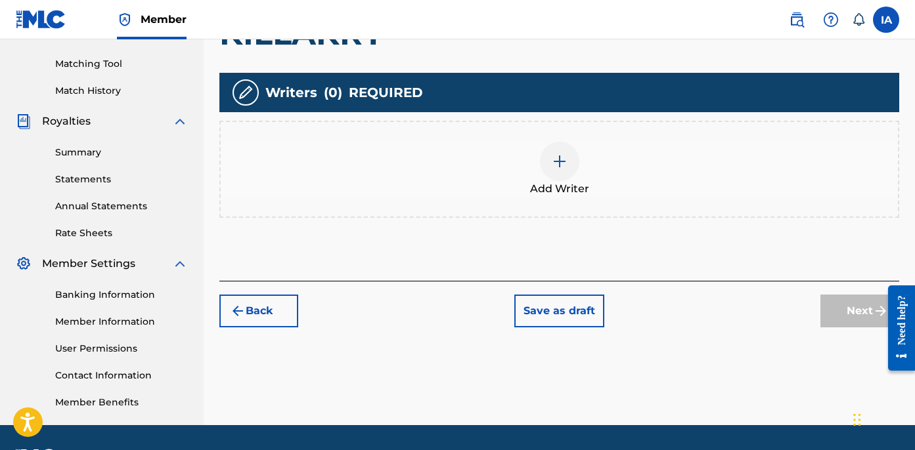
click at [600, 171] on div "Add Writer" at bounding box center [559, 169] width 677 height 55
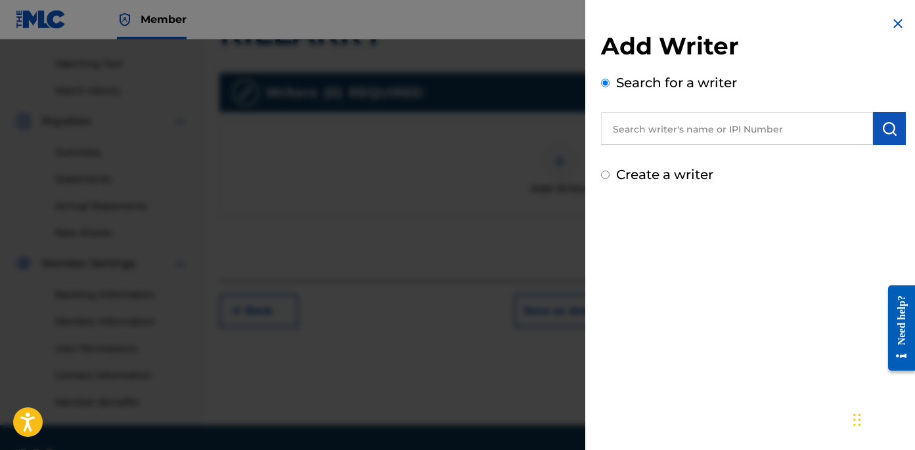
click at [740, 133] on input "text" at bounding box center [737, 128] width 272 height 33
paste input "CIBER ANER"
type input "CIBER ANER"
click at [892, 137] on button "submit" at bounding box center [889, 128] width 33 height 33
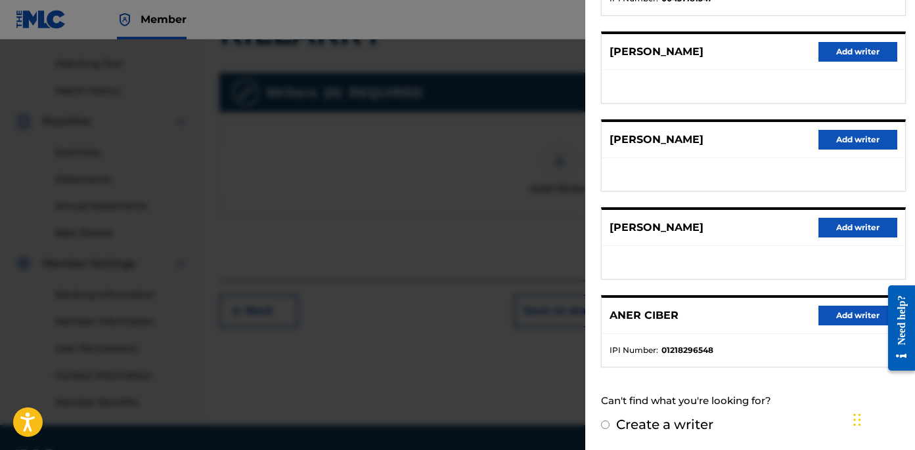
scroll to position [364, 0]
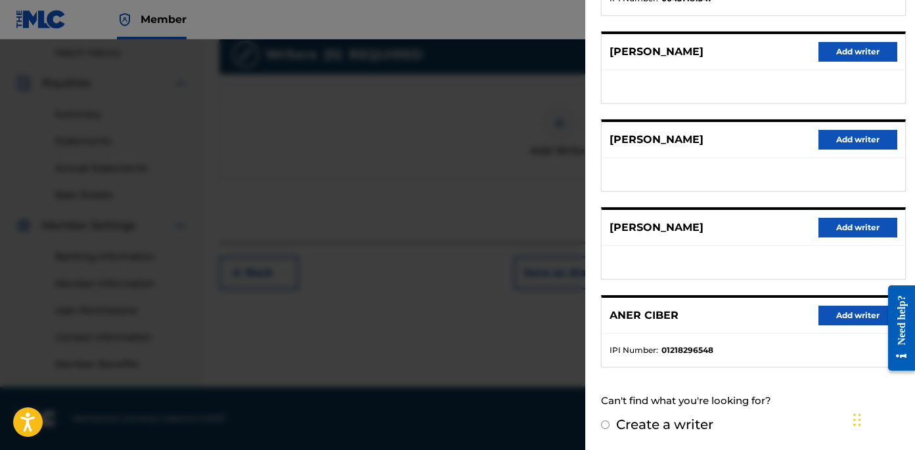
click at [742, 245] on div "[PERSON_NAME] Add writer" at bounding box center [752, 228] width 303 height 36
click at [852, 318] on button "Add writer" at bounding box center [857, 316] width 79 height 20
click at [844, 243] on div "Add Writers & Roles Enter all writer(s) and their roles. A full list of writer …" at bounding box center [559, 53] width 680 height 379
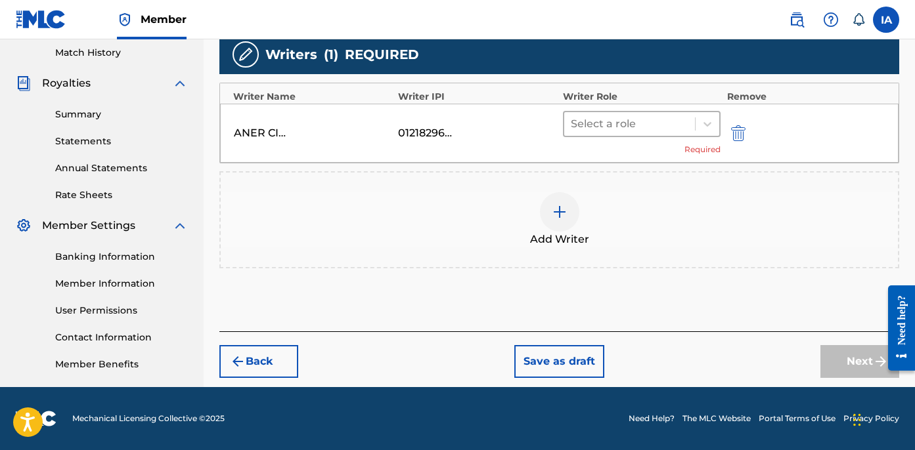
click at [673, 135] on div "Select a role" at bounding box center [629, 124] width 131 height 24
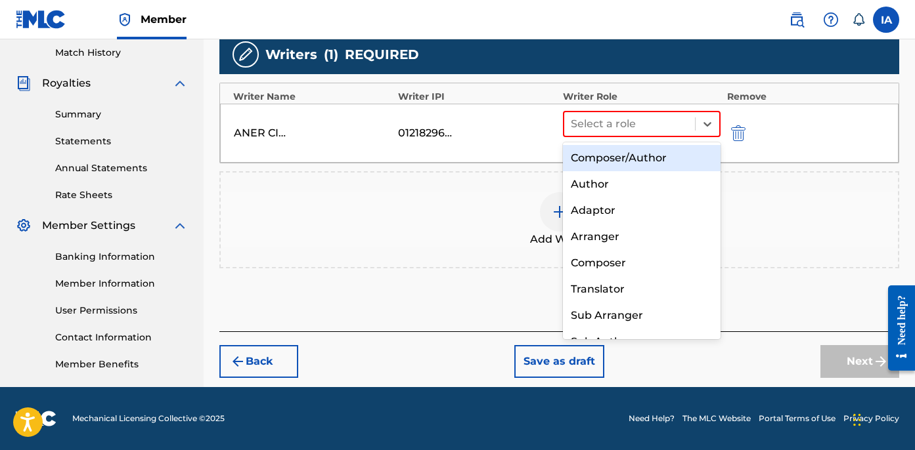
click at [601, 186] on div "Author" at bounding box center [642, 184] width 158 height 26
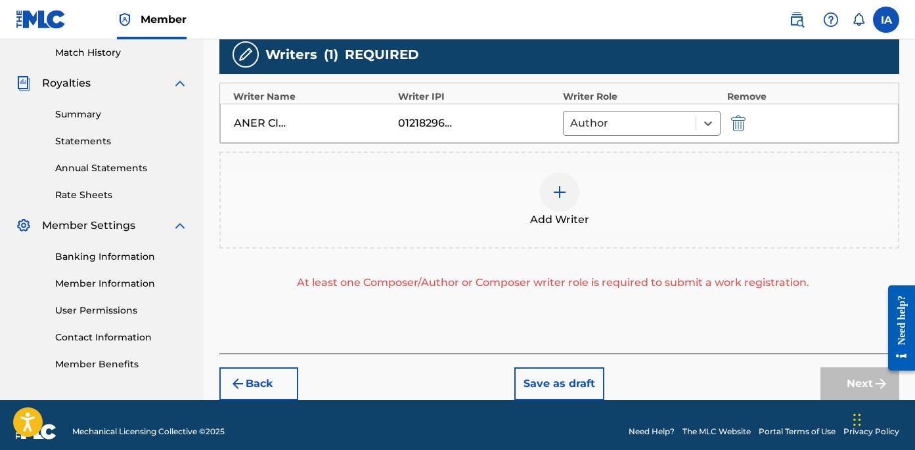
click at [564, 194] on img at bounding box center [560, 193] width 16 height 16
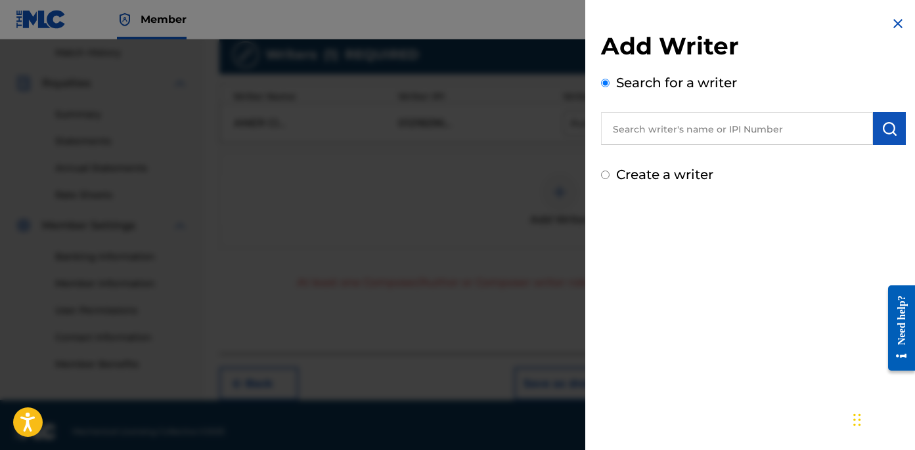
click at [644, 173] on label "Create a writer" at bounding box center [664, 175] width 97 height 16
radio input "true"
click at [609, 173] on input "Create a writer" at bounding box center [605, 175] width 9 height 9
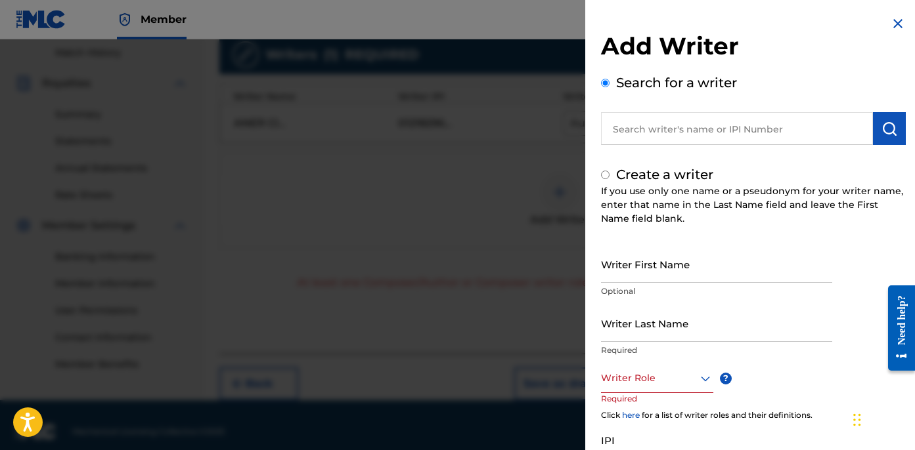
radio input "false"
radio input "true"
click at [670, 328] on input "Writer Last Name" at bounding box center [716, 323] width 231 height 37
click at [663, 324] on input "Writer Last Name" at bounding box center [716, 323] width 231 height 37
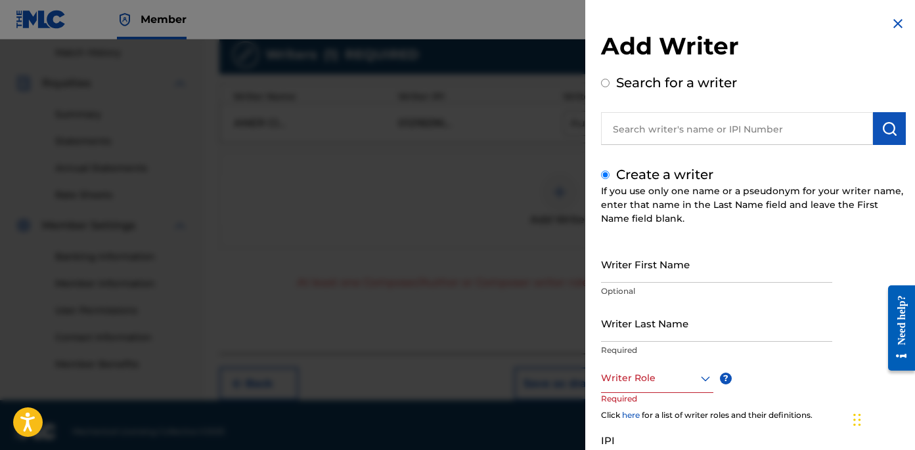
click at [663, 324] on input "Writer Last Name" at bounding box center [716, 323] width 231 height 37
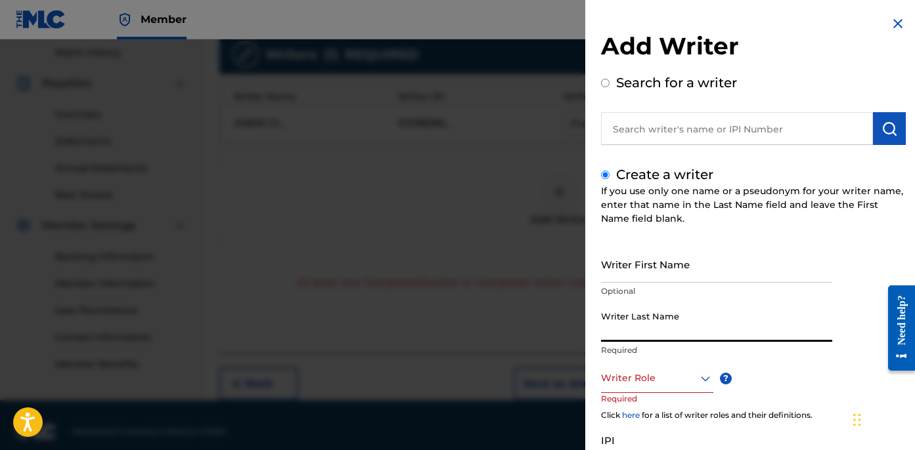
click at [666, 326] on input "Writer Last Name" at bounding box center [716, 323] width 231 height 37
paste input "UNKNOWN WRITER"
click at [684, 333] on input "UNKNOWN WRITER" at bounding box center [716, 323] width 231 height 37
type input "UNKNOWN"
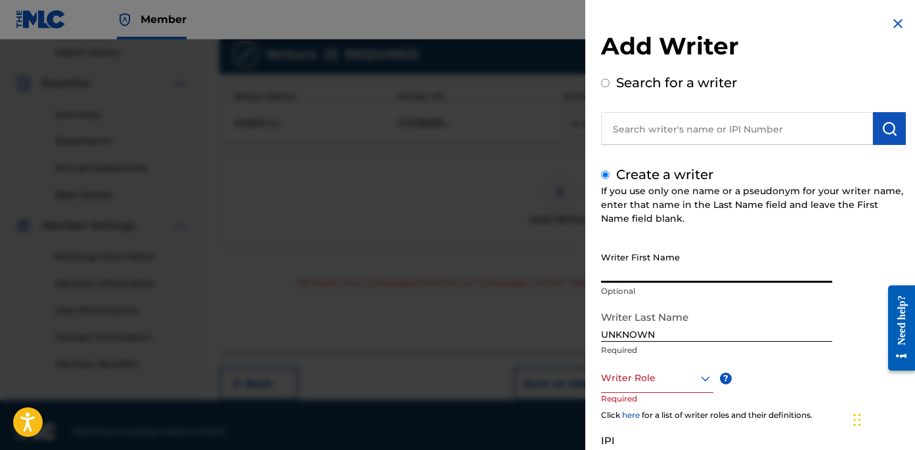
click at [655, 261] on input "Writer First Name" at bounding box center [716, 264] width 231 height 37
paste input "WRITER"
type input "WRITER"
click at [665, 370] on div at bounding box center [657, 378] width 112 height 16
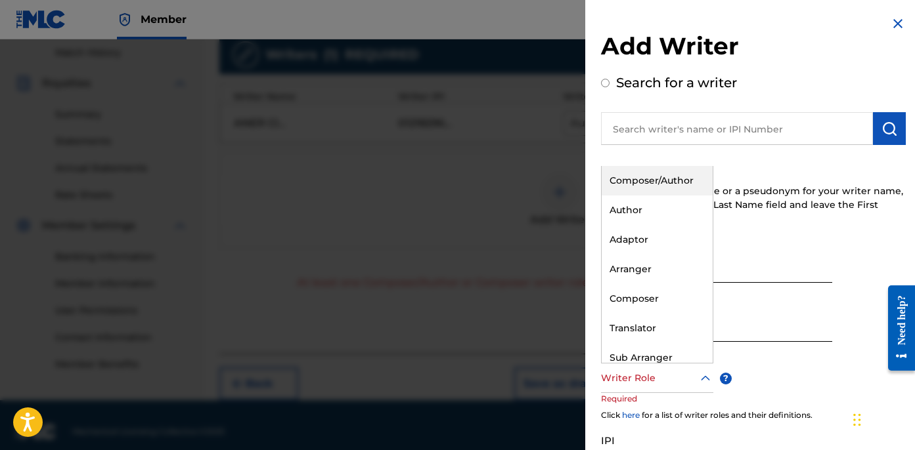
click at [651, 284] on div "Composer" at bounding box center [656, 299] width 111 height 30
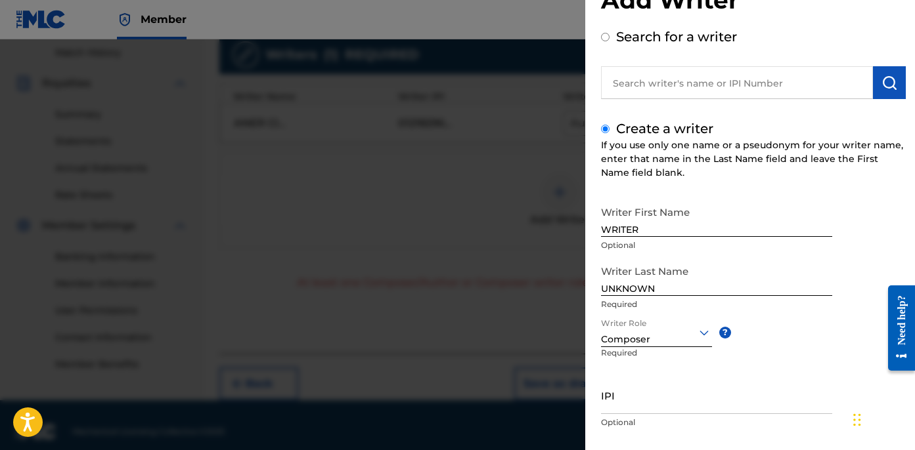
click at [657, 330] on div at bounding box center [656, 332] width 111 height 16
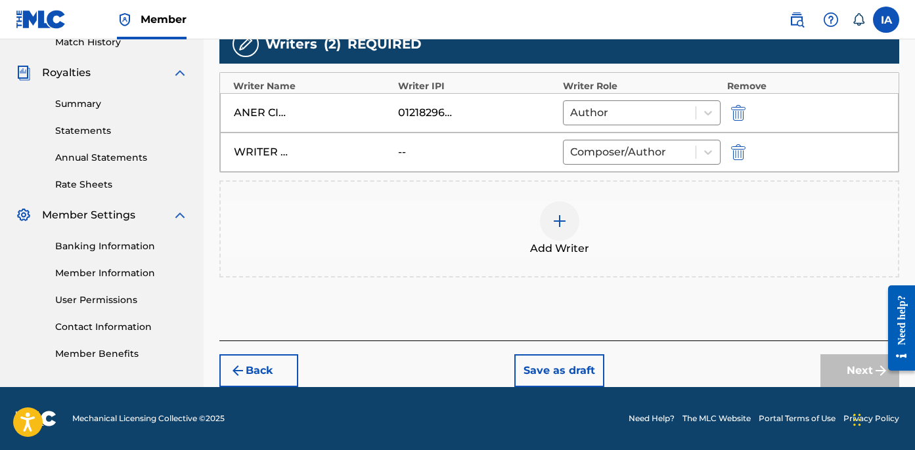
scroll to position [374, 0]
click at [803, 297] on div "Add Writers & Roles Enter all writer(s) and their roles. A full list of writer …" at bounding box center [559, 97] width 680 height 487
click at [857, 370] on button "Next" at bounding box center [859, 371] width 79 height 33
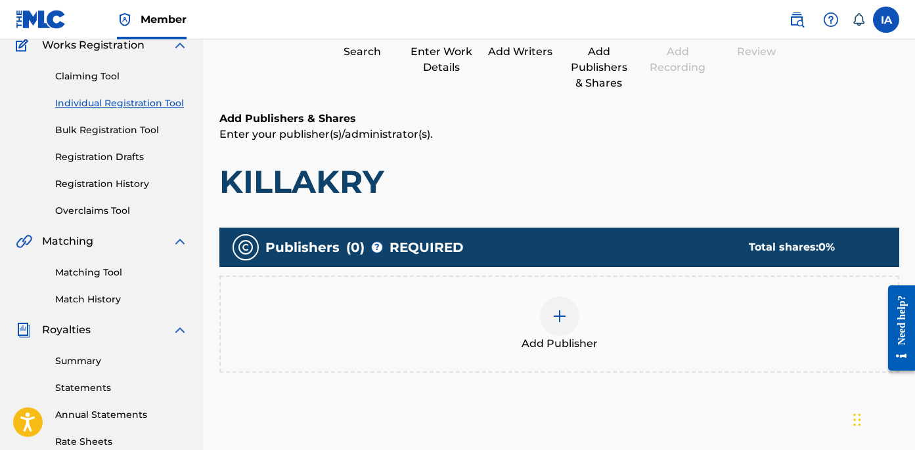
scroll to position [235, 0]
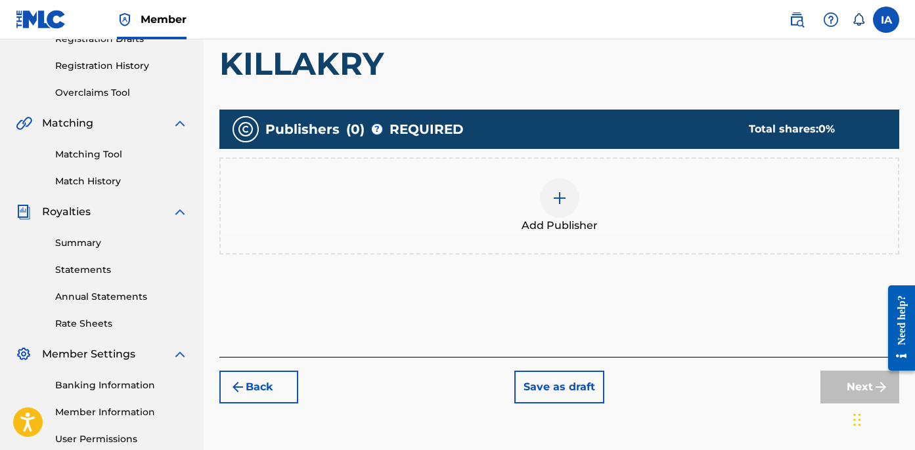
click at [592, 253] on div "Add Publisher" at bounding box center [559, 206] width 680 height 97
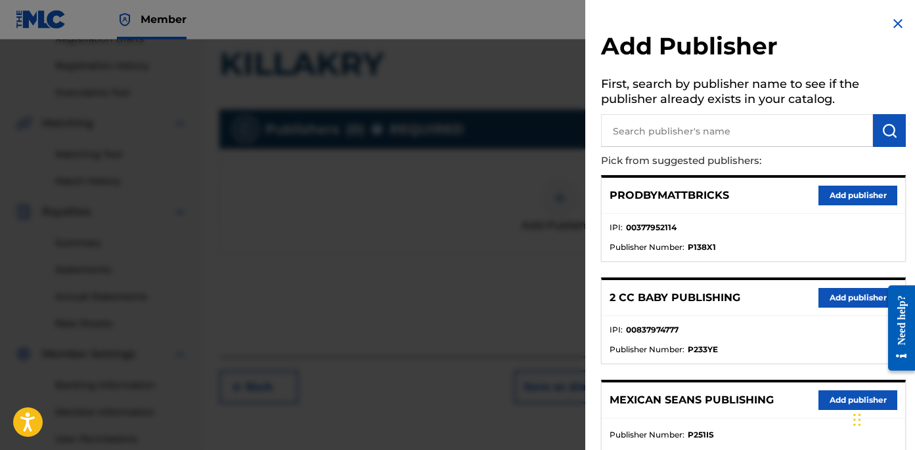
click at [744, 140] on input "text" at bounding box center [737, 130] width 272 height 33
type input "OTR"
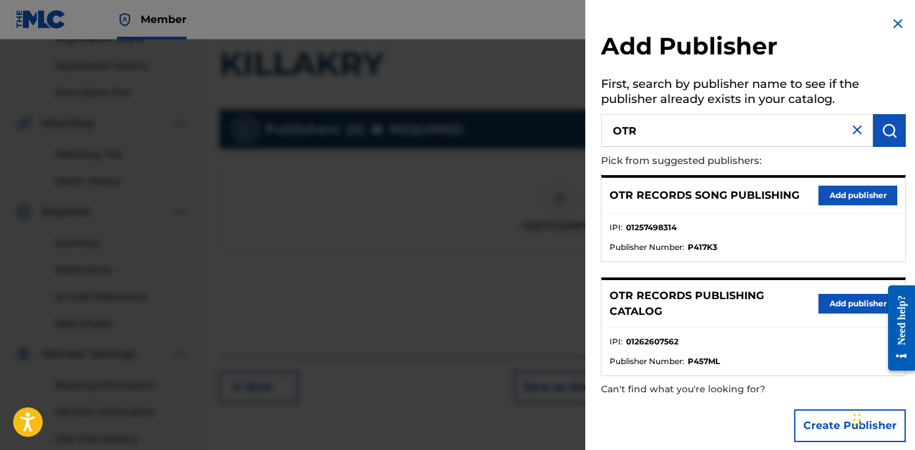
click at [843, 309] on button "Add publisher" at bounding box center [857, 304] width 79 height 20
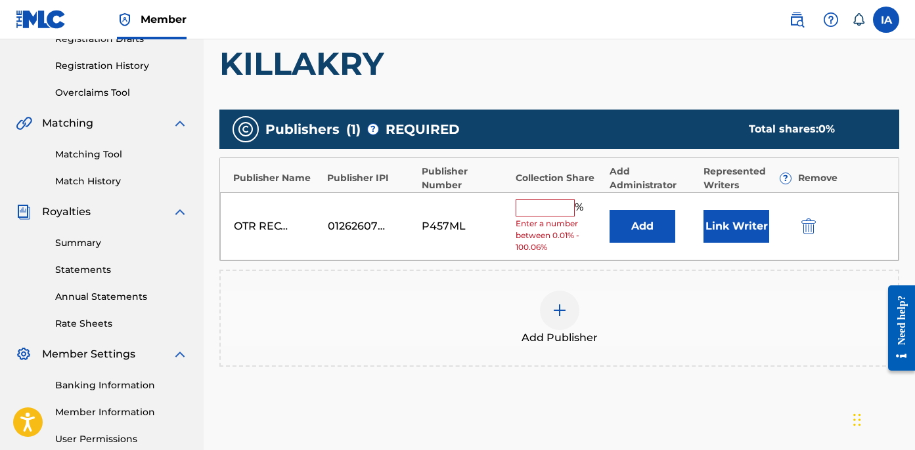
click at [554, 205] on input "text" at bounding box center [544, 208] width 59 height 17
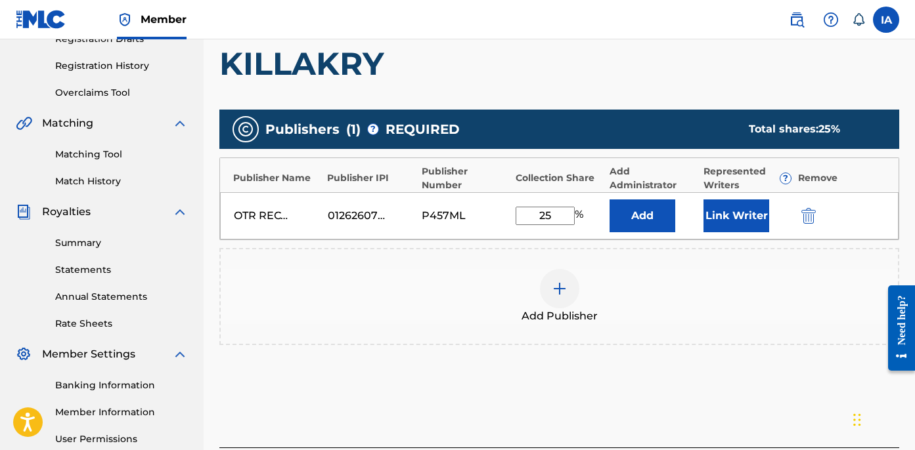
drag, startPoint x: 569, startPoint y: 215, endPoint x: 517, endPoint y: 190, distance: 57.3
click at [517, 190] on div "Publisher Name Publisher IPI Publisher Number Collection Share Add Administrato…" at bounding box center [559, 199] width 680 height 83
type input "25"
click at [649, 226] on button "Add" at bounding box center [642, 216] width 66 height 33
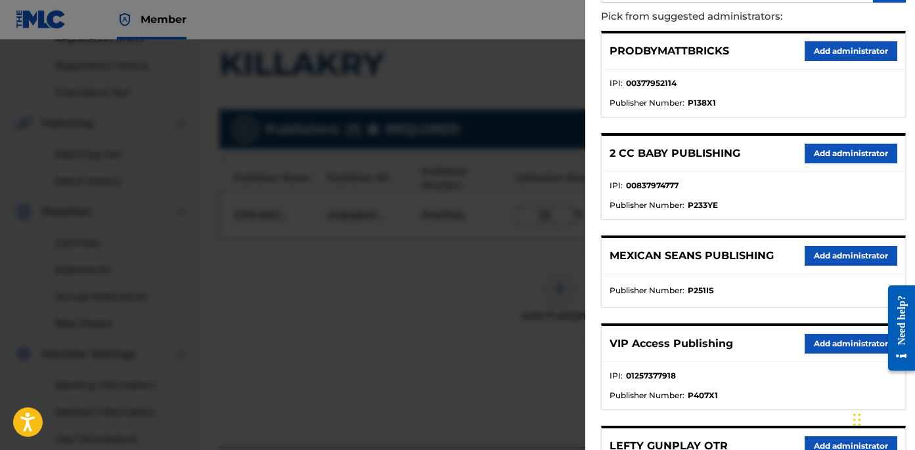
scroll to position [278, 0]
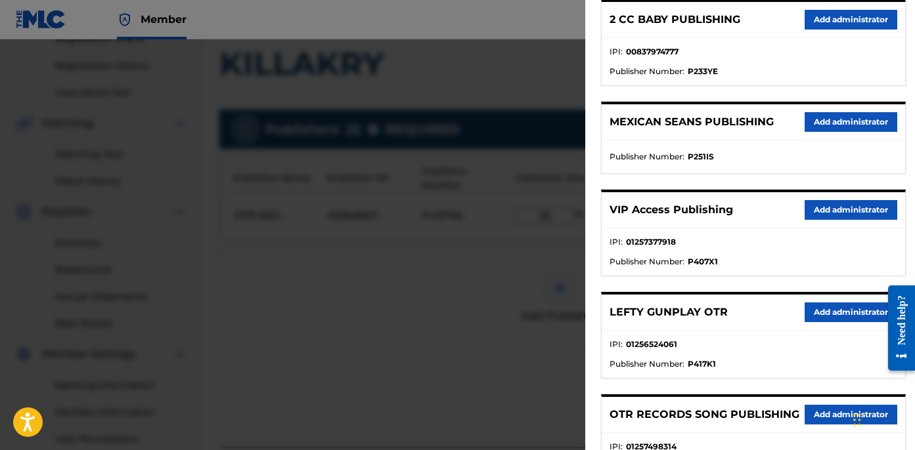
click at [856, 209] on button "Add administrator" at bounding box center [850, 210] width 93 height 20
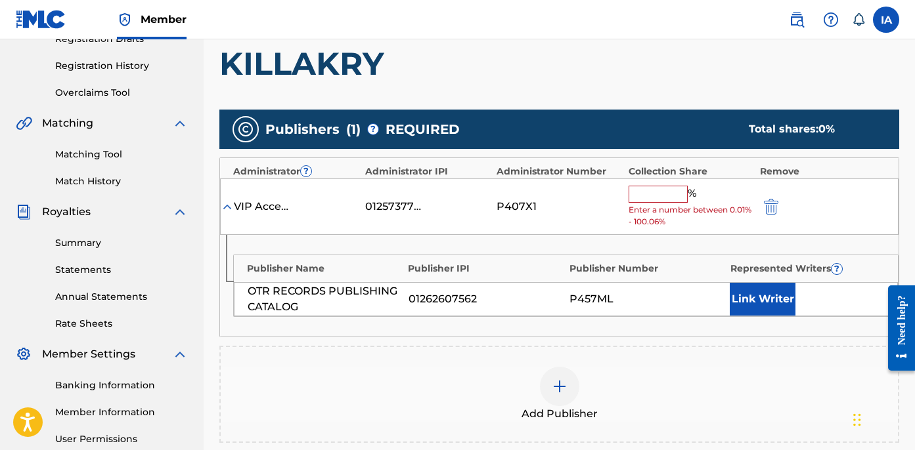
click at [664, 188] on input "text" at bounding box center [657, 194] width 59 height 17
type input "25"
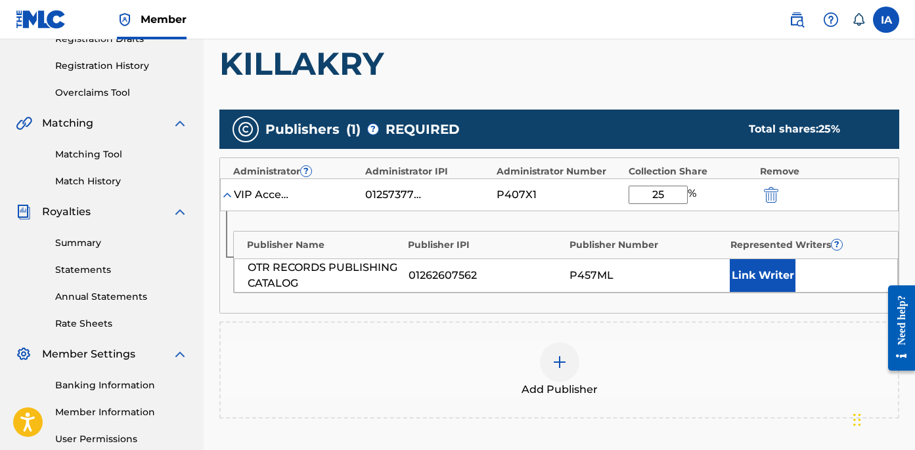
click at [745, 282] on button "Link Writer" at bounding box center [763, 275] width 66 height 33
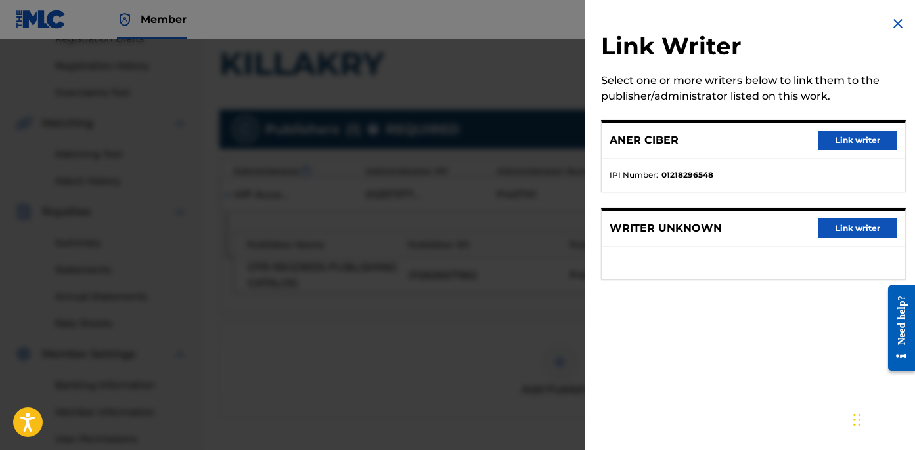
click at [844, 137] on button "Link writer" at bounding box center [857, 141] width 79 height 20
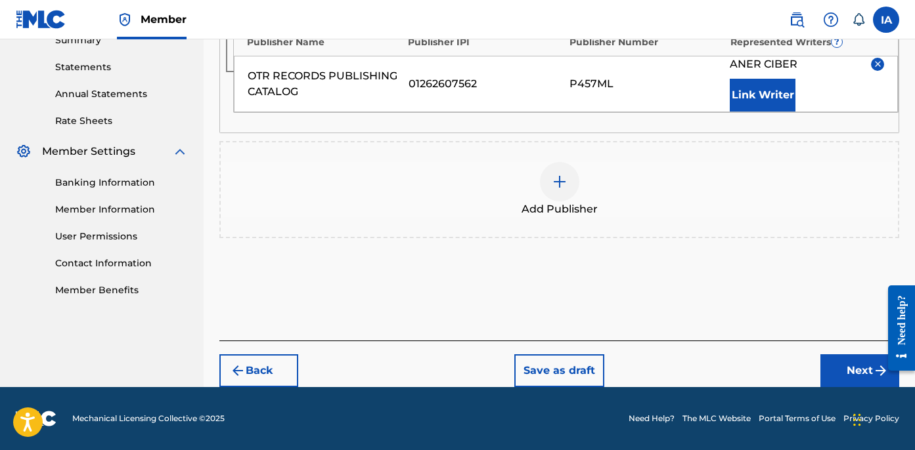
click at [846, 376] on button "Next" at bounding box center [859, 371] width 79 height 33
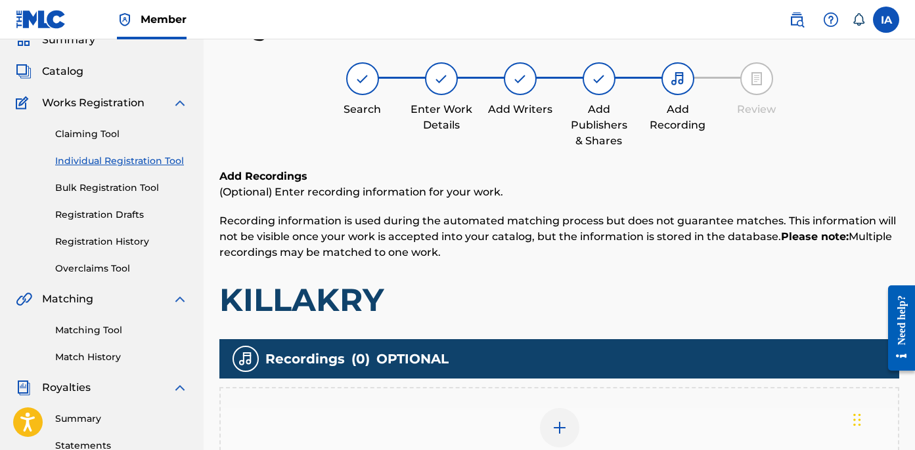
click at [612, 294] on h1 "KILLAKRY" at bounding box center [559, 299] width 680 height 39
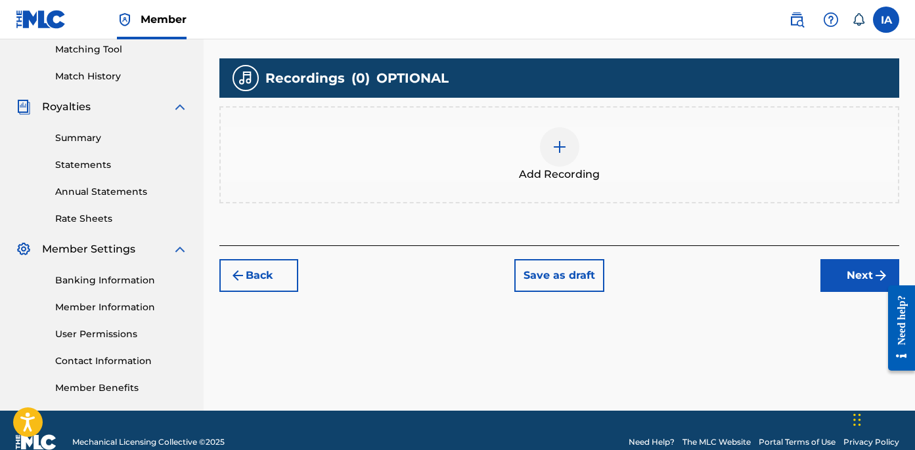
click at [596, 181] on span "Add Recording" at bounding box center [559, 175] width 81 height 16
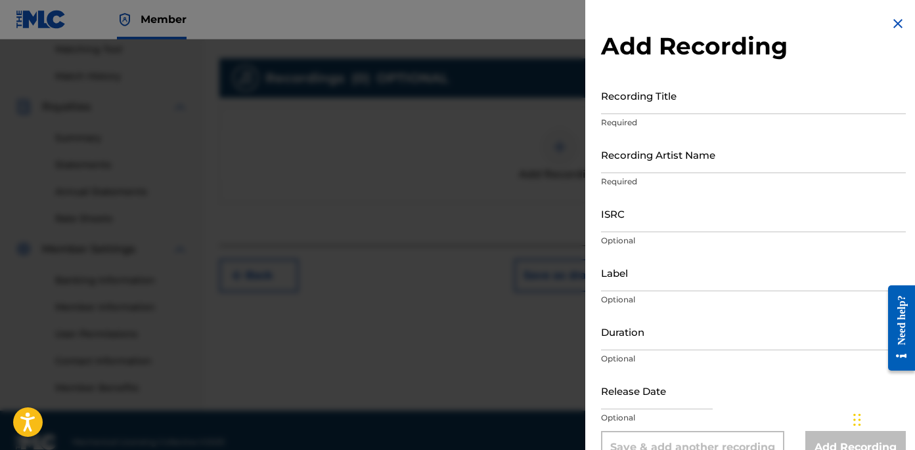
click at [670, 96] on input "Recording Title" at bounding box center [753, 95] width 305 height 37
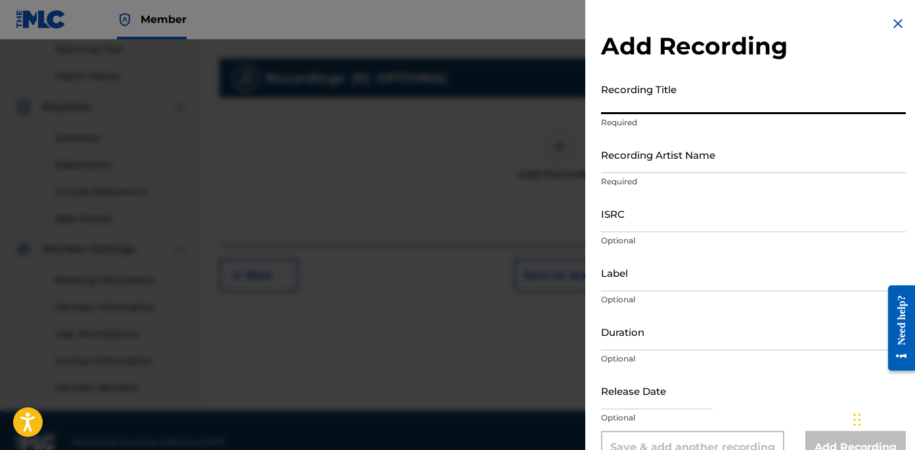
click at [747, 109] on input "Recording Title" at bounding box center [753, 95] width 305 height 37
paste input "KillaKry"
type input "KILLAKRY"
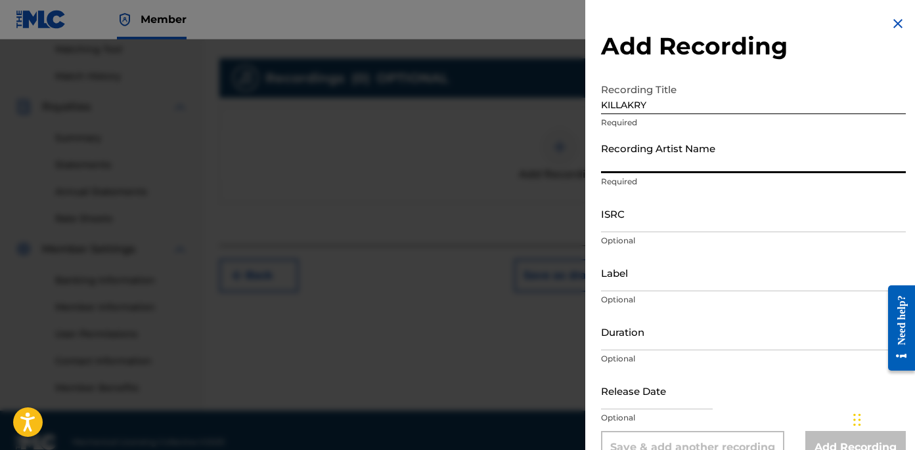
click at [656, 163] on input "Recording Artist Name" at bounding box center [753, 154] width 305 height 37
type input "BLANCO15"
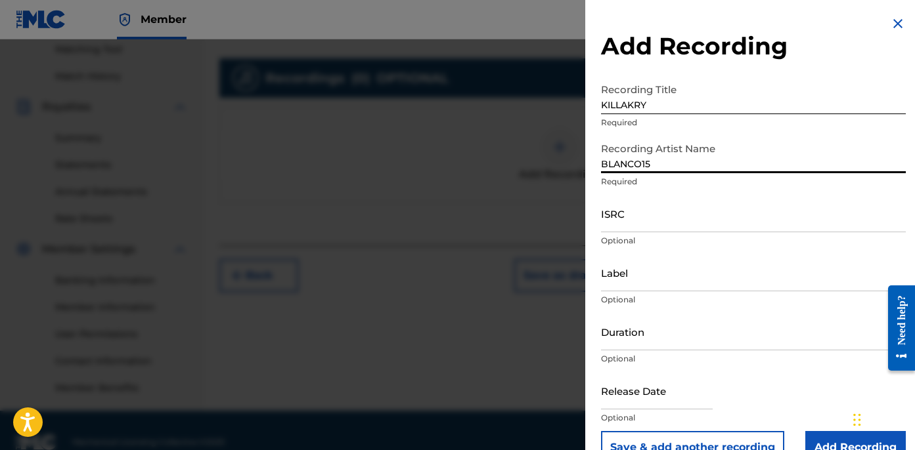
click at [689, 206] on input "ISRC" at bounding box center [753, 213] width 305 height 37
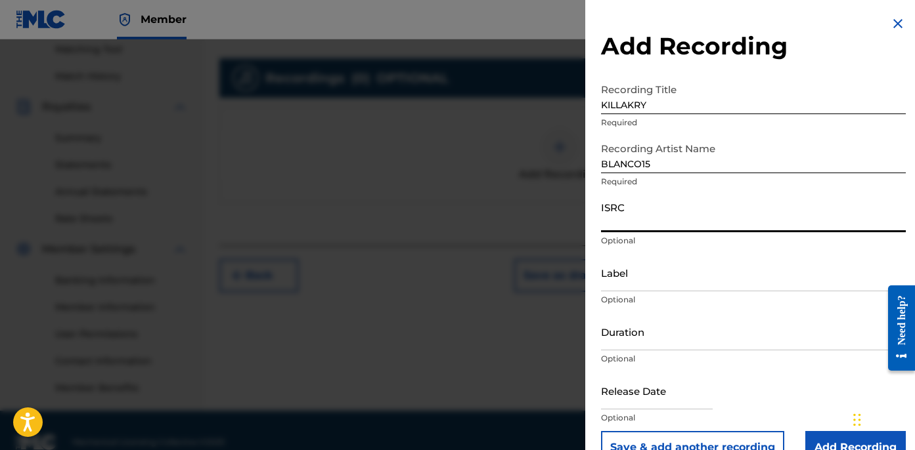
click at [683, 223] on input "ISRC" at bounding box center [753, 213] width 305 height 37
paste input "USLD91756499"
type input "USLD91756499"
click at [656, 280] on input "Label" at bounding box center [753, 272] width 305 height 37
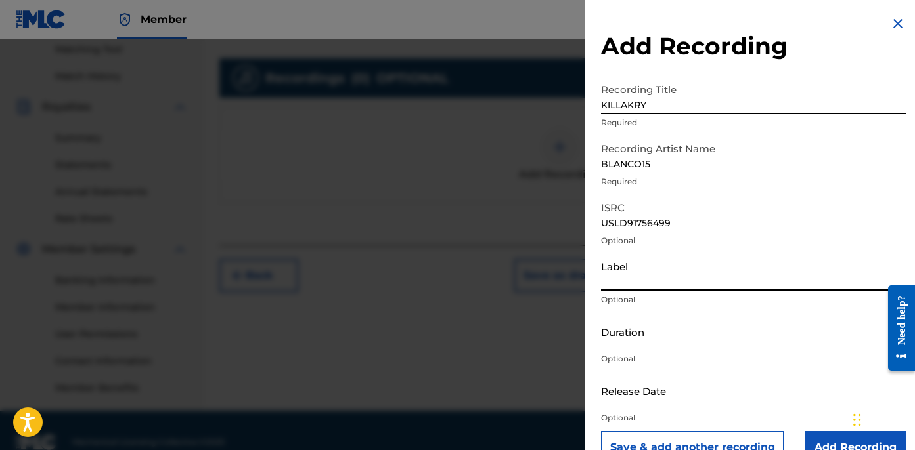
type input "OTR RECORDS"
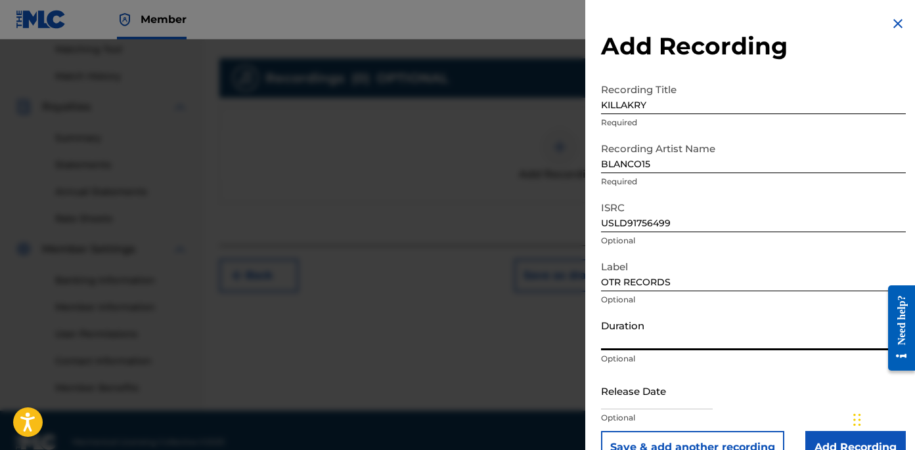
click at [653, 336] on input "Duration" at bounding box center [753, 331] width 305 height 37
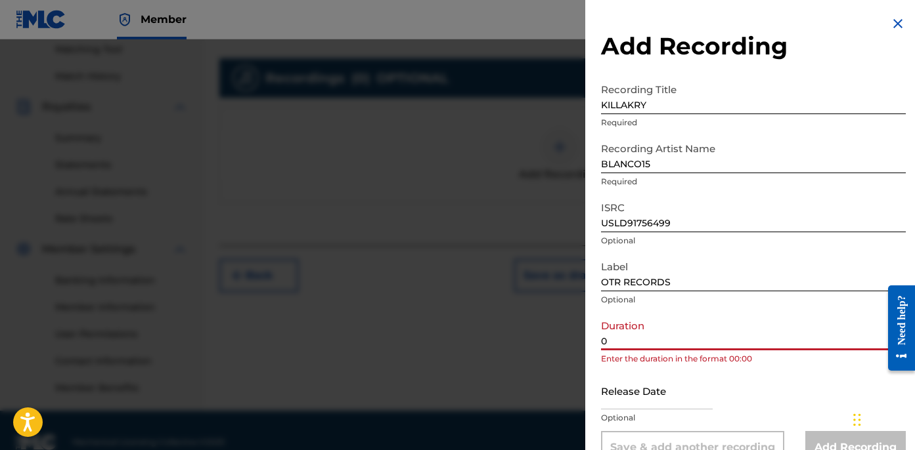
paste input "2:00"
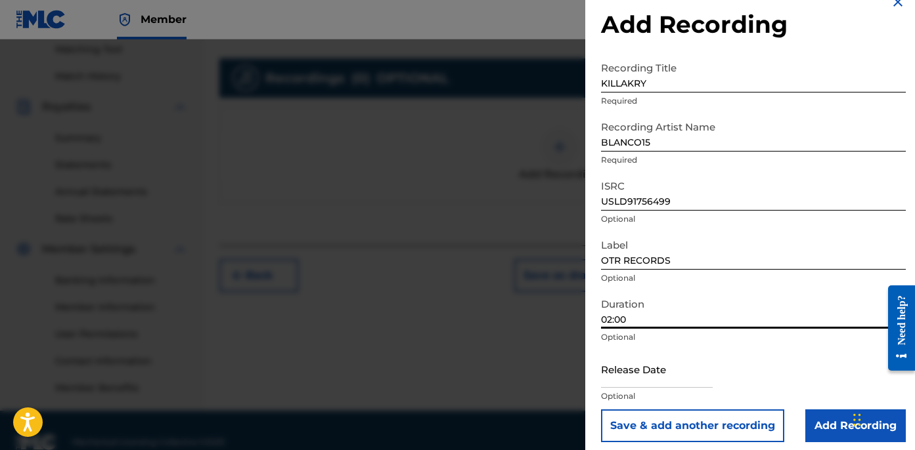
scroll to position [30, 0]
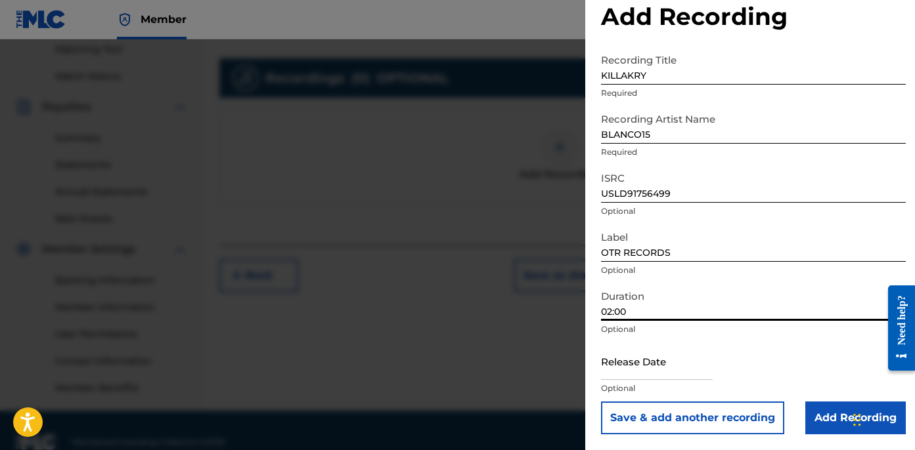
type input "02:00"
click at [841, 422] on input "Add Recording" at bounding box center [855, 418] width 100 height 33
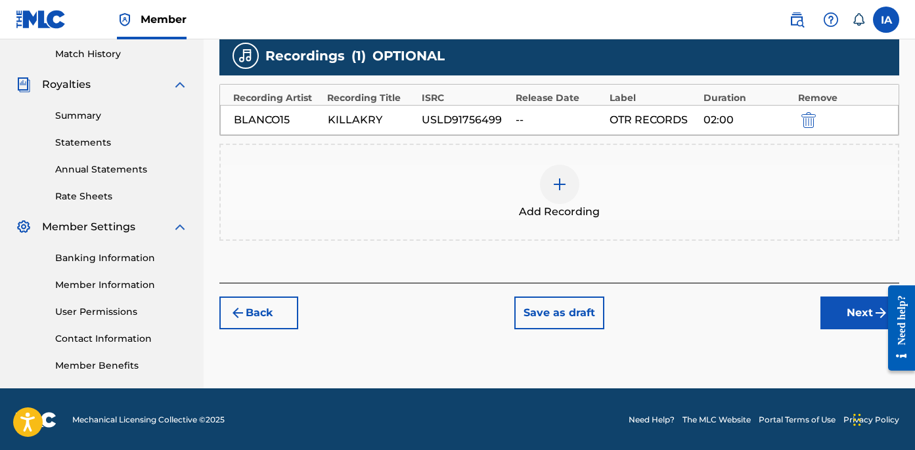
scroll to position [364, 0]
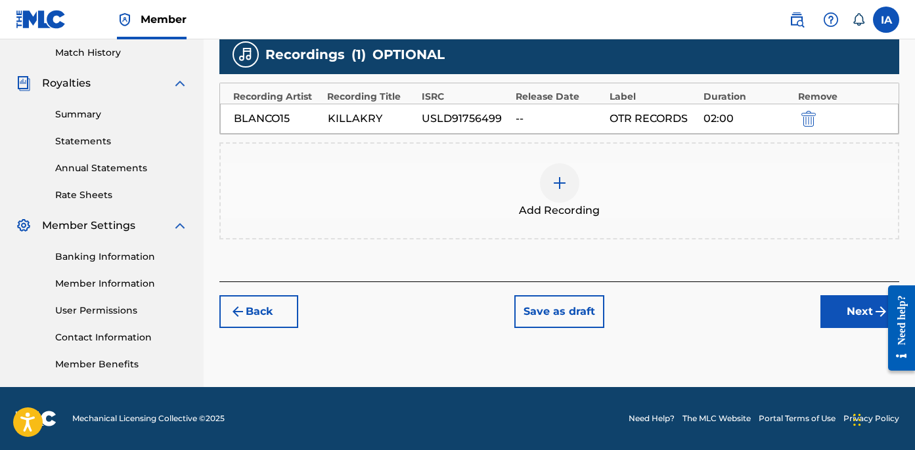
click at [838, 309] on button "Next" at bounding box center [859, 311] width 79 height 33
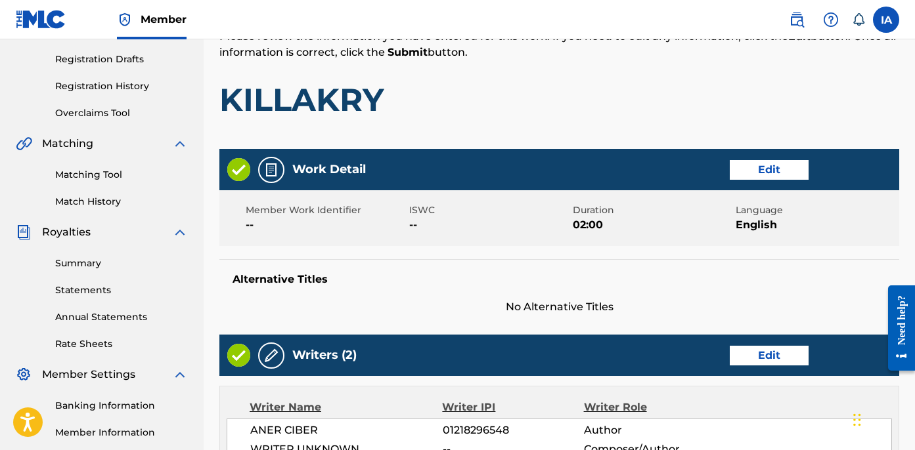
scroll to position [59, 0]
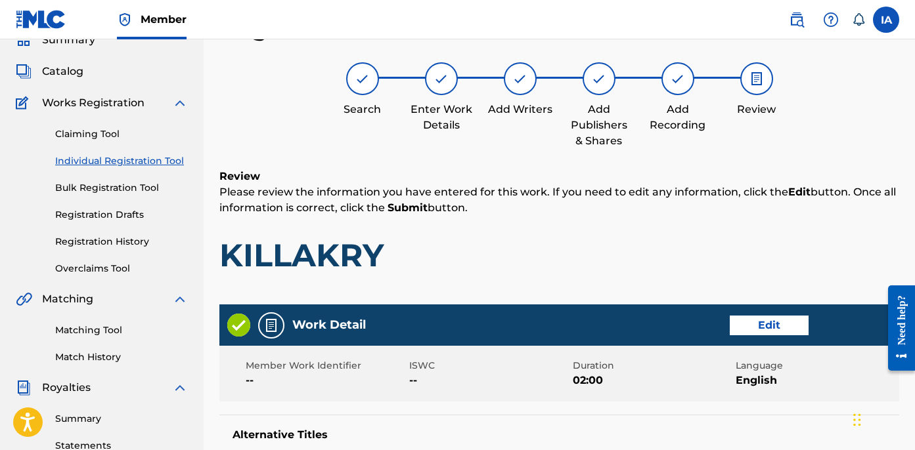
click at [619, 218] on div "Review Please review the information you have entered for this work. If you nee…" at bounding box center [559, 232] width 680 height 126
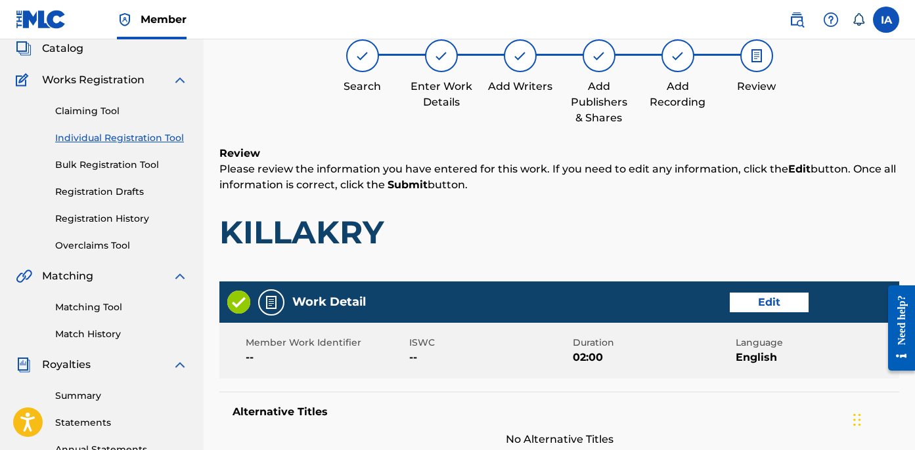
scroll to position [104, 0]
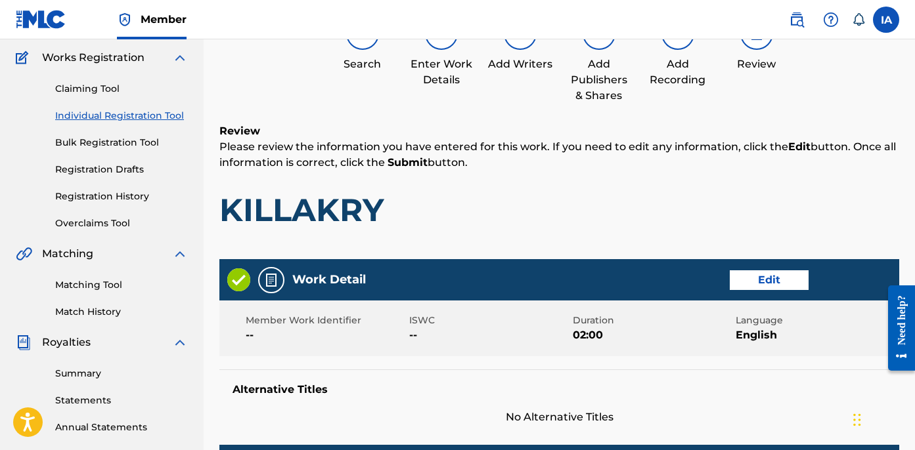
click at [565, 195] on h1 "KILLAKRY" at bounding box center [559, 209] width 680 height 39
click at [493, 159] on p "Please review the information you have entered for this work. If you need to ed…" at bounding box center [559, 155] width 680 height 32
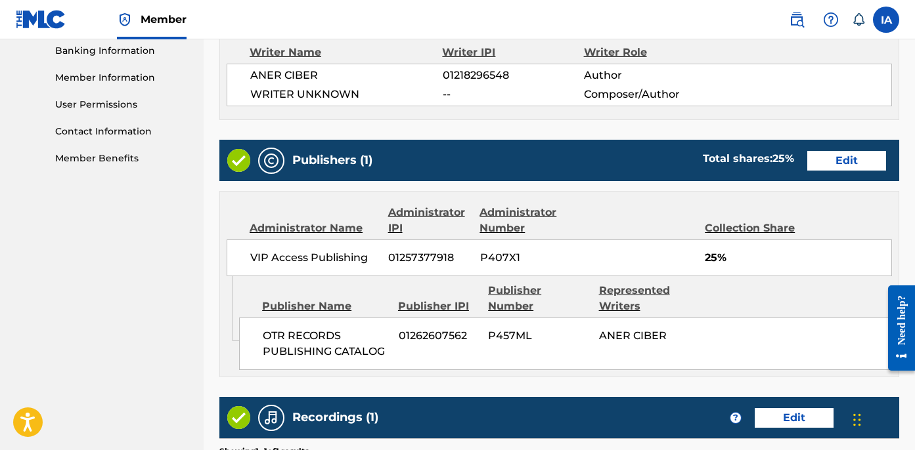
scroll to position [770, 0]
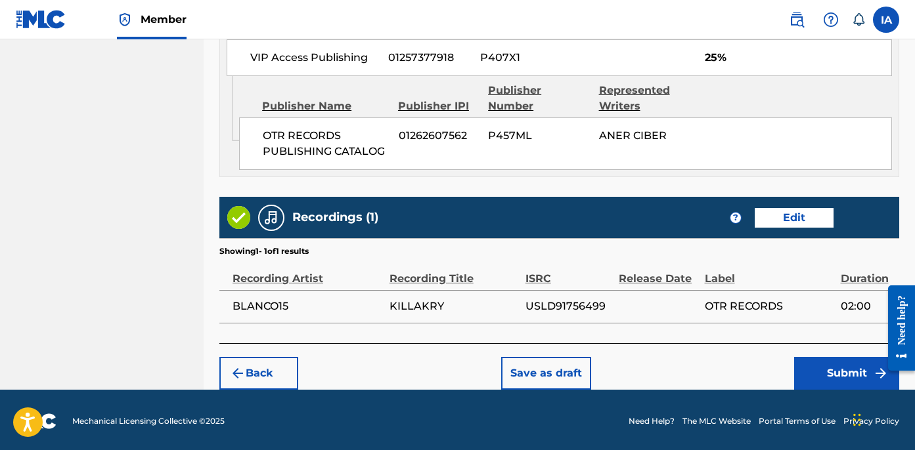
click at [829, 369] on button "Submit" at bounding box center [846, 373] width 105 height 33
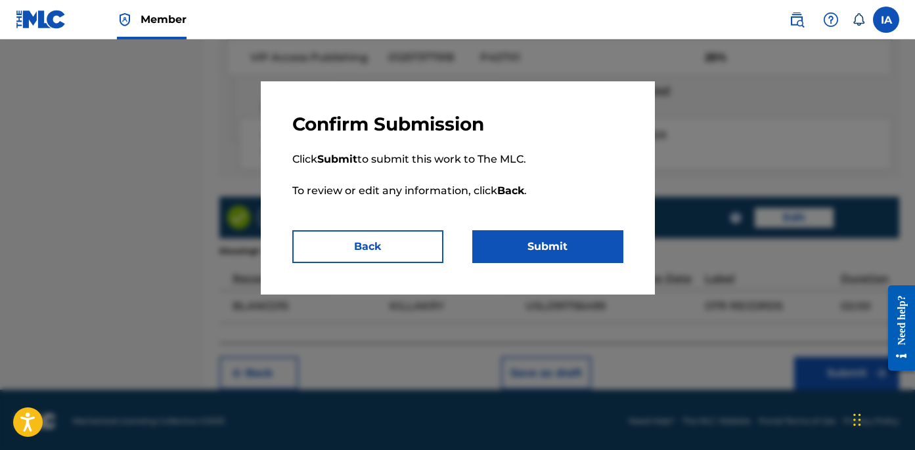
click at [562, 245] on button "Submit" at bounding box center [547, 246] width 151 height 33
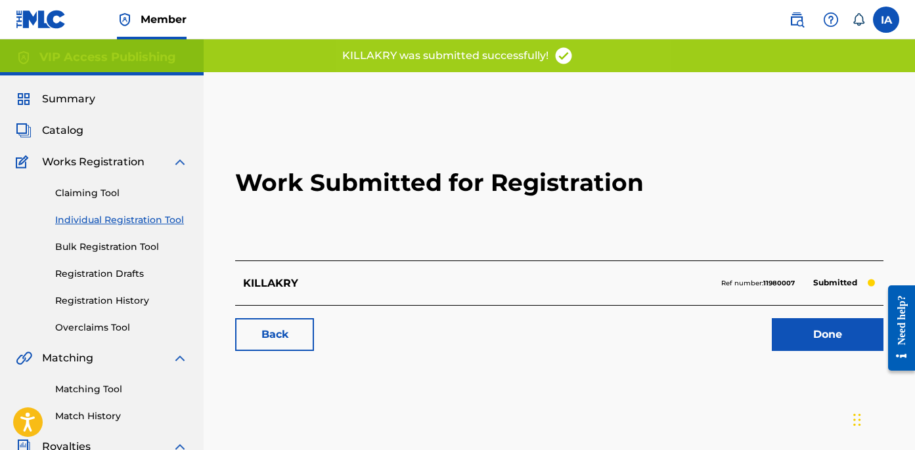
click at [578, 234] on h2 "Work Submitted for Registration" at bounding box center [559, 183] width 648 height 156
click at [808, 346] on link "Done" at bounding box center [828, 334] width 112 height 33
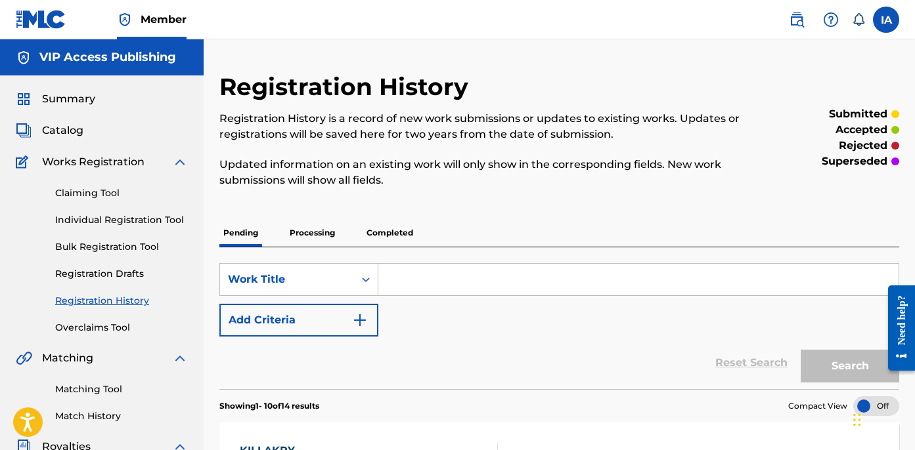
click at [147, 216] on link "Individual Registration Tool" at bounding box center [121, 220] width 133 height 14
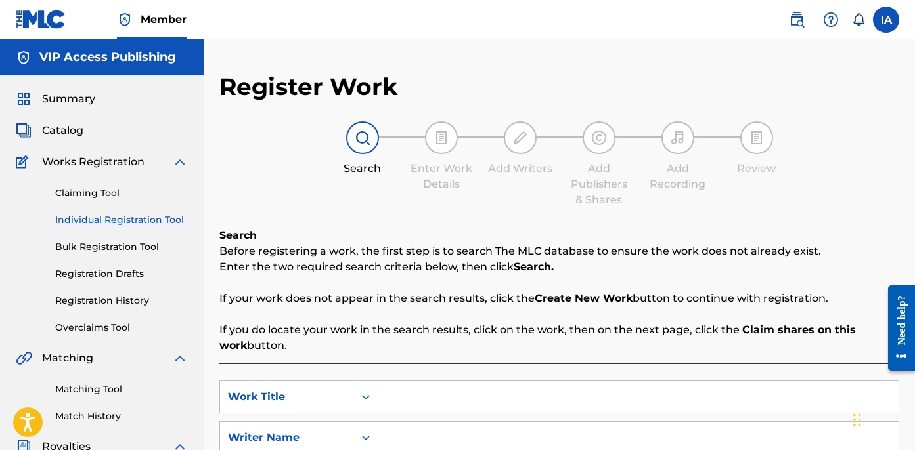
click at [114, 298] on link "Registration History" at bounding box center [121, 301] width 133 height 14
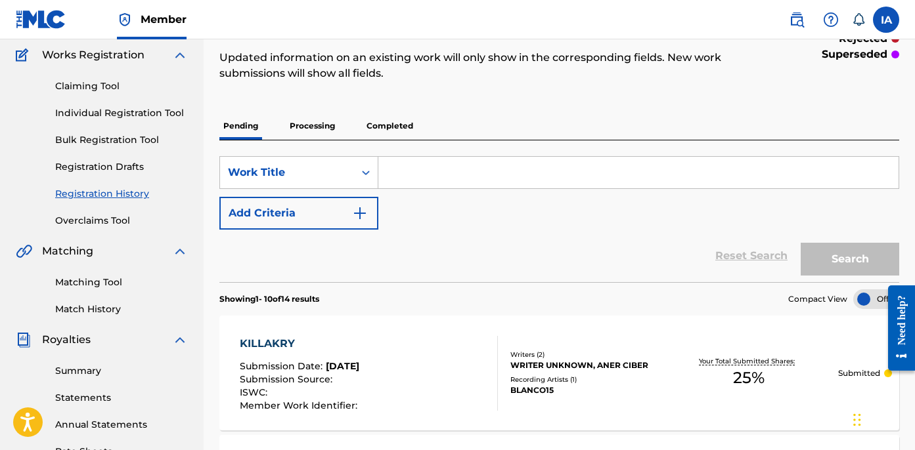
scroll to position [180, 0]
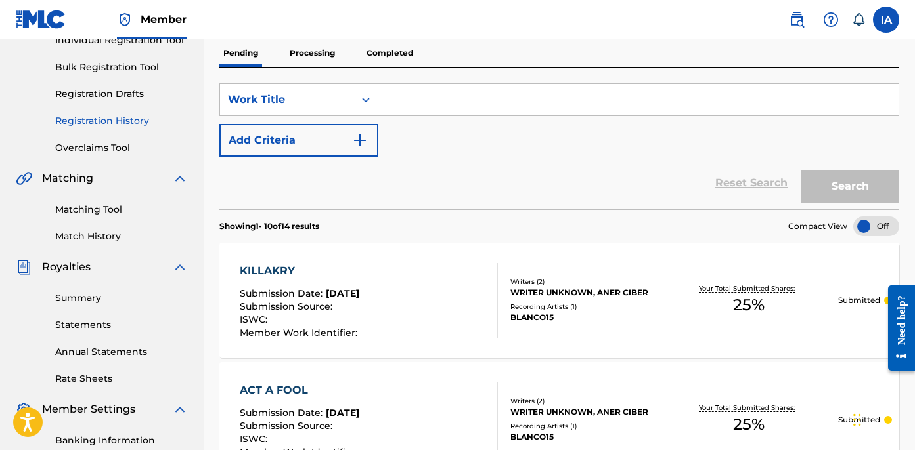
click at [479, 303] on div "KILLAKRY Submission Date : [DATE] Submission Source : ISWC : Member Work Identi…" at bounding box center [369, 300] width 258 height 75
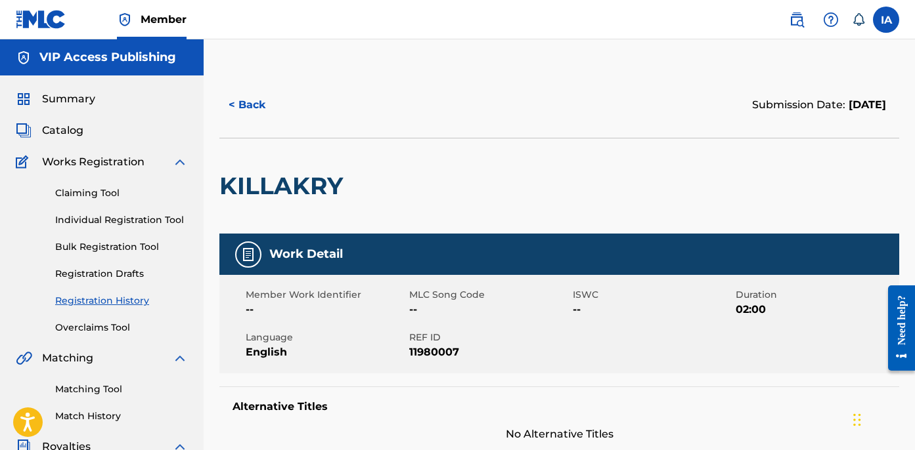
click at [146, 208] on div "Claiming Tool Individual Registration Tool Bulk Registration Tool Registration …" at bounding box center [102, 252] width 172 height 165
click at [156, 211] on div "Claiming Tool Individual Registration Tool Bulk Registration Tool Registration …" at bounding box center [102, 252] width 172 height 165
click at [162, 216] on link "Individual Registration Tool" at bounding box center [121, 220] width 133 height 14
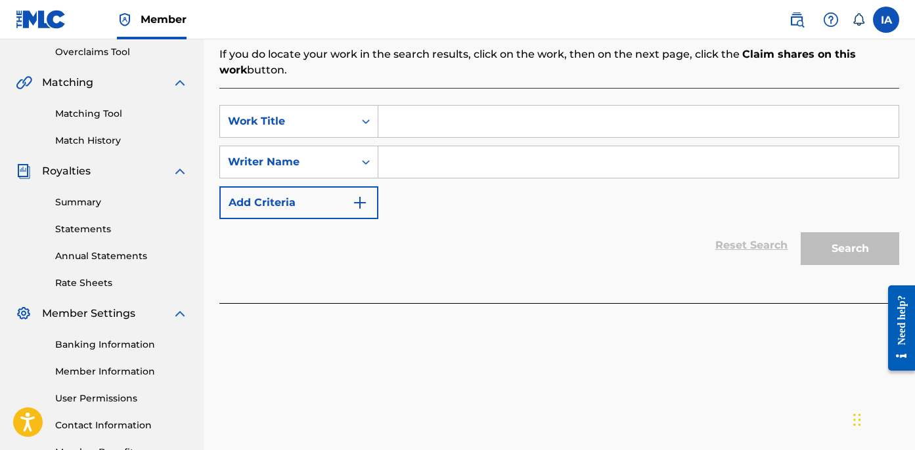
scroll to position [280, 0]
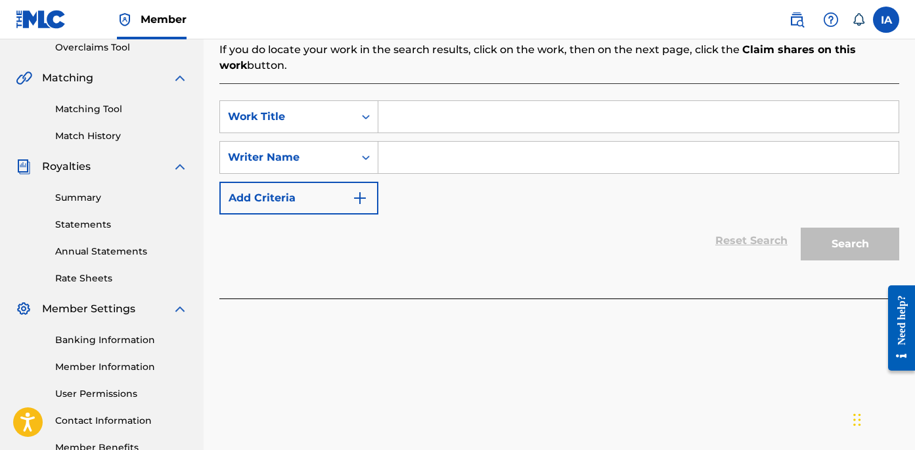
click at [709, 114] on input "Search Form" at bounding box center [638, 117] width 520 height 32
paste input "Love Me Now"
type input "LOVE ME NOW"
click at [500, 166] on input "Search Form" at bounding box center [638, 158] width 520 height 32
click at [527, 172] on div "Search Form" at bounding box center [638, 157] width 521 height 33
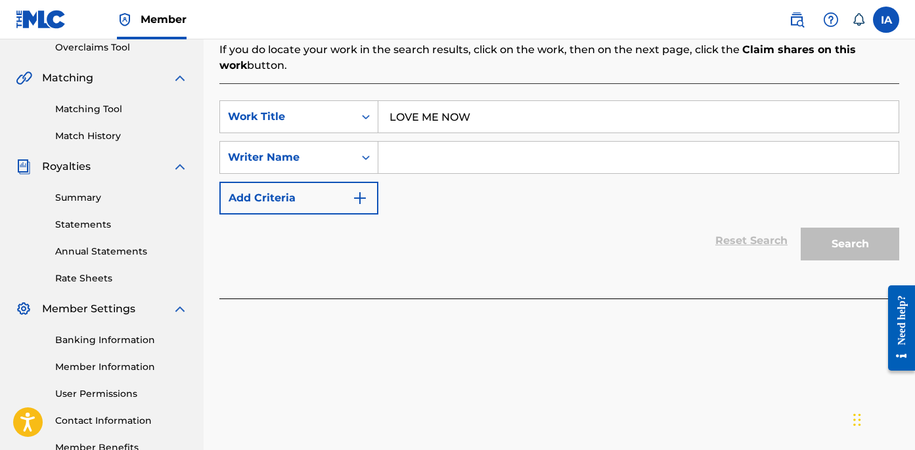
click at [530, 166] on input "Search Form" at bounding box center [638, 158] width 520 height 32
paste input "CIBER ANER"
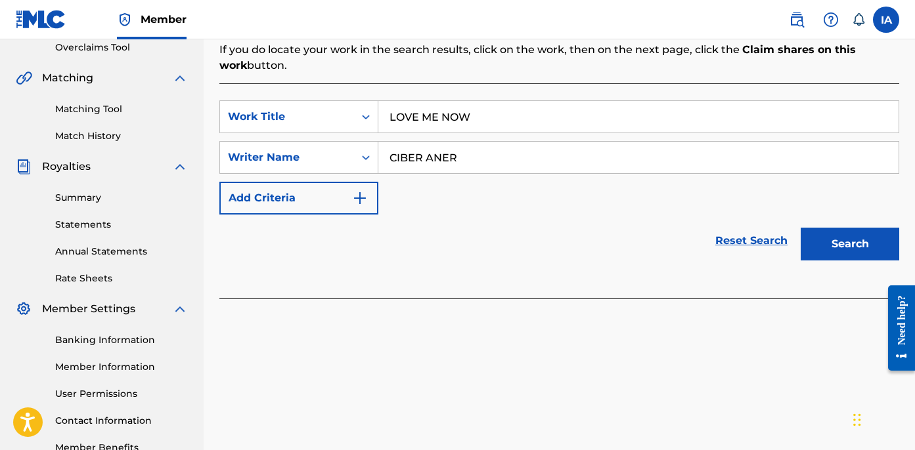
type input "CIBER ANER"
click at [864, 239] on button "Search" at bounding box center [849, 244] width 98 height 33
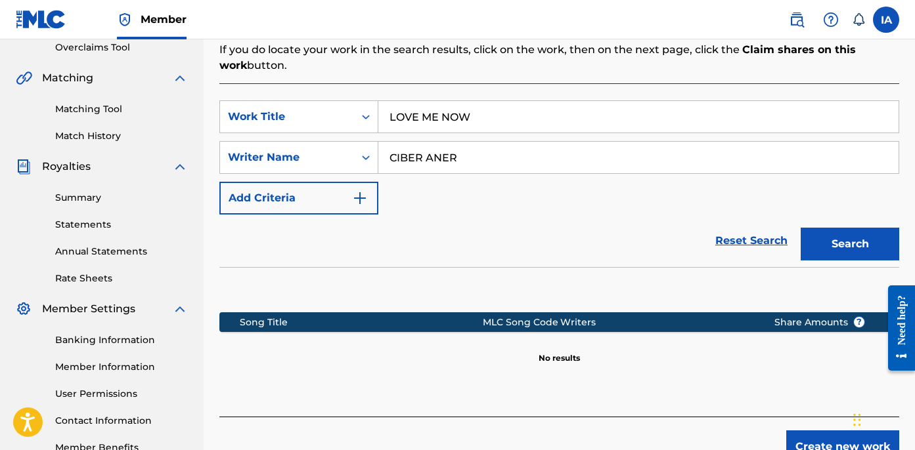
click at [624, 221] on div "Reset Search Search" at bounding box center [559, 241] width 680 height 53
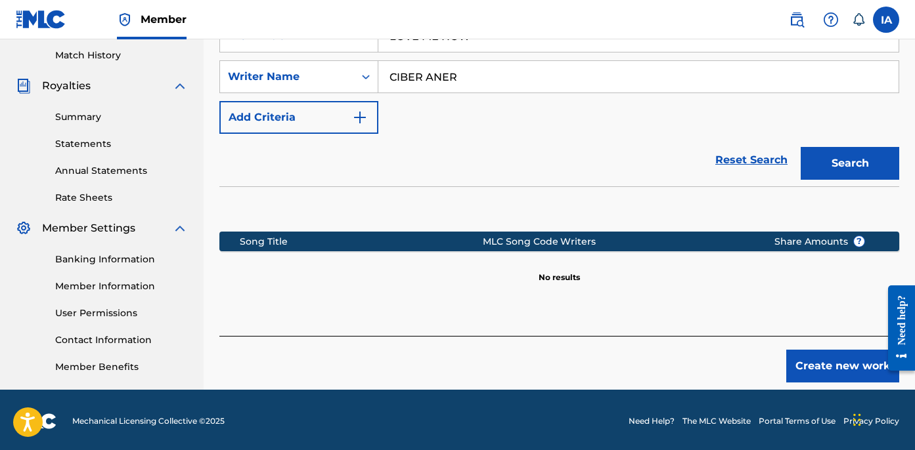
scroll to position [364, 0]
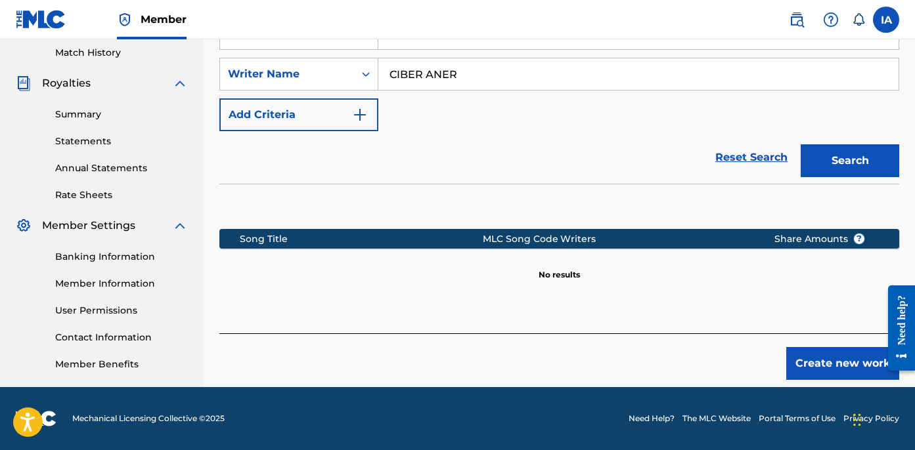
click at [812, 364] on button "Create new work" at bounding box center [842, 363] width 113 height 33
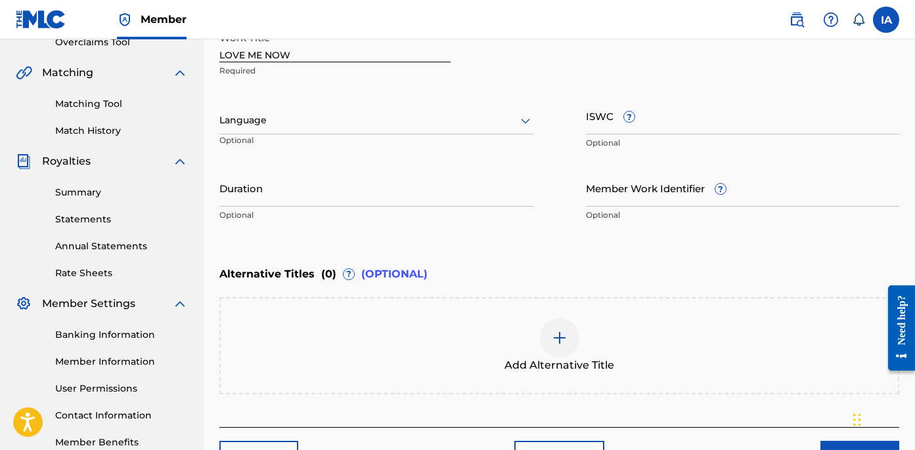
scroll to position [255, 0]
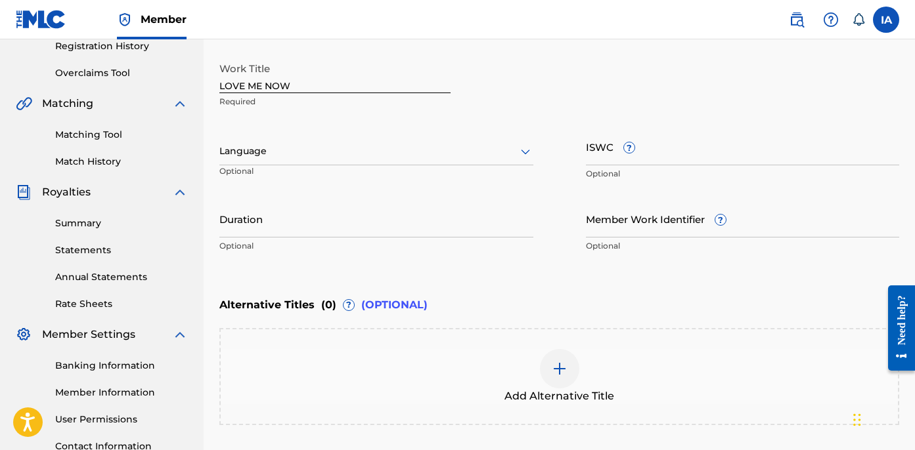
click at [320, 146] on div at bounding box center [376, 151] width 314 height 16
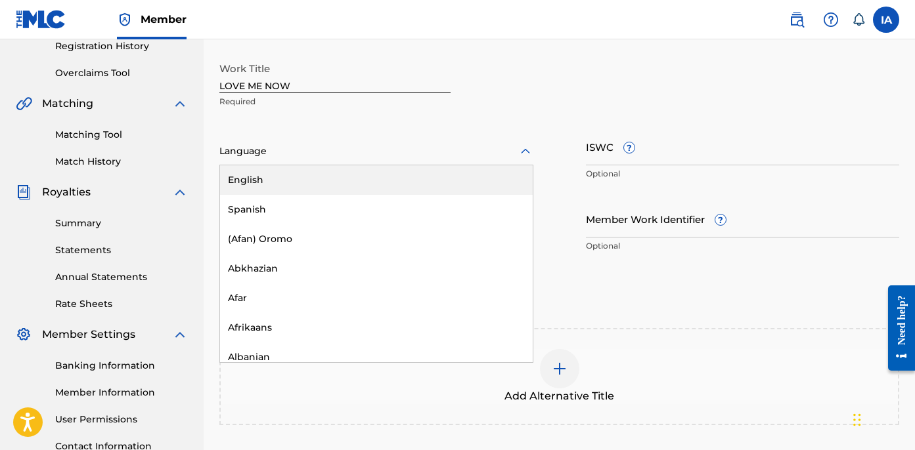
click at [392, 175] on div "English" at bounding box center [376, 180] width 313 height 30
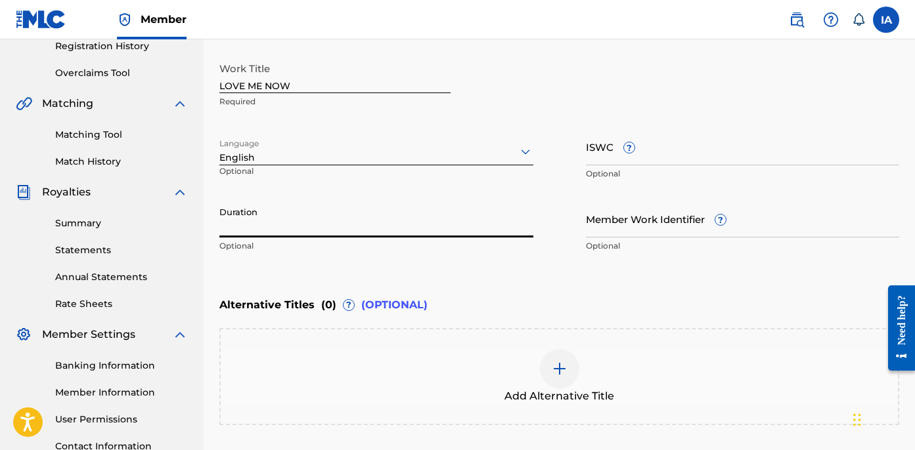
drag, startPoint x: 288, startPoint y: 214, endPoint x: 332, endPoint y: 207, distance: 44.6
click at [293, 213] on input "Duration" at bounding box center [376, 218] width 314 height 37
paste input "3:06"
type input "03:06"
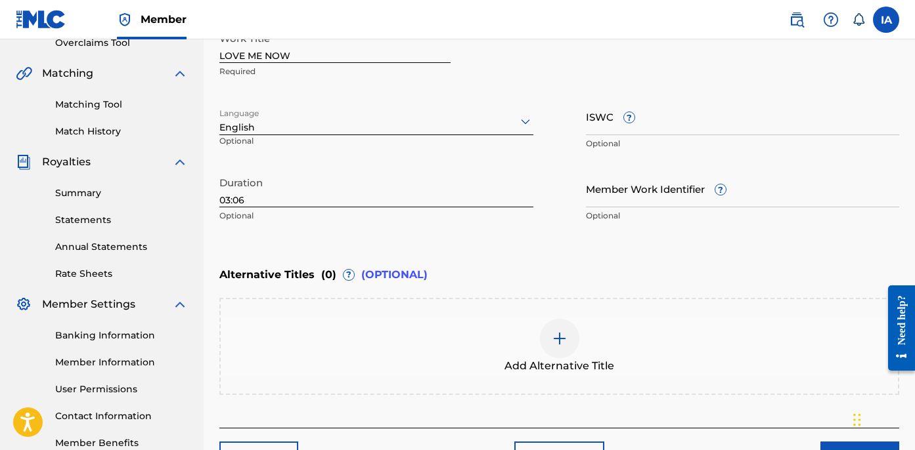
scroll to position [303, 0]
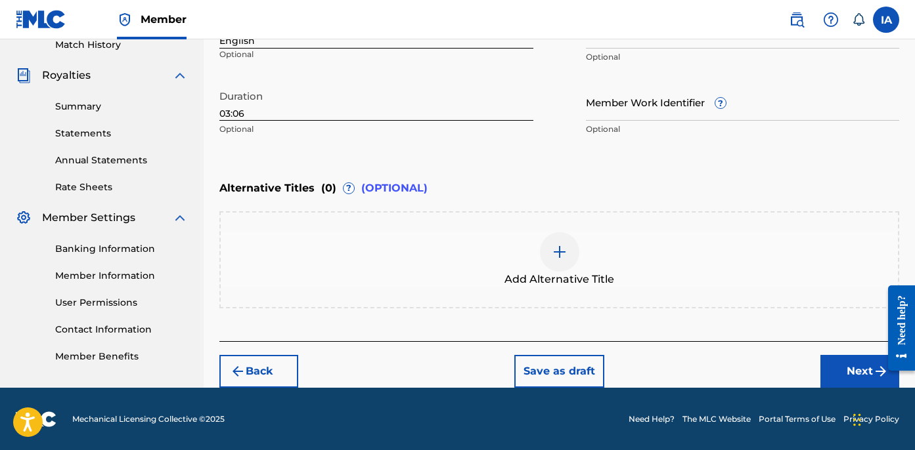
click at [863, 372] on button "Next" at bounding box center [859, 371] width 79 height 33
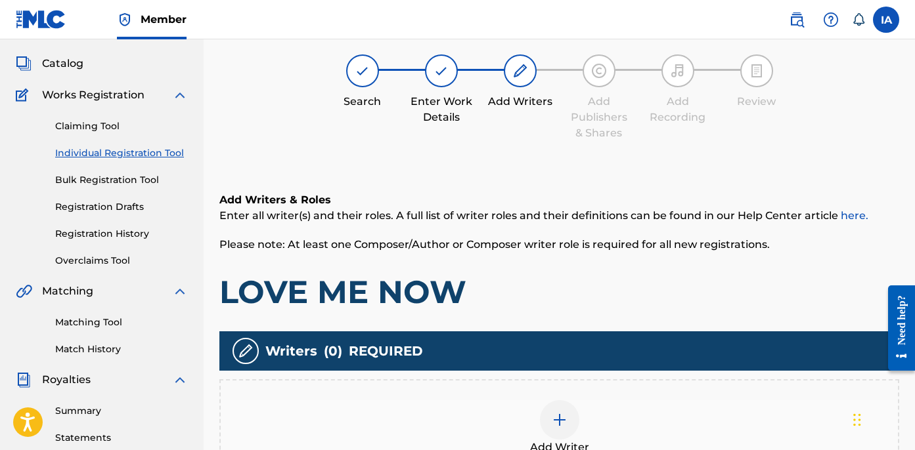
scroll to position [59, 0]
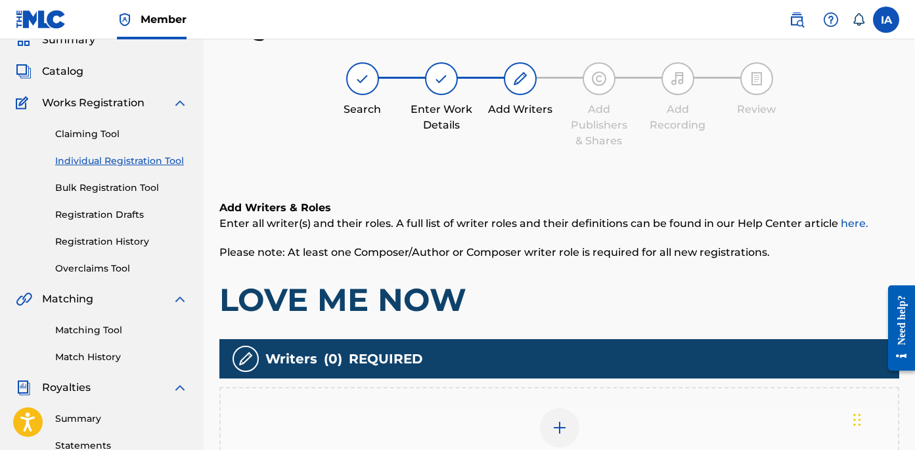
click at [515, 264] on div "Add Writers & Roles Enter all writer(s) and their roles. A full list of writer …" at bounding box center [559, 260] width 680 height 120
click at [577, 202] on h6 "Add Writers & Roles" at bounding box center [559, 208] width 680 height 16
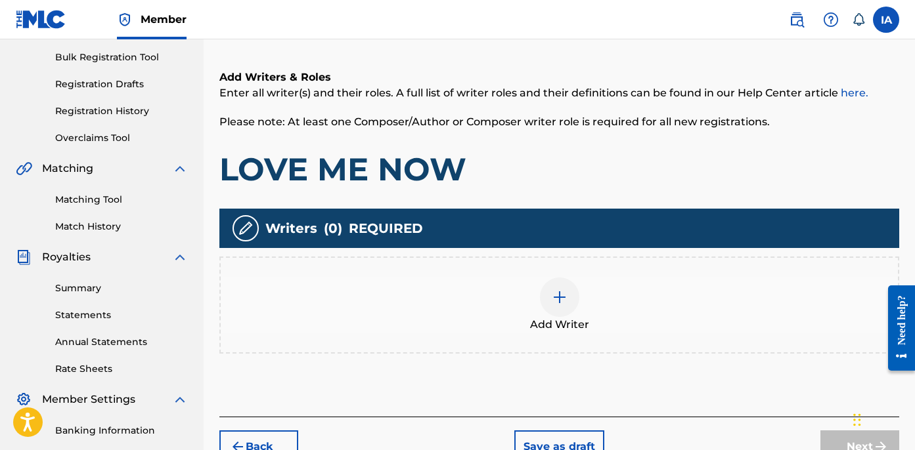
scroll to position [269, 0]
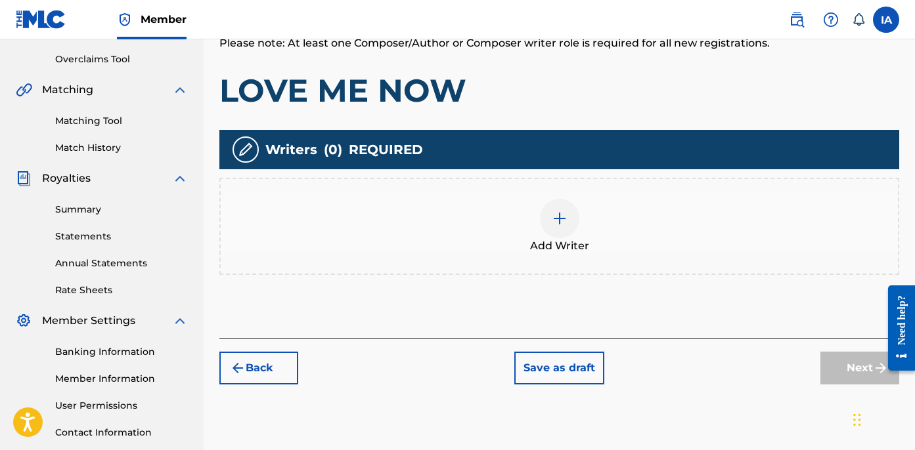
click at [590, 211] on div "Add Writer" at bounding box center [559, 226] width 677 height 55
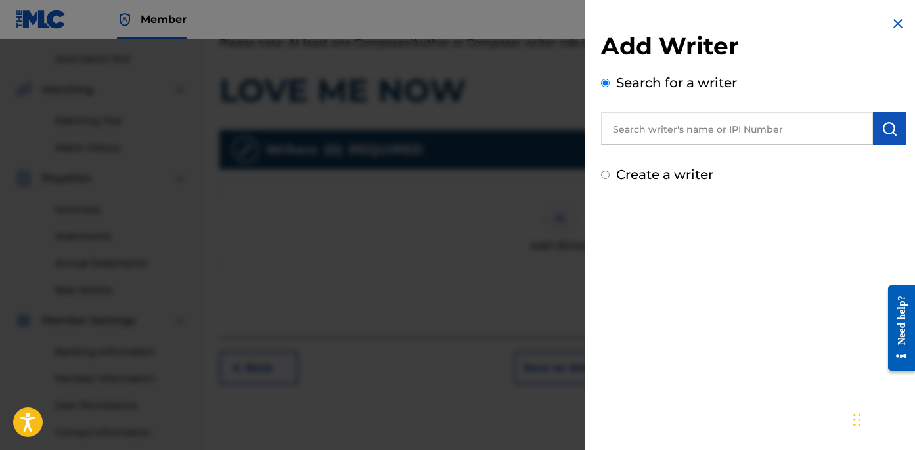
click at [730, 129] on input "text" at bounding box center [737, 128] width 272 height 33
paste input "CIBER ANER"
type input "CIBER ANER"
click at [881, 135] on img "submit" at bounding box center [889, 129] width 16 height 16
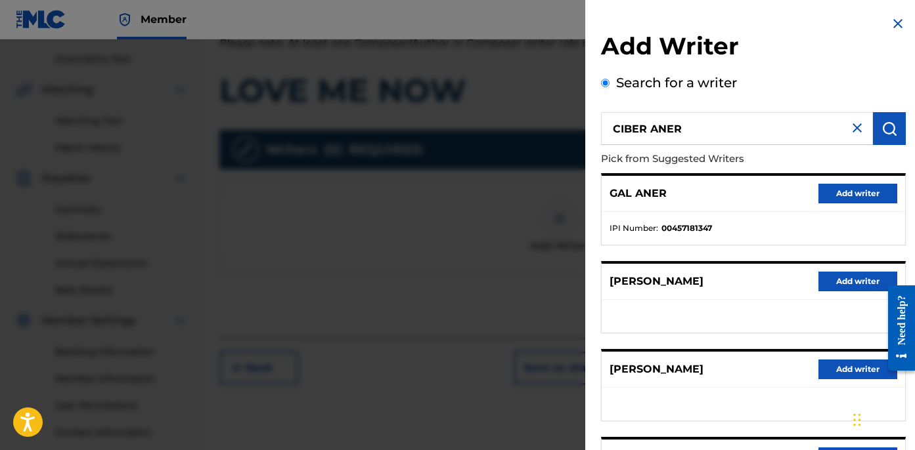
drag, startPoint x: 801, startPoint y: 167, endPoint x: 791, endPoint y: 162, distance: 11.7
click at [791, 162] on p "Pick from Suggested Writers" at bounding box center [716, 159] width 230 height 28
click at [752, 181] on div "GAL ANER Add writer" at bounding box center [752, 194] width 303 height 36
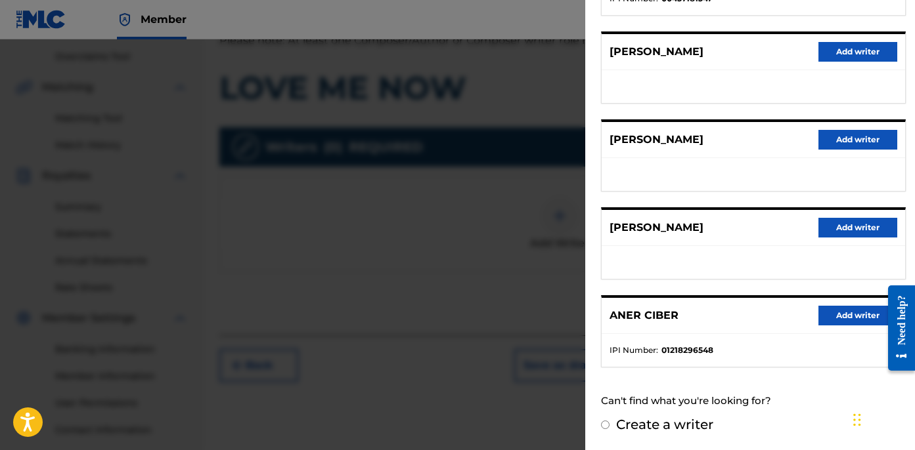
scroll to position [271, 0]
drag, startPoint x: 814, startPoint y: 318, endPoint x: 829, endPoint y: 316, distance: 14.7
click at [818, 318] on button "Add writer" at bounding box center [857, 316] width 79 height 20
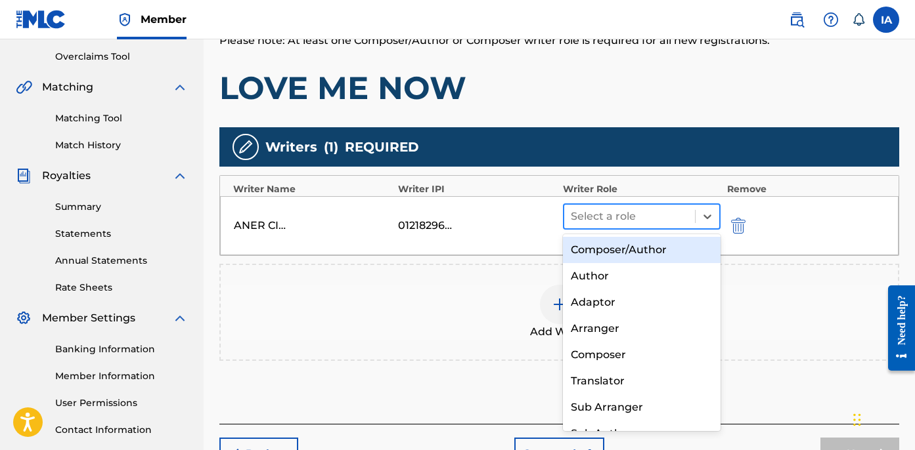
click at [692, 219] on div "Select a role" at bounding box center [629, 217] width 131 height 24
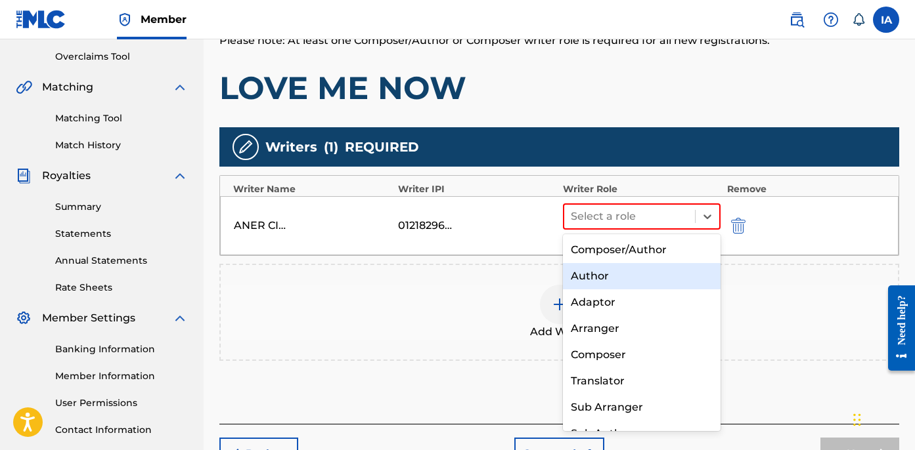
click at [607, 281] on div "Author" at bounding box center [642, 276] width 158 height 26
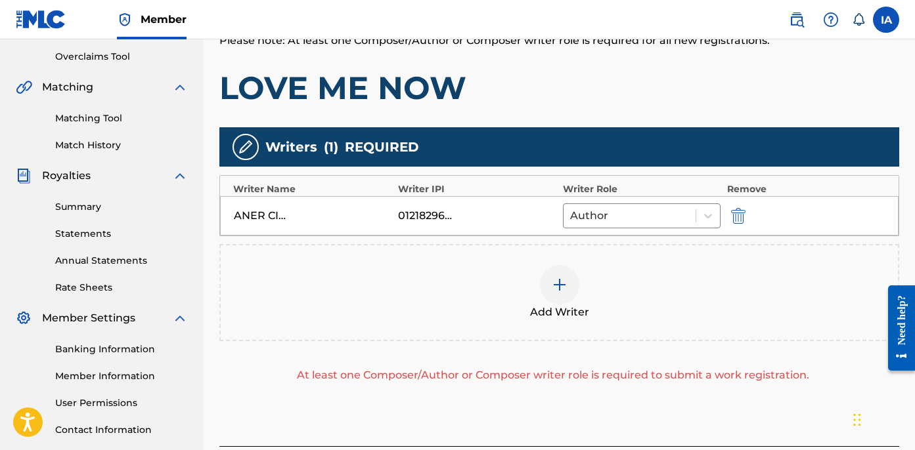
click at [594, 299] on div "Add Writer" at bounding box center [559, 292] width 677 height 55
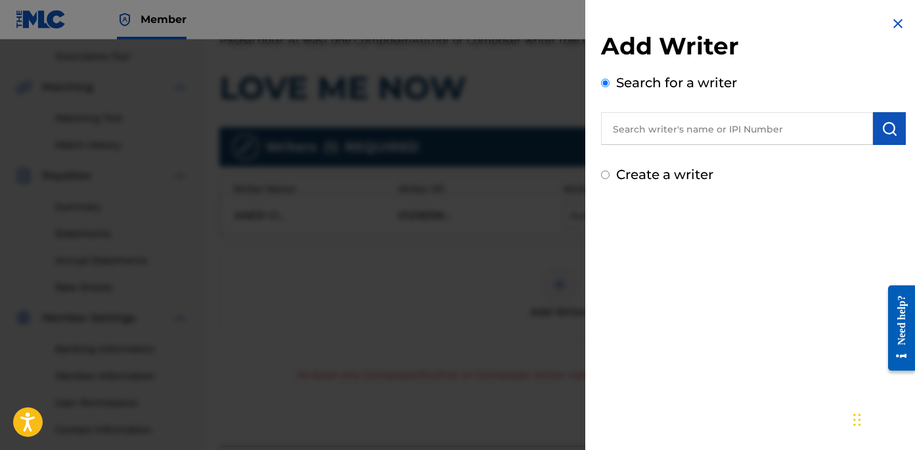
click at [679, 178] on label "Create a writer" at bounding box center [664, 175] width 97 height 16
radio input "true"
click at [609, 178] on input "Create a writer" at bounding box center [605, 175] width 9 height 9
radio input "false"
radio input "true"
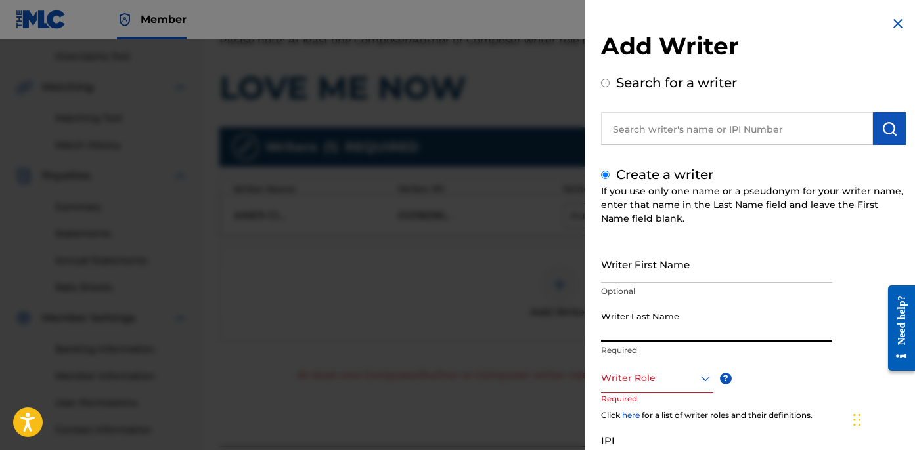
click at [667, 318] on input "Writer Last Name" at bounding box center [716, 323] width 231 height 37
paste input "UNKNOWN WRITER"
click at [691, 338] on input "UNKNOWN WRITER" at bounding box center [716, 323] width 231 height 37
type input "UNKNOWN"
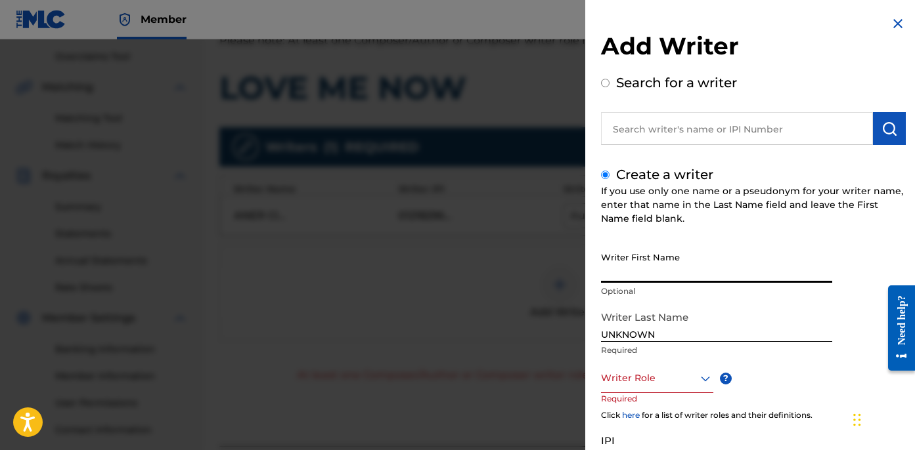
click at [667, 276] on input "Writer First Name" at bounding box center [716, 264] width 231 height 37
paste input "WRITER"
type input "WRITER"
click at [659, 360] on div "Writer Last Name UNKNOWN Required" at bounding box center [716, 334] width 231 height 59
click at [665, 368] on div "Writer Role" at bounding box center [657, 379] width 112 height 30
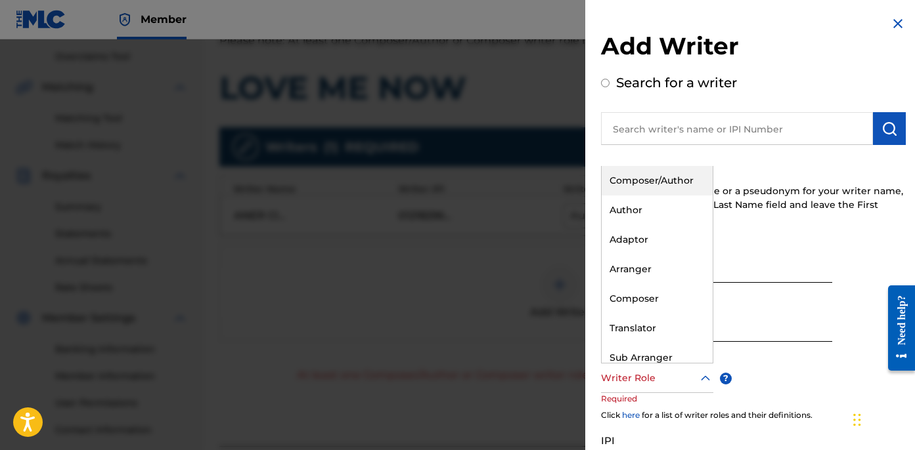
click at [667, 186] on div "Composer/Author" at bounding box center [656, 181] width 111 height 30
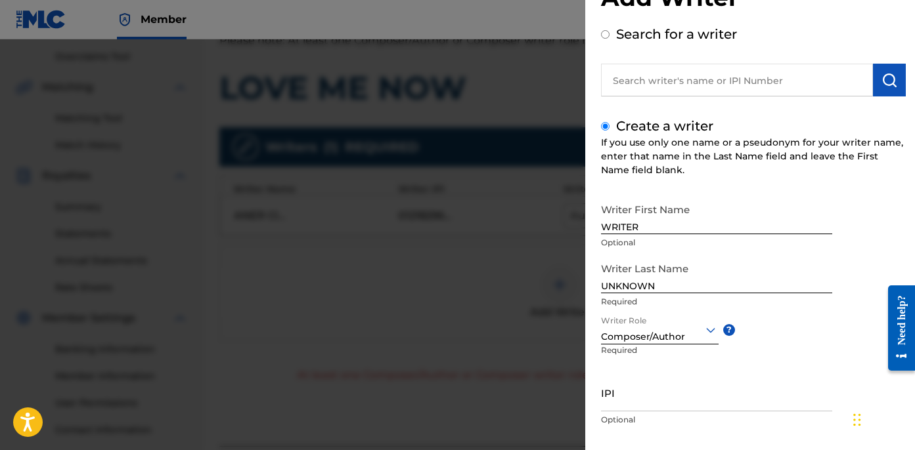
scroll to position [120, 0]
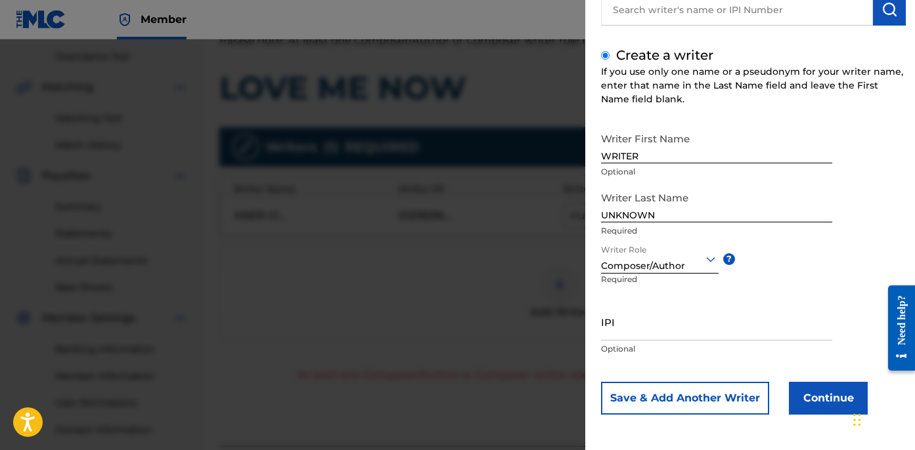
click at [826, 398] on button "Continue" at bounding box center [828, 398] width 79 height 33
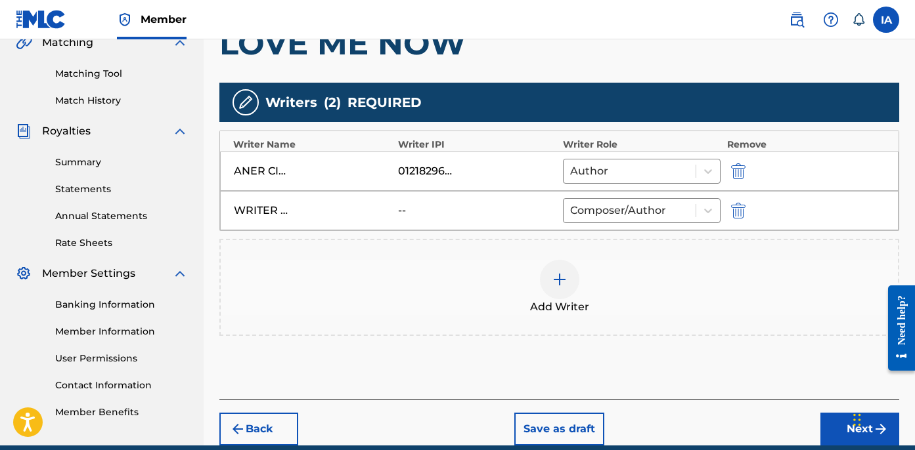
scroll to position [374, 0]
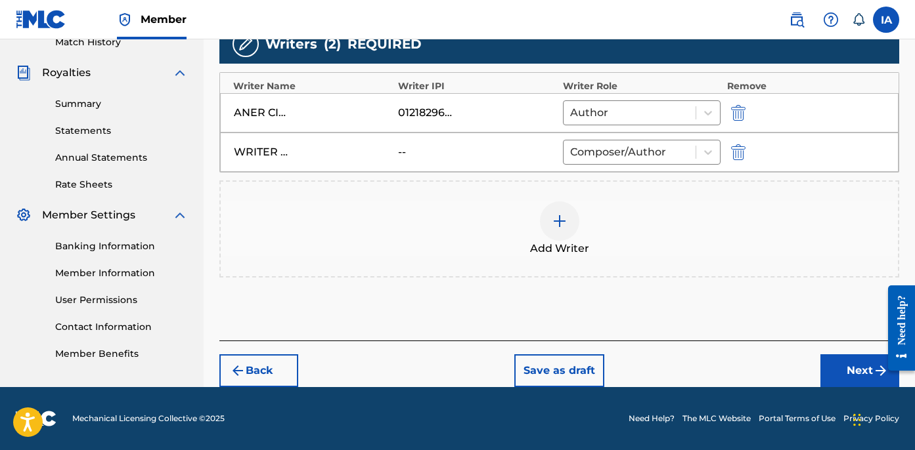
click at [836, 361] on button "Next" at bounding box center [859, 371] width 79 height 33
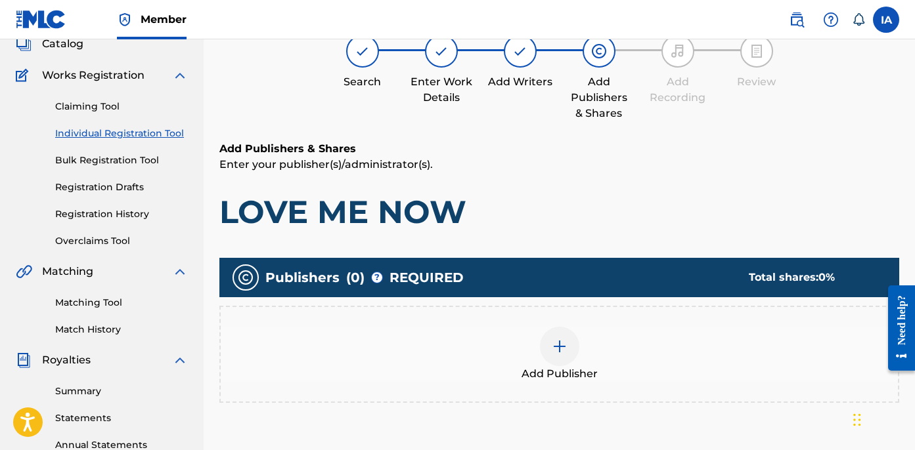
scroll to position [59, 0]
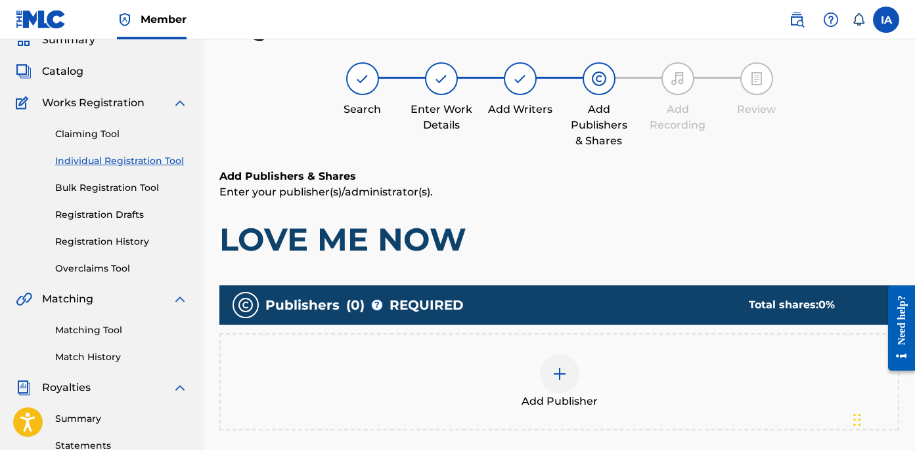
click at [644, 339] on div "Add Publisher" at bounding box center [559, 382] width 680 height 97
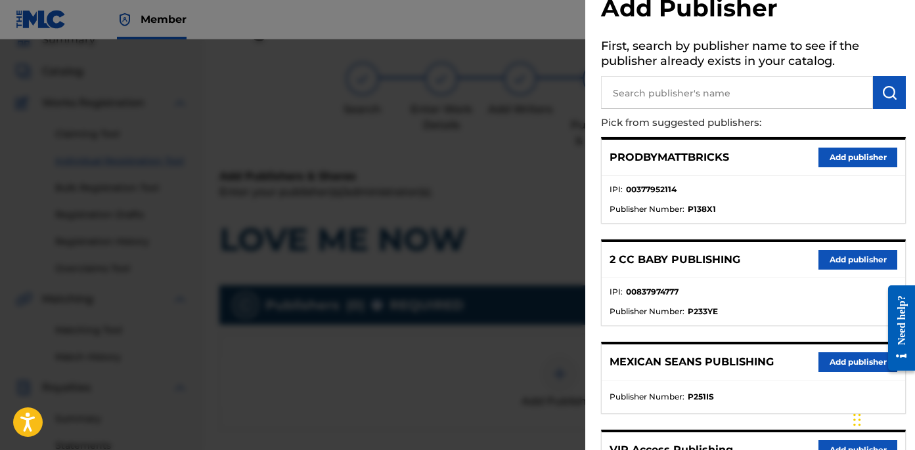
scroll to position [39, 0]
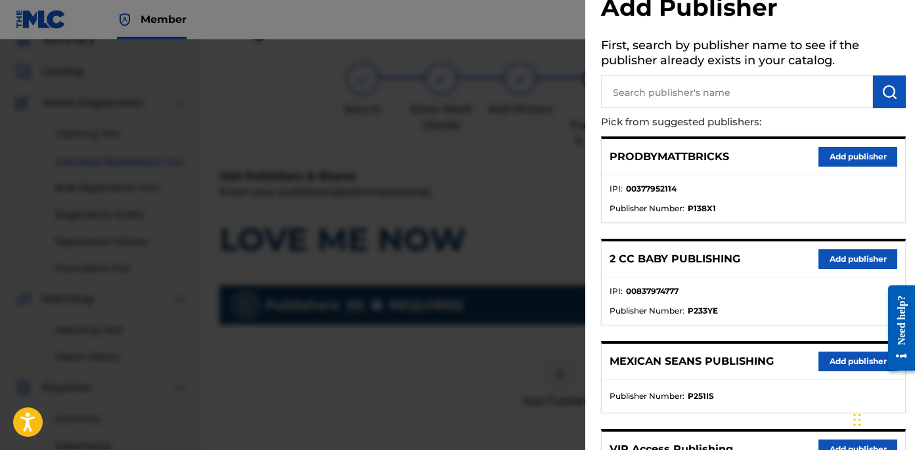
click at [667, 95] on input "text" at bounding box center [737, 92] width 272 height 33
type input "OTR"
click at [884, 89] on img "submit" at bounding box center [889, 92] width 16 height 16
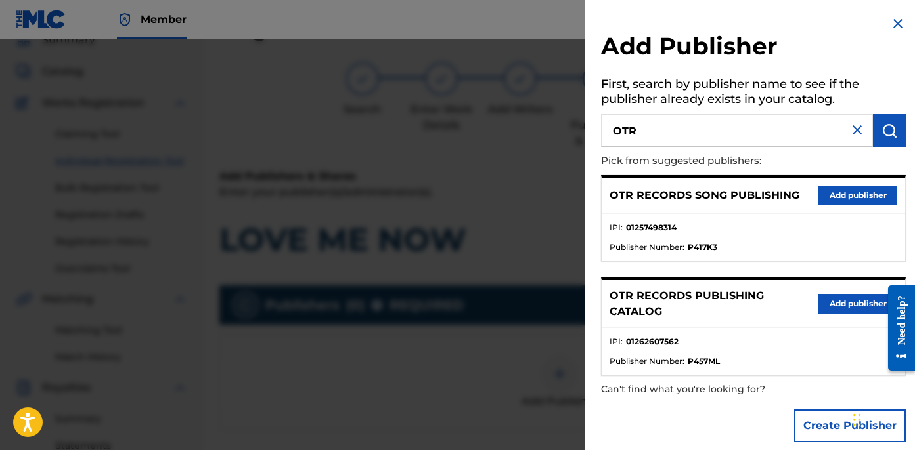
click at [848, 302] on button "Add publisher" at bounding box center [857, 304] width 79 height 20
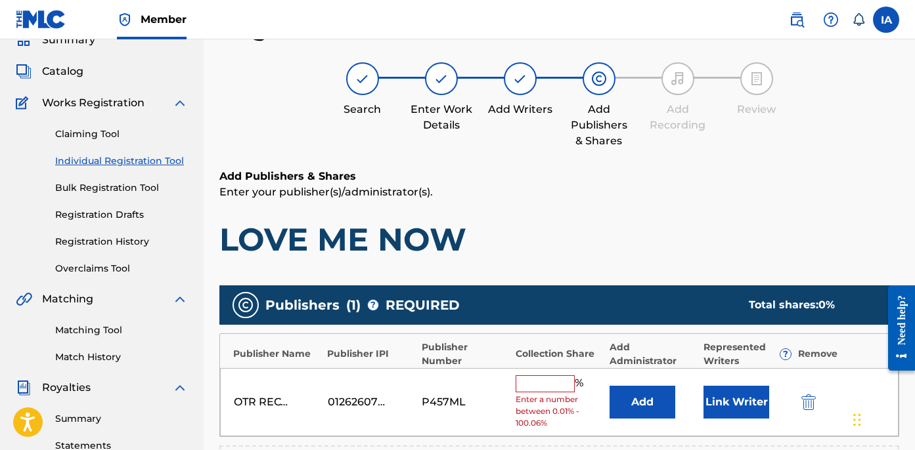
click at [548, 386] on input "text" at bounding box center [544, 384] width 59 height 17
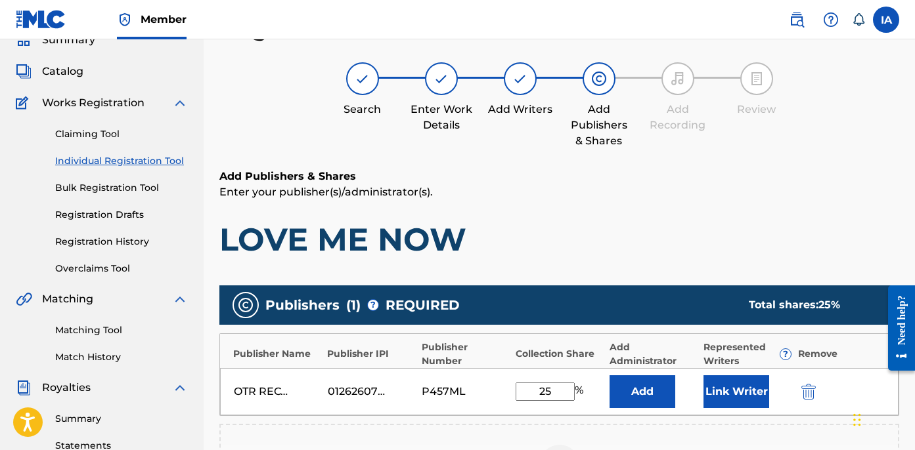
drag, startPoint x: 558, startPoint y: 393, endPoint x: 466, endPoint y: 352, distance: 101.4
click at [472, 357] on div "Publisher Name Publisher IPI Publisher Number Collection Share Add Administrato…" at bounding box center [559, 375] width 680 height 83
type input "25"
click at [630, 393] on button "Add" at bounding box center [642, 392] width 66 height 33
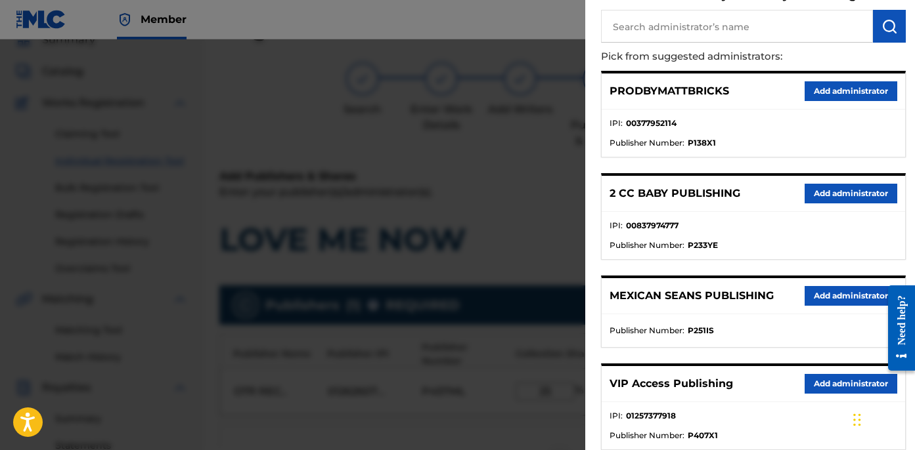
scroll to position [125, 0]
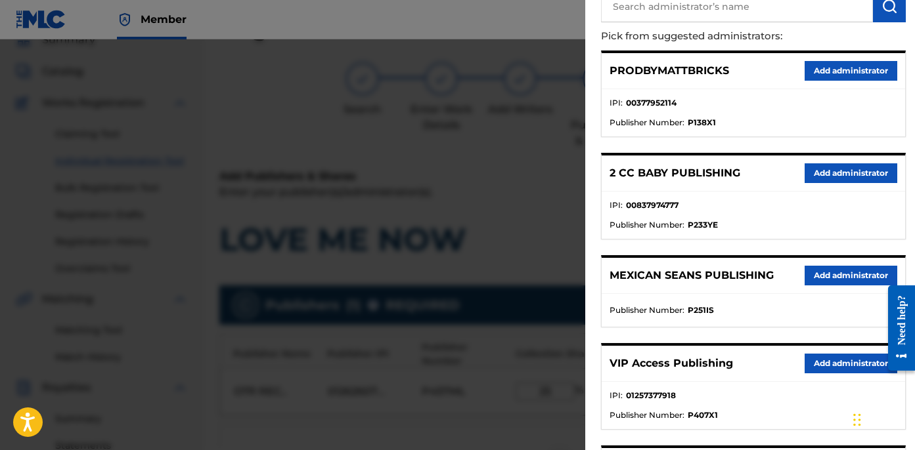
click at [832, 360] on button "Add administrator" at bounding box center [850, 364] width 93 height 20
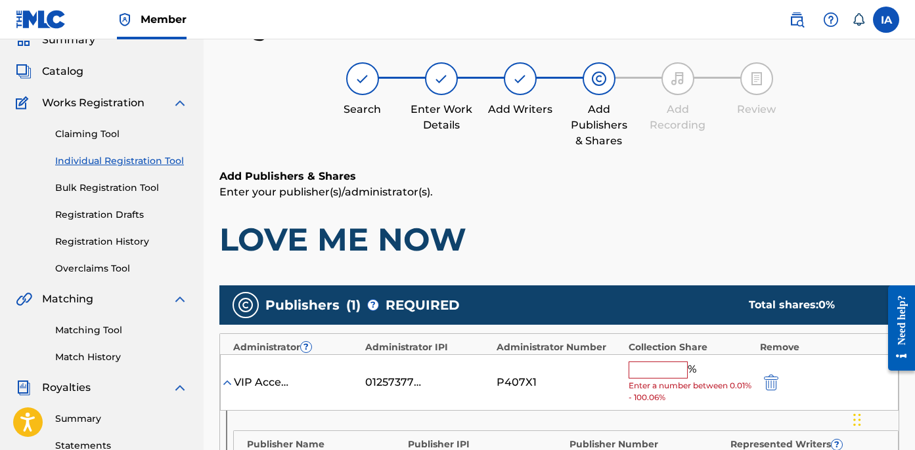
click at [666, 362] on input "text" at bounding box center [657, 370] width 59 height 17
paste input "25"
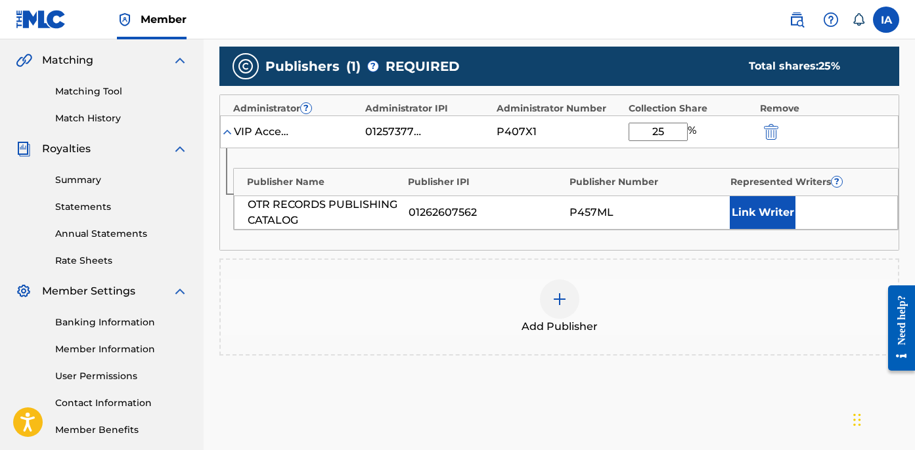
scroll to position [308, 0]
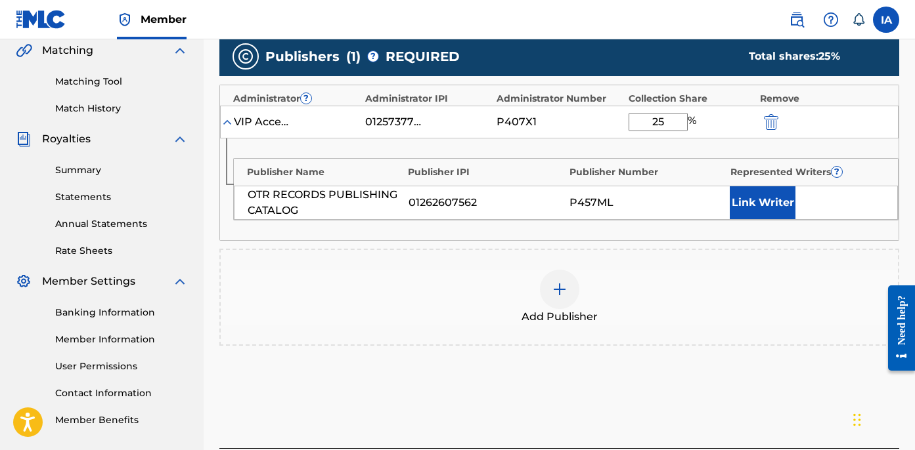
type input "25"
click at [764, 211] on button "Link Writer" at bounding box center [763, 202] width 66 height 33
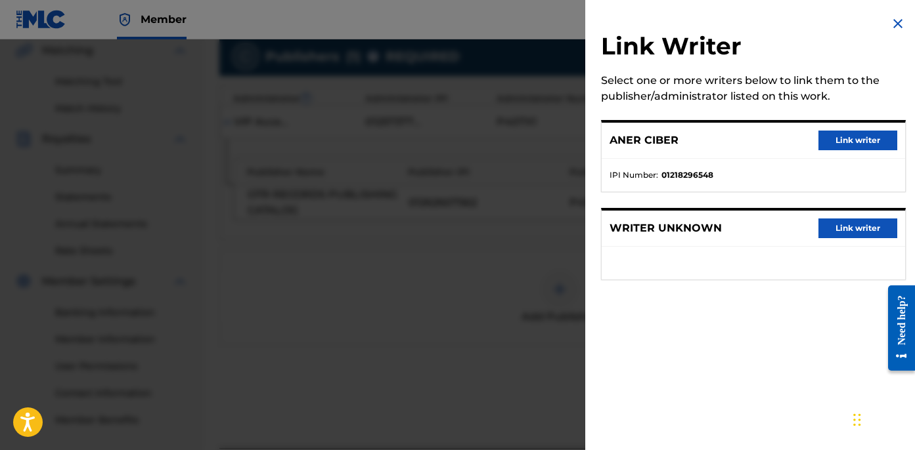
click at [865, 146] on button "Link writer" at bounding box center [857, 141] width 79 height 20
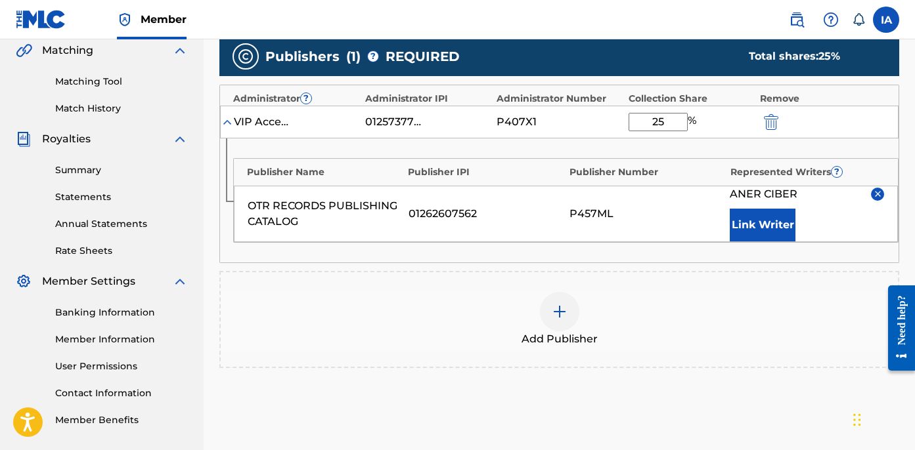
click at [669, 142] on div "Publisher Name Publisher IPI Publisher Number Represented Writers ? OTR RECORDS…" at bounding box center [559, 201] width 678 height 124
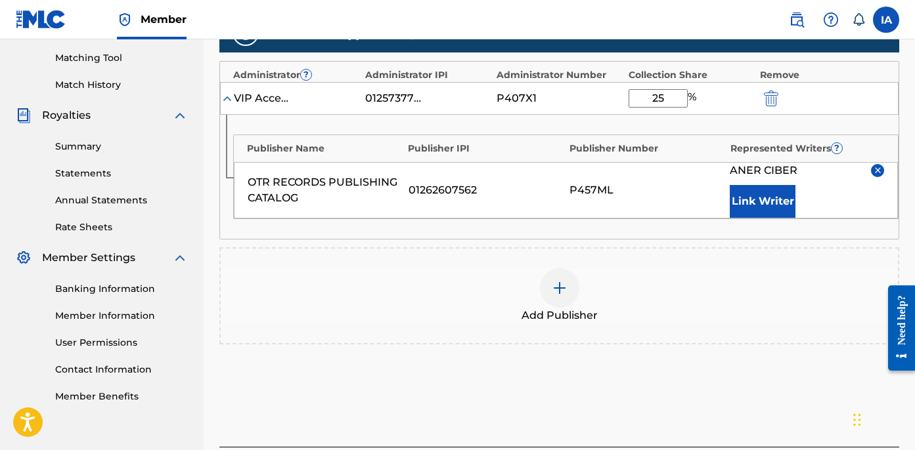
scroll to position [438, 0]
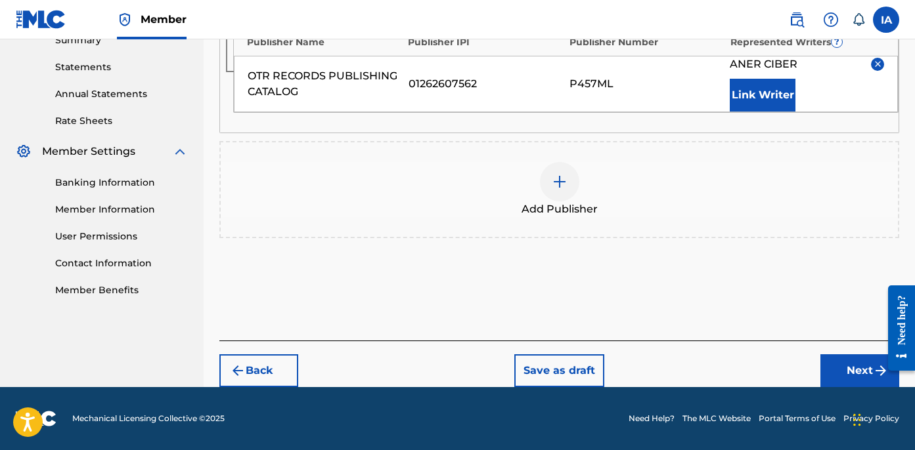
click at [858, 370] on button "Next" at bounding box center [859, 371] width 79 height 33
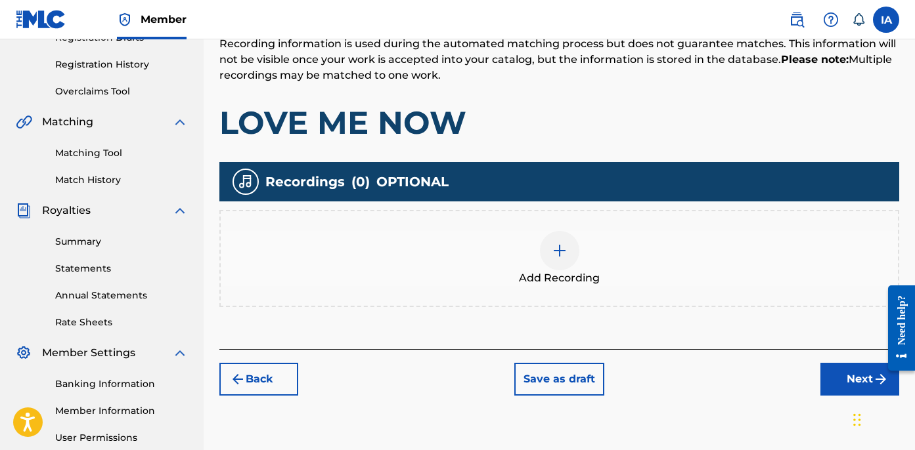
scroll to position [309, 0]
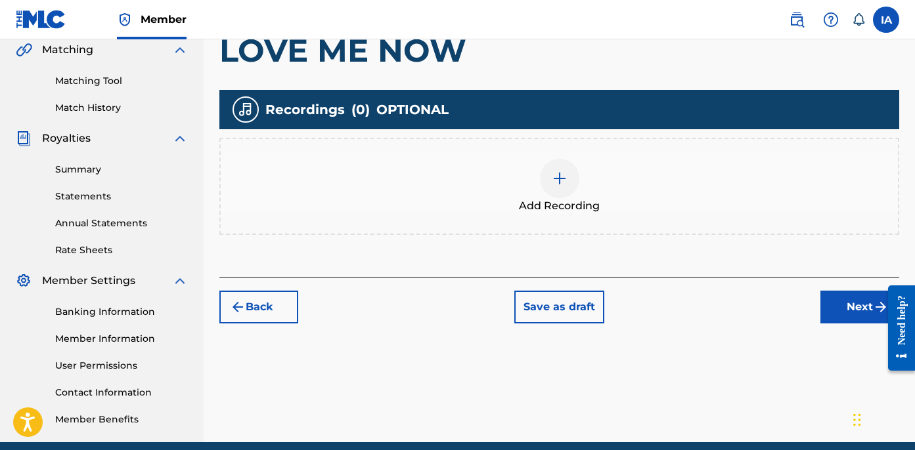
click at [586, 190] on div "Add Recording" at bounding box center [559, 186] width 677 height 55
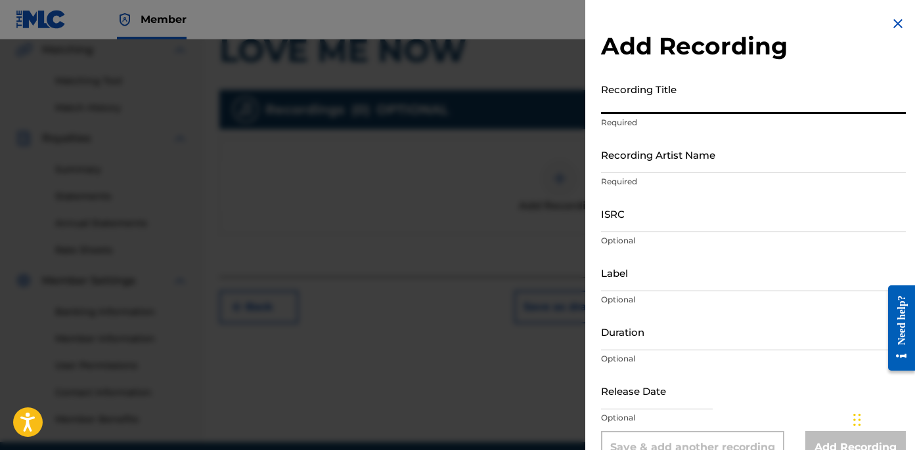
click at [645, 100] on input "Recording Title" at bounding box center [753, 95] width 305 height 37
click at [645, 86] on input "Recording Title" at bounding box center [753, 95] width 305 height 37
paste input "Love Me Now"
type input "LOVE ME NOW"
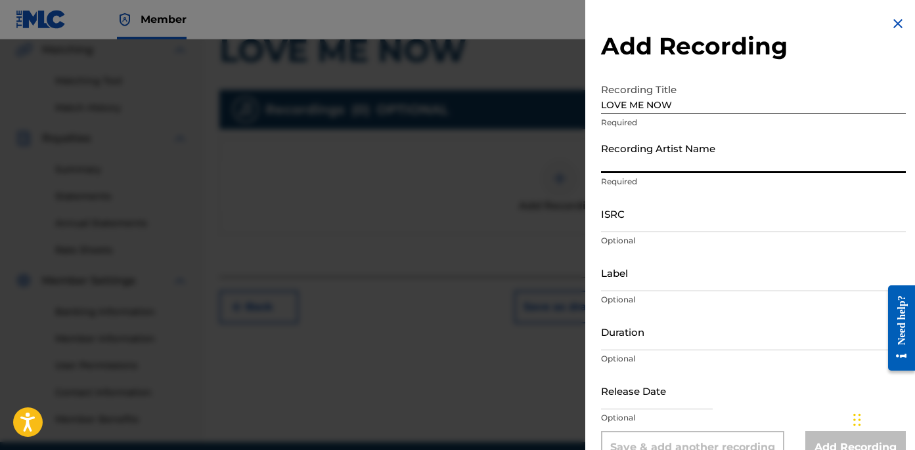
click at [681, 162] on input "Recording Artist Name" at bounding box center [753, 154] width 305 height 37
click at [667, 153] on input "Recording Artist Name" at bounding box center [753, 154] width 305 height 37
click at [694, 147] on input "Recording Artist Name" at bounding box center [753, 154] width 305 height 37
paste
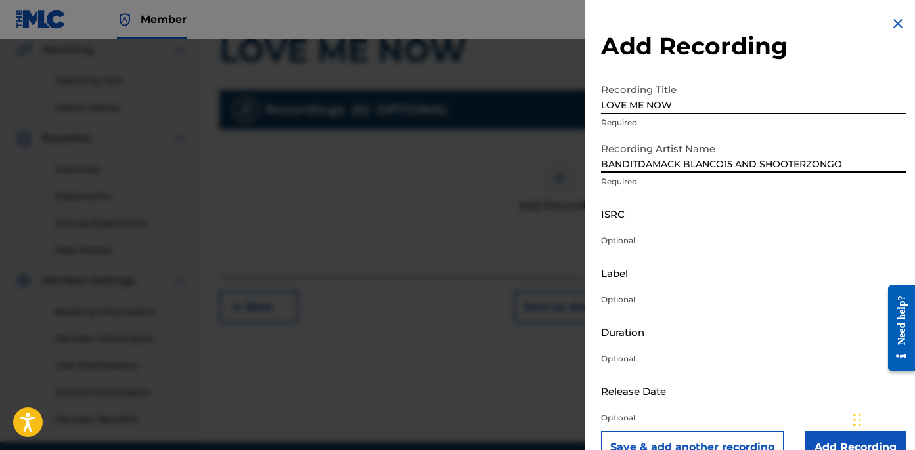
type input "BANDITDAMACK BLANCO15 AND SHOOTERZONGO"
click at [656, 221] on input "ISRC" at bounding box center [753, 213] width 305 height 37
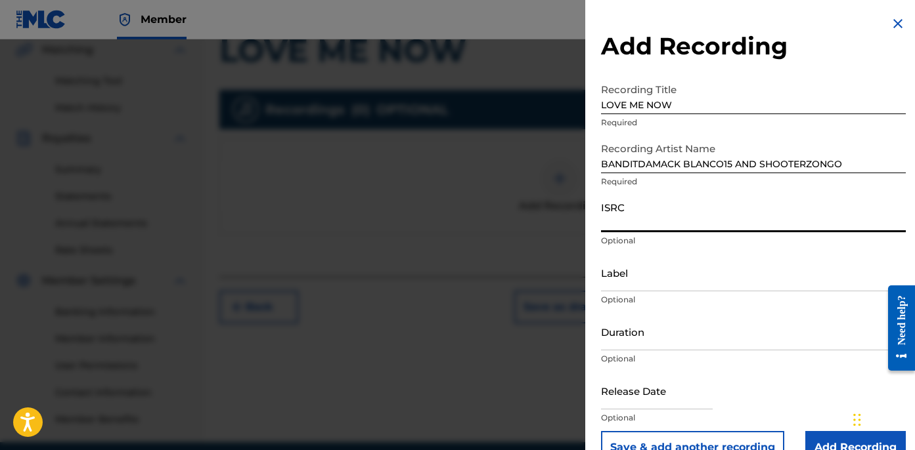
click at [644, 220] on input "ISRC" at bounding box center [753, 213] width 305 height 37
type input "USLD91756494"
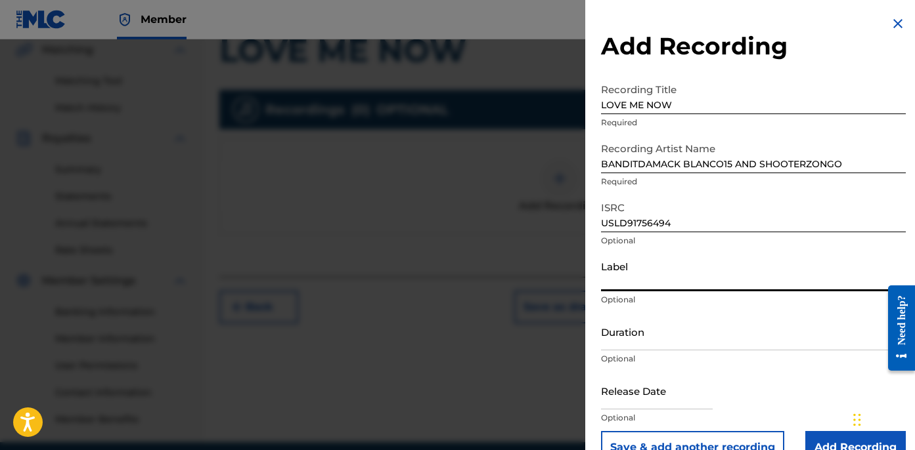
drag, startPoint x: 624, startPoint y: 287, endPoint x: 637, endPoint y: 291, distance: 13.1
click at [624, 286] on input "Label" at bounding box center [753, 272] width 305 height 37
type input "OTR RECORDS"
click at [620, 324] on input "Duration" at bounding box center [753, 331] width 305 height 37
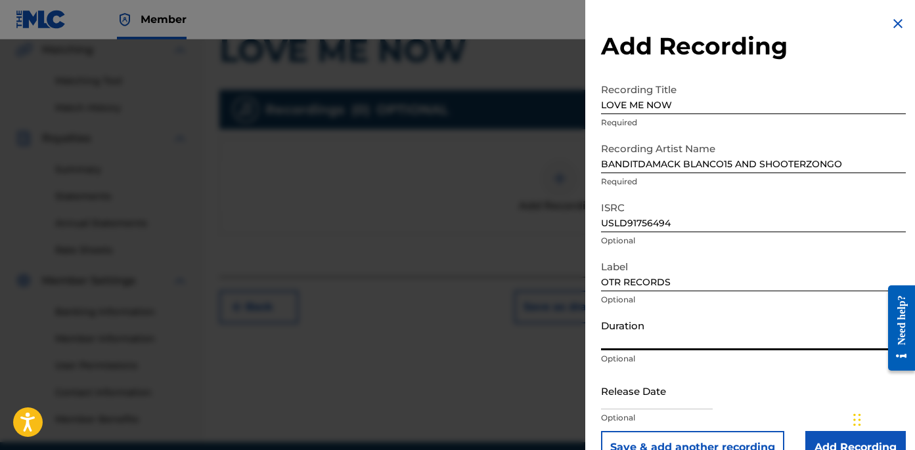
click at [645, 333] on input "Duration" at bounding box center [753, 331] width 305 height 37
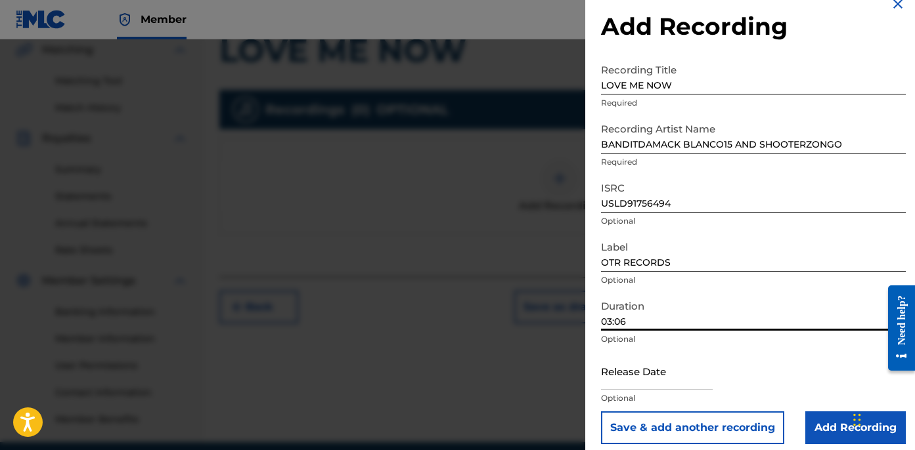
scroll to position [30, 0]
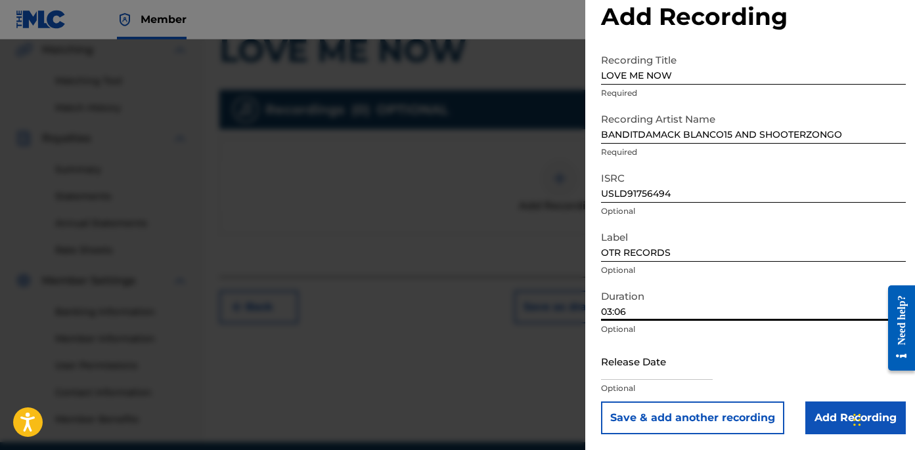
type input "03:06"
click at [829, 422] on input "Add Recording" at bounding box center [855, 418] width 100 height 33
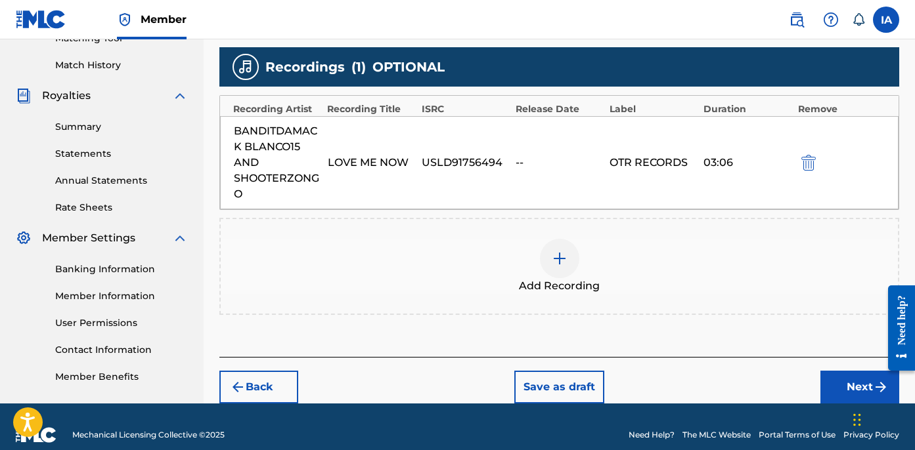
scroll to position [368, 0]
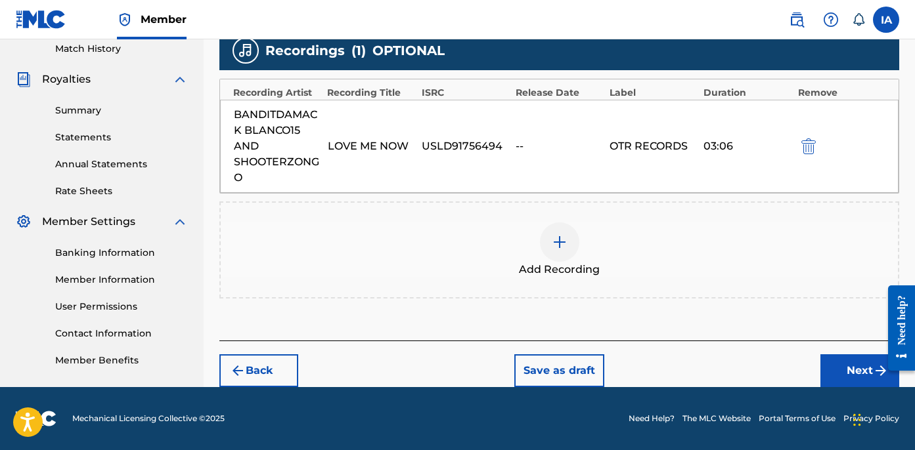
click at [829, 369] on button "Next" at bounding box center [859, 371] width 79 height 33
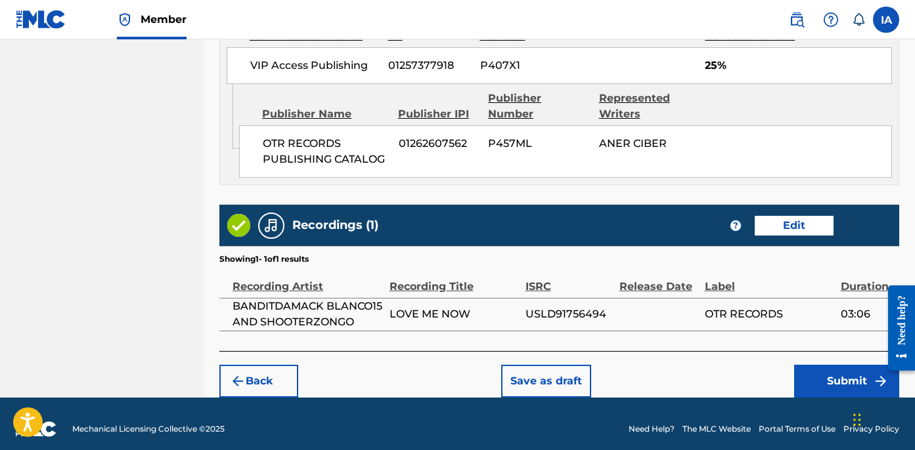
scroll to position [770, 0]
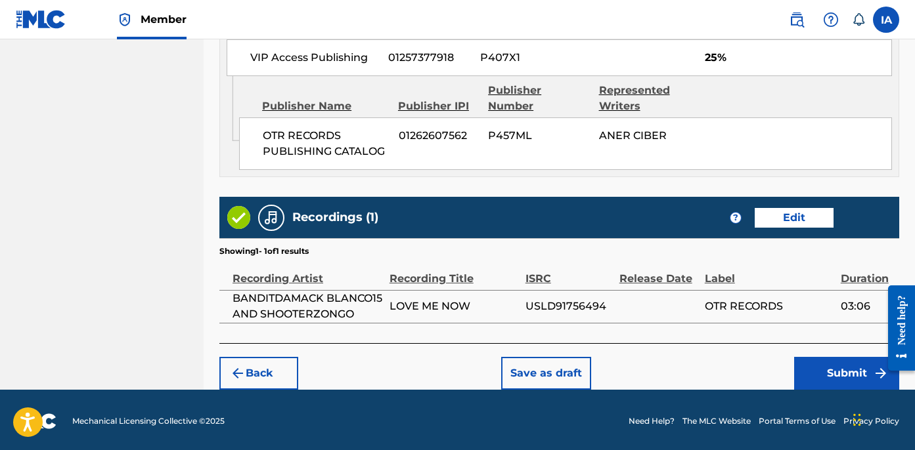
click at [819, 361] on button "Submit" at bounding box center [846, 373] width 105 height 33
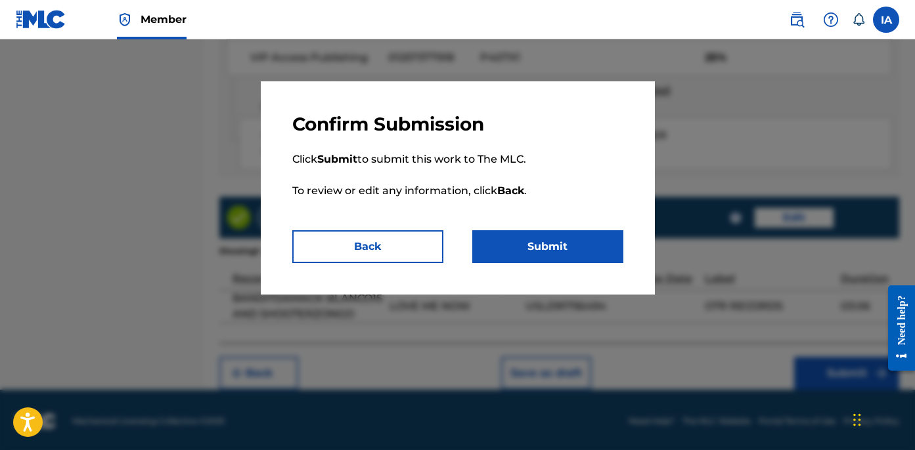
click at [532, 259] on button "Submit" at bounding box center [547, 246] width 151 height 33
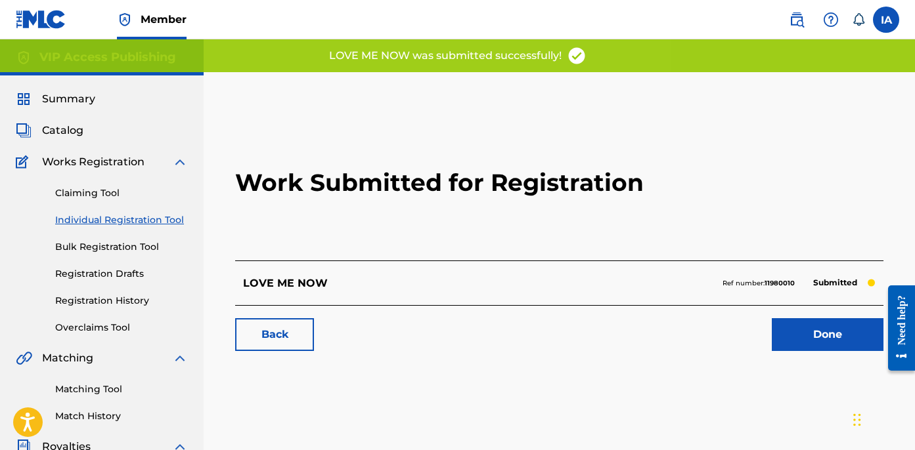
click at [330, 225] on h2 "Work Submitted for Registration" at bounding box center [559, 183] width 648 height 156
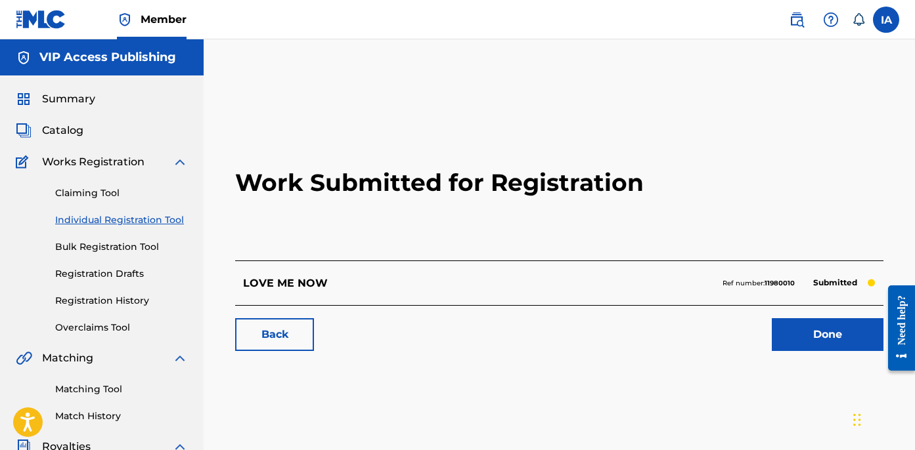
click at [150, 218] on link "Individual Registration Tool" at bounding box center [121, 220] width 133 height 14
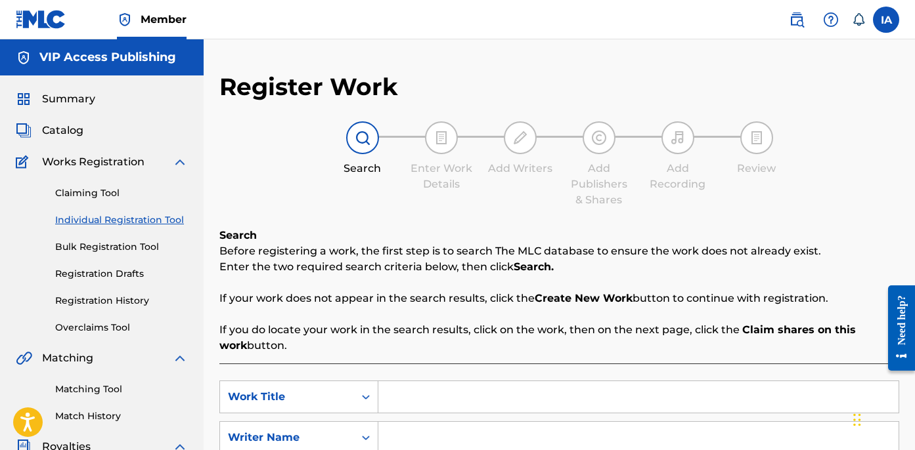
click at [628, 400] on input "Search Form" at bounding box center [638, 398] width 520 height 32
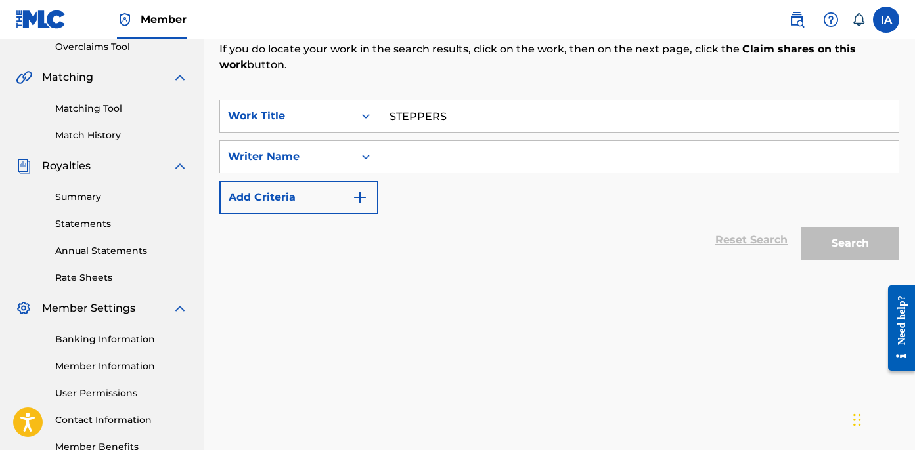
type input "STEPPERS"
click at [544, 172] on input "Search Form" at bounding box center [638, 157] width 520 height 32
click at [458, 150] on input "Search Form" at bounding box center [638, 157] width 520 height 32
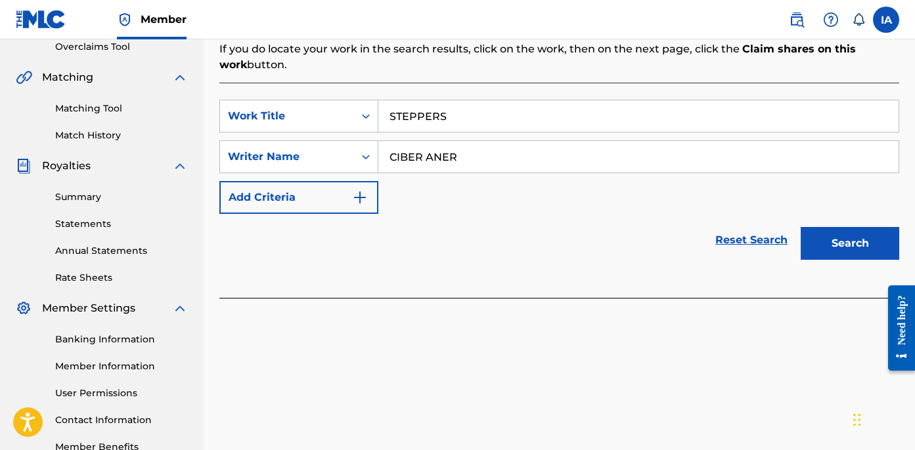
type input "CIBER ANER"
click at [837, 252] on button "Search" at bounding box center [849, 243] width 98 height 33
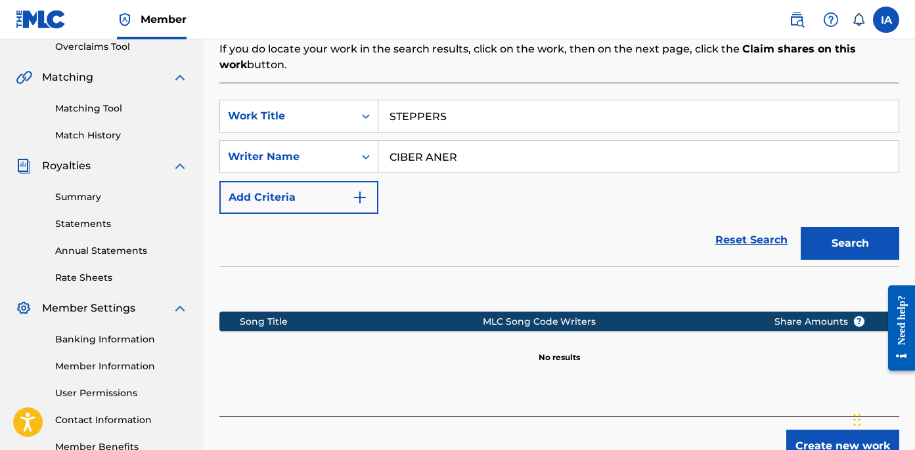
click at [749, 200] on div "SearchWithCriteria6f0d1e82-3e02-48db-99b4-6c92cd72bdda Work Title STEPPERS Sear…" at bounding box center [559, 157] width 680 height 114
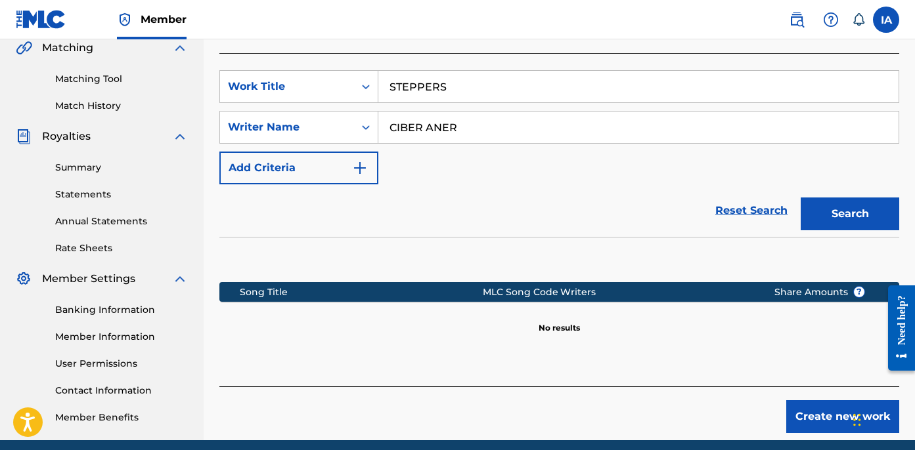
scroll to position [364, 0]
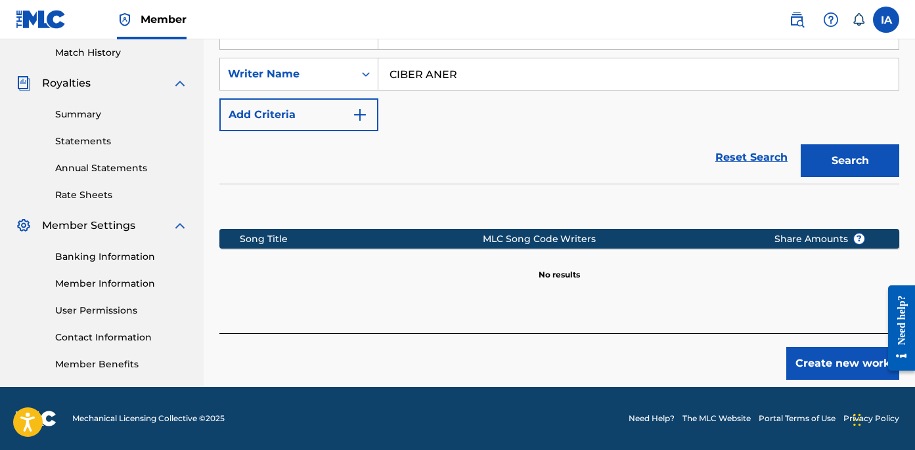
click at [803, 360] on button "Create new work" at bounding box center [842, 363] width 113 height 33
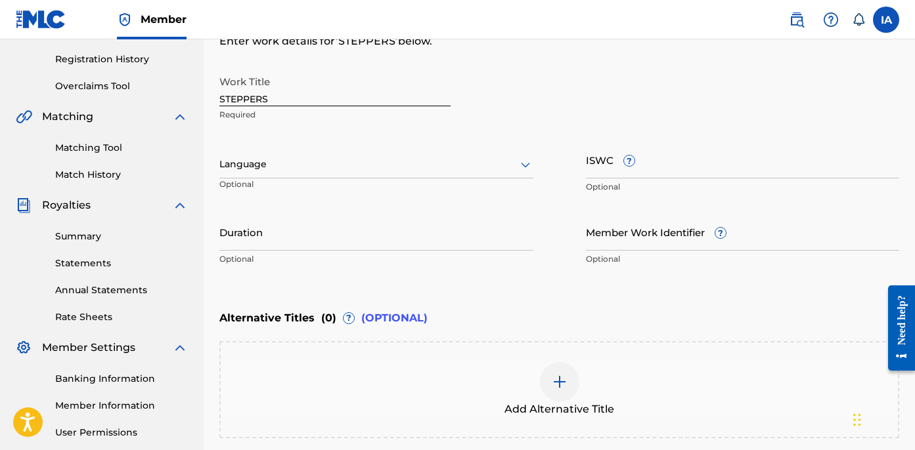
scroll to position [158, 0]
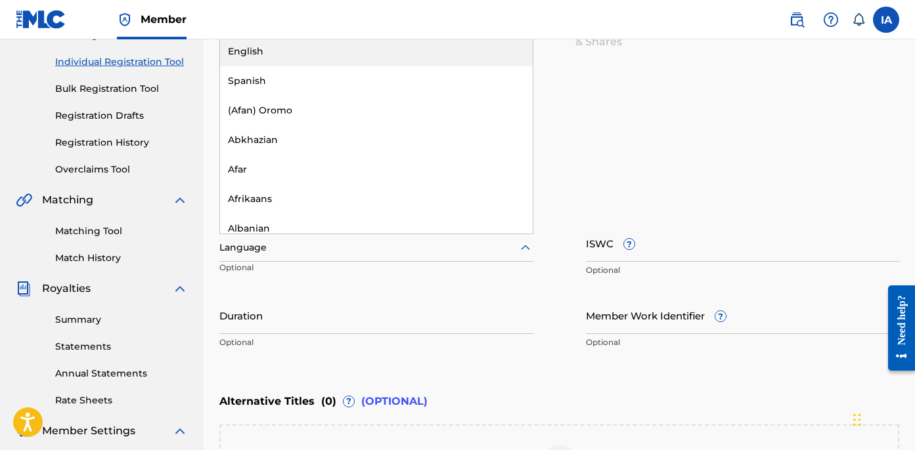
click at [375, 248] on div at bounding box center [376, 248] width 314 height 16
click at [297, 47] on div "English" at bounding box center [376, 52] width 313 height 30
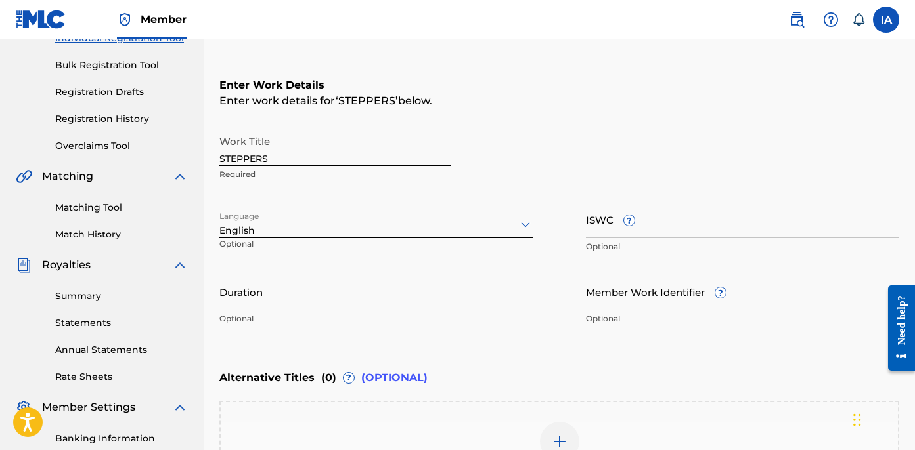
scroll to position [201, 0]
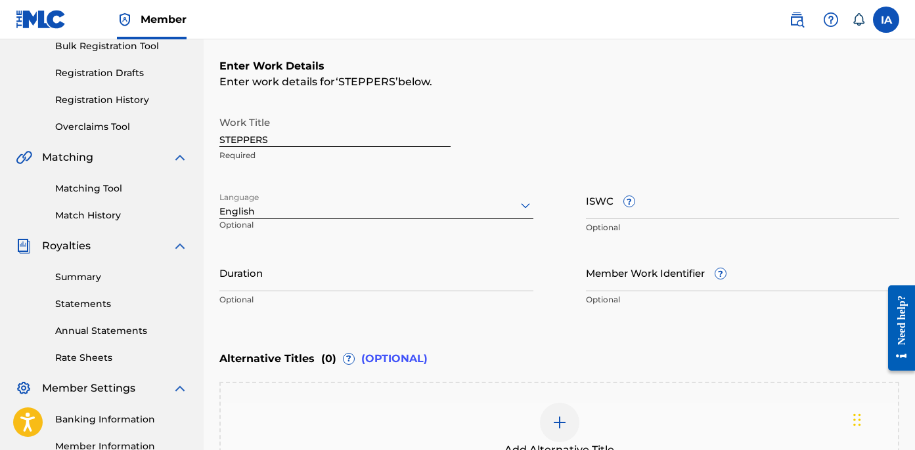
drag, startPoint x: 296, startPoint y: 279, endPoint x: 308, endPoint y: 279, distance: 11.8
click at [296, 280] on input "Duration" at bounding box center [376, 272] width 314 height 37
type input "02:17"
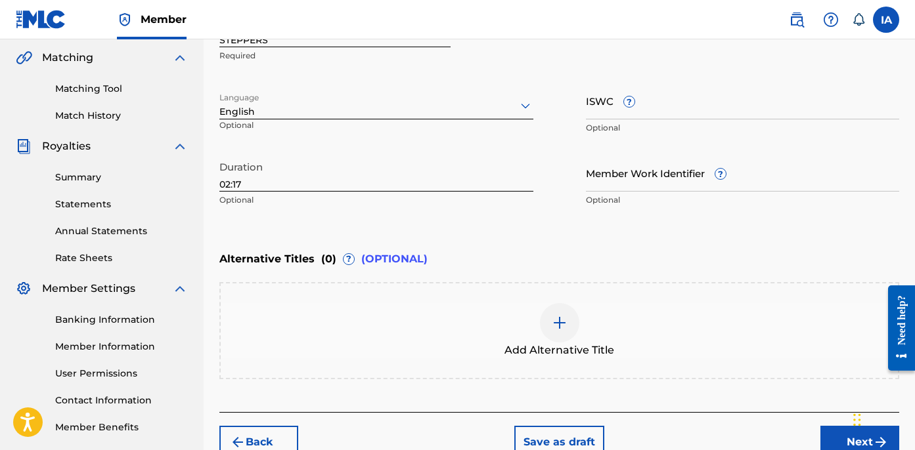
scroll to position [372, 0]
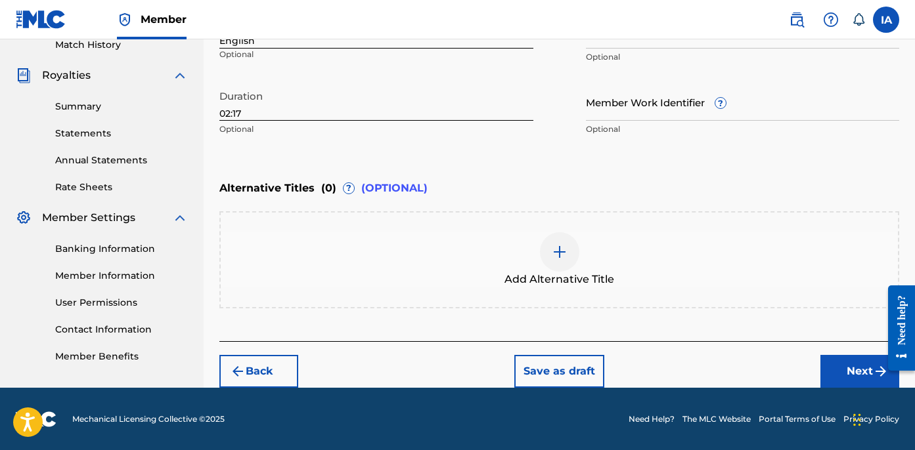
click at [836, 371] on button "Next" at bounding box center [859, 371] width 79 height 33
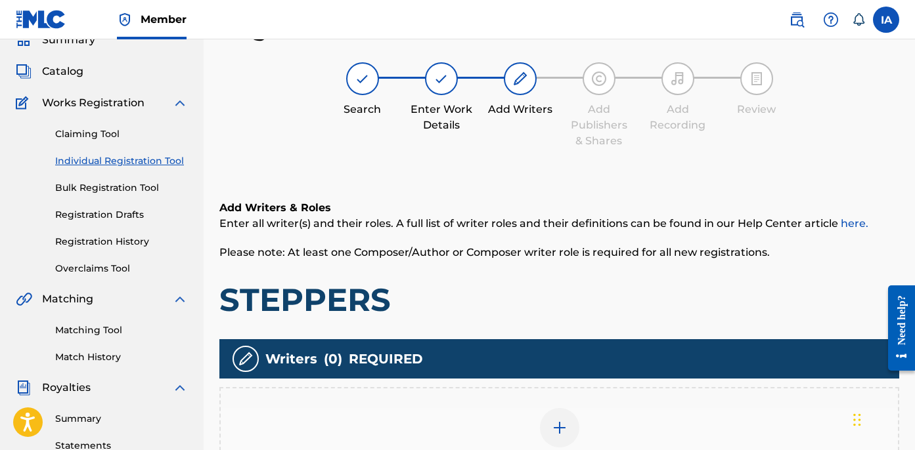
click at [581, 268] on div "Add Writers & Roles Enter all writer(s) and their roles. A full list of writer …" at bounding box center [559, 260] width 680 height 120
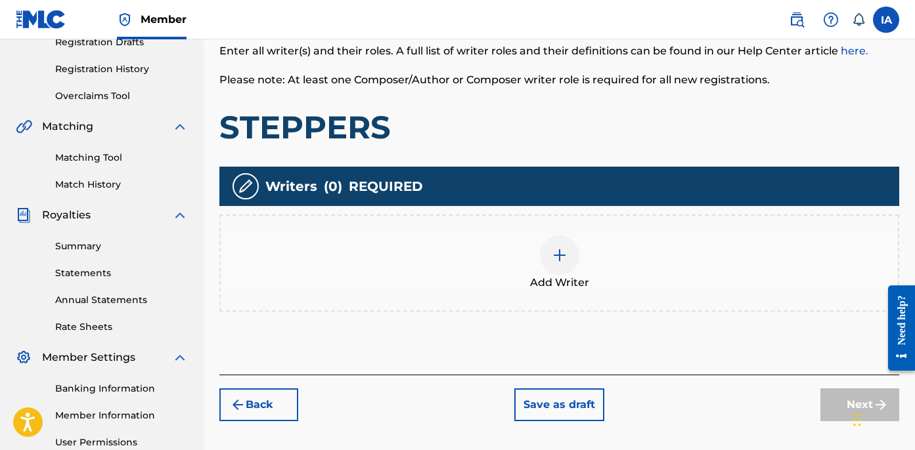
scroll to position [364, 0]
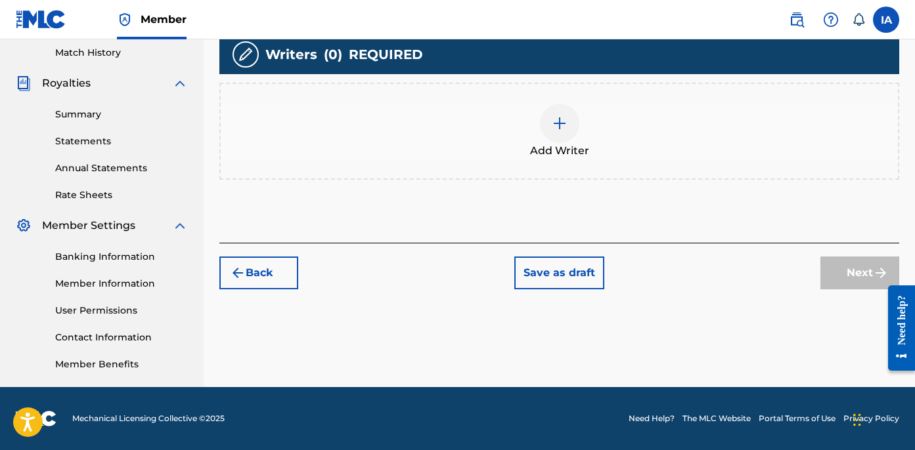
click at [640, 156] on div "Add Writer" at bounding box center [559, 131] width 677 height 55
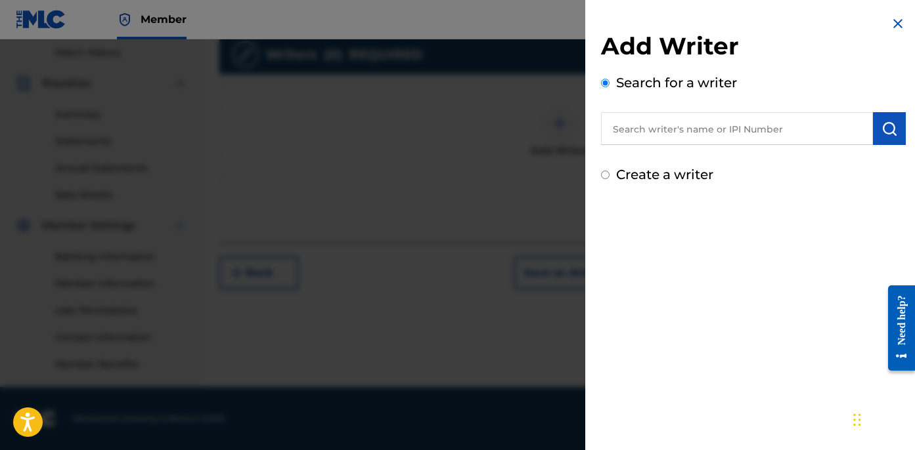
click at [758, 126] on input "text" at bounding box center [737, 128] width 272 height 33
type input "CIBER ANER"
click at [886, 125] on img "submit" at bounding box center [889, 129] width 16 height 16
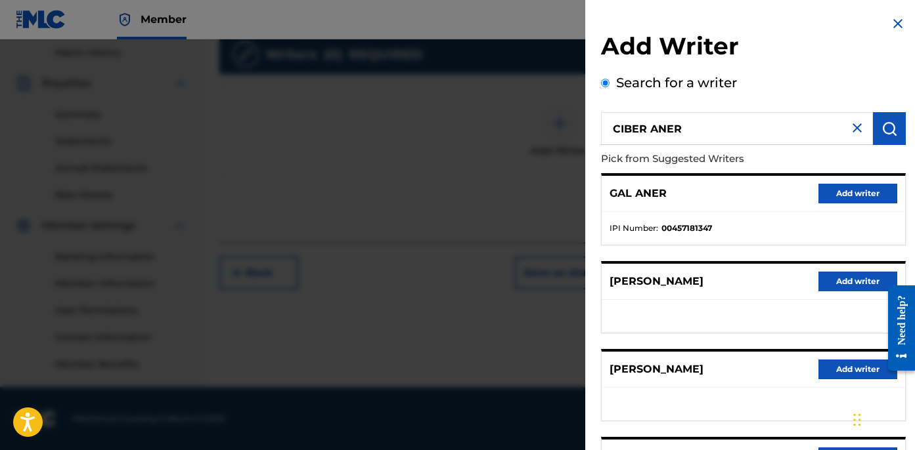
click at [718, 204] on div "GAL ANER Add writer" at bounding box center [752, 194] width 303 height 36
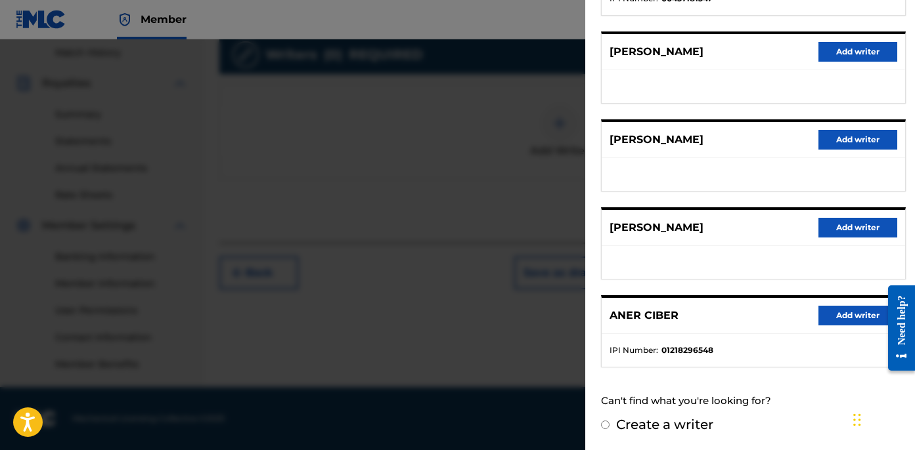
click at [837, 312] on button "Add writer" at bounding box center [857, 316] width 79 height 20
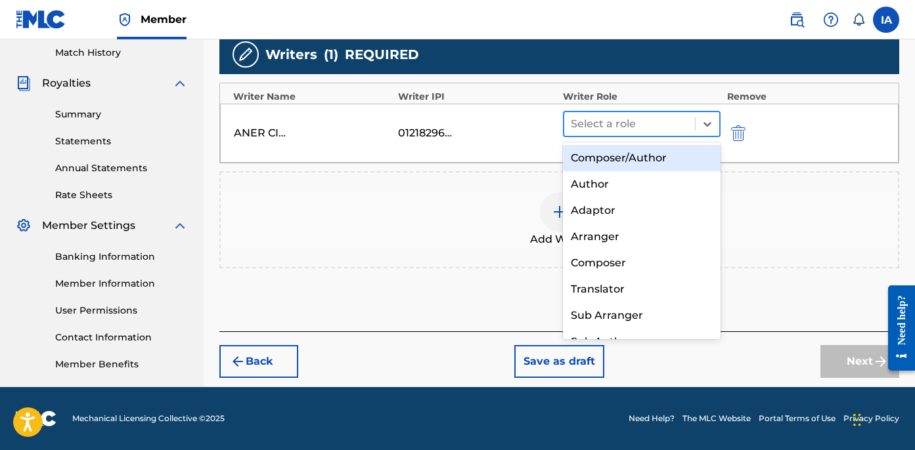
click at [646, 135] on div "Select a role" at bounding box center [642, 124] width 158 height 26
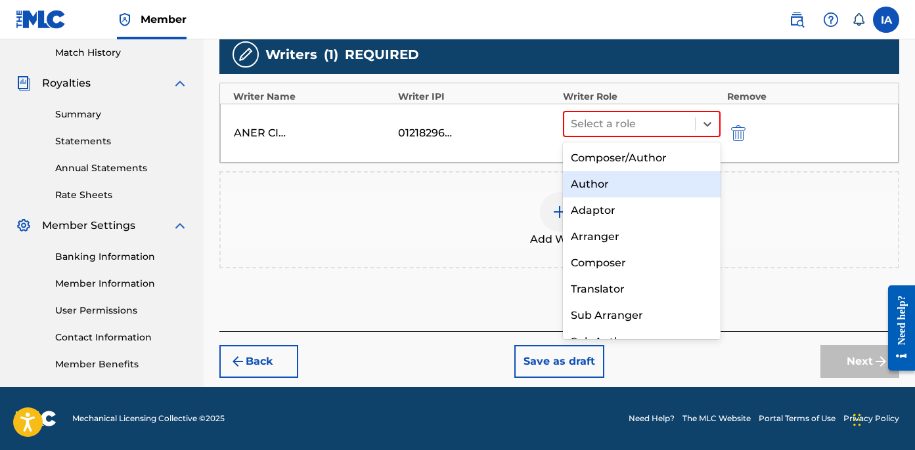
click at [649, 182] on div "Author" at bounding box center [642, 184] width 158 height 26
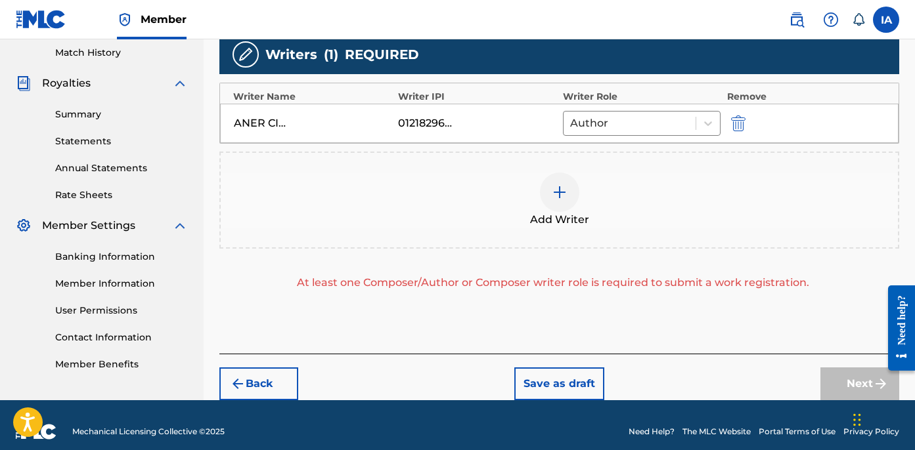
click at [631, 192] on div "Add Writer" at bounding box center [559, 200] width 677 height 55
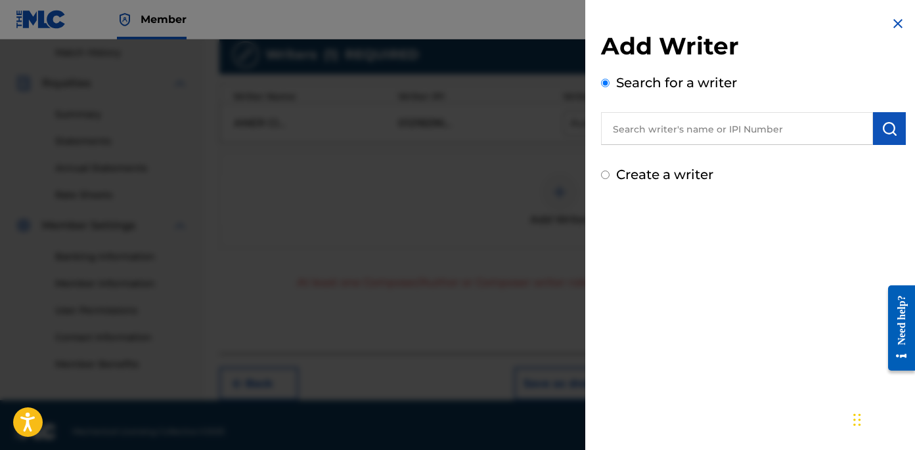
click at [667, 177] on label "Create a writer" at bounding box center [664, 175] width 97 height 16
radio input "true"
click at [609, 177] on input "Create a writer" at bounding box center [605, 175] width 9 height 9
radio input "false"
radio input "true"
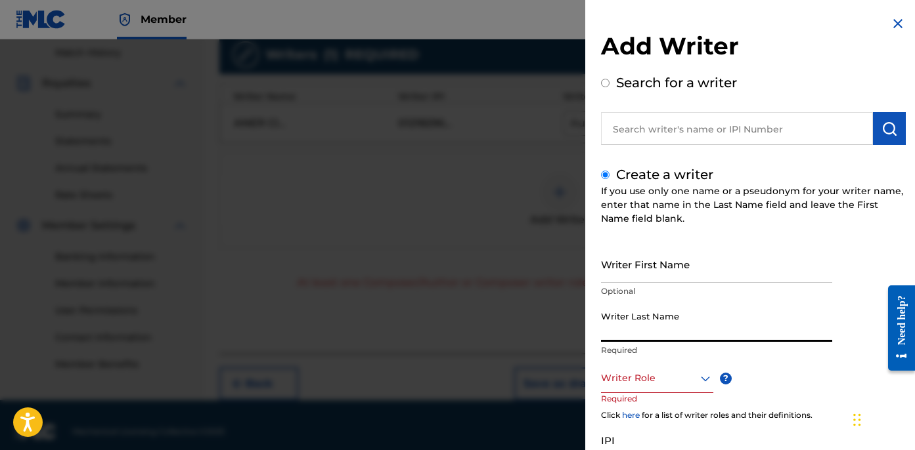
click at [664, 316] on input "Writer Last Name" at bounding box center [716, 323] width 231 height 37
click at [676, 334] on input "UNKNOWN WRITER" at bounding box center [716, 323] width 231 height 37
type input "UNKNOWN"
click at [678, 269] on input "Writer First Name" at bounding box center [716, 264] width 231 height 37
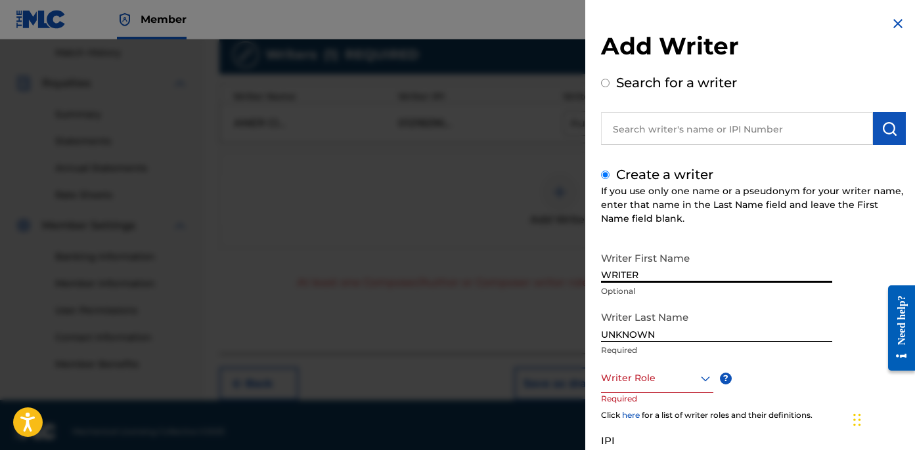
type input "WRITER"
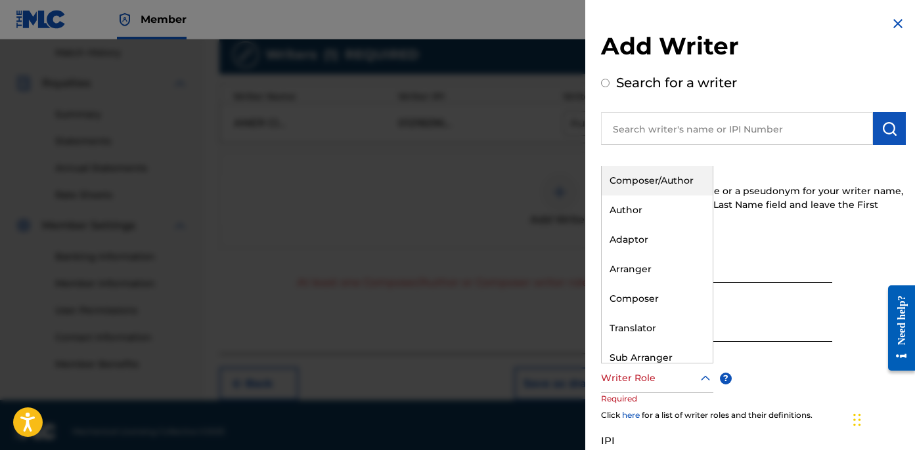
click at [672, 387] on div "Writer Role" at bounding box center [657, 379] width 112 height 30
click at [763, 234] on div "Create a writer If you use only one name or a pseudonym for your writer name, e…" at bounding box center [753, 349] width 305 height 368
click at [664, 374] on div at bounding box center [657, 378] width 112 height 16
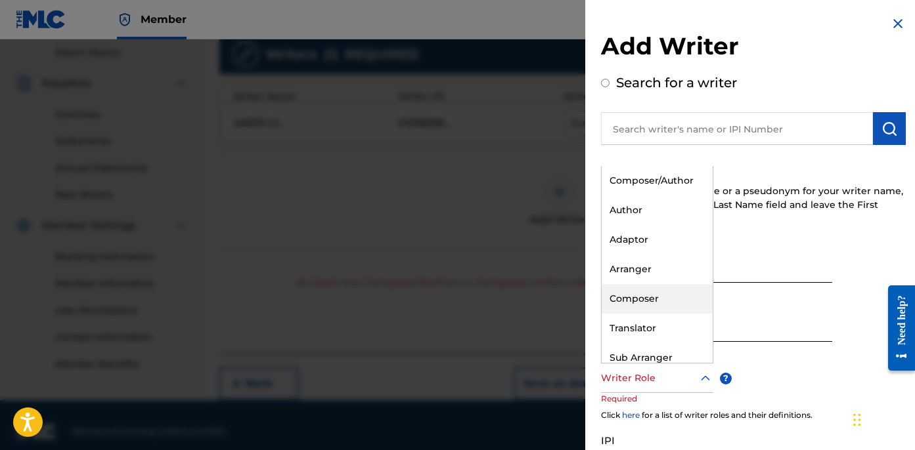
click at [651, 307] on div "Composer" at bounding box center [656, 299] width 111 height 30
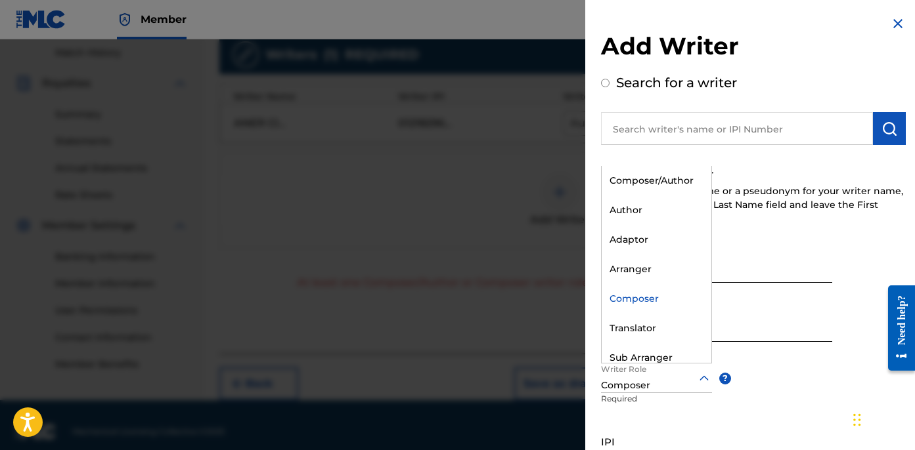
click at [662, 377] on div at bounding box center [656, 378] width 111 height 16
click at [682, 179] on div "Composer/Author" at bounding box center [656, 181] width 110 height 30
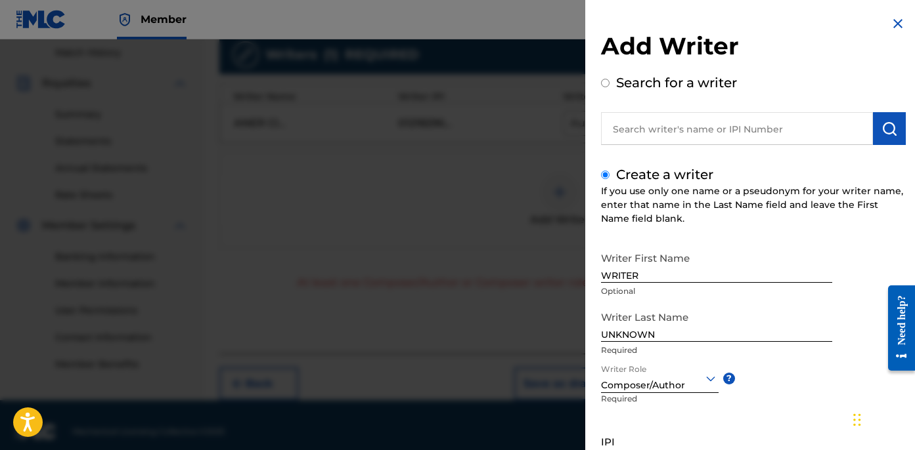
scroll to position [120, 0]
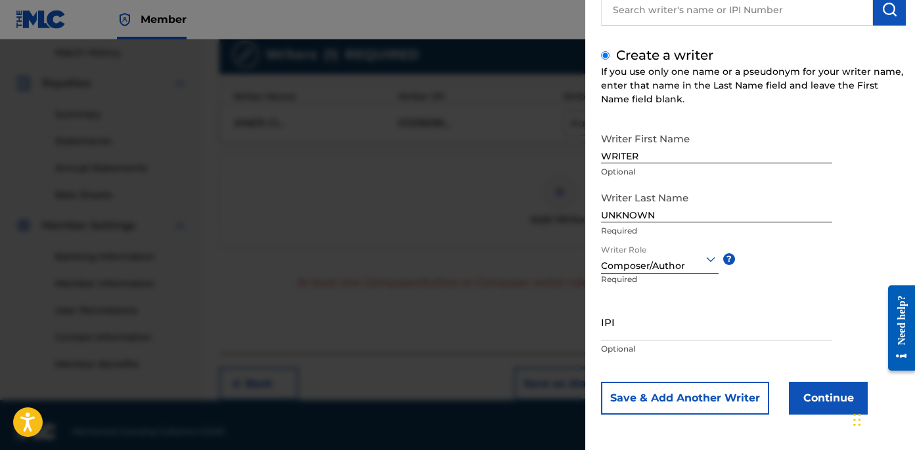
click at [821, 410] on button "Continue" at bounding box center [828, 398] width 79 height 33
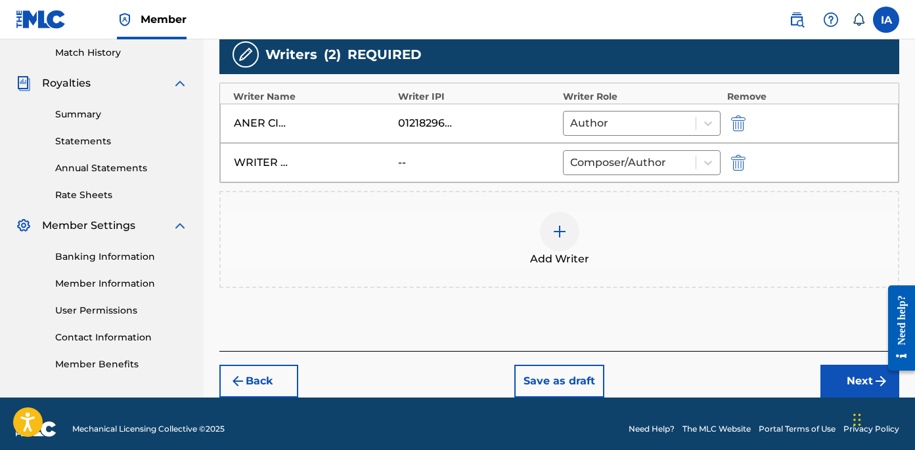
click at [626, 288] on div "Add Writer" at bounding box center [559, 239] width 680 height 97
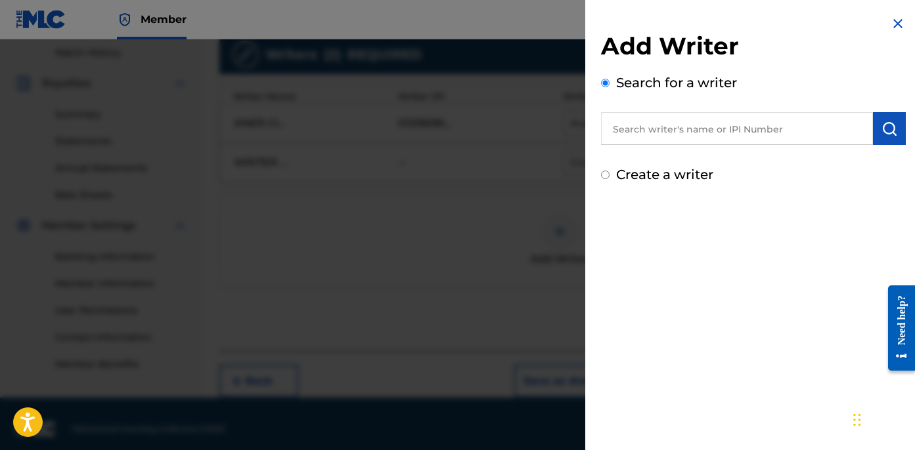
drag, startPoint x: 853, startPoint y: 30, endPoint x: 876, endPoint y: 30, distance: 23.0
click at [862, 30] on div "Add Writer Search for a writer Create a writer" at bounding box center [753, 100] width 336 height 200
click at [890, 25] on img at bounding box center [898, 24] width 16 height 16
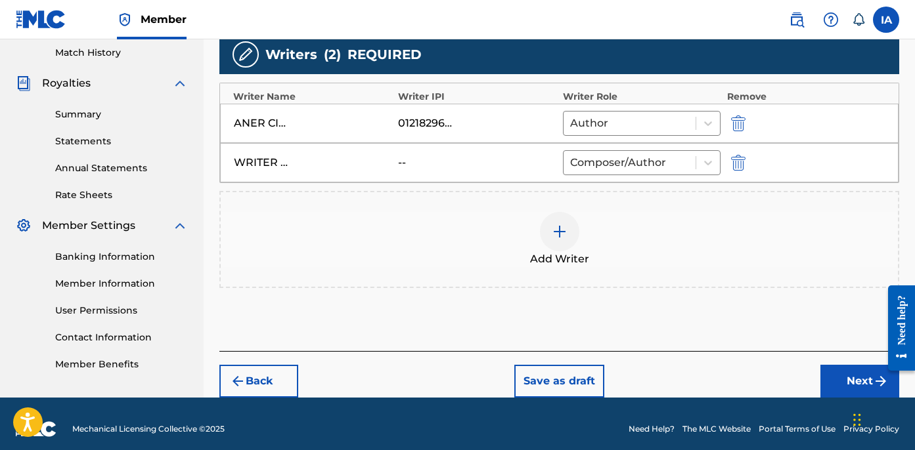
click at [823, 380] on button "Next" at bounding box center [859, 381] width 79 height 33
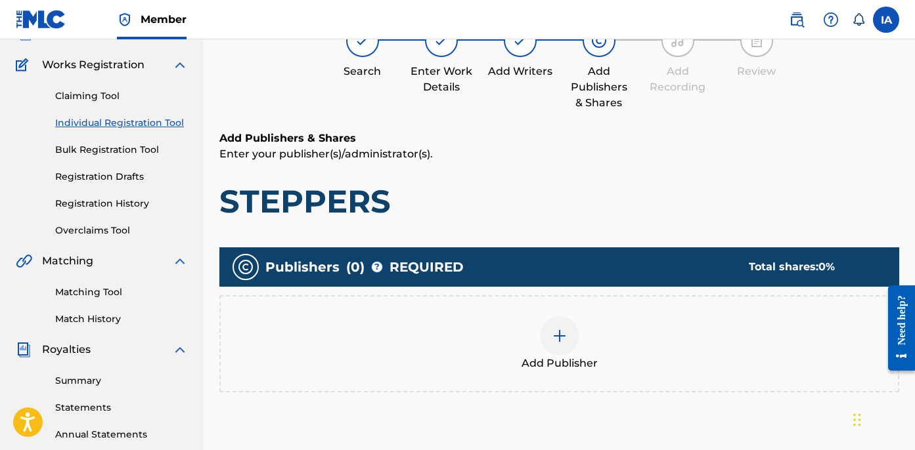
scroll to position [59, 0]
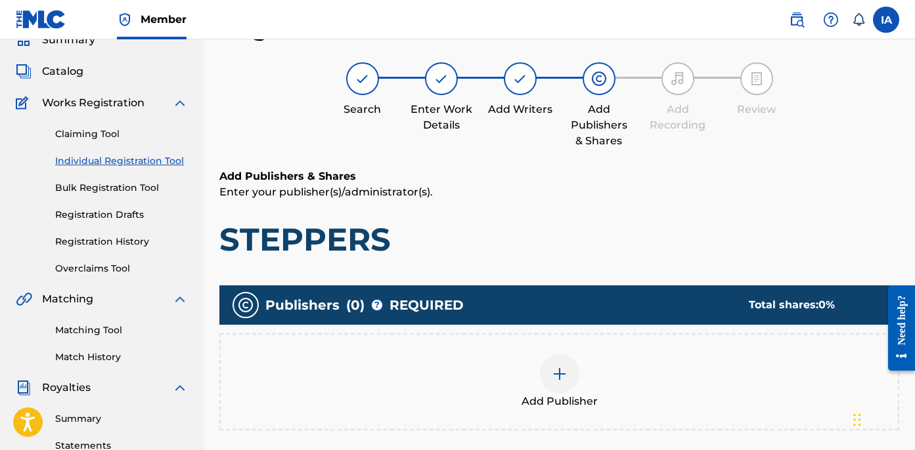
click at [607, 183] on h6 "Add Publishers & Shares" at bounding box center [559, 177] width 680 height 16
click at [548, 212] on div "Add Publishers & Shares Enter your publisher(s)/administrator(s). STEPPERS" at bounding box center [559, 214] width 680 height 91
click at [565, 206] on div "Add Publishers & Shares Enter your publisher(s)/administrator(s). STEPPERS" at bounding box center [559, 214] width 680 height 91
click at [531, 182] on h6 "Add Publishers & Shares" at bounding box center [559, 177] width 680 height 16
click at [577, 179] on h6 "Add Publishers & Shares" at bounding box center [559, 177] width 680 height 16
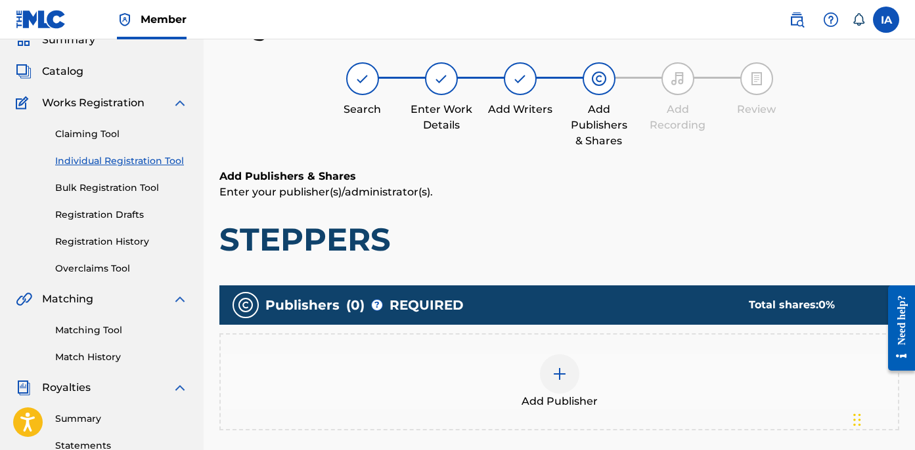
click at [525, 173] on h6 "Add Publishers & Shares" at bounding box center [559, 177] width 680 height 16
click at [576, 222] on h1 "STEPPERS" at bounding box center [559, 239] width 680 height 39
click at [557, 209] on div "Add Publishers & Shares Enter your publisher(s)/administrator(s). STEPPERS" at bounding box center [559, 214] width 680 height 91
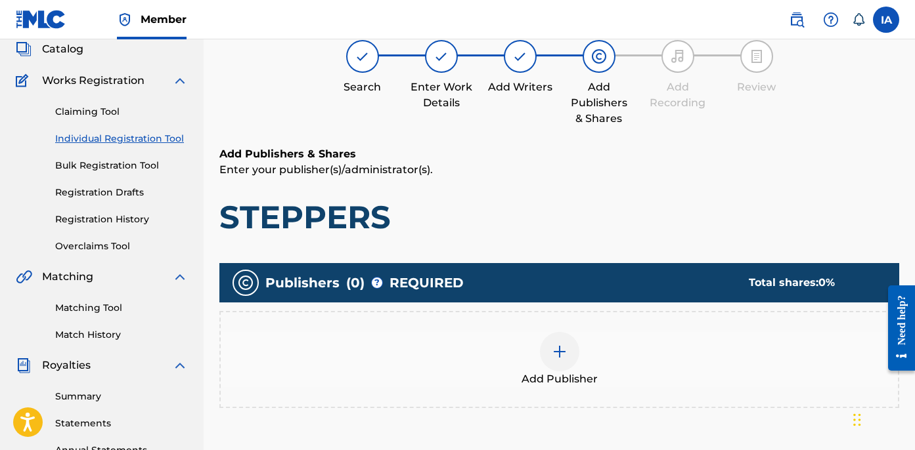
scroll to position [265, 0]
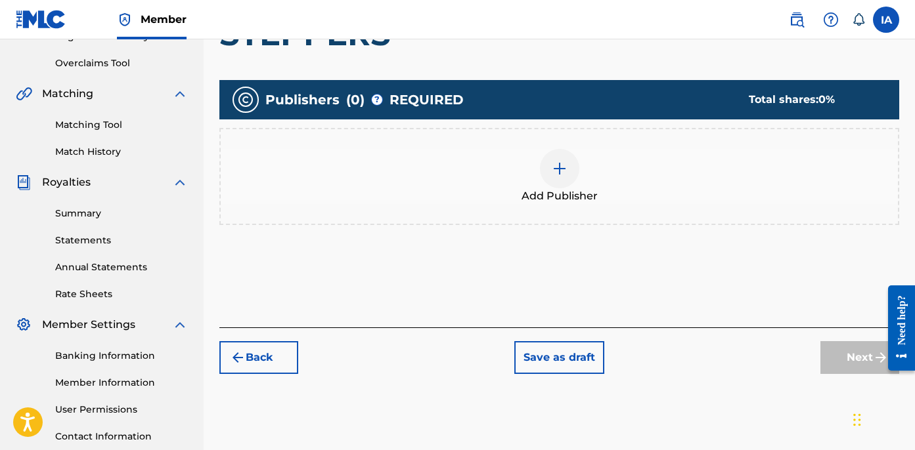
click at [572, 190] on span "Add Publisher" at bounding box center [559, 196] width 76 height 16
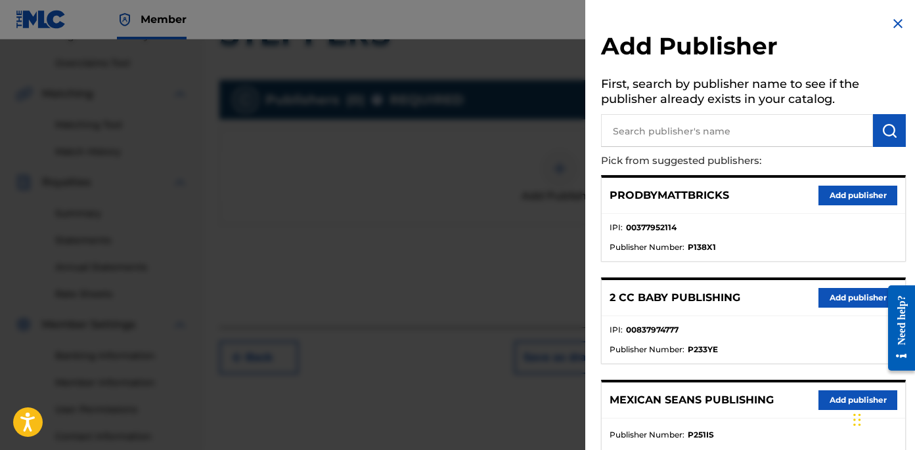
click at [757, 200] on div "PRODBYMATTBRICKS Add publisher" at bounding box center [752, 196] width 303 height 36
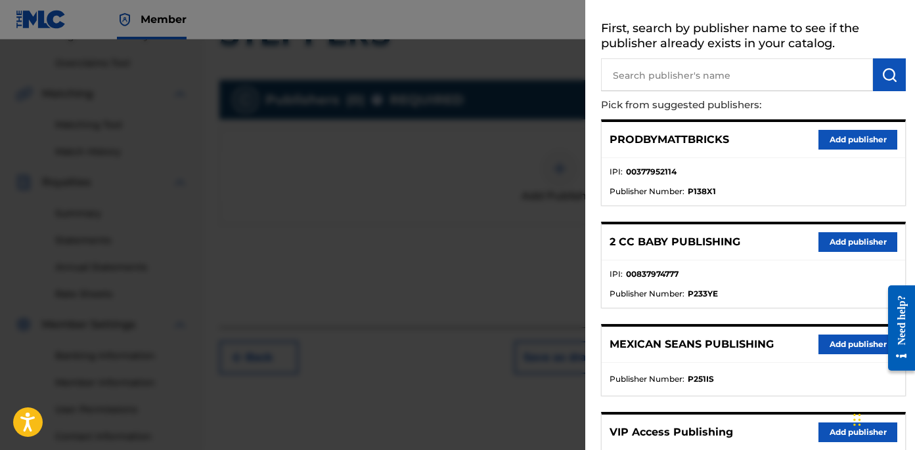
scroll to position [0, 0]
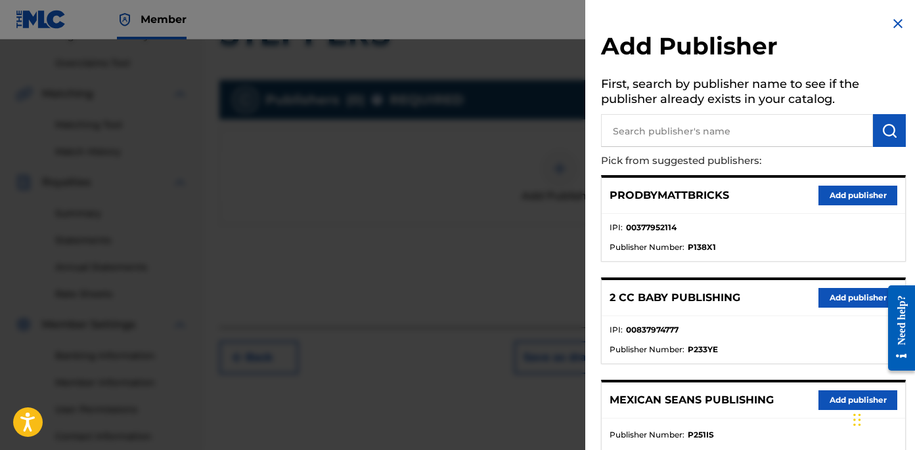
click at [730, 132] on input "text" at bounding box center [737, 130] width 272 height 33
type input "OTR"
click at [885, 134] on img "submit" at bounding box center [889, 131] width 16 height 16
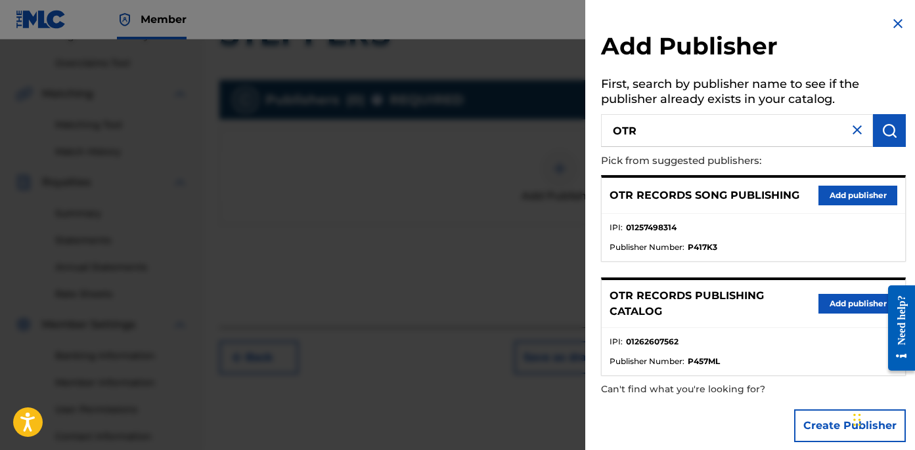
drag, startPoint x: 834, startPoint y: 294, endPoint x: 818, endPoint y: 267, distance: 30.6
click at [833, 294] on button "Add publisher" at bounding box center [857, 304] width 79 height 20
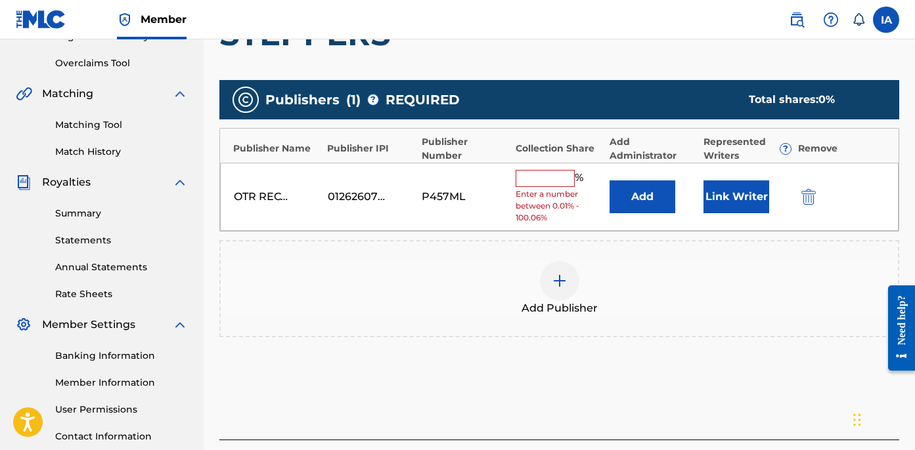
click at [552, 173] on input "text" at bounding box center [544, 178] width 59 height 17
type input "25"
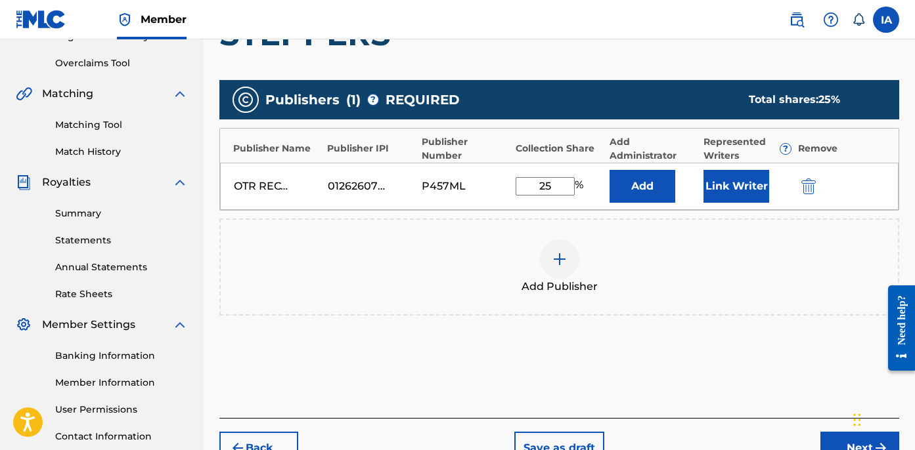
drag, startPoint x: 561, startPoint y: 192, endPoint x: 498, endPoint y: 160, distance: 71.1
click at [508, 166] on div "OTR RECORDS PUBLISHING CATALOG 01262607562 P457ML 25 % Add Link Writer" at bounding box center [559, 186] width 678 height 47
click at [646, 191] on button "Add" at bounding box center [642, 186] width 66 height 33
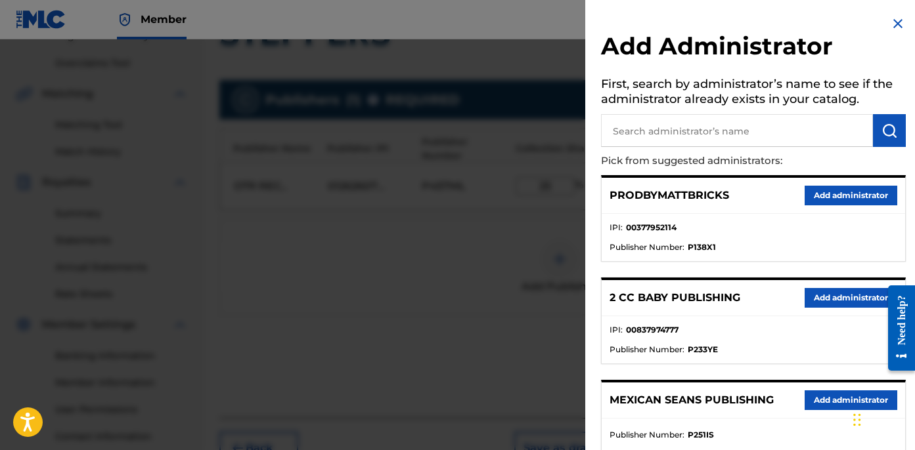
scroll to position [240, 0]
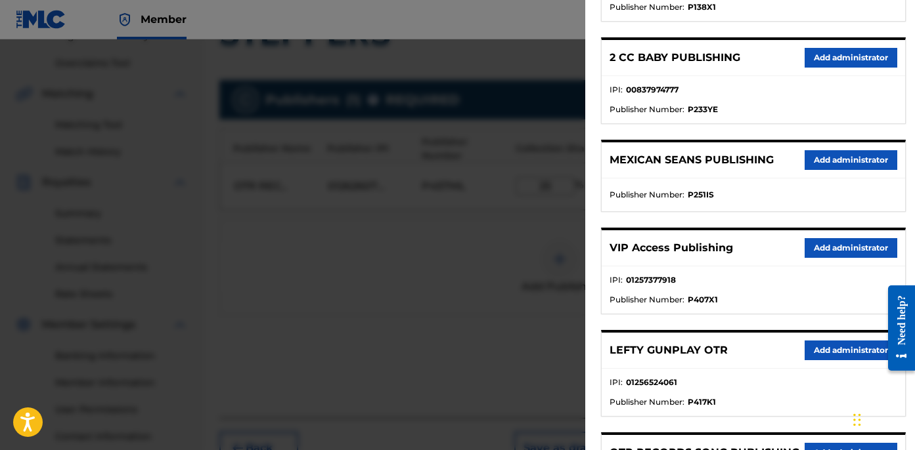
click at [831, 251] on button "Add administrator" at bounding box center [850, 248] width 93 height 20
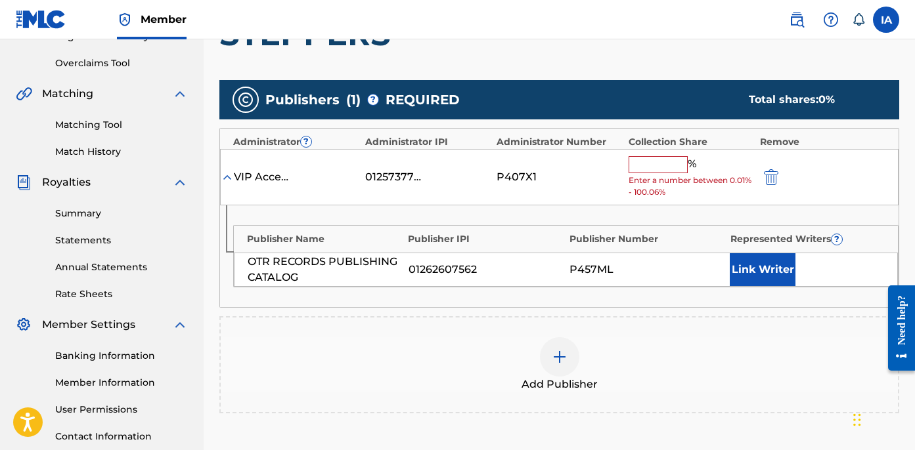
click at [668, 167] on input "text" at bounding box center [657, 164] width 59 height 17
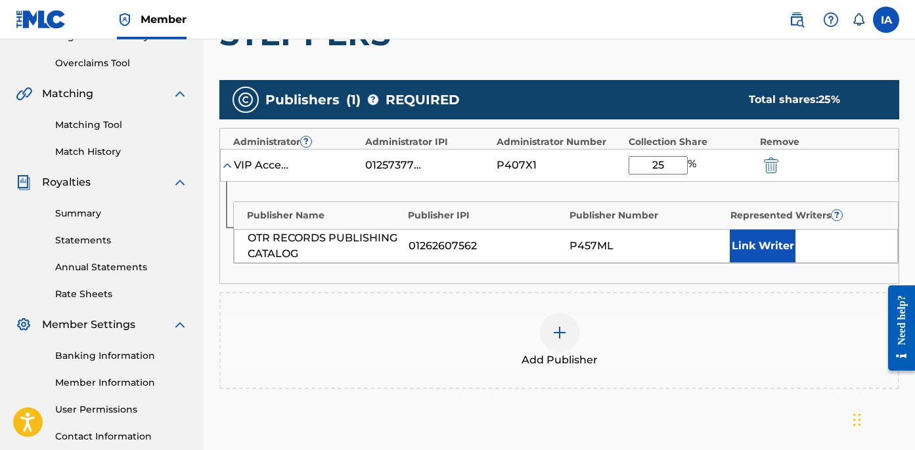
type input "25"
click at [750, 244] on button "Link Writer" at bounding box center [763, 246] width 66 height 33
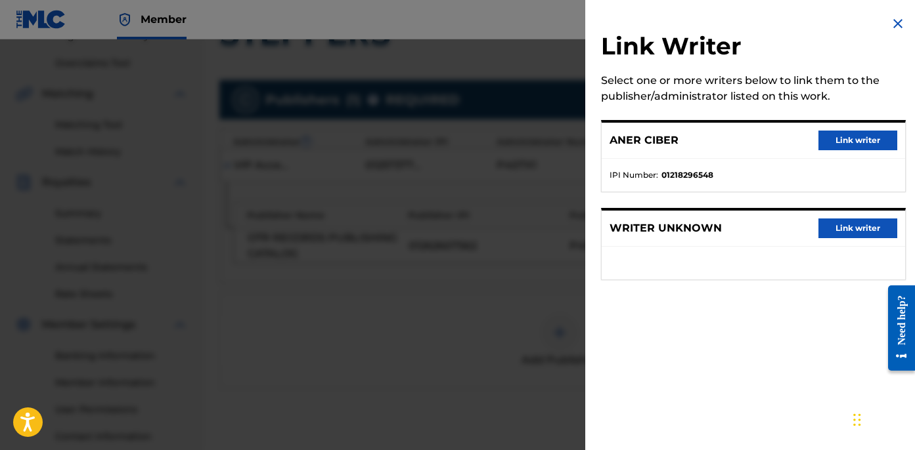
click at [705, 149] on div "ANER CIBER Link writer" at bounding box center [752, 141] width 303 height 36
click at [842, 141] on button "Link writer" at bounding box center [857, 141] width 79 height 20
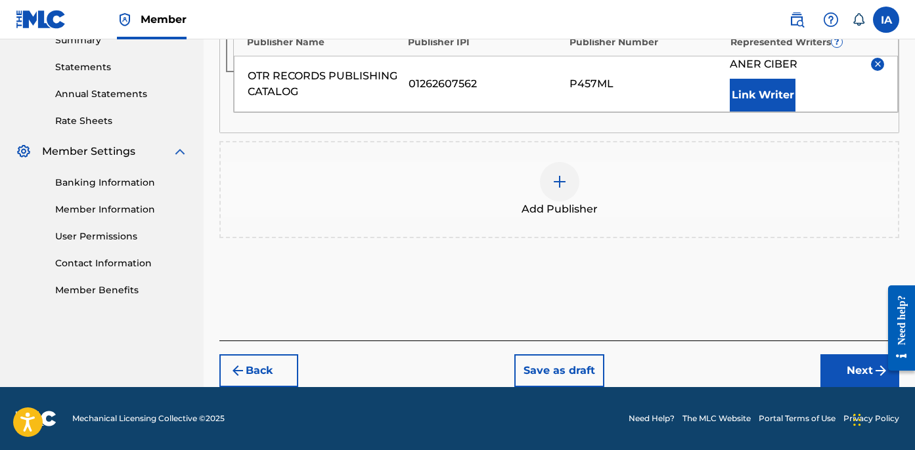
click at [842, 366] on button "Next" at bounding box center [859, 371] width 79 height 33
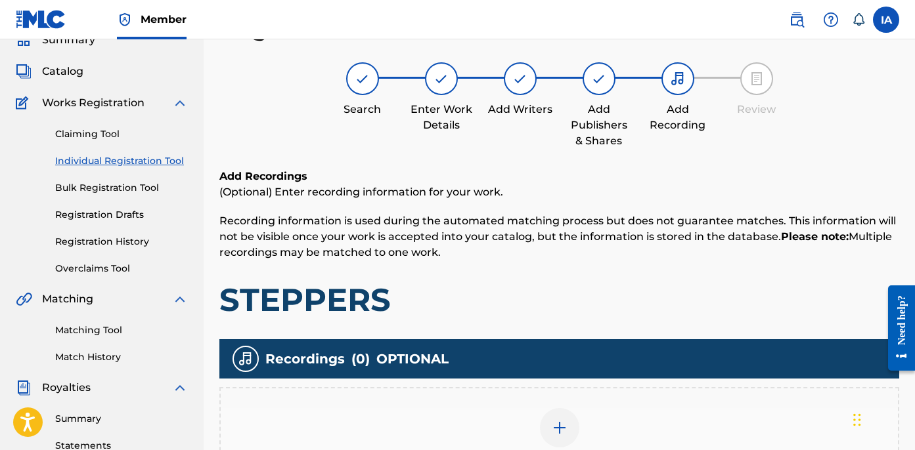
click at [572, 288] on h1 "STEPPERS" at bounding box center [559, 299] width 680 height 39
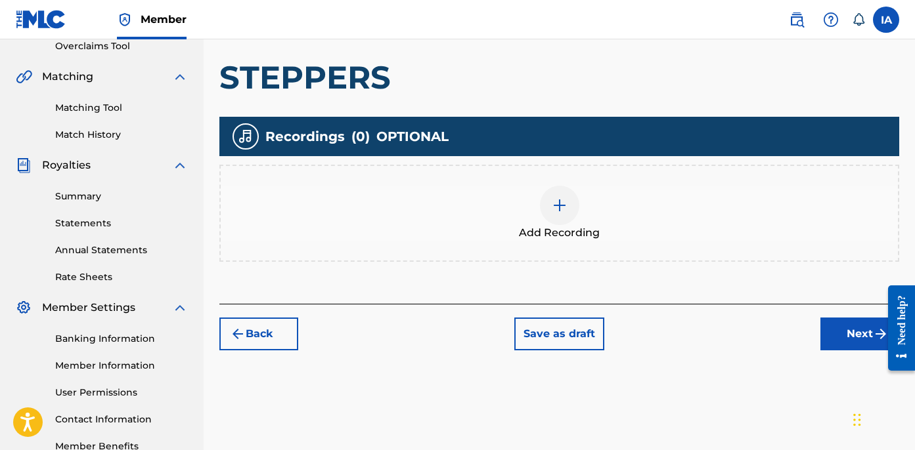
click at [615, 192] on div "Add Recording" at bounding box center [559, 213] width 677 height 55
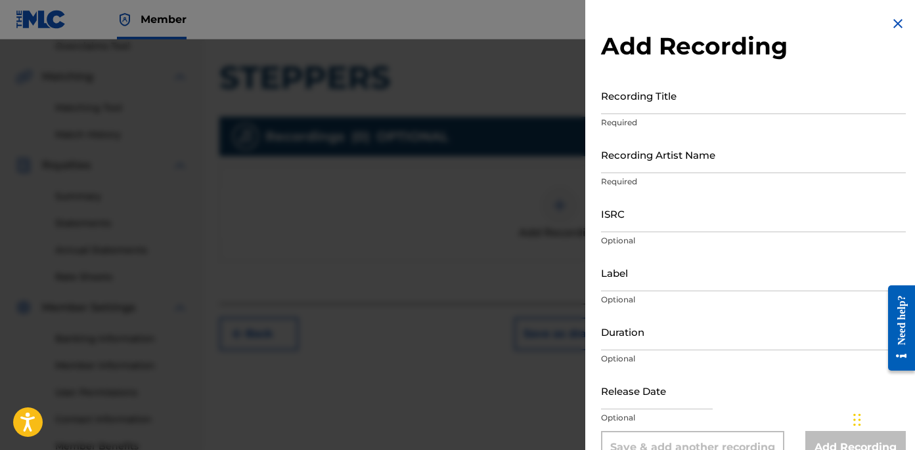
click at [657, 76] on div "Add Recording Recording Title Required Recording Artist Name Required ISRC Opti…" at bounding box center [753, 240] width 336 height 480
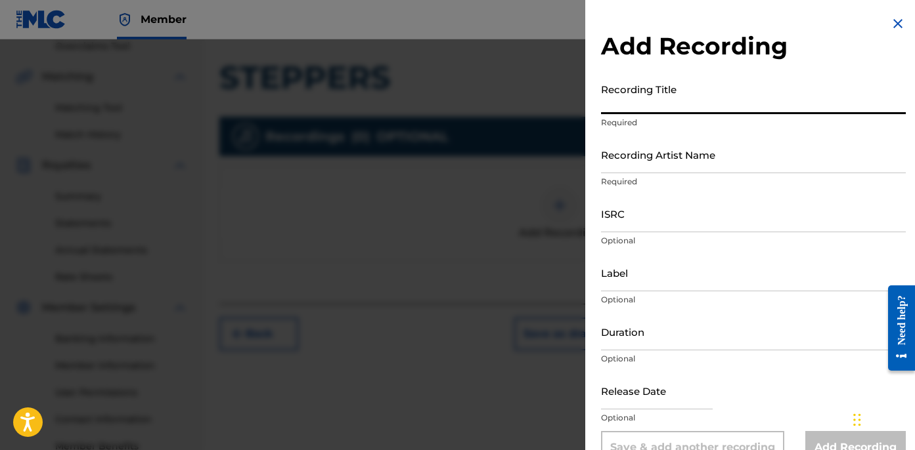
click at [660, 85] on input "Recording Title" at bounding box center [753, 95] width 305 height 37
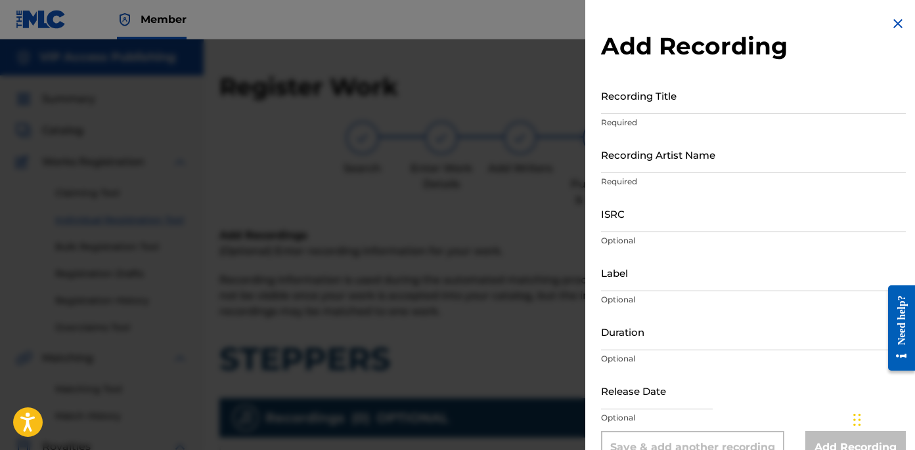
scroll to position [223, 0]
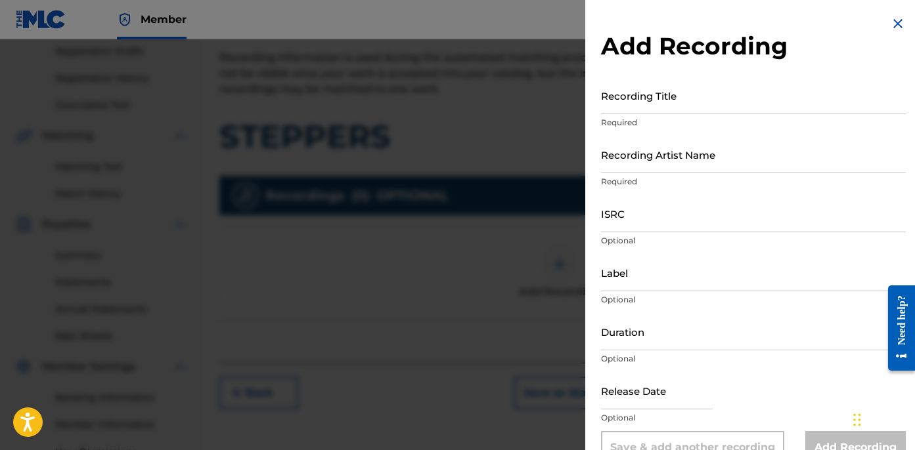
click at [657, 103] on input "Recording Title" at bounding box center [753, 95] width 305 height 37
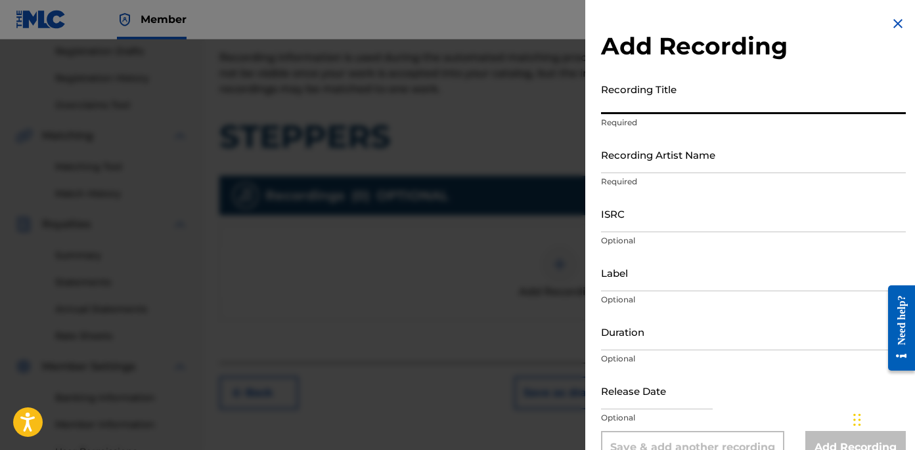
click at [657, 103] on input "Recording Title" at bounding box center [753, 95] width 305 height 37
type input "STEPPERS"
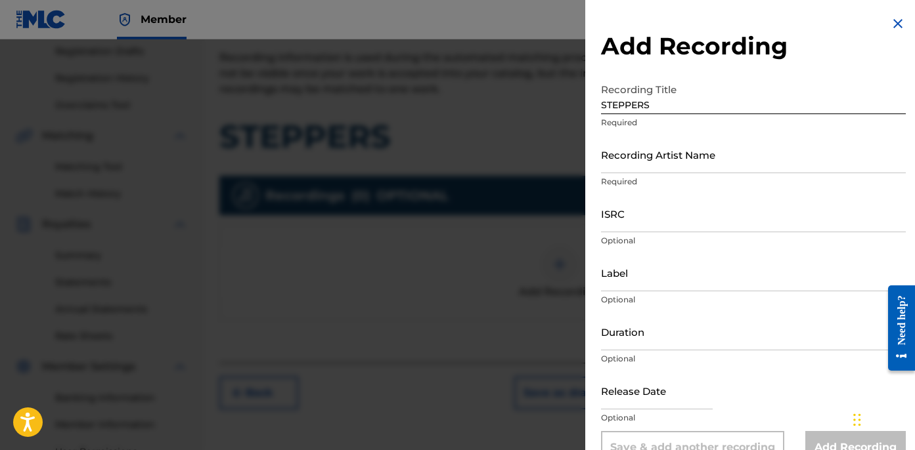
click at [777, 135] on div "Recording Title STEPPERS Required" at bounding box center [753, 106] width 305 height 59
click at [663, 154] on input "Recording Artist Name" at bounding box center [753, 154] width 305 height 37
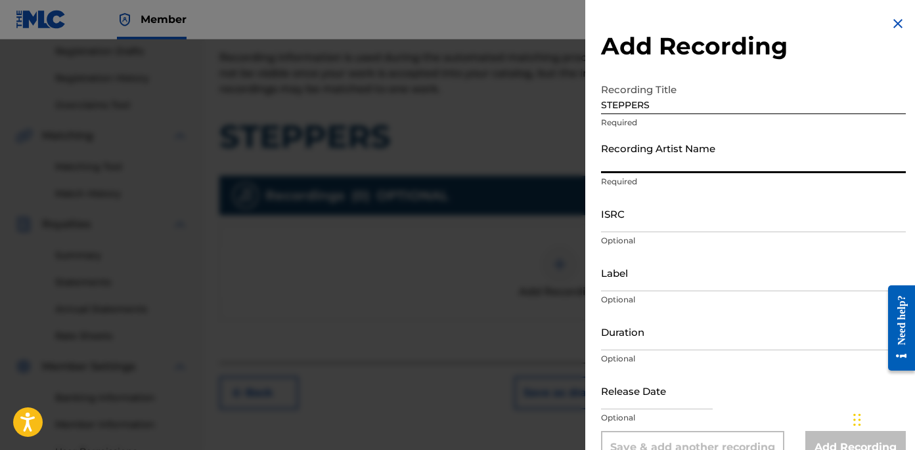
click at [653, 148] on input "Recording Artist Name" at bounding box center [753, 154] width 305 height 37
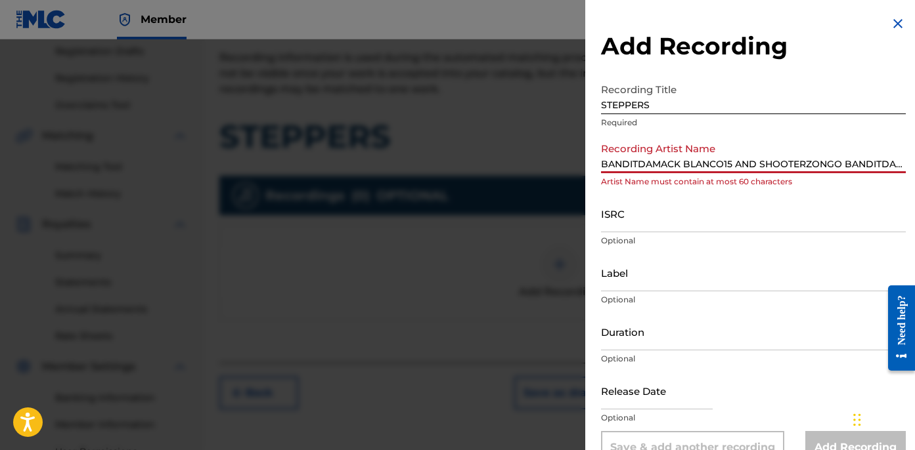
scroll to position [0, 1887]
drag, startPoint x: 817, startPoint y: 168, endPoint x: 471, endPoint y: 167, distance: 345.4
click at [471, 167] on div "Add Recording Recording Title STEPPERS Required Recording Artist Name BANDITDAM…" at bounding box center [457, 244] width 915 height 411
drag, startPoint x: 707, startPoint y: 162, endPoint x: 520, endPoint y: 146, distance: 187.8
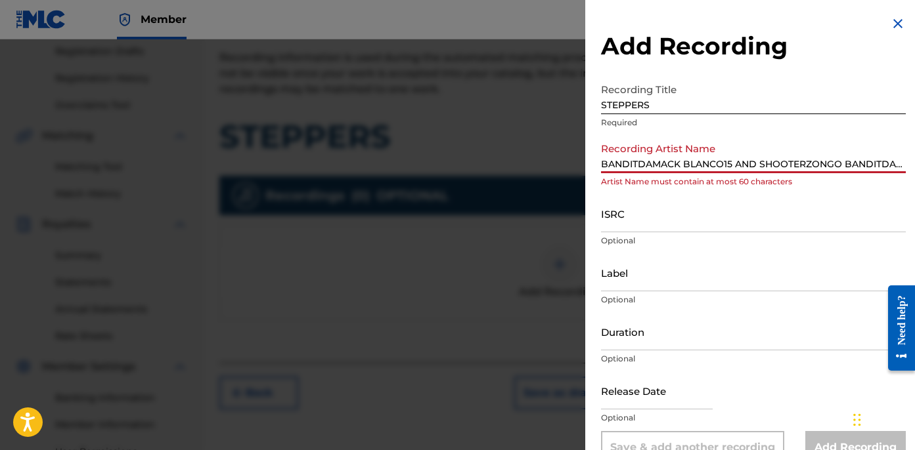
click at [520, 146] on div "Add Recording Recording Title STEPPERS Required Recording Artist Name BANDITDAM…" at bounding box center [457, 244] width 915 height 411
type input "BANDITDAMACK BLANCO15 AND SHOOTERZONGO BANDITDAMACK BLANCO15 AND SHOOTERZONGO B…"
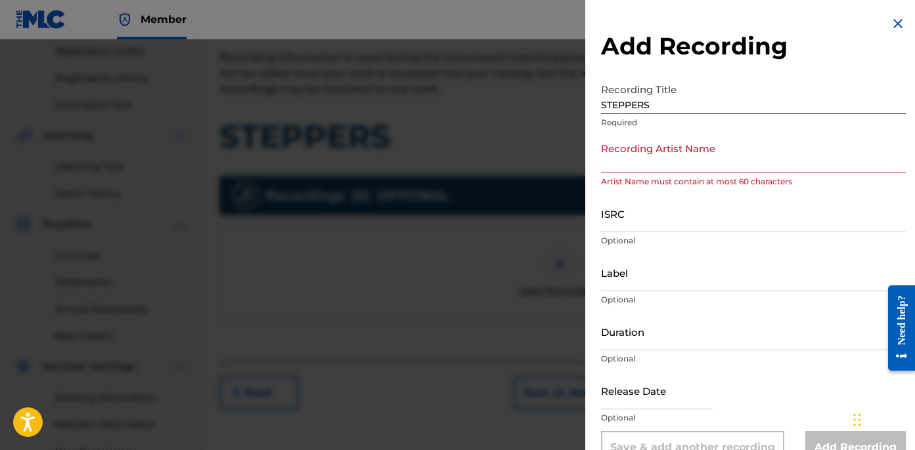
scroll to position [0, 0]
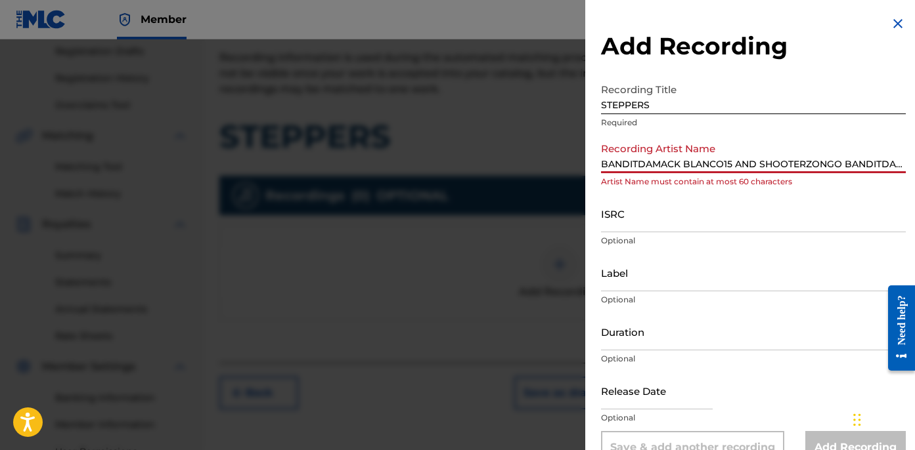
click at [655, 167] on input "BANDITDAMACK BLANCO15 AND SHOOTERZONGO BANDITDAMACK BLANCO15 AND SHOOTERZONGO B…" at bounding box center [753, 154] width 305 height 37
click at [650, 166] on input "BANDITDAMACK BLANCO15 AND SHOOTERZONGO BANDITDAMACK BLANCO15 AND SHOOTERZONGO B…" at bounding box center [753, 154] width 305 height 37
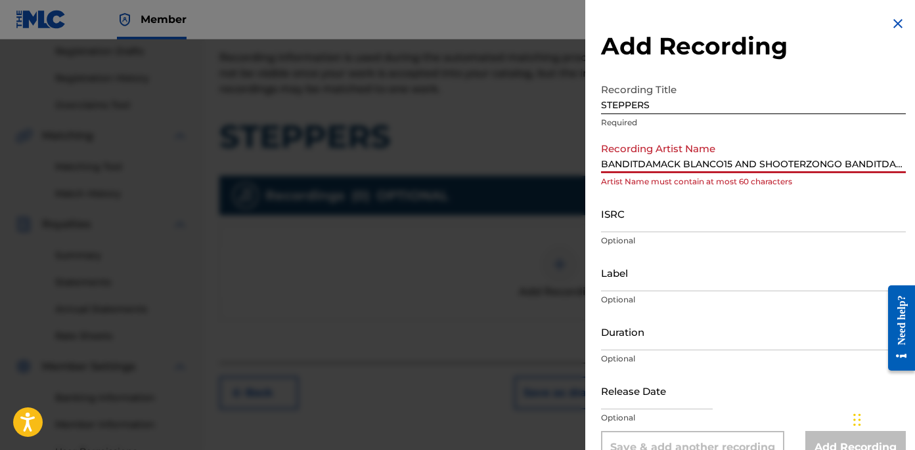
click at [650, 166] on input "BANDITDAMACK BLANCO15 AND SHOOTERZONGO BANDITDAMACK BLANCO15 AND SHOOTERZONGO B…" at bounding box center [753, 154] width 305 height 37
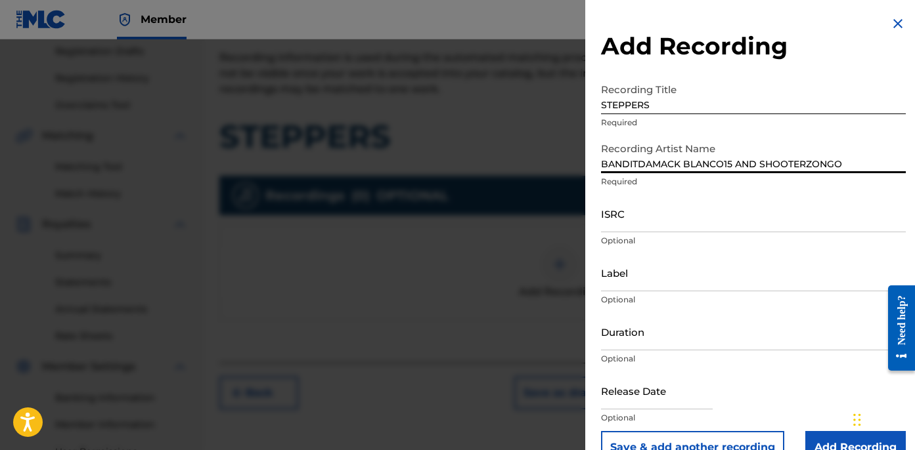
type input "BANDITDAMACK BLANCO15 AND SHOOTERZONGO"
click at [686, 209] on input "ISRC" at bounding box center [753, 213] width 305 height 37
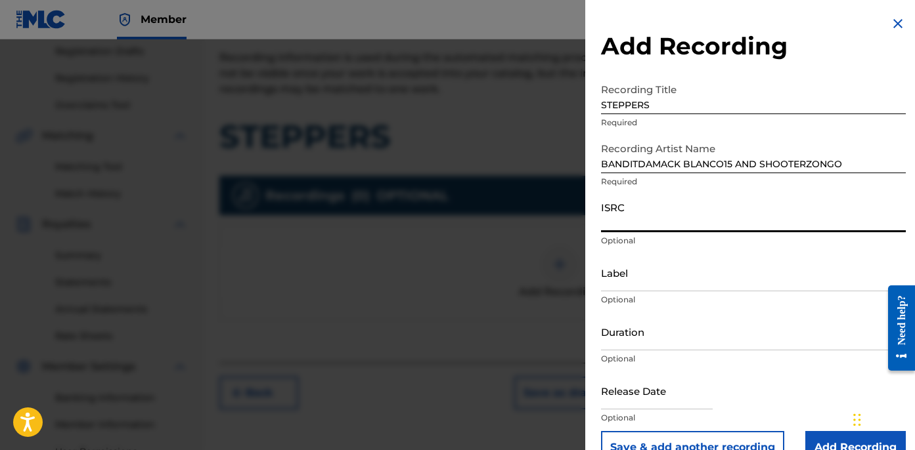
click at [675, 219] on input "ISRC" at bounding box center [753, 213] width 305 height 37
type input "USLD91756499"
click at [625, 278] on input "Label" at bounding box center [753, 272] width 305 height 37
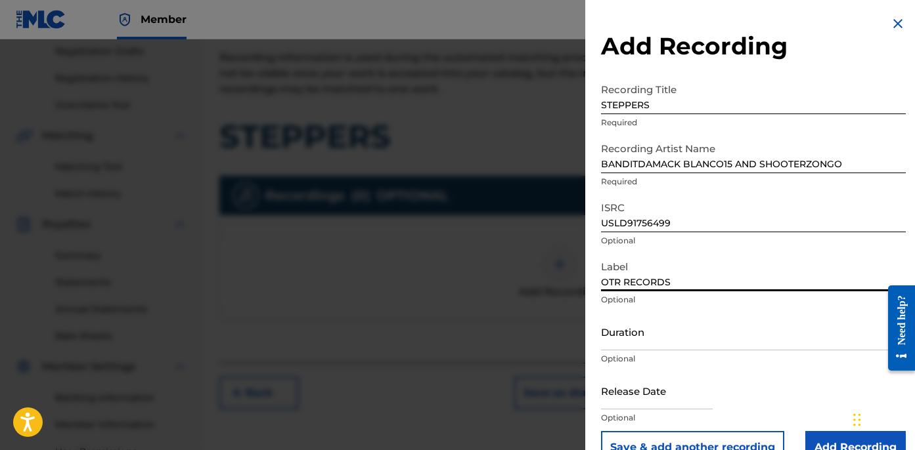
click at [683, 338] on input "Duration" at bounding box center [753, 331] width 305 height 37
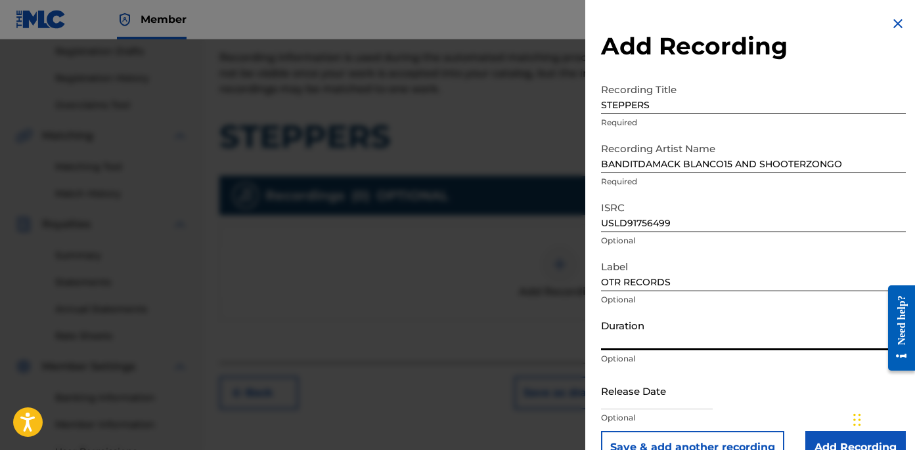
click at [647, 339] on input "Duration" at bounding box center [753, 331] width 305 height 37
click at [693, 338] on input "02:17" at bounding box center [753, 331] width 305 height 37
click at [689, 334] on input "02:17" at bounding box center [753, 331] width 305 height 37
click at [665, 332] on input "02:17" at bounding box center [753, 331] width 305 height 37
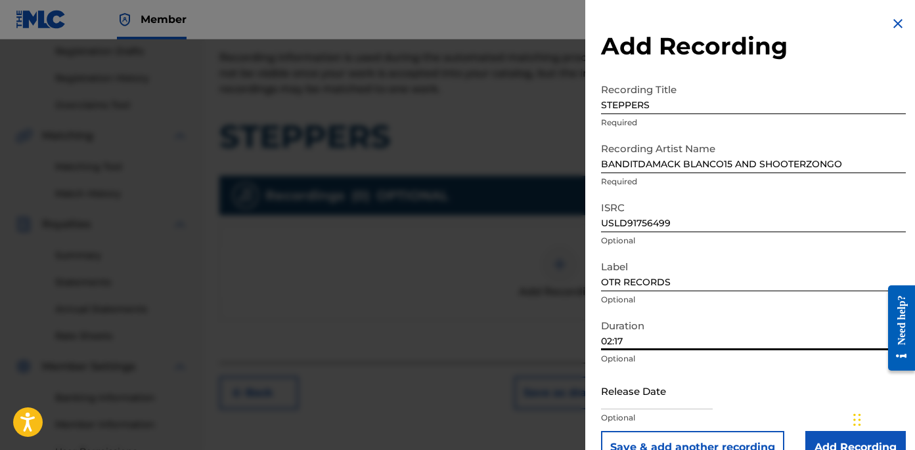
click at [678, 337] on input "02:17" at bounding box center [753, 331] width 305 height 37
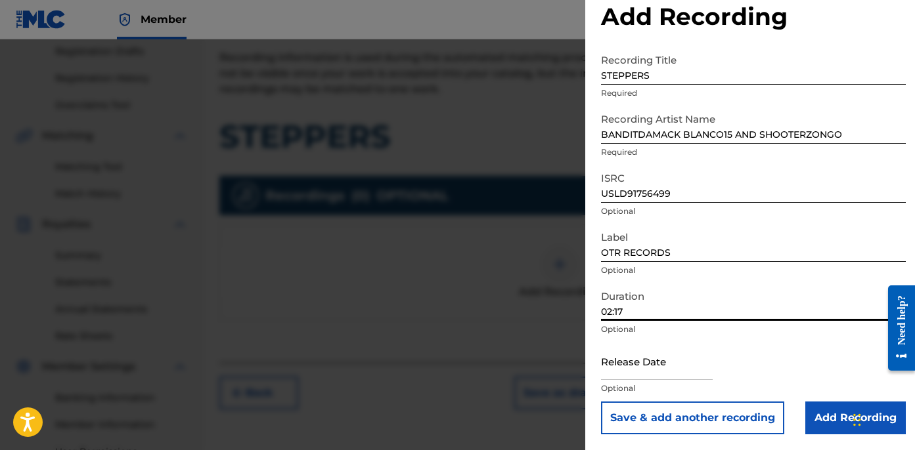
scroll to position [270, 0]
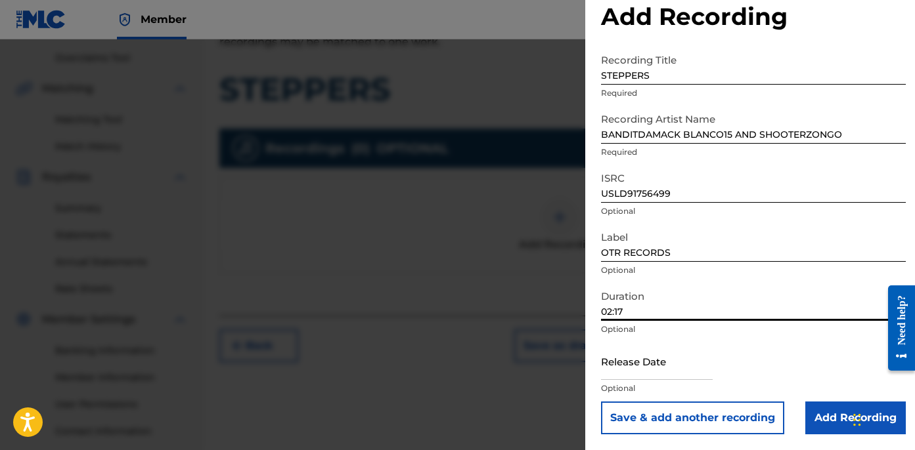
click at [829, 418] on input "Add Recording" at bounding box center [855, 418] width 100 height 33
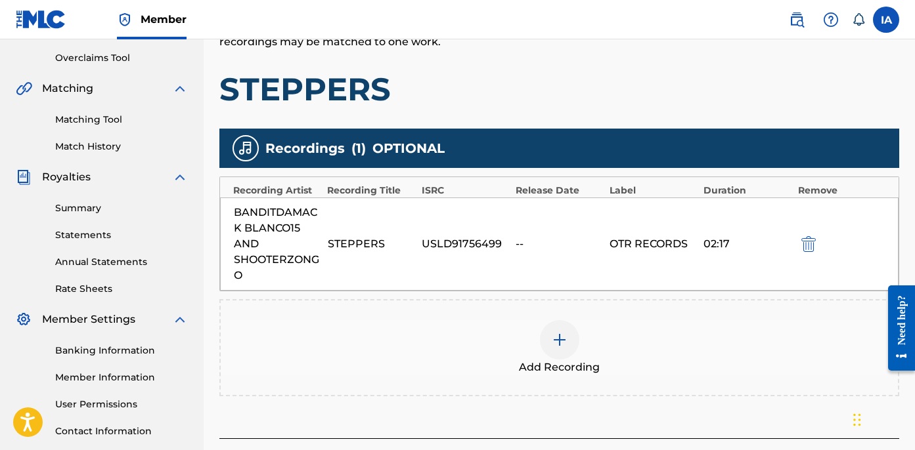
click at [634, 140] on div "Recordings ( 1 ) OPTIONAL" at bounding box center [559, 148] width 680 height 39
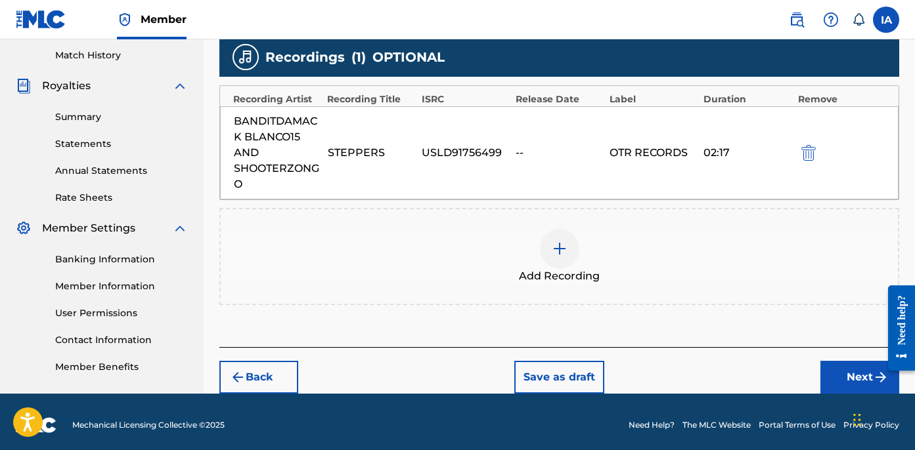
scroll to position [368, 0]
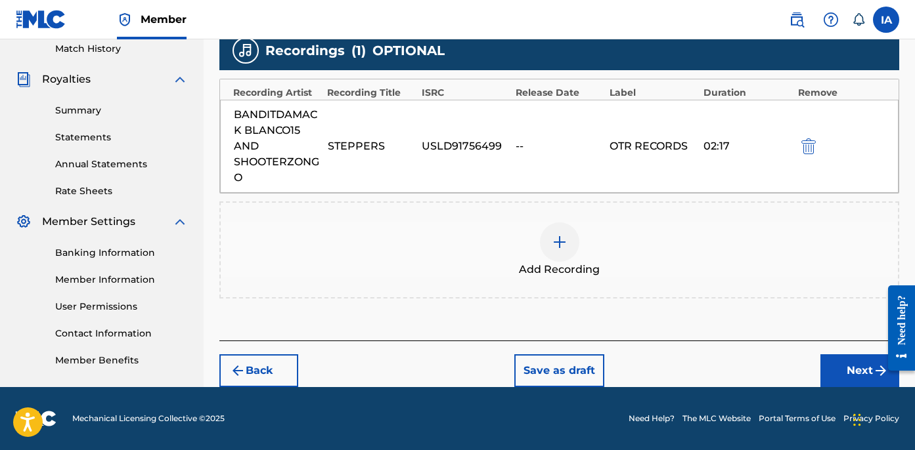
click at [823, 369] on button "Next" at bounding box center [859, 371] width 79 height 33
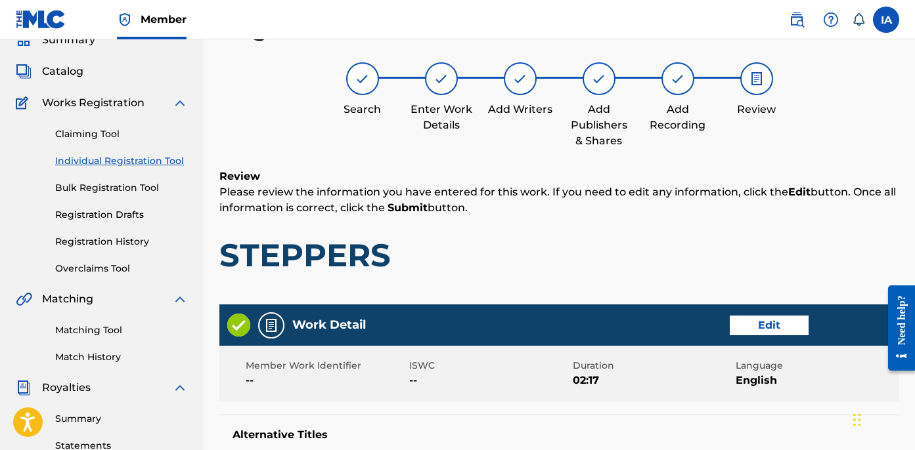
click at [610, 240] on h1 "STEPPERS" at bounding box center [559, 255] width 680 height 39
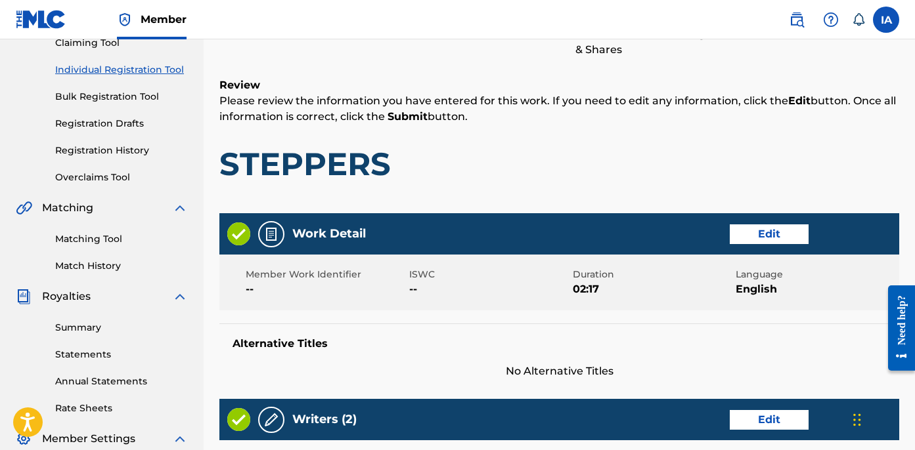
scroll to position [312, 0]
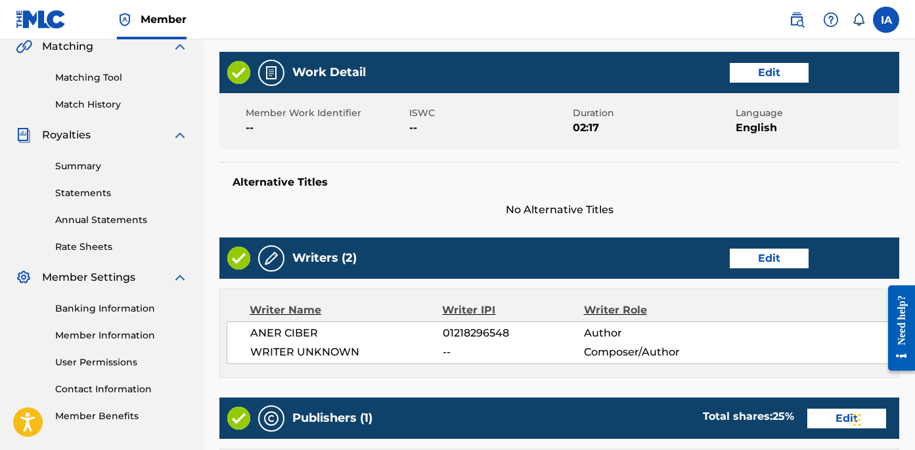
click at [586, 157] on div "Work Detail Edit Member Work Identifier -- ISWC -- Duration 02:17 Language Engl…" at bounding box center [559, 135] width 680 height 166
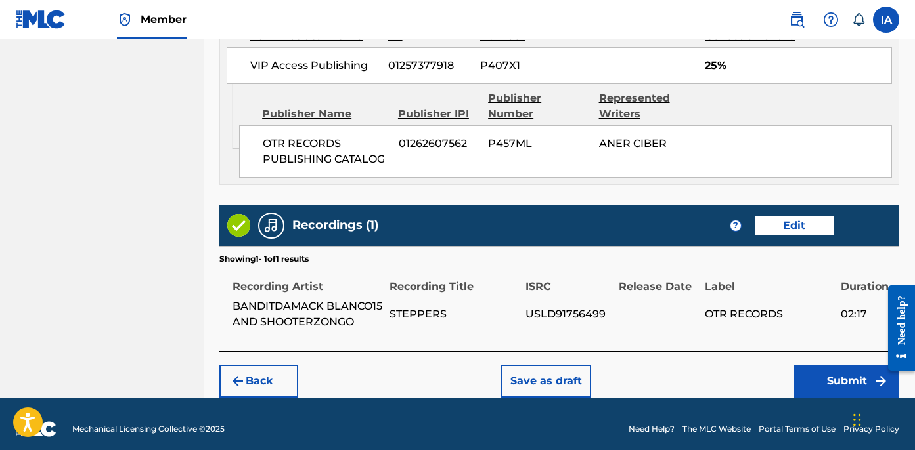
scroll to position [770, 0]
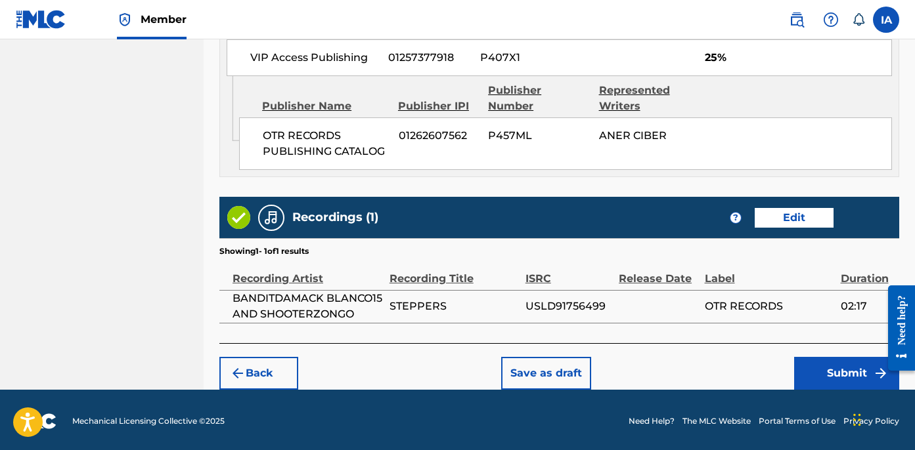
click at [818, 366] on button "Submit" at bounding box center [846, 373] width 105 height 33
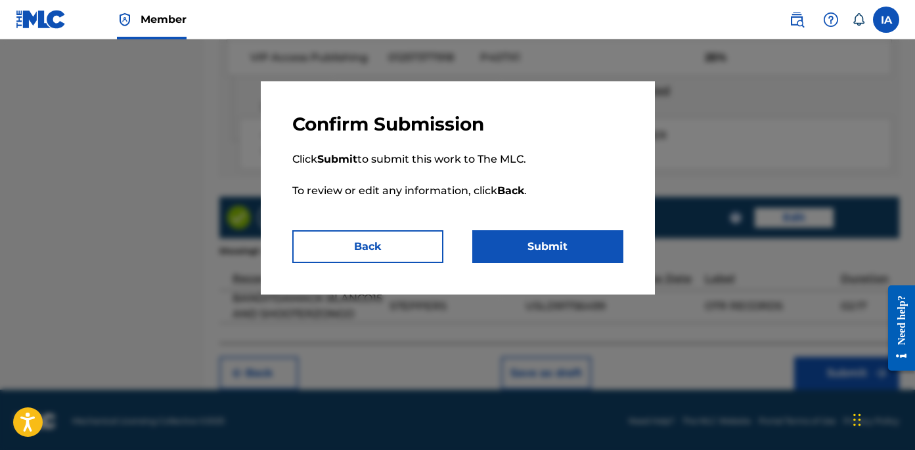
click at [561, 234] on button "Submit" at bounding box center [547, 246] width 151 height 33
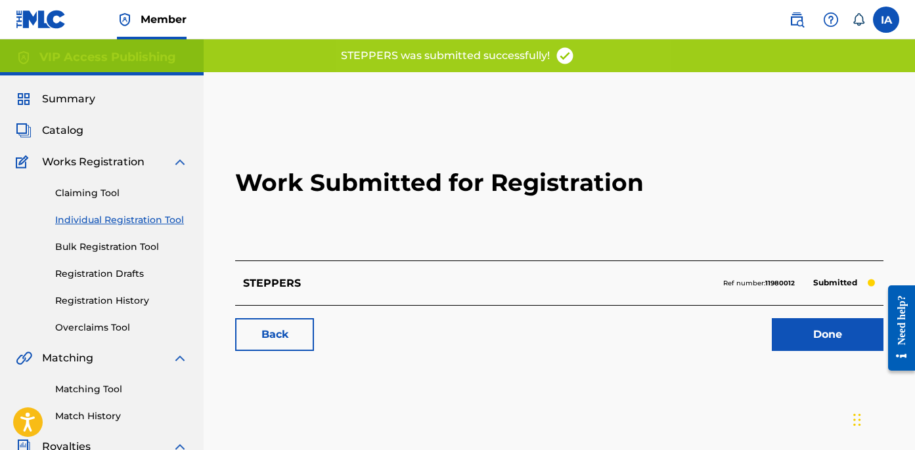
click at [452, 146] on h2 "Work Submitted for Registration" at bounding box center [559, 183] width 648 height 156
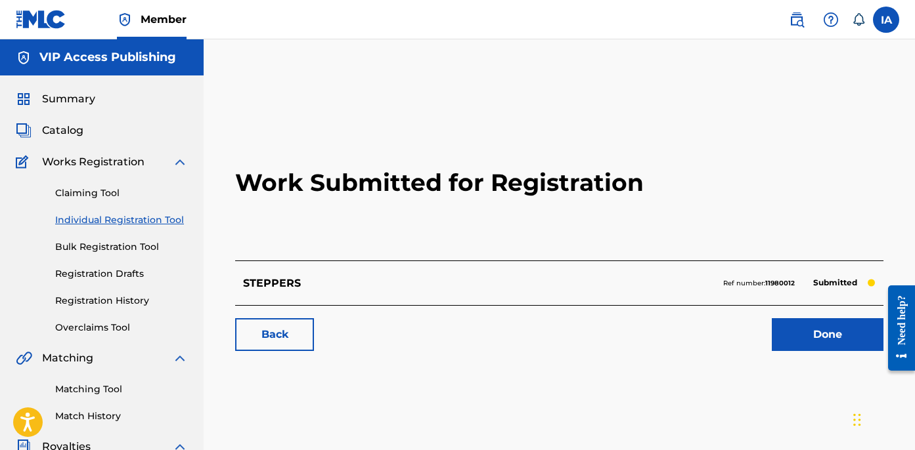
drag, startPoint x: 192, startPoint y: 209, endPoint x: 179, endPoint y: 211, distance: 13.4
click at [190, 209] on div "Summary Catalog Works Registration Claiming Tool Individual Registration Tool B…" at bounding box center [102, 414] width 204 height 676
click at [162, 217] on link "Individual Registration Tool" at bounding box center [121, 220] width 133 height 14
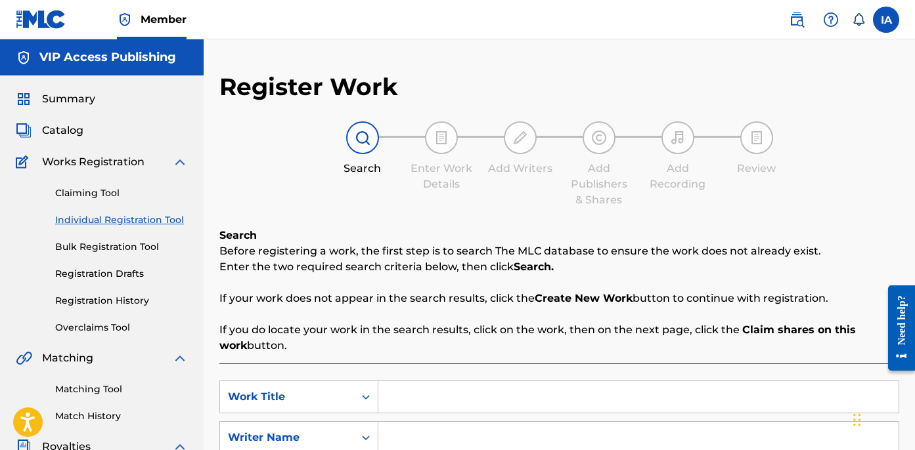
drag, startPoint x: 464, startPoint y: 234, endPoint x: 502, endPoint y: 263, distance: 47.8
click at [406, 208] on div "Register Work Search Enter Work Details Add Writers Add Publishers & Shares Add…" at bounding box center [559, 332] width 680 height 521
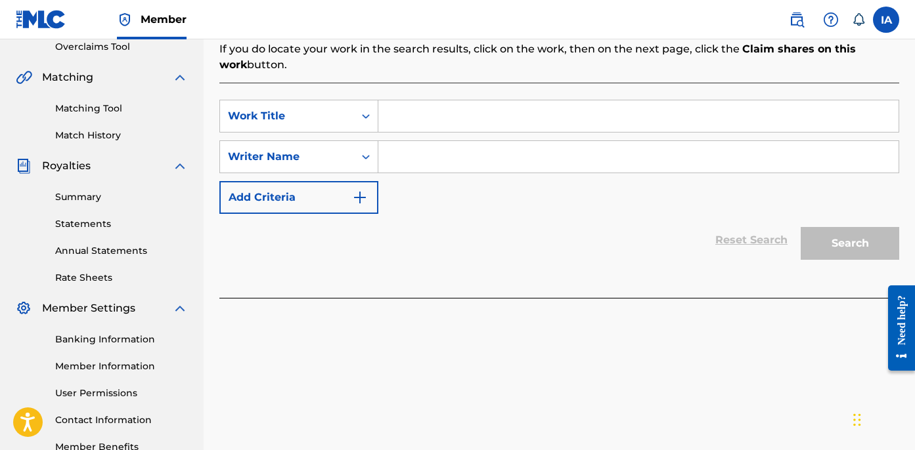
click at [611, 108] on input "Search Form" at bounding box center [638, 116] width 520 height 32
click at [677, 156] on input "Search Form" at bounding box center [638, 157] width 520 height 32
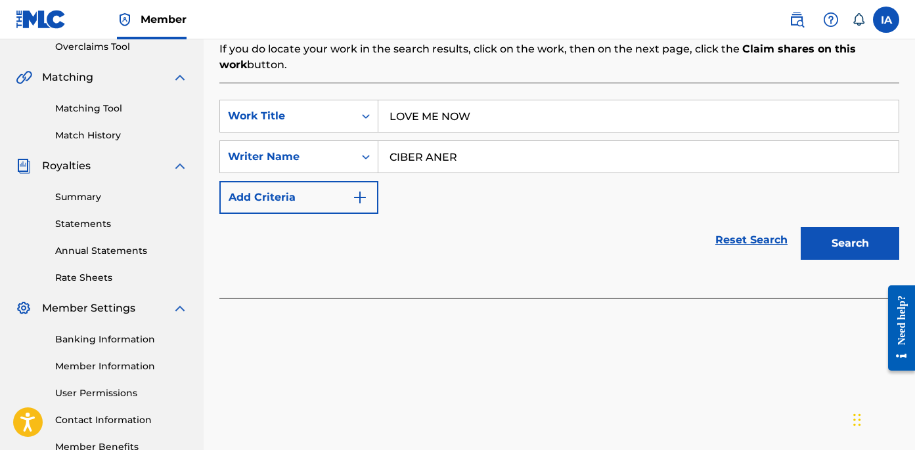
drag, startPoint x: 818, startPoint y: 229, endPoint x: 811, endPoint y: 231, distance: 7.5
click at [818, 230] on button "Search" at bounding box center [849, 243] width 98 height 33
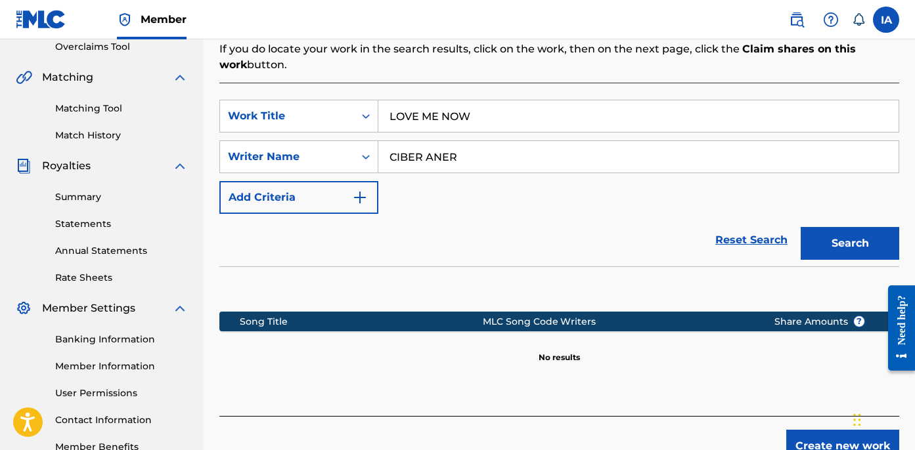
click at [641, 188] on div "SearchWithCriteria6f0d1e82-3e02-48db-99b4-6c92cd72bdda Work Title LOVE ME NOW S…" at bounding box center [559, 157] width 680 height 114
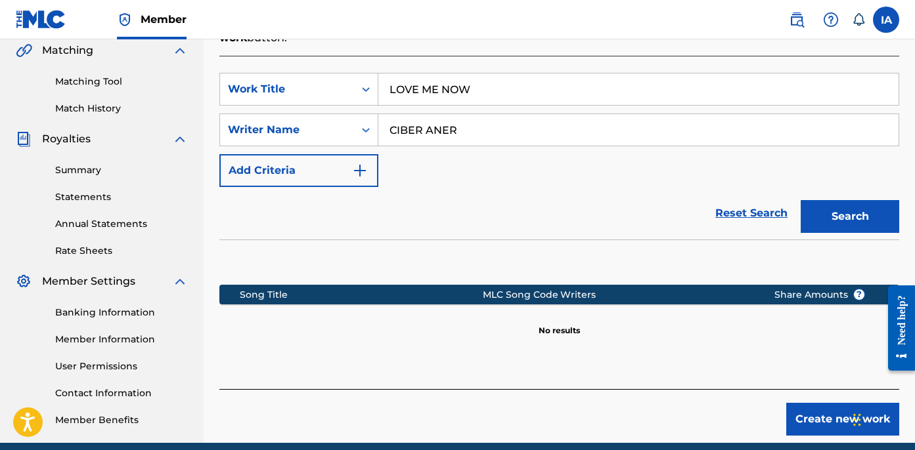
scroll to position [364, 0]
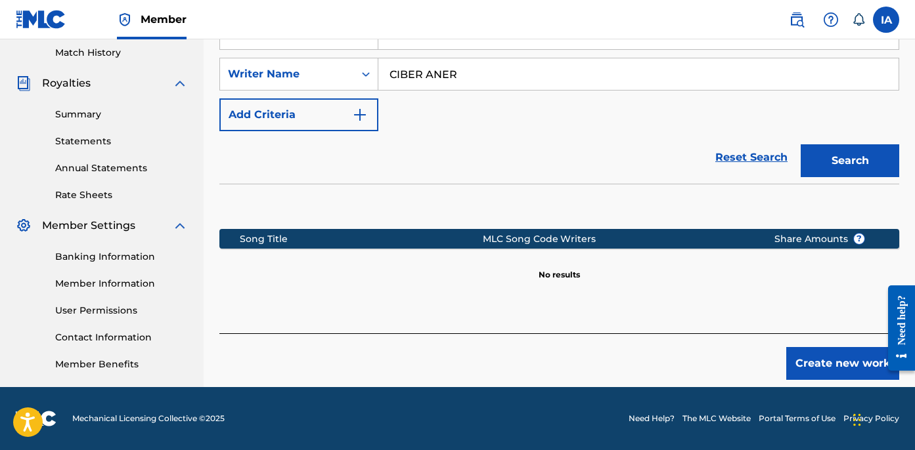
click at [805, 359] on button "Create new work" at bounding box center [842, 363] width 113 height 33
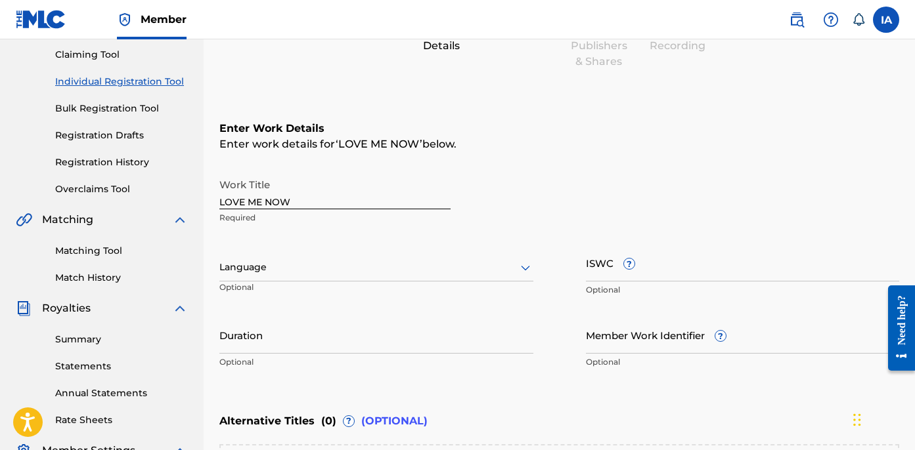
scroll to position [123, 0]
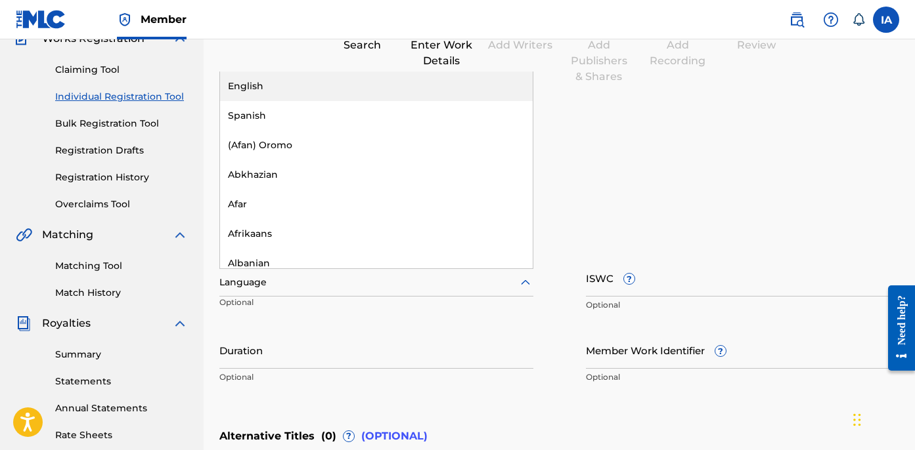
click at [387, 291] on div "Language" at bounding box center [376, 283] width 314 height 28
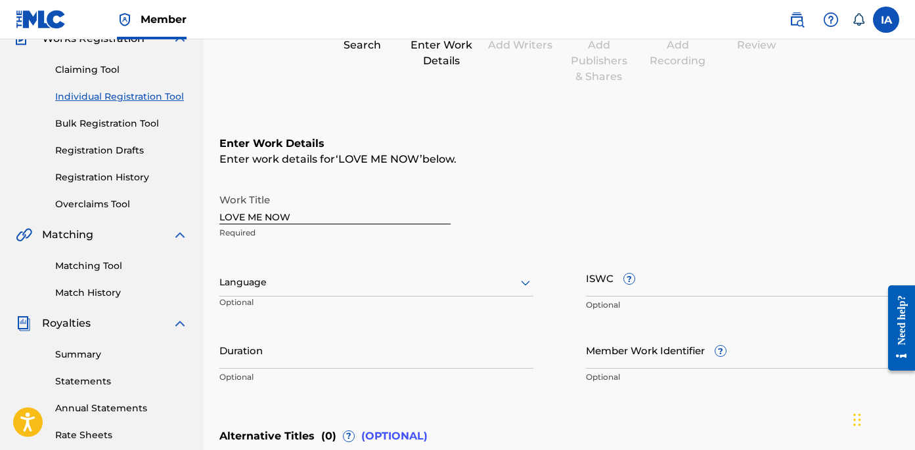
click at [297, 217] on input "LOVE ME NOW" at bounding box center [334, 205] width 231 height 37
drag, startPoint x: 265, startPoint y: 206, endPoint x: 152, endPoint y: 164, distance: 120.7
click at [207, 186] on div "Register Work Search Enter Work Details Add Writers Add Publishers & Shares Add…" at bounding box center [559, 293] width 711 height 688
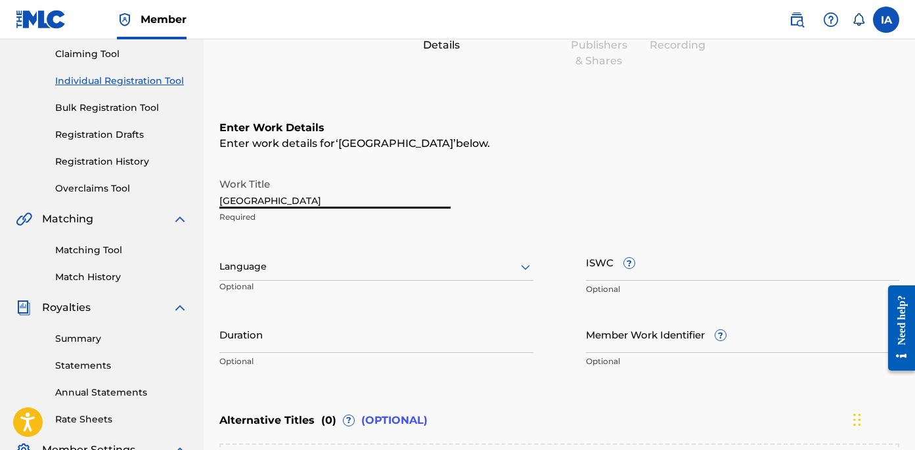
scroll to position [162, 0]
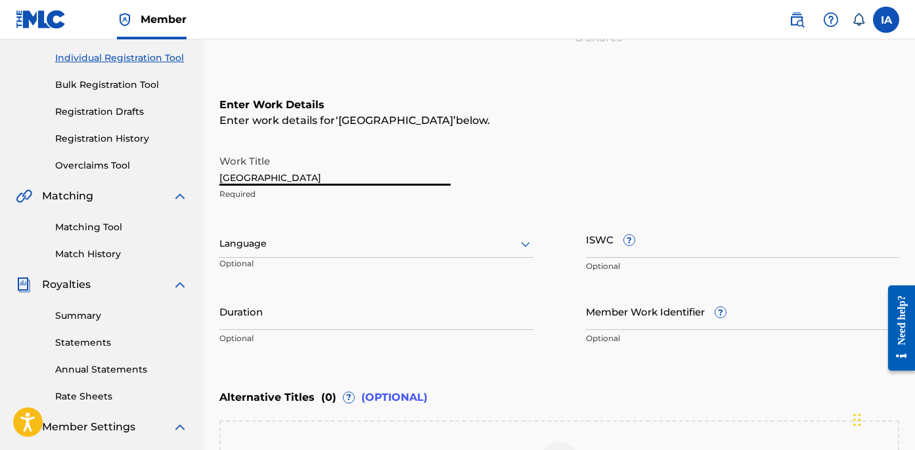
click at [364, 241] on div at bounding box center [376, 244] width 314 height 16
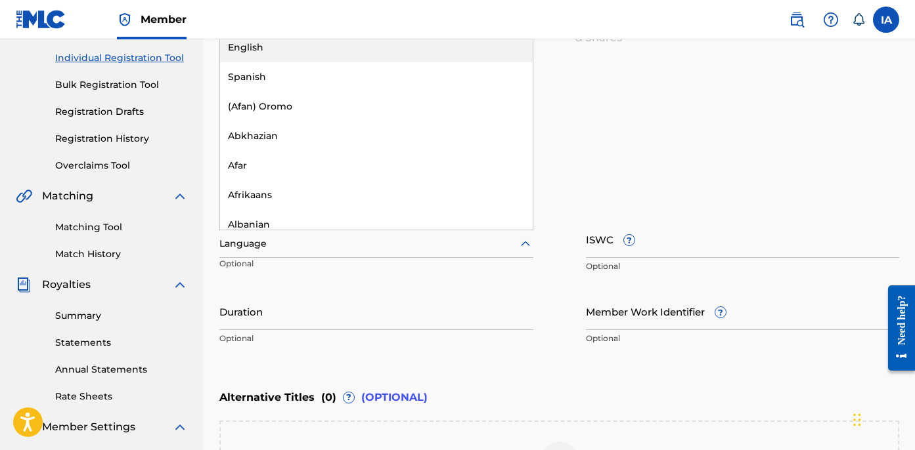
click at [305, 54] on div "English" at bounding box center [376, 48] width 313 height 30
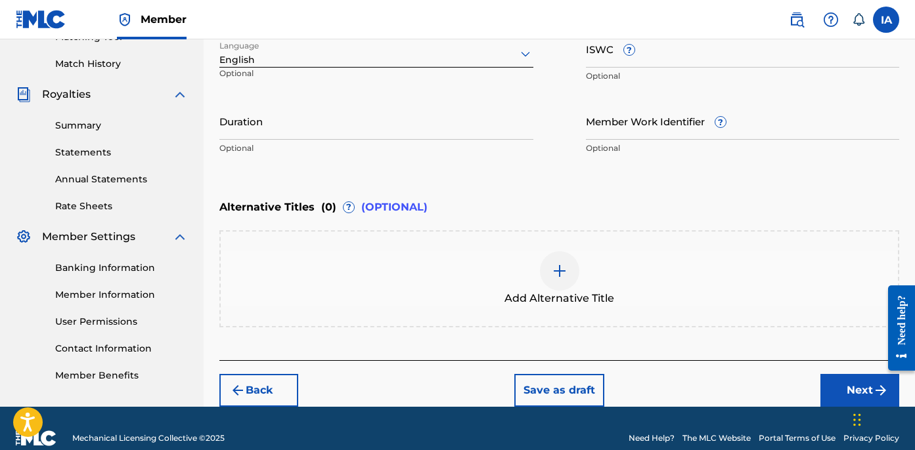
scroll to position [355, 0]
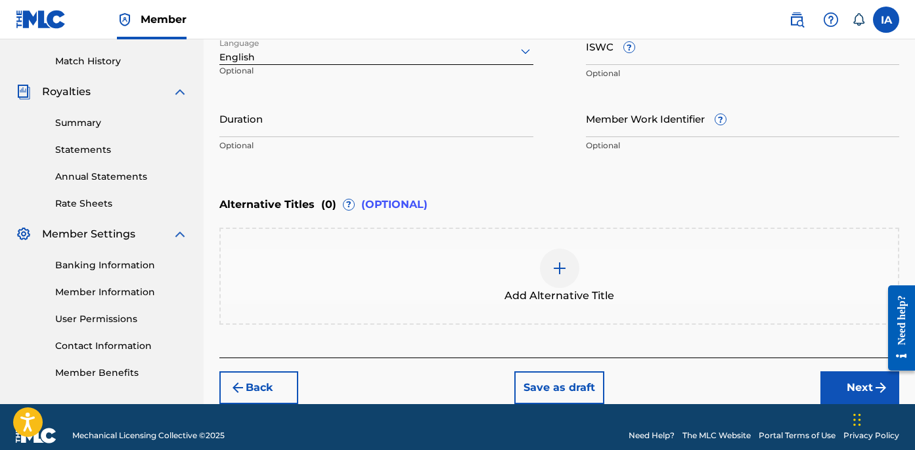
click at [341, 116] on input "Duration" at bounding box center [376, 118] width 314 height 37
click at [333, 98] on div "Work Title ROCKY ROAD Required Language English Optional ISWC ? Optional Durati…" at bounding box center [559, 57] width 680 height 204
click at [317, 112] on input "Duration" at bounding box center [376, 118] width 314 height 37
click at [535, 188] on div "Enter Work Details Enter work details for ‘ ROCKY ROAD ’ below. Work Title ROCK…" at bounding box center [559, 32] width 680 height 318
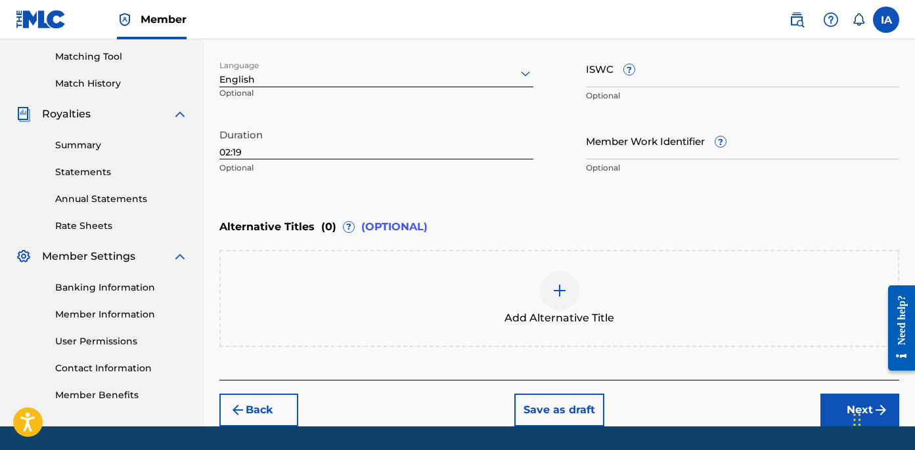
scroll to position [372, 0]
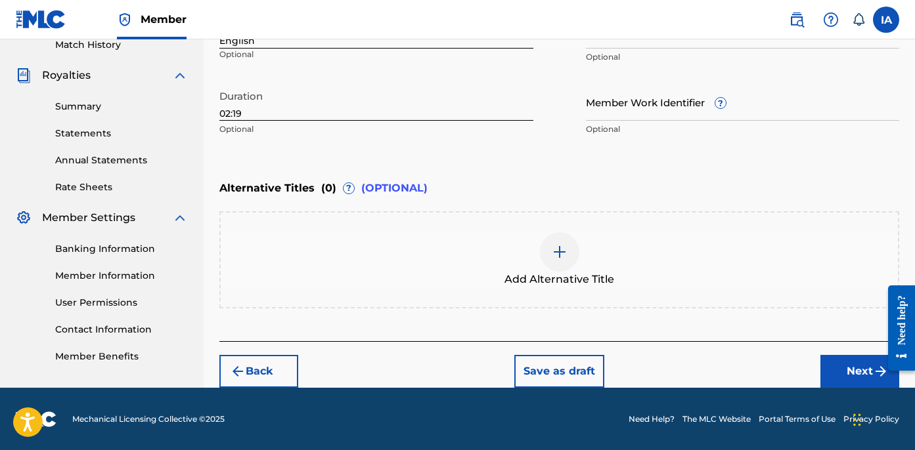
click at [853, 362] on button "Next" at bounding box center [859, 371] width 79 height 33
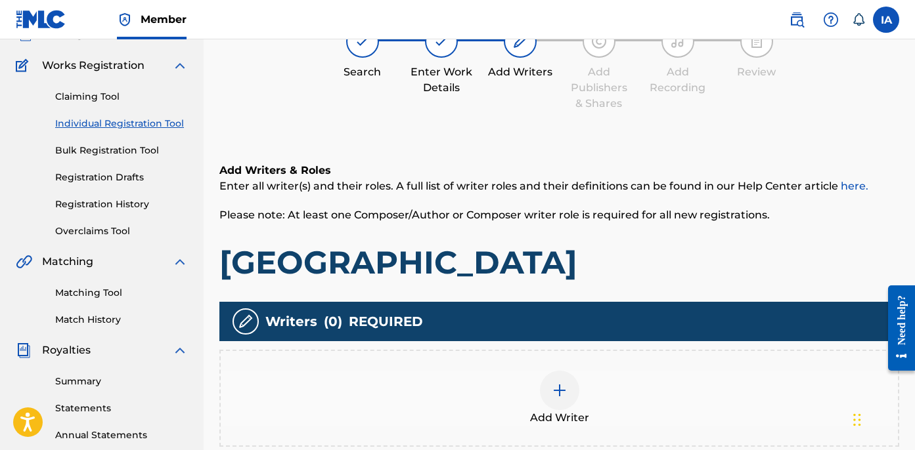
scroll to position [59, 0]
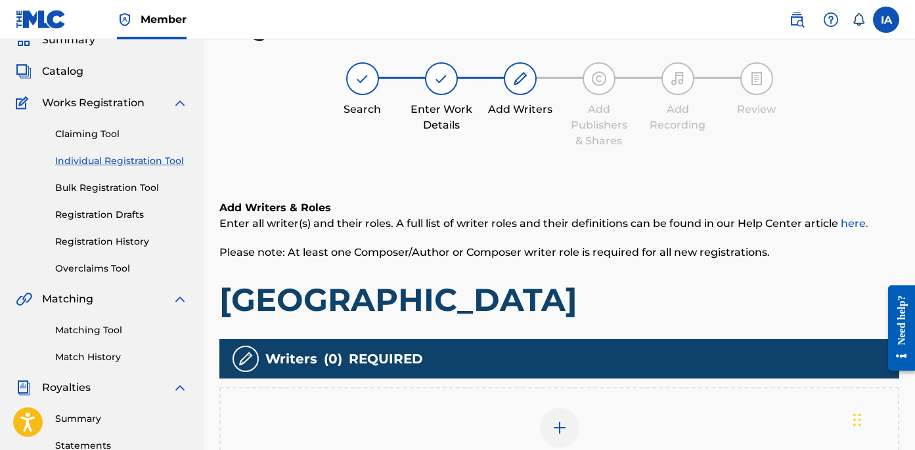
click at [582, 152] on div "Register Work Search Enter Work Details Add Writers Add Publishers & Shares Add…" at bounding box center [559, 303] width 680 height 581
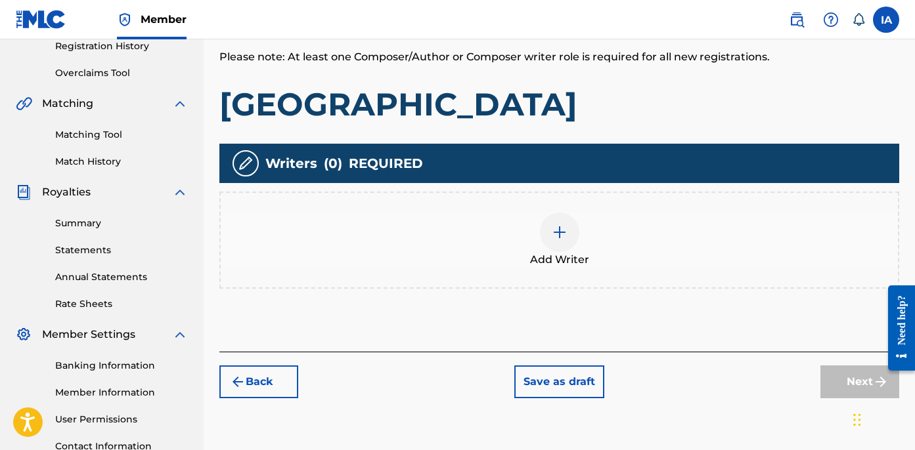
scroll to position [364, 0]
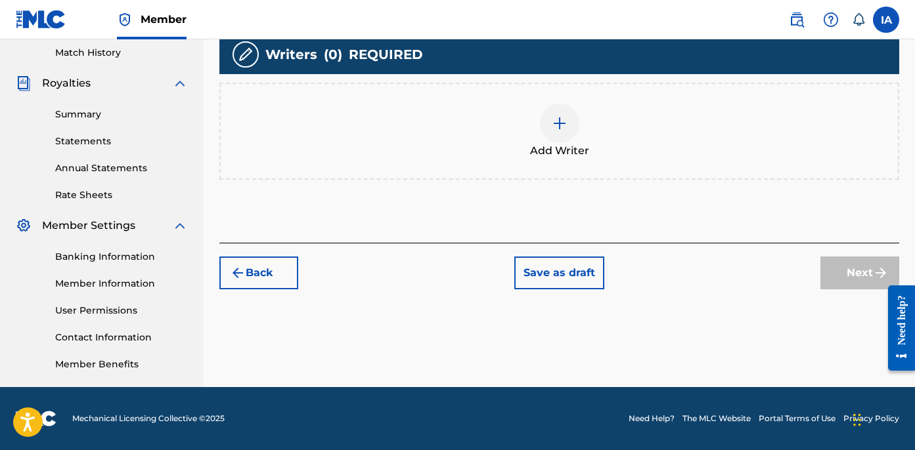
click at [612, 129] on div "Add Writer" at bounding box center [559, 131] width 677 height 55
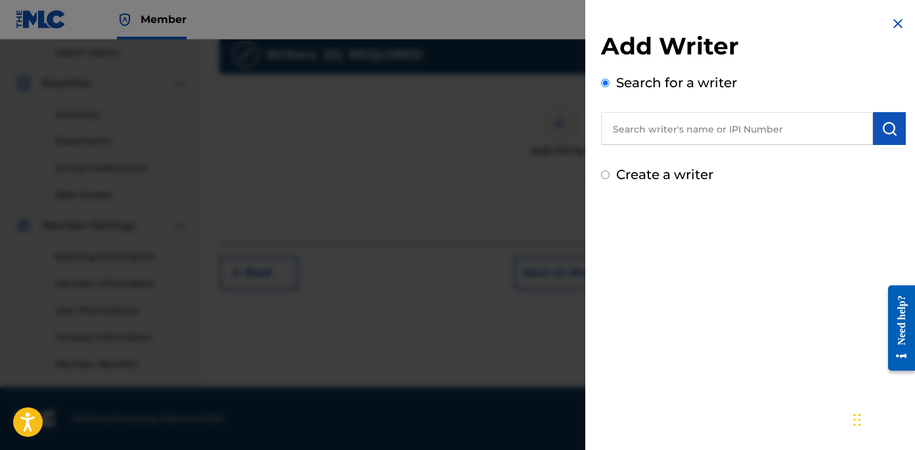
click at [741, 120] on input "text" at bounding box center [737, 128] width 272 height 33
click at [873, 121] on button "submit" at bounding box center [889, 128] width 33 height 33
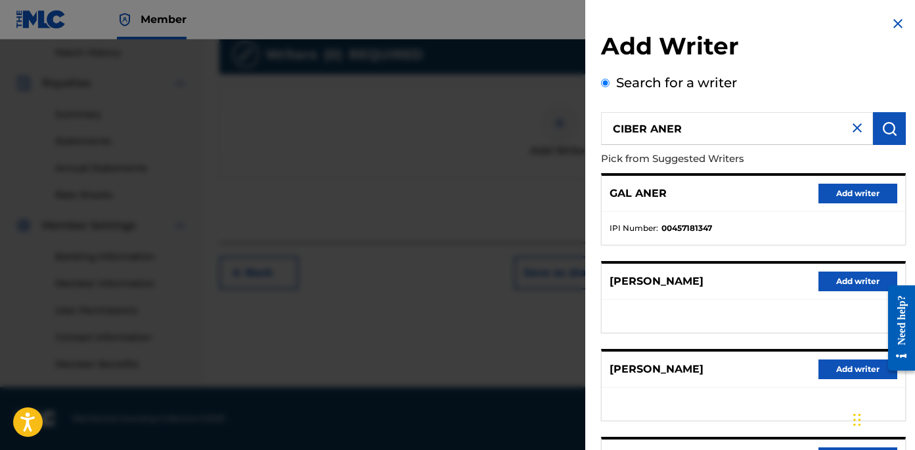
scroll to position [230, 0]
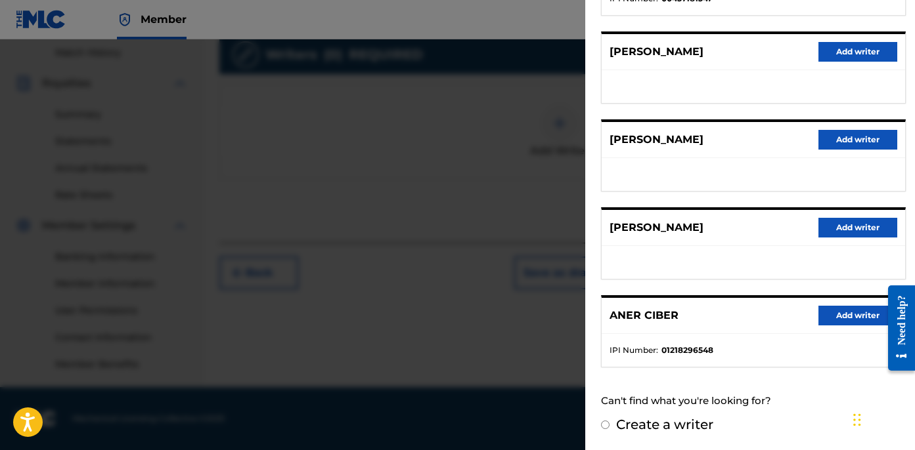
click at [838, 317] on button "Add writer" at bounding box center [857, 316] width 79 height 20
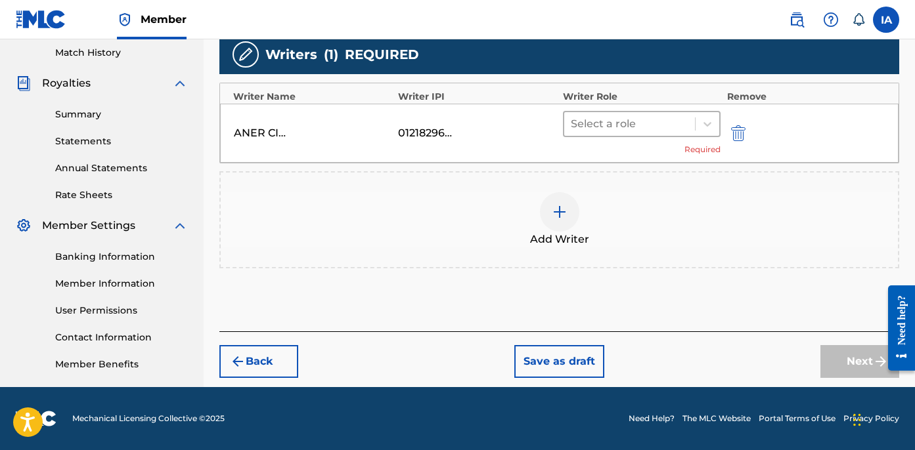
click at [670, 132] on div at bounding box center [630, 124] width 118 height 18
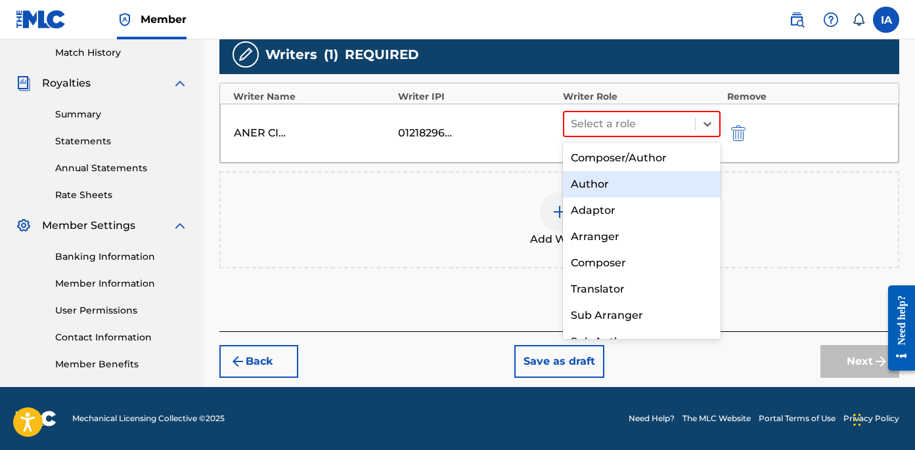
click at [634, 188] on div "Author" at bounding box center [642, 184] width 158 height 26
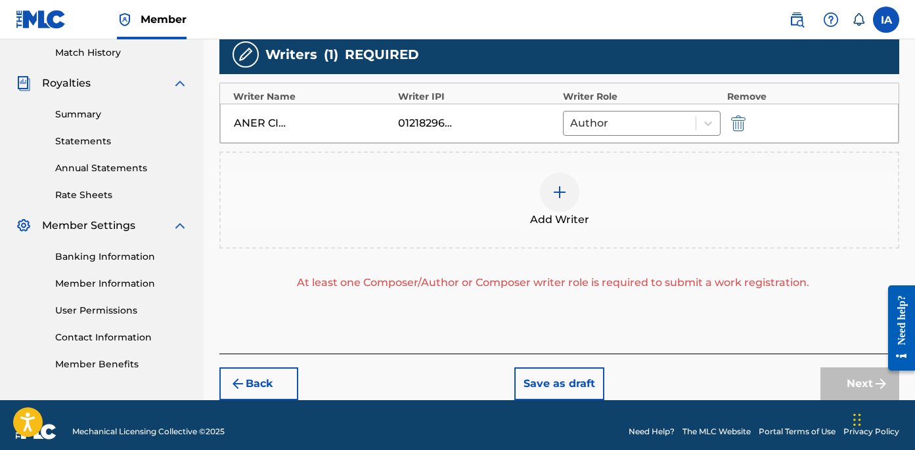
click at [596, 177] on div "Add Writer" at bounding box center [559, 200] width 677 height 55
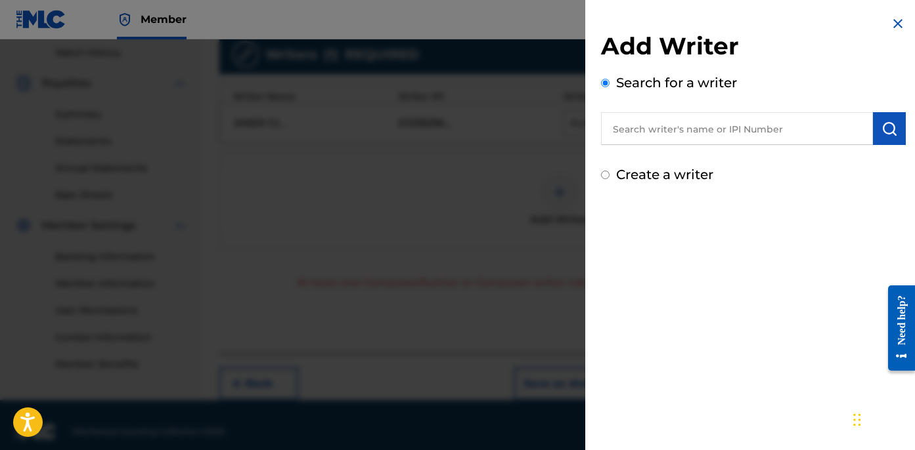
click at [631, 174] on label "Create a writer" at bounding box center [664, 175] width 97 height 16
click at [609, 174] on input "Create a writer" at bounding box center [605, 175] width 9 height 9
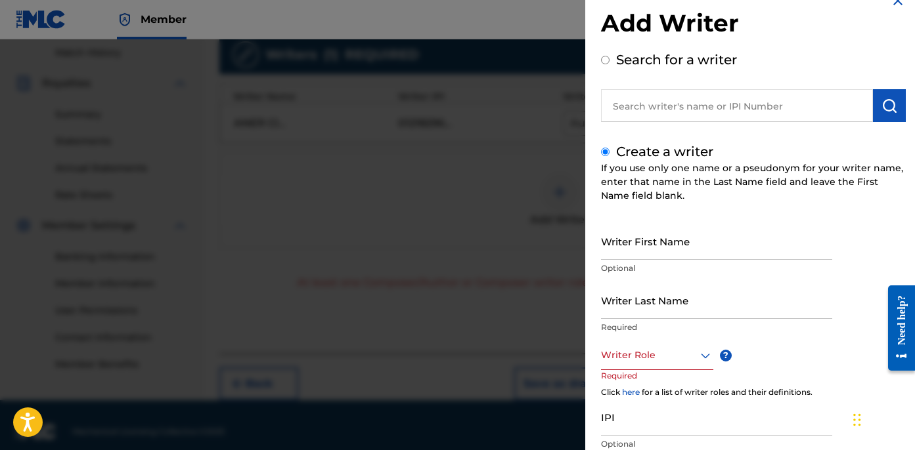
scroll to position [39, 0]
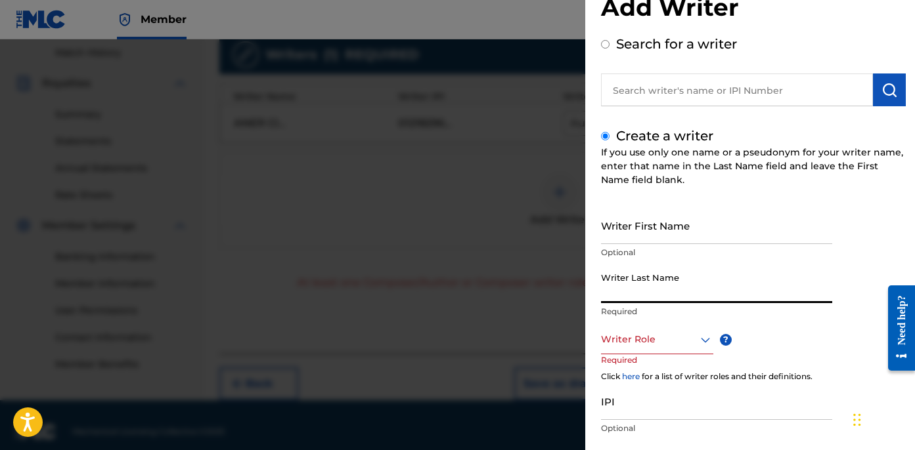
drag, startPoint x: 642, startPoint y: 299, endPoint x: 645, endPoint y: 293, distance: 7.7
click at [642, 299] on input "Writer Last Name" at bounding box center [716, 284] width 231 height 37
click at [663, 297] on input "UNKNOWN WRITER" at bounding box center [716, 284] width 231 height 37
click at [662, 297] on input "UNKNOWN WRITER" at bounding box center [716, 284] width 231 height 37
click at [660, 208] on input "Writer First Name" at bounding box center [716, 225] width 231 height 37
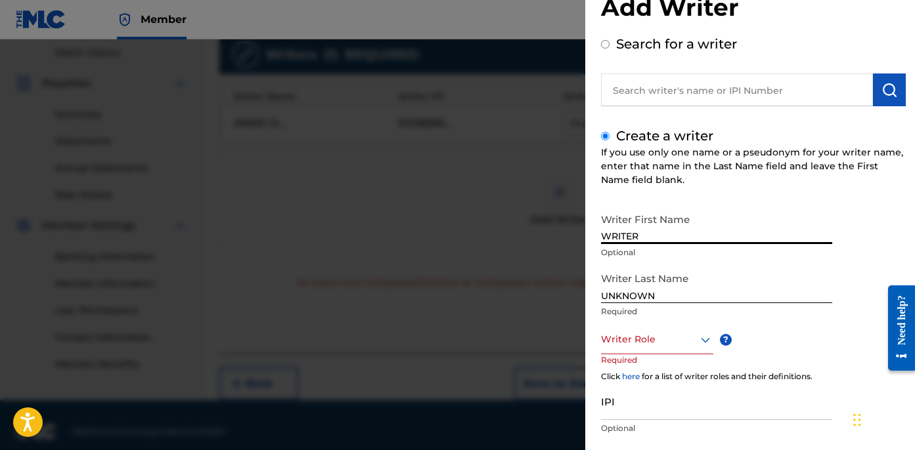
click at [653, 203] on div "Create a writer If you use only one name or a pseudonym for your writer name, e…" at bounding box center [753, 310] width 305 height 368
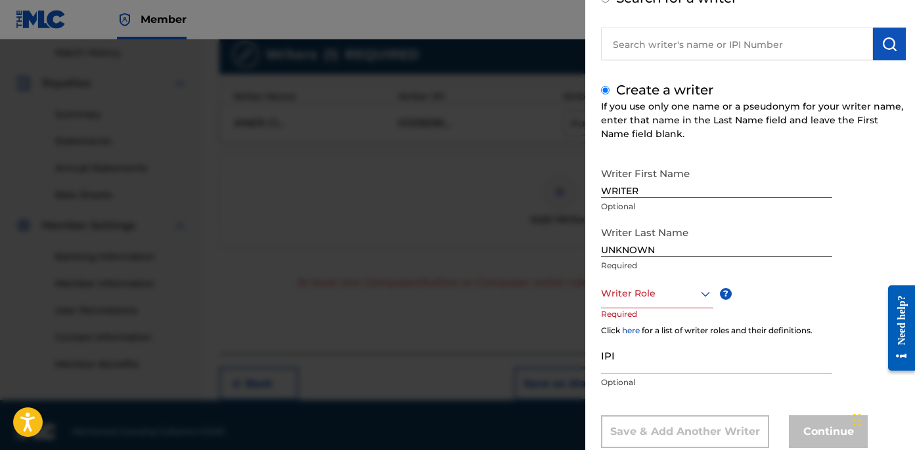
scroll to position [118, 0]
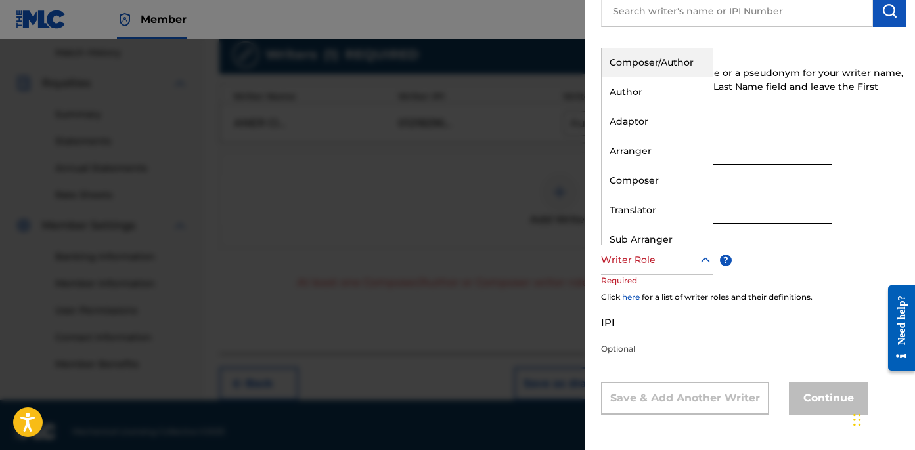
click at [636, 260] on div at bounding box center [657, 260] width 112 height 16
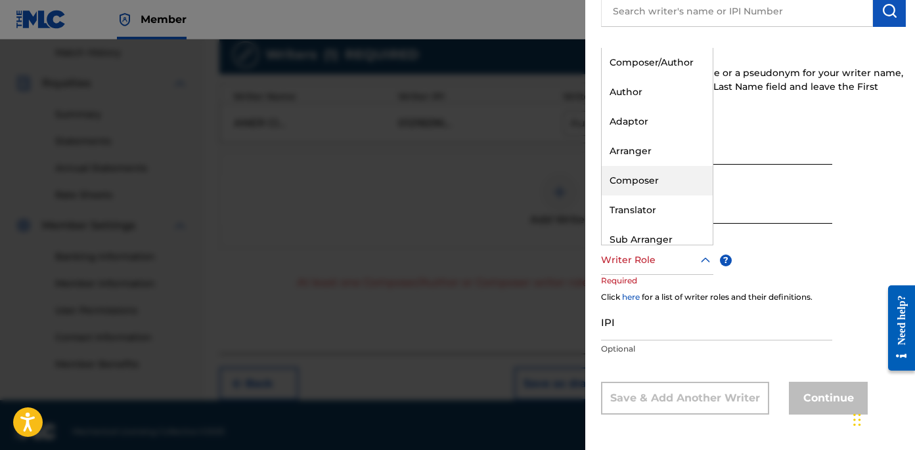
click at [665, 187] on div "Composer" at bounding box center [656, 181] width 111 height 30
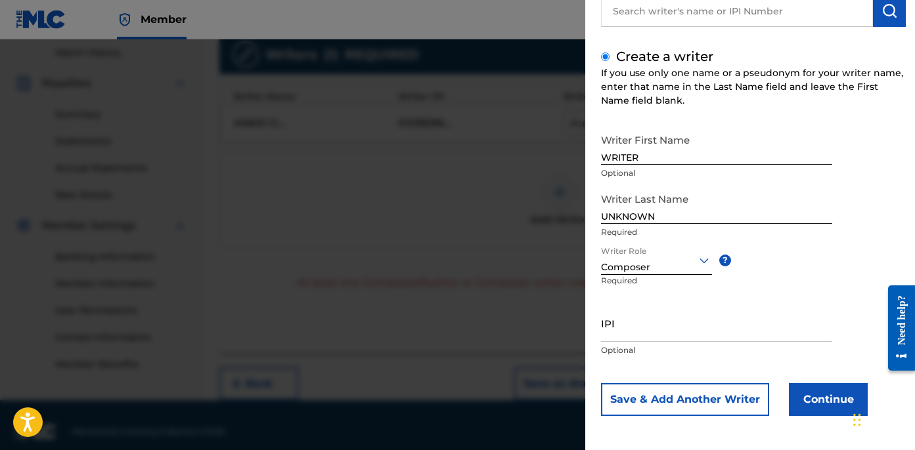
click at [660, 247] on div "Composer" at bounding box center [656, 261] width 111 height 30
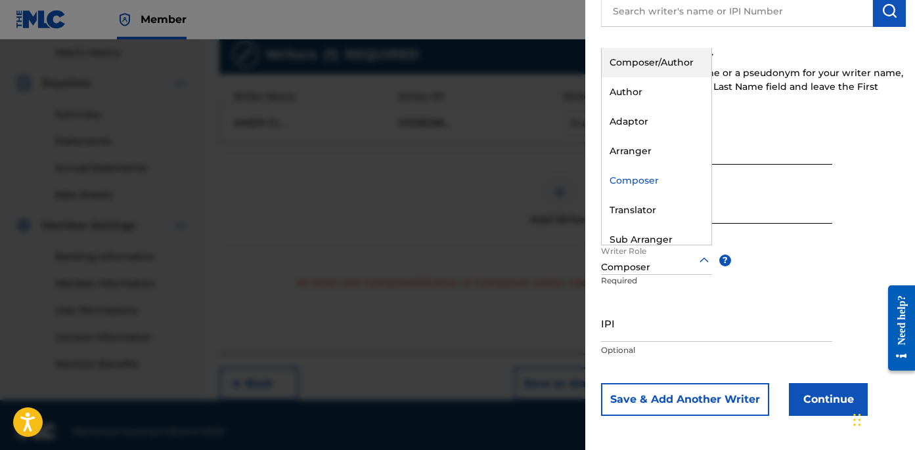
click at [684, 68] on div "Composer/Author" at bounding box center [656, 63] width 110 height 30
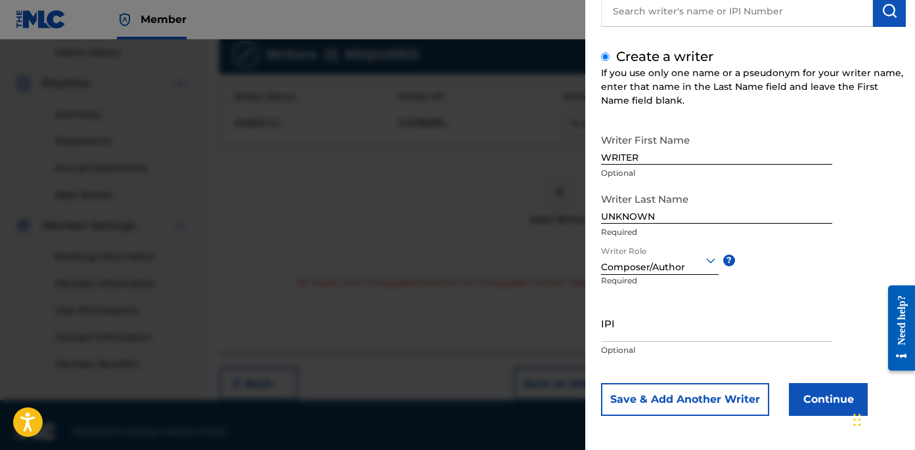
click at [799, 401] on button "Continue" at bounding box center [828, 399] width 79 height 33
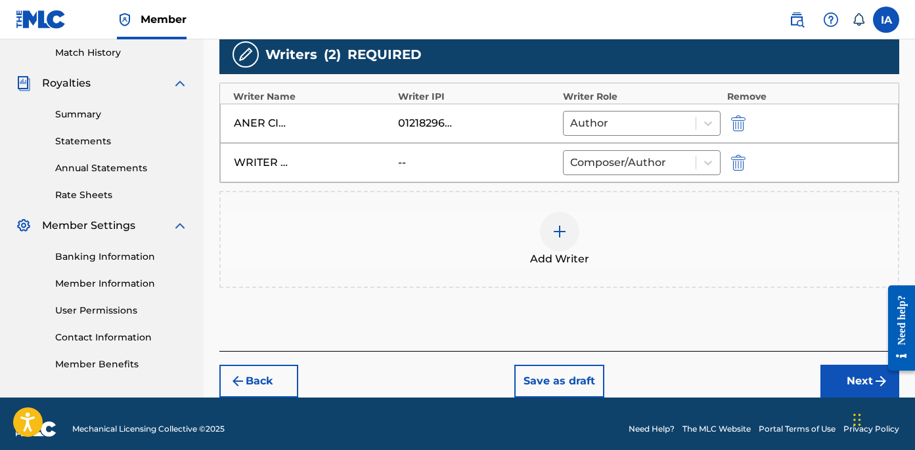
click at [823, 370] on button "Next" at bounding box center [859, 381] width 79 height 33
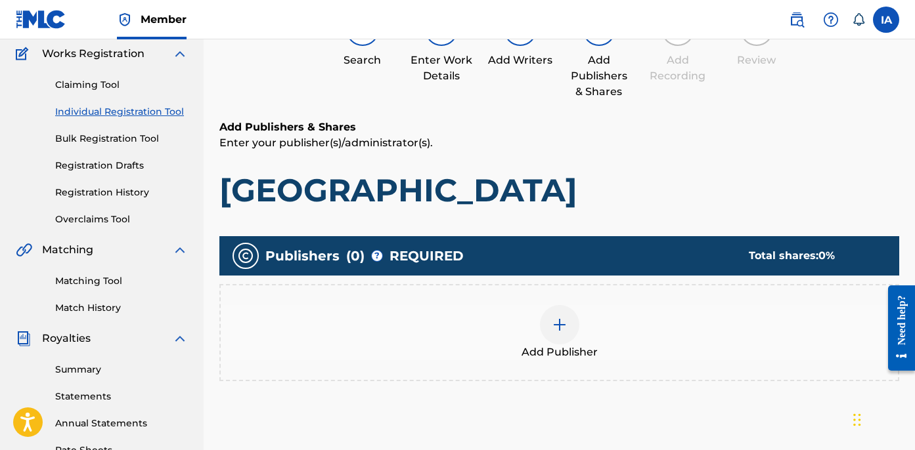
scroll to position [59, 0]
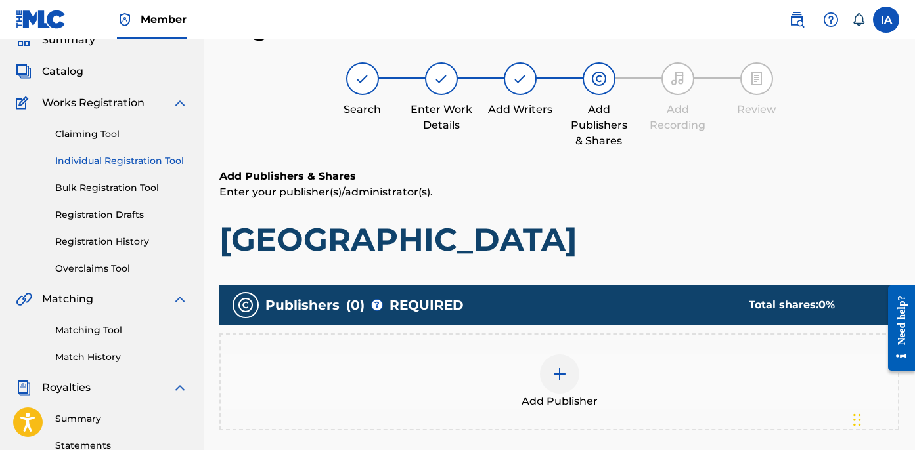
click at [585, 258] on div "Add Publishers & Shares Enter your publisher(s)/administrator(s). ROCKY ROAD Pu…" at bounding box center [559, 351] width 680 height 364
click at [609, 367] on div "Add Publisher" at bounding box center [559, 382] width 677 height 55
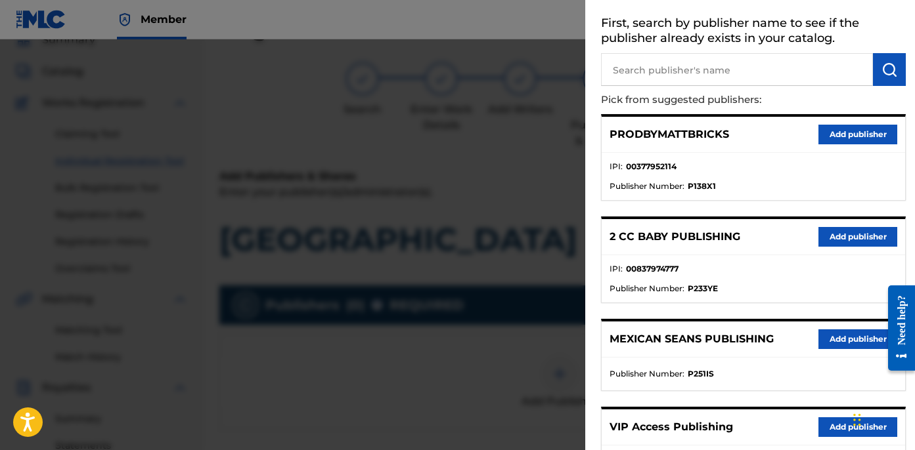
scroll to position [0, 0]
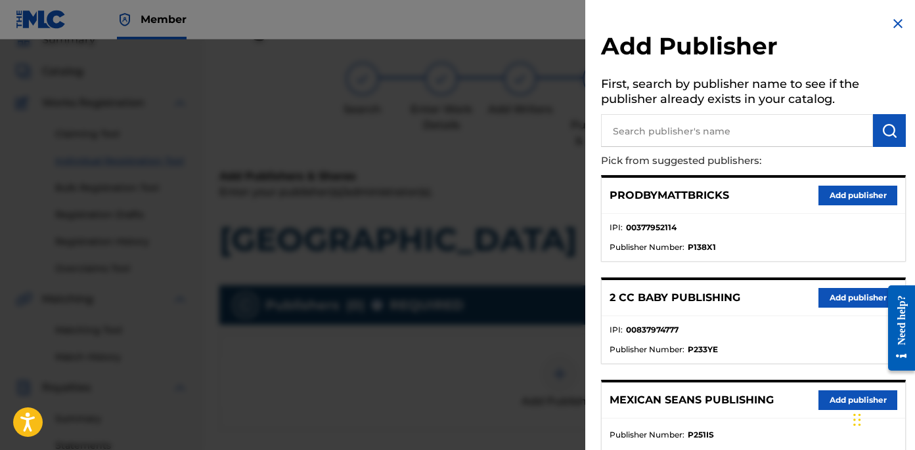
click at [741, 123] on input "text" at bounding box center [737, 130] width 272 height 33
click at [873, 139] on button "submit" at bounding box center [889, 130] width 33 height 33
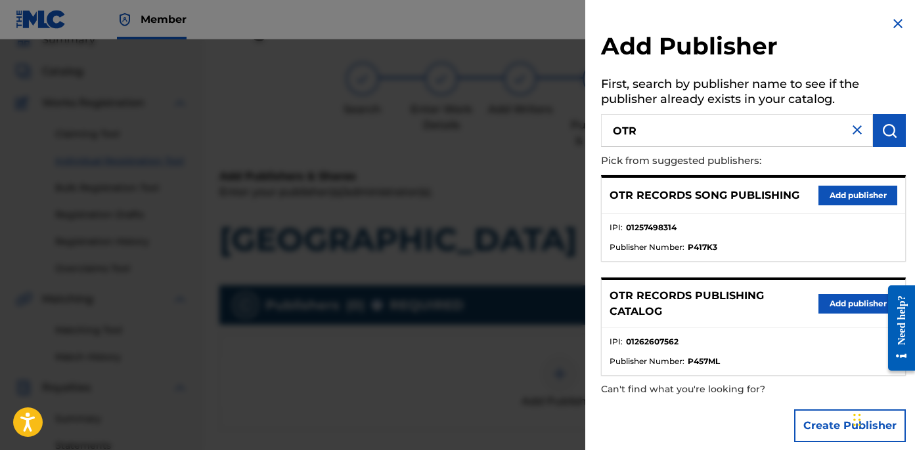
click at [829, 307] on button "Add publisher" at bounding box center [857, 304] width 79 height 20
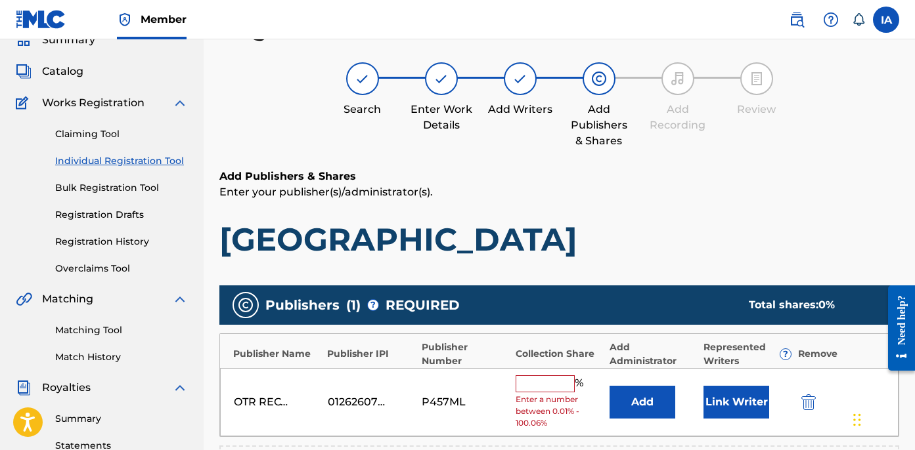
click at [550, 381] on input "text" at bounding box center [544, 384] width 59 height 17
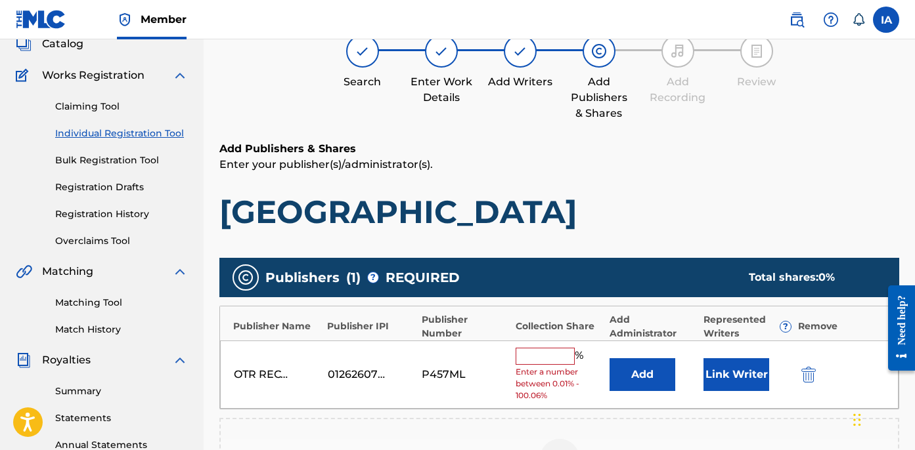
scroll to position [90, 0]
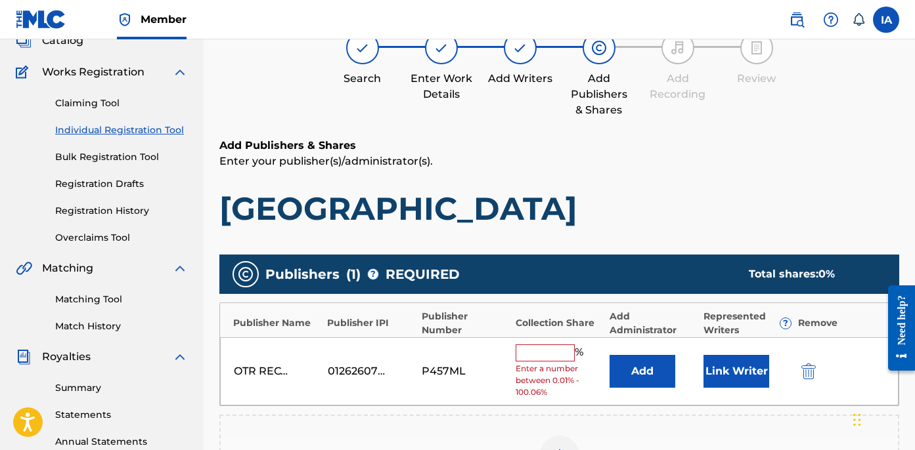
click at [561, 347] on input "text" at bounding box center [544, 353] width 59 height 17
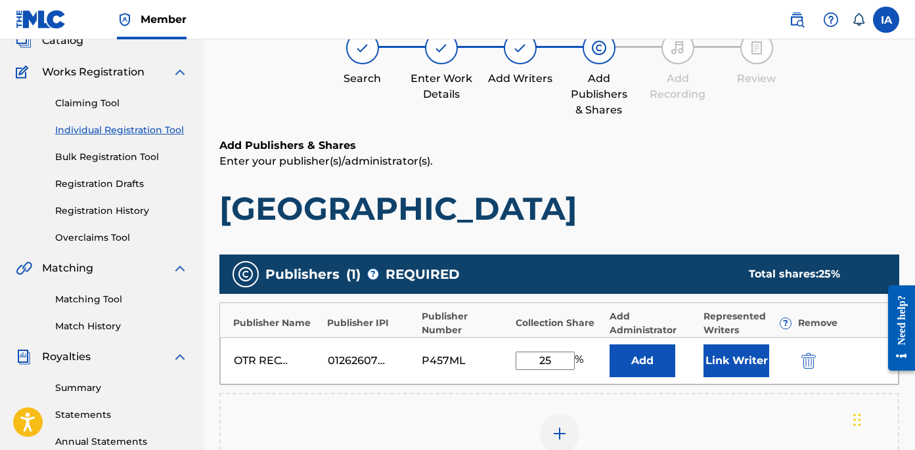
click at [659, 348] on button "Add" at bounding box center [642, 361] width 66 height 33
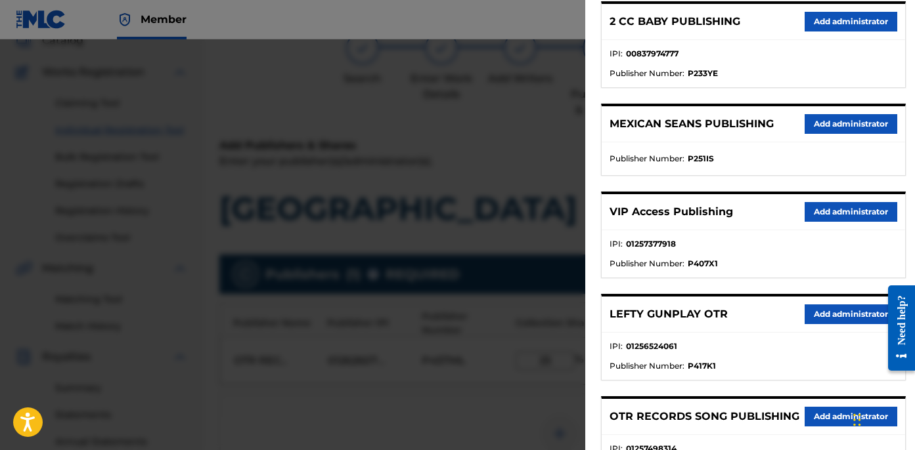
scroll to position [277, 0]
click at [820, 200] on div "VIP Access Publishing Add administrator" at bounding box center [752, 212] width 303 height 36
click at [824, 210] on button "Add administrator" at bounding box center [850, 212] width 93 height 20
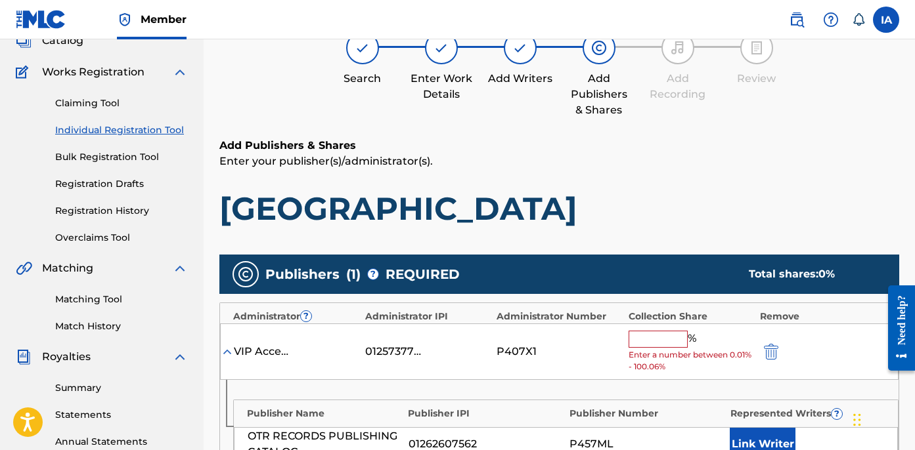
click at [663, 334] on input "text" at bounding box center [657, 339] width 59 height 17
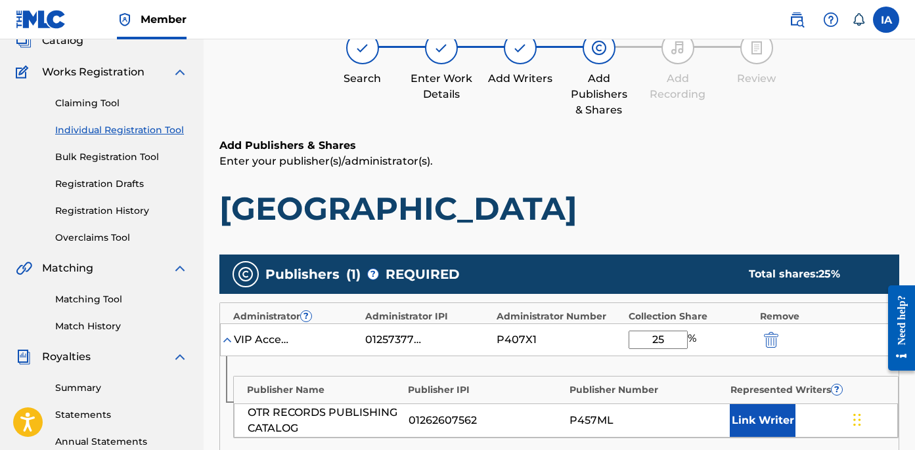
click at [631, 200] on h1 "[GEOGRAPHIC_DATA]" at bounding box center [559, 208] width 680 height 39
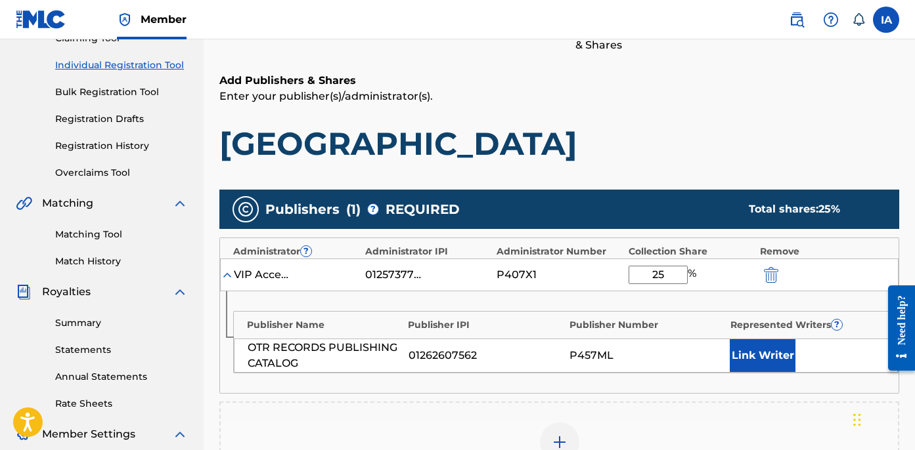
scroll to position [296, 0]
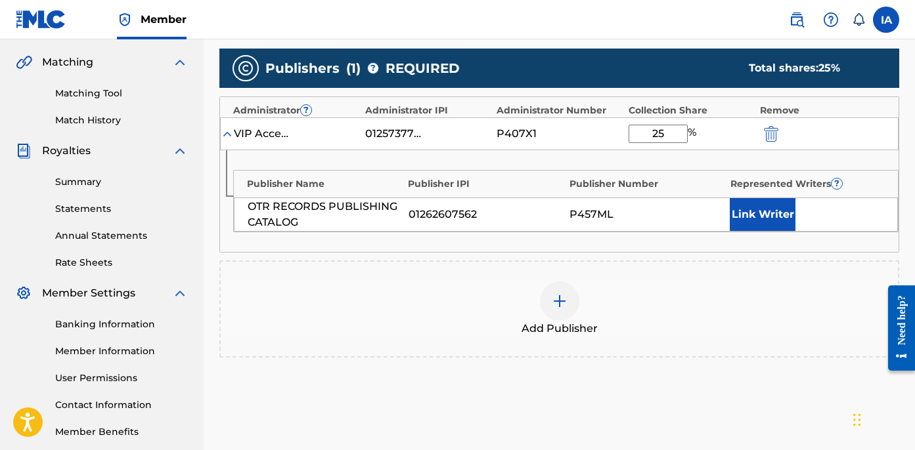
click at [770, 221] on button "Link Writer" at bounding box center [763, 214] width 66 height 33
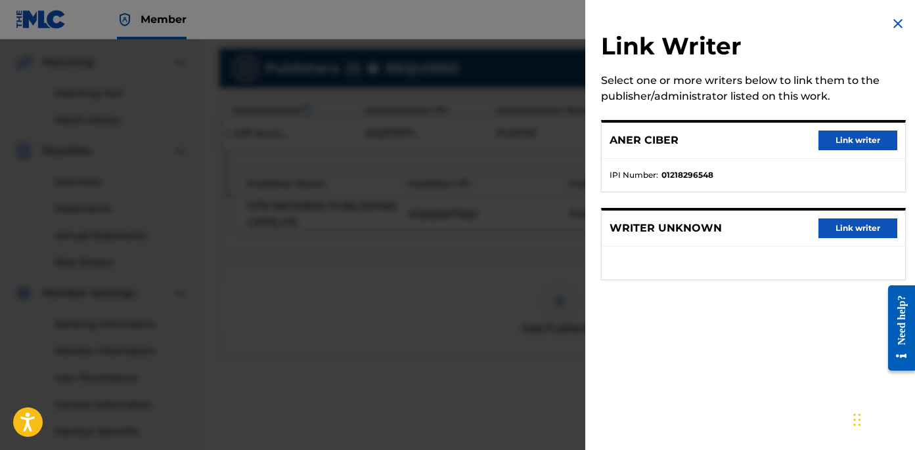
click at [836, 150] on div "ANER CIBER Link writer" at bounding box center [752, 141] width 303 height 36
click at [835, 142] on button "Link writer" at bounding box center [857, 141] width 79 height 20
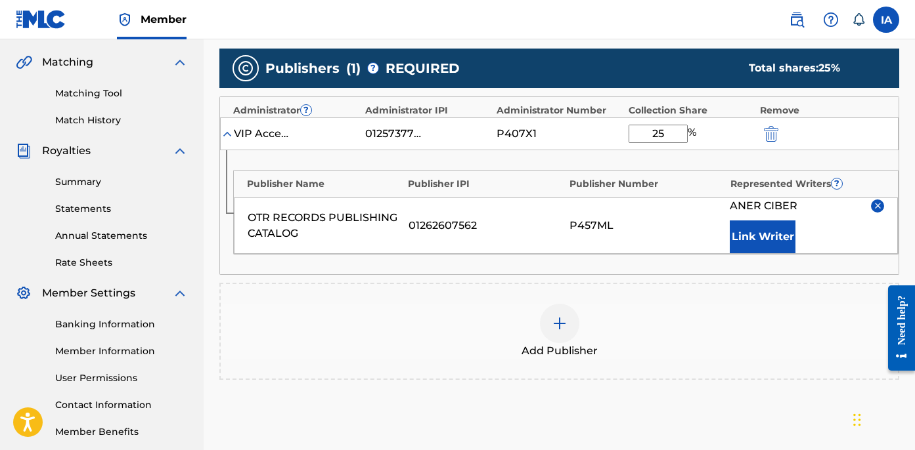
click at [588, 164] on div "Publisher Name Publisher IPI Publisher Number Represented Writers ? OTR RECORDS…" at bounding box center [559, 212] width 678 height 124
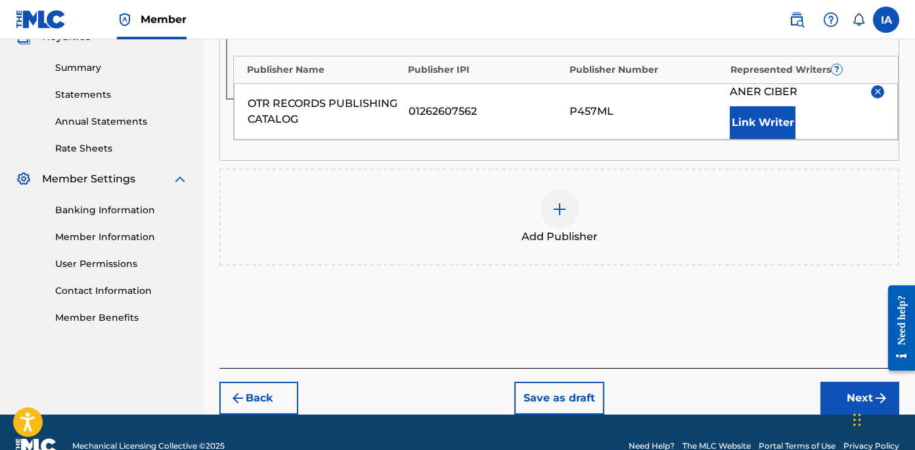
scroll to position [438, 0]
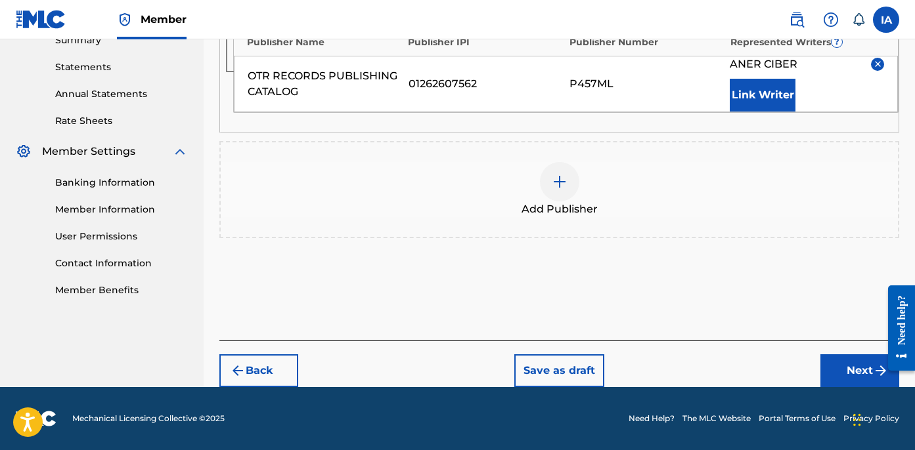
click at [837, 366] on button "Next" at bounding box center [859, 371] width 79 height 33
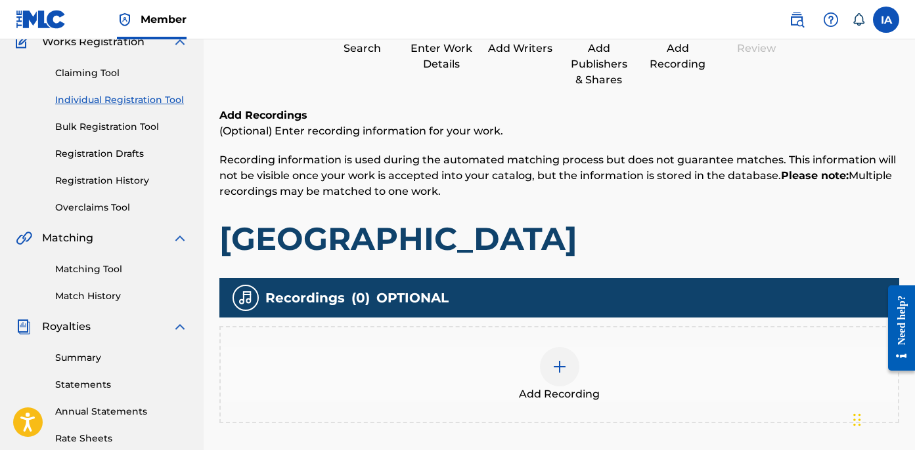
scroll to position [59, 0]
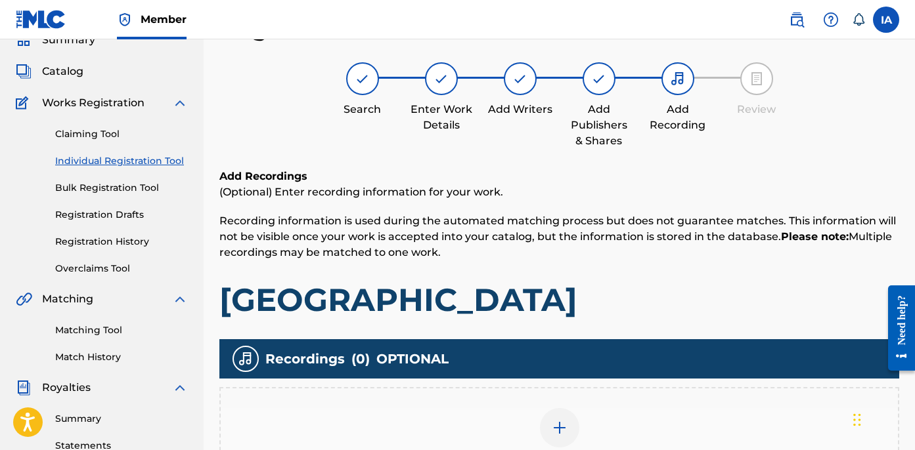
click at [535, 253] on p "Recording information is used during the automated matching process but does no…" at bounding box center [559, 236] width 680 height 47
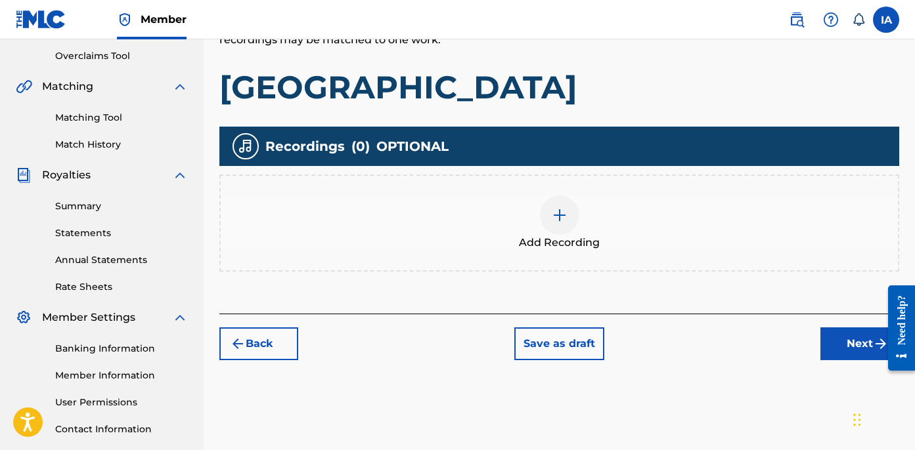
scroll to position [326, 0]
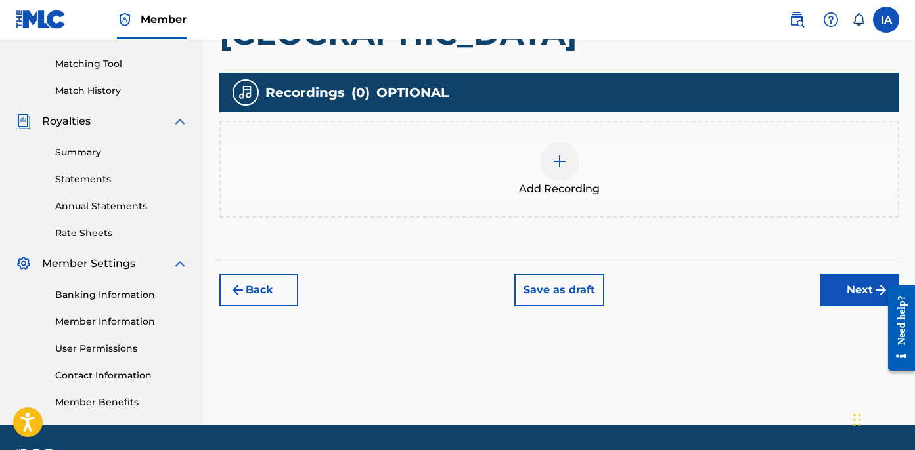
click at [550, 182] on span "Add Recording" at bounding box center [559, 189] width 81 height 16
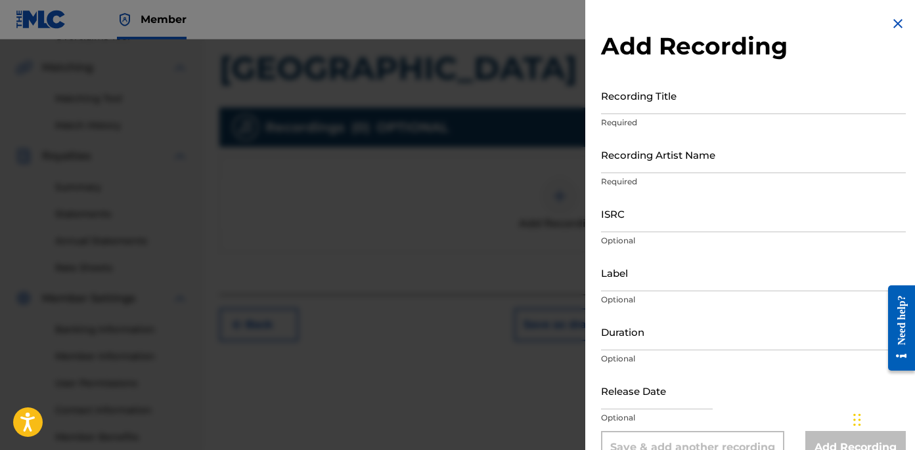
scroll to position [288, 0]
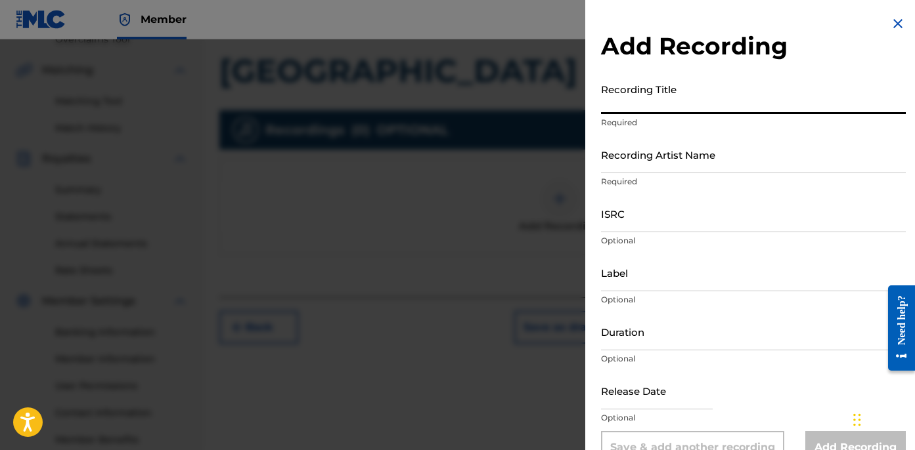
click at [657, 91] on input "Recording Title" at bounding box center [753, 95] width 305 height 37
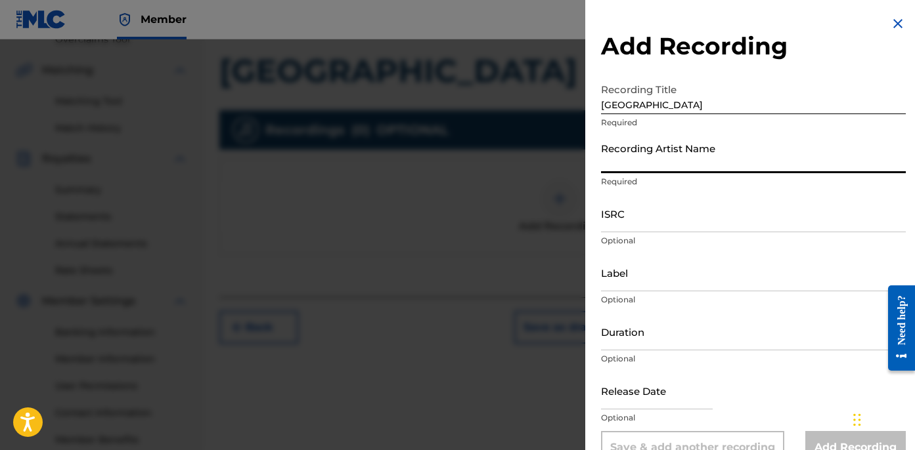
click at [659, 161] on input "Recording Artist Name" at bounding box center [753, 154] width 305 height 37
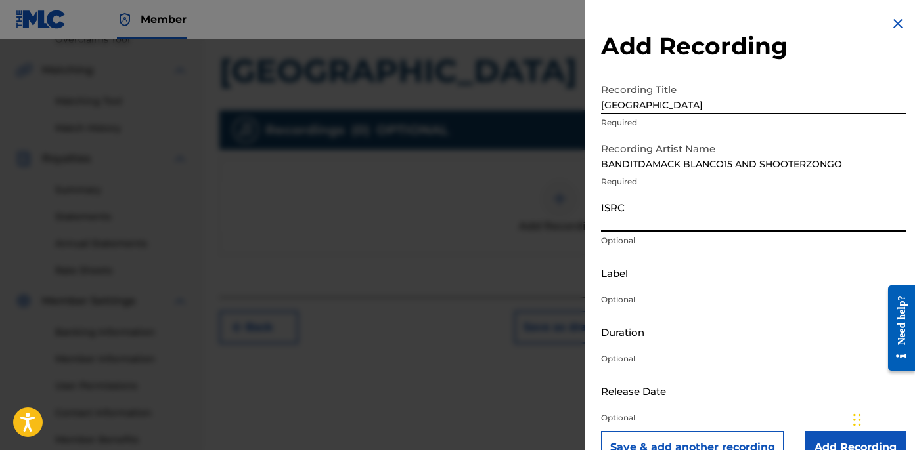
click at [661, 202] on input "ISRC" at bounding box center [753, 213] width 305 height 37
click at [748, 211] on input "ISRC" at bounding box center [753, 213] width 305 height 37
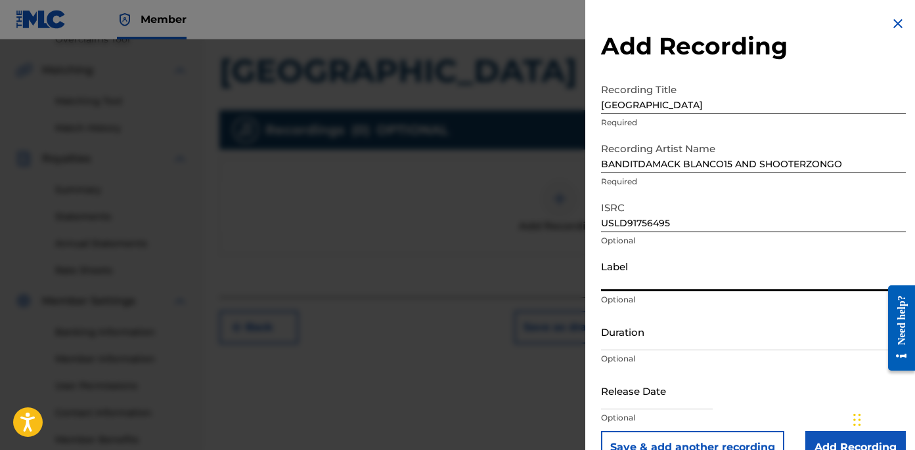
click at [667, 273] on input "Label" at bounding box center [753, 272] width 305 height 37
click at [620, 343] on input "Duration" at bounding box center [753, 331] width 305 height 37
drag, startPoint x: 678, startPoint y: 353, endPoint x: 672, endPoint y: 339, distance: 14.7
click at [676, 351] on div "Duration Optional" at bounding box center [753, 342] width 305 height 59
click at [672, 339] on input "Duration" at bounding box center [753, 331] width 305 height 37
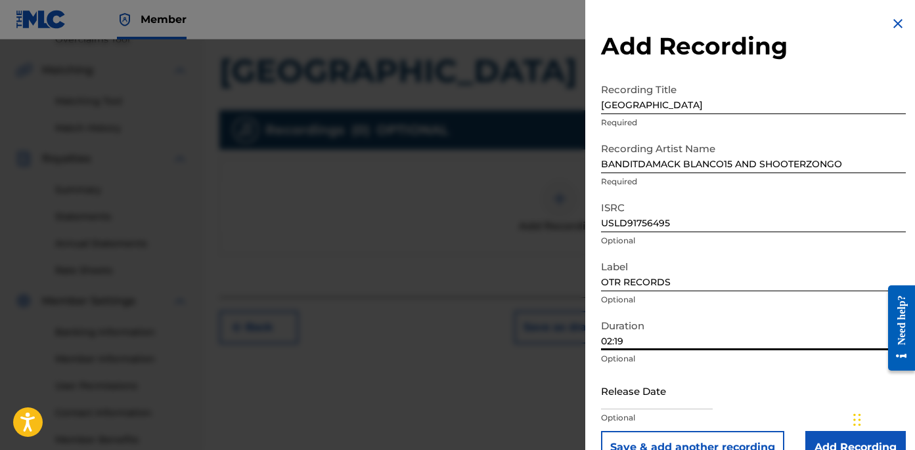
scroll to position [30, 0]
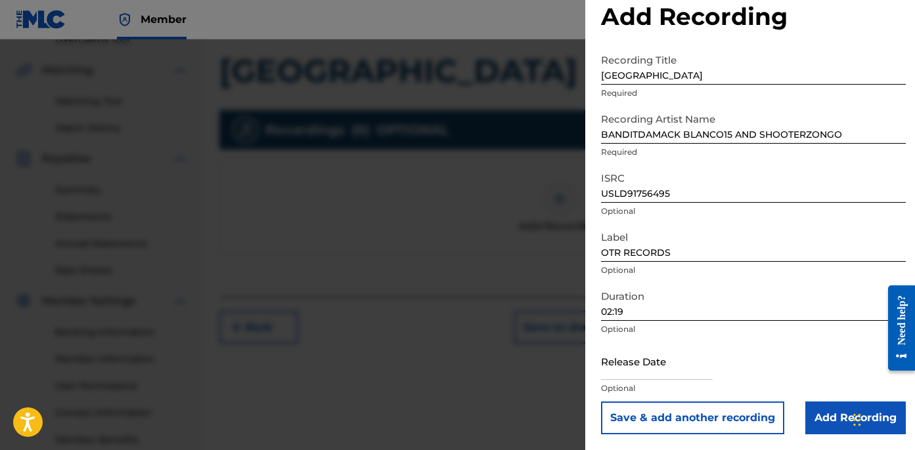
click at [836, 420] on input "Add Recording" at bounding box center [855, 418] width 100 height 33
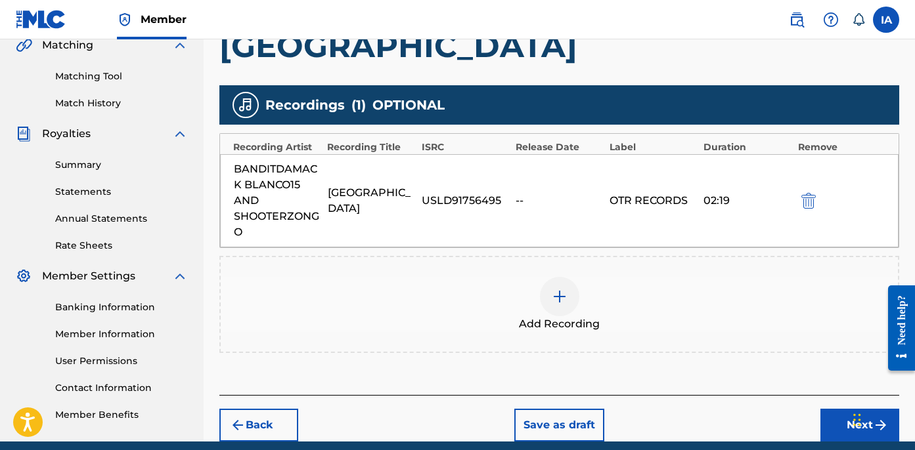
scroll to position [368, 0]
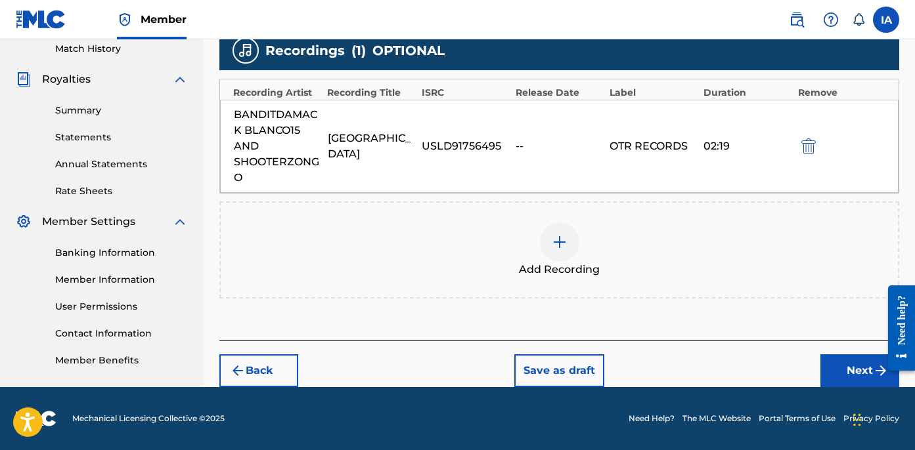
click at [846, 353] on div "Back Save as draft Next" at bounding box center [559, 364] width 680 height 47
click at [841, 364] on button "Next" at bounding box center [859, 371] width 79 height 33
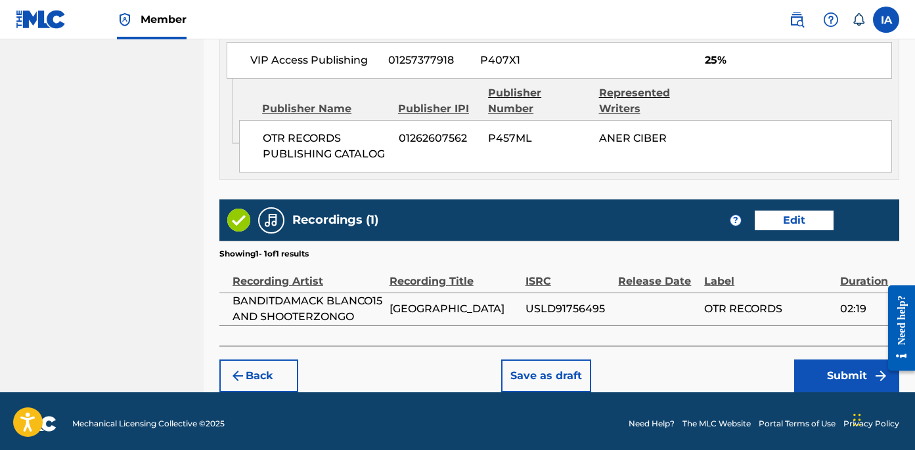
scroll to position [770, 0]
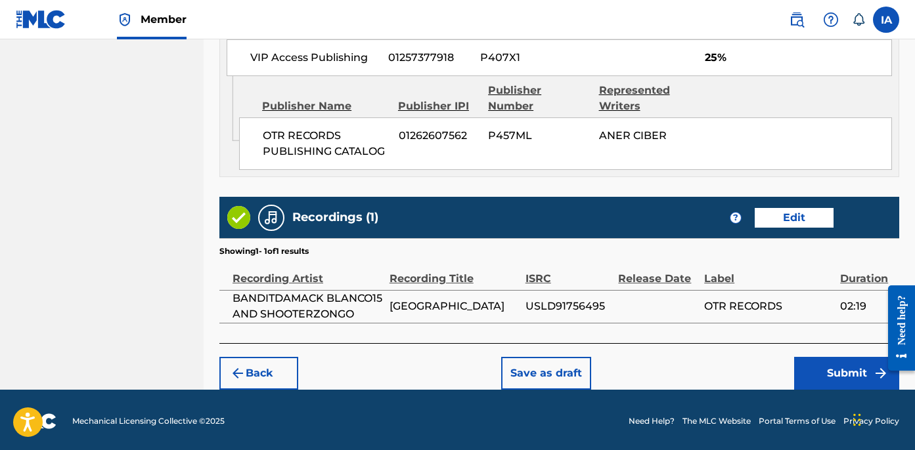
click at [798, 380] on button "Submit" at bounding box center [846, 373] width 105 height 33
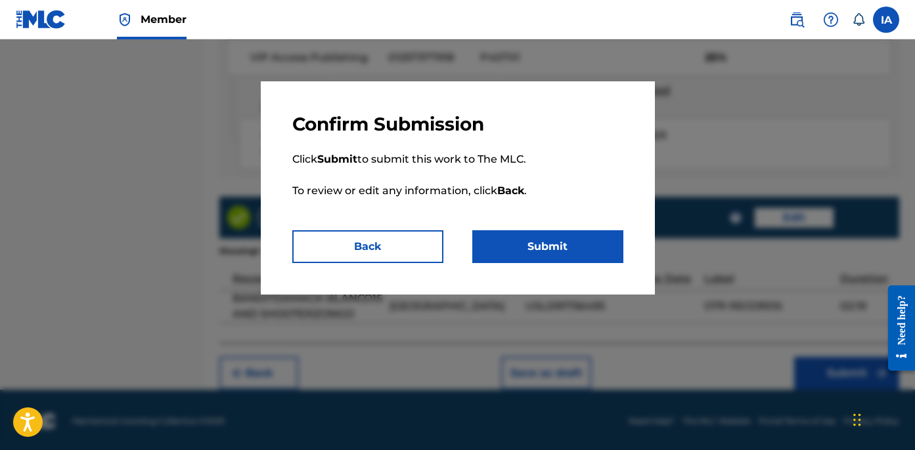
click at [575, 255] on button "Submit" at bounding box center [547, 246] width 151 height 33
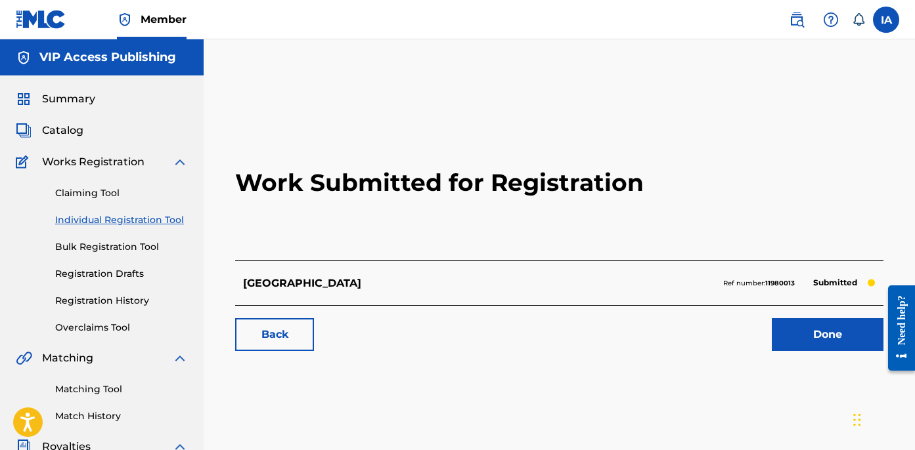
click at [286, 112] on h2 "Work Submitted for Registration" at bounding box center [559, 183] width 648 height 156
click at [278, 110] on h2 "Work Submitted for Registration" at bounding box center [559, 183] width 648 height 156
drag, startPoint x: 154, startPoint y: 222, endPoint x: 142, endPoint y: 252, distance: 32.2
click at [154, 222] on link "Individual Registration Tool" at bounding box center [121, 220] width 133 height 14
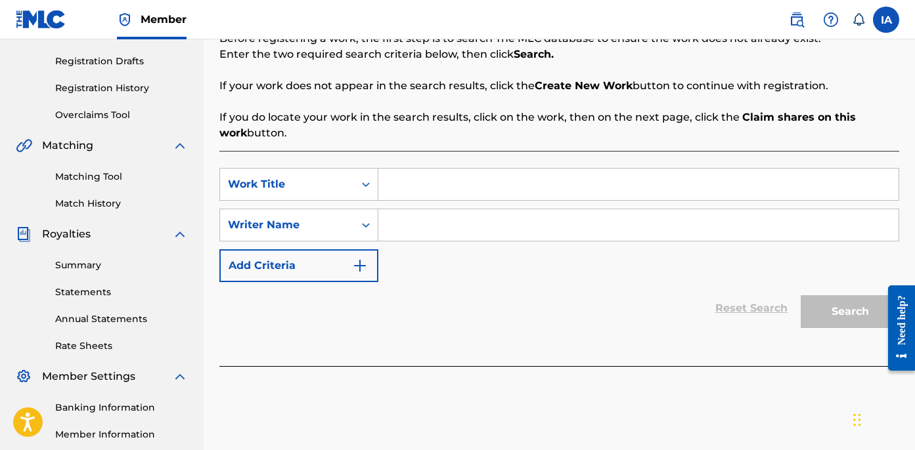
scroll to position [249, 0]
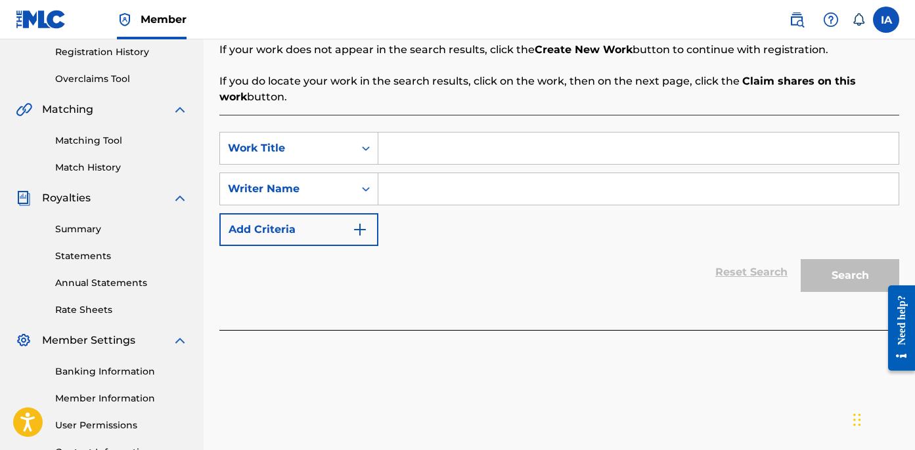
click at [628, 155] on input "Search Form" at bounding box center [638, 149] width 520 height 32
click at [575, 195] on input "Search Form" at bounding box center [638, 189] width 520 height 32
click at [566, 158] on input "Laughing Everyday" at bounding box center [638, 149] width 520 height 32
click at [416, 177] on input "Search Form" at bounding box center [638, 189] width 520 height 32
click at [510, 190] on input "Search Form" at bounding box center [638, 189] width 520 height 32
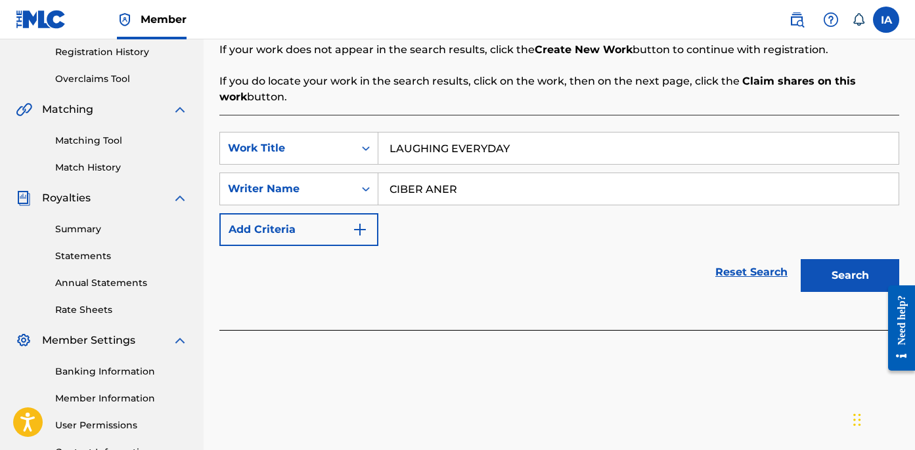
click at [846, 290] on button "Search" at bounding box center [849, 275] width 98 height 33
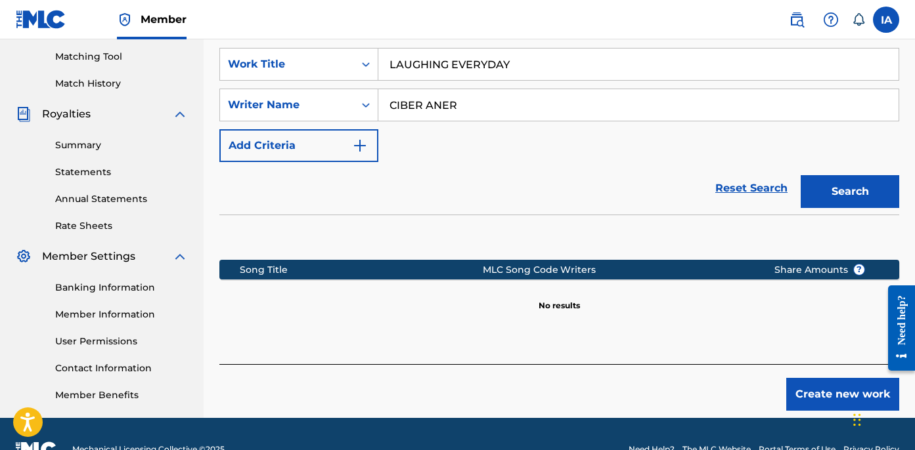
scroll to position [364, 0]
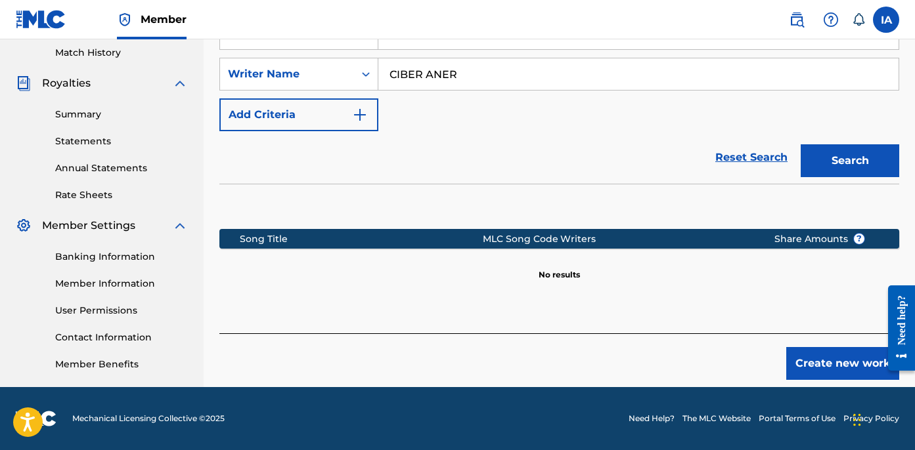
click at [806, 362] on button "Create new work" at bounding box center [842, 363] width 113 height 33
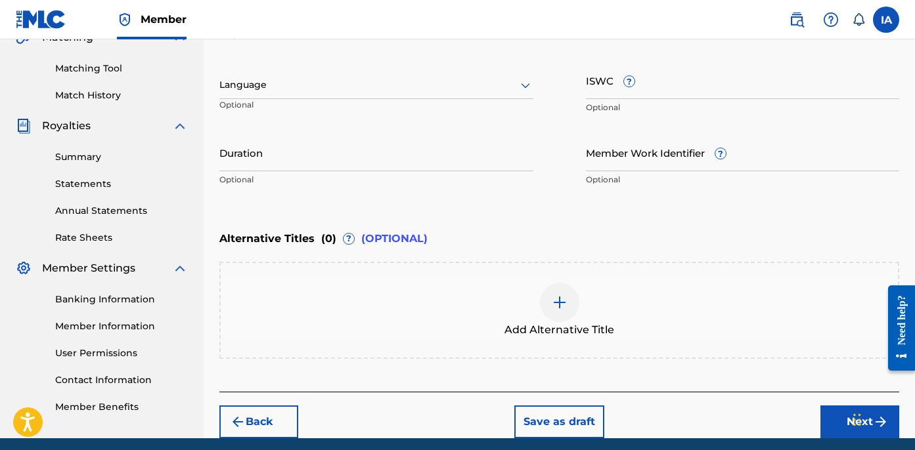
scroll to position [161, 0]
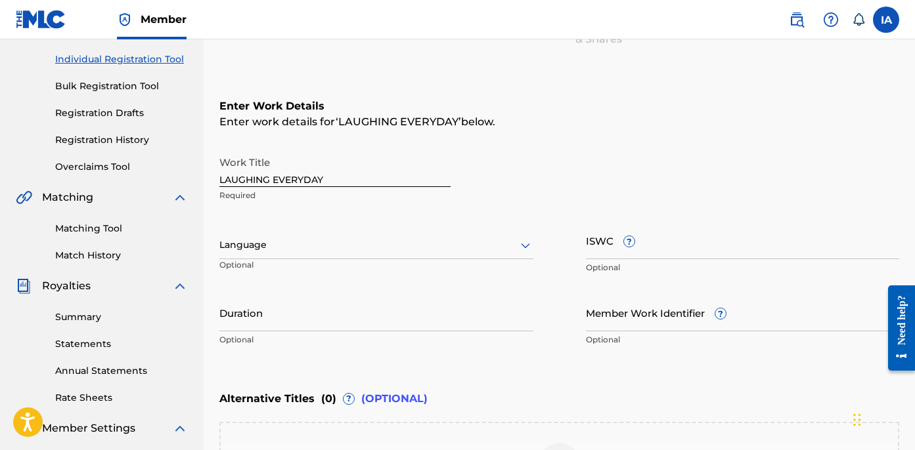
click at [295, 237] on div at bounding box center [376, 245] width 314 height 16
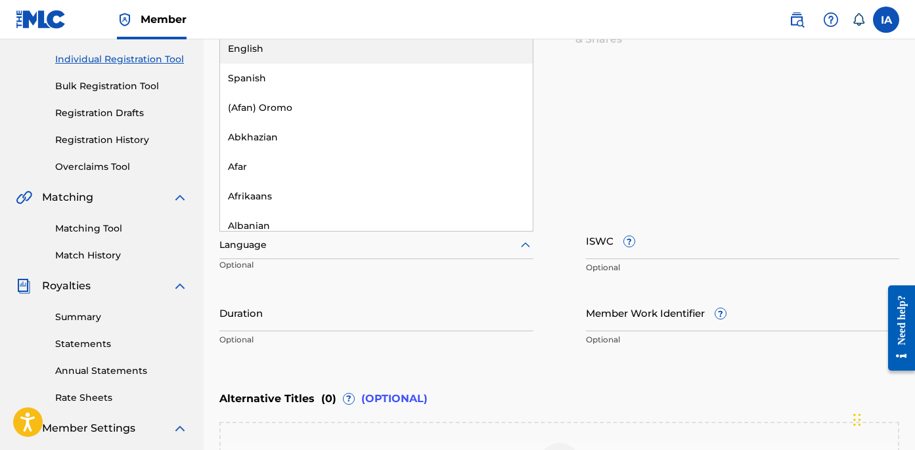
click at [324, 57] on div "English" at bounding box center [376, 49] width 313 height 30
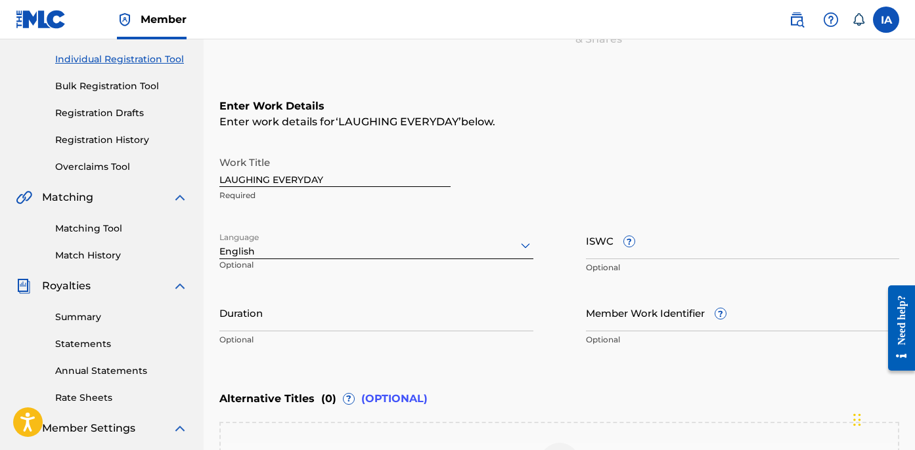
click at [237, 318] on input "Duration" at bounding box center [376, 312] width 314 height 37
click at [268, 303] on input "Duration" at bounding box center [376, 312] width 314 height 37
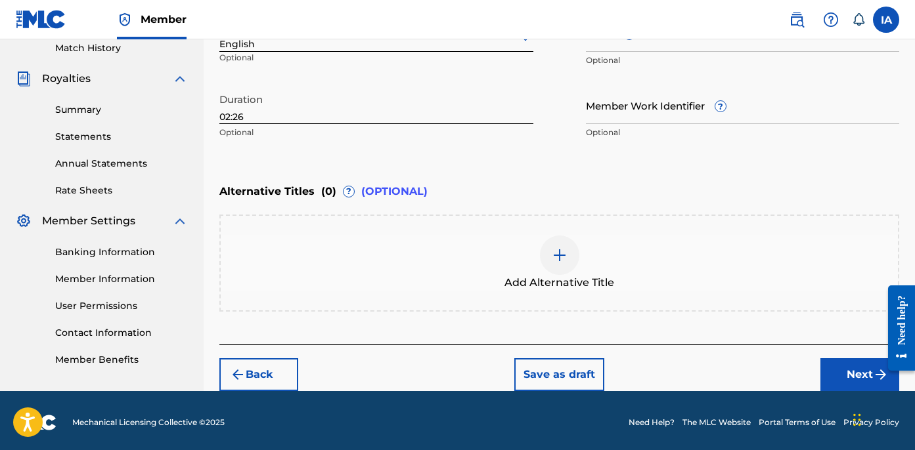
scroll to position [372, 0]
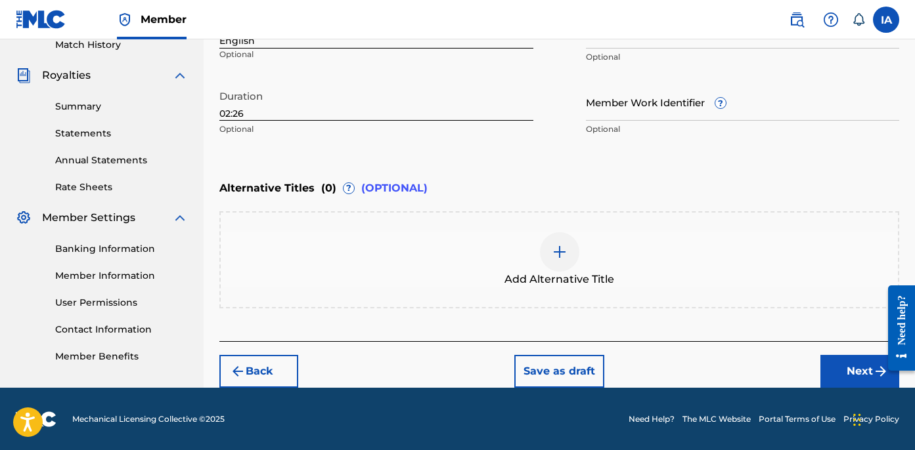
click at [830, 366] on button "Next" at bounding box center [859, 371] width 79 height 33
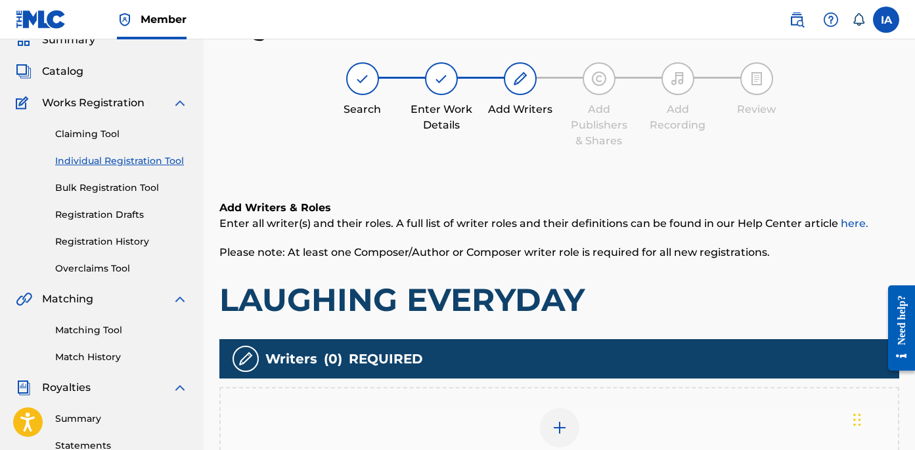
scroll to position [308, 0]
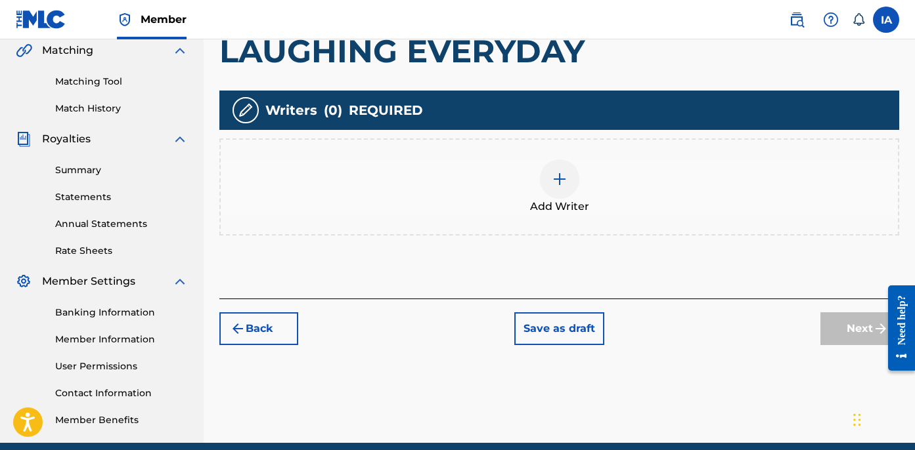
click at [634, 235] on div "Add Writers & Roles Enter all writer(s) and their roles. A full list of writer …" at bounding box center [559, 109] width 680 height 379
click at [615, 212] on div "Add Writer" at bounding box center [559, 187] width 677 height 55
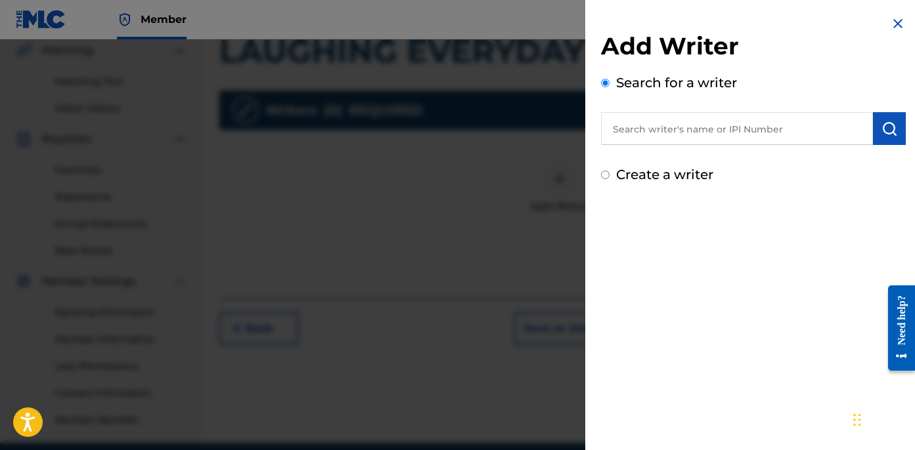
click at [697, 141] on input "text" at bounding box center [737, 128] width 272 height 33
click at [883, 137] on button "submit" at bounding box center [889, 128] width 33 height 33
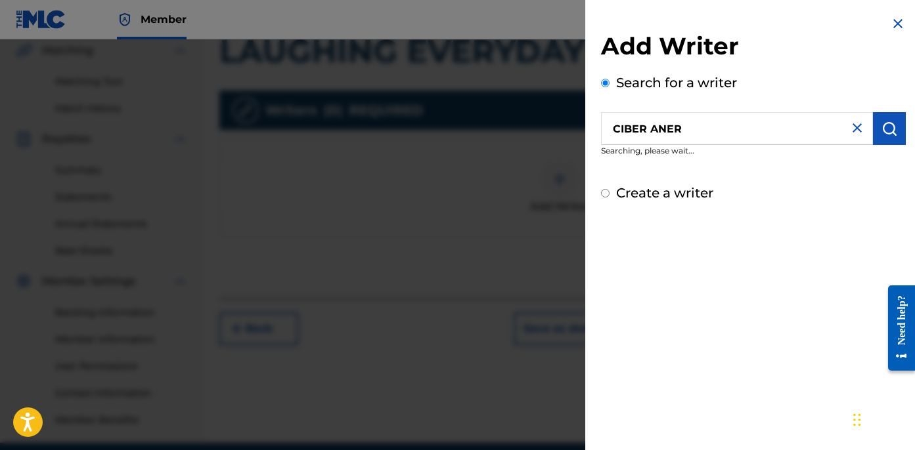
click at [893, 125] on button "submit" at bounding box center [889, 128] width 33 height 33
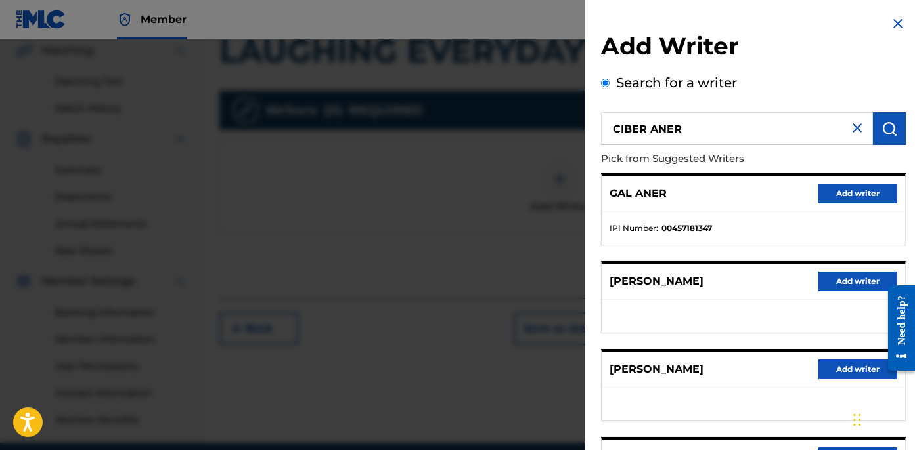
click at [753, 208] on div "GAL ANER Add writer" at bounding box center [752, 194] width 303 height 36
click at [726, 190] on div "GAL ANER Add writer" at bounding box center [752, 194] width 303 height 36
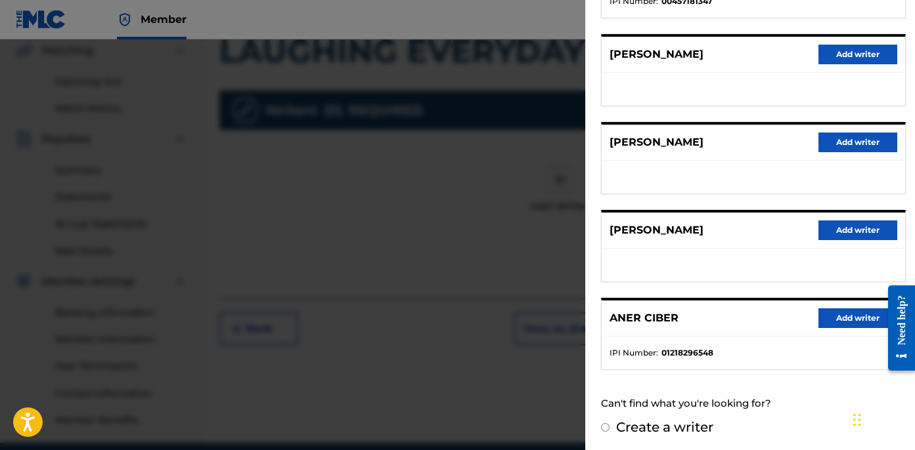
scroll to position [230, 0]
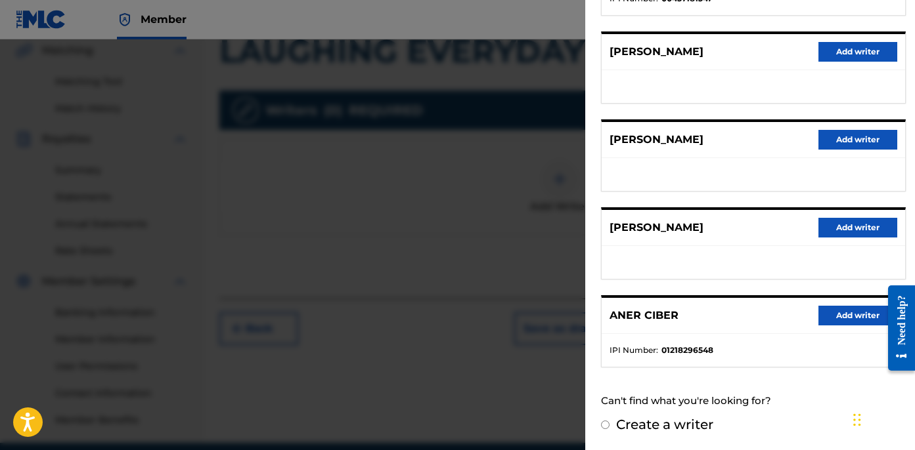
click at [836, 311] on button "Add writer" at bounding box center [857, 316] width 79 height 20
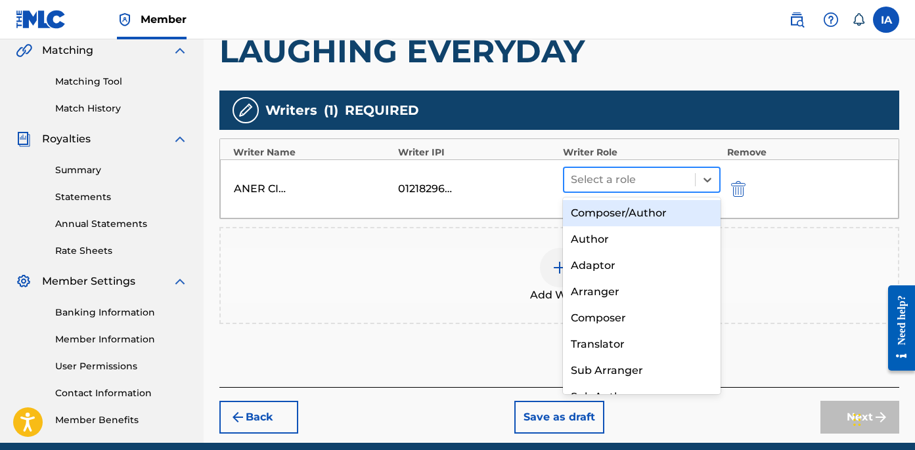
click at [657, 187] on div at bounding box center [630, 180] width 118 height 18
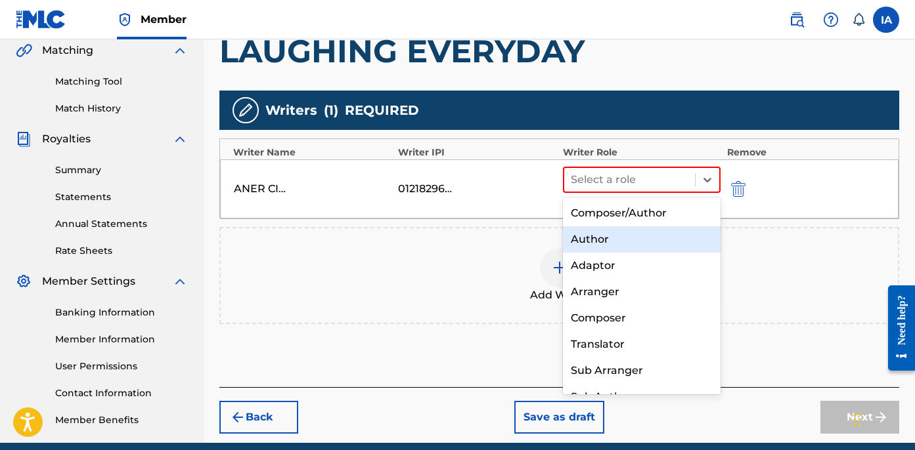
click at [652, 248] on div "Author" at bounding box center [642, 240] width 158 height 26
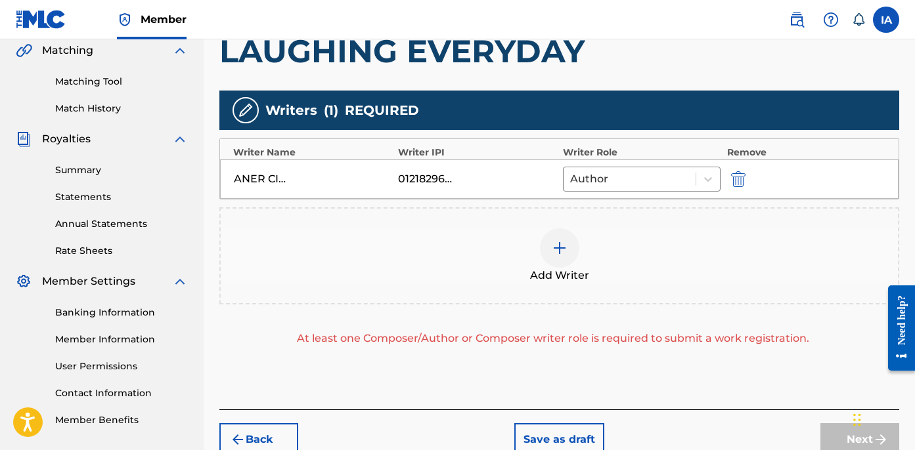
click at [686, 236] on div "Add Writer" at bounding box center [559, 256] width 677 height 55
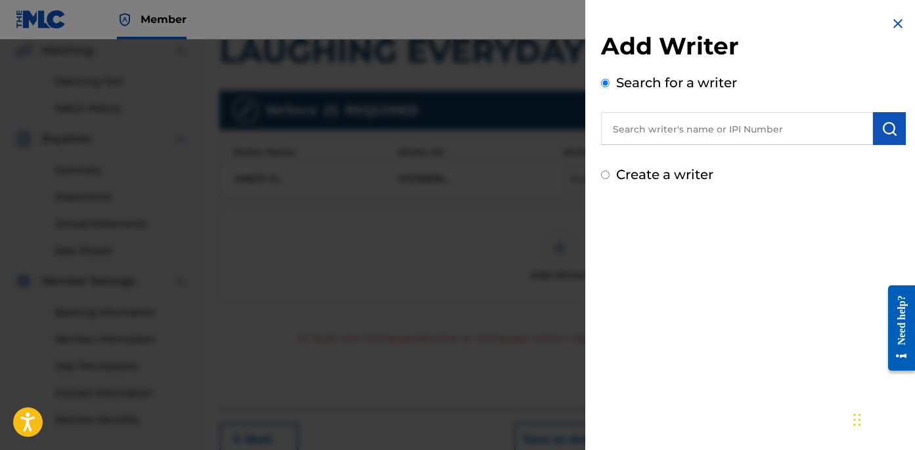
click at [695, 176] on label "Create a writer" at bounding box center [664, 175] width 97 height 16
click at [609, 176] on input "Create a writer" at bounding box center [605, 175] width 9 height 9
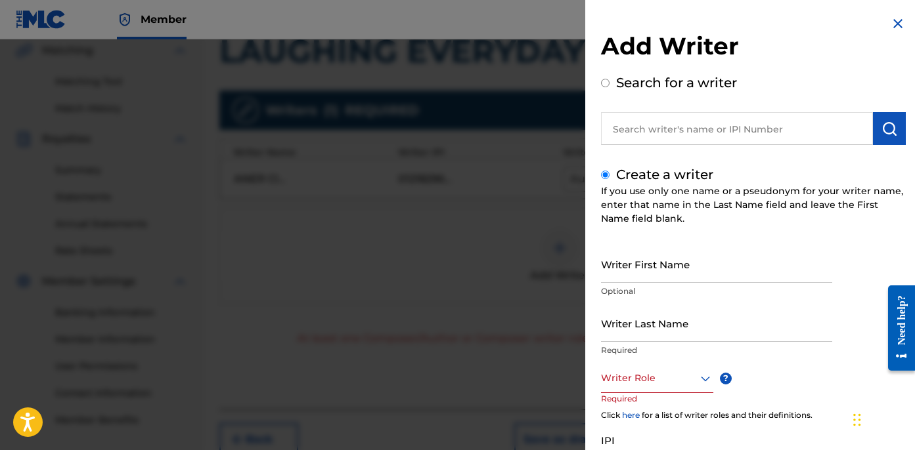
click at [639, 316] on input "Writer Last Name" at bounding box center [716, 323] width 231 height 37
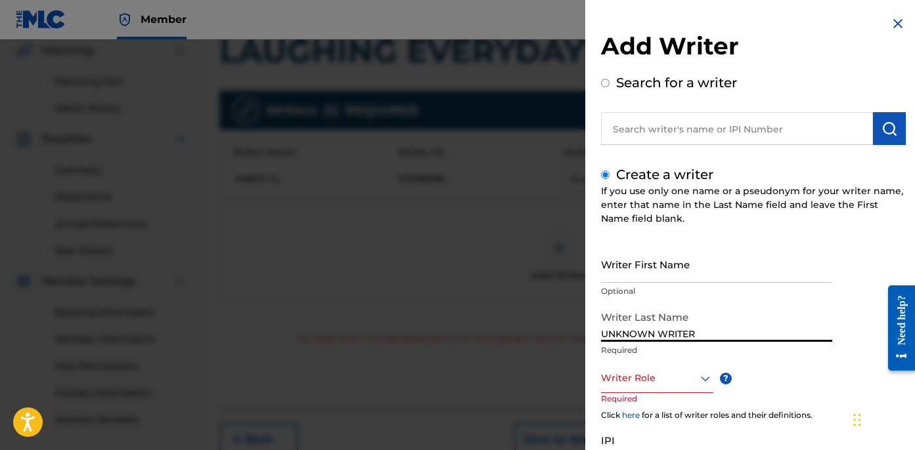
click at [670, 335] on input "UNKNOWN WRITER" at bounding box center [716, 323] width 231 height 37
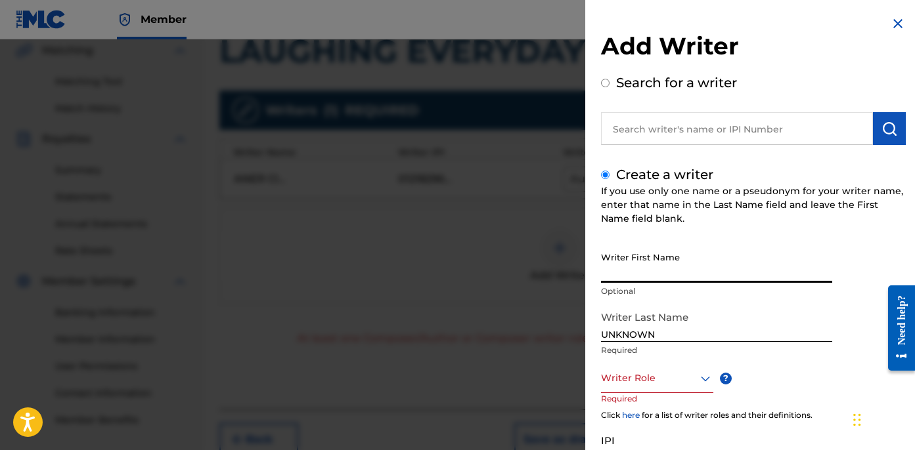
click at [636, 278] on input "Writer First Name" at bounding box center [716, 264] width 231 height 37
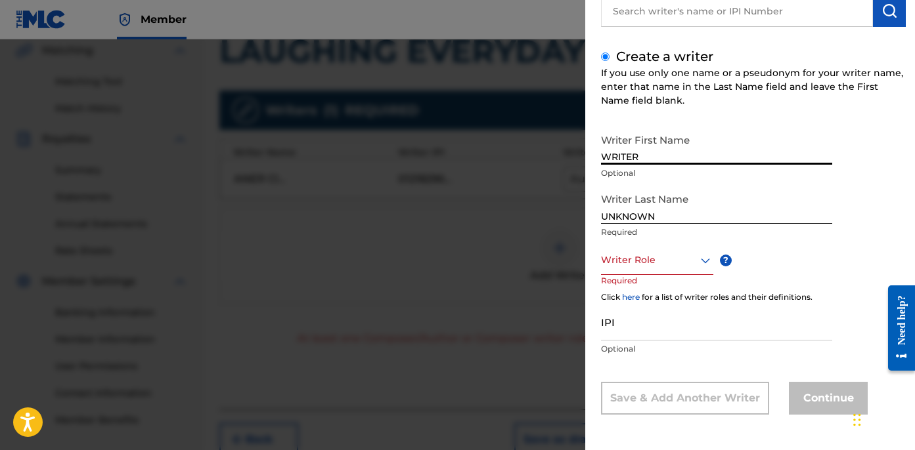
click at [699, 265] on icon at bounding box center [705, 261] width 16 height 16
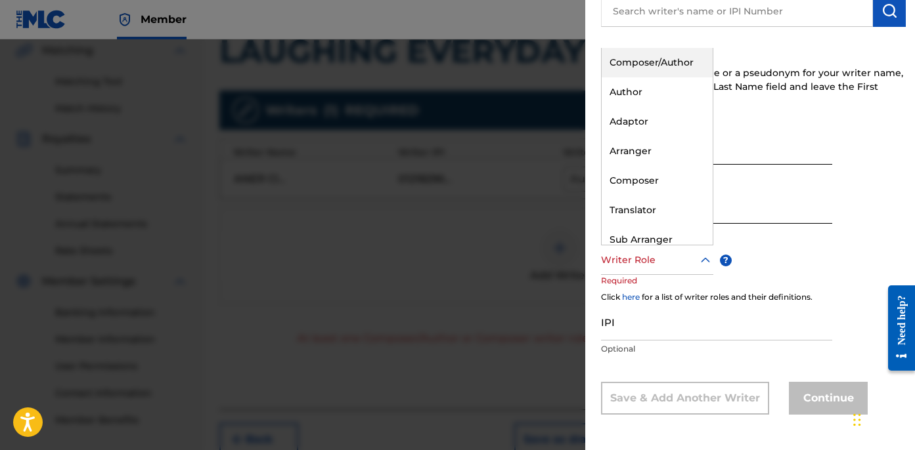
click at [693, 61] on div "Composer/Author" at bounding box center [656, 63] width 111 height 30
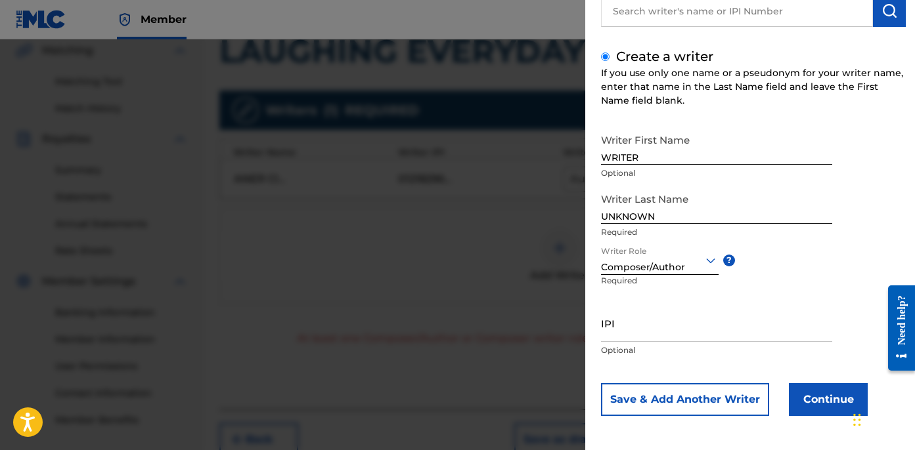
click at [814, 392] on button "Continue" at bounding box center [828, 399] width 79 height 33
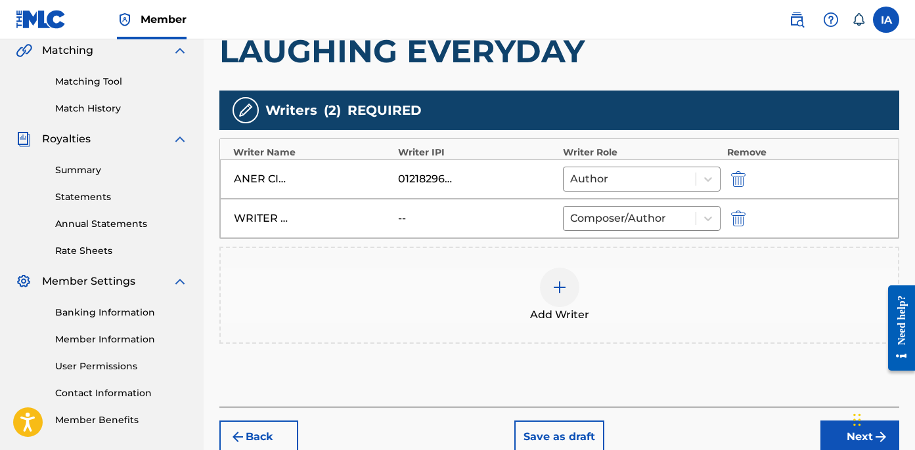
click at [824, 432] on button "Next" at bounding box center [859, 437] width 79 height 33
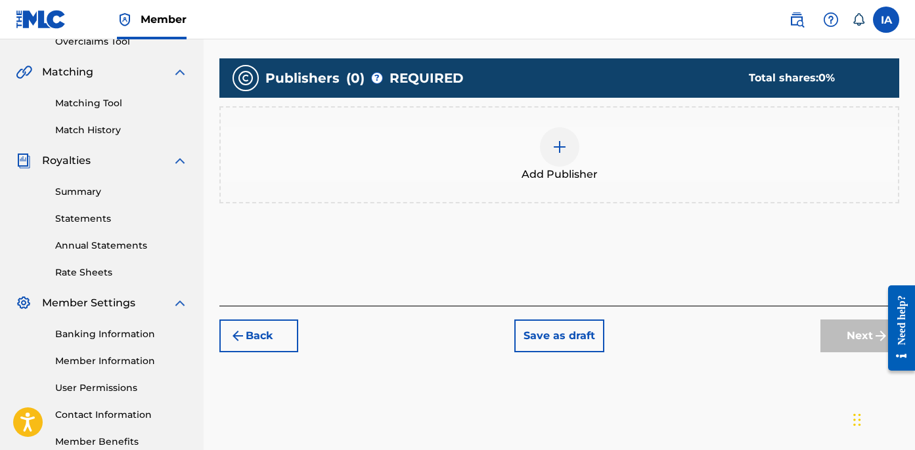
scroll to position [308, 0]
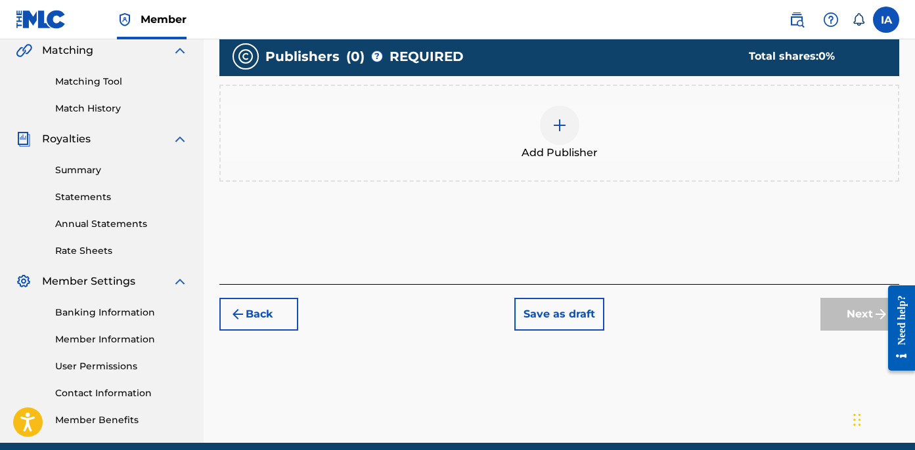
click at [607, 176] on div "Add Publisher" at bounding box center [559, 133] width 680 height 97
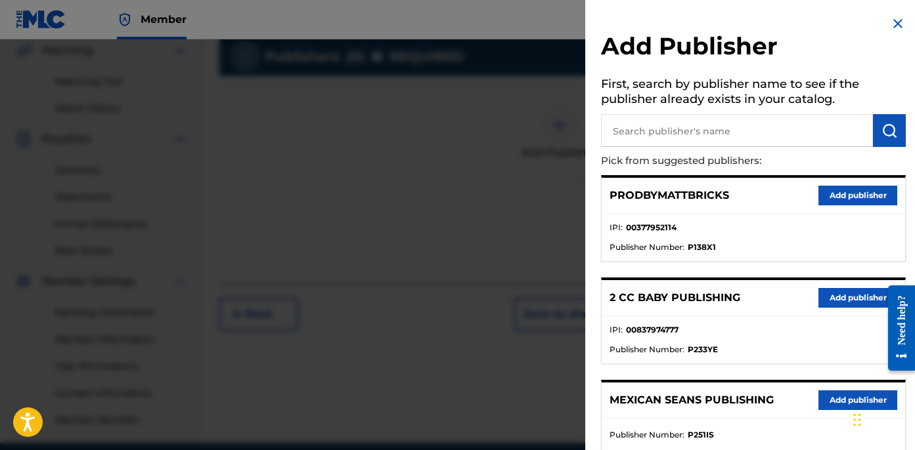
scroll to position [188, 0]
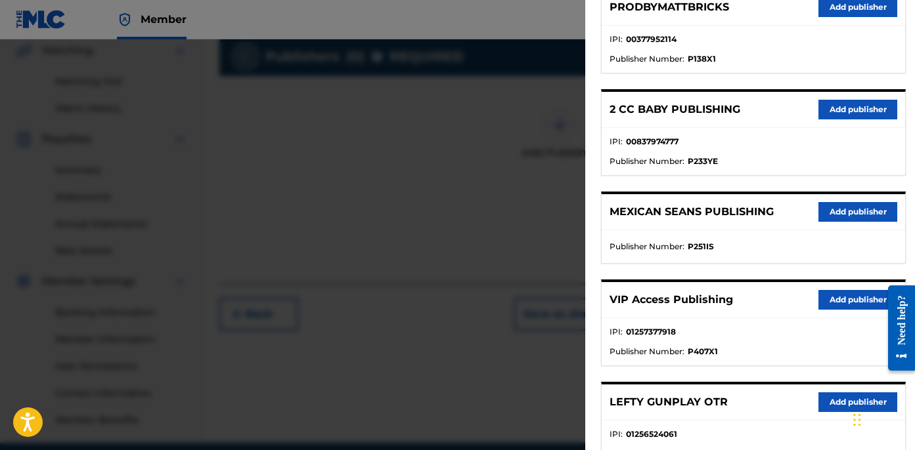
click at [730, 137] on li "IPI : 00837974777" at bounding box center [753, 146] width 288 height 20
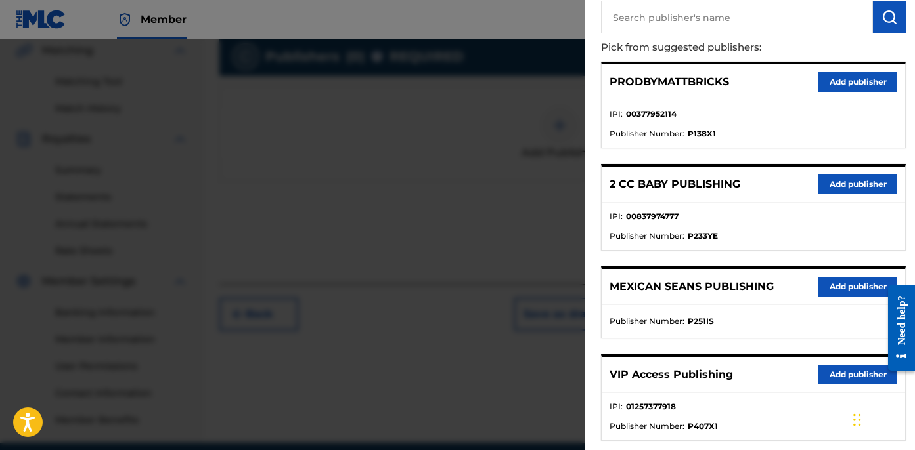
scroll to position [0, 0]
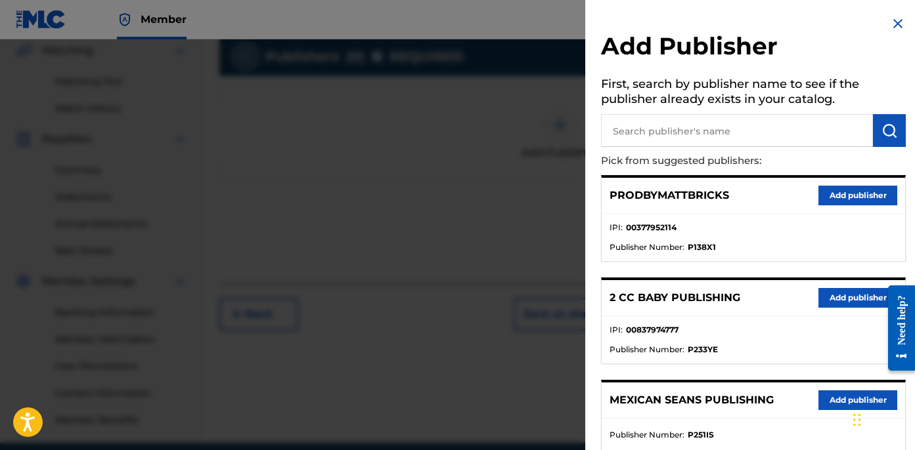
click at [726, 100] on h5 "First, search by publisher name to see if the publisher already exists in your …" at bounding box center [753, 93] width 305 height 41
click at [709, 123] on input "text" at bounding box center [737, 130] width 272 height 33
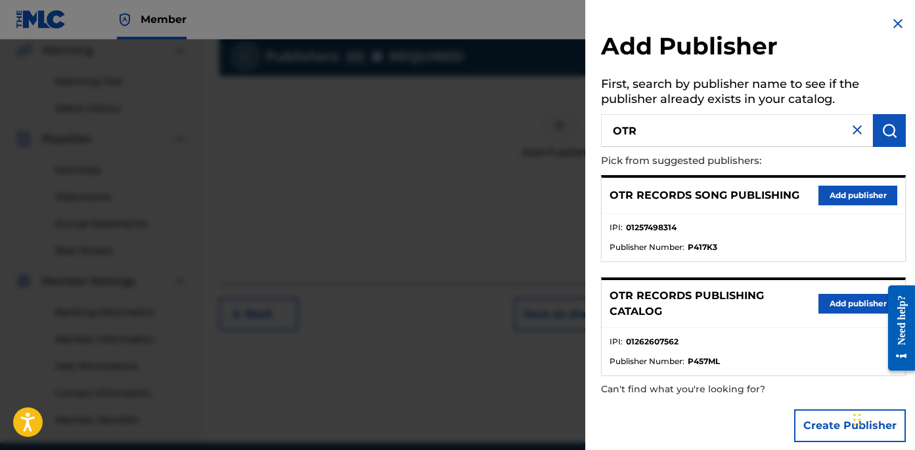
click at [826, 301] on button "Add publisher" at bounding box center [857, 304] width 79 height 20
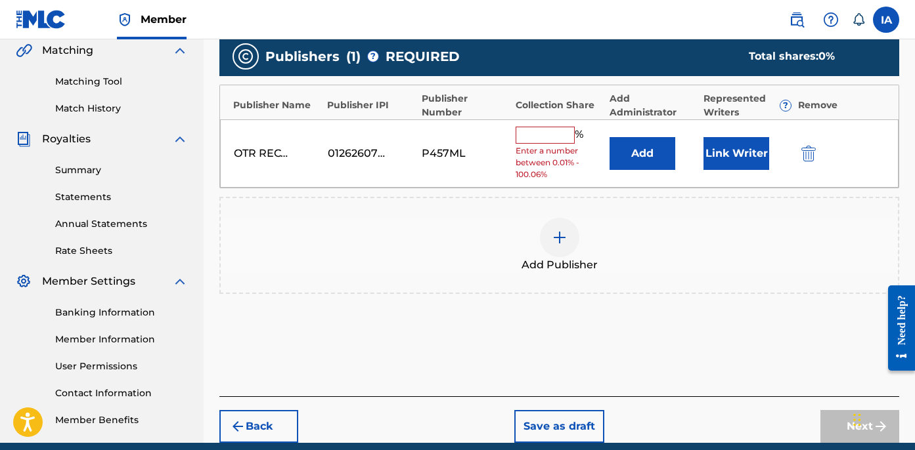
click at [548, 139] on input "text" at bounding box center [544, 135] width 59 height 17
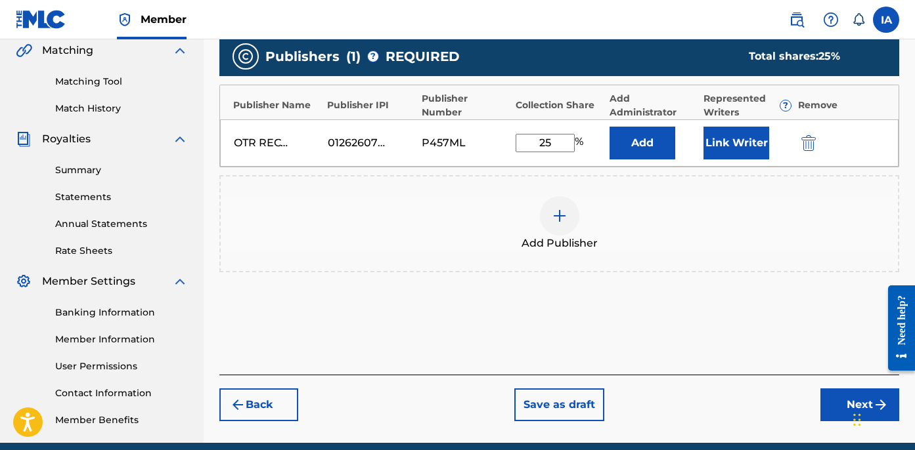
click at [624, 159] on div "OTR RECORDS PUBLISHING CATALOG 01262607562 P457ML 25 % Add Link Writer" at bounding box center [559, 143] width 678 height 47
click at [628, 154] on button "Add" at bounding box center [642, 143] width 66 height 33
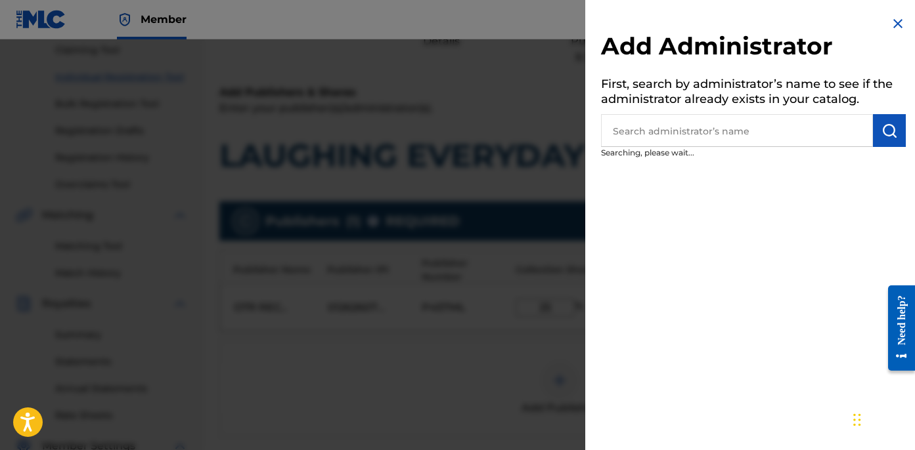
scroll to position [144, 0]
click at [793, 164] on p "Searching, please wait..." at bounding box center [716, 156] width 230 height 18
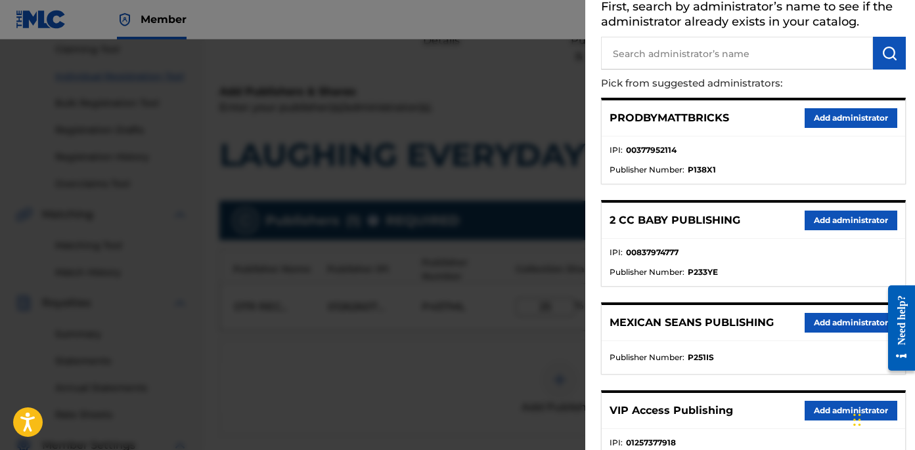
scroll to position [244, 0]
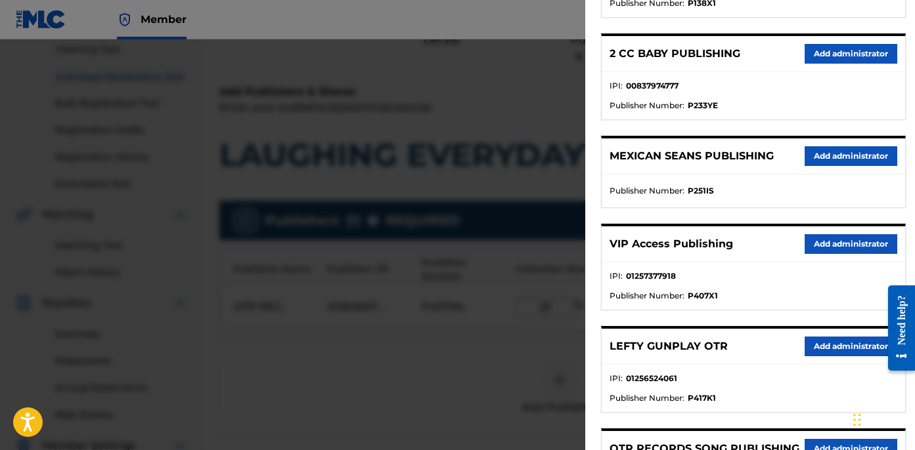
click at [860, 240] on button "Add administrator" at bounding box center [850, 244] width 93 height 20
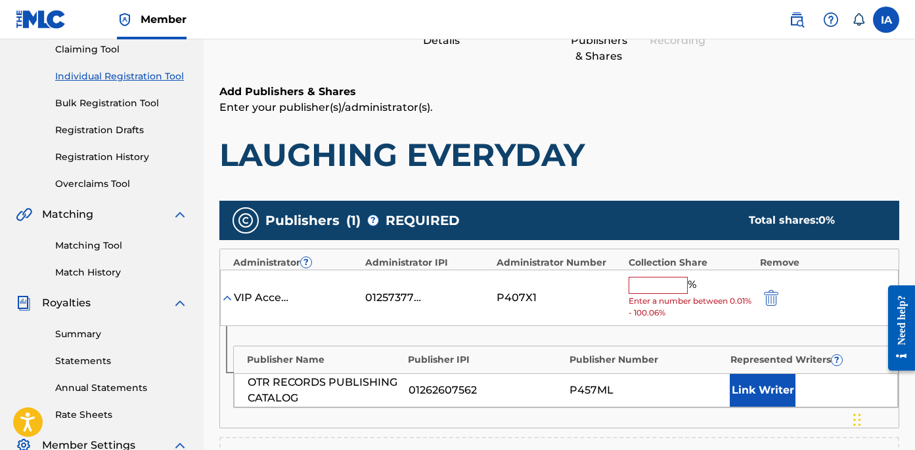
click at [667, 282] on input "text" at bounding box center [657, 285] width 59 height 17
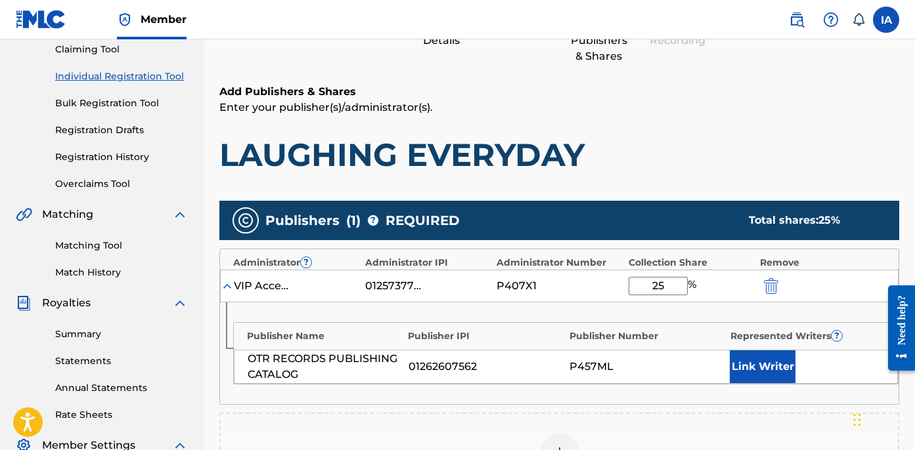
click at [751, 360] on button "Link Writer" at bounding box center [763, 367] width 66 height 33
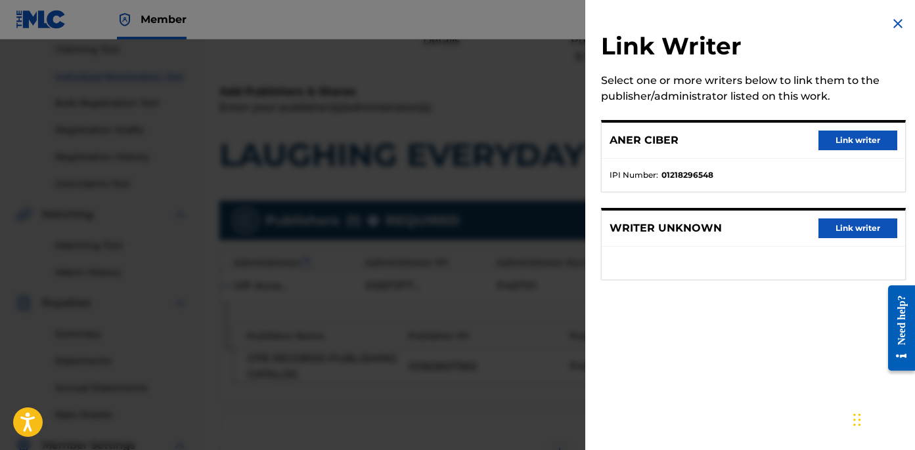
click at [863, 131] on button "Link writer" at bounding box center [857, 141] width 79 height 20
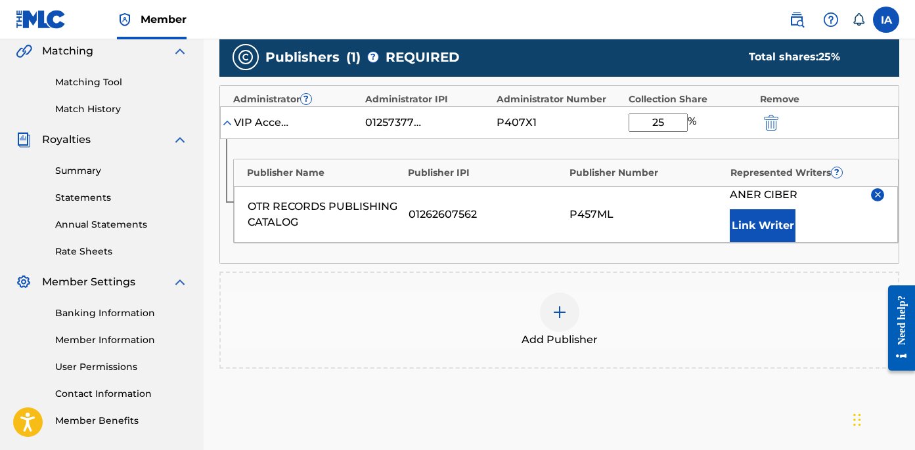
scroll to position [393, 0]
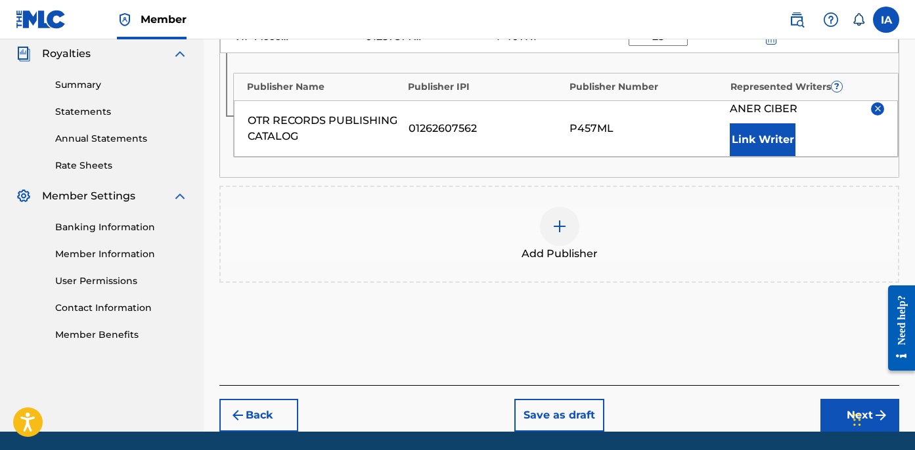
click at [840, 403] on button "Next" at bounding box center [859, 415] width 79 height 33
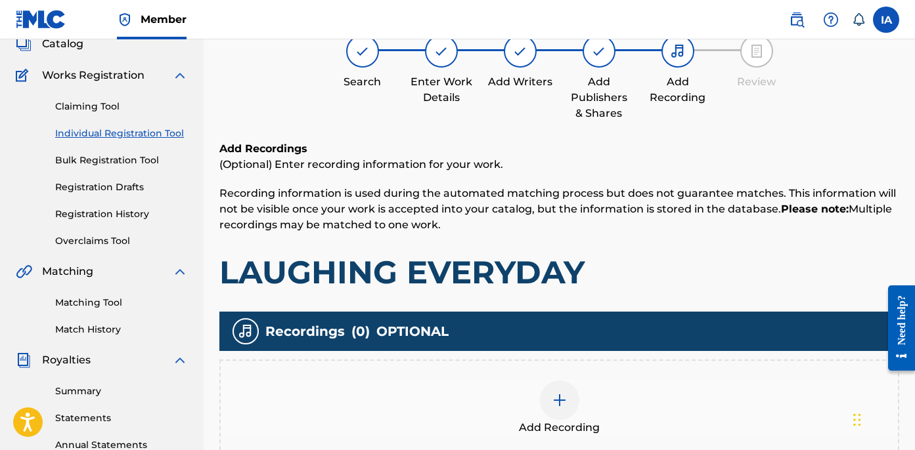
scroll to position [59, 0]
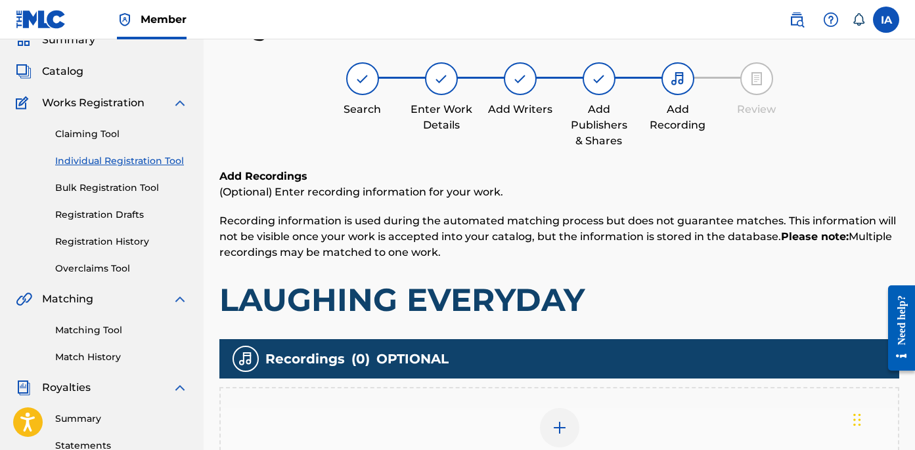
click at [680, 289] on h1 "LAUGHING EVERYDAY" at bounding box center [559, 299] width 680 height 39
click at [635, 256] on p "Recording information is used during the automated matching process but does no…" at bounding box center [559, 236] width 680 height 47
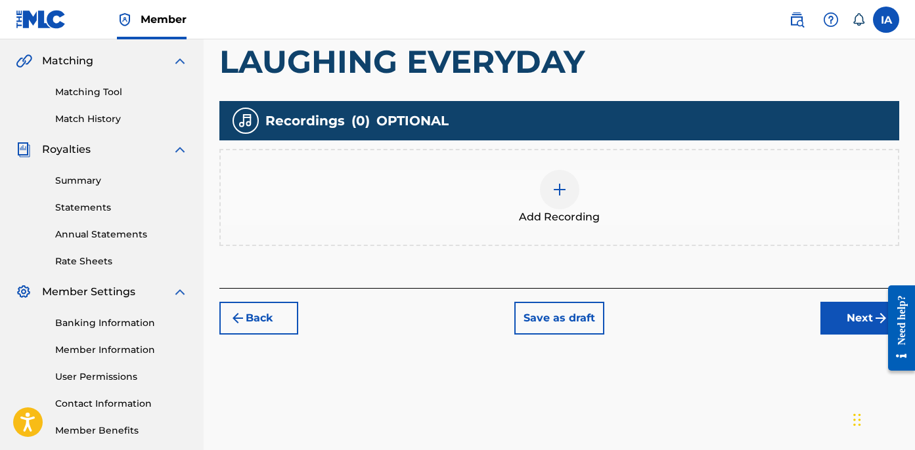
scroll to position [308, 0]
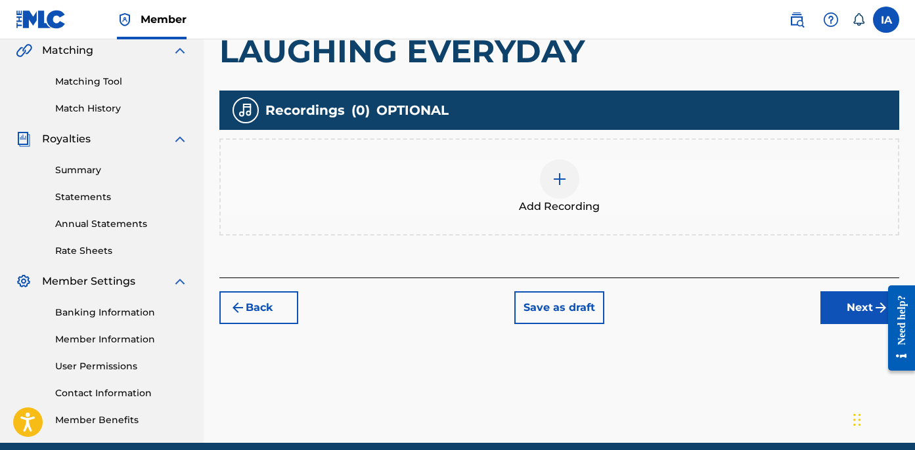
click at [635, 201] on div "Add Recording" at bounding box center [559, 187] width 677 height 55
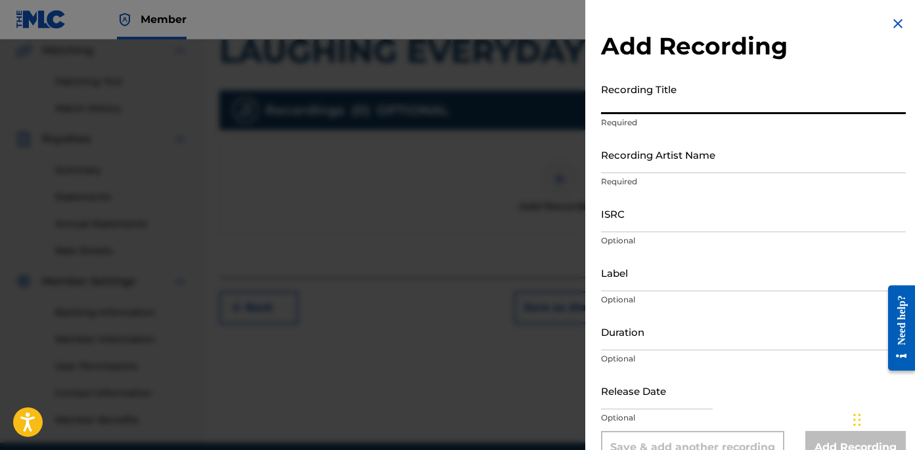
click at [652, 108] on input "Recording Title" at bounding box center [753, 95] width 305 height 37
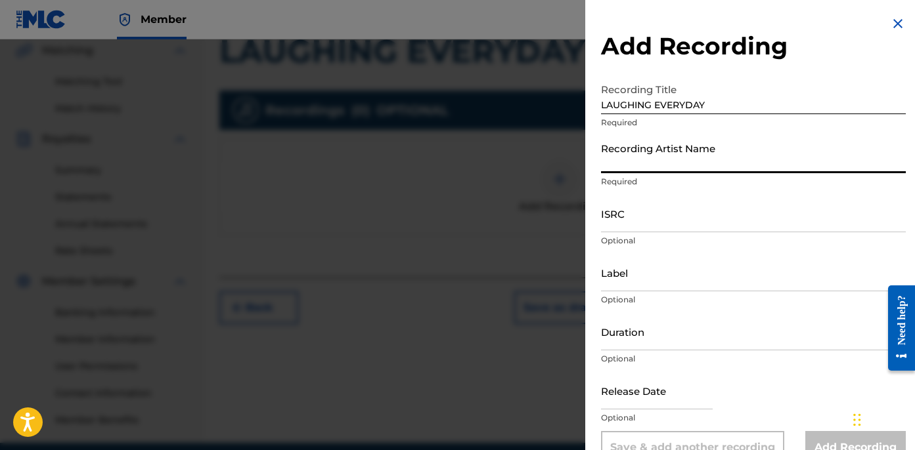
click at [700, 160] on input "Recording Artist Name" at bounding box center [753, 154] width 305 height 37
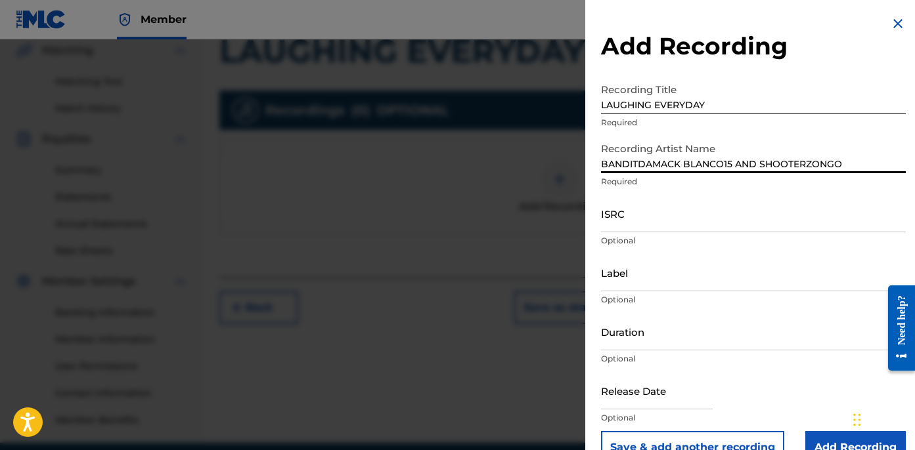
click at [670, 221] on input "ISRC" at bounding box center [753, 213] width 305 height 37
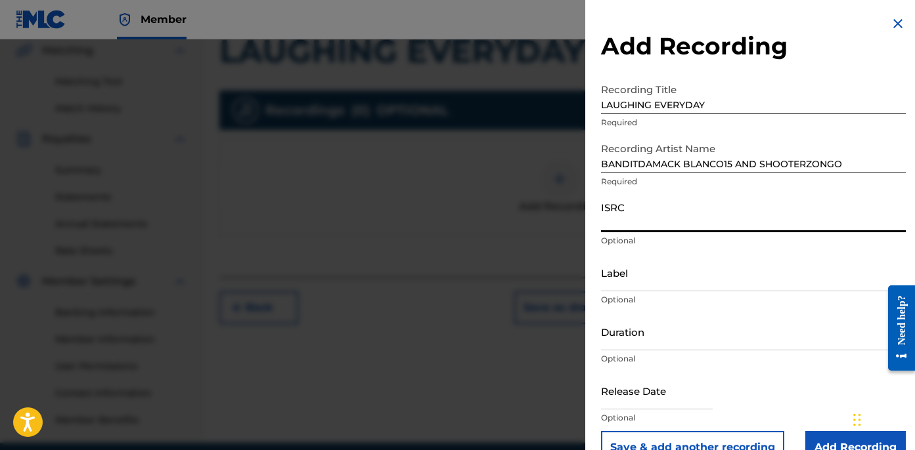
click at [718, 217] on input "ISRC" at bounding box center [753, 213] width 305 height 37
drag, startPoint x: 642, startPoint y: 257, endPoint x: 655, endPoint y: 270, distance: 18.6
click at [643, 257] on input "Label" at bounding box center [753, 272] width 305 height 37
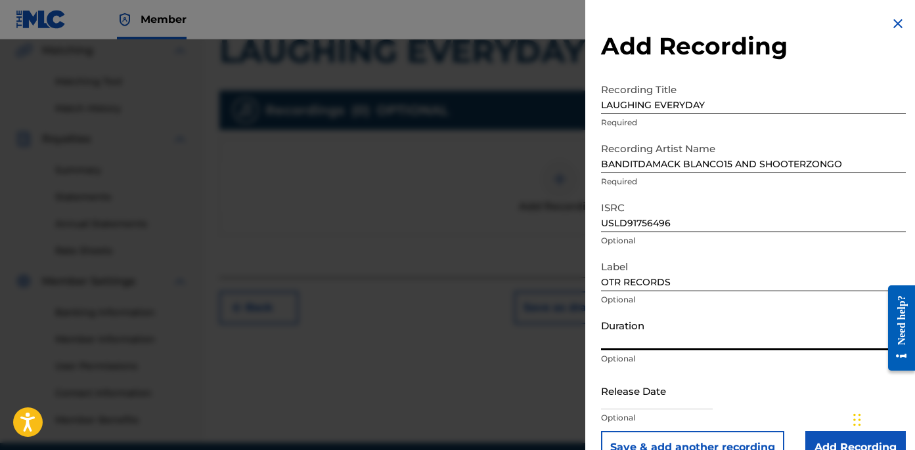
drag, startPoint x: 658, startPoint y: 338, endPoint x: 916, endPoint y: 341, distance: 258.1
click at [676, 336] on input "Duration" at bounding box center [753, 331] width 305 height 37
click at [672, 340] on input "Duration" at bounding box center [753, 331] width 305 height 37
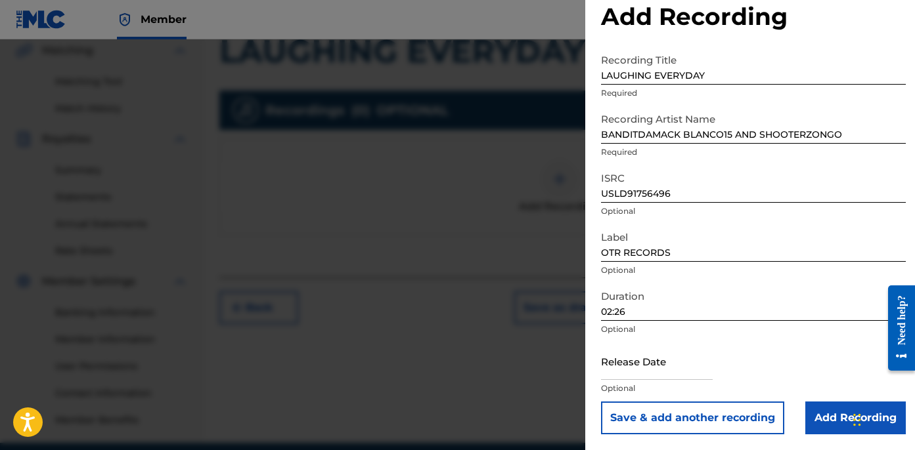
click at [819, 426] on input "Add Recording" at bounding box center [855, 418] width 100 height 33
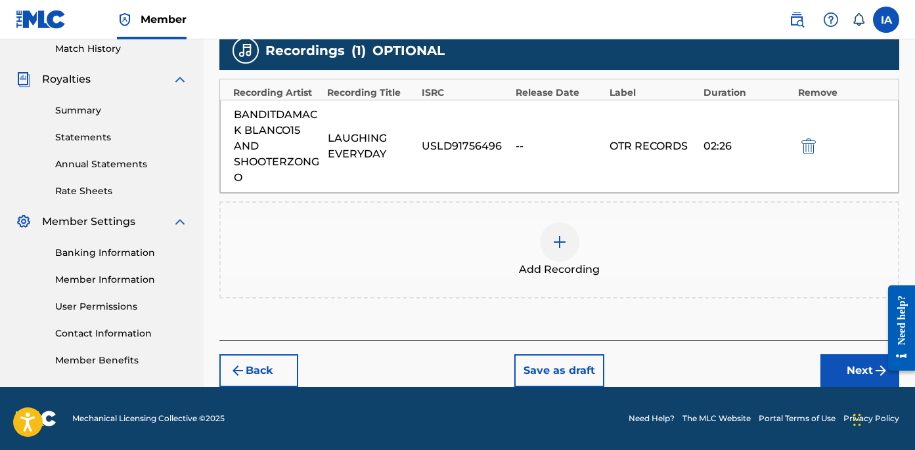
click at [842, 369] on button "Next" at bounding box center [859, 371] width 79 height 33
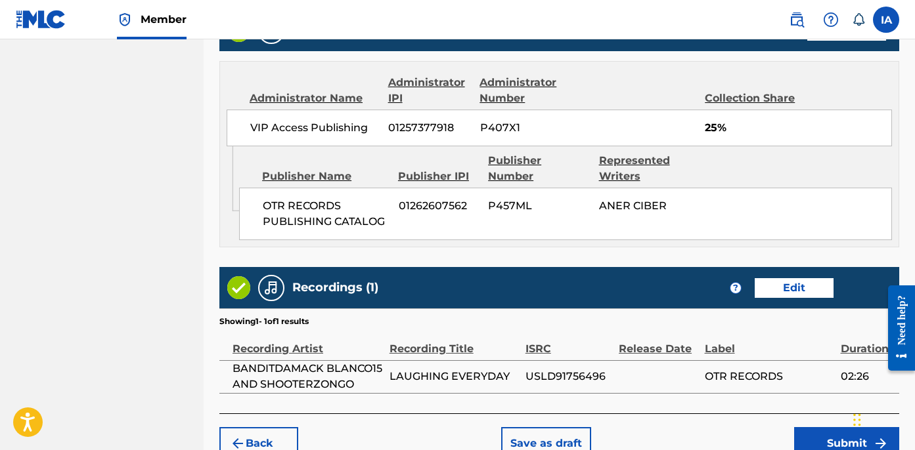
scroll to position [770, 0]
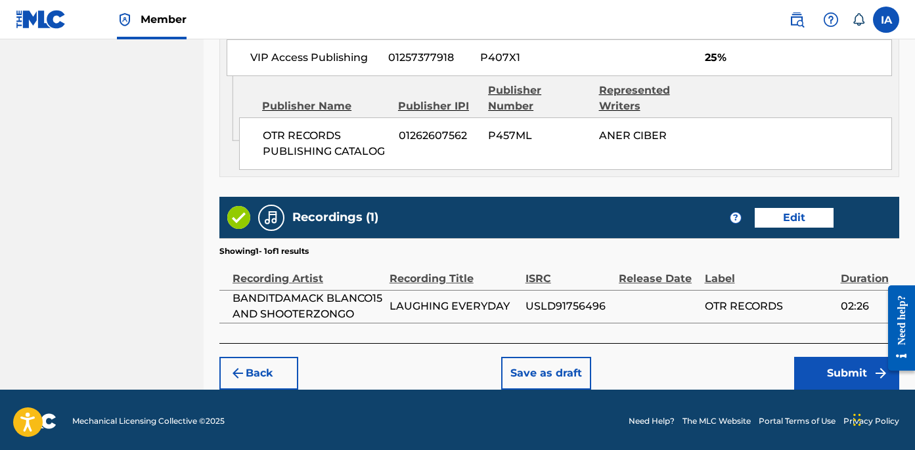
click at [839, 375] on button "Submit" at bounding box center [846, 373] width 105 height 33
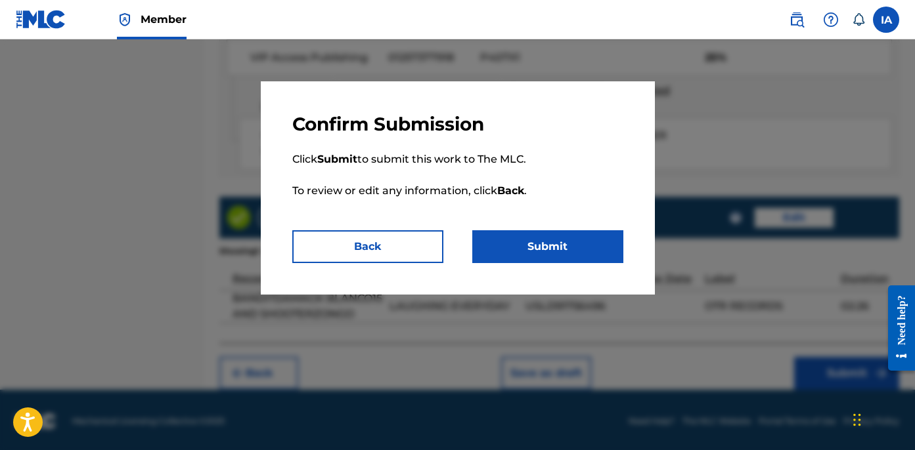
click at [575, 240] on button "Submit" at bounding box center [547, 246] width 151 height 33
click at [562, 242] on button "Submit" at bounding box center [547, 246] width 151 height 33
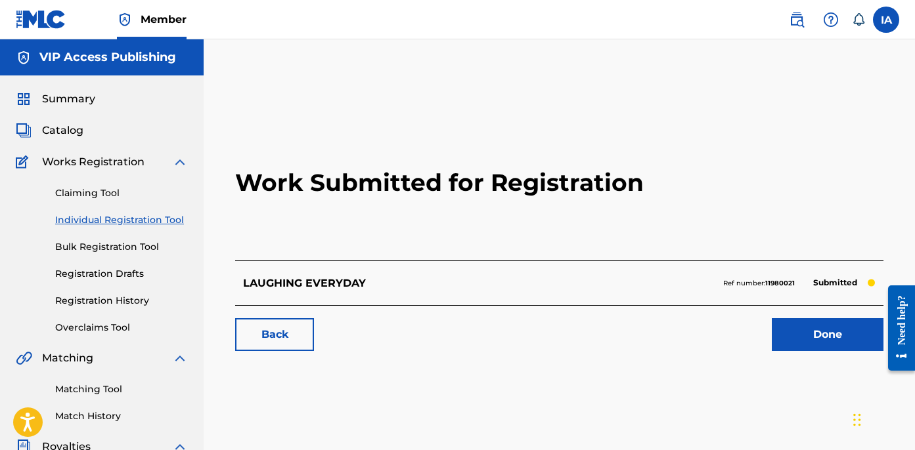
click at [160, 219] on link "Individual Registration Tool" at bounding box center [121, 220] width 133 height 14
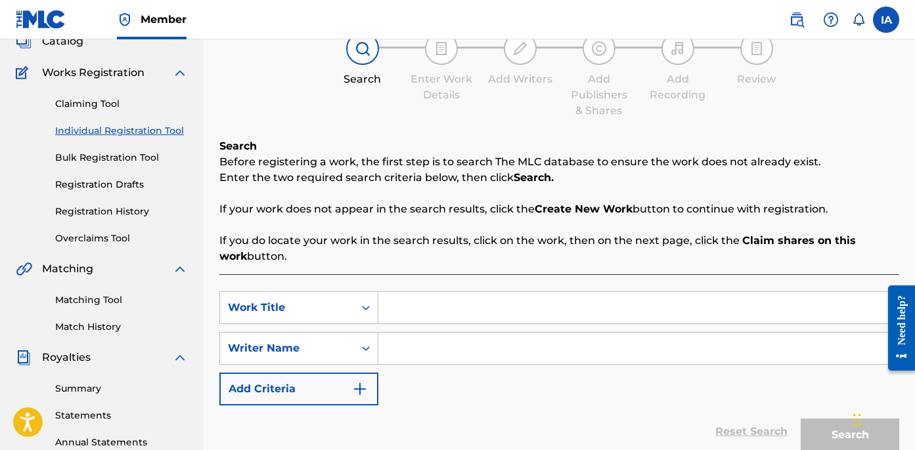
scroll to position [193, 0]
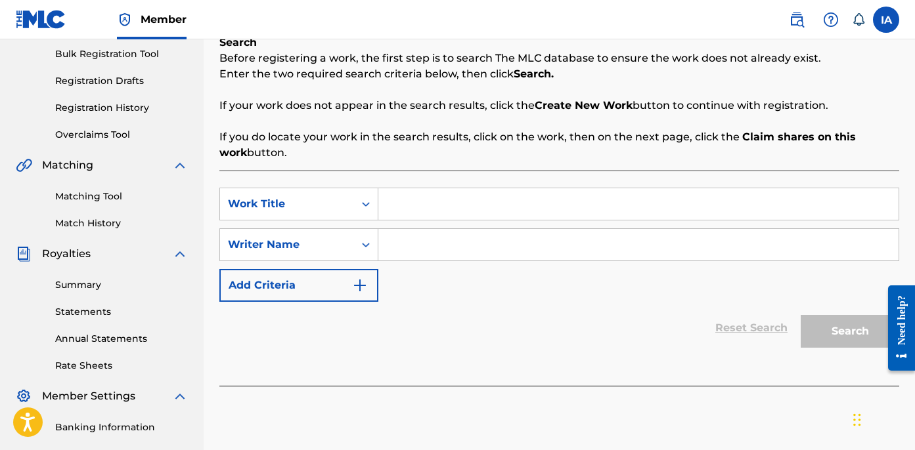
click at [621, 199] on input "Search Form" at bounding box center [638, 204] width 520 height 32
click at [502, 239] on input "Search Form" at bounding box center [638, 245] width 520 height 32
click at [601, 261] on div "Search Form" at bounding box center [638, 245] width 521 height 33
click at [603, 244] on input "Search Form" at bounding box center [638, 245] width 520 height 32
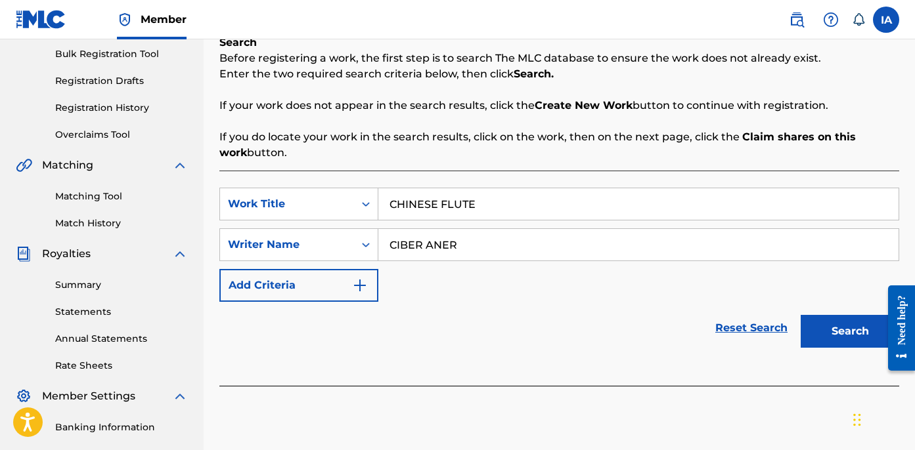
click at [844, 336] on button "Search" at bounding box center [849, 331] width 98 height 33
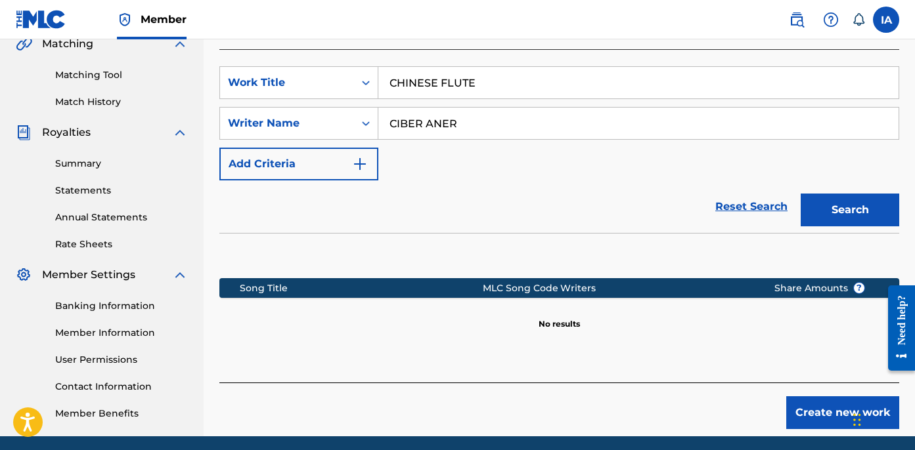
scroll to position [364, 0]
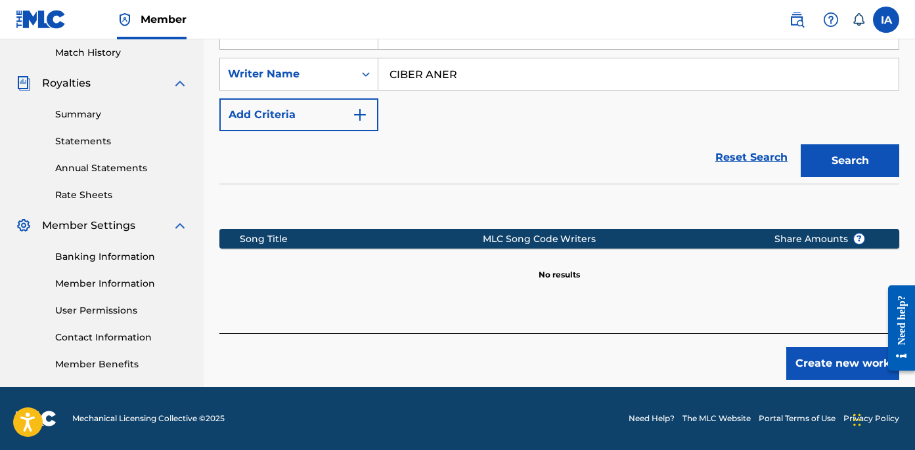
click at [796, 334] on div "Create new work" at bounding box center [559, 357] width 680 height 47
click at [810, 367] on button "Create new work" at bounding box center [842, 363] width 113 height 33
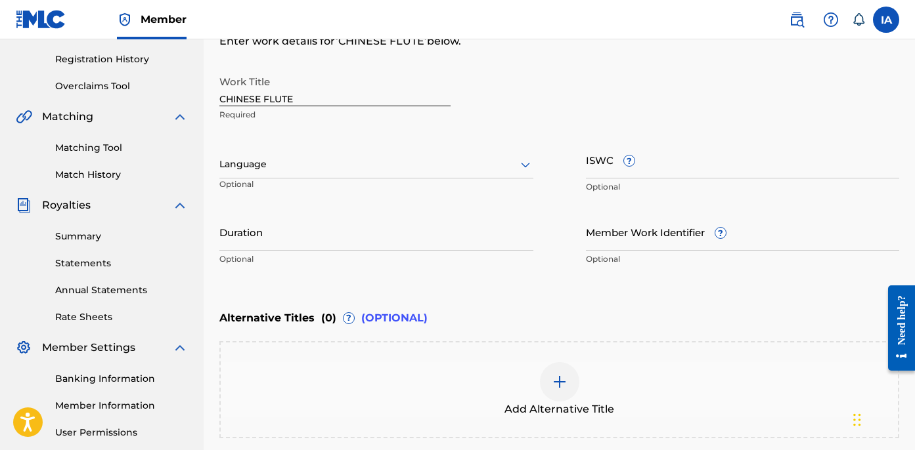
scroll to position [206, 0]
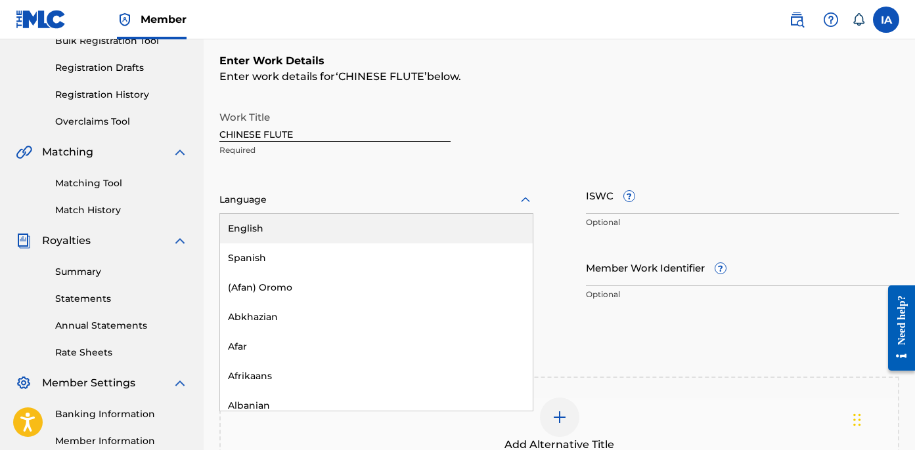
click at [342, 199] on div at bounding box center [376, 200] width 314 height 16
click at [418, 240] on div "English" at bounding box center [376, 229] width 313 height 30
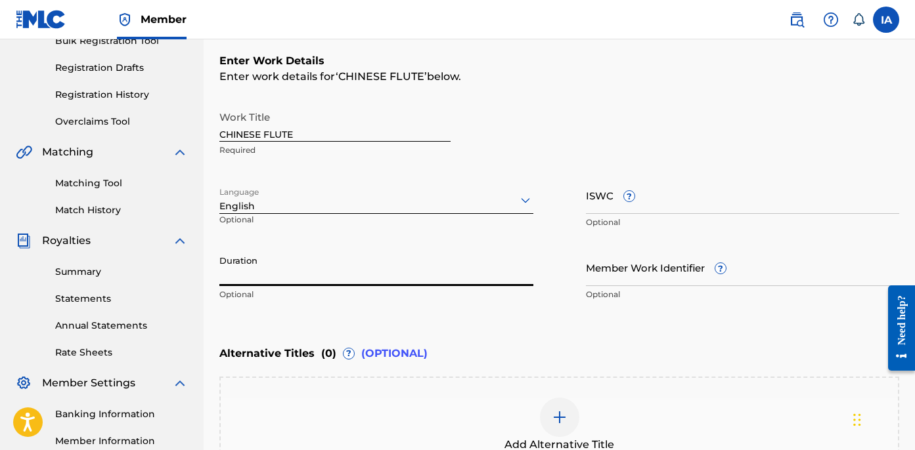
drag, startPoint x: 387, startPoint y: 264, endPoint x: 382, endPoint y: 253, distance: 11.7
click at [386, 263] on input "Duration" at bounding box center [376, 267] width 314 height 37
click at [288, 274] on input "Duration" at bounding box center [376, 267] width 314 height 37
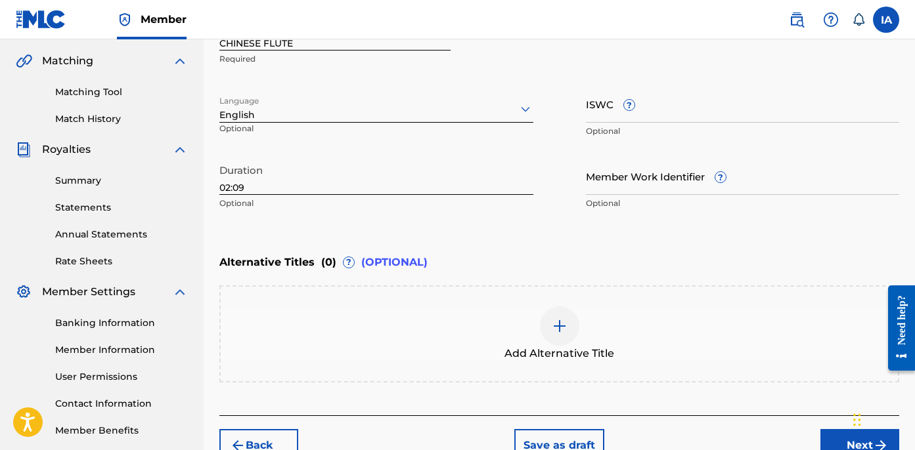
scroll to position [372, 0]
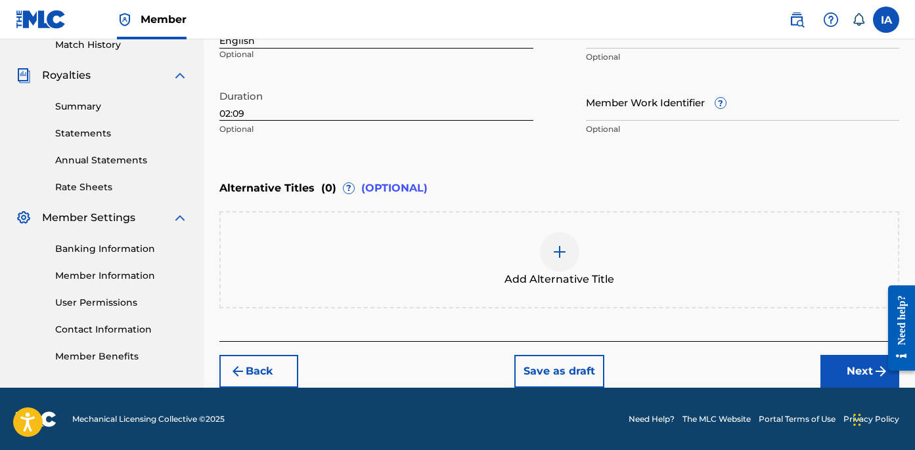
click at [846, 362] on button "Next" at bounding box center [859, 371] width 79 height 33
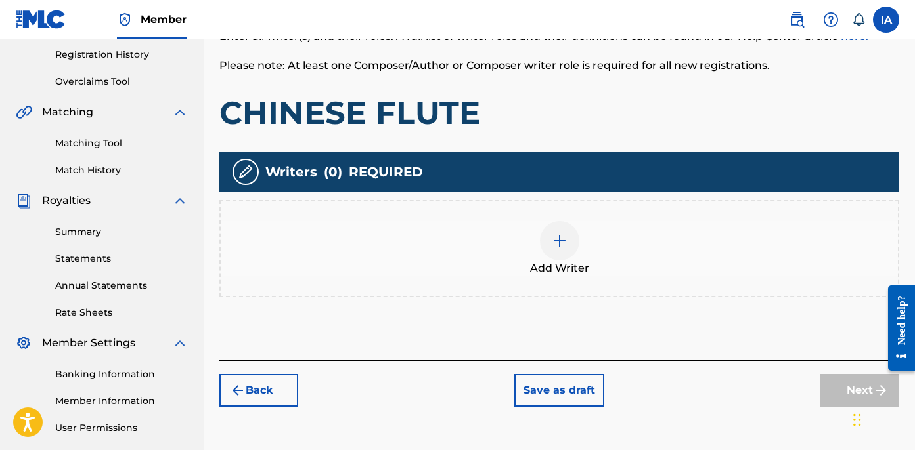
scroll to position [295, 0]
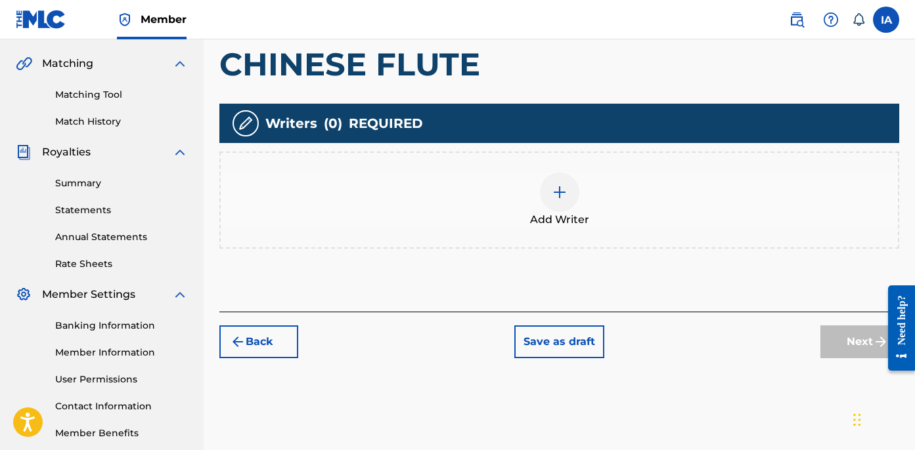
click at [630, 197] on div "Add Writer" at bounding box center [559, 200] width 677 height 55
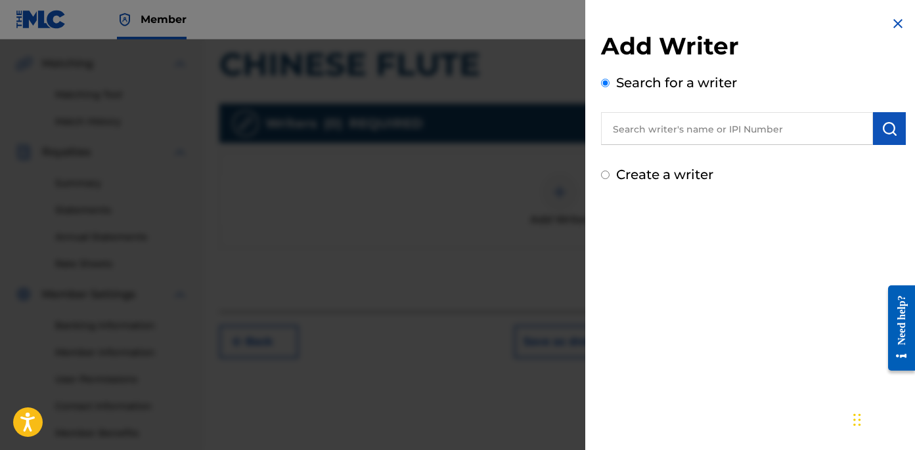
click at [718, 135] on input "text" at bounding box center [737, 128] width 272 height 33
click at [886, 129] on img "submit" at bounding box center [889, 129] width 16 height 16
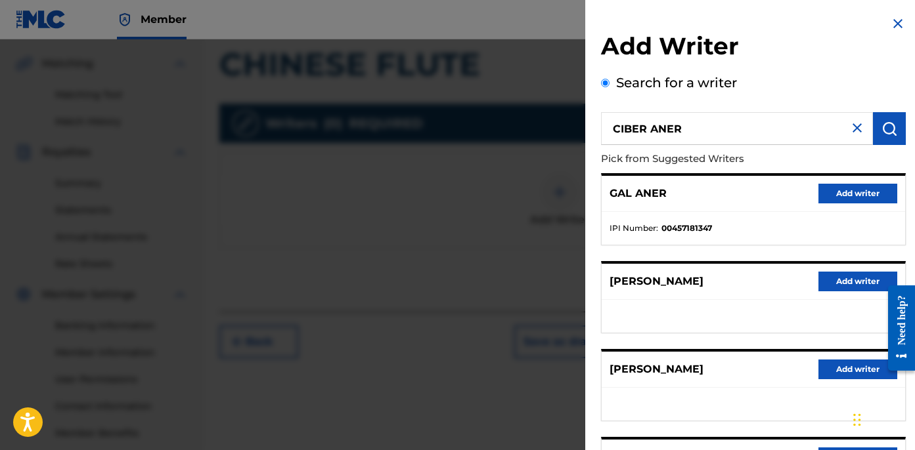
click at [748, 196] on div "GAL ANER Add writer" at bounding box center [752, 194] width 303 height 36
click at [732, 274] on div "[PERSON_NAME] Add writer" at bounding box center [752, 282] width 303 height 36
click at [700, 246] on div "GAL ANER Add writer IPI Number : 00457181347 [PERSON_NAME] Add writer [PERSON_N…" at bounding box center [753, 385] width 305 height 424
click at [709, 257] on div "GAL ANER Add writer IPI Number : 00457181347 [PERSON_NAME] Add writer [PERSON_N…" at bounding box center [753, 385] width 305 height 424
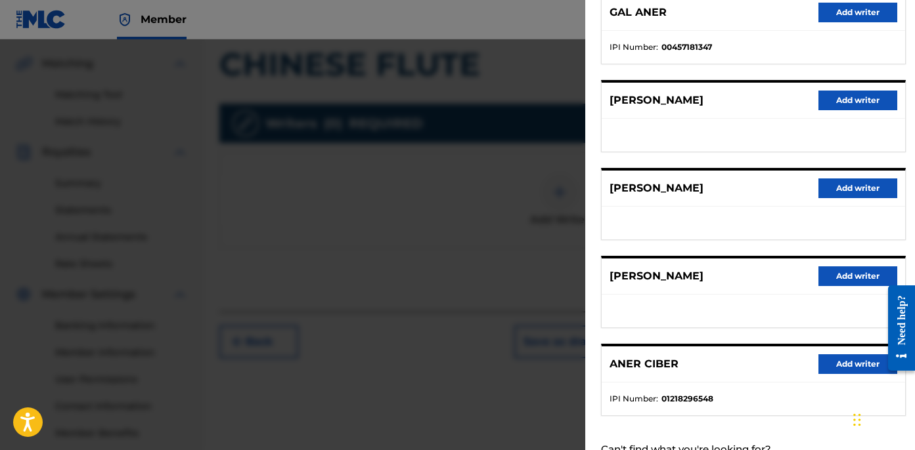
scroll to position [230, 0]
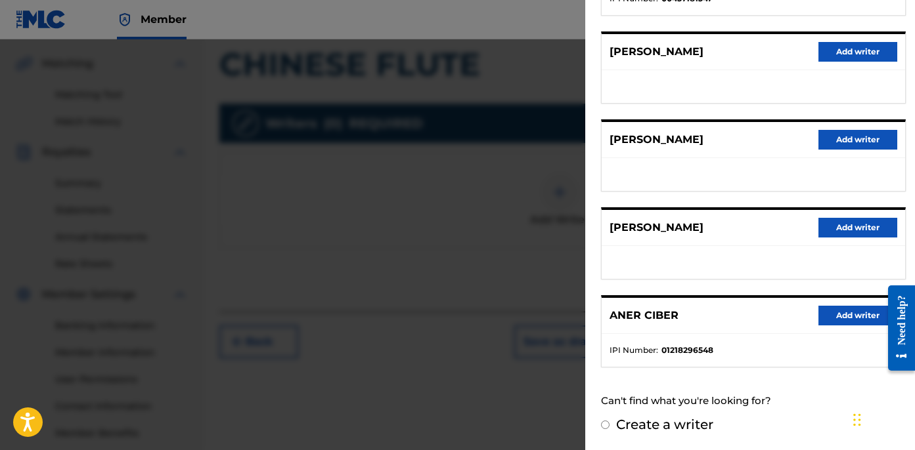
drag, startPoint x: 806, startPoint y: 336, endPoint x: 835, endPoint y: 324, distance: 32.1
click at [806, 334] on ul "IPI Number : 01218296548" at bounding box center [752, 350] width 303 height 33
click at [846, 320] on button "Add writer" at bounding box center [857, 316] width 79 height 20
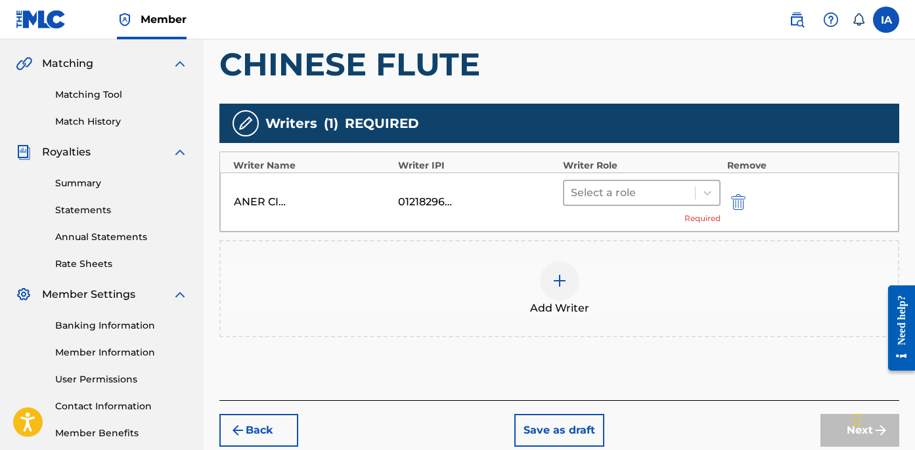
click at [641, 198] on div at bounding box center [630, 193] width 118 height 18
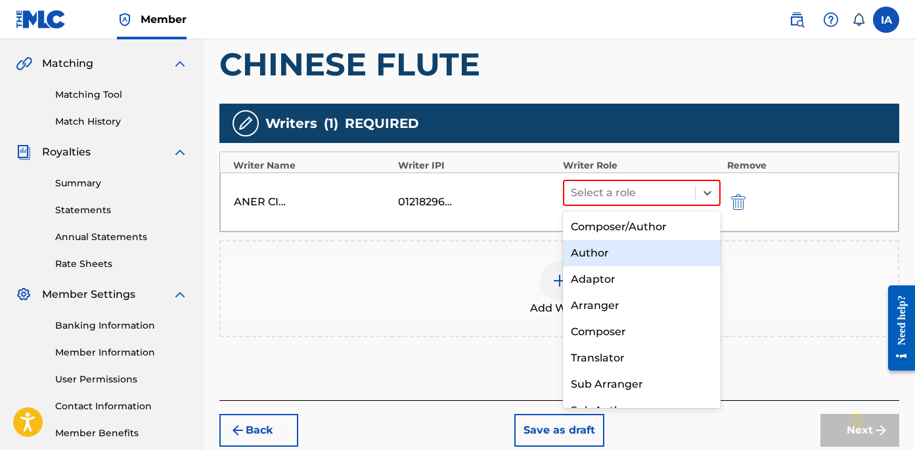
click at [641, 250] on div "Author" at bounding box center [642, 253] width 158 height 26
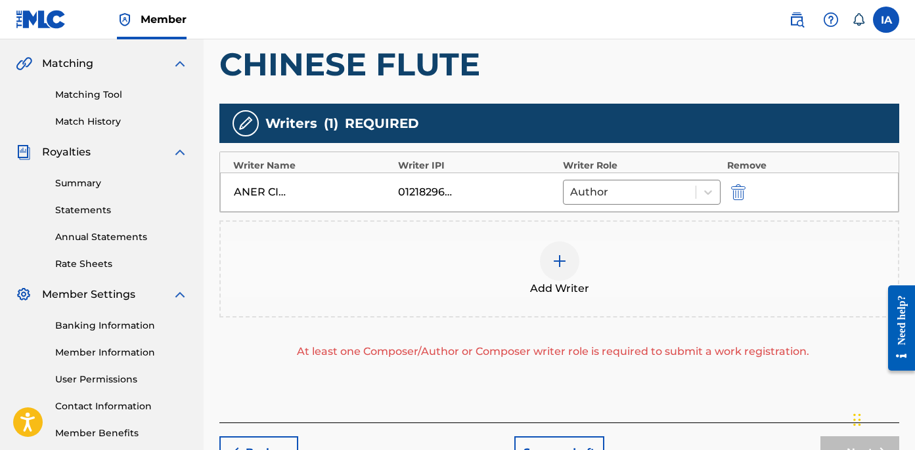
click at [639, 257] on div "Add Writer" at bounding box center [559, 269] width 677 height 55
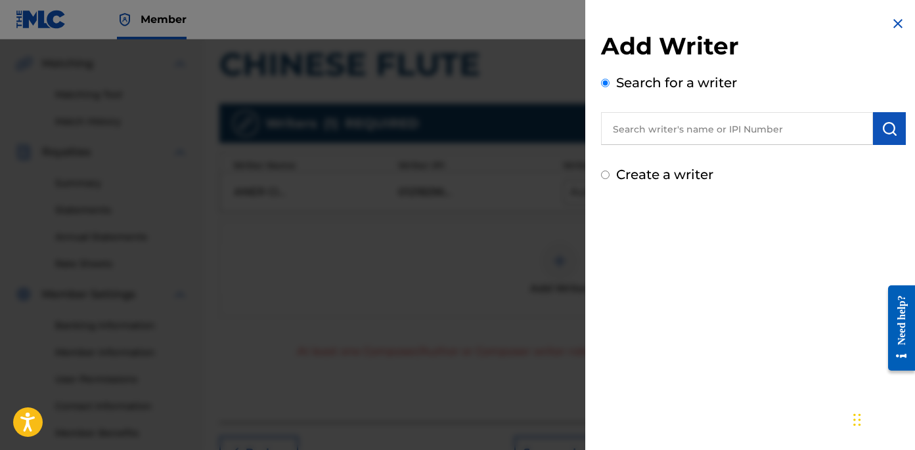
click at [601, 175] on input "Create a writer" at bounding box center [605, 175] width 9 height 9
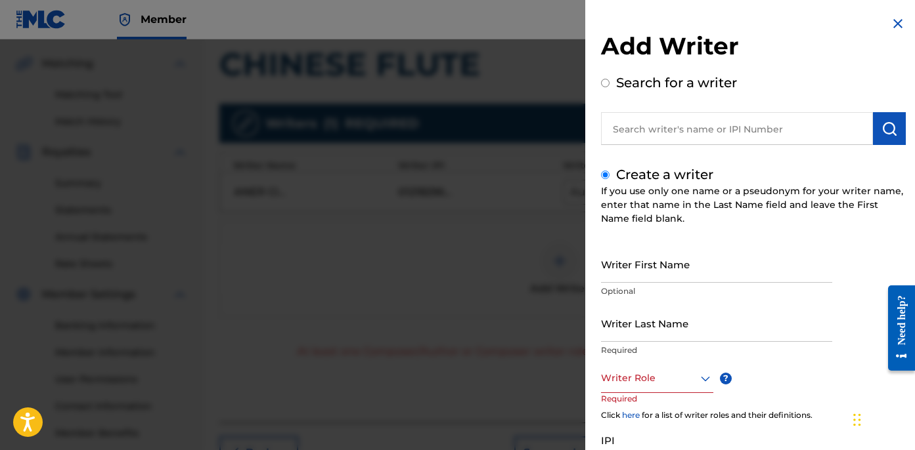
click at [687, 309] on input "Writer Last Name" at bounding box center [716, 323] width 231 height 37
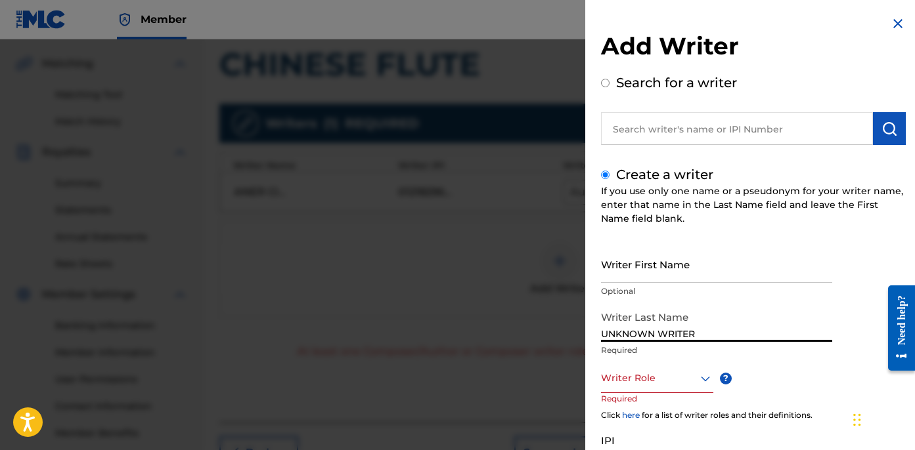
click at [671, 334] on input "UNKNOWN WRITER" at bounding box center [716, 323] width 231 height 37
click at [664, 274] on input "Writer First Name" at bounding box center [716, 264] width 231 height 37
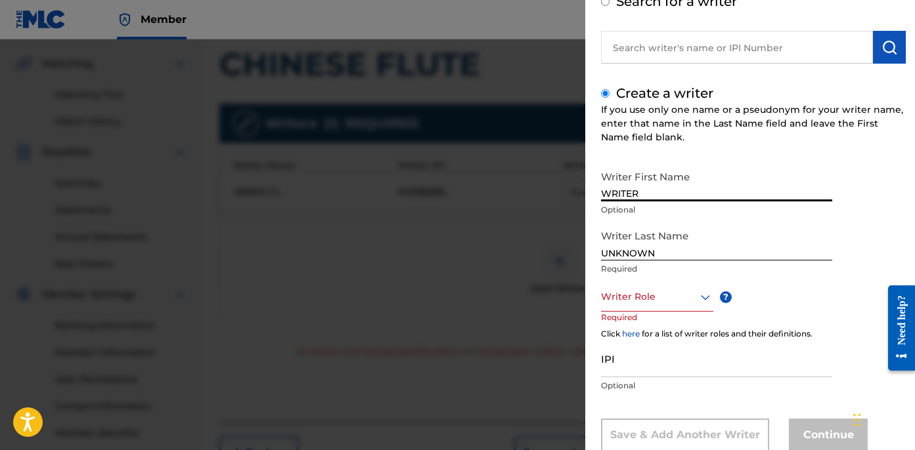
scroll to position [118, 0]
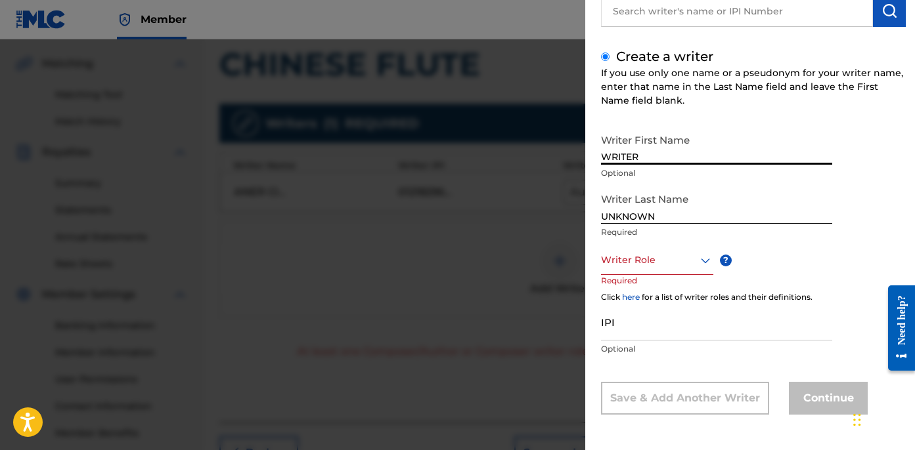
click at [688, 259] on div at bounding box center [657, 260] width 112 height 16
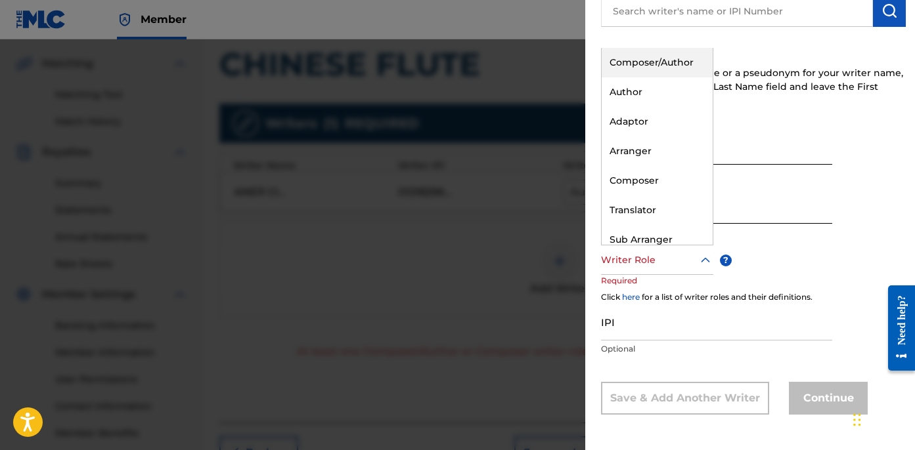
click at [657, 58] on div "Composer/Author" at bounding box center [656, 63] width 111 height 30
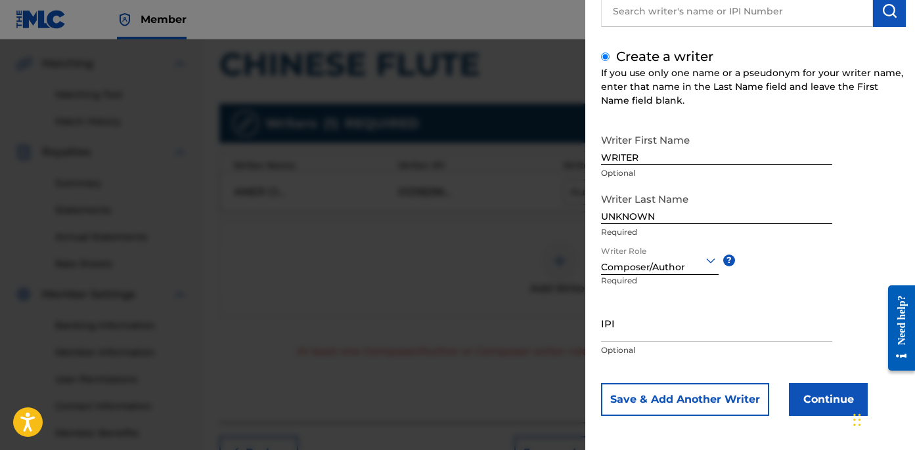
click at [824, 392] on button "Continue" at bounding box center [828, 399] width 79 height 33
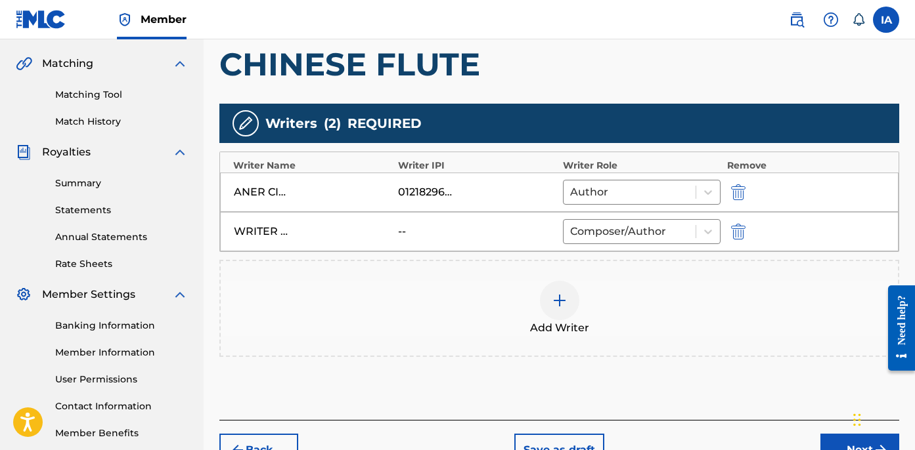
click at [701, 400] on div "Add Writers & Roles Enter all writer(s) and their roles. A full list of writer …" at bounding box center [559, 176] width 680 height 487
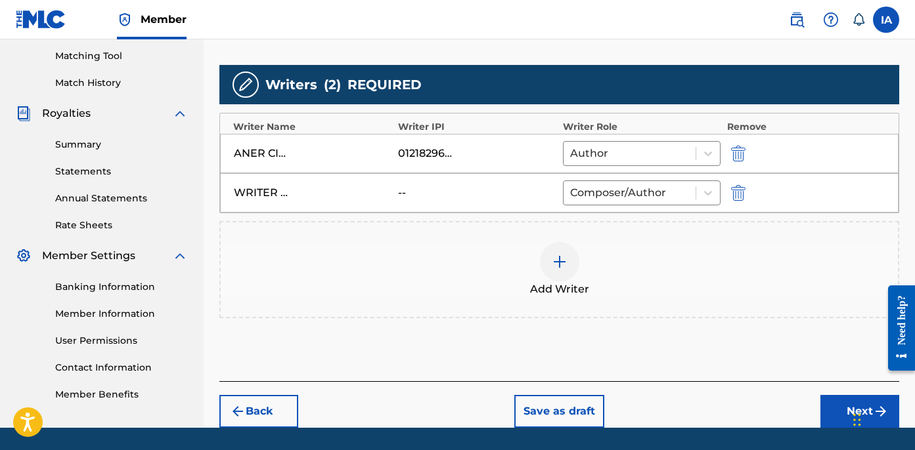
click at [837, 416] on button "Next" at bounding box center [859, 411] width 79 height 33
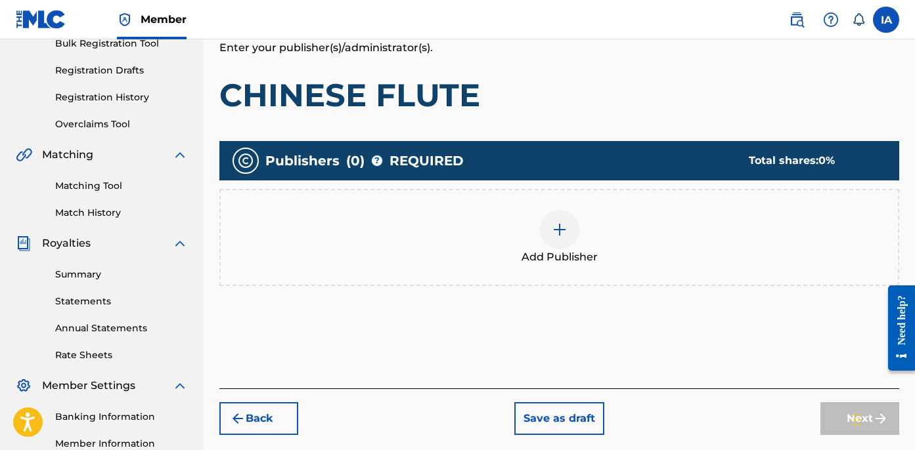
scroll to position [282, 0]
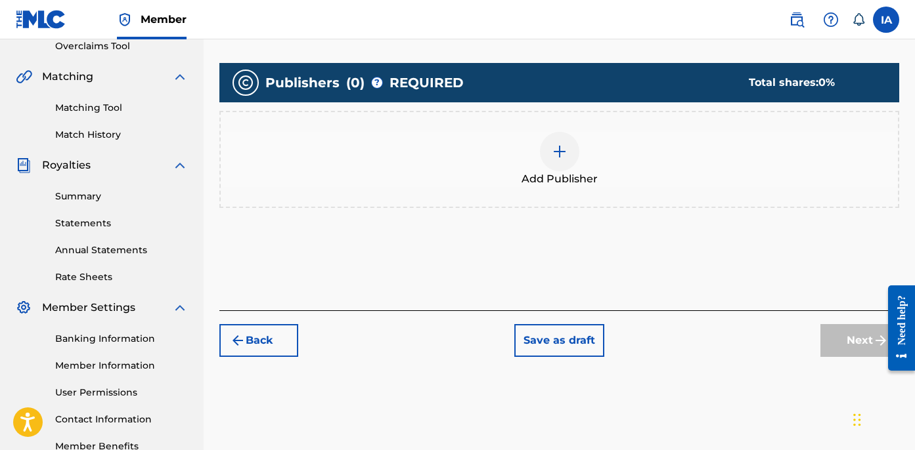
click at [578, 160] on div "Add Publisher" at bounding box center [559, 159] width 677 height 55
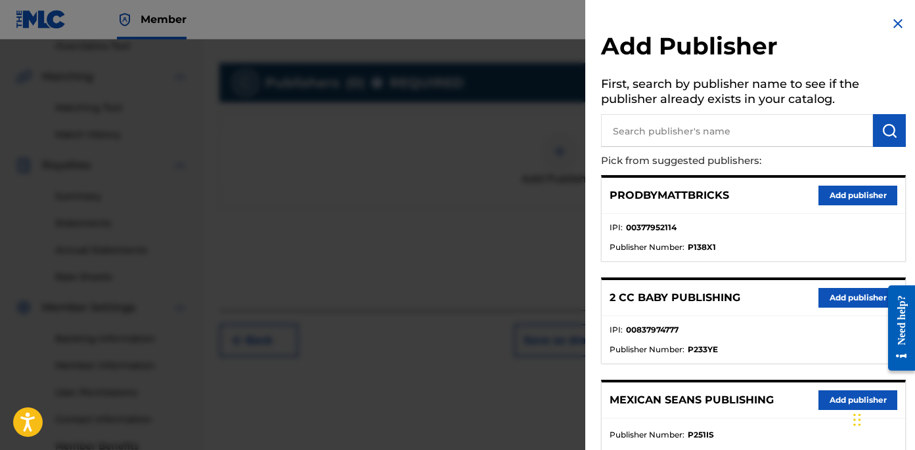
click at [760, 217] on ul "IPI : 00377952114 Publisher Number : P138X1" at bounding box center [752, 237] width 303 height 47
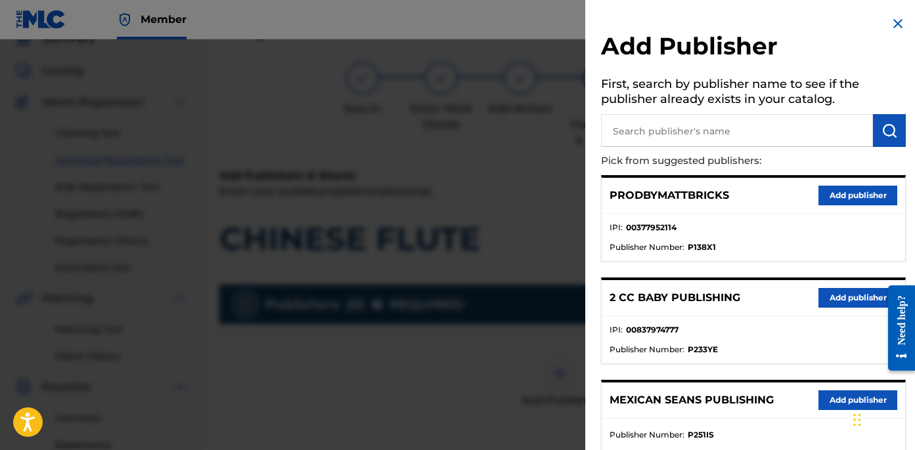
scroll to position [58, 0]
click at [745, 139] on input "text" at bounding box center [737, 130] width 272 height 33
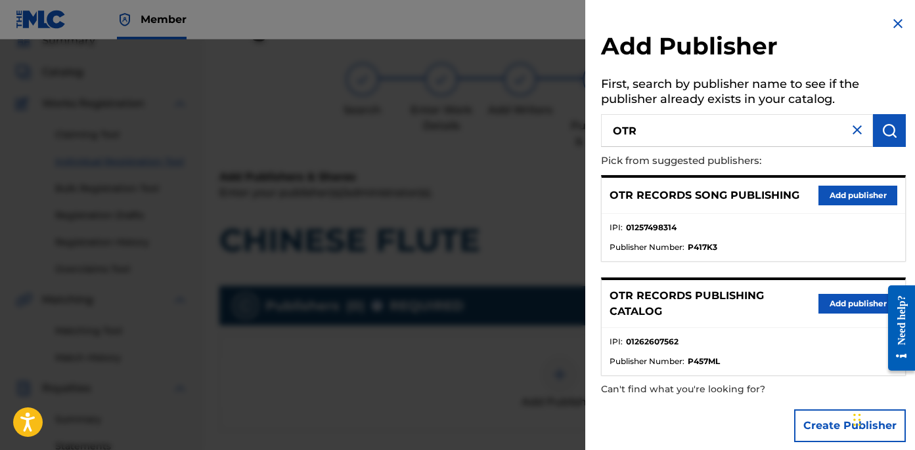
click at [711, 173] on p "Pick from suggested publishers:" at bounding box center [716, 161] width 230 height 28
click at [688, 173] on p "Pick from suggested publishers:" at bounding box center [716, 161] width 230 height 28
click at [674, 169] on p "Pick from suggested publishers:" at bounding box center [716, 161] width 230 height 28
click at [841, 278] on div "OTR RECORDS PUBLISHING CATALOG Add publisher IPI : 01262607562 Publisher Number…" at bounding box center [753, 327] width 305 height 98
click at [845, 300] on button "Add publisher" at bounding box center [857, 304] width 79 height 20
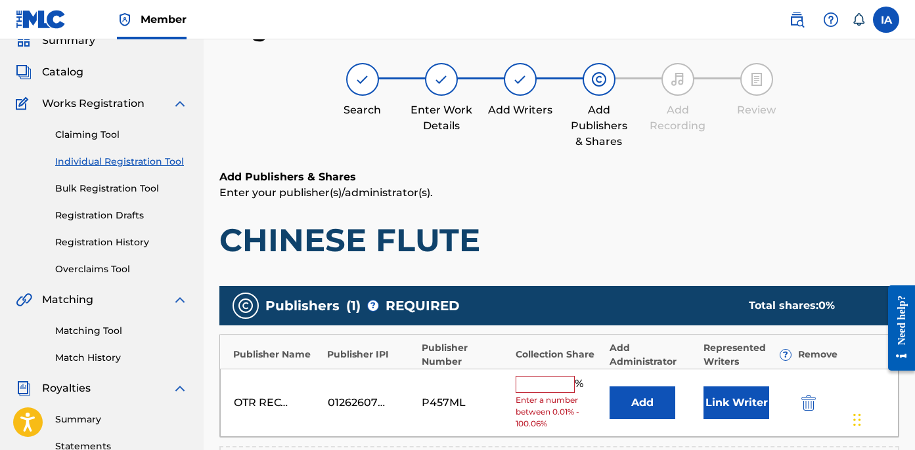
click at [541, 387] on input "text" at bounding box center [544, 384] width 59 height 17
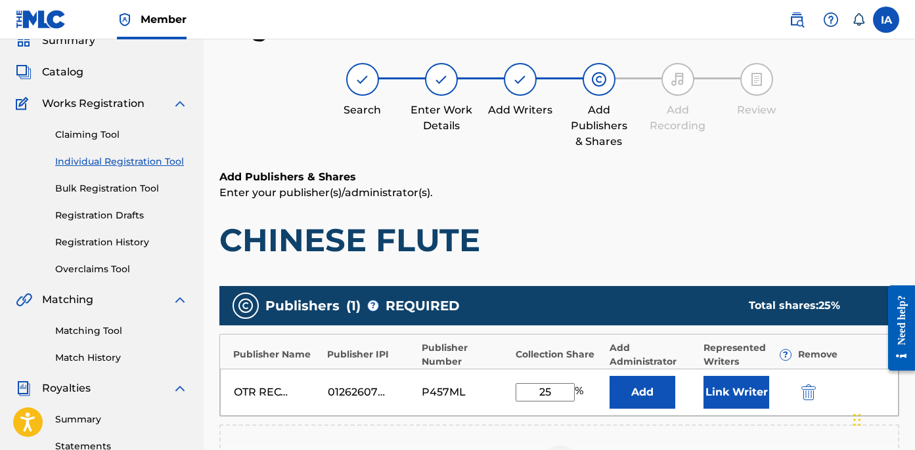
click at [636, 391] on button "Add" at bounding box center [642, 392] width 66 height 33
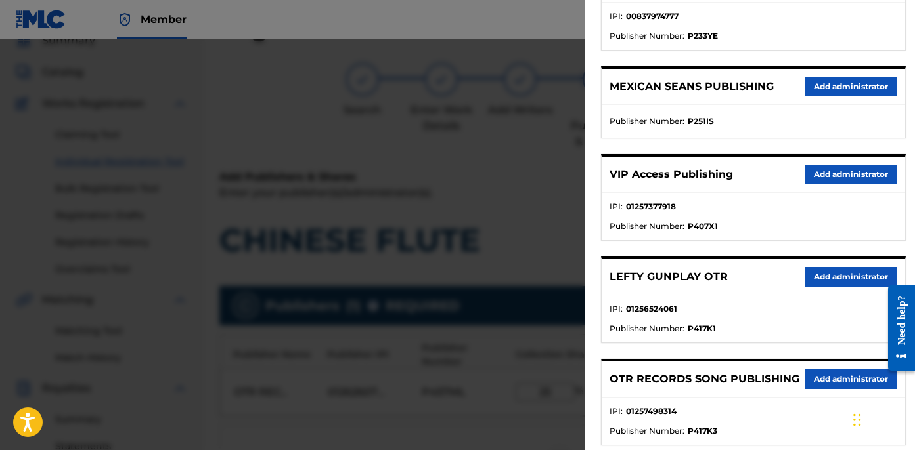
scroll to position [187, 0]
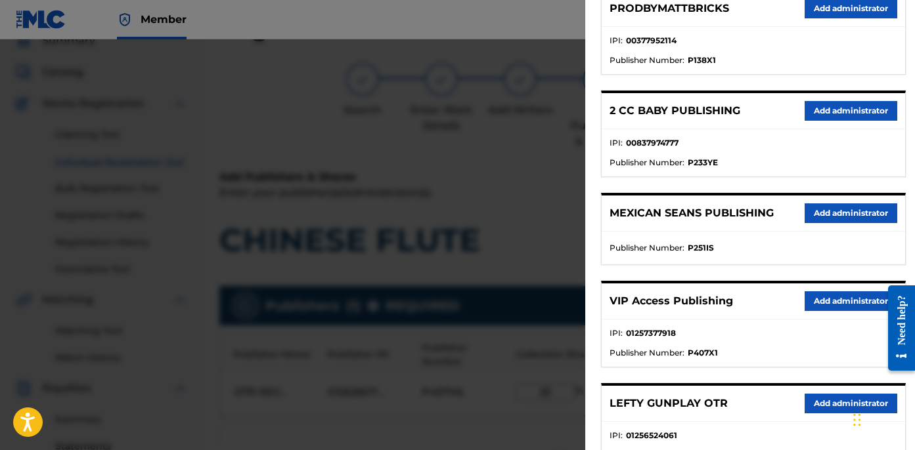
click at [828, 299] on button "Add administrator" at bounding box center [850, 302] width 93 height 20
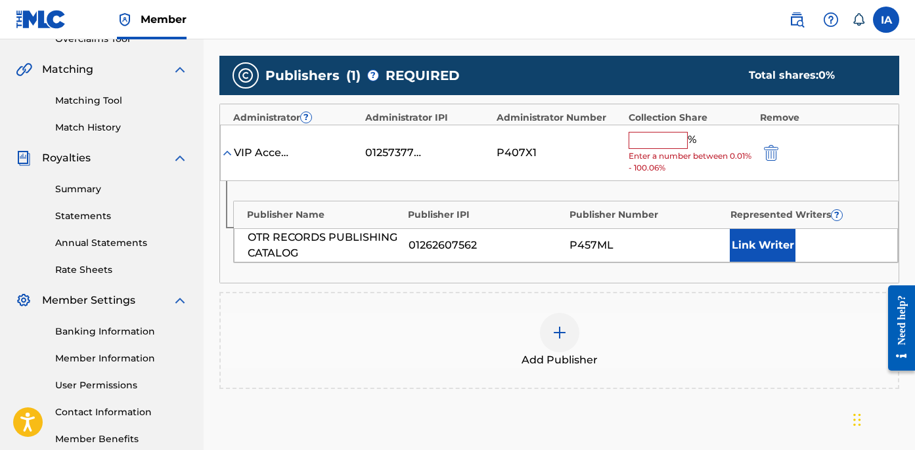
scroll to position [295, 0]
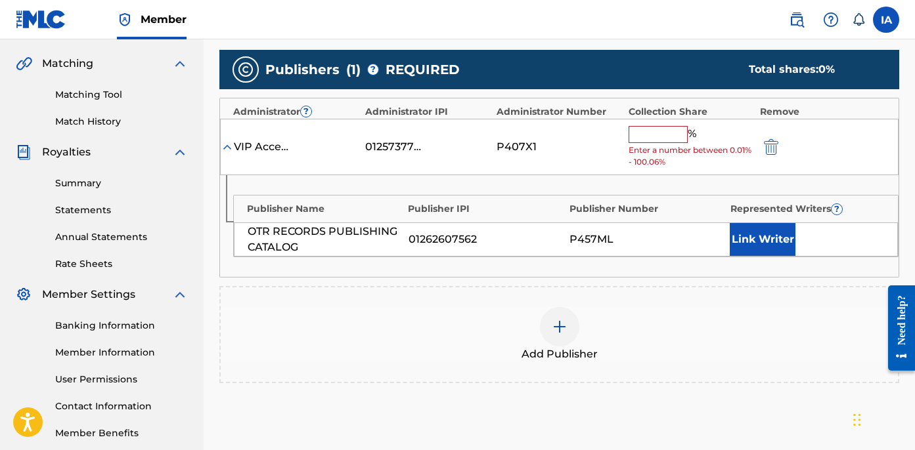
click at [662, 129] on input "text" at bounding box center [657, 134] width 59 height 17
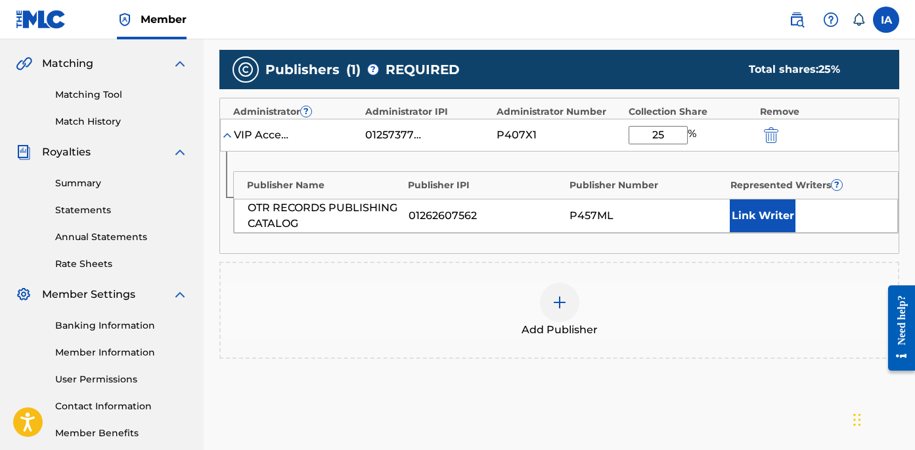
click at [759, 223] on button "Link Writer" at bounding box center [763, 216] width 66 height 33
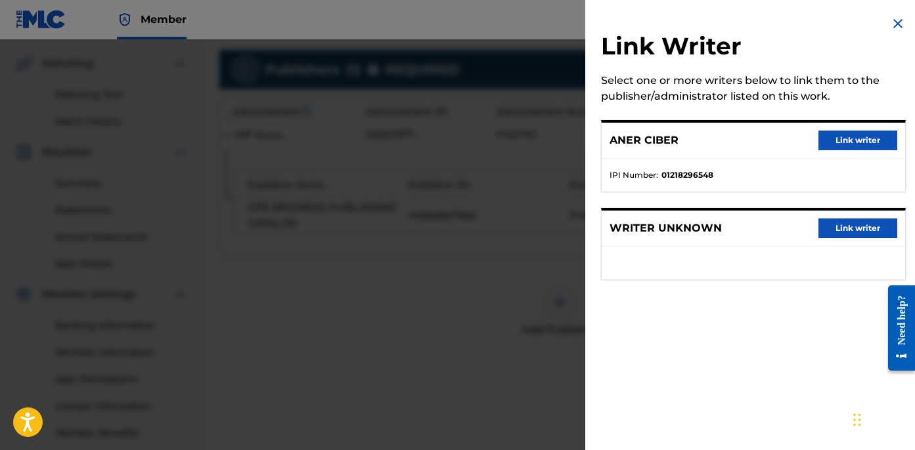
click at [825, 147] on button "Link writer" at bounding box center [857, 141] width 79 height 20
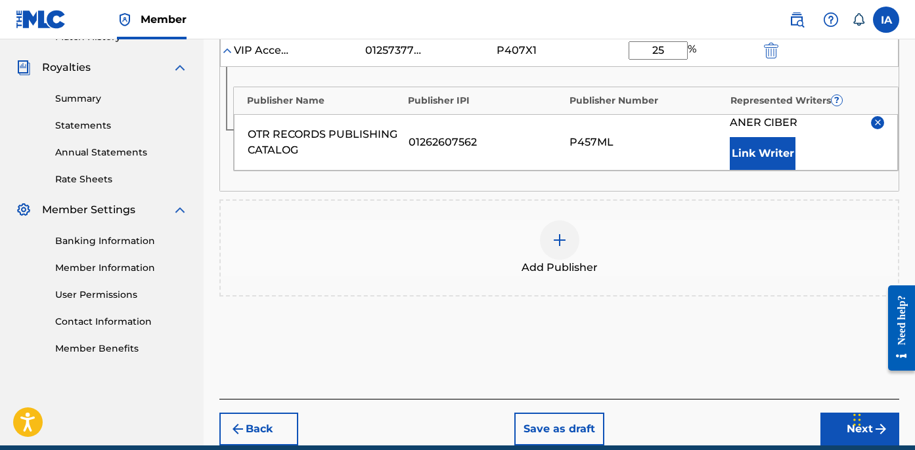
scroll to position [438, 0]
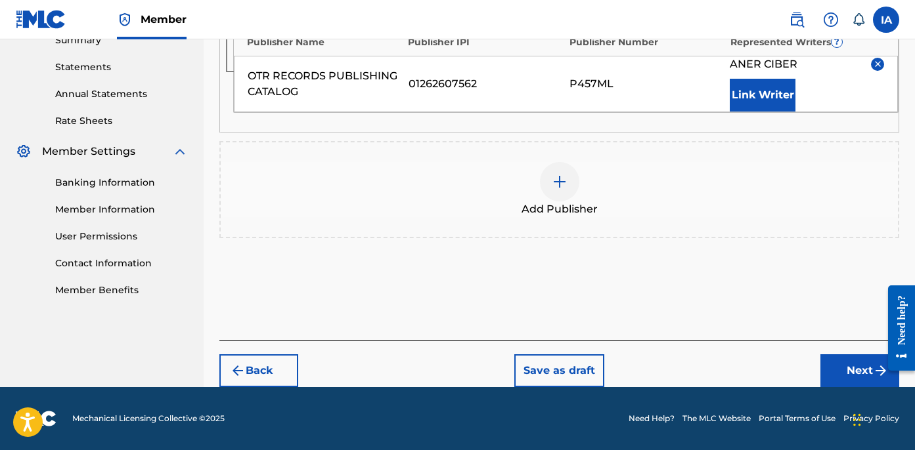
click at [845, 360] on button "Next" at bounding box center [859, 371] width 79 height 33
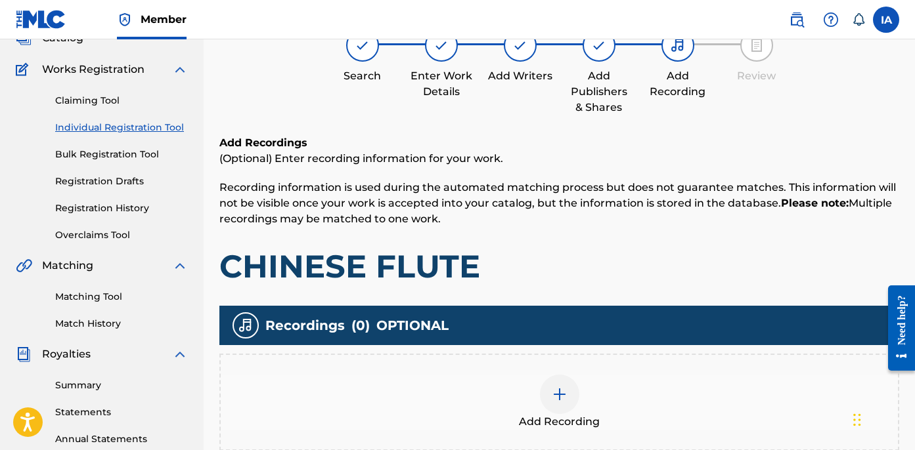
scroll to position [251, 0]
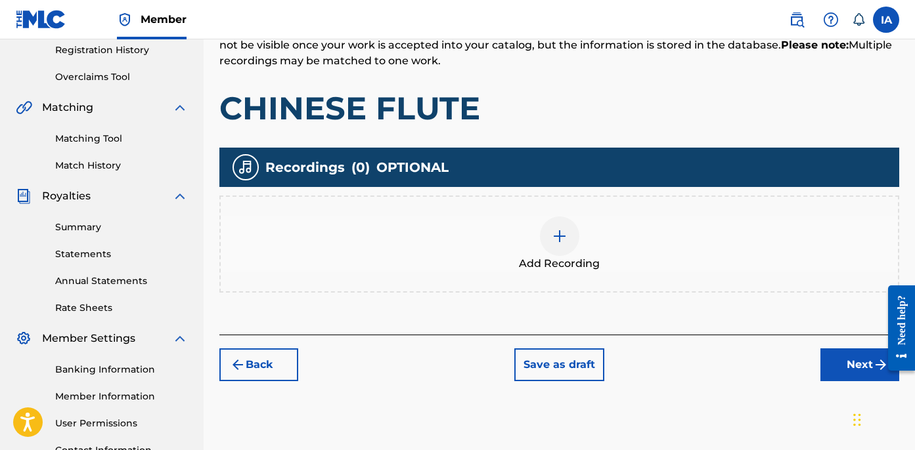
click at [573, 246] on div at bounding box center [559, 236] width 39 height 39
